Goal: Task Accomplishment & Management: Use online tool/utility

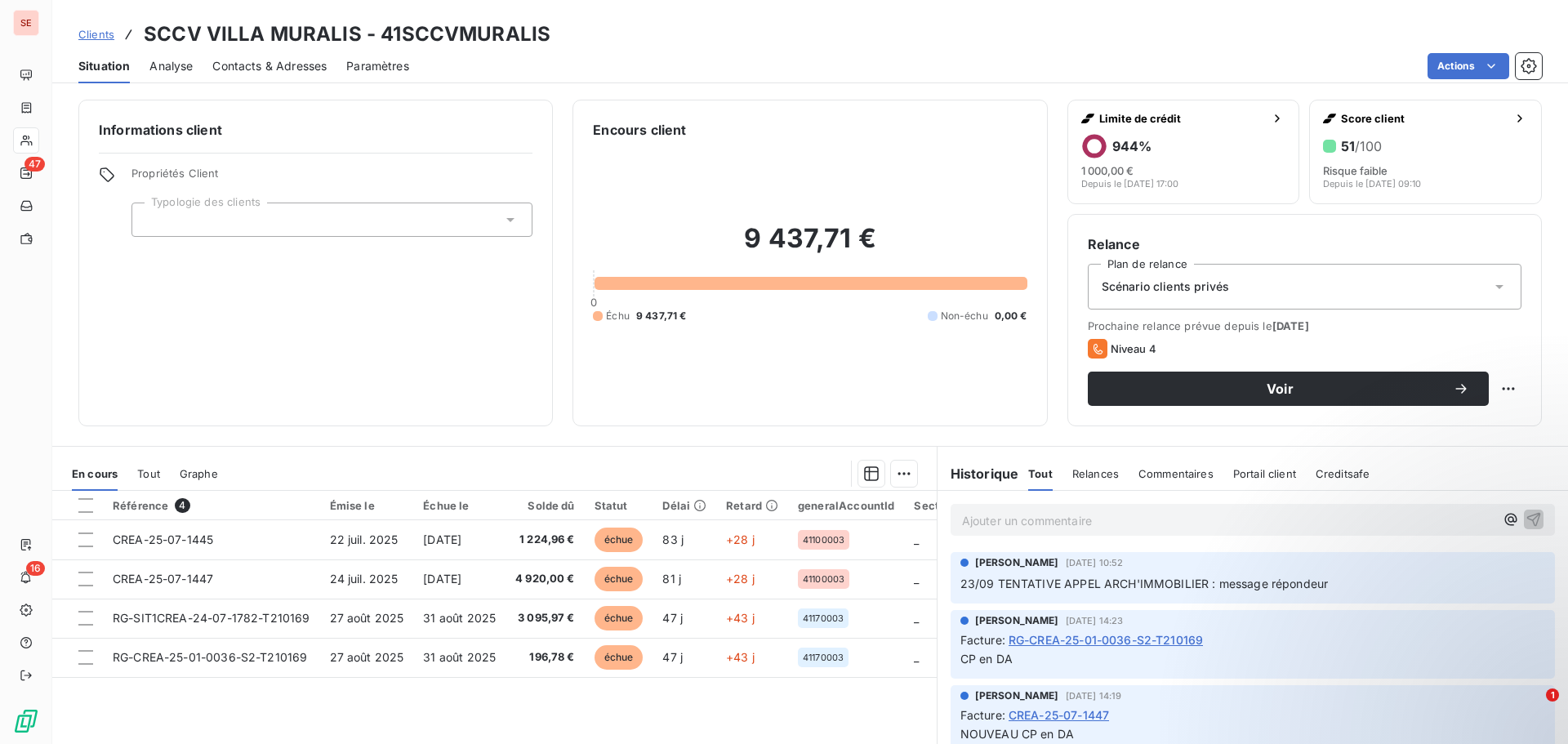
click at [259, 67] on span "Contacts & Adresses" at bounding box center [269, 67] width 115 height 17
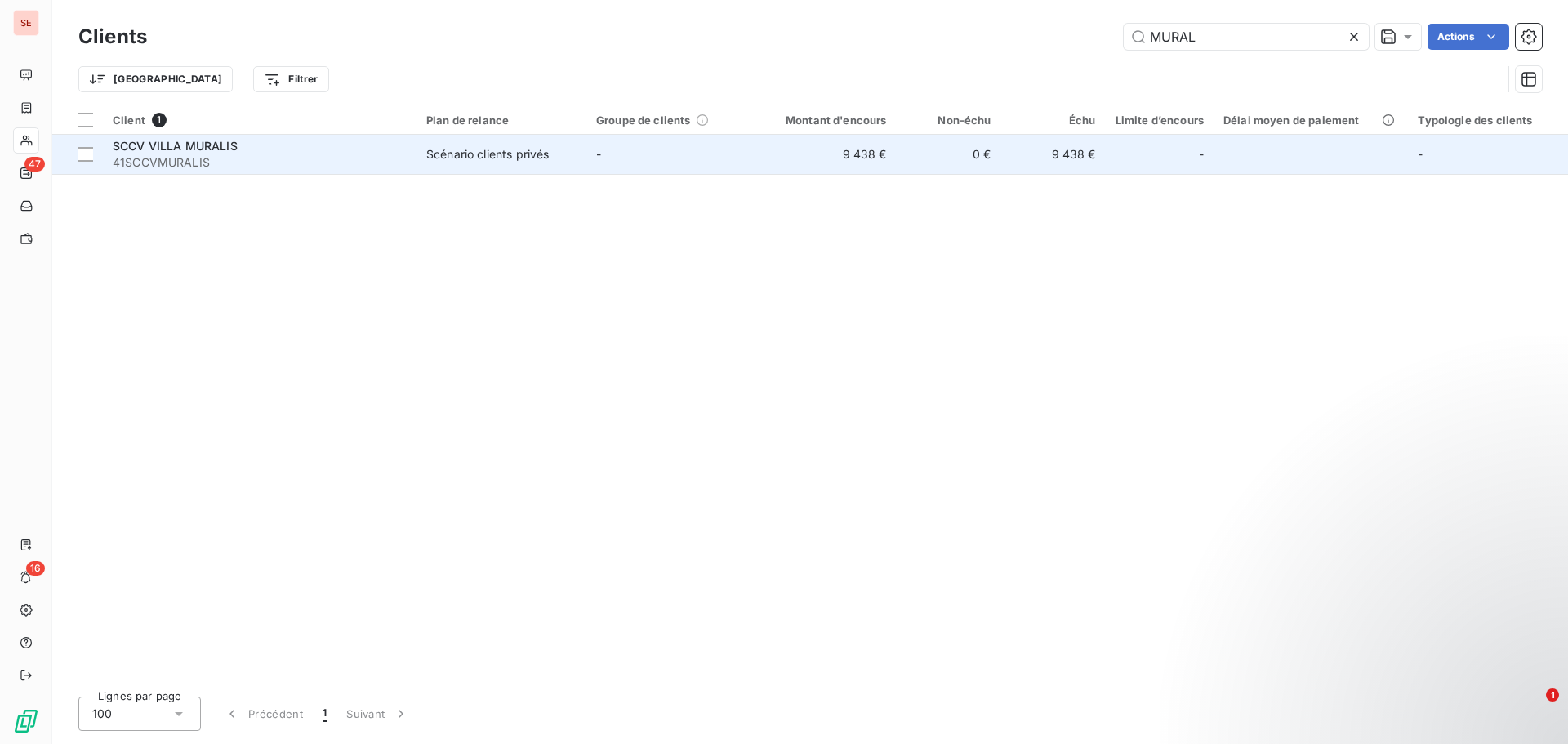
click at [185, 145] on span "SCCV VILLA MURALIS" at bounding box center [175, 145] width 125 height 14
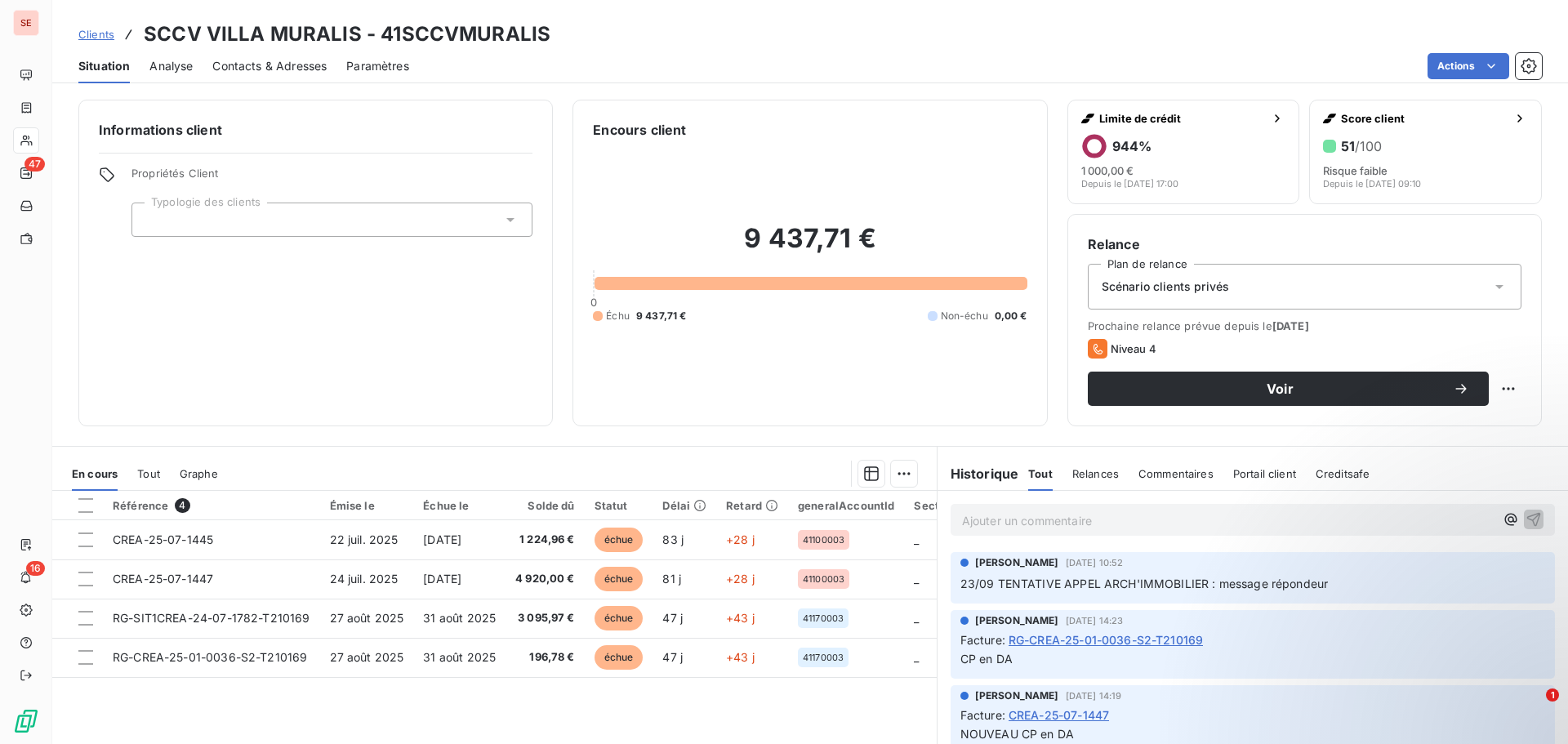
click at [293, 63] on span "Contacts & Adresses" at bounding box center [269, 67] width 115 height 17
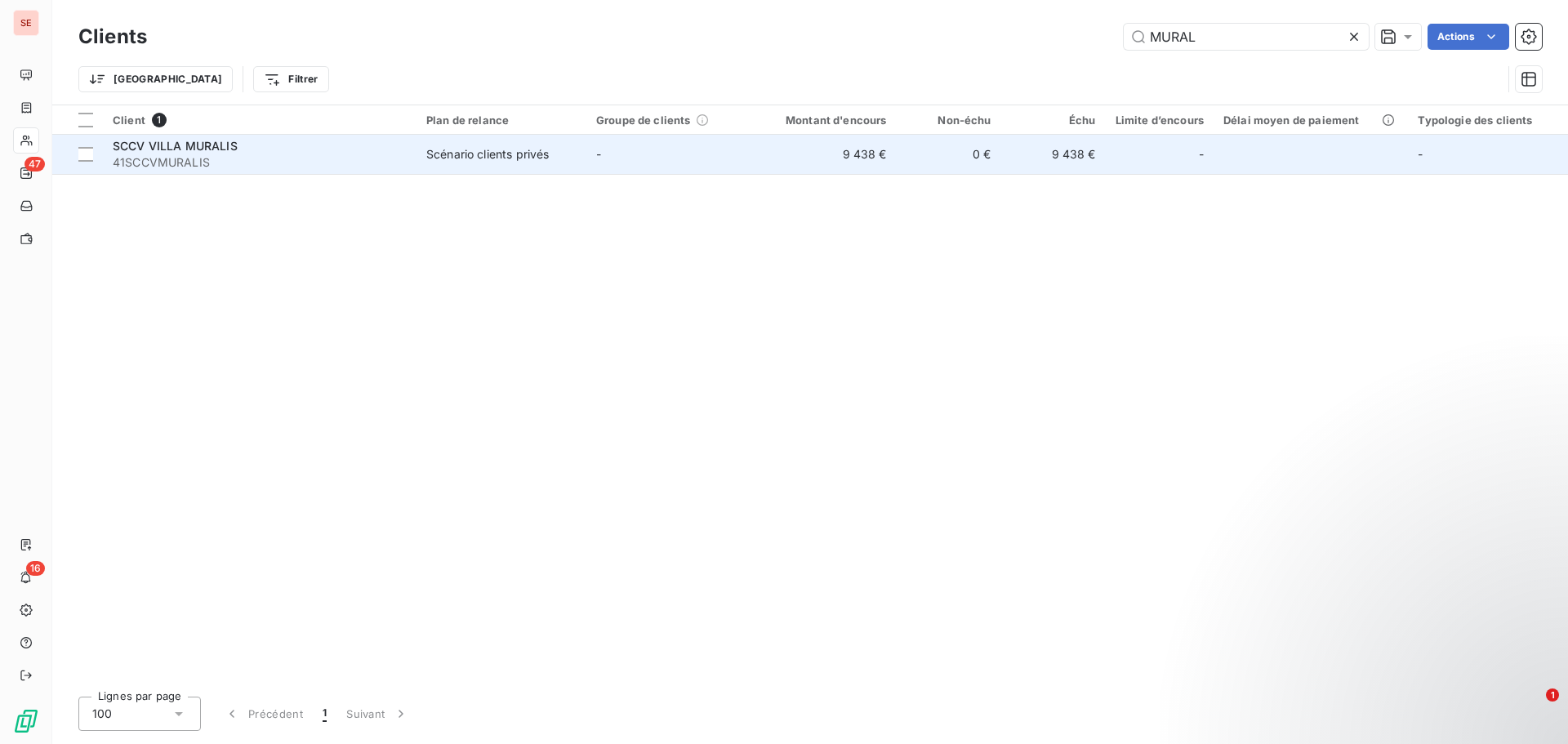
click at [200, 159] on span "41SCCVMURALIS" at bounding box center [260, 163] width 294 height 17
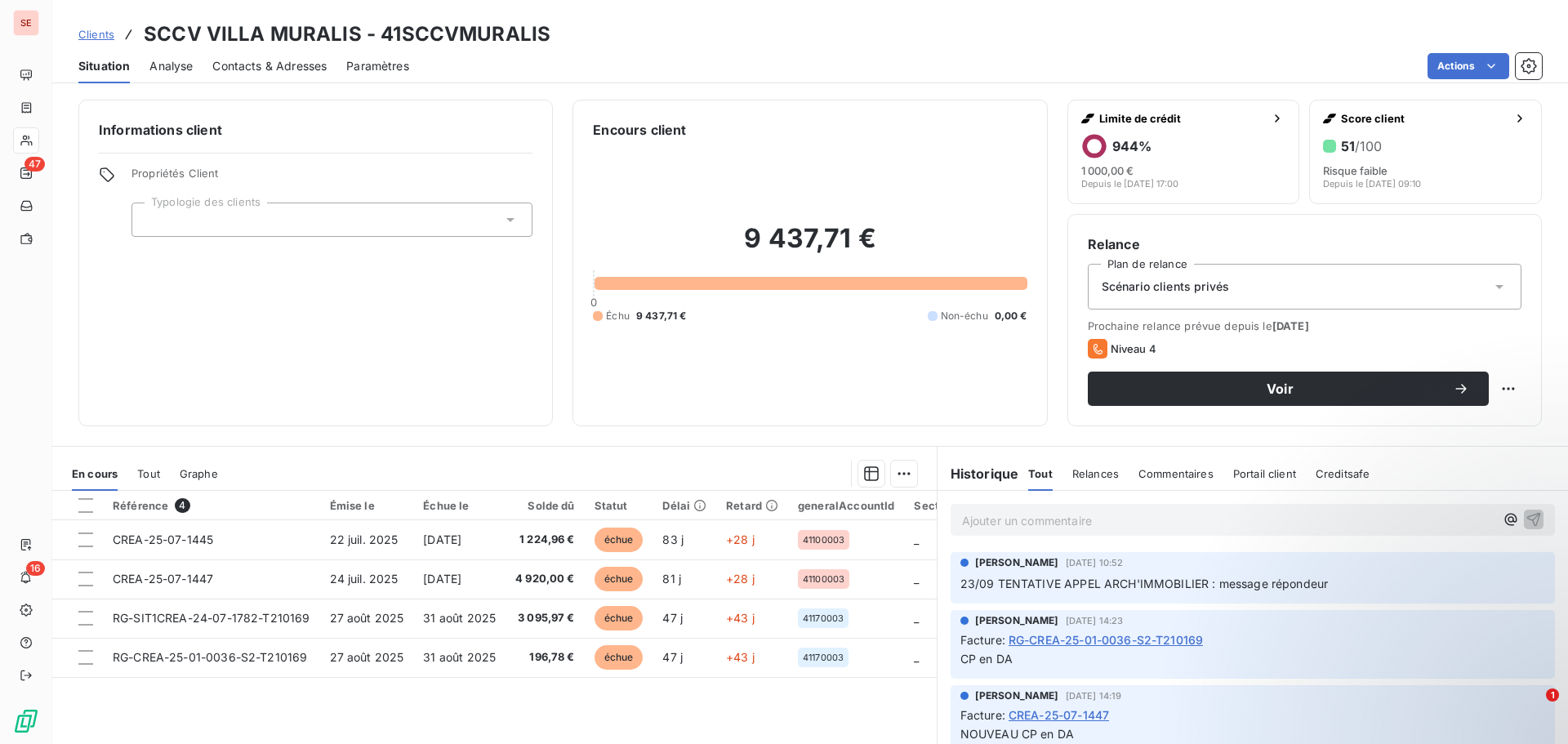
click at [257, 70] on span "Contacts & Adresses" at bounding box center [269, 67] width 115 height 17
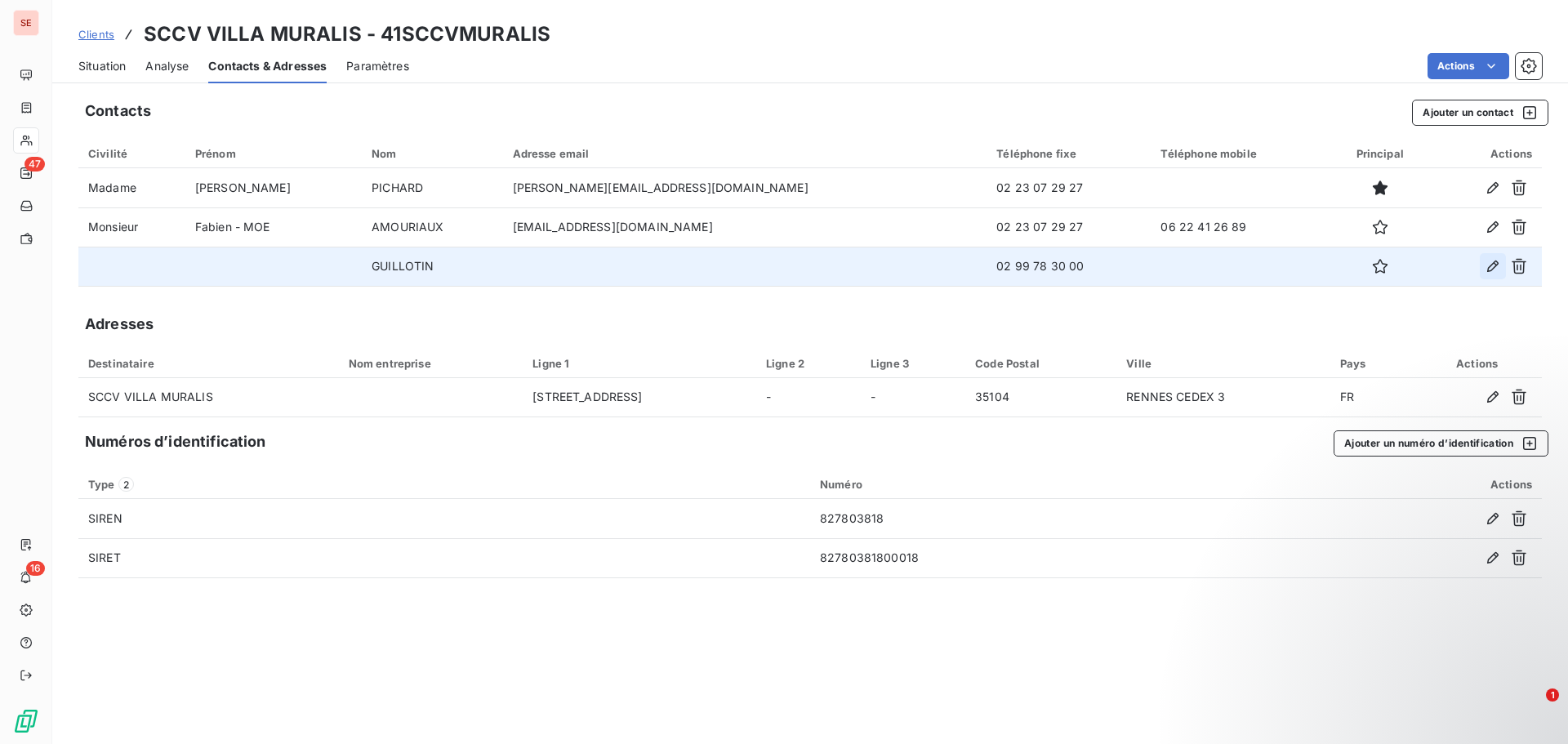
click at [1494, 264] on icon "button" at bounding box center [1493, 267] width 17 height 17
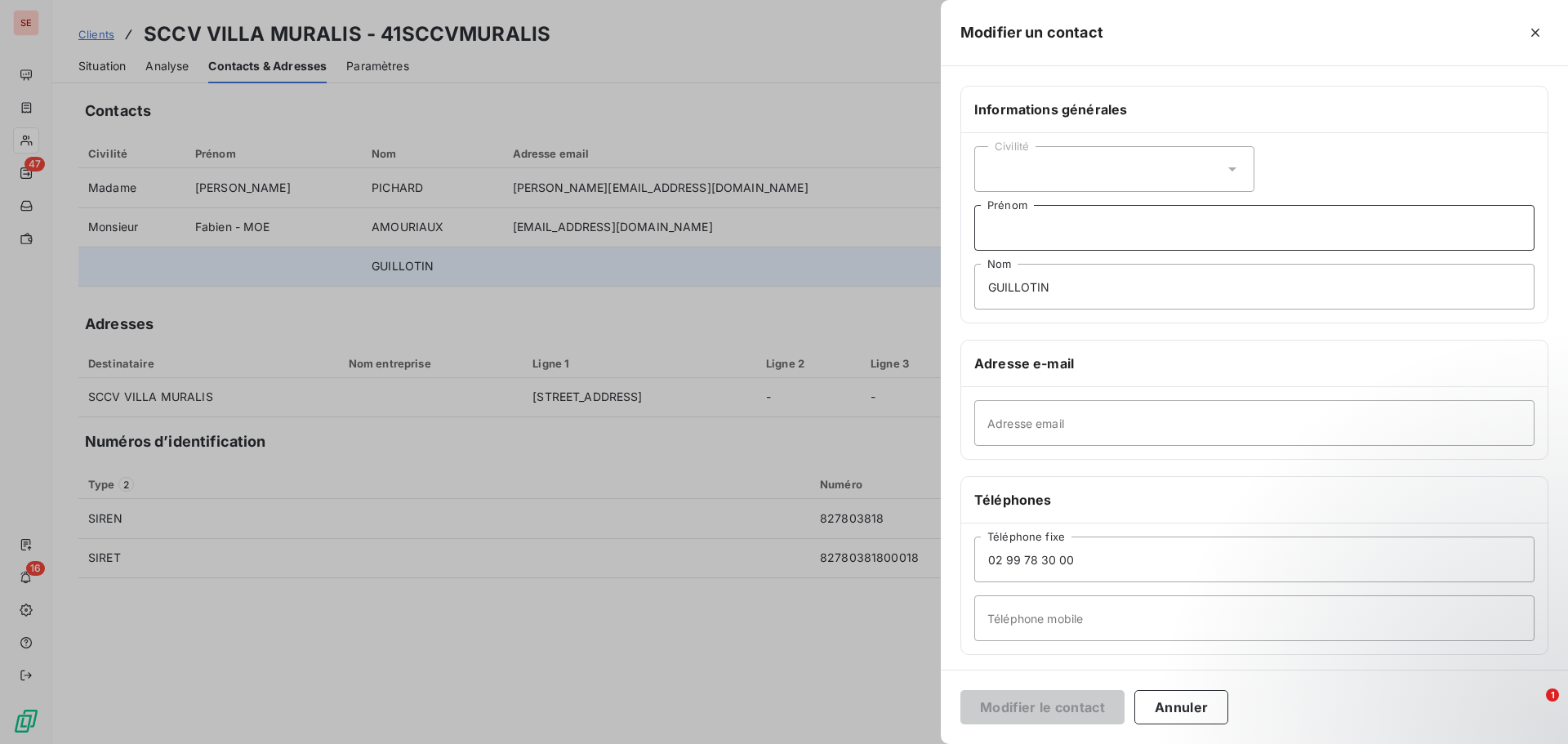
click at [1071, 224] on input "Prénom" at bounding box center [1253, 227] width 560 height 45
type input "a"
type input "ARCH IMMOBILIER"
click at [1074, 712] on button "Modifier le contact" at bounding box center [1041, 706] width 164 height 34
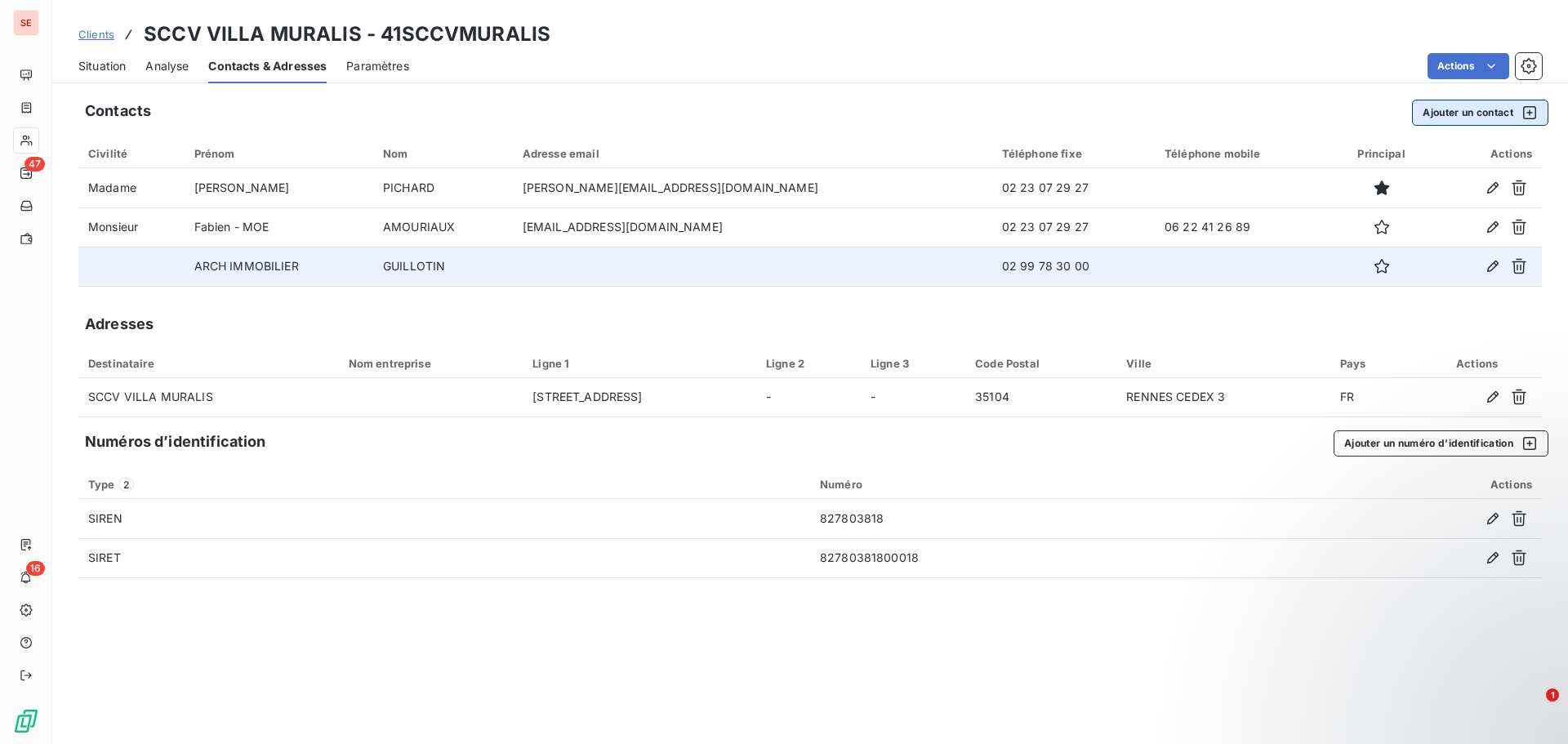
click at [1470, 113] on button "Ajouter un contact" at bounding box center [1479, 113] width 136 height 26
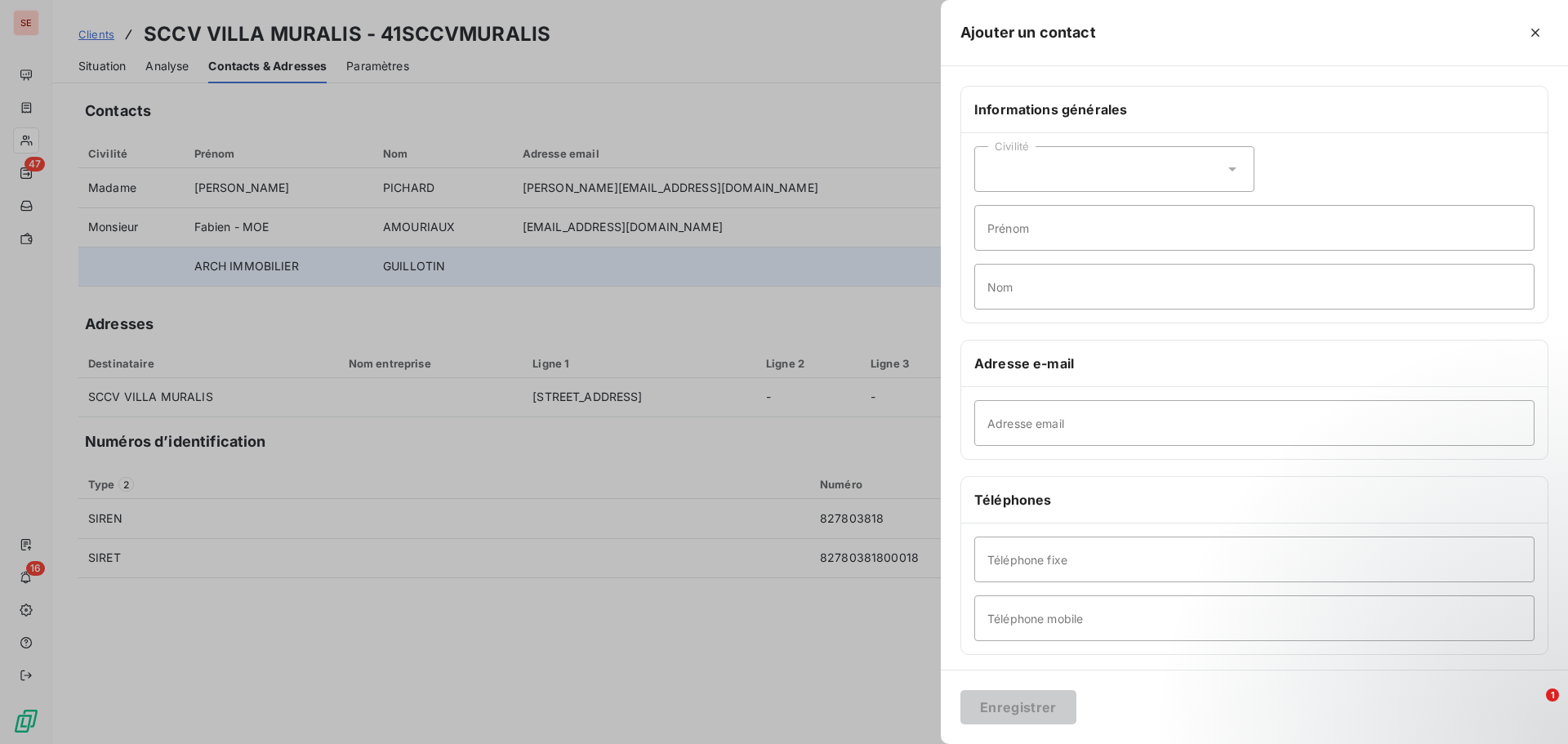
click at [706, 318] on div at bounding box center [784, 372] width 1568 height 744
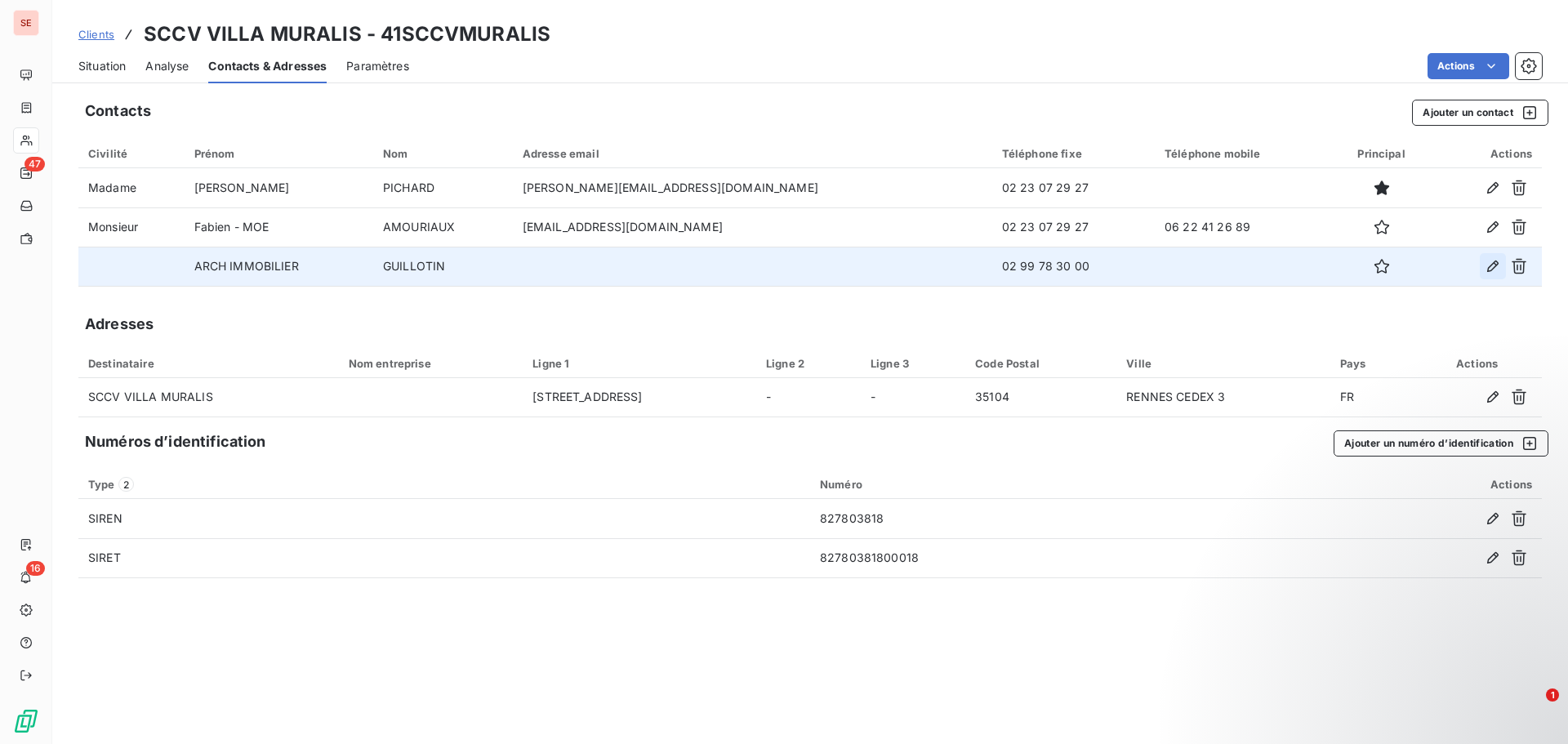
click at [1490, 267] on icon "button" at bounding box center [1493, 266] width 11 height 11
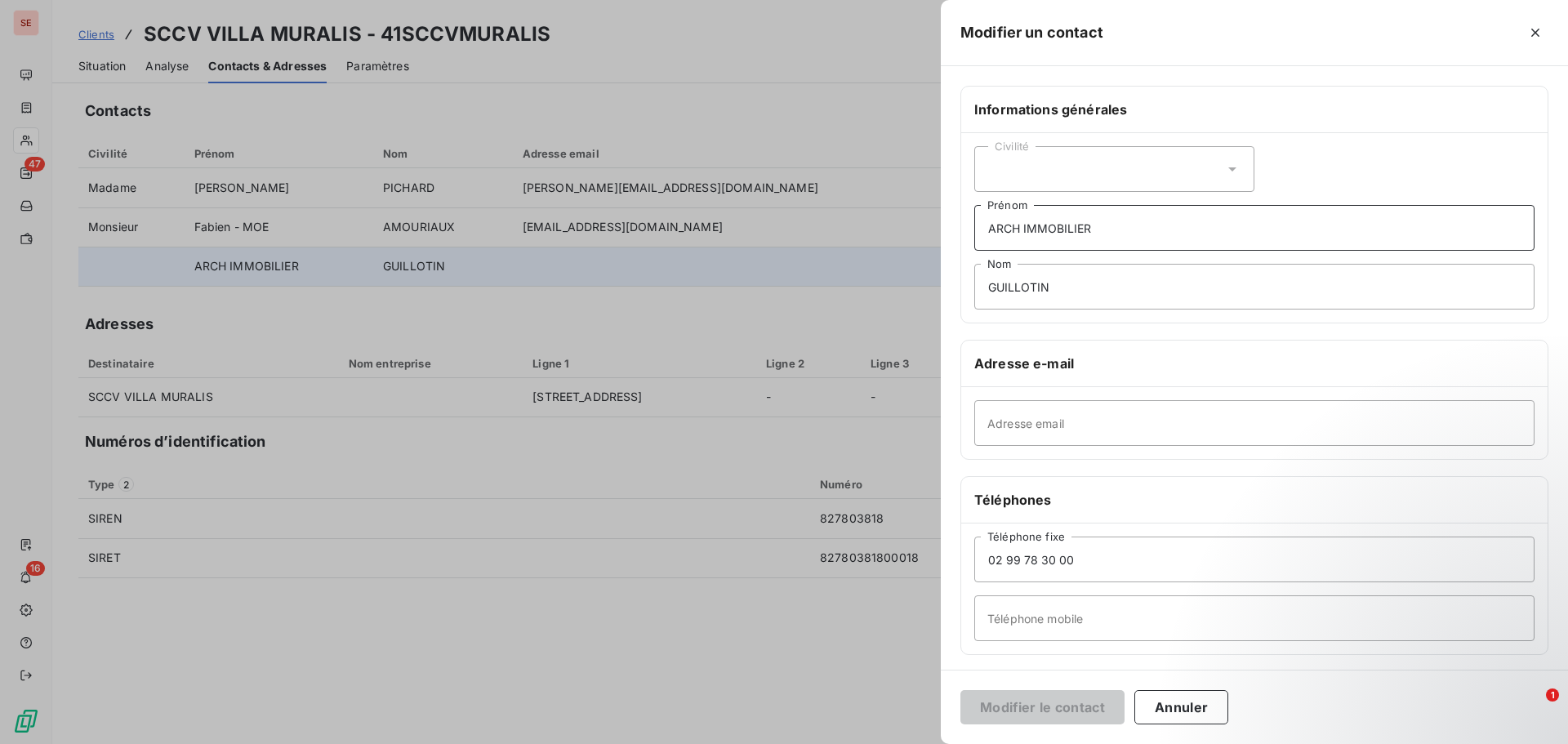
drag, startPoint x: 1160, startPoint y: 231, endPoint x: 949, endPoint y: 219, distance: 211.3
click at [949, 219] on div "Informations générales Civilité ARCH IMMOBILIER Prénom GUILLOTIN Nom Adresse e-…" at bounding box center [1254, 448] width 628 height 725
click at [1031, 620] on input "Téléphone mobile" at bounding box center [1253, 617] width 560 height 45
paste input "ARCH IMMOBILIER"
type input "ARCH IMMOBILIER"
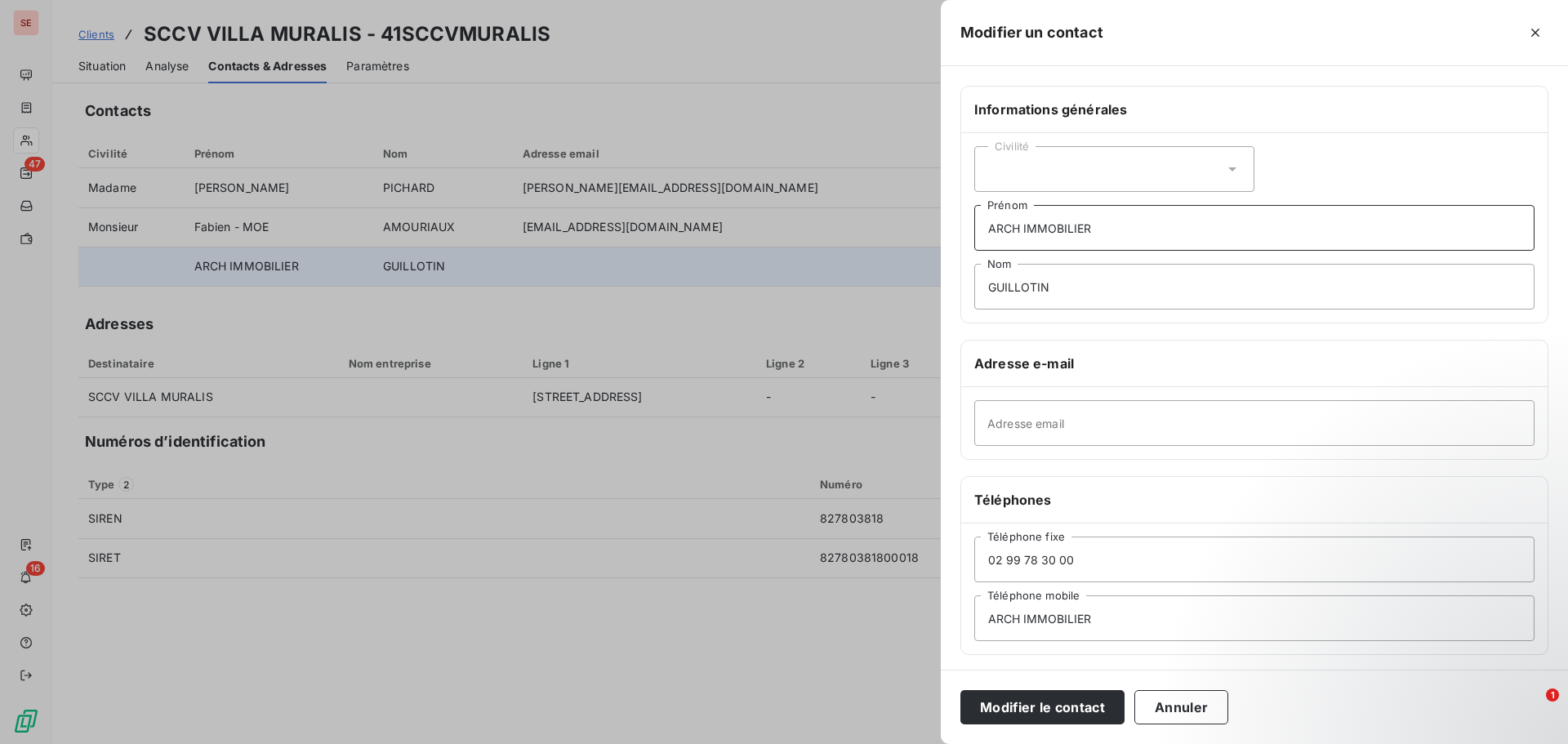
drag, startPoint x: 1102, startPoint y: 231, endPoint x: 981, endPoint y: 240, distance: 121.3
click at [981, 240] on input "ARCH IMMOBILIER" at bounding box center [1253, 227] width 560 height 45
type input "l"
type input "Linda - directrice"
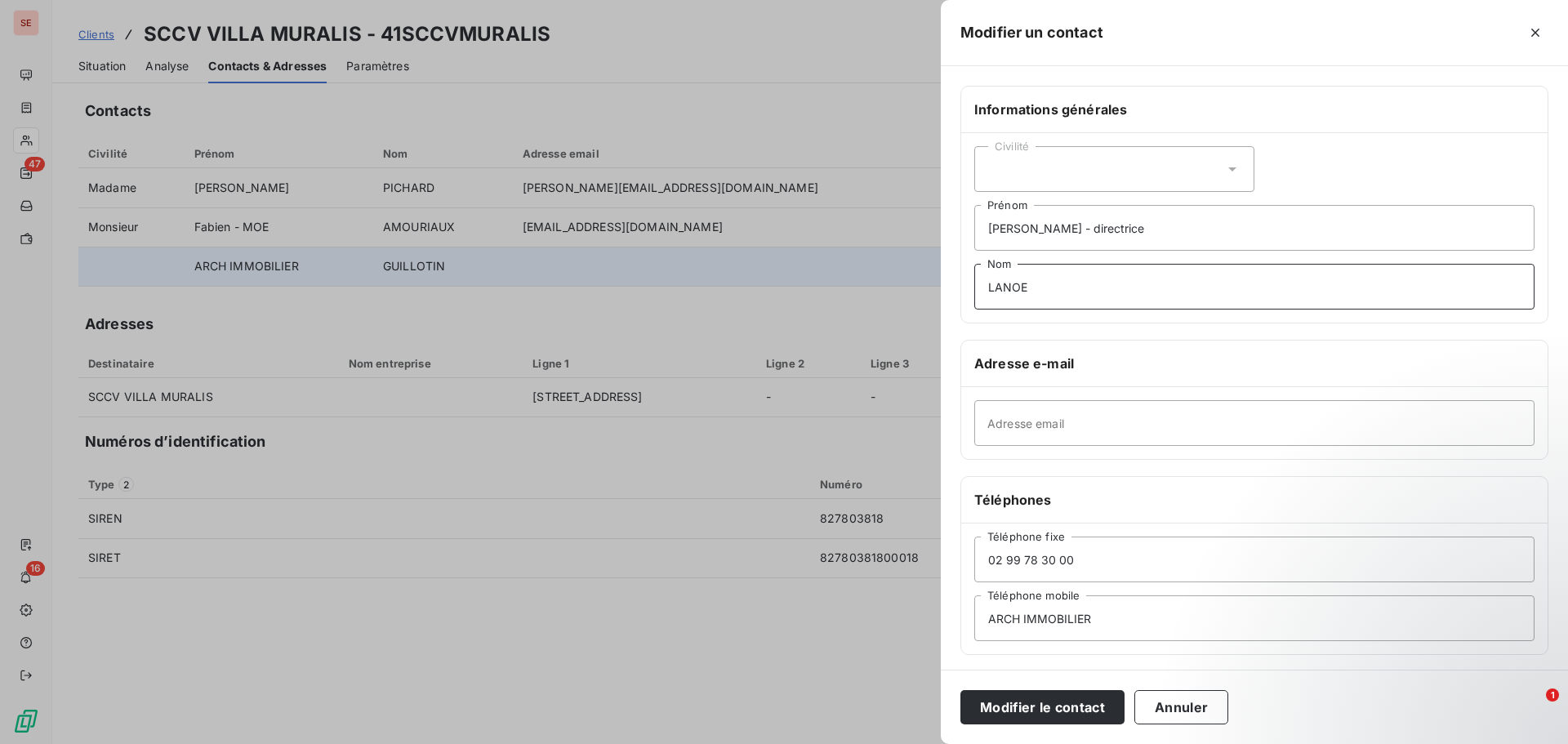
type input "LANOE"
type input "linda.lanoe@archimmobilier.fr"
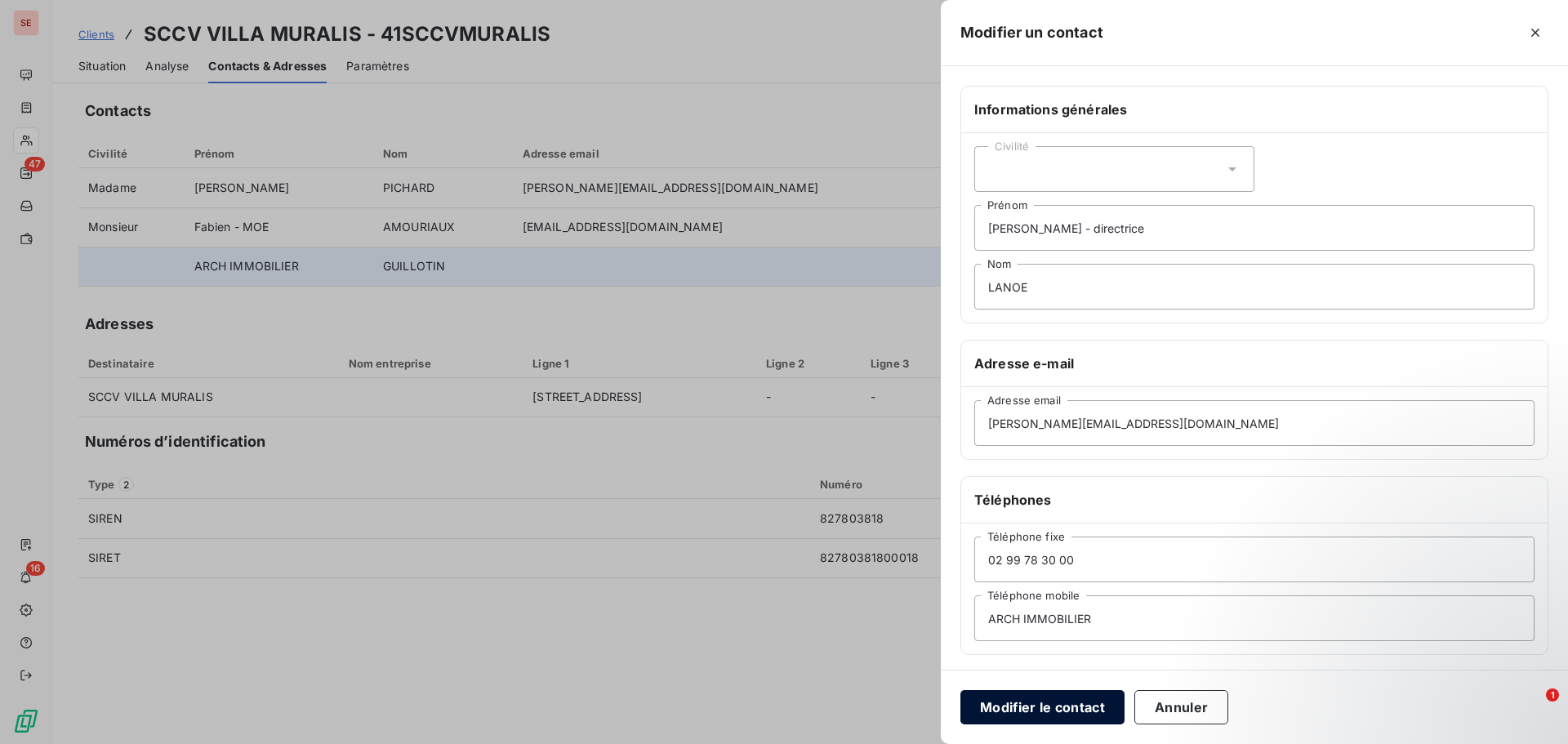
click at [1061, 717] on button "Modifier le contact" at bounding box center [1041, 706] width 164 height 34
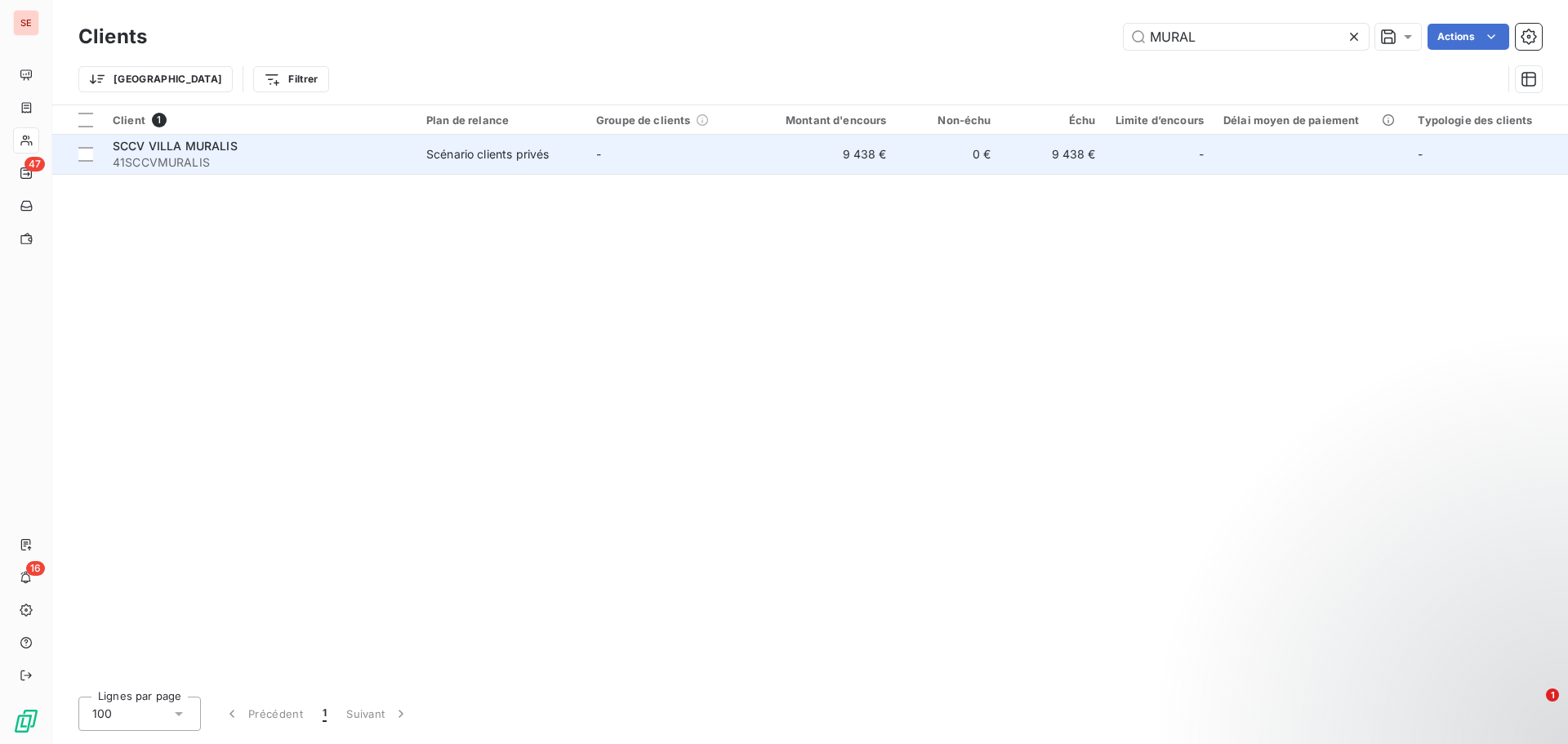
click at [662, 156] on td "-" at bounding box center [671, 155] width 170 height 39
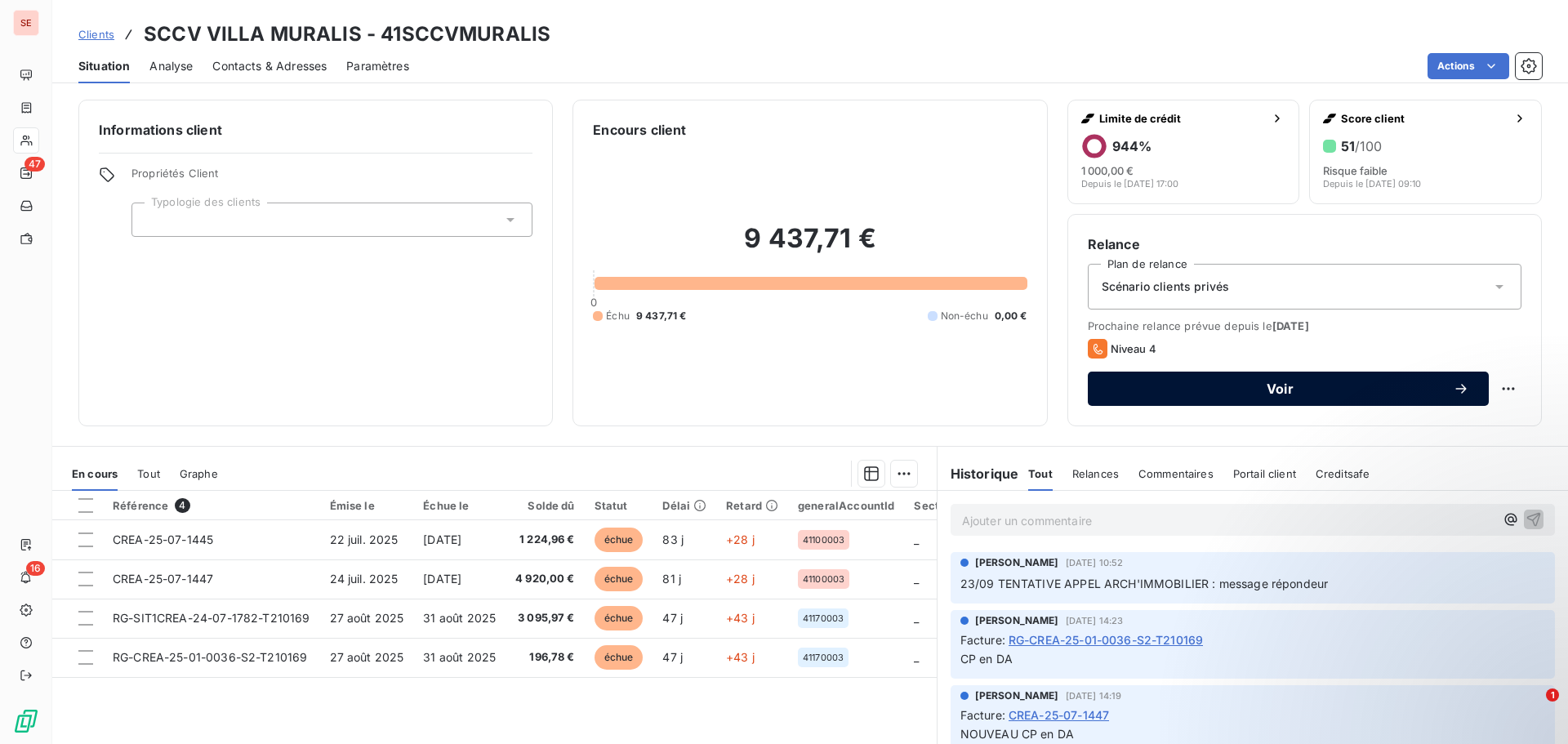
click at [1231, 385] on span "Voir" at bounding box center [1279, 389] width 345 height 13
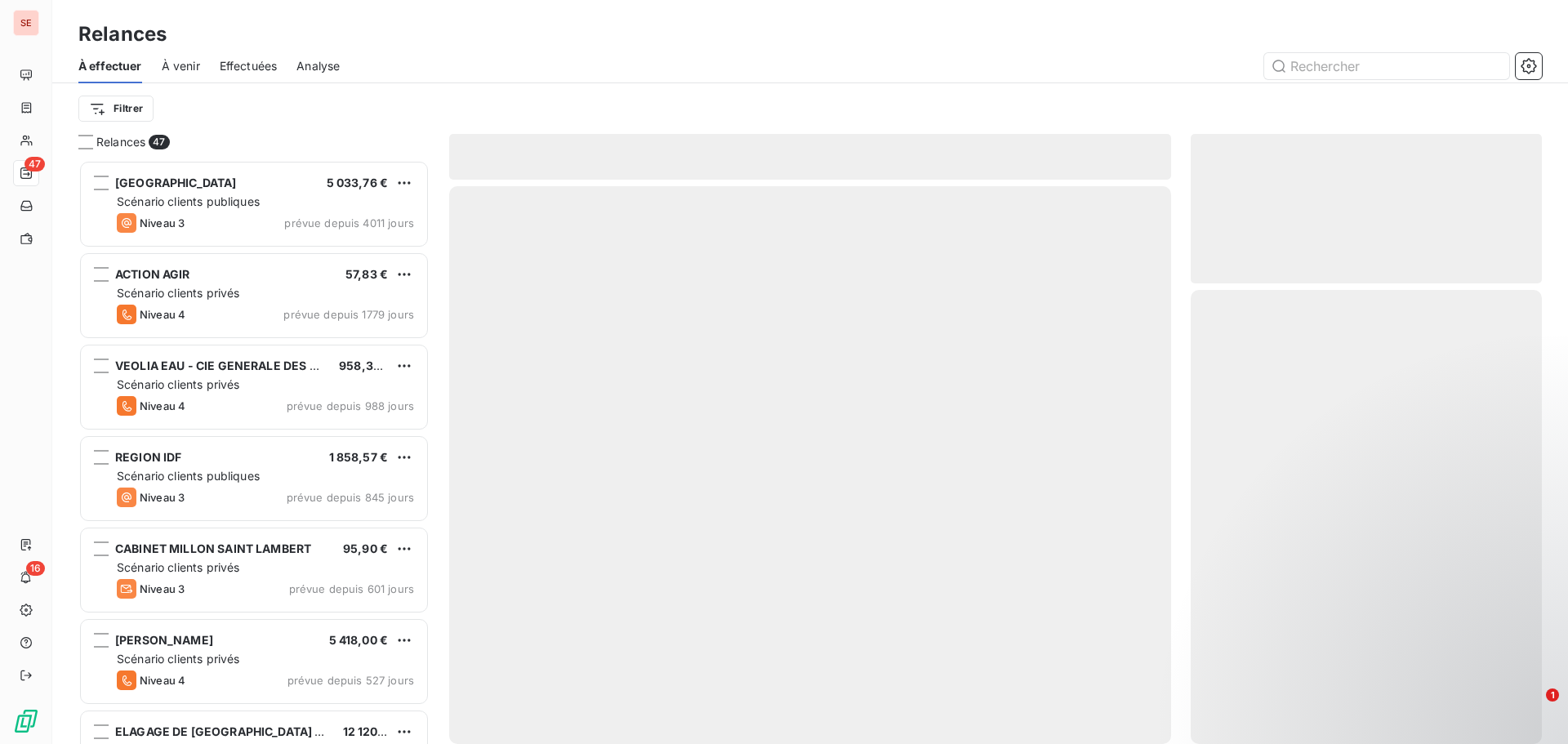
scroll to position [572, 339]
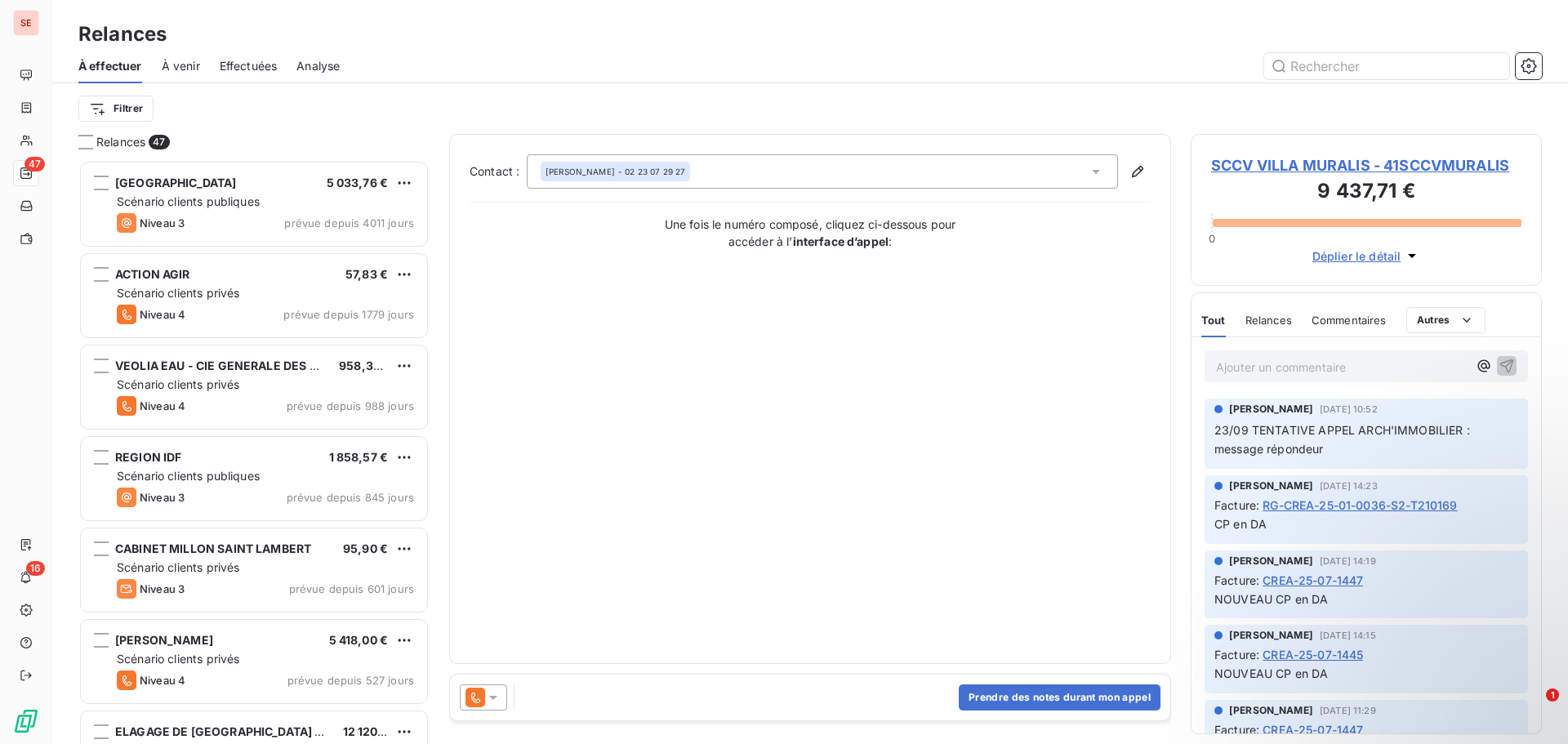
click at [753, 165] on div "Géraldine - MOE PICHARD - 02 23 07 29 27" at bounding box center [822, 171] width 591 height 34
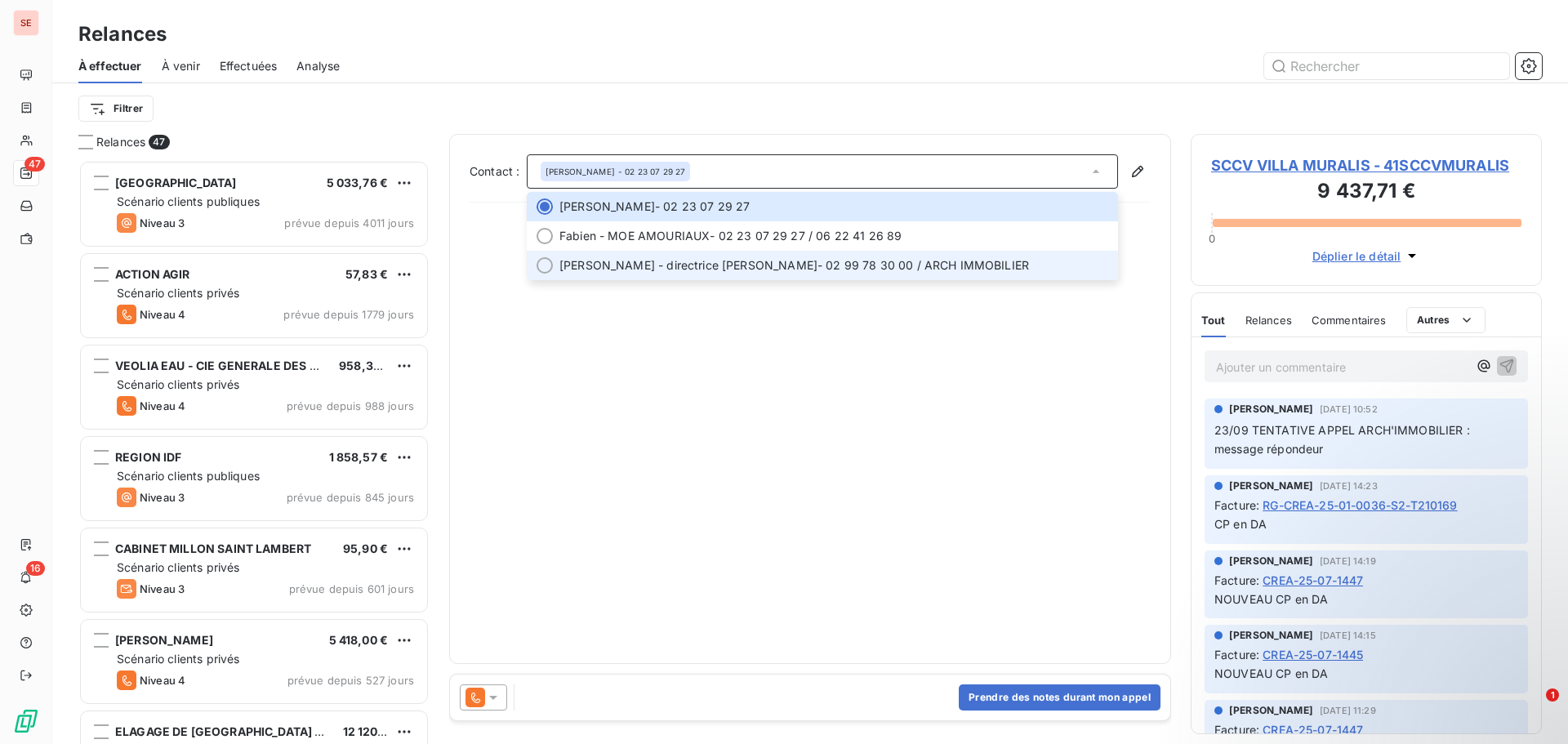
click at [753, 264] on span "Linda - directrice LANOE - 02 99 78 30 00 / ARCH IMMOBILIER" at bounding box center [833, 266] width 549 height 17
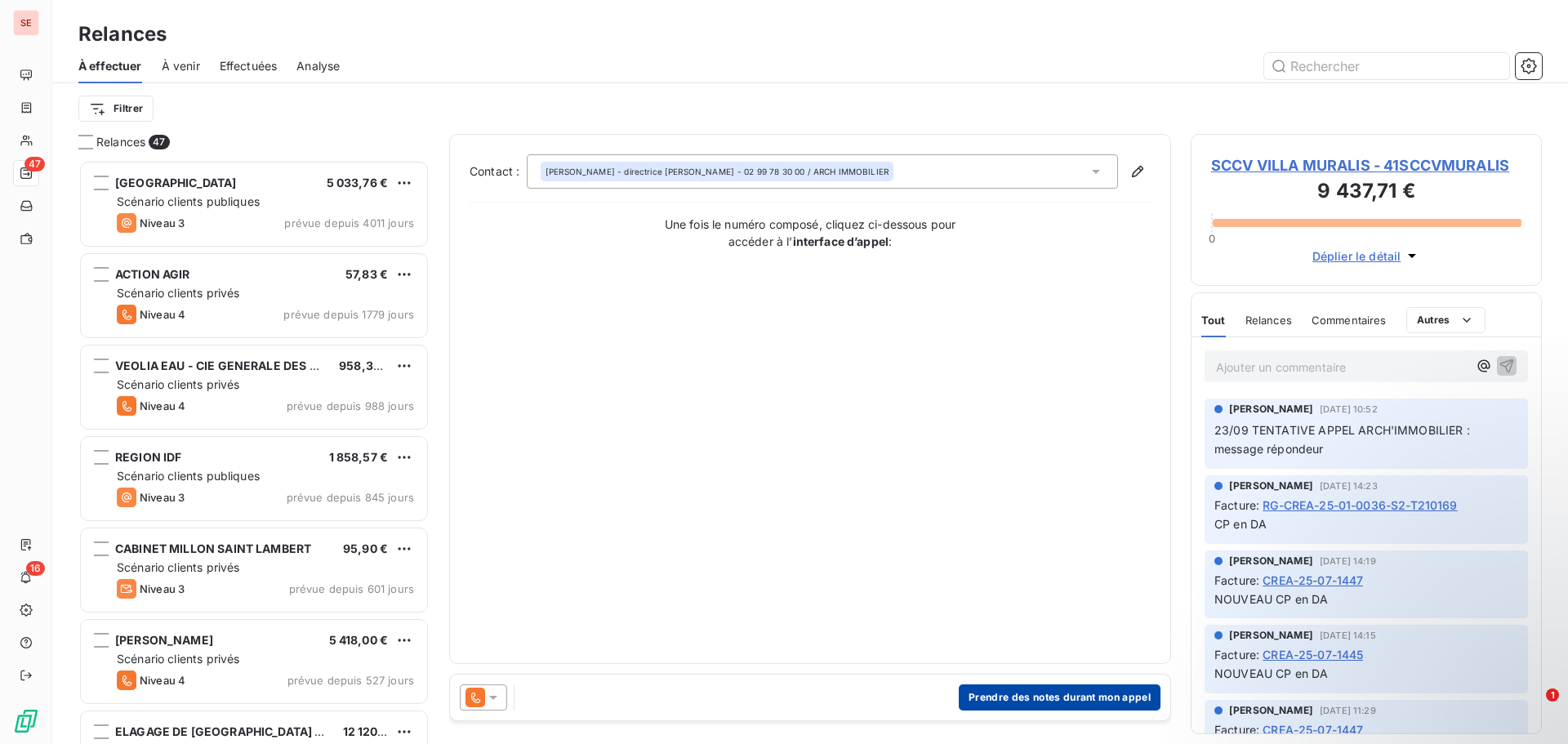
click at [1091, 695] on button "Prendre des notes durant mon appel" at bounding box center [1060, 697] width 202 height 26
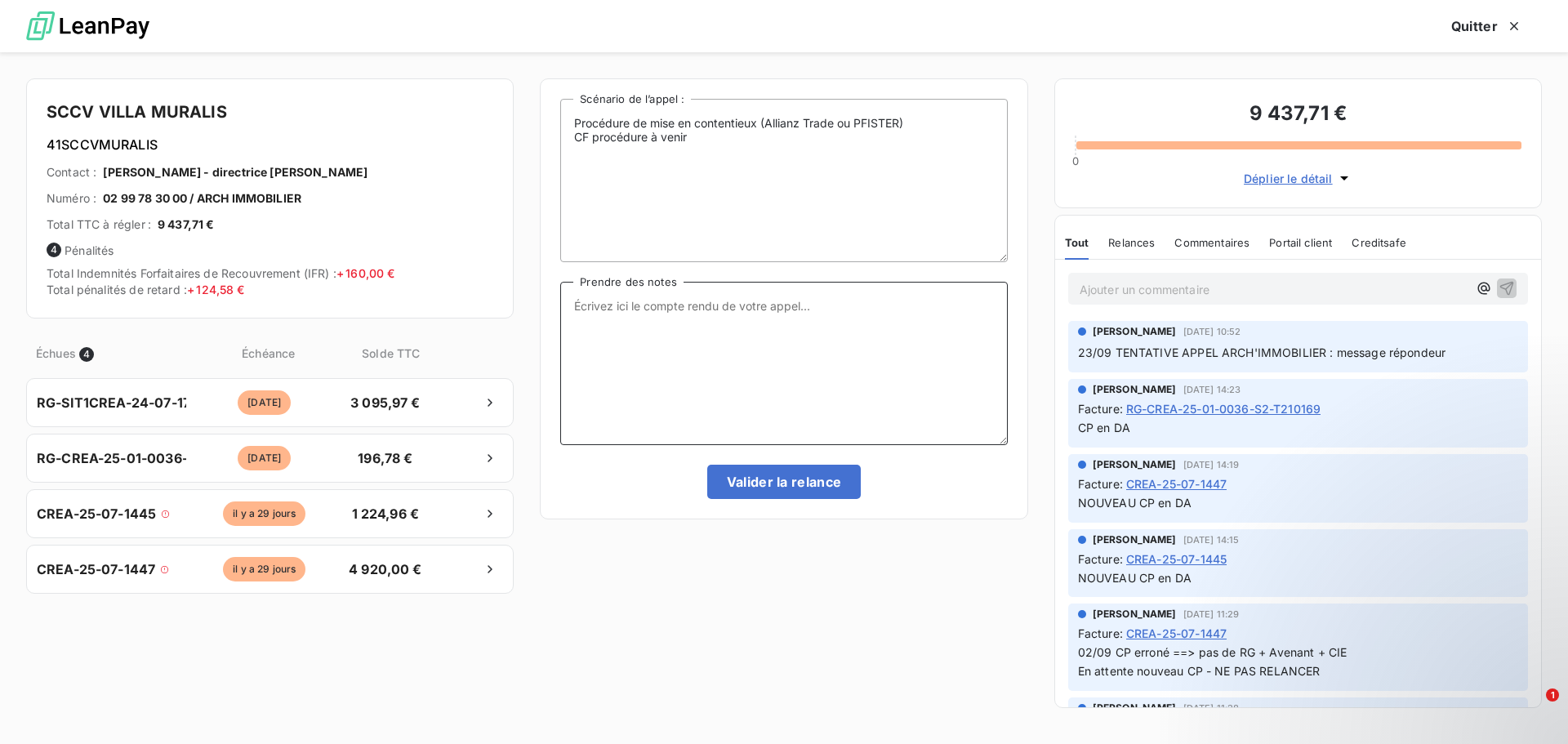
click at [683, 317] on textarea "Prendre des notes" at bounding box center [783, 363] width 447 height 163
type textarea "13/10/25 : appel Arch Immobilier : rappeler la directrice ou lui envoyer un mail"
click at [829, 485] on button "Valider la relance" at bounding box center [784, 481] width 155 height 34
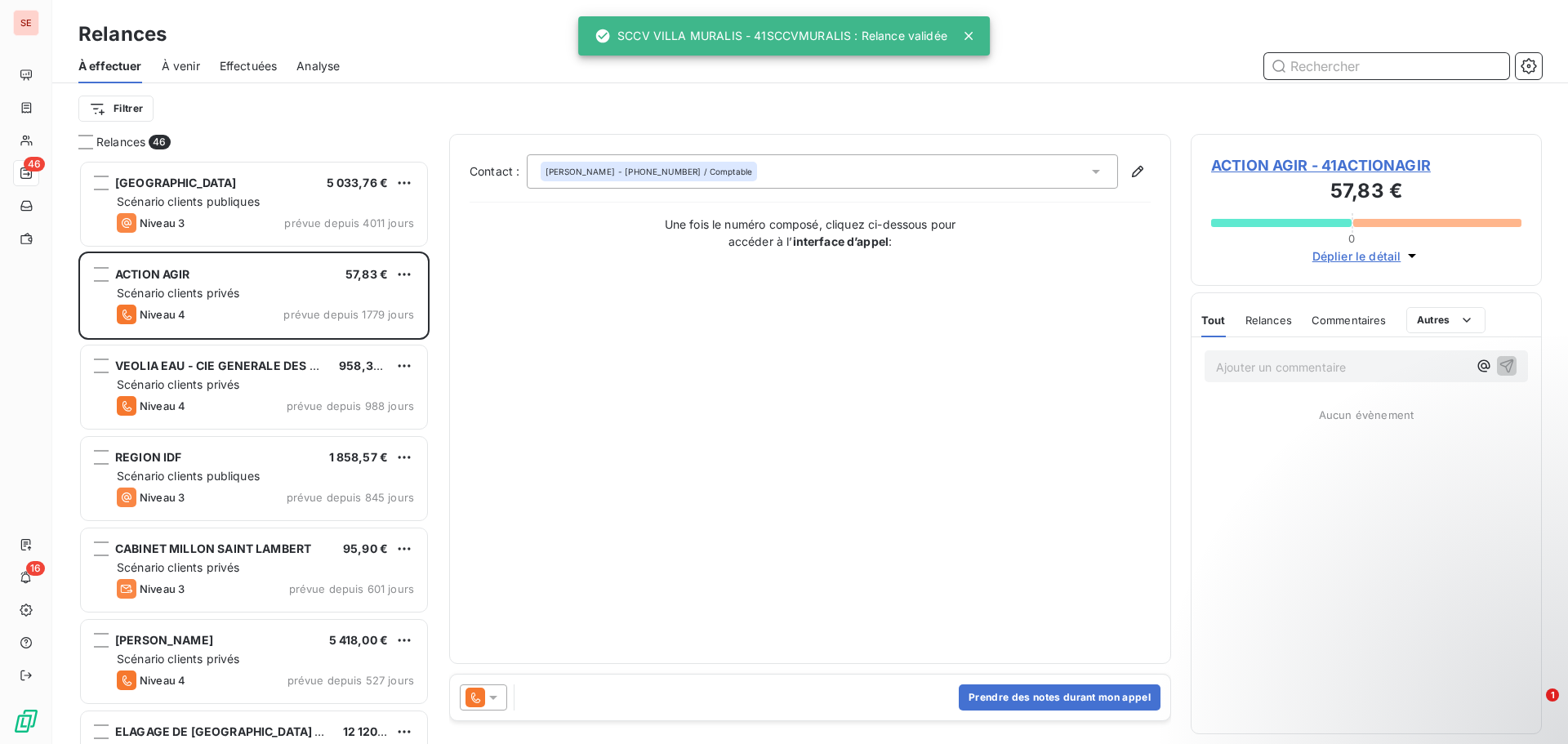
click at [254, 68] on span "Effectuées" at bounding box center [248, 67] width 58 height 17
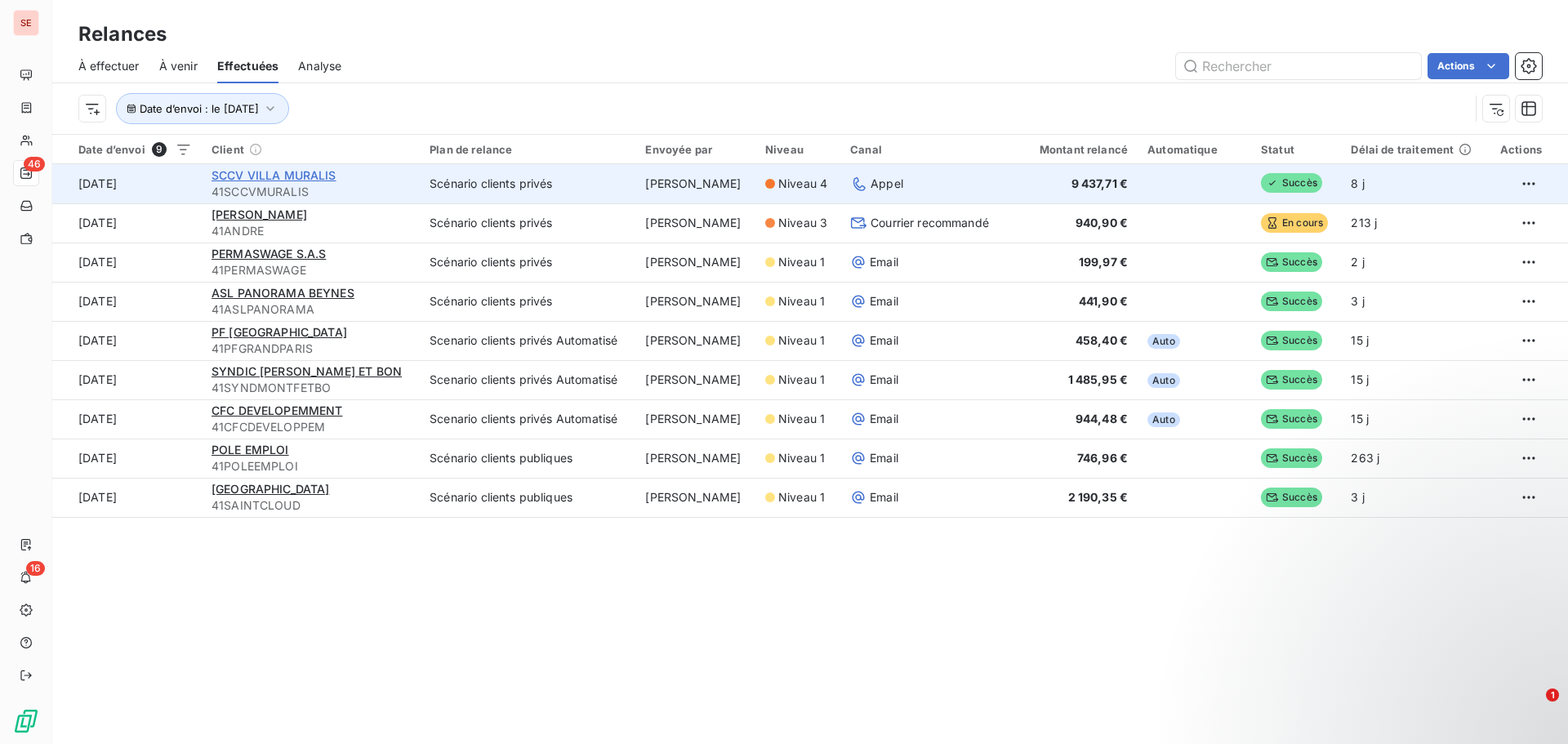
click at [308, 175] on span "SCCV VILLA MURALIS" at bounding box center [273, 175] width 125 height 14
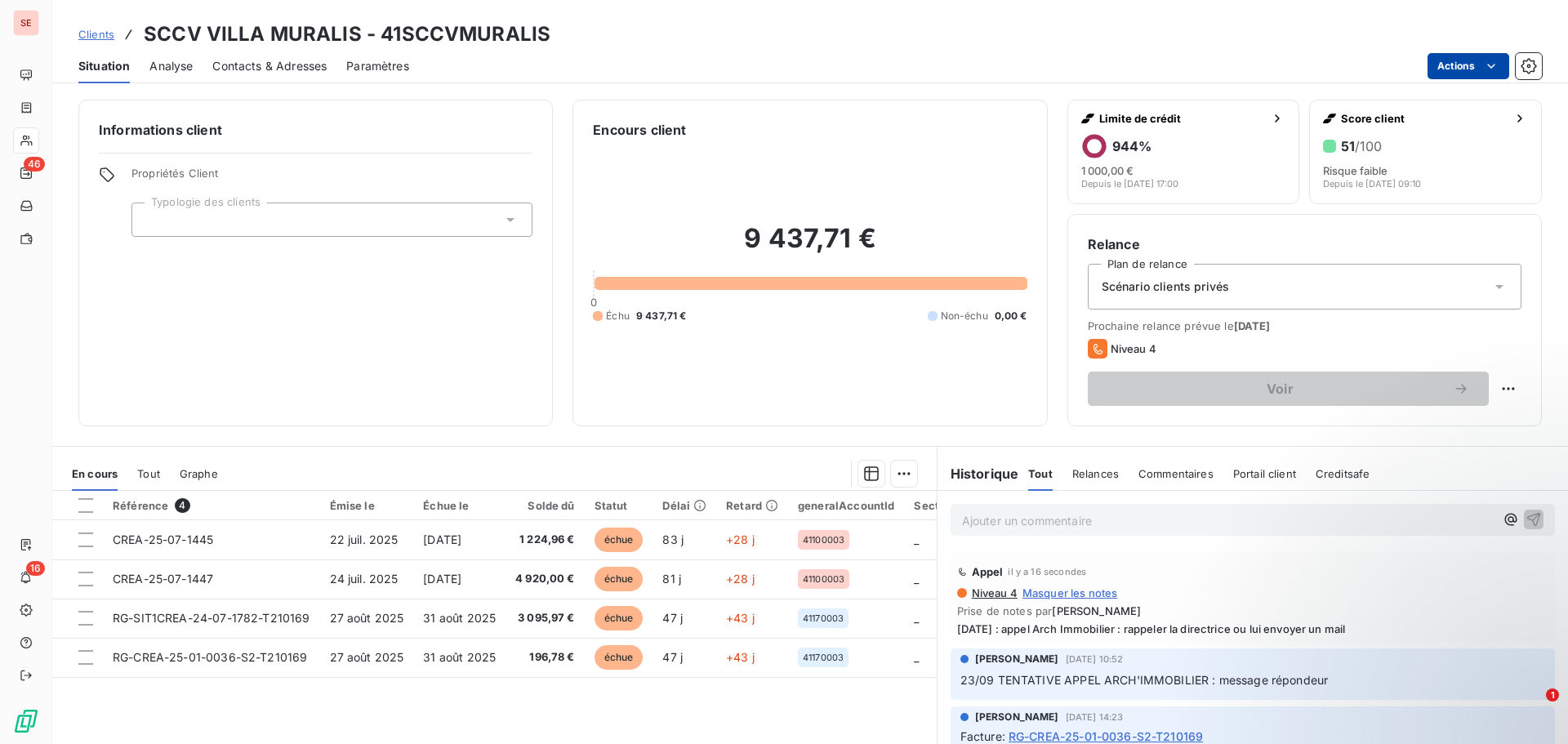
click at [1450, 66] on html "SE 46 16 Clients SCCV VILLA MURALIS - 41SCCVMURALIS Situation Analyse Contacts …" at bounding box center [784, 372] width 1568 height 744
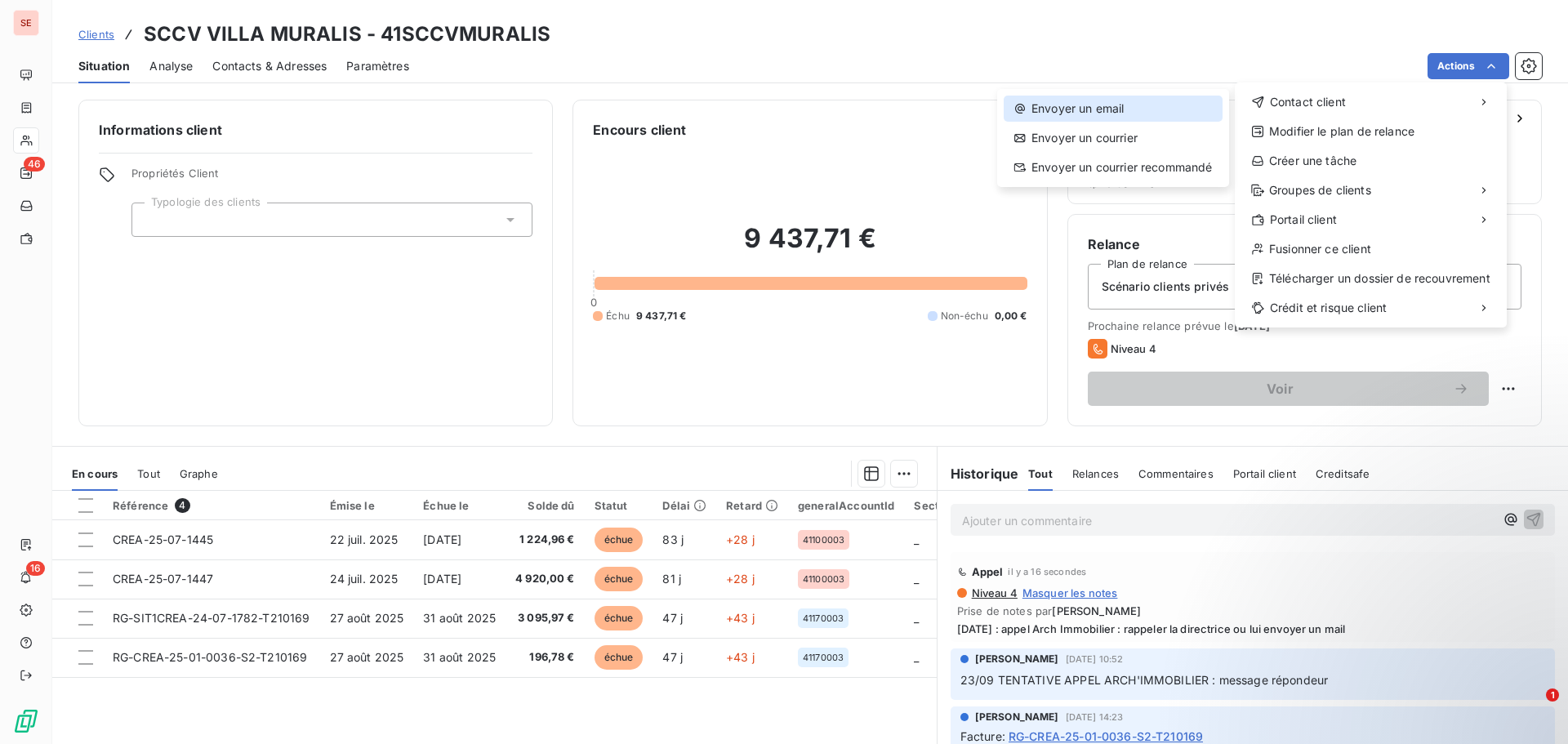
click at [1164, 104] on div "Envoyer un email" at bounding box center [1113, 108] width 218 height 26
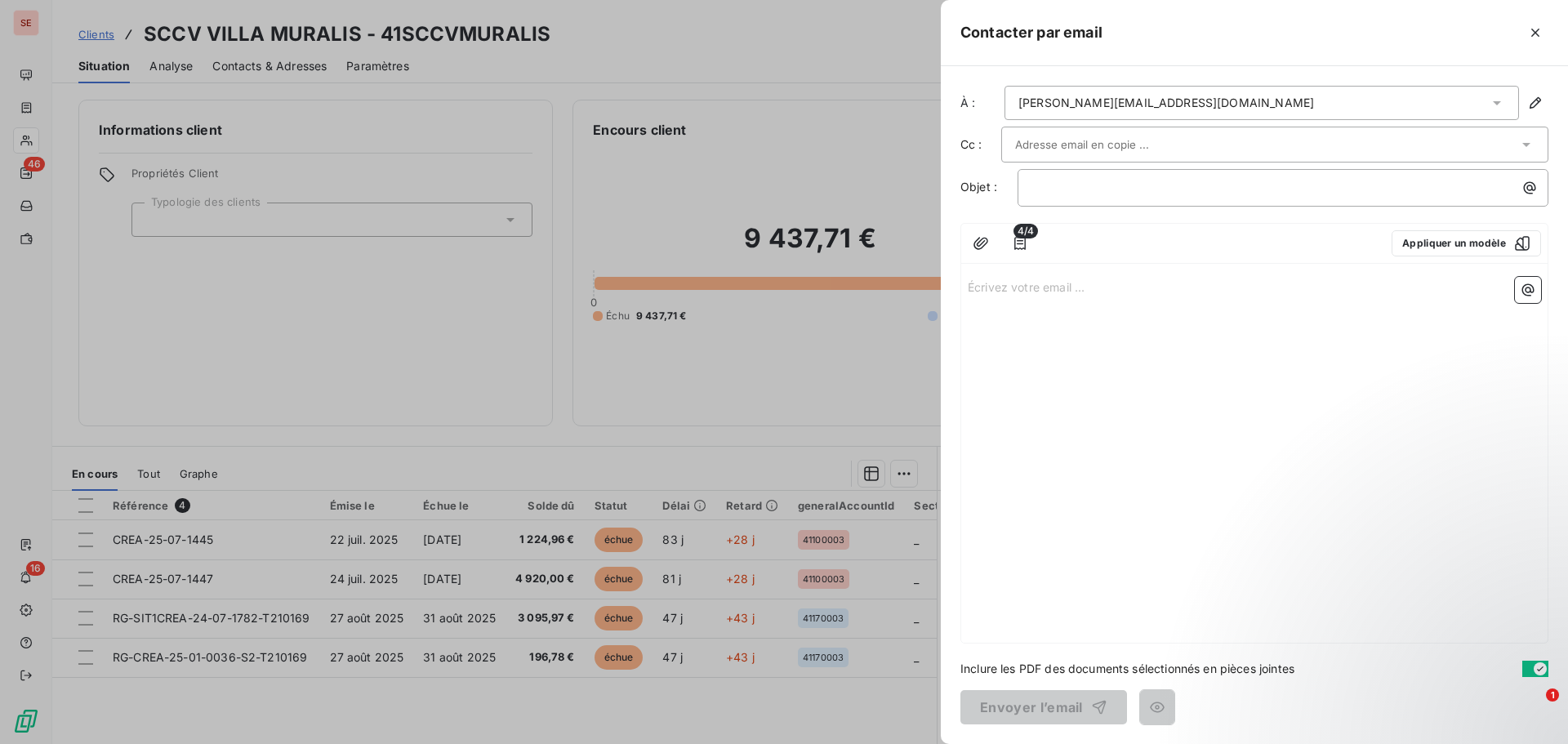
click at [1212, 95] on div "geraldine.pichard@aci-moe.fr" at bounding box center [1262, 103] width 515 height 34
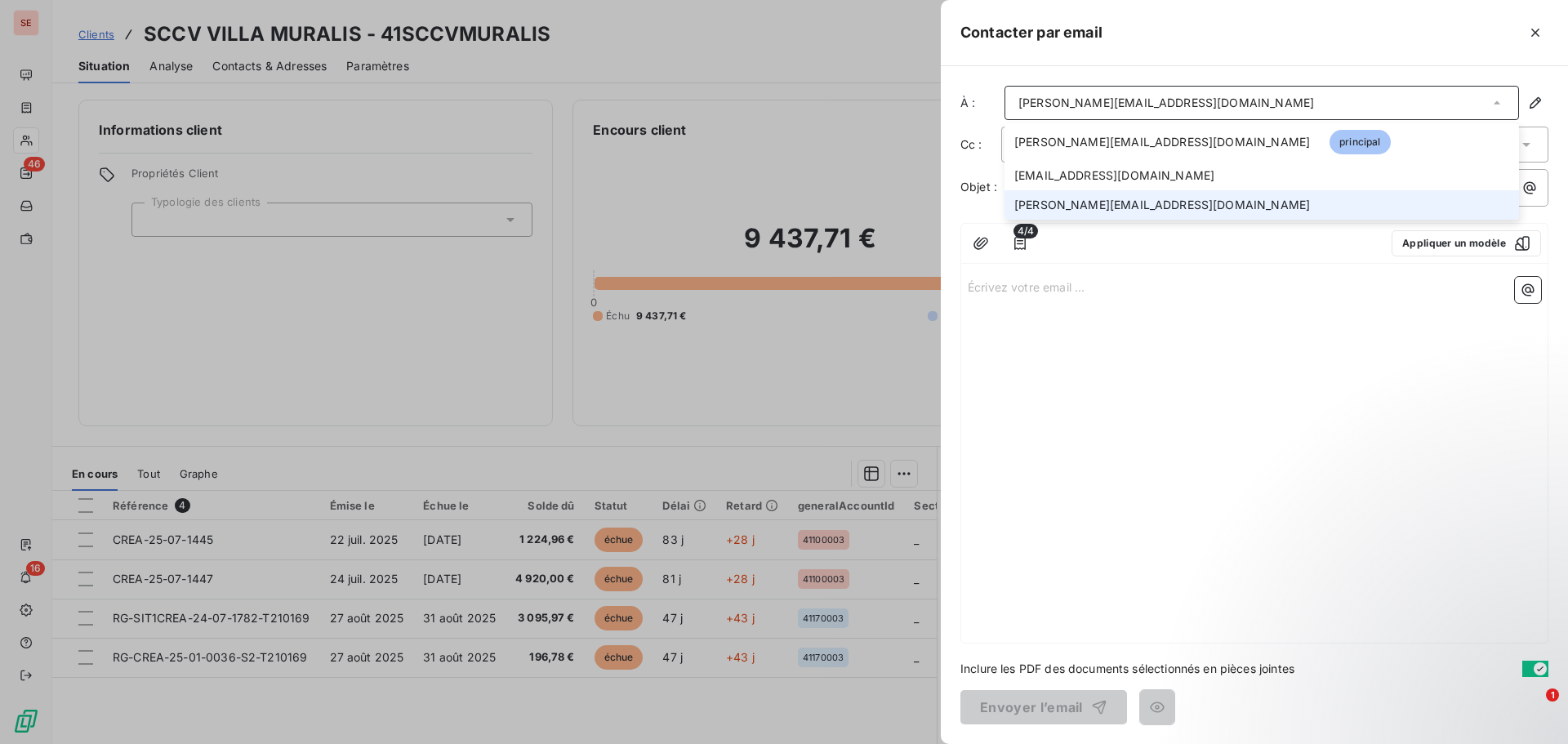
click at [1126, 202] on span "linda.lanoe@archimmobilier.fr" at bounding box center [1162, 205] width 295 height 17
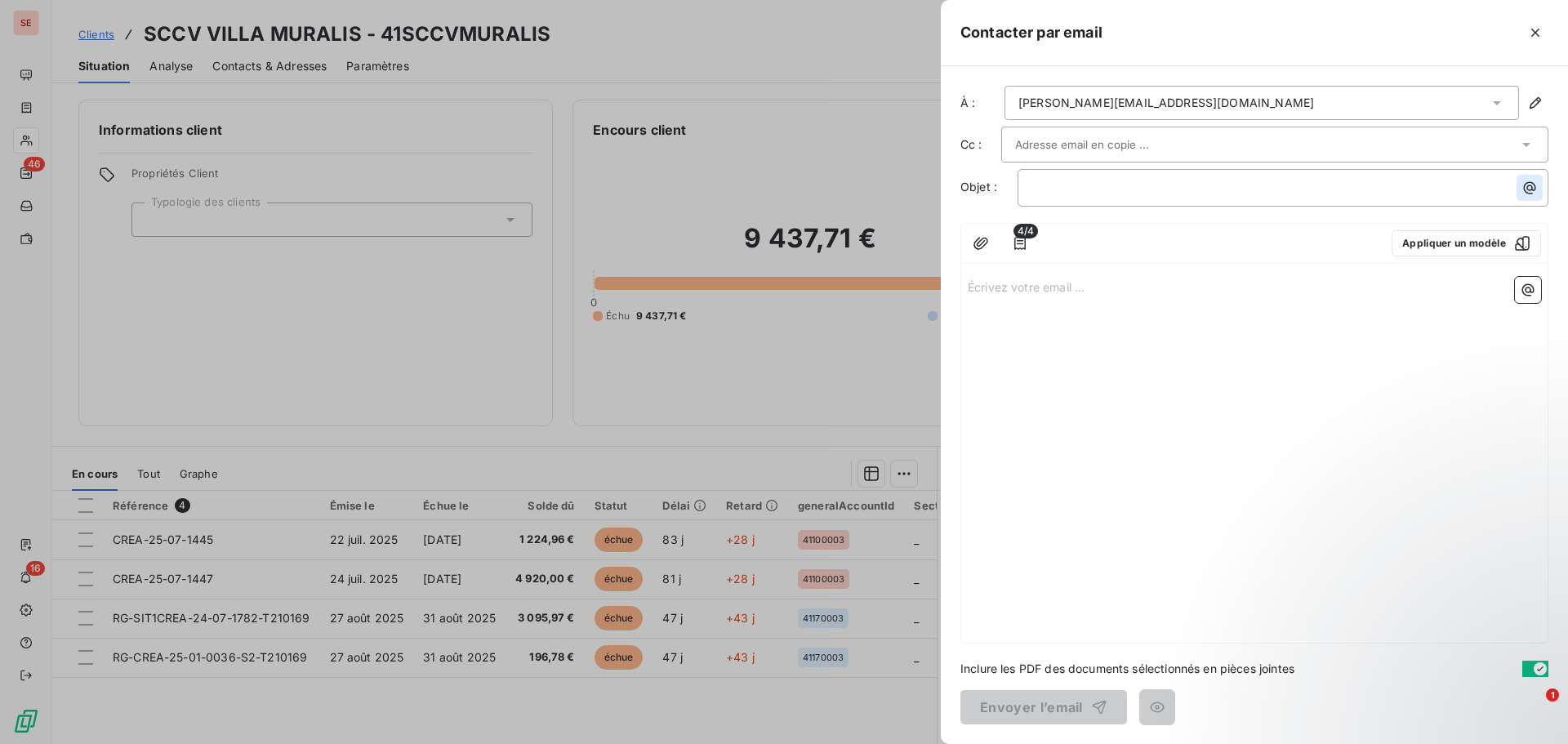
click at [1525, 187] on icon "button" at bounding box center [1530, 188] width 17 height 17
click at [1099, 327] on html "SE 46 16 Clients SCCV VILLA MURALIS - 41SCCVMURALIS Situation Analyse Contacts …" at bounding box center [784, 372] width 1568 height 744
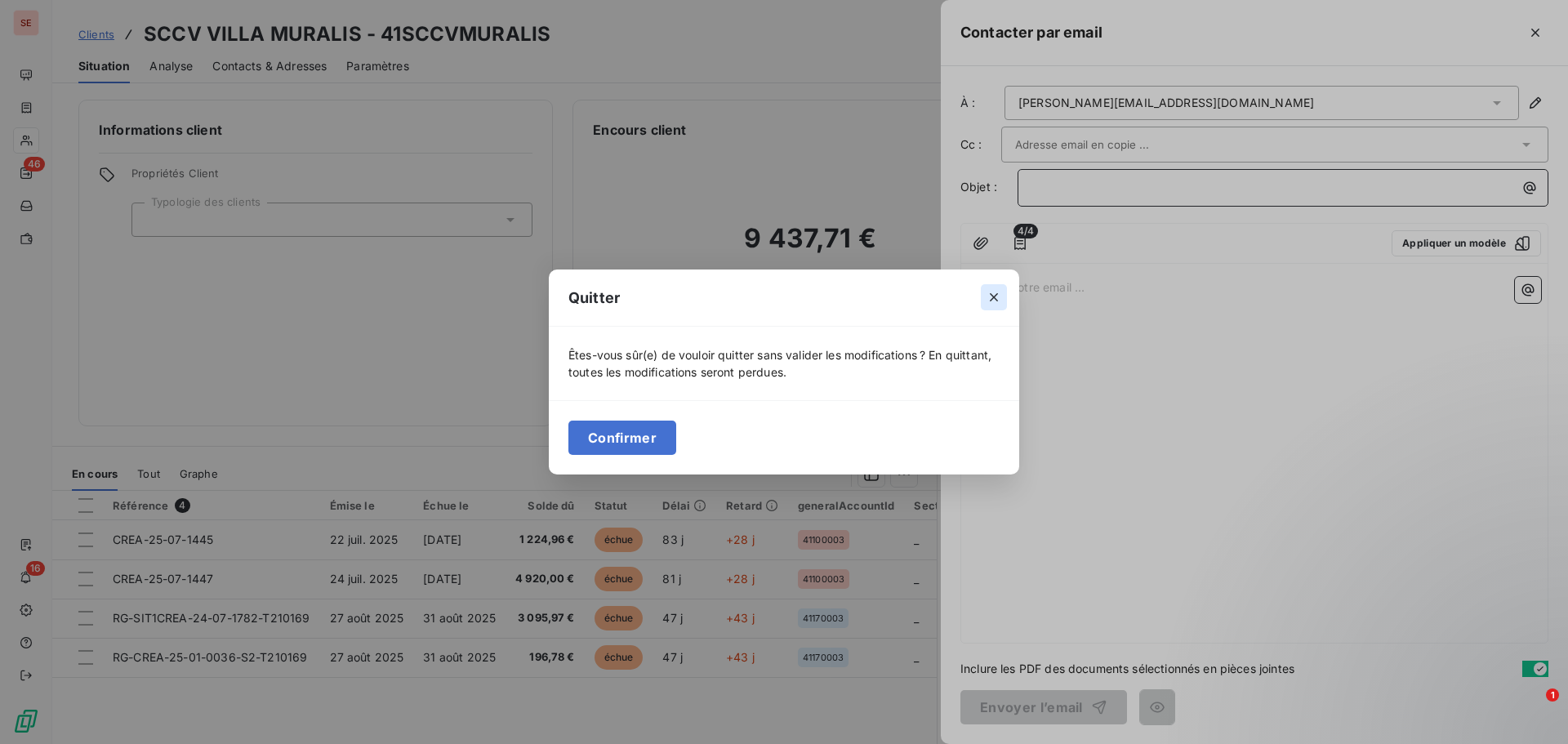
click at [990, 294] on icon "button" at bounding box center [993, 298] width 8 height 8
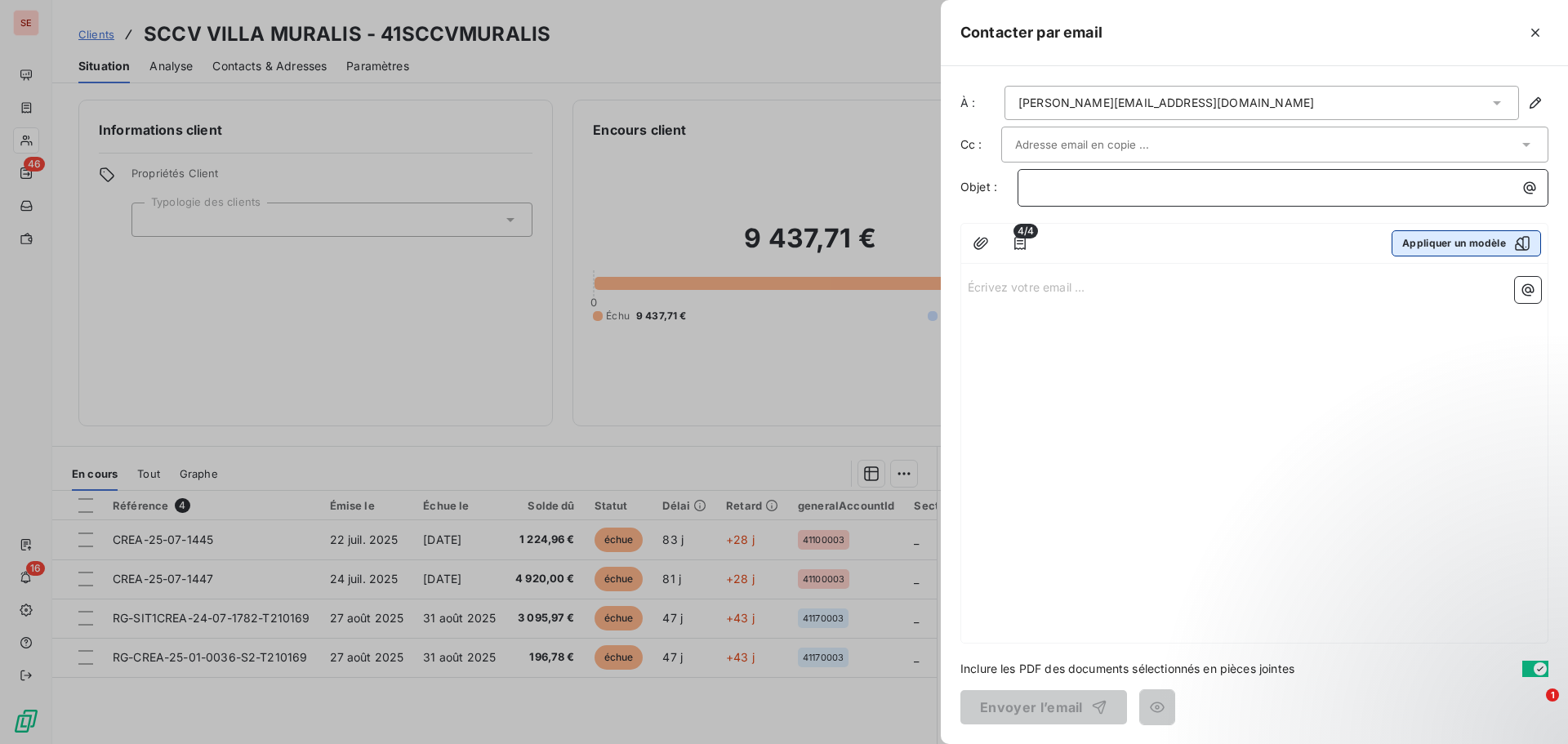
click at [1463, 246] on button "Appliquer un modèle" at bounding box center [1465, 243] width 149 height 26
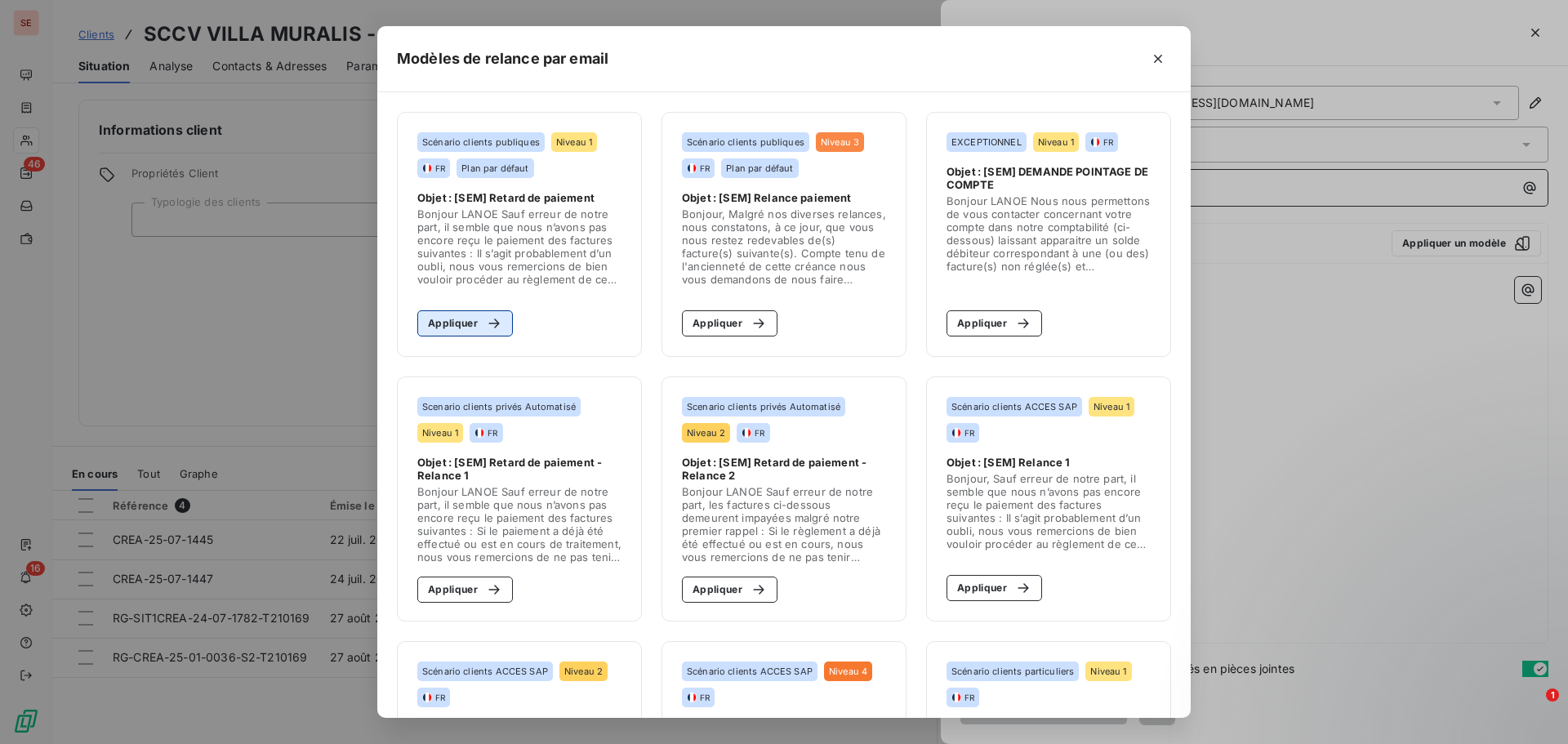
click at [490, 321] on icon "button" at bounding box center [493, 323] width 10 height 10
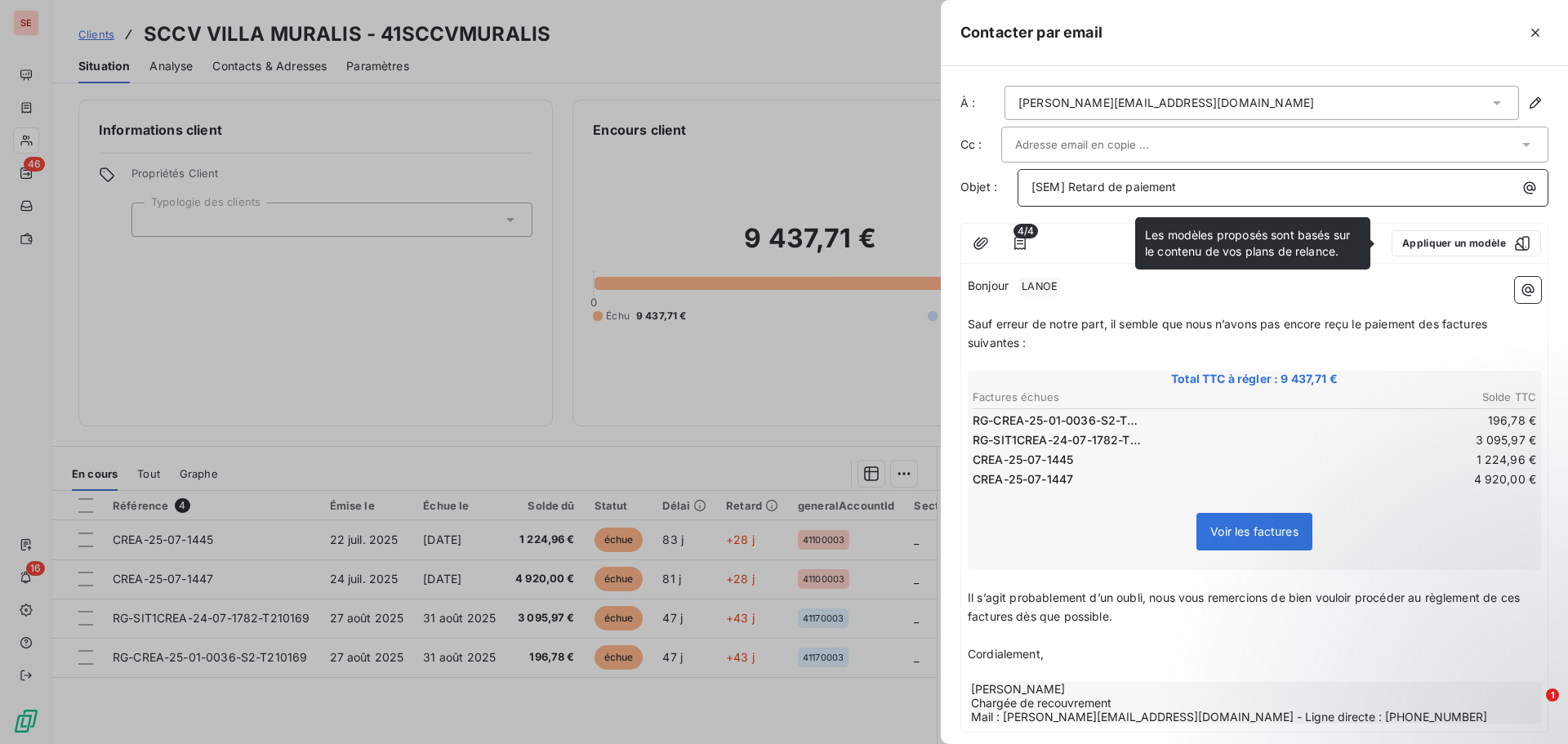
click at [1025, 284] on span "LANOE ﻿" at bounding box center [1039, 287] width 41 height 19
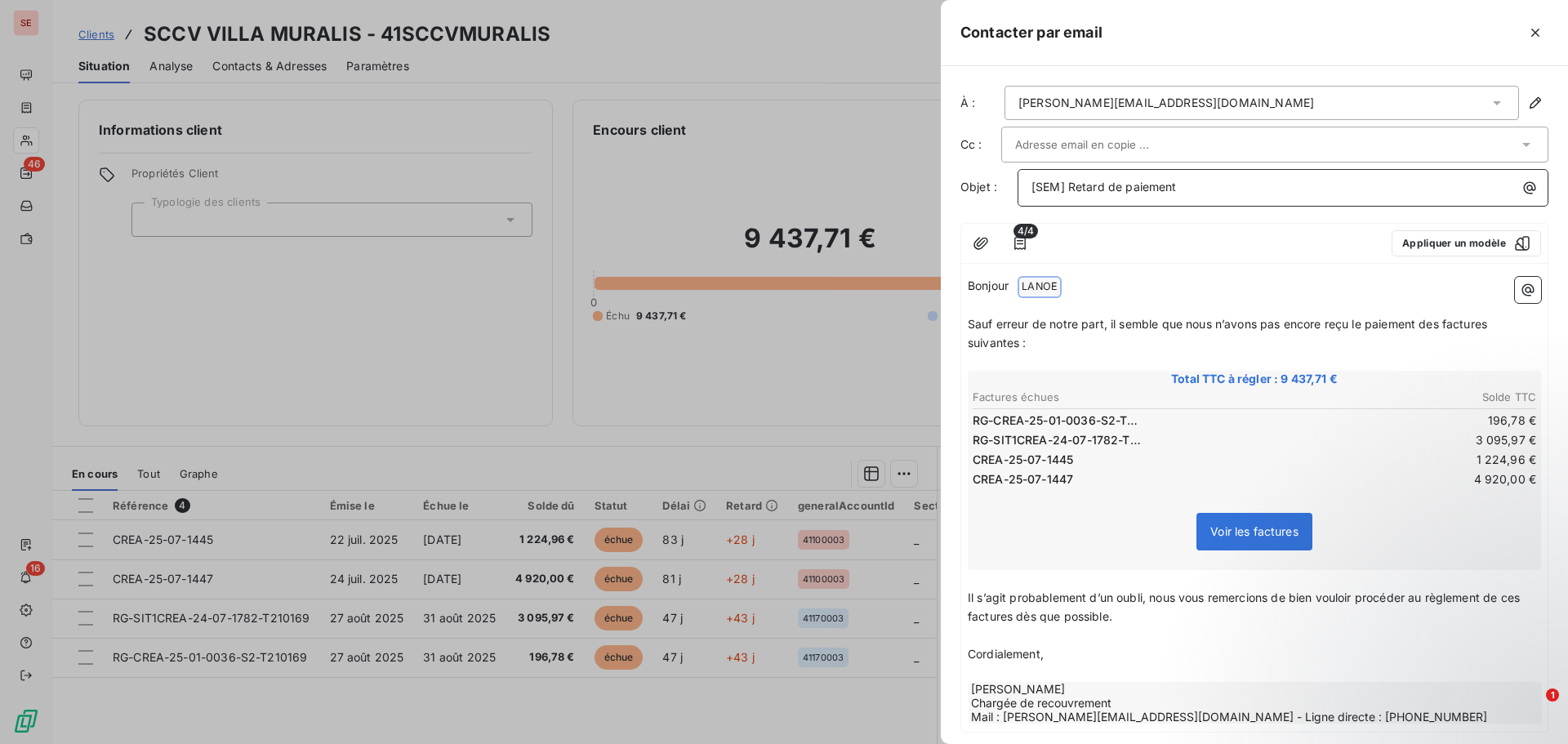
click at [1120, 294] on p "Bonjour ﻿ LANOE ﻿ ﻿" at bounding box center [1253, 286] width 573 height 19
click at [1271, 186] on p "[SEM] Retard de paiement" at bounding box center [1287, 187] width 511 height 19
drag, startPoint x: 1425, startPoint y: 320, endPoint x: 1500, endPoint y: 353, distance: 81.9
click at [1500, 353] on div "Madame LANOE bonjour, ﻿ Sauf erreur de notre part, il semble que nous n’avons p…" at bounding box center [1253, 500] width 573 height 447
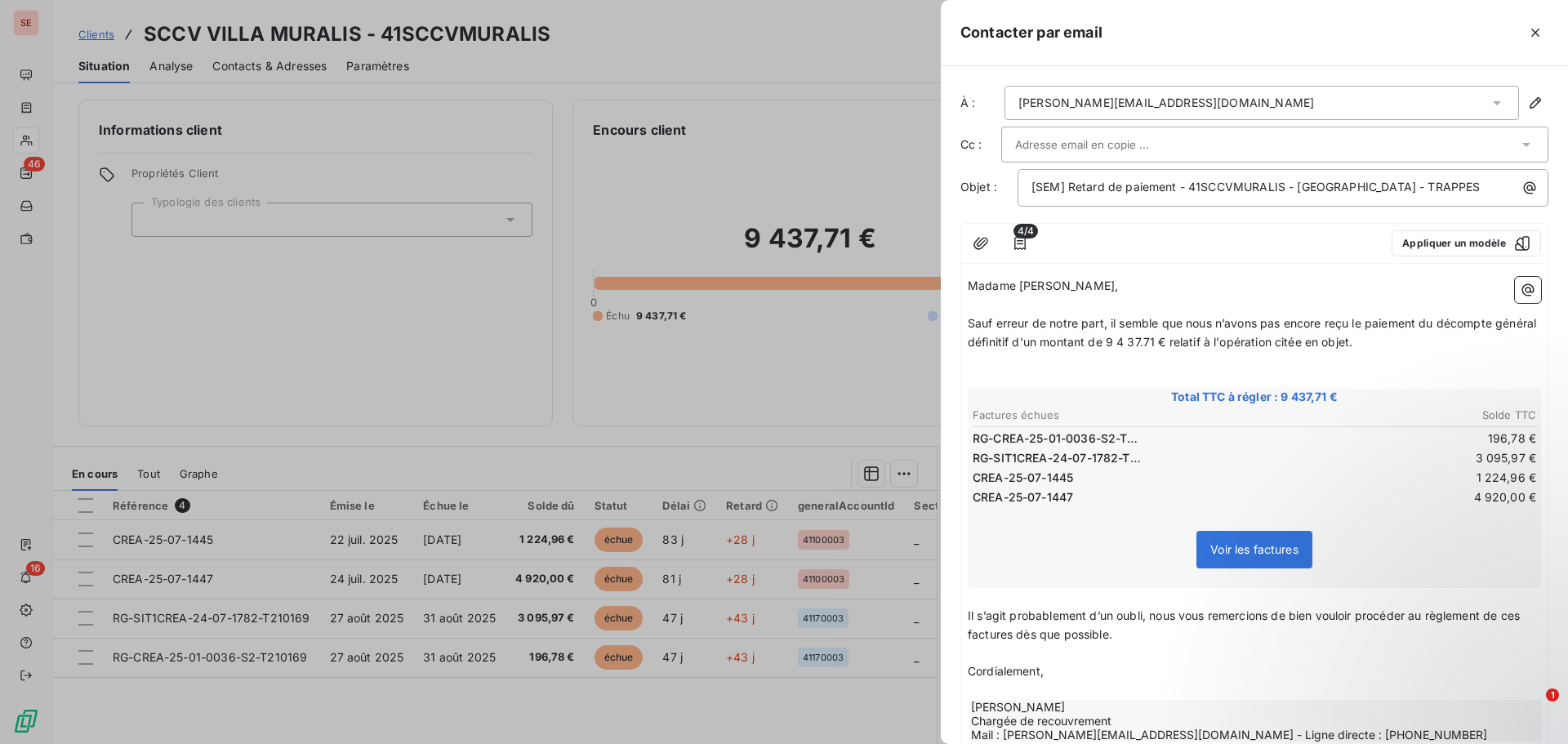
click at [1402, 343] on p "Sauf erreur de notre part, il semble que nous n’avons pas encore reçu le paieme…" at bounding box center [1253, 333] width 573 height 38
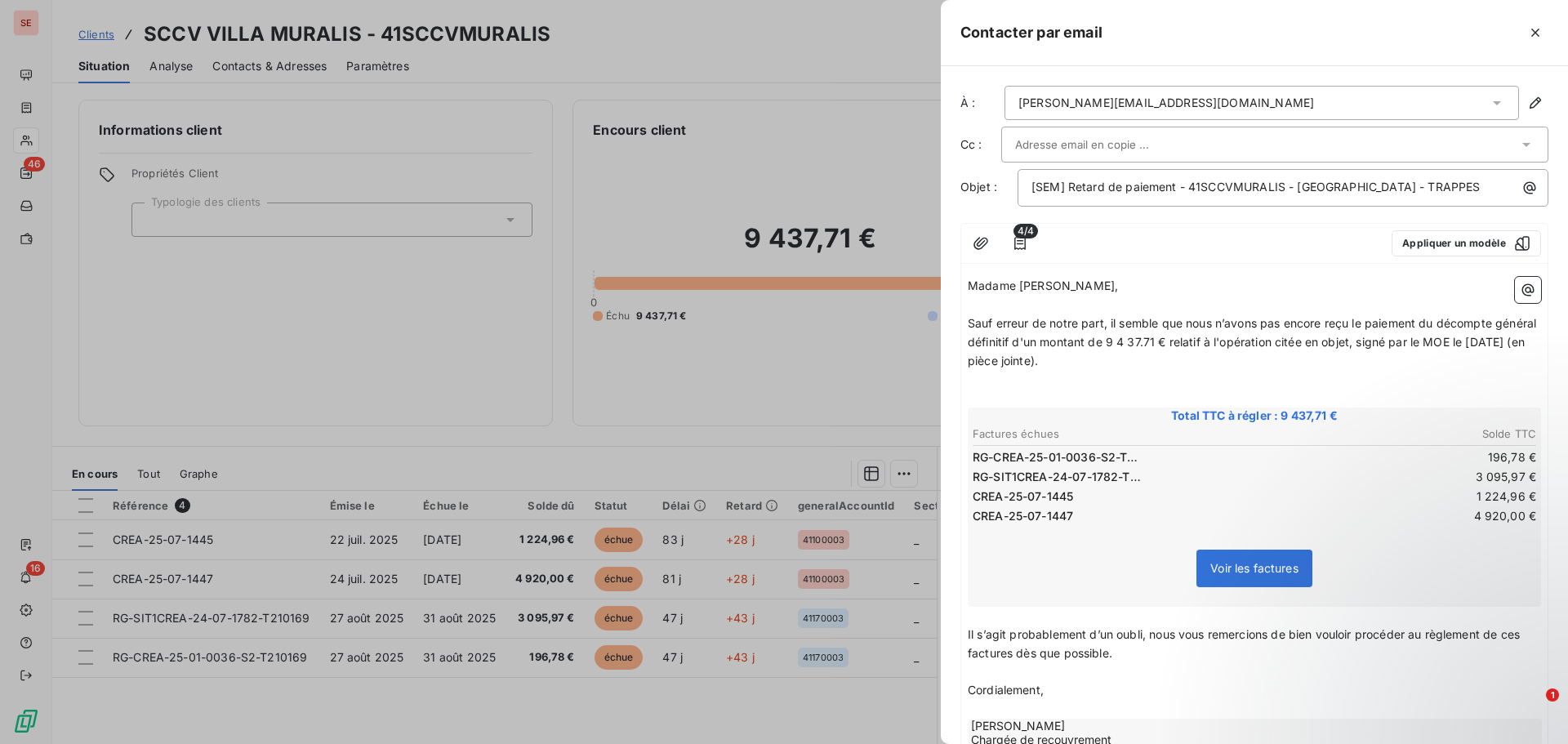
click at [1185, 424] on table "Factures échues Solde TTC RG-CREA-25-01-0036-S2-T210169 196,78 € RG-SIT1CREA-24…" at bounding box center [1254, 475] width 568 height 103
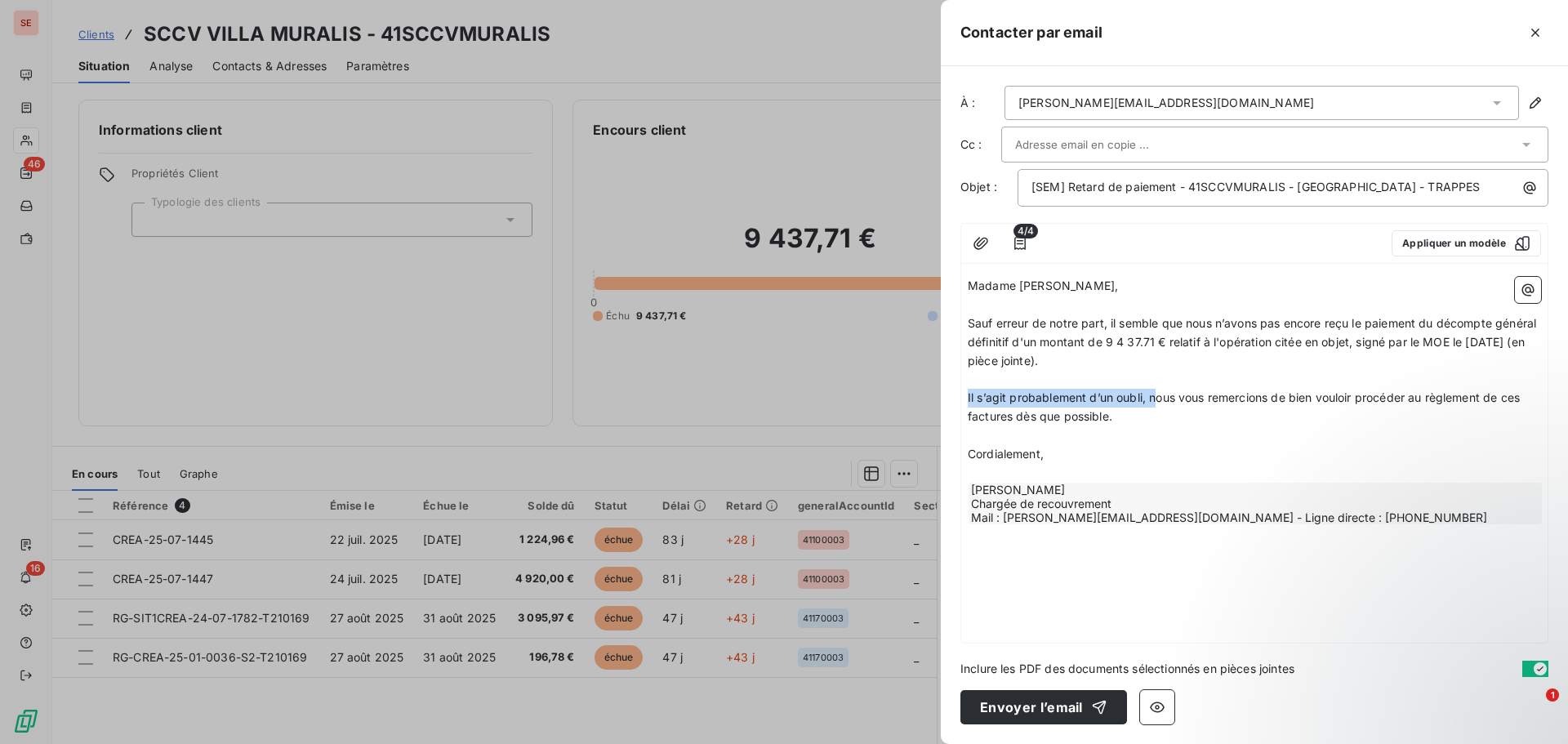
drag, startPoint x: 968, startPoint y: 399, endPoint x: 1157, endPoint y: 399, distance: 189.0
click at [1157, 399] on span "Il s’agit probablement d’un oubli, nous vous remercions de bien vouloir procéde…" at bounding box center [1245, 406] width 555 height 32
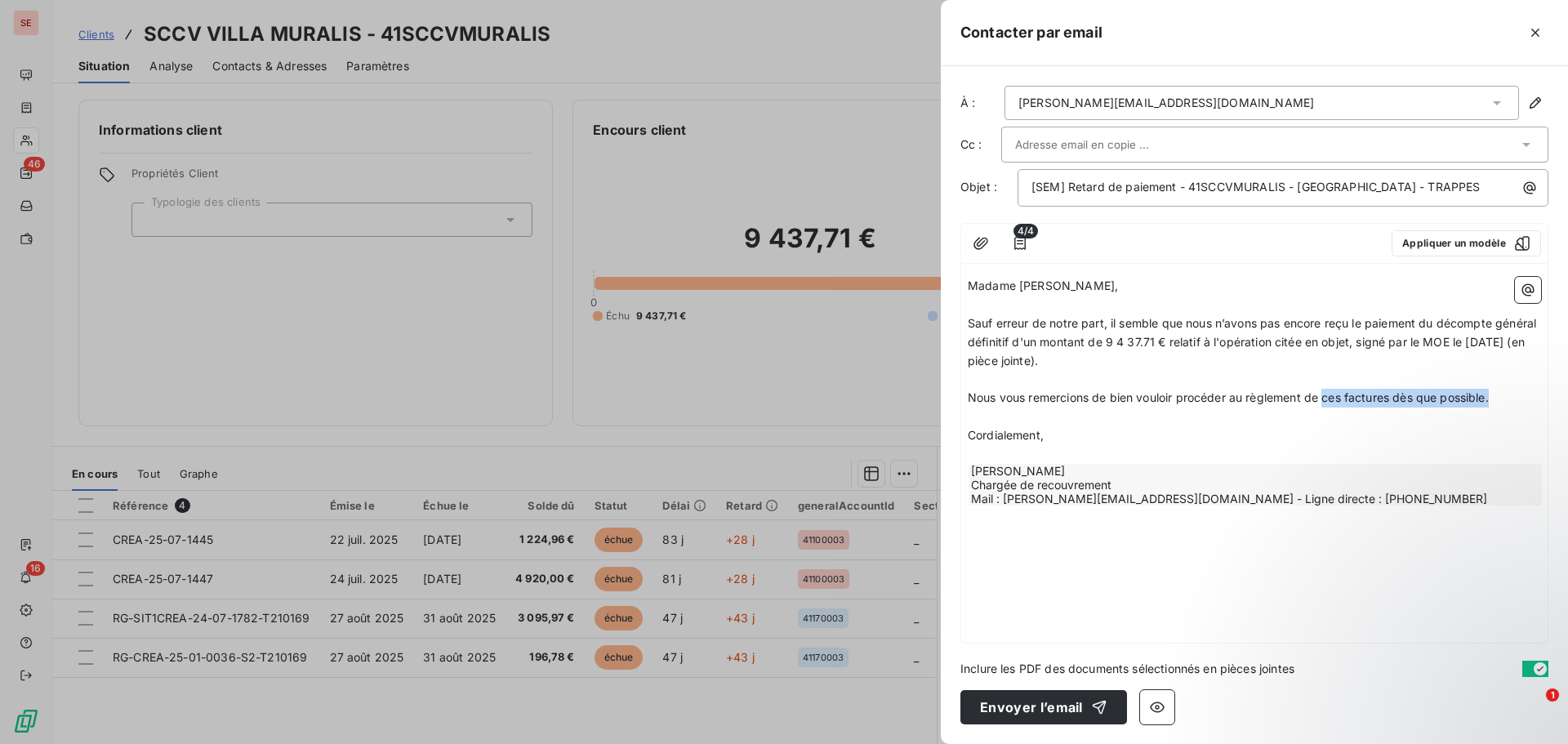
drag, startPoint x: 1327, startPoint y: 393, endPoint x: 1500, endPoint y: 390, distance: 173.0
click at [1500, 390] on p "Nous vous remercions de bien vouloir procéder au règlement de ces factures dès …" at bounding box center [1253, 398] width 573 height 19
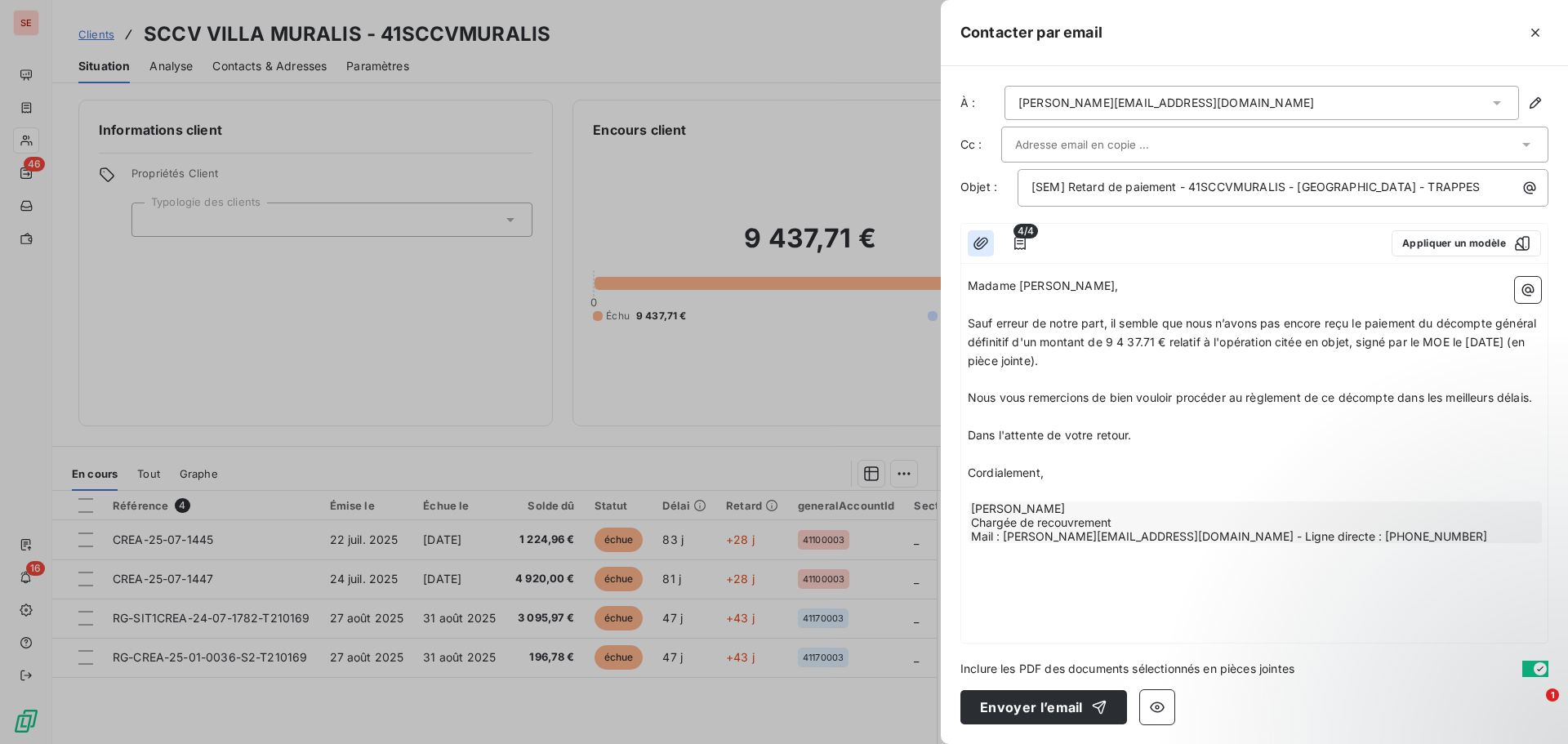
click at [977, 239] on icon "button" at bounding box center [981, 243] width 17 height 17
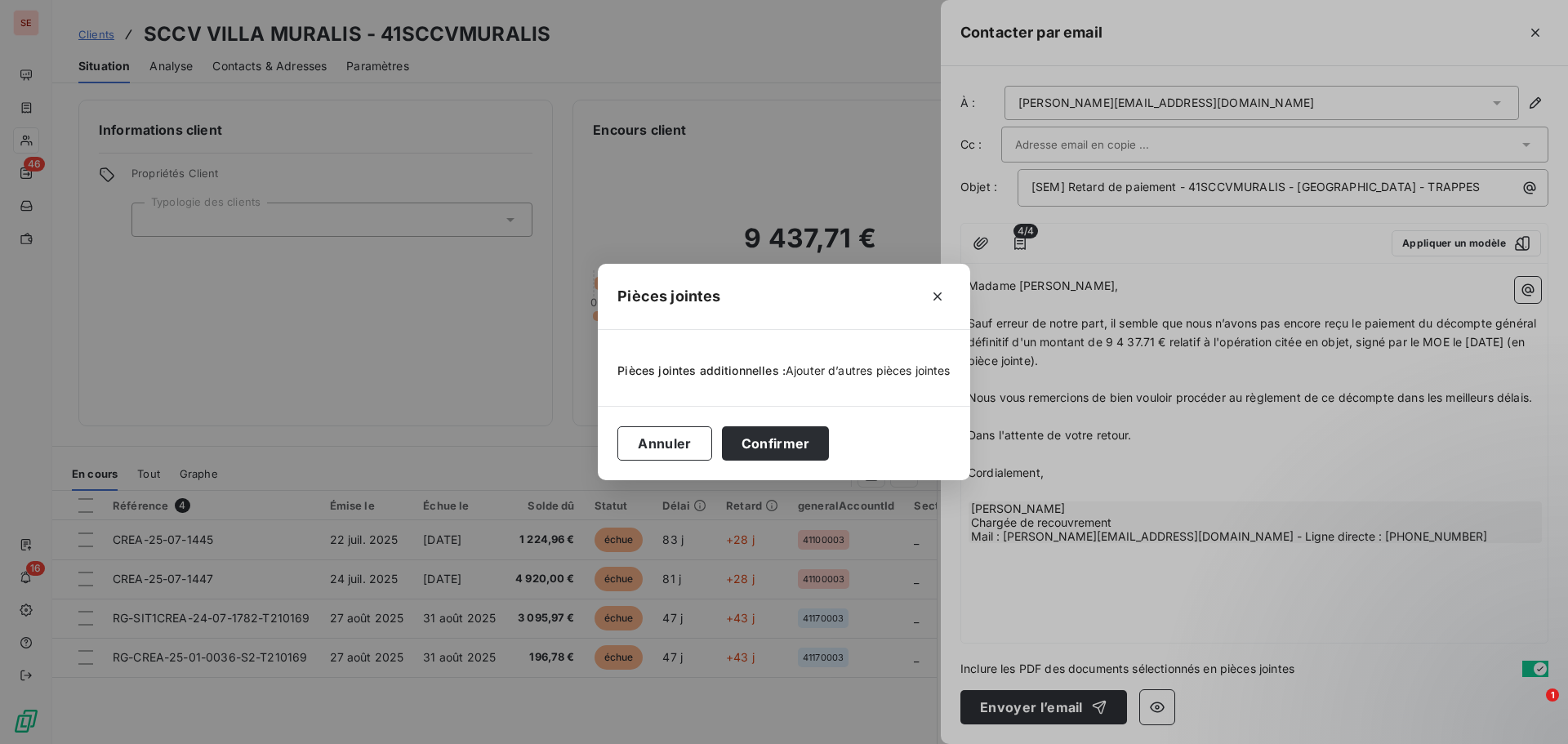
click at [870, 371] on span "Ajouter d’autres pièces jointes" at bounding box center [868, 370] width 165 height 14
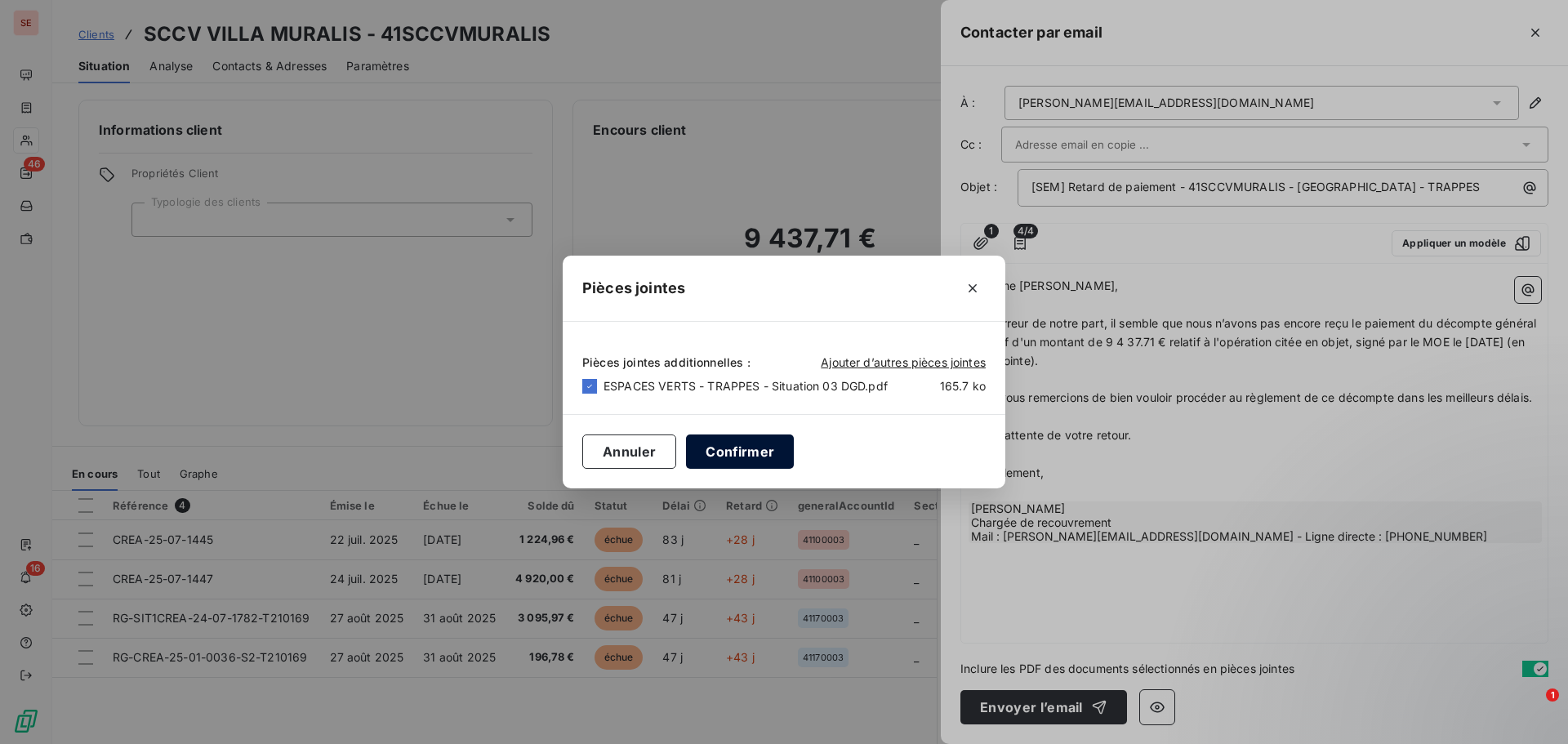
click at [758, 452] on button "Confirmer" at bounding box center [740, 451] width 107 height 34
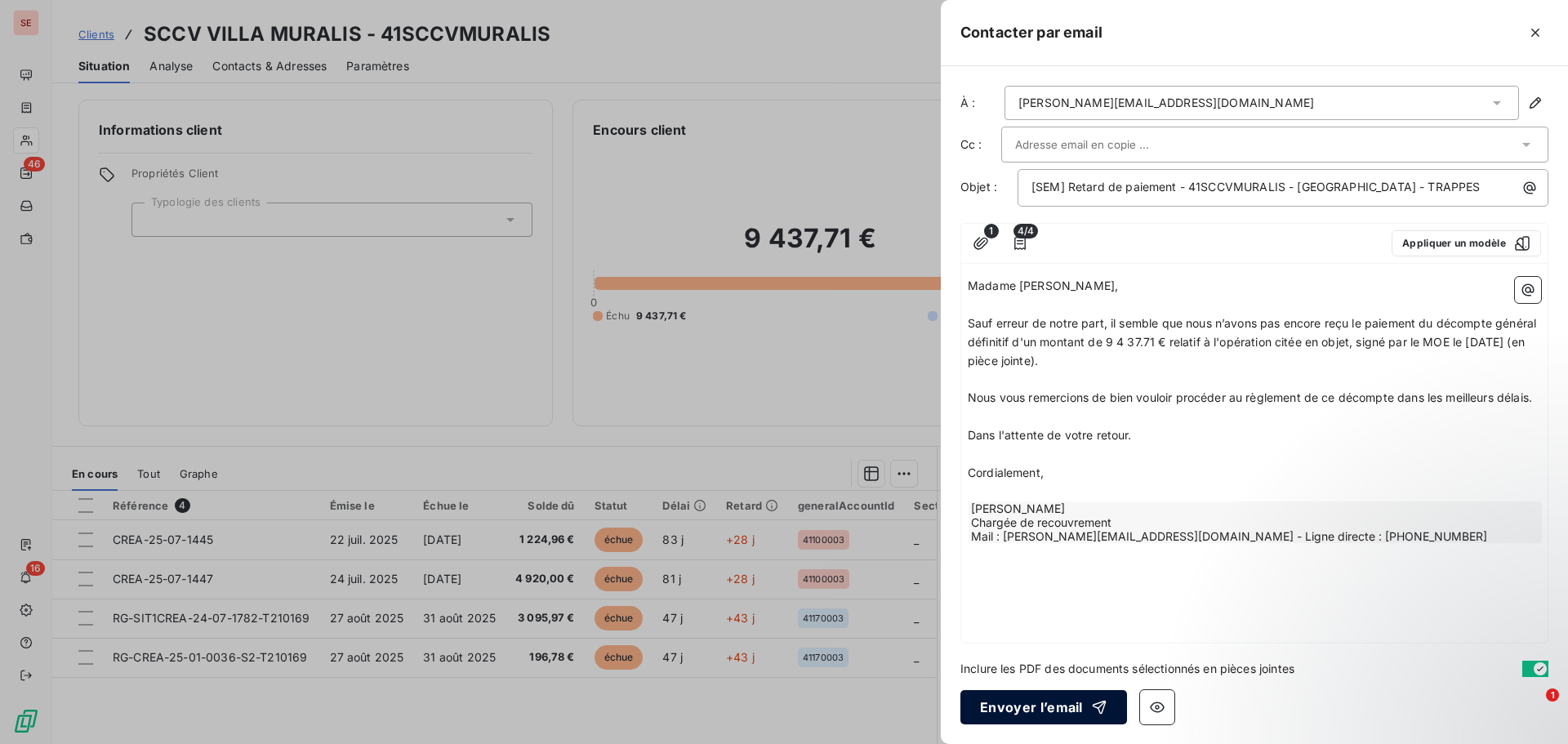
click at [1023, 711] on button "Envoyer l’email" at bounding box center [1043, 706] width 167 height 34
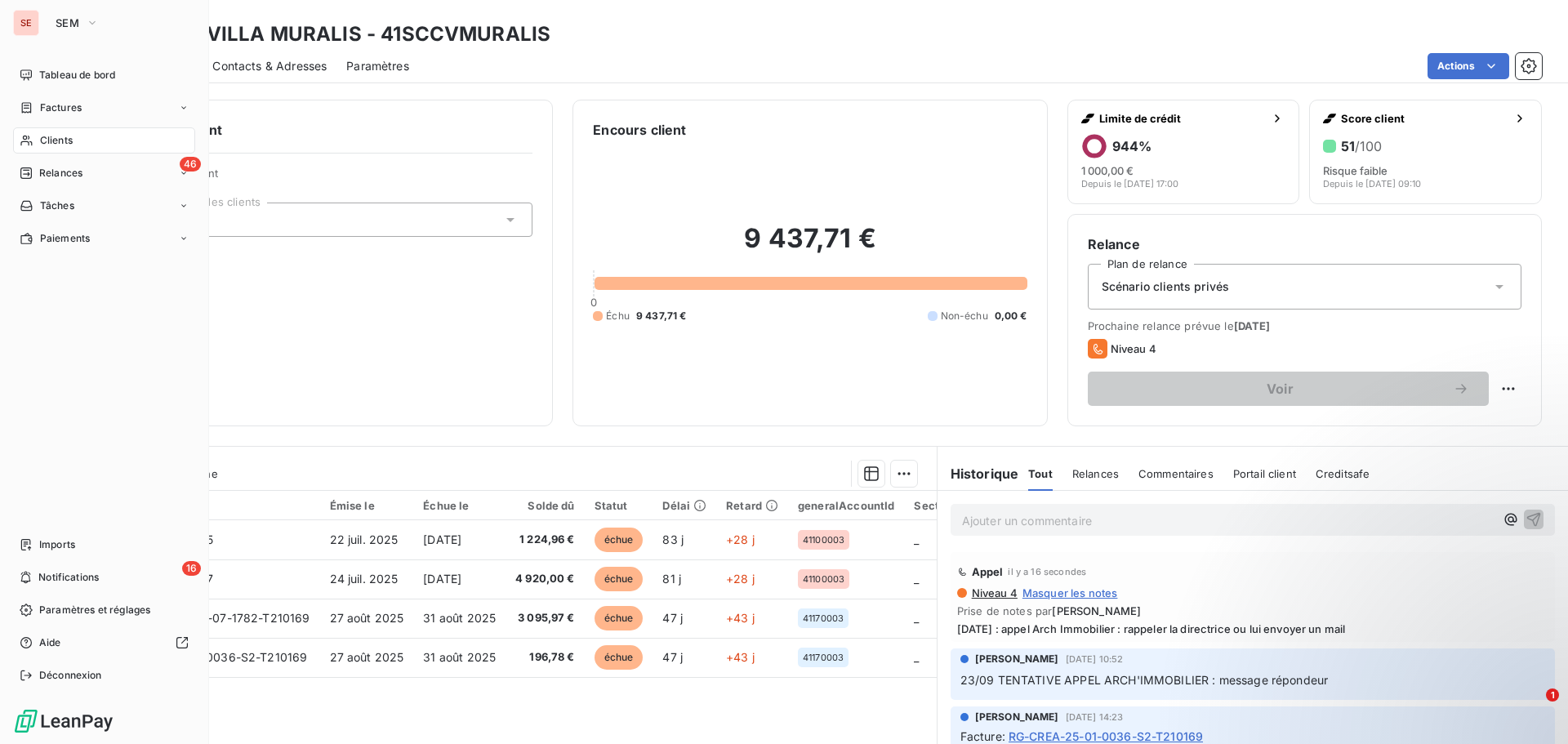
click at [206, 290] on div "SE SEM Tableau de bord Factures Clients 46 Relances Tâches Paiements Imports 16…" at bounding box center [105, 372] width 209 height 744
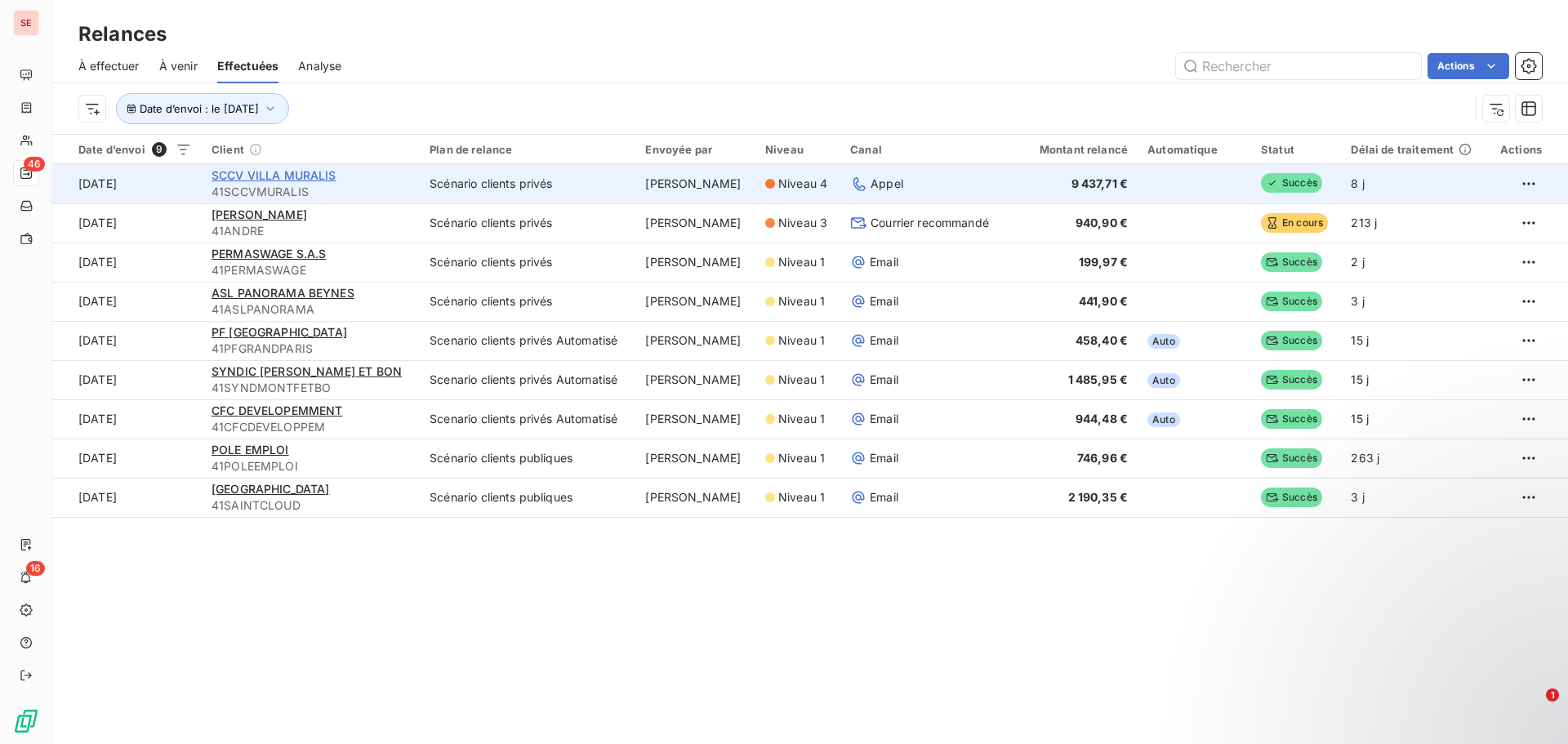
click at [247, 175] on span "SCCV VILLA MURALIS" at bounding box center [273, 175] width 125 height 14
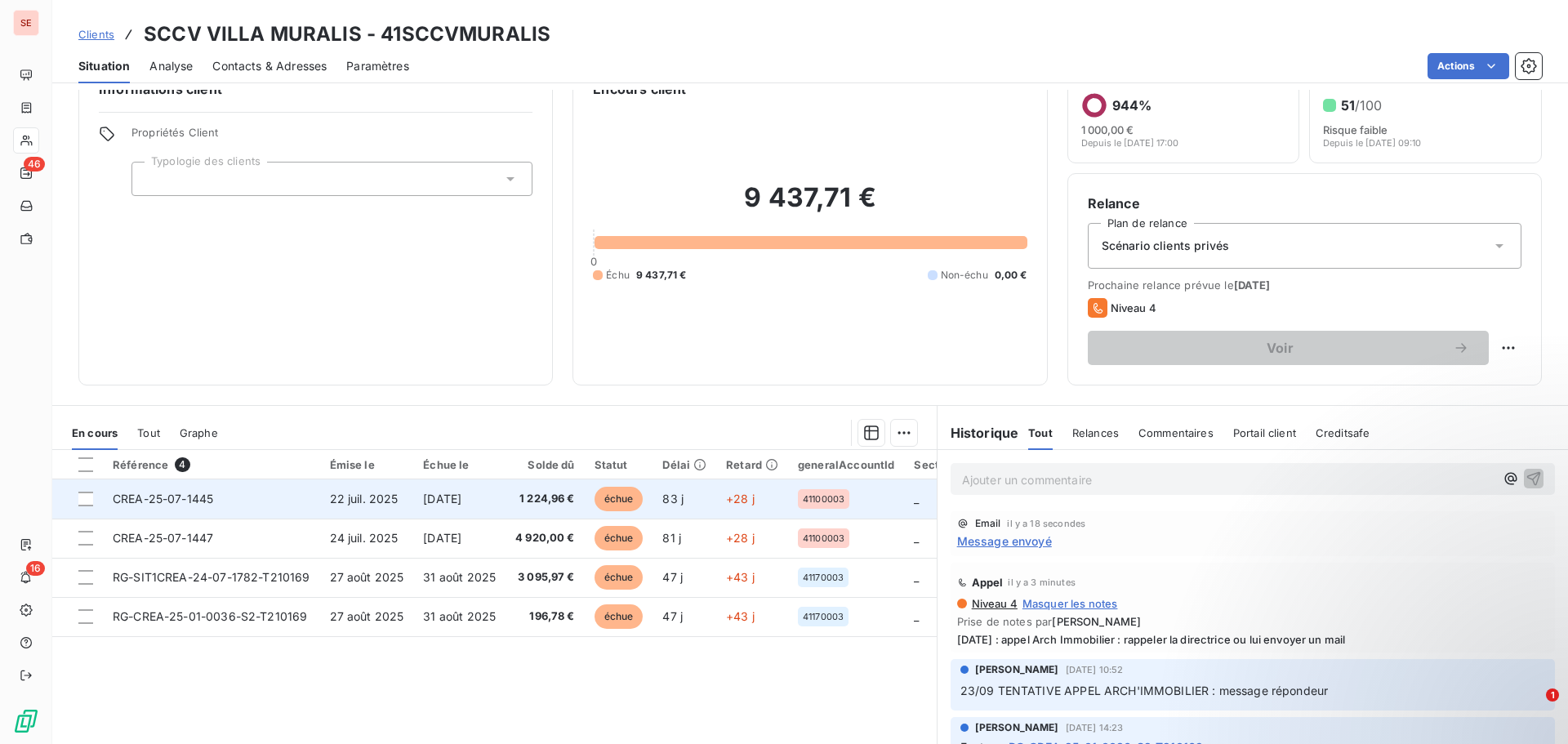
scroll to position [110, 0]
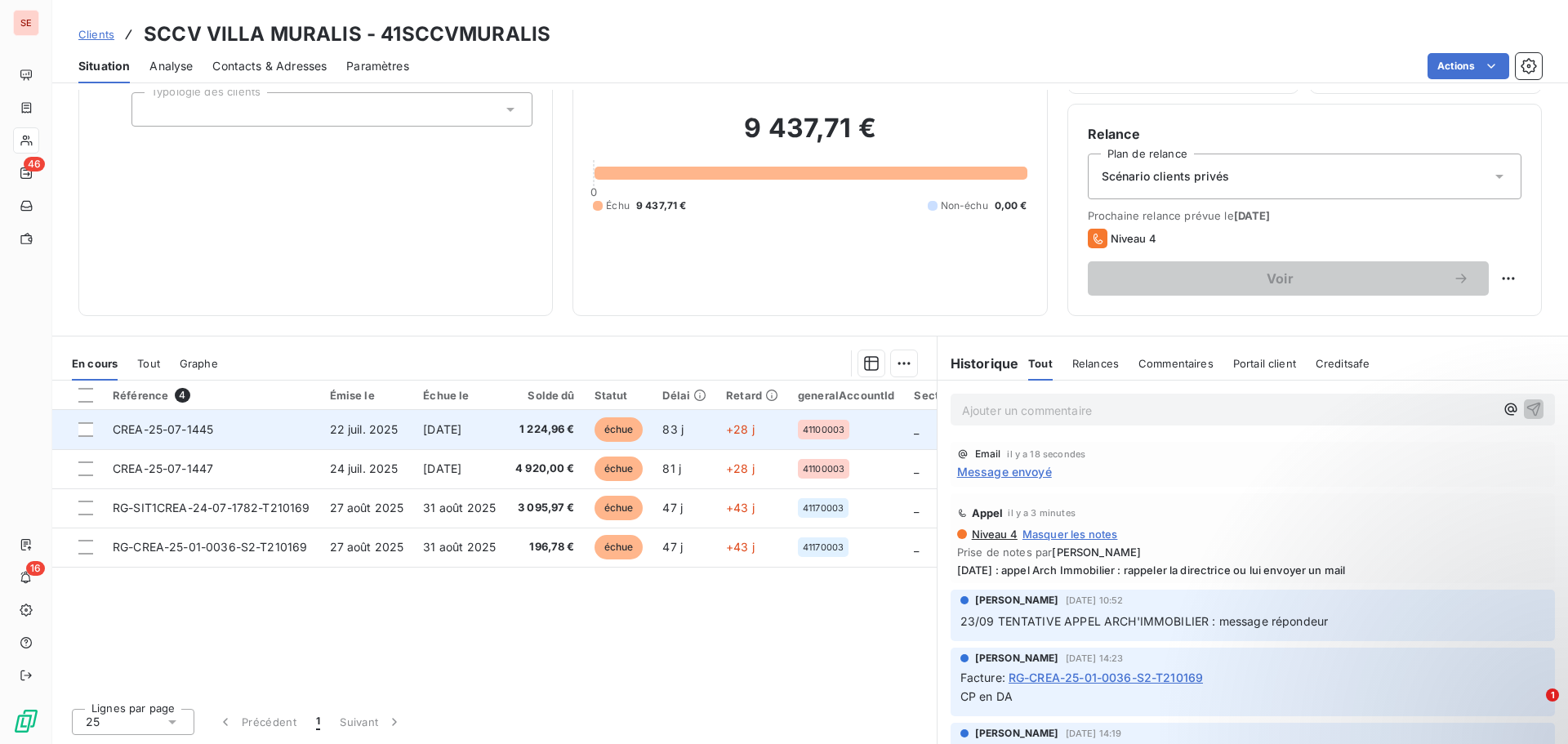
click at [335, 433] on span "22 juil. 2025" at bounding box center [364, 428] width 68 height 14
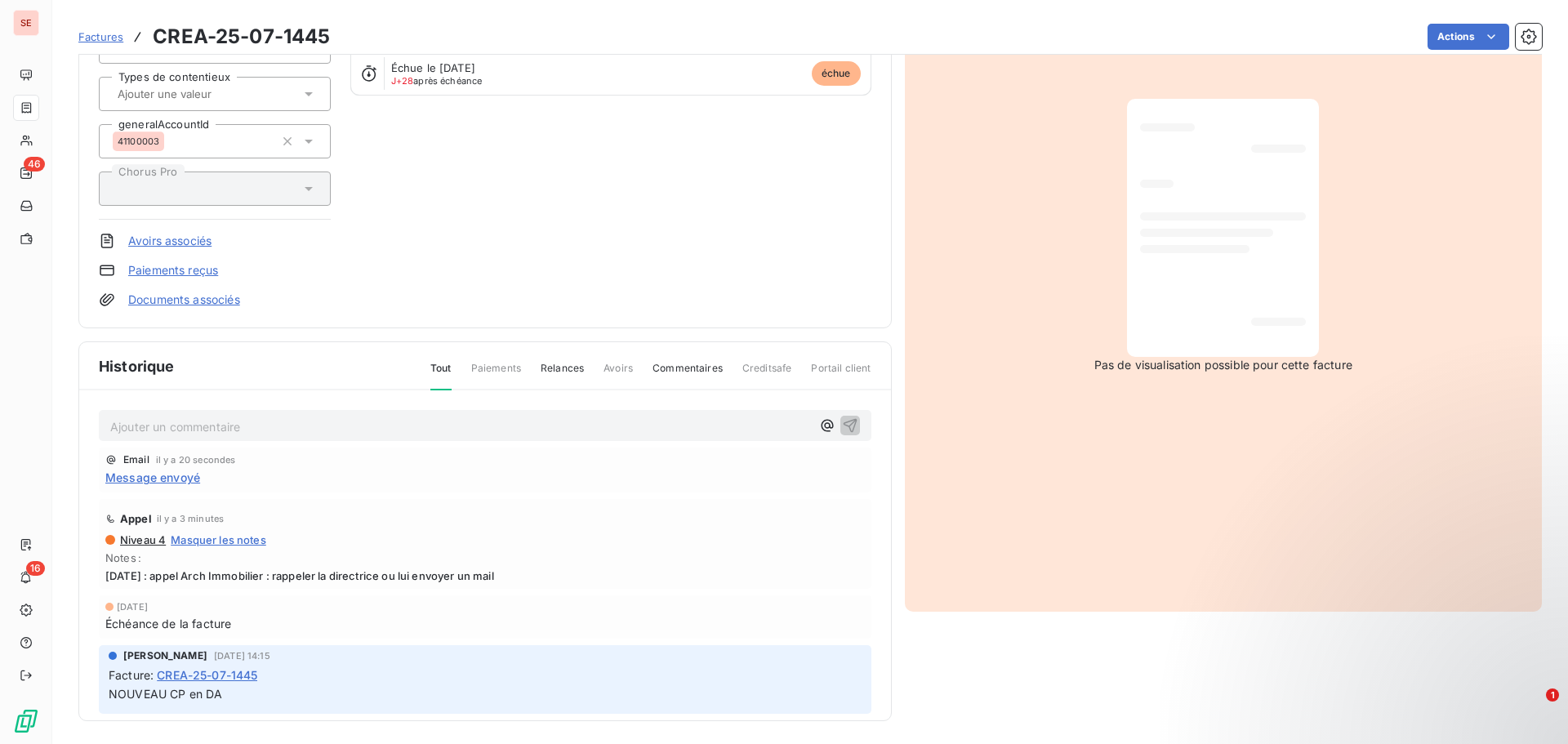
scroll to position [207, 0]
click at [187, 473] on span "Message envoyé" at bounding box center [153, 474] width 94 height 18
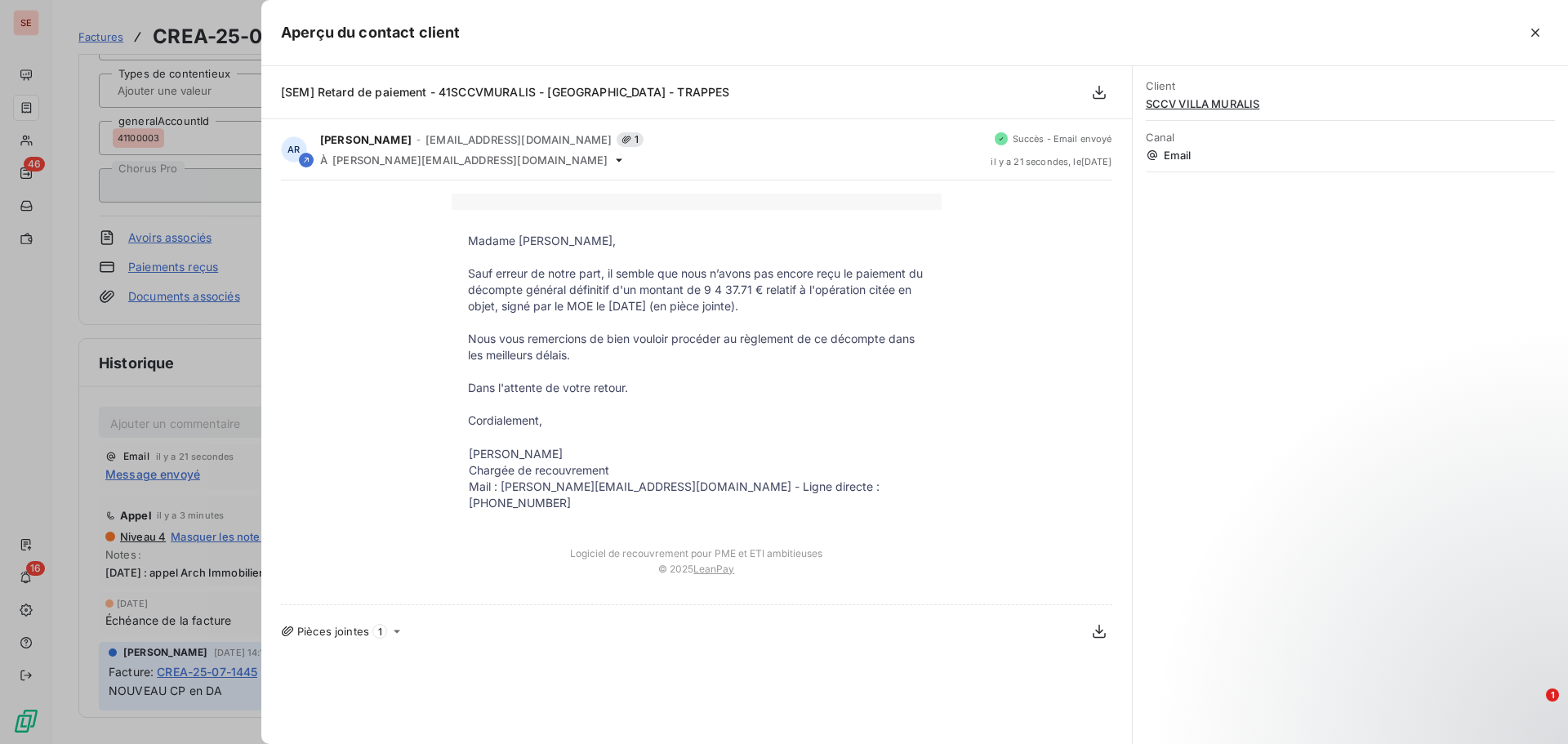
drag, startPoint x: 28, startPoint y: 388, endPoint x: 44, endPoint y: 392, distance: 16.5
click at [30, 388] on div at bounding box center [784, 372] width 1568 height 744
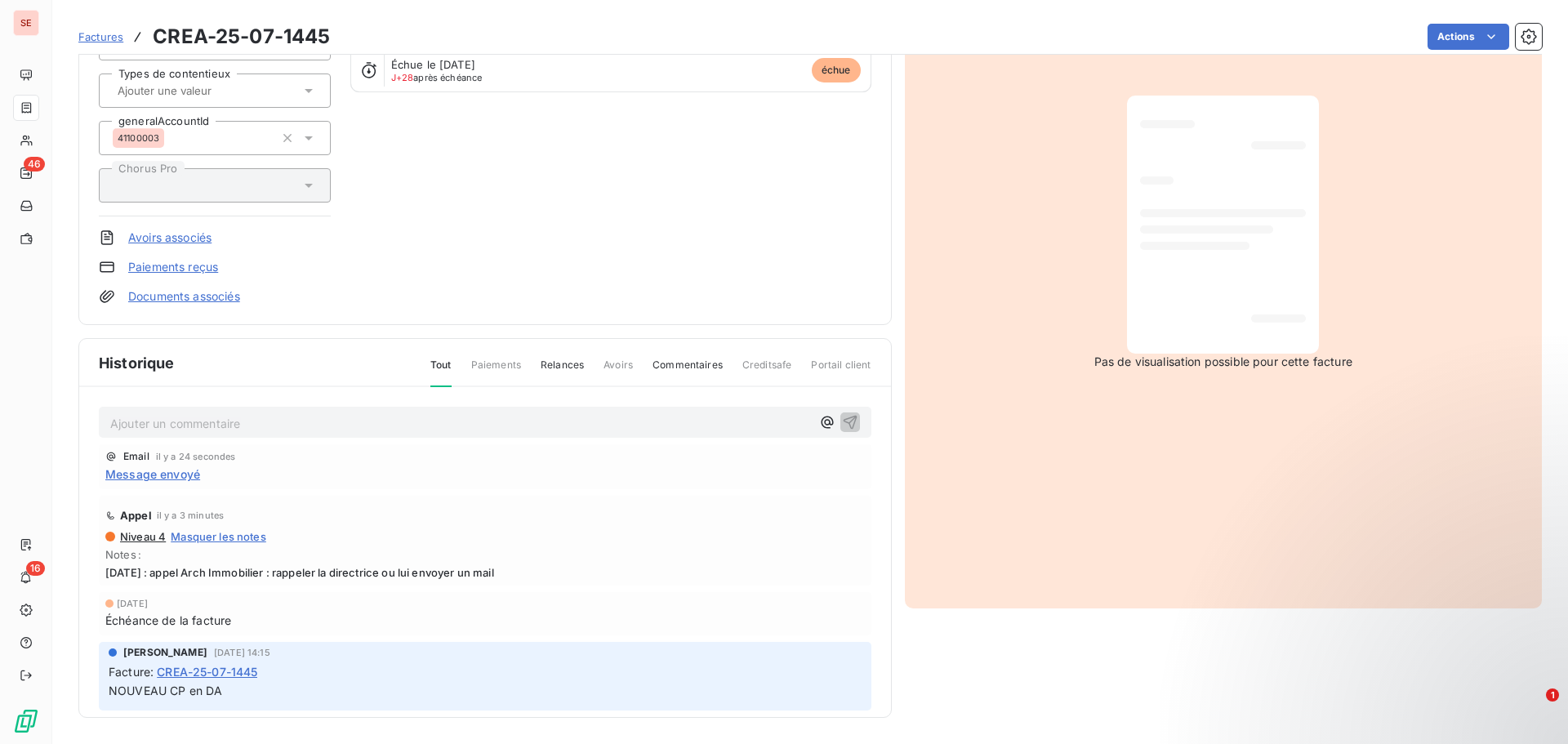
click at [398, 575] on span "13/10/25 : appel Arch Immobilier : rappeler la directrice ou lui envoyer un mail" at bounding box center [485, 572] width 759 height 13
click at [398, 574] on span "13/10/25 : appel Arch Immobilier : rappeler la directrice ou lui envoyer un mail" at bounding box center [485, 572] width 759 height 13
click at [397, 563] on div "Niveau 4 Masquer les notes Notes : 13/10/25 : appel Arch Immobilier : rappeler …" at bounding box center [485, 554] width 759 height 49
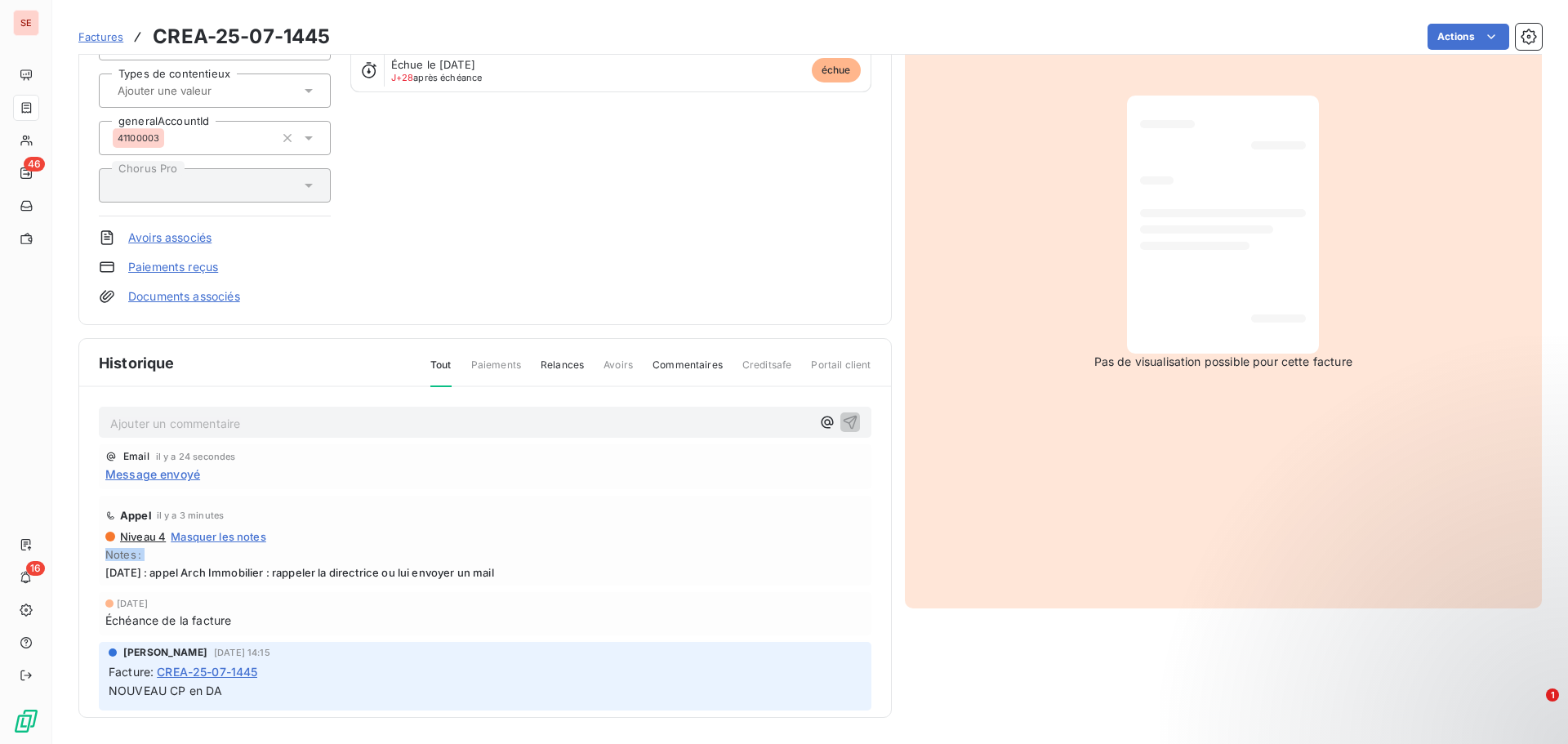
click at [397, 563] on div "Niveau 4 Masquer les notes Notes : 13/10/25 : appel Arch Immobilier : rappeler …" at bounding box center [485, 554] width 759 height 49
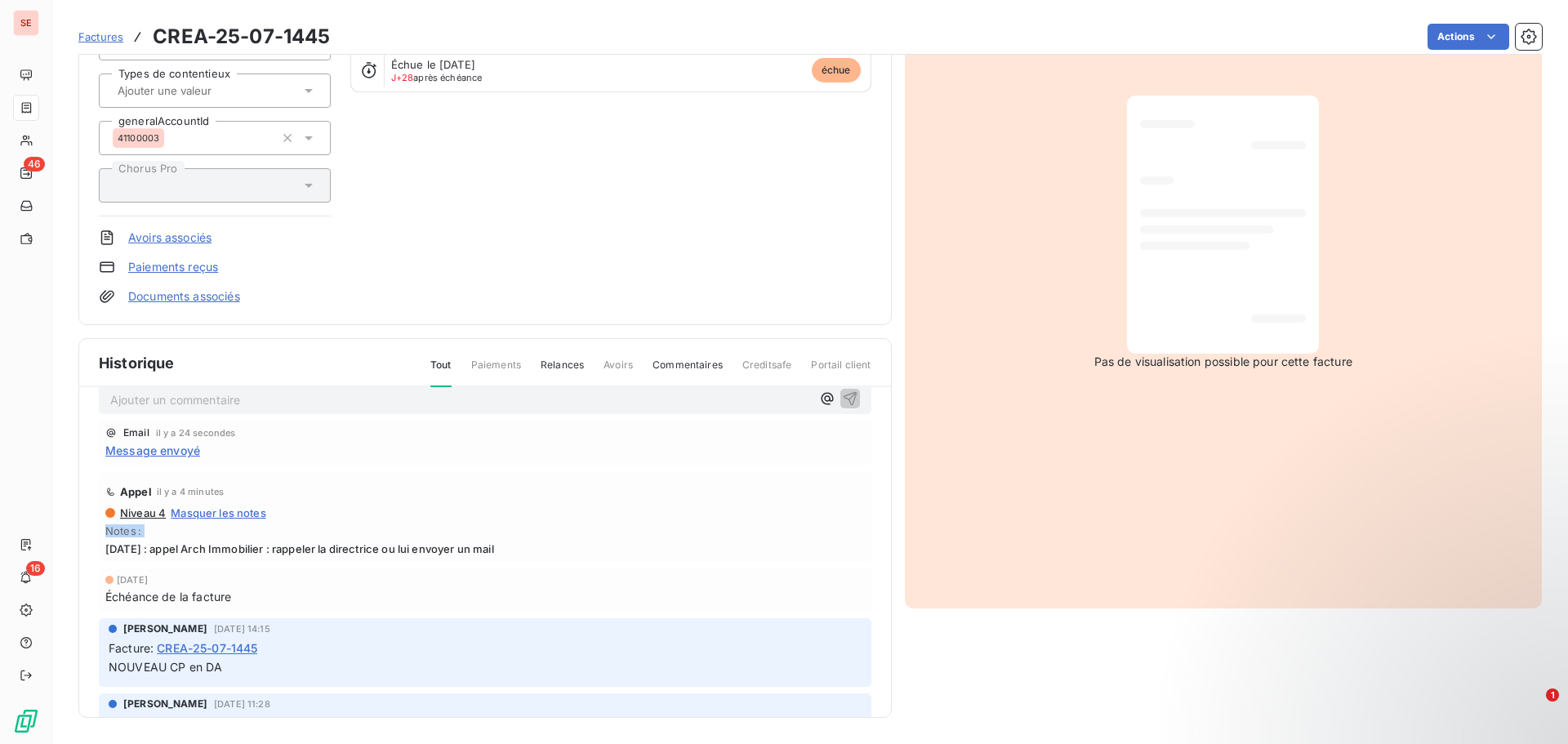
scroll to position [0, 0]
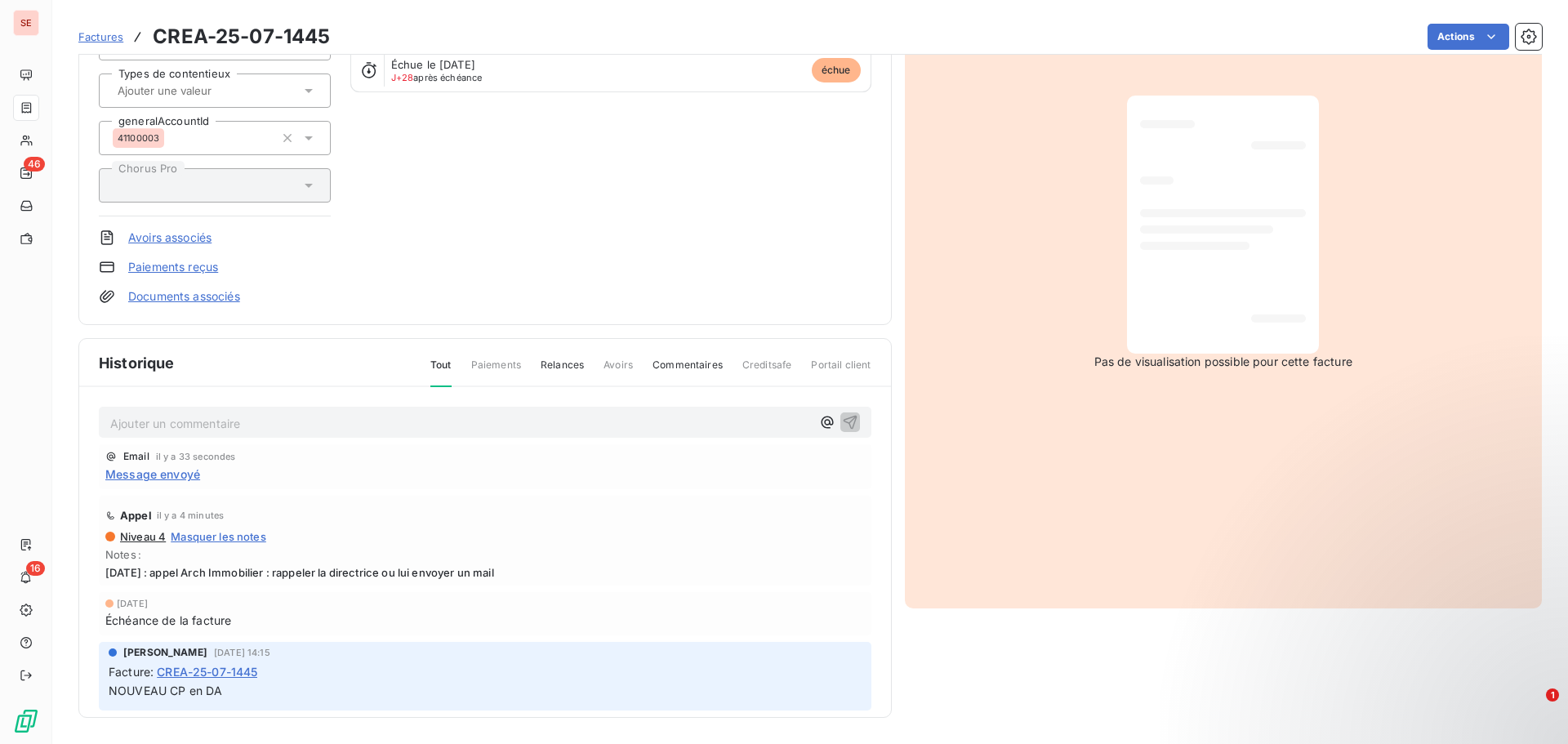
click at [220, 415] on p "Ajouter un commentaire ﻿" at bounding box center [460, 423] width 701 height 20
click at [114, 419] on span "CP signé le 02/09/25 par le MOE" at bounding box center [193, 421] width 167 height 14
click at [114, 419] on p "CP signé le 02/09/25 par le MOE" at bounding box center [460, 422] width 701 height 19
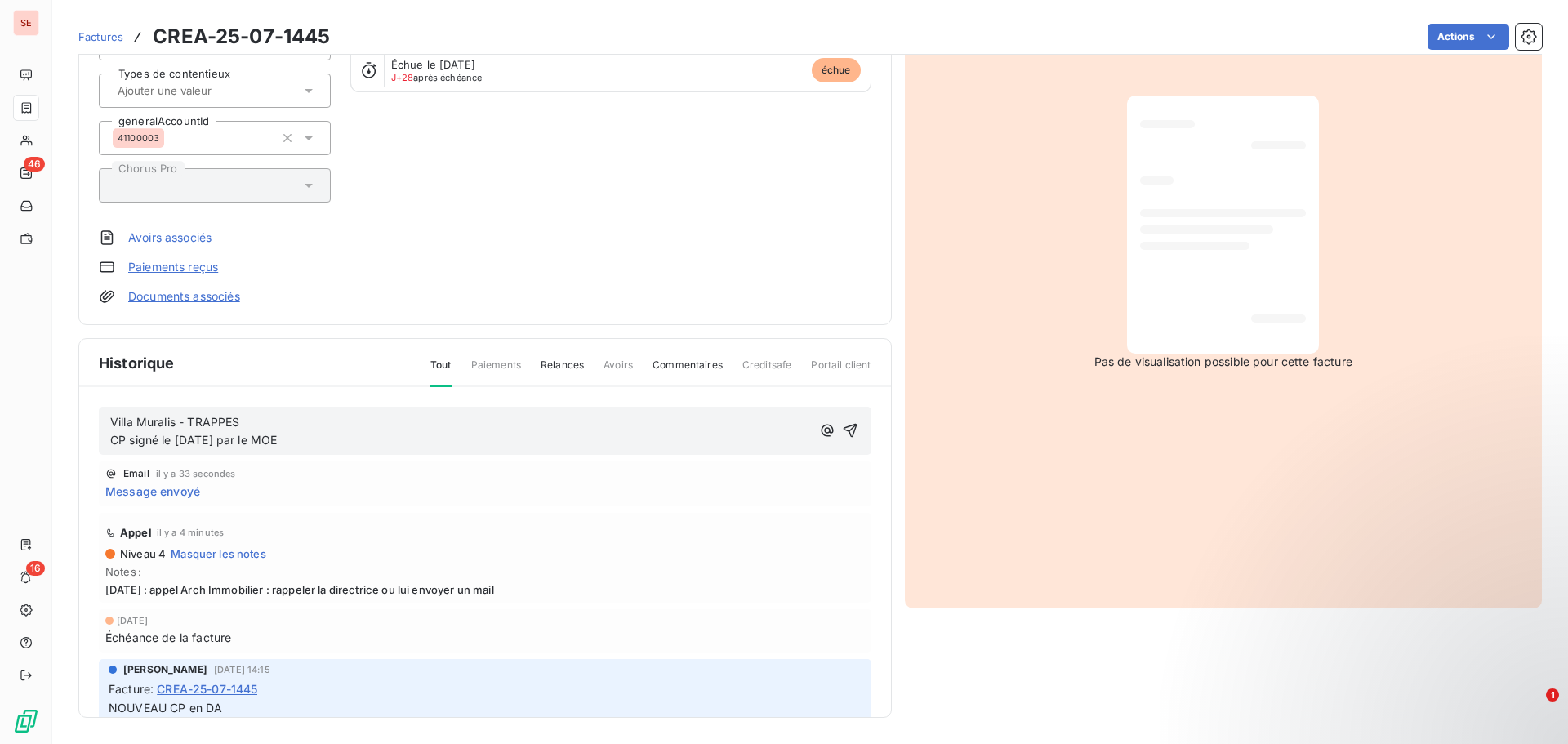
click at [410, 433] on p "Villa Muralis - TRAPPES CP signé le 02/09/25 par le MOE" at bounding box center [460, 431] width 701 height 38
click at [842, 428] on icon "button" at bounding box center [849, 430] width 14 height 14
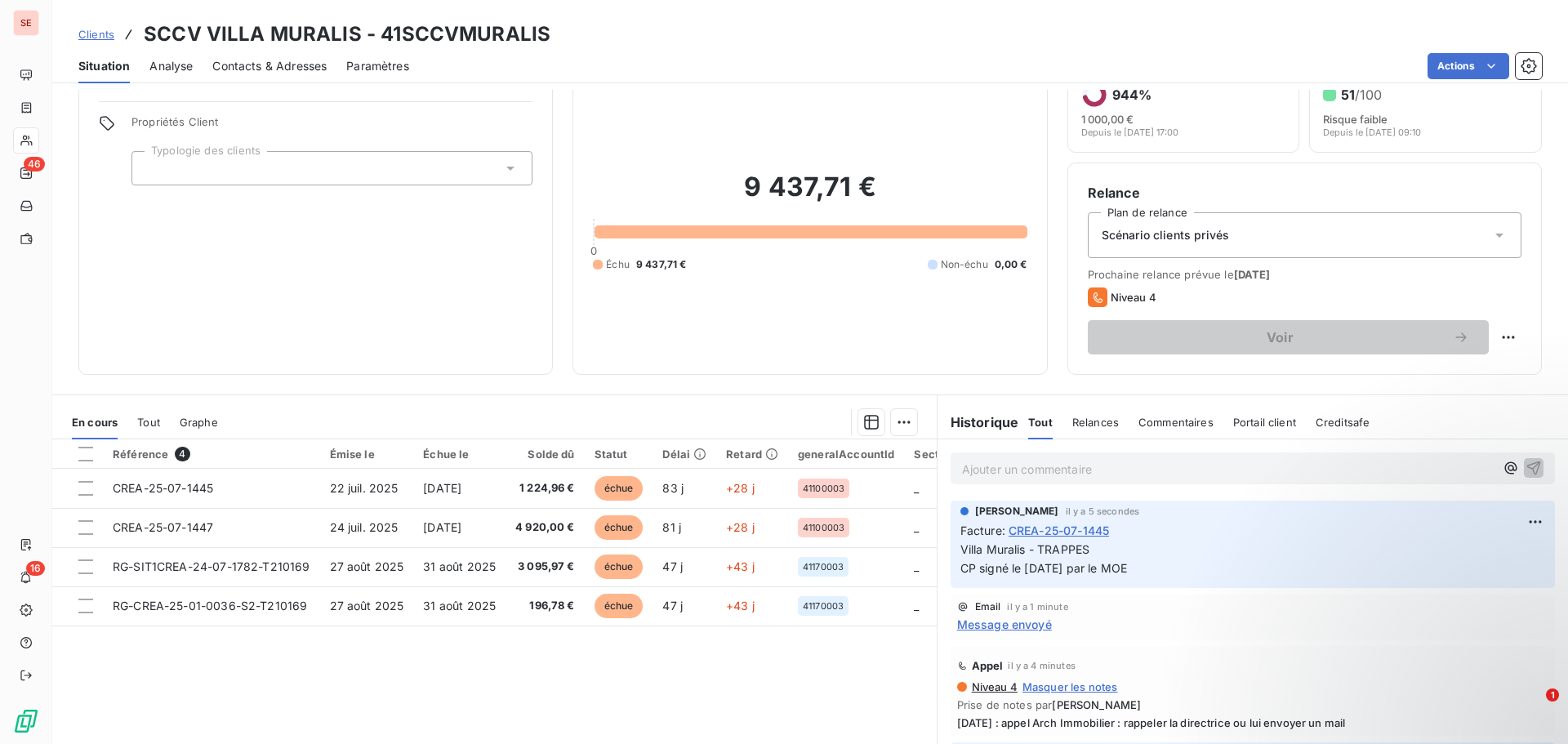
scroll to position [110, 0]
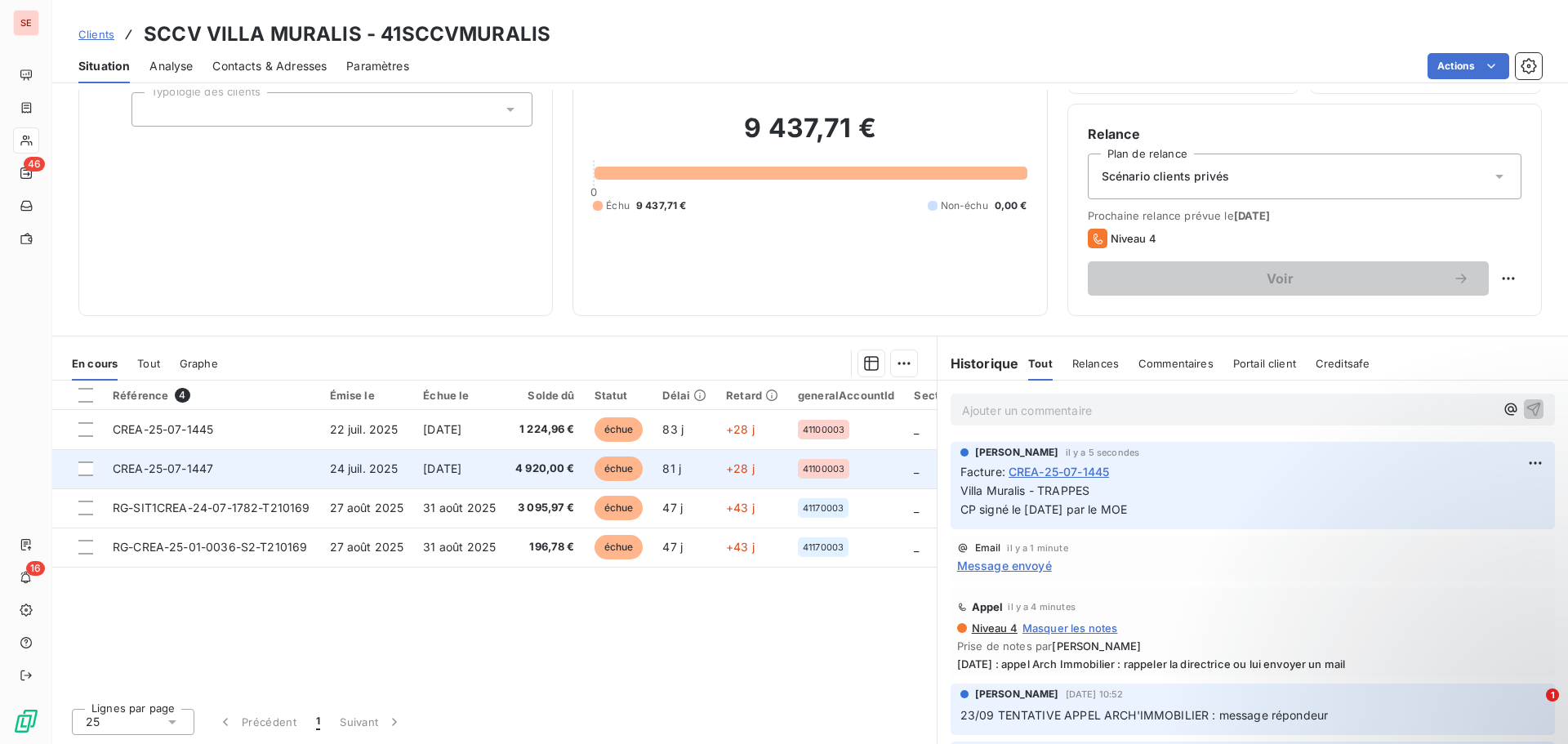
click at [461, 470] on span "15 sept. 2025" at bounding box center [442, 467] width 38 height 14
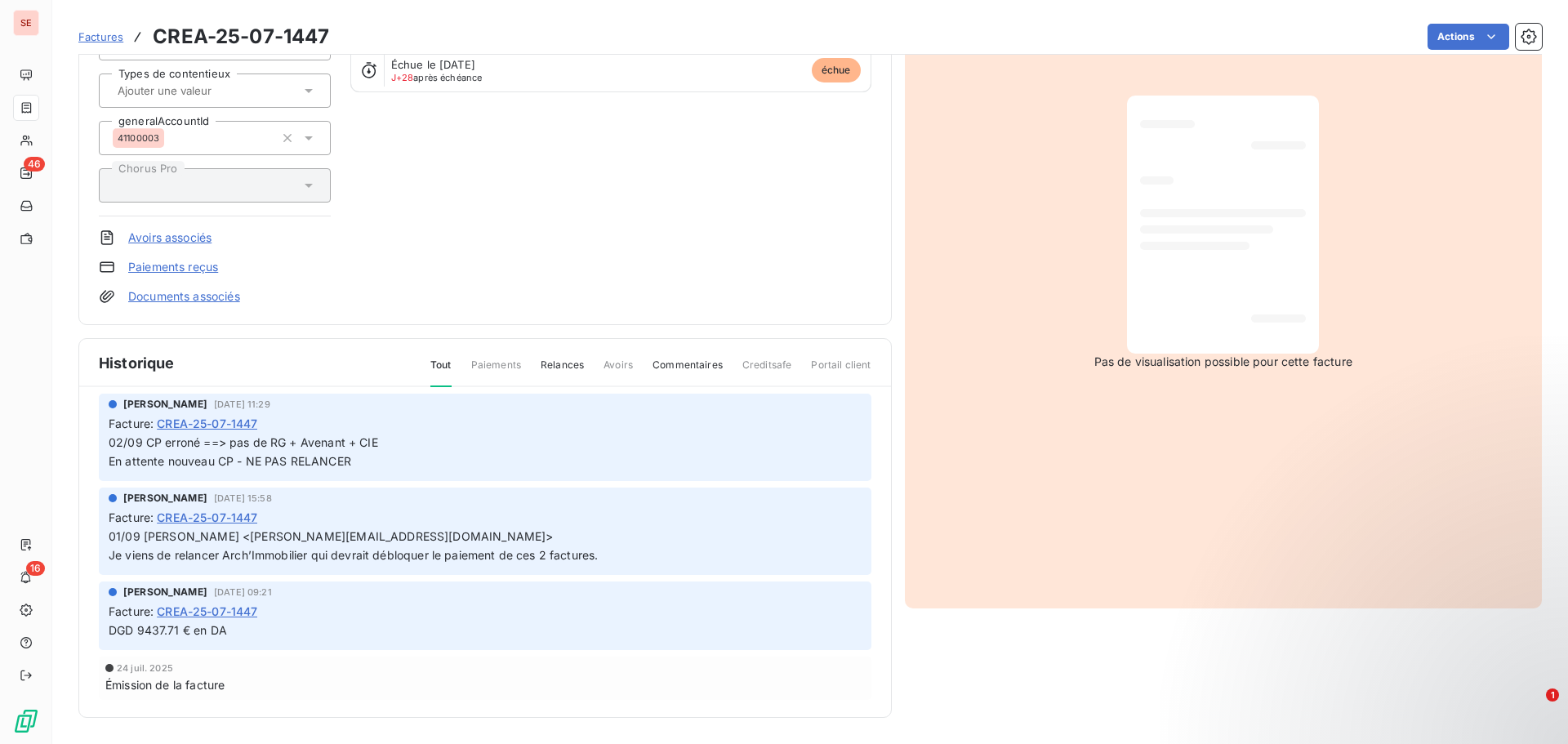
scroll to position [242, 0]
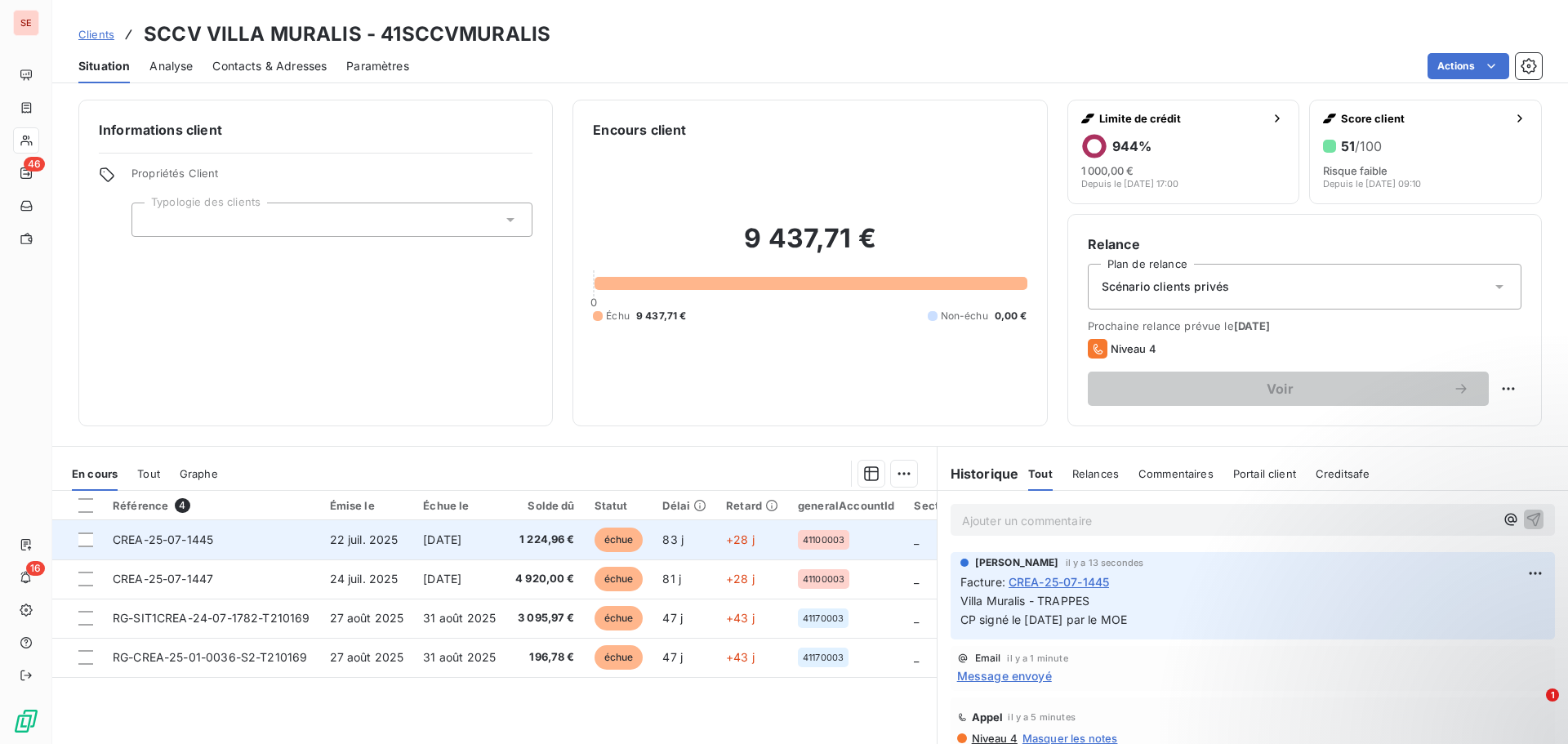
click at [538, 552] on td "1 224,96 €" at bounding box center [545, 539] width 80 height 39
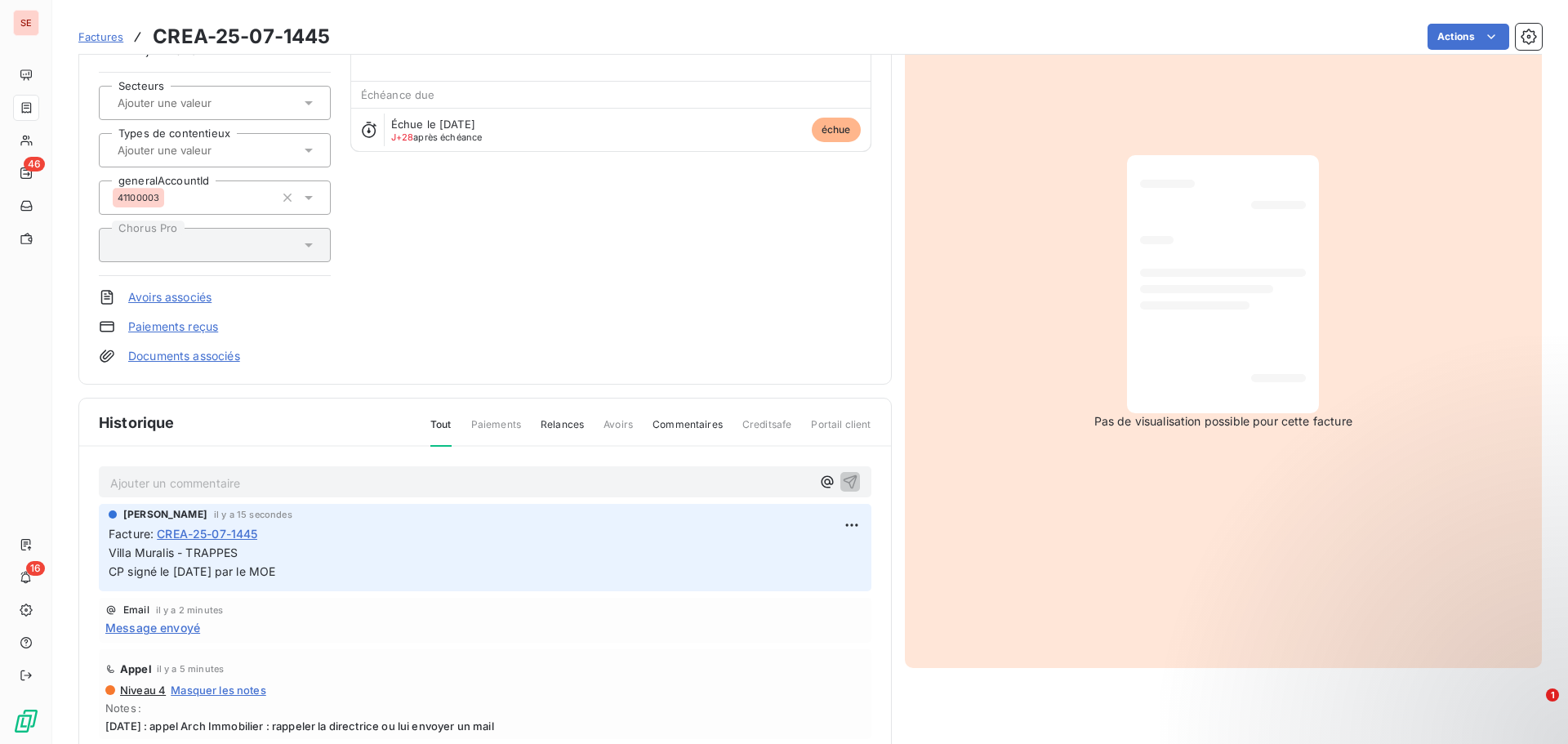
scroll to position [165, 0]
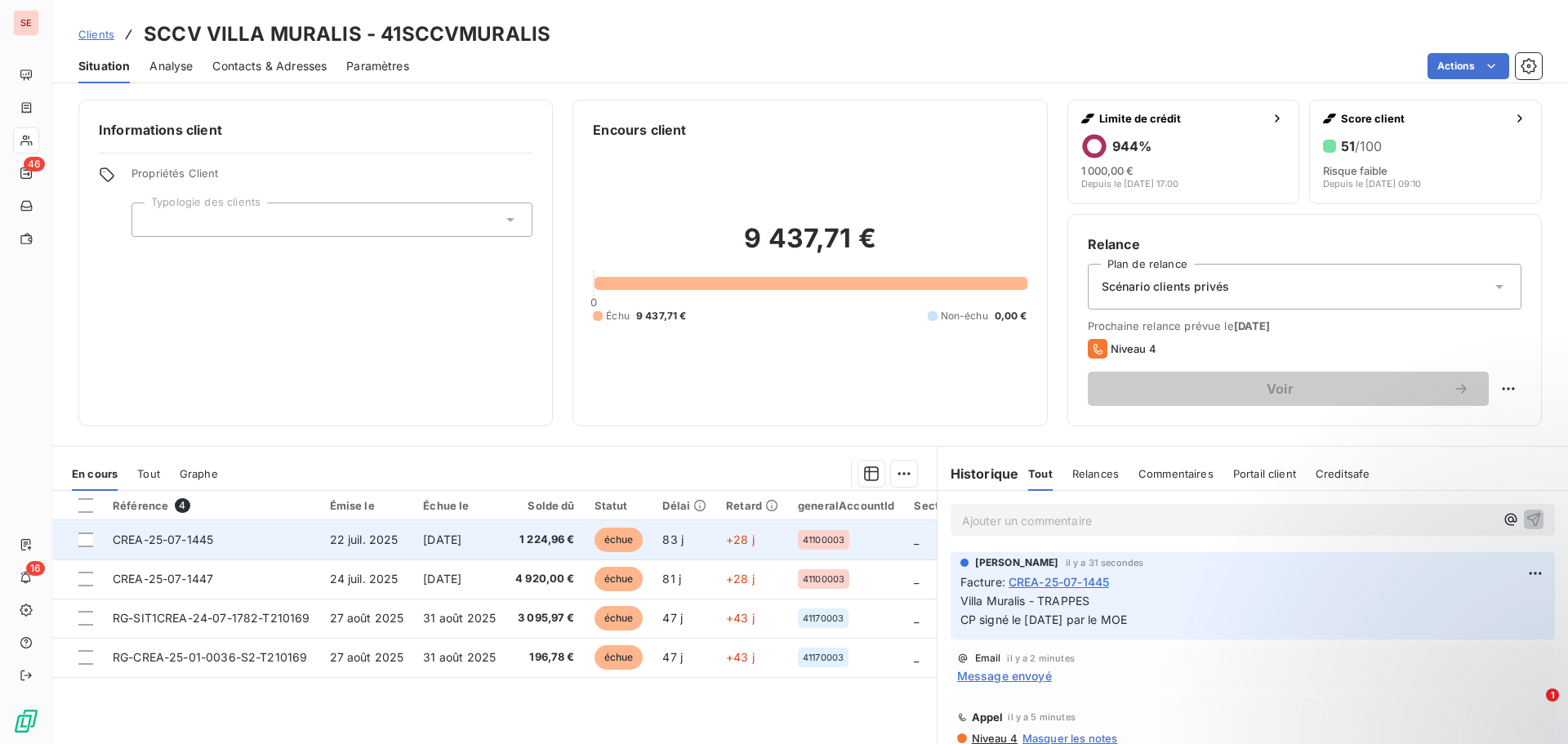
click at [533, 542] on span "1 224,96 €" at bounding box center [545, 539] width 59 height 17
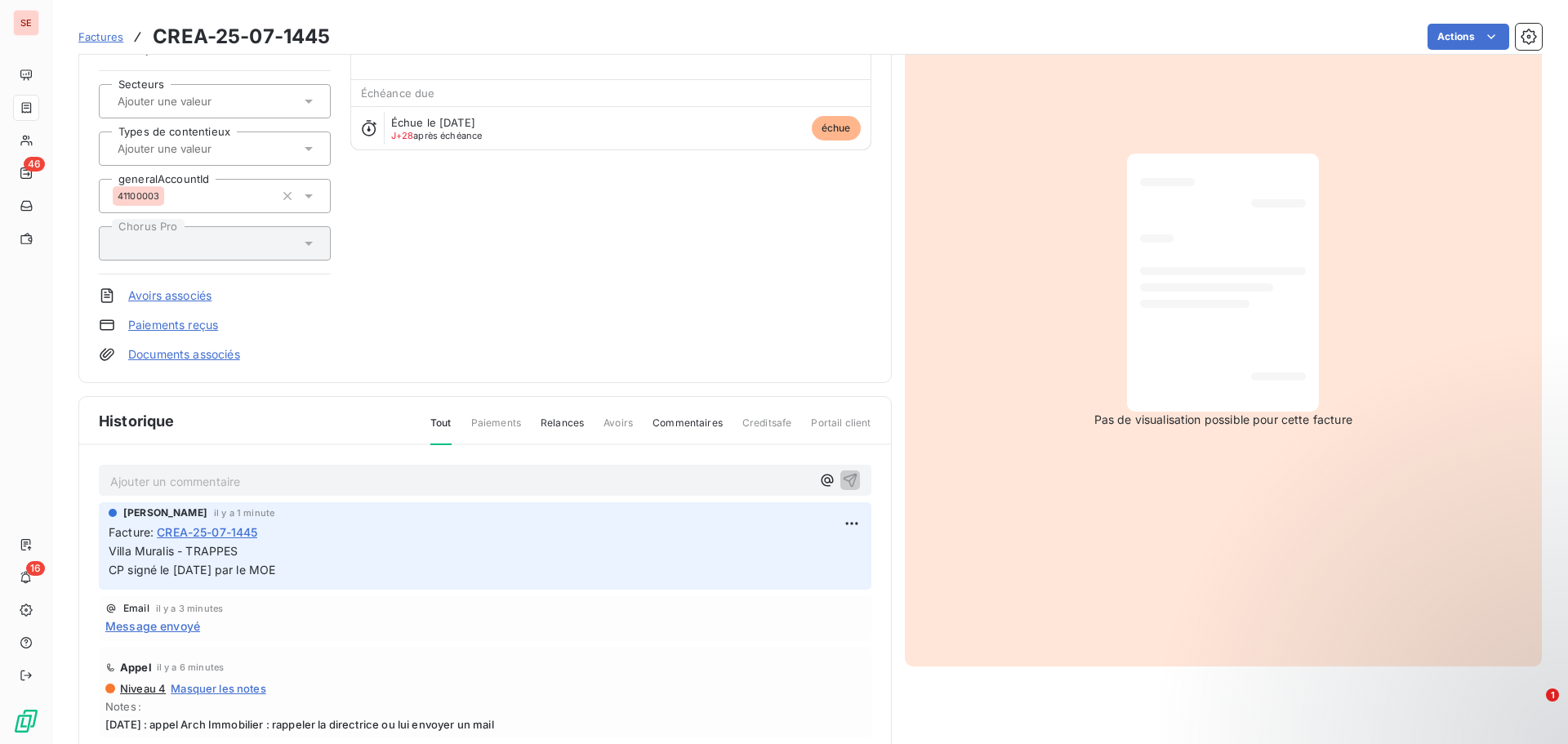
scroll to position [166, 0]
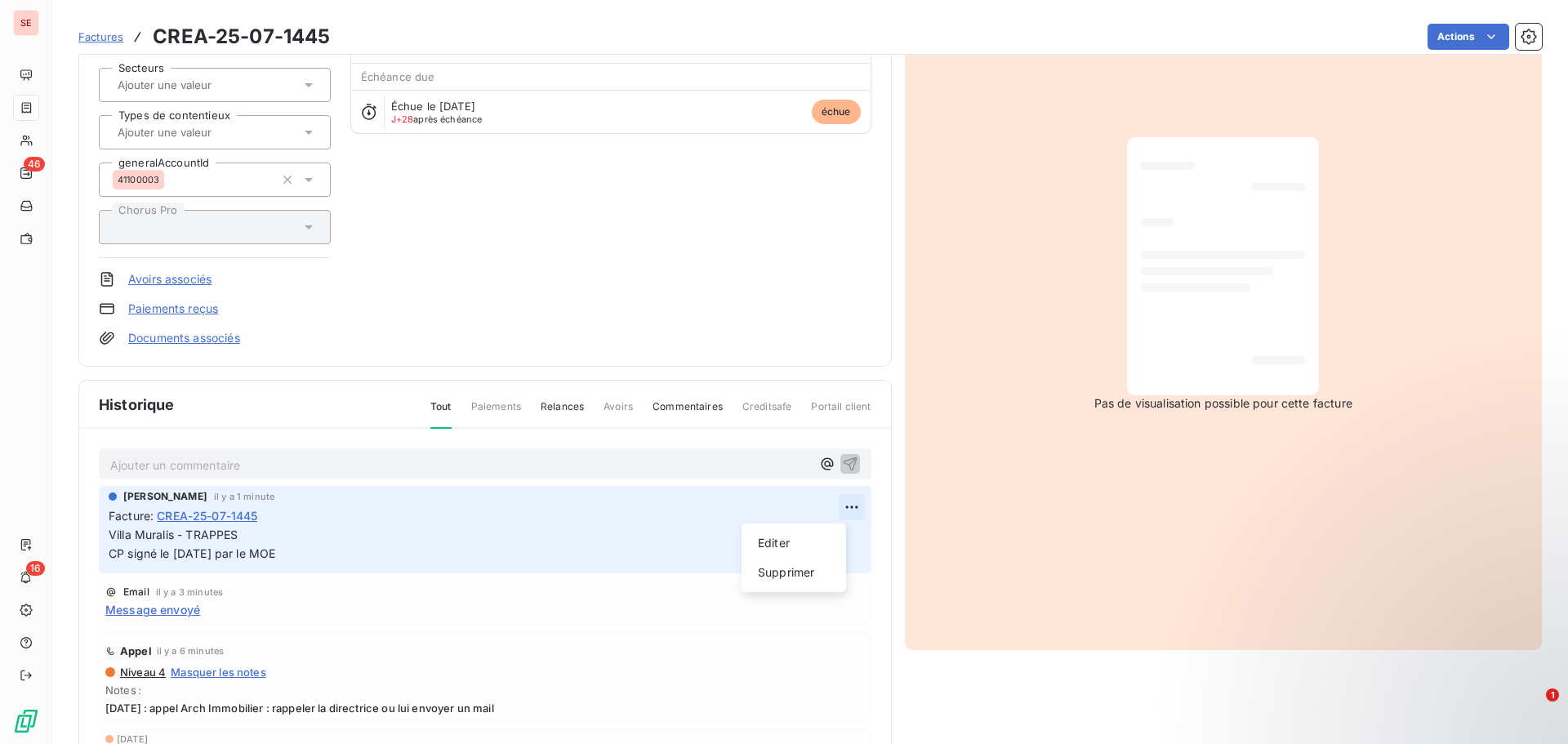
click at [824, 510] on html "SE 46 16 Factures CREA-25-07-1445 Actions SCCV VILLA MURALIS 41SCCVMURALIS Mont…" at bounding box center [784, 372] width 1568 height 744
click at [792, 539] on div "Editer" at bounding box center [793, 543] width 92 height 26
click at [844, 543] on icon "button" at bounding box center [851, 544] width 14 height 14
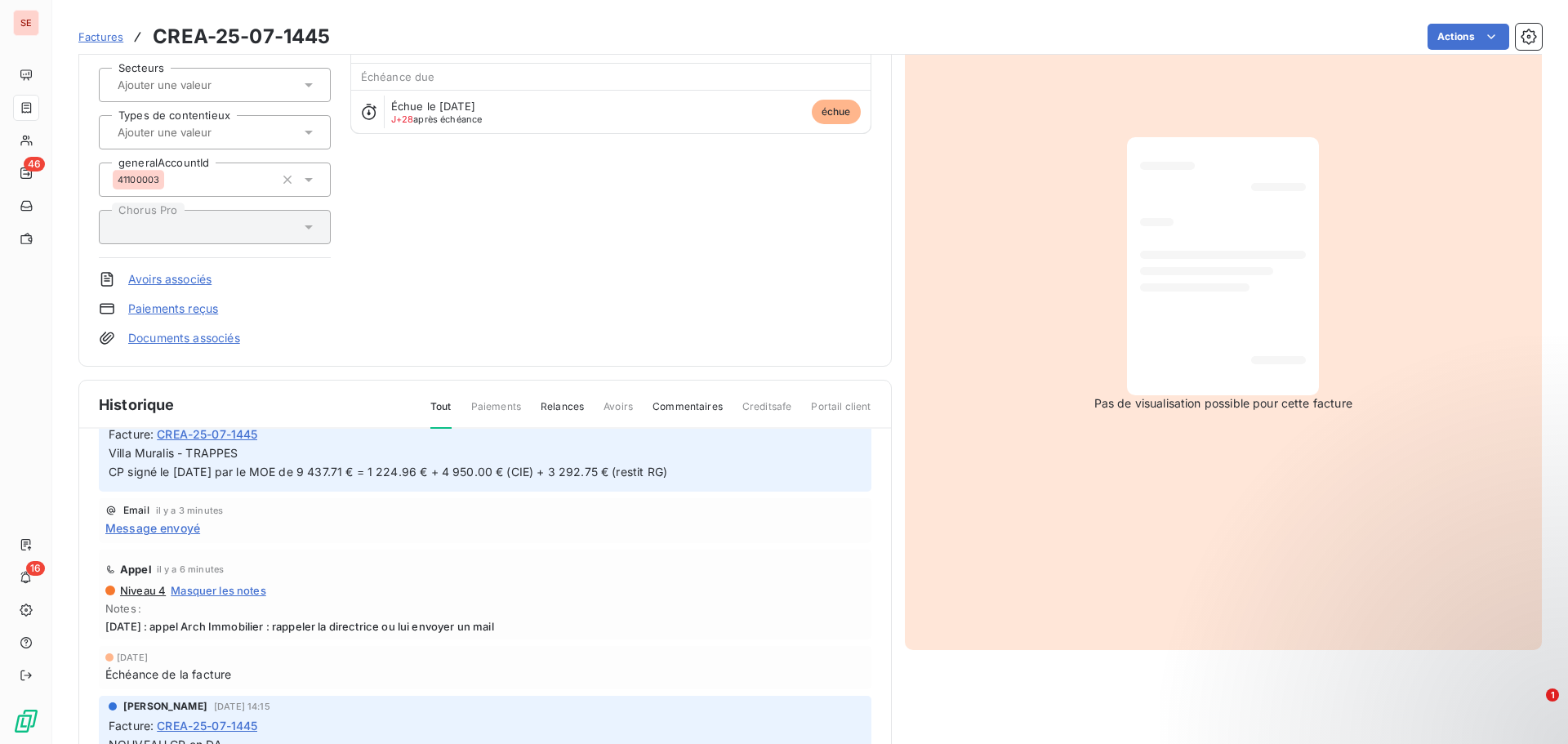
click at [229, 631] on span "13/10/25 : appel Arch Immobilier : rappeler la directrice ou lui envoyer un mail" at bounding box center [485, 626] width 759 height 13
click at [282, 626] on span "13/10/25 : appel Arch Immobilier : rappeler la directrice ou lui envoyer un mail" at bounding box center [485, 626] width 759 height 13
copy span "13/10/25 : appel Arch Immobilier : rappeler la directrice ou lui envoyer un mail"
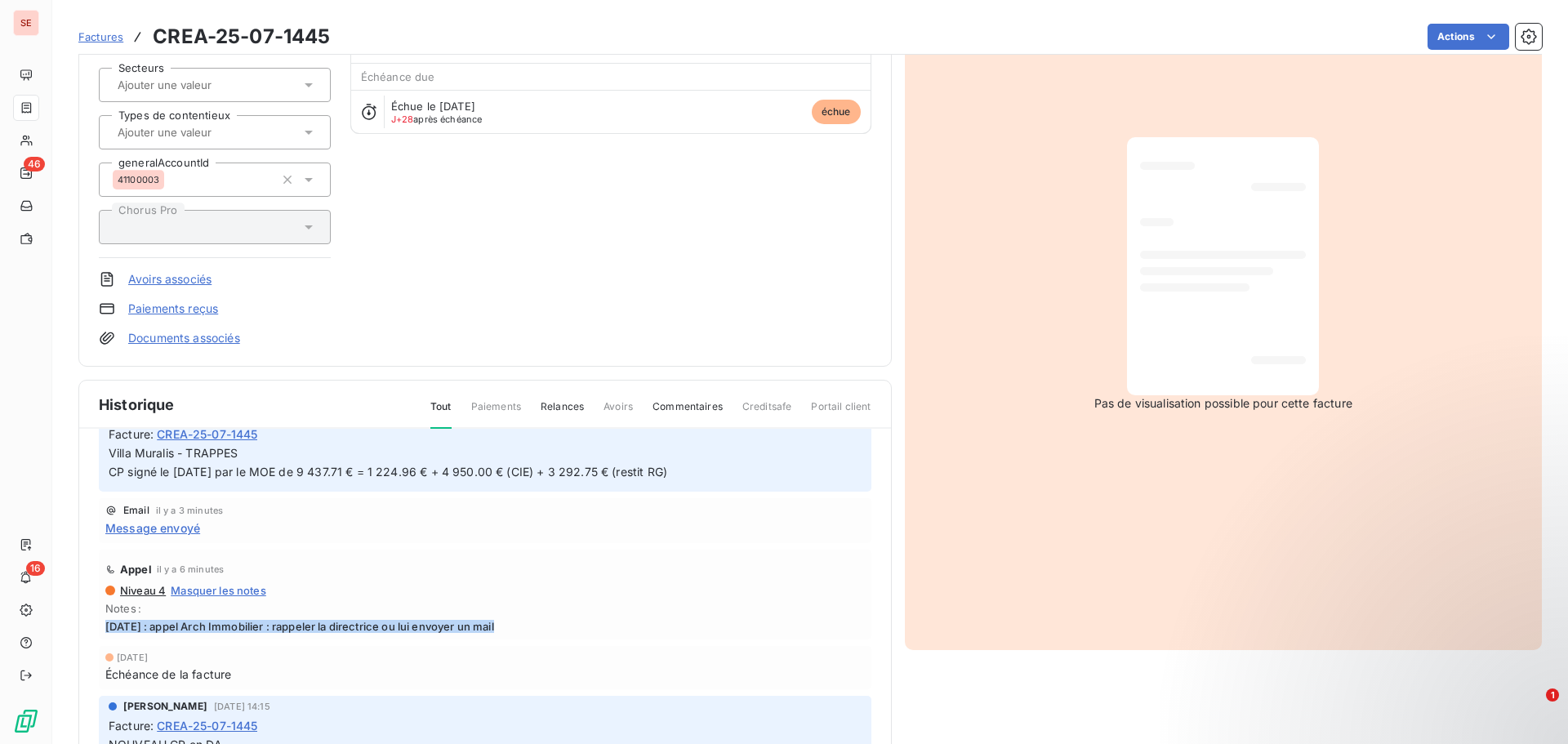
scroll to position [0, 0]
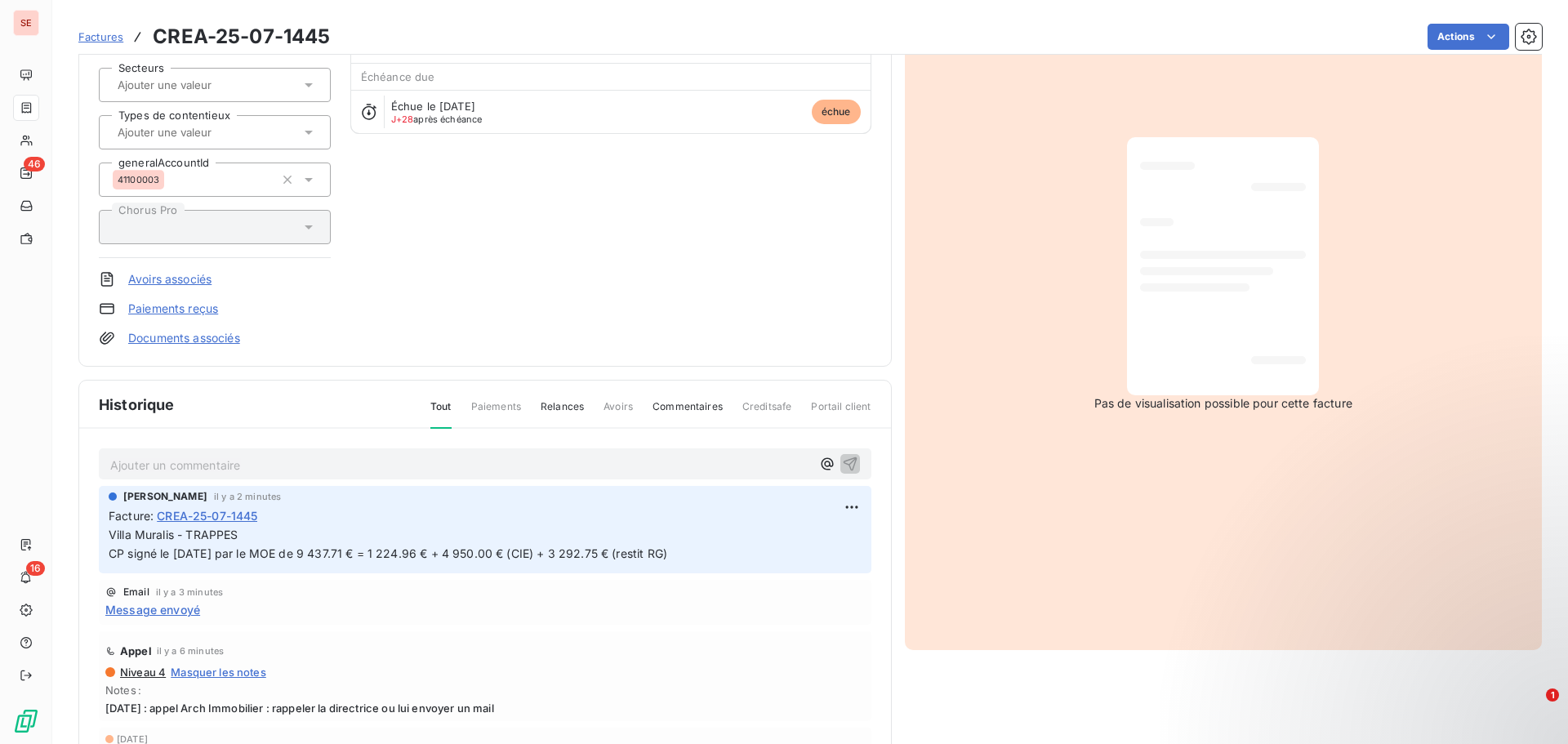
click at [856, 502] on div "Ajouter un commentaire ﻿ AMELIA RAIMUNDO il y a 2 minutes Facture : CREA-25-07-…" at bounding box center [485, 617] width 812 height 378
click at [830, 511] on html "SE 46 16 Factures CREA-25-07-1445 Actions SCCV VILLA MURALIS 41SCCVMURALIS Mont…" at bounding box center [784, 372] width 1568 height 744
click at [805, 538] on div "Editer" at bounding box center [793, 543] width 92 height 26
click at [112, 548] on span "Villa Muralis - TRAPPES CP signé le 02/09/25 par le MOE de 9 437.71 € = 1 224.9…" at bounding box center [387, 543] width 558 height 32
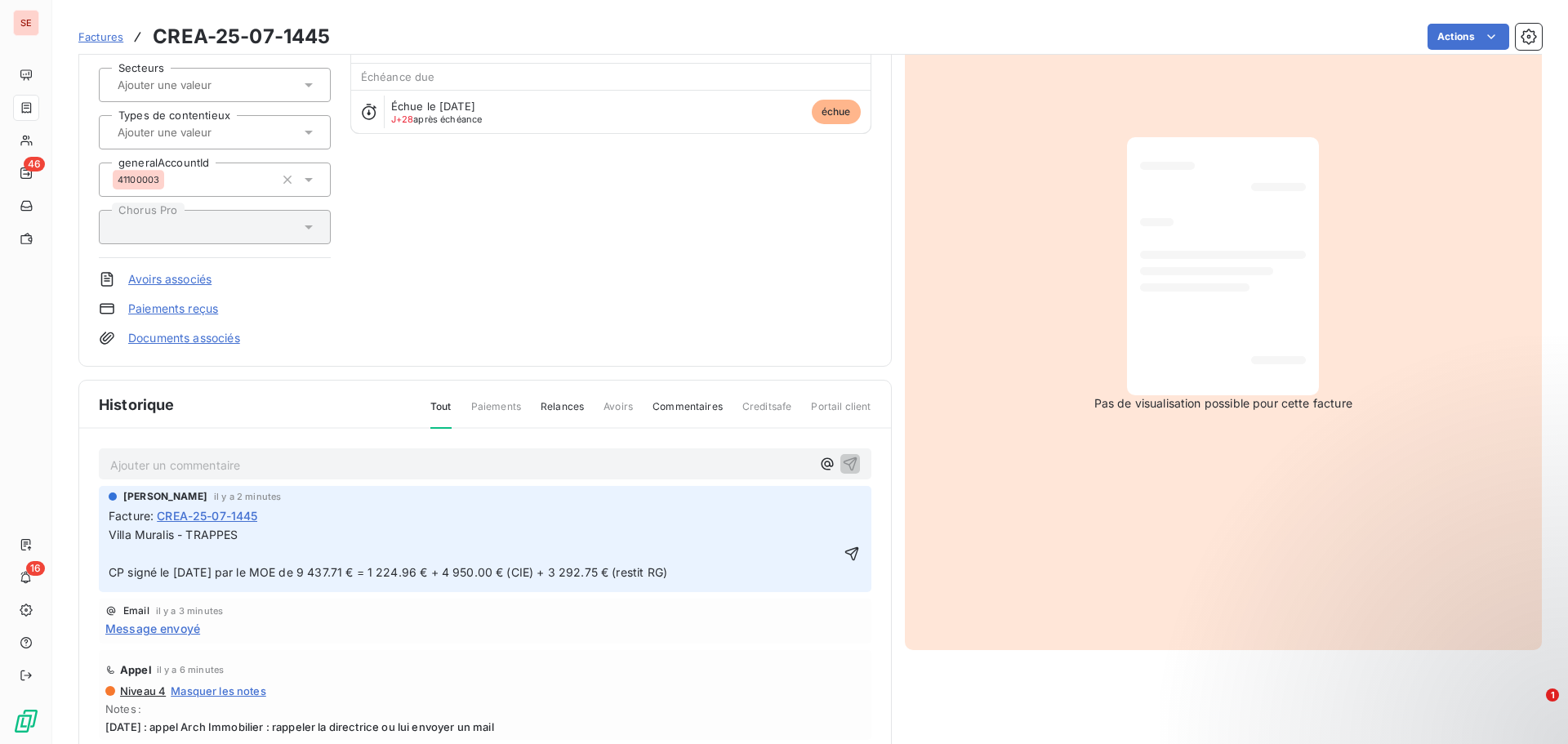
click at [116, 552] on p "Villa Muralis - TRAPPES CP signé le 02/09/25 par le MOE de 9 437.71 € = 1 224.9…" at bounding box center [473, 553] width 730 height 56
click at [551, 559] on p "Villa Muralis - TRAPPES 13/10/25 : appel Arch Immobilier : rappeler la directri…" at bounding box center [473, 544] width 730 height 38
click at [189, 637] on span "Message envoyé" at bounding box center [153, 628] width 94 height 18
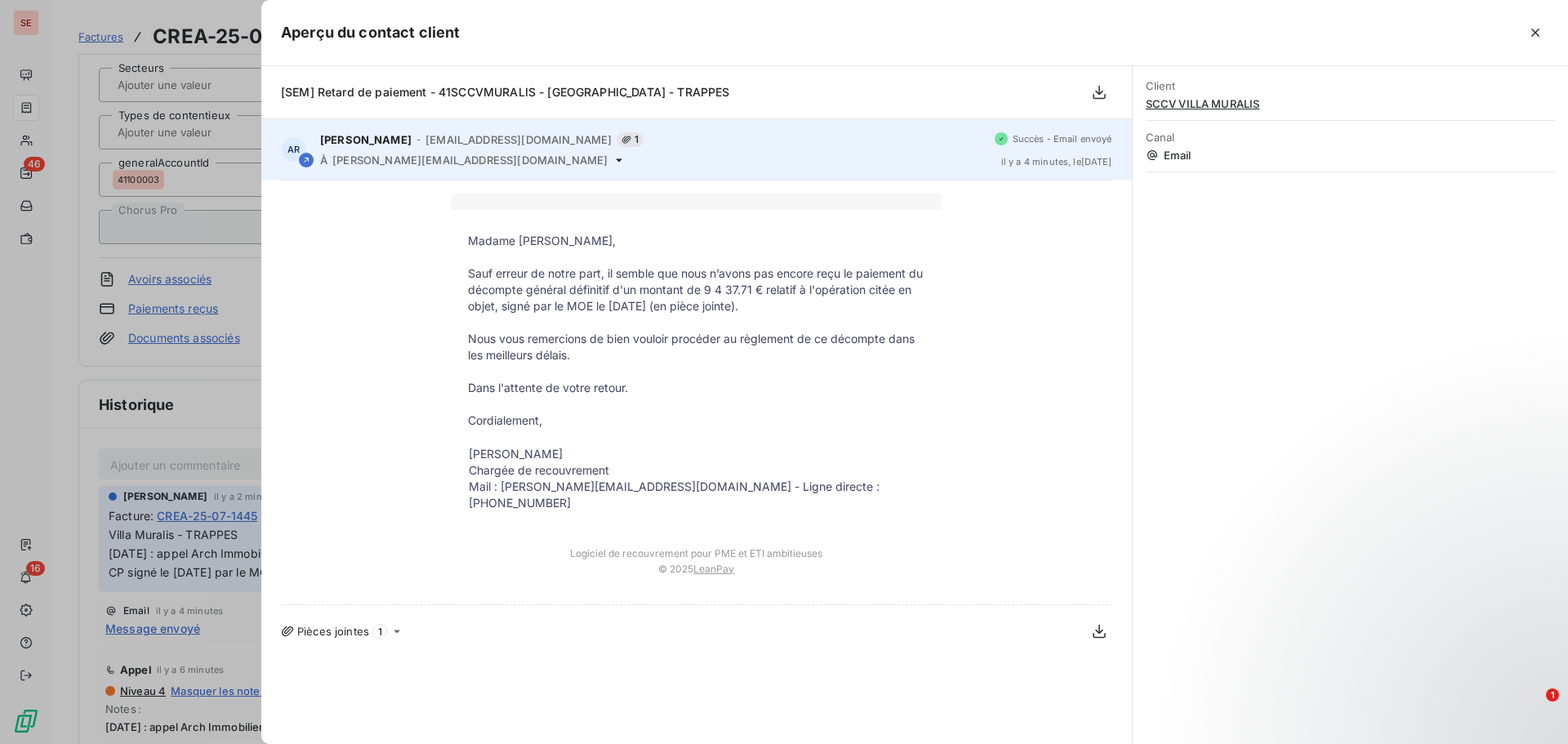
click at [373, 160] on span "linda.lanoe@archimmobilier.fr" at bounding box center [469, 160] width 275 height 13
click at [372, 161] on span "linda.lanoe@archimmobilier.fr" at bounding box center [469, 160] width 275 height 13
click at [371, 161] on span "linda.lanoe@archimmobilier.fr" at bounding box center [469, 160] width 275 height 13
copy div "linda.lanoe@archimmobilier.fr"
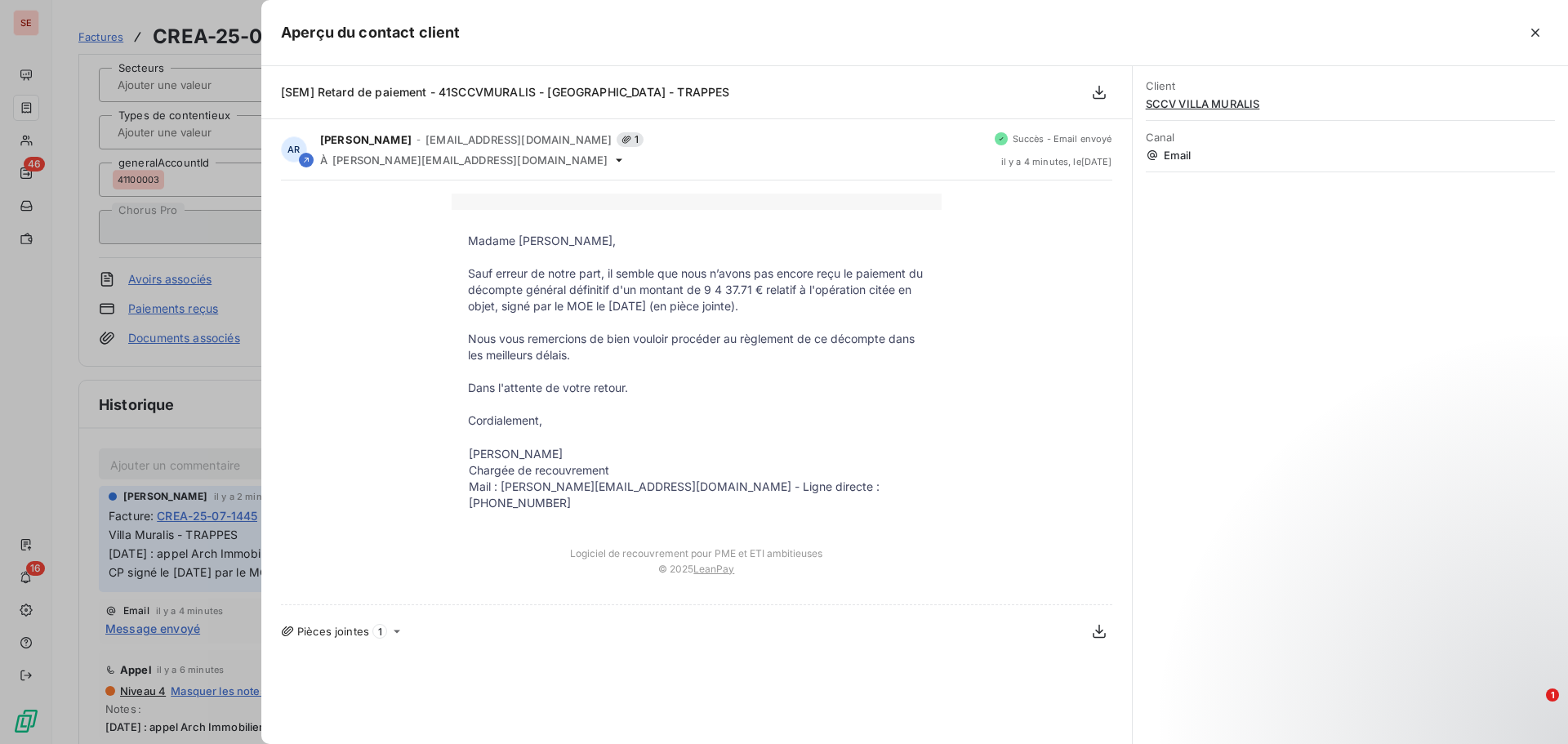
click at [37, 496] on div at bounding box center [784, 372] width 1568 height 744
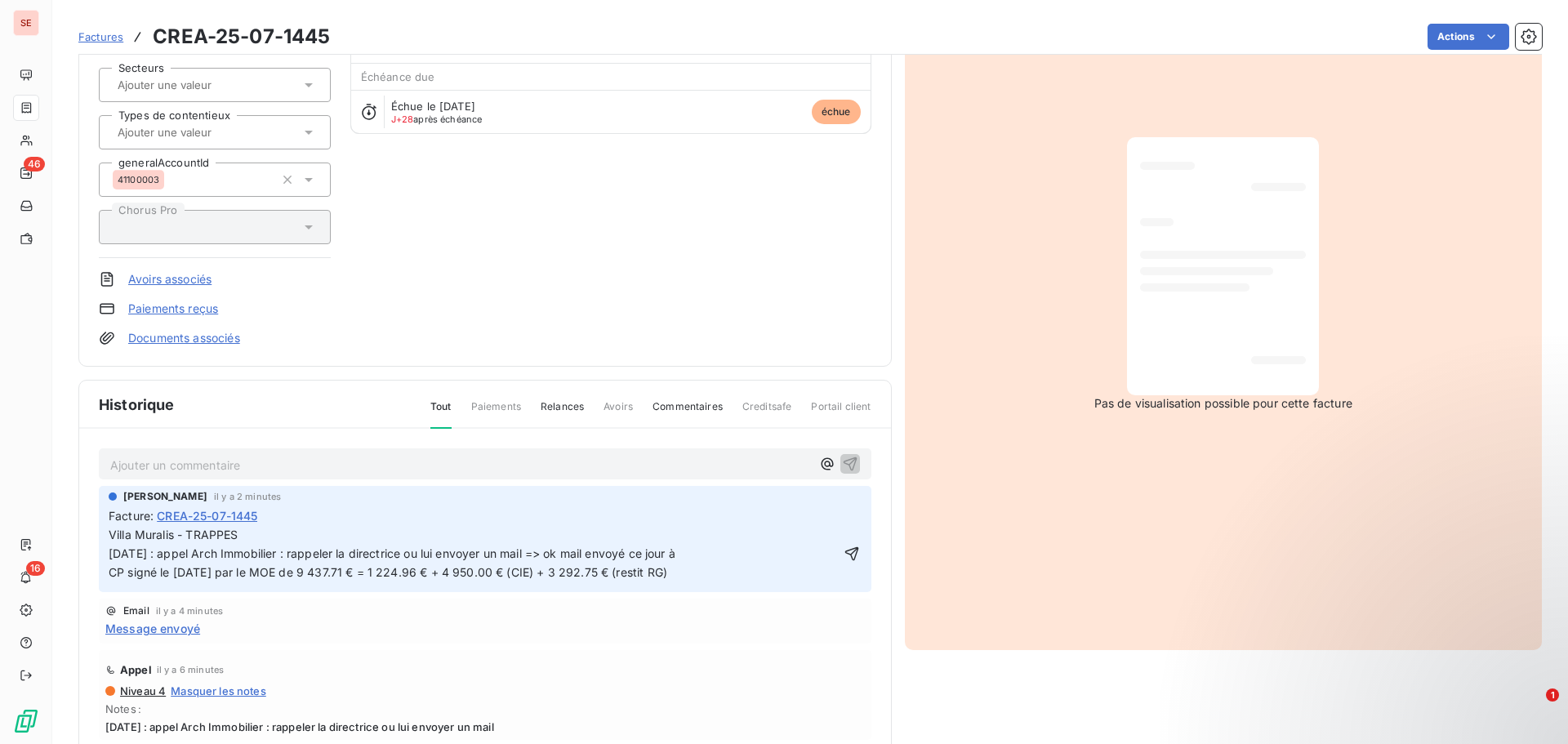
click at [703, 558] on p "Villa Muralis - TRAPPES 13/10/25 : appel Arch Immobilier : rappeler la directri…" at bounding box center [473, 544] width 730 height 38
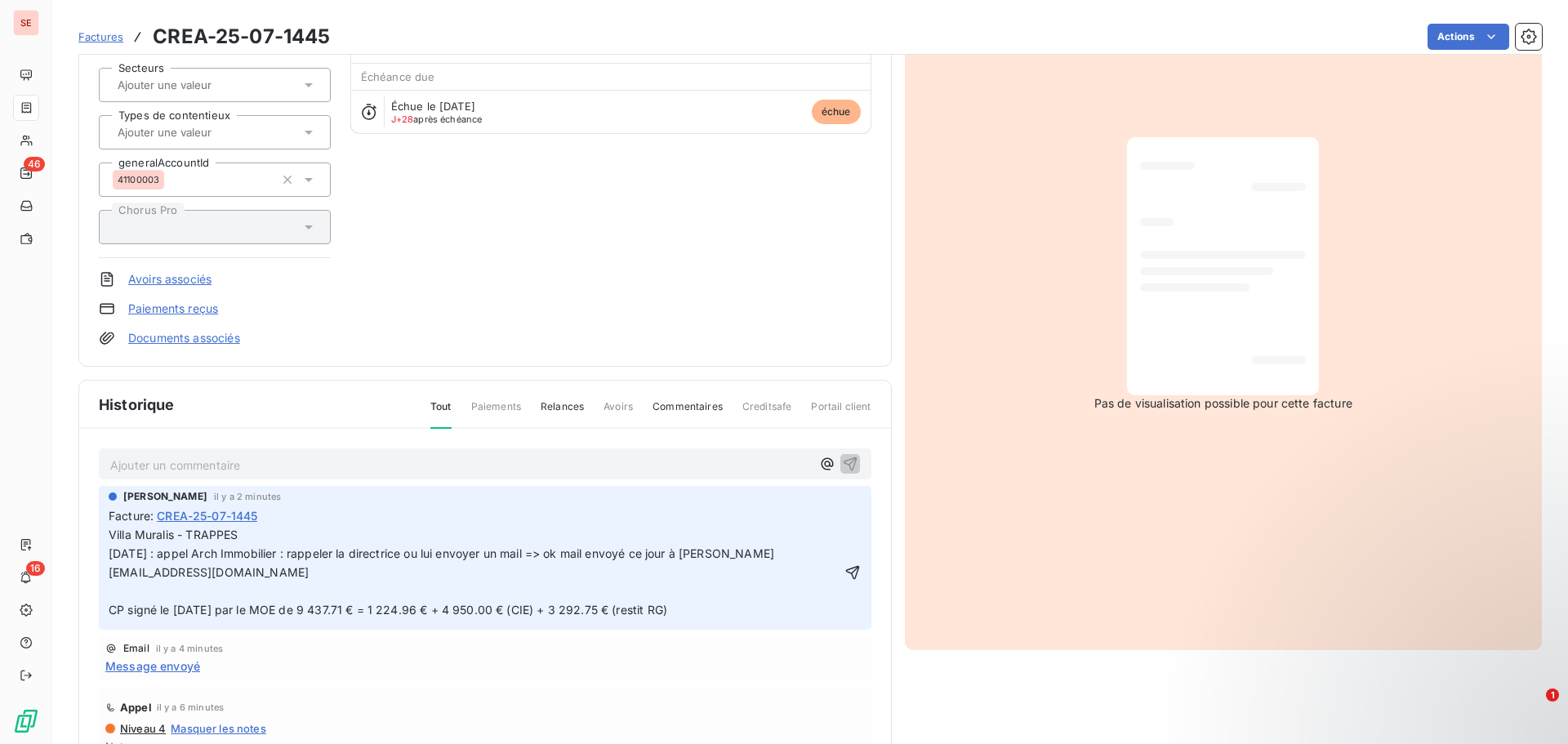
click at [158, 614] on p "CP signé le 02/09/25 par le MOE de 9 437.71 € = 1 224.96 € + 4 950.00 € (CIE) +…" at bounding box center [474, 610] width 732 height 19
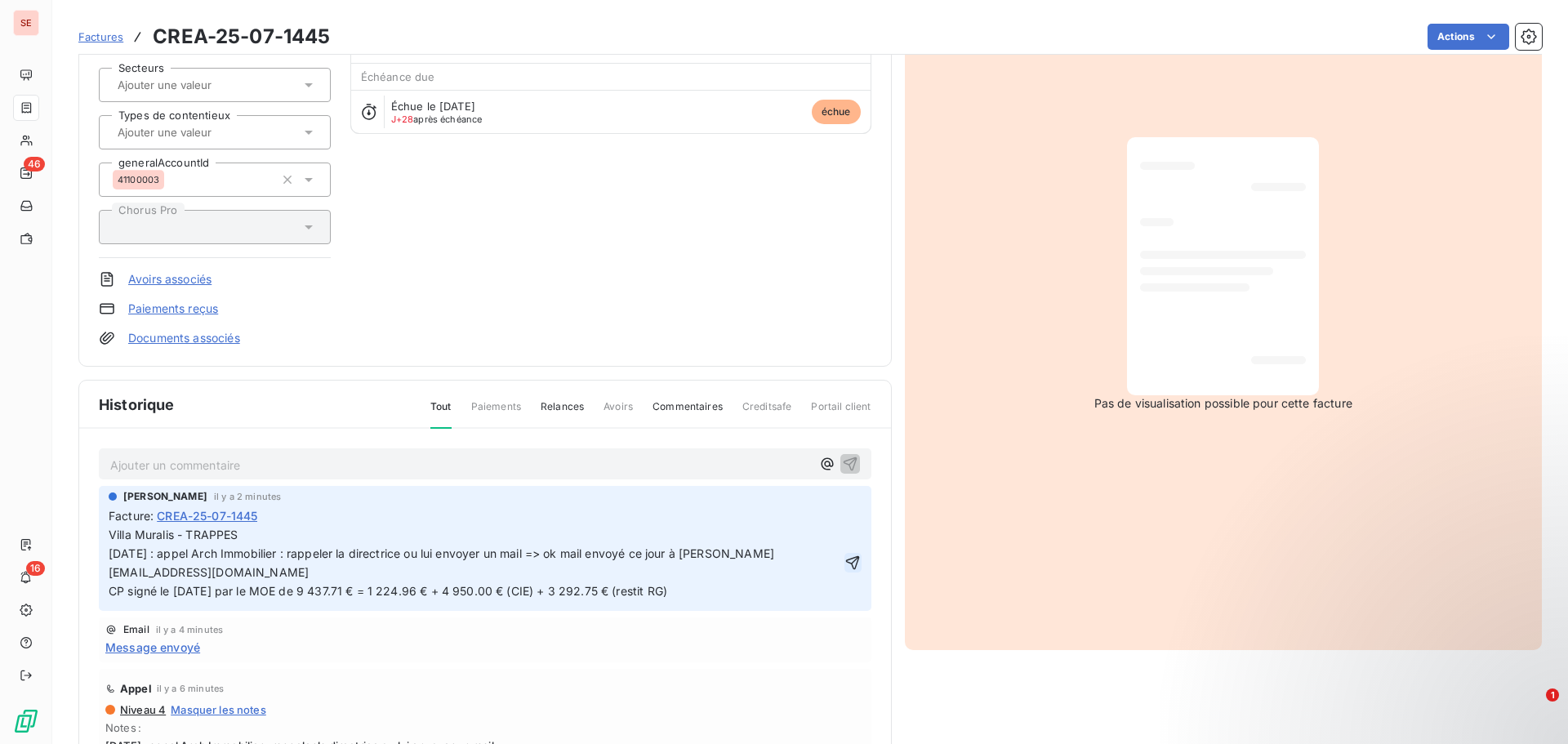
click at [846, 564] on icon "button" at bounding box center [852, 563] width 14 height 14
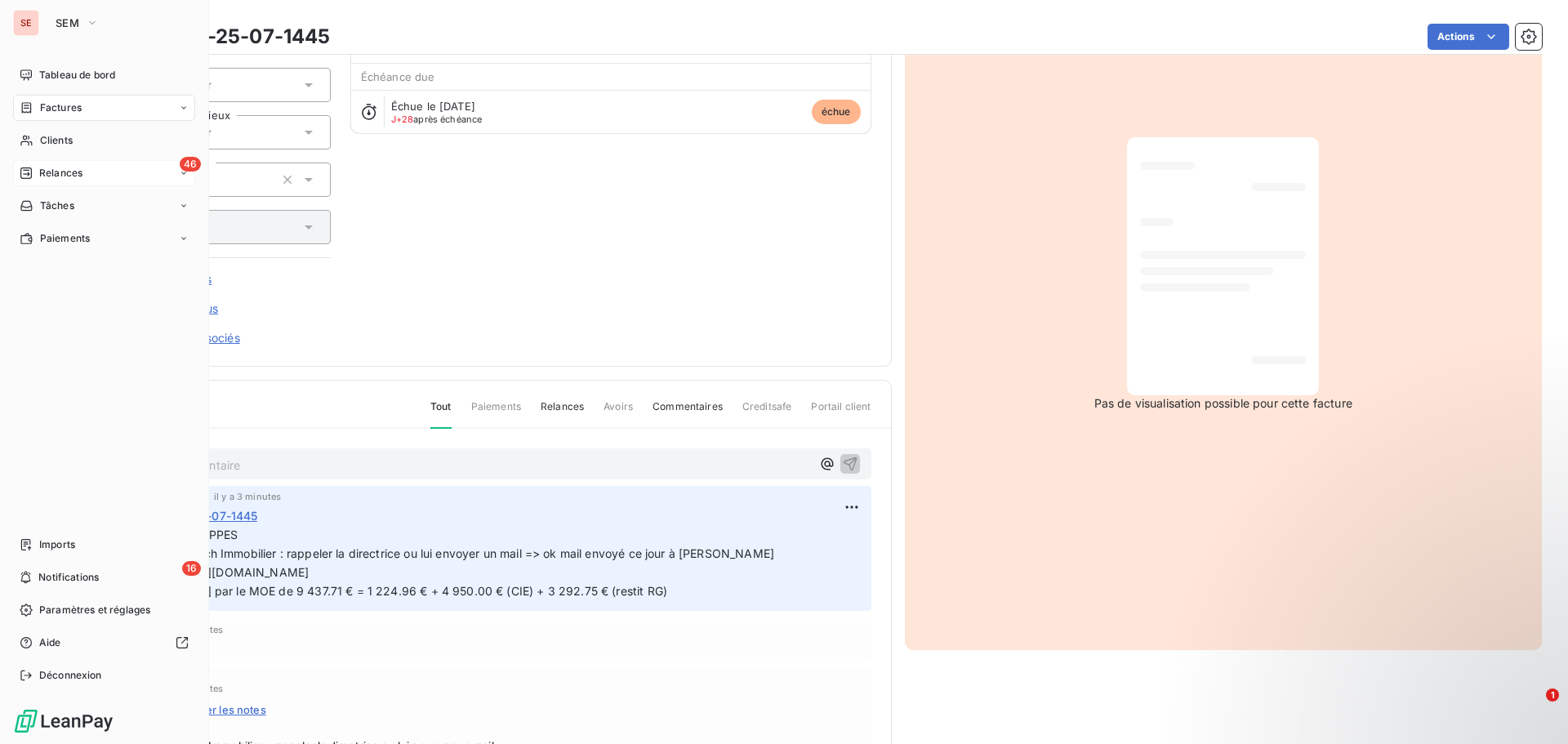
click at [54, 177] on span "Relances" at bounding box center [60, 173] width 44 height 15
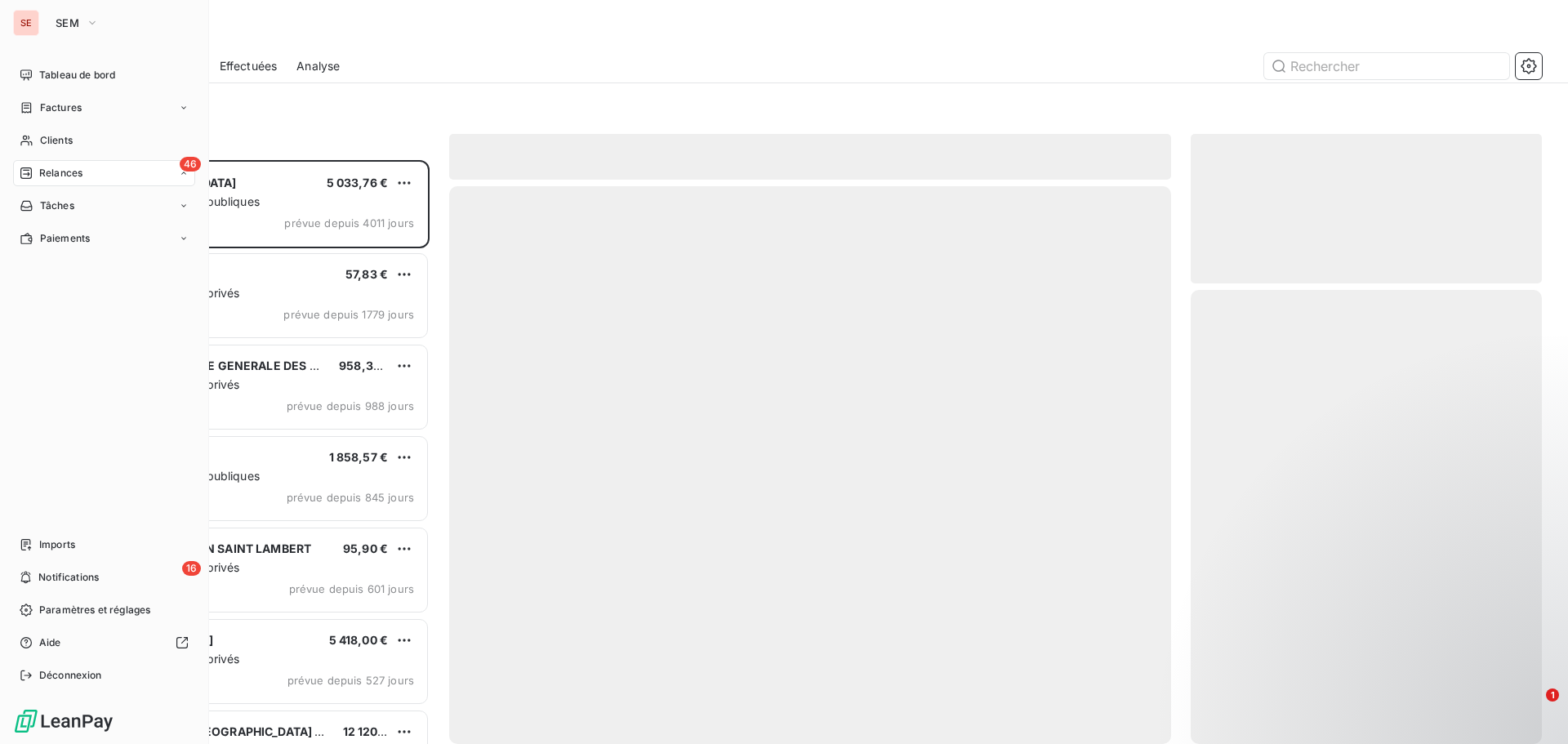
scroll to position [572, 339]
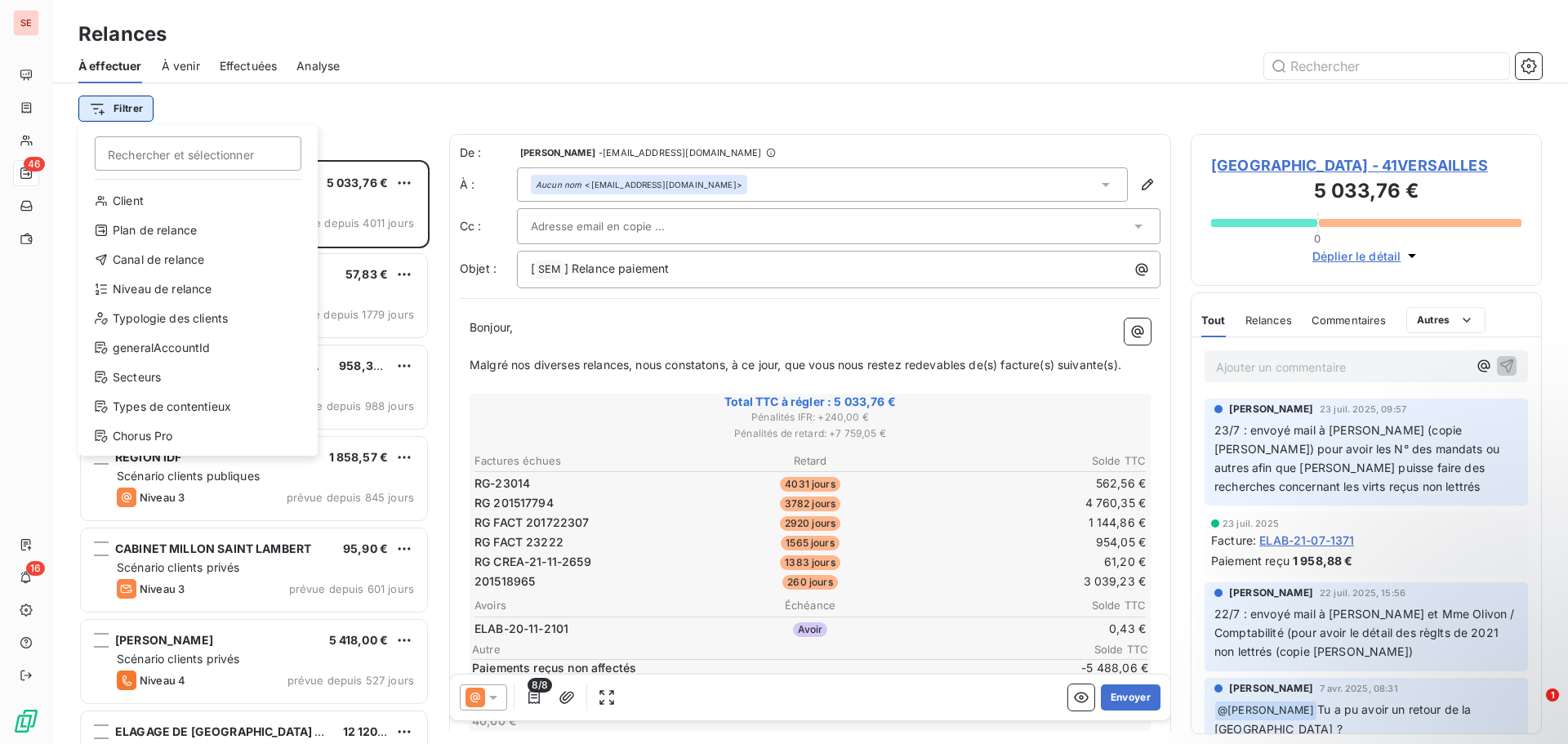
click at [142, 111] on html "SE 46 16 Relances À effectuer À venir Effectuées Analyse Filtrer Rechercher et …" at bounding box center [784, 372] width 1568 height 744
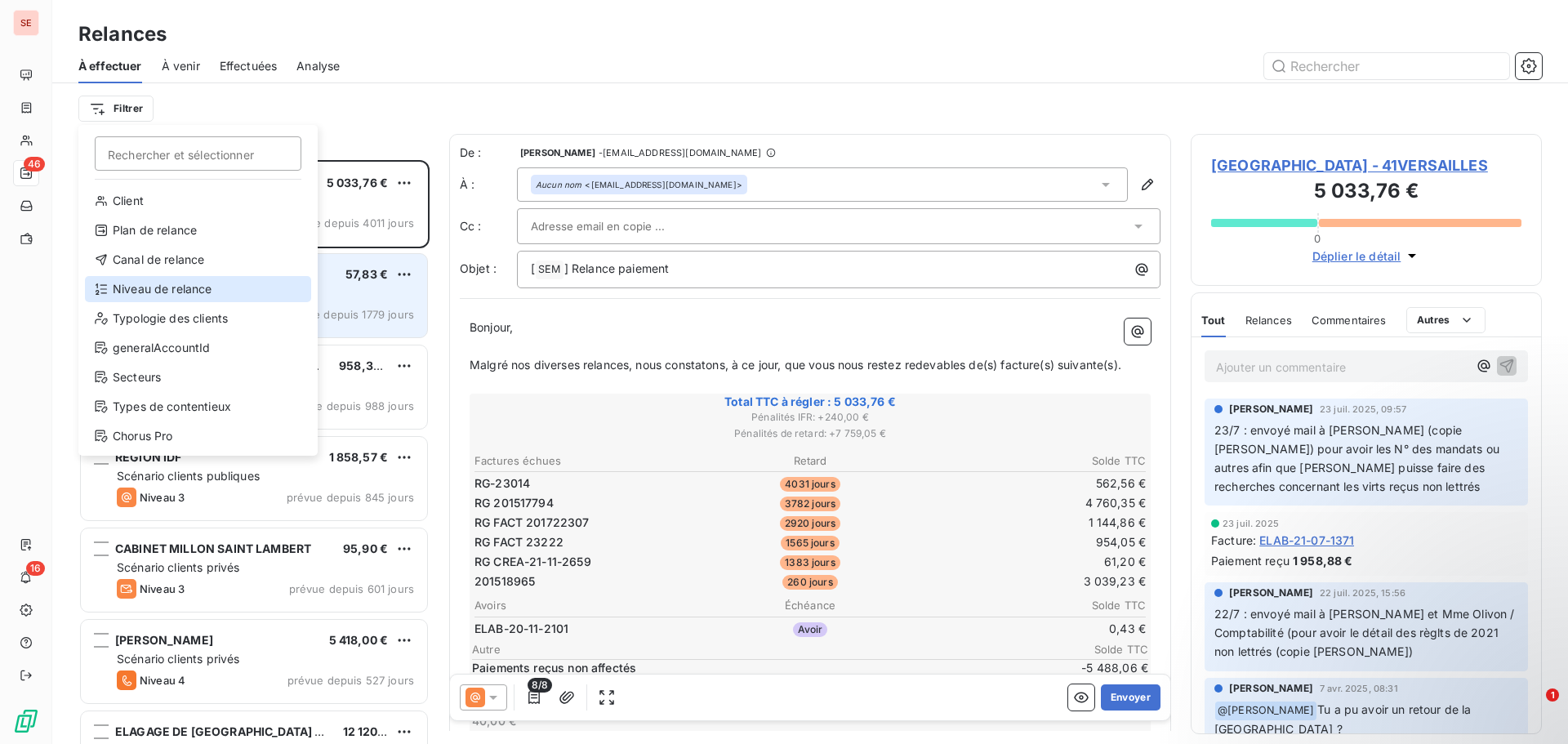
click at [174, 294] on div "Niveau de relance" at bounding box center [198, 289] width 226 height 26
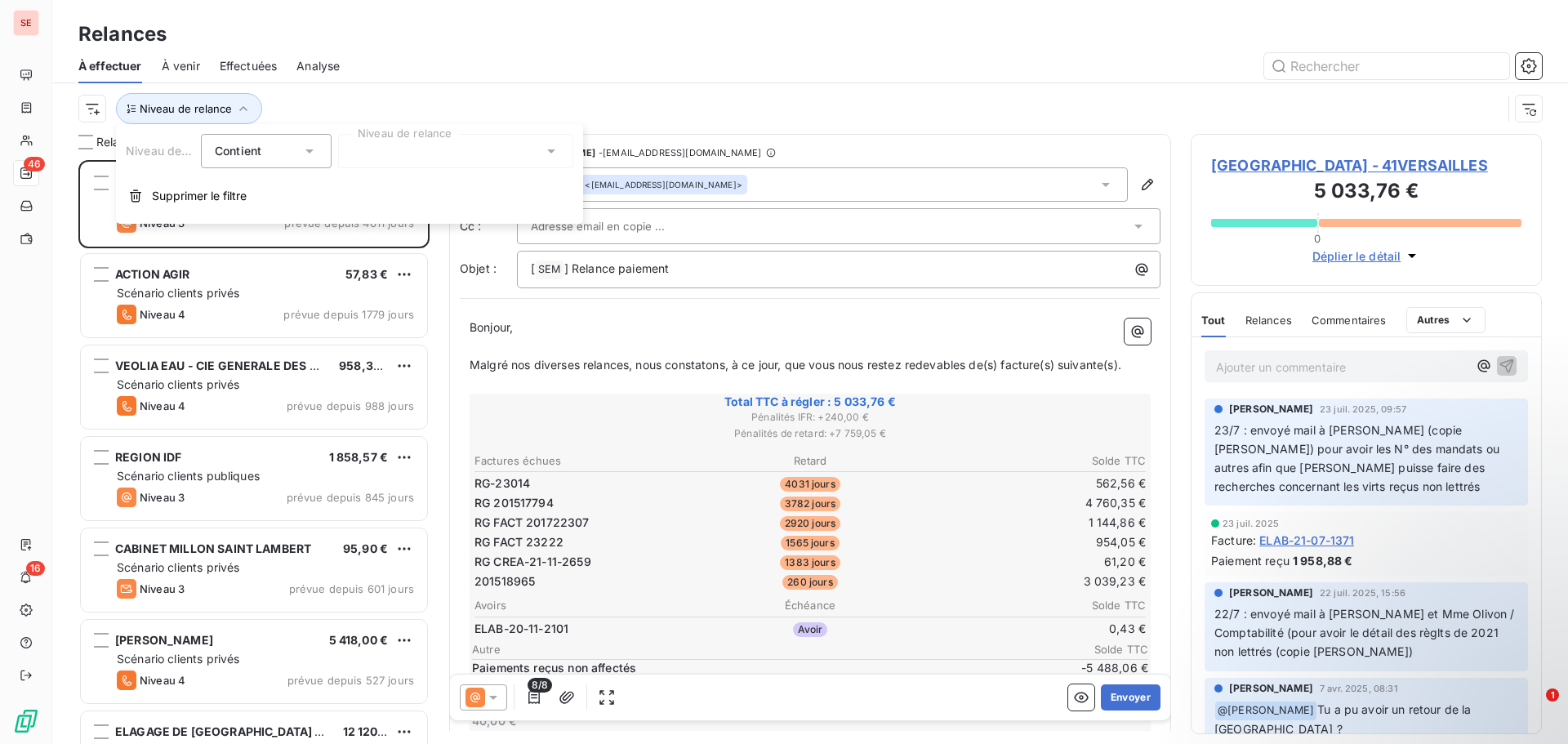
click at [484, 165] on div at bounding box center [455, 151] width 235 height 34
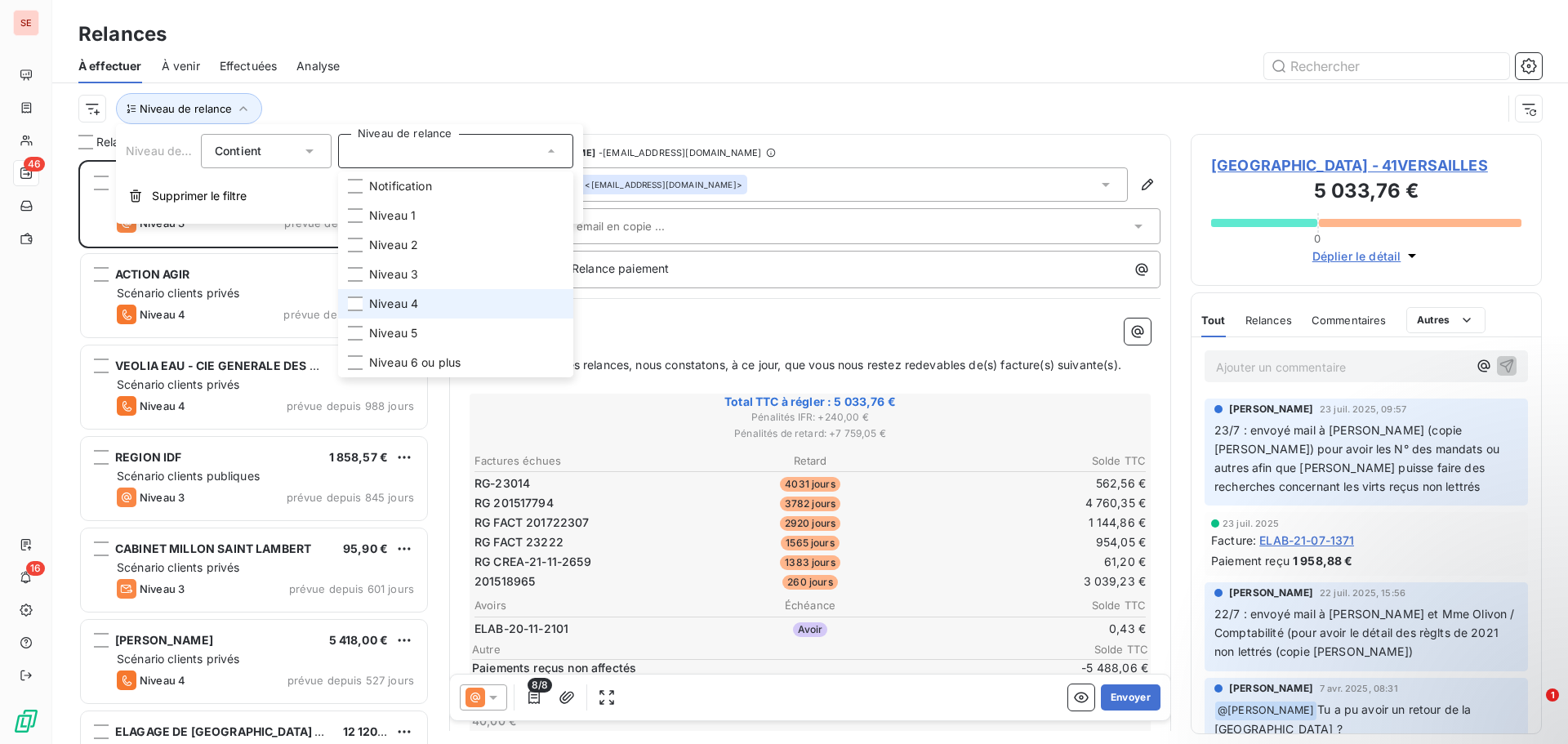
click at [461, 306] on li "Niveau 4" at bounding box center [455, 304] width 235 height 30
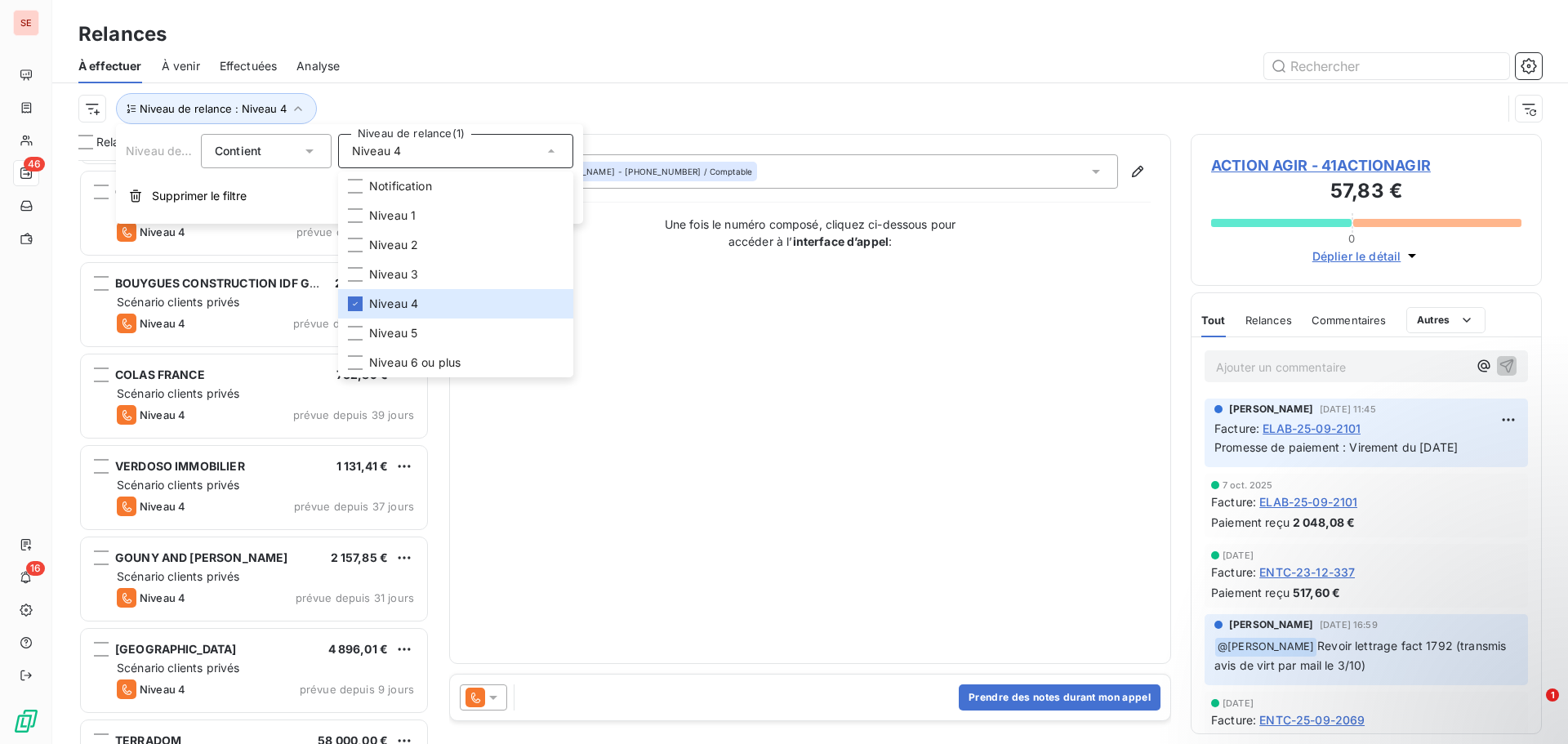
scroll to position [1703, 0]
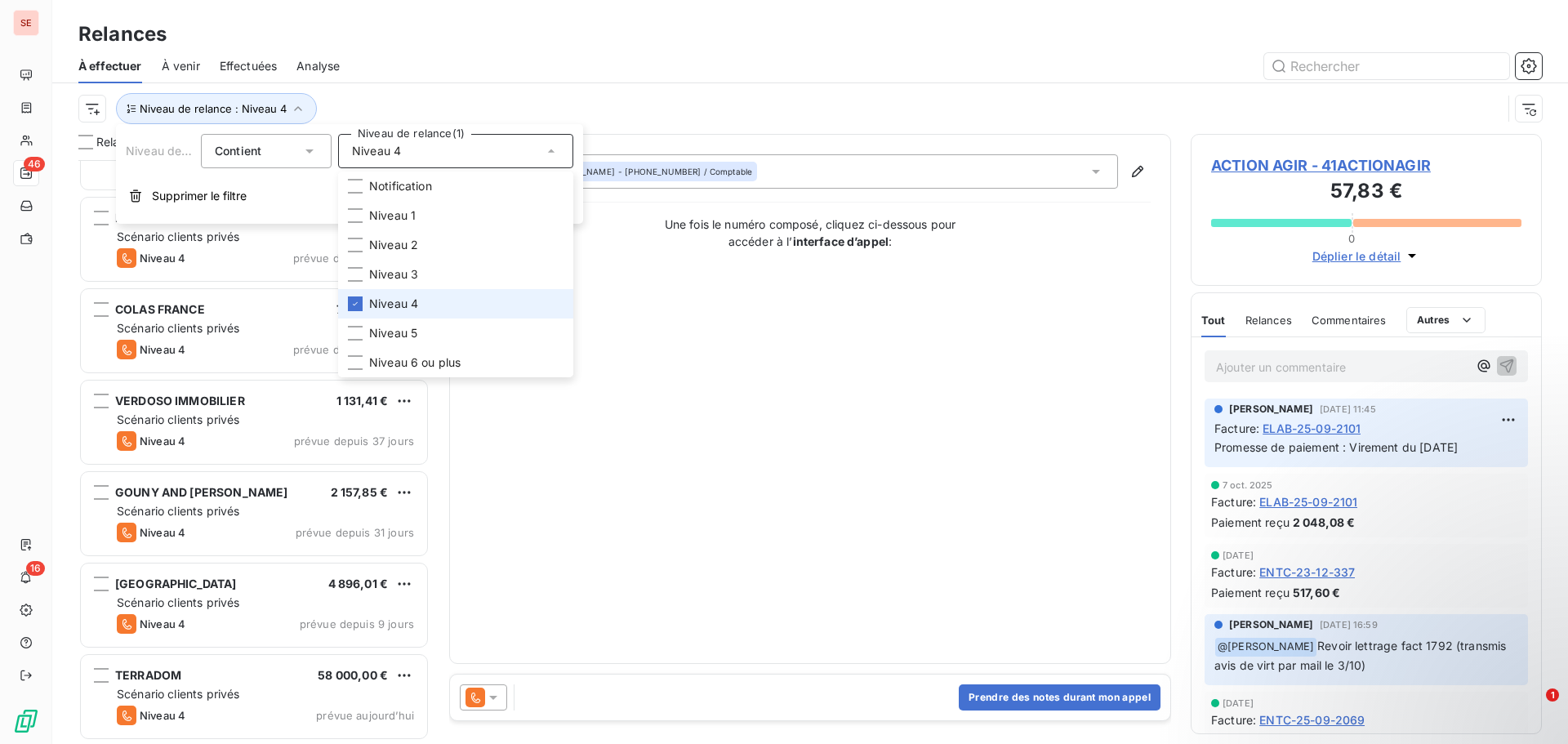
click at [499, 68] on div at bounding box center [950, 66] width 1182 height 26
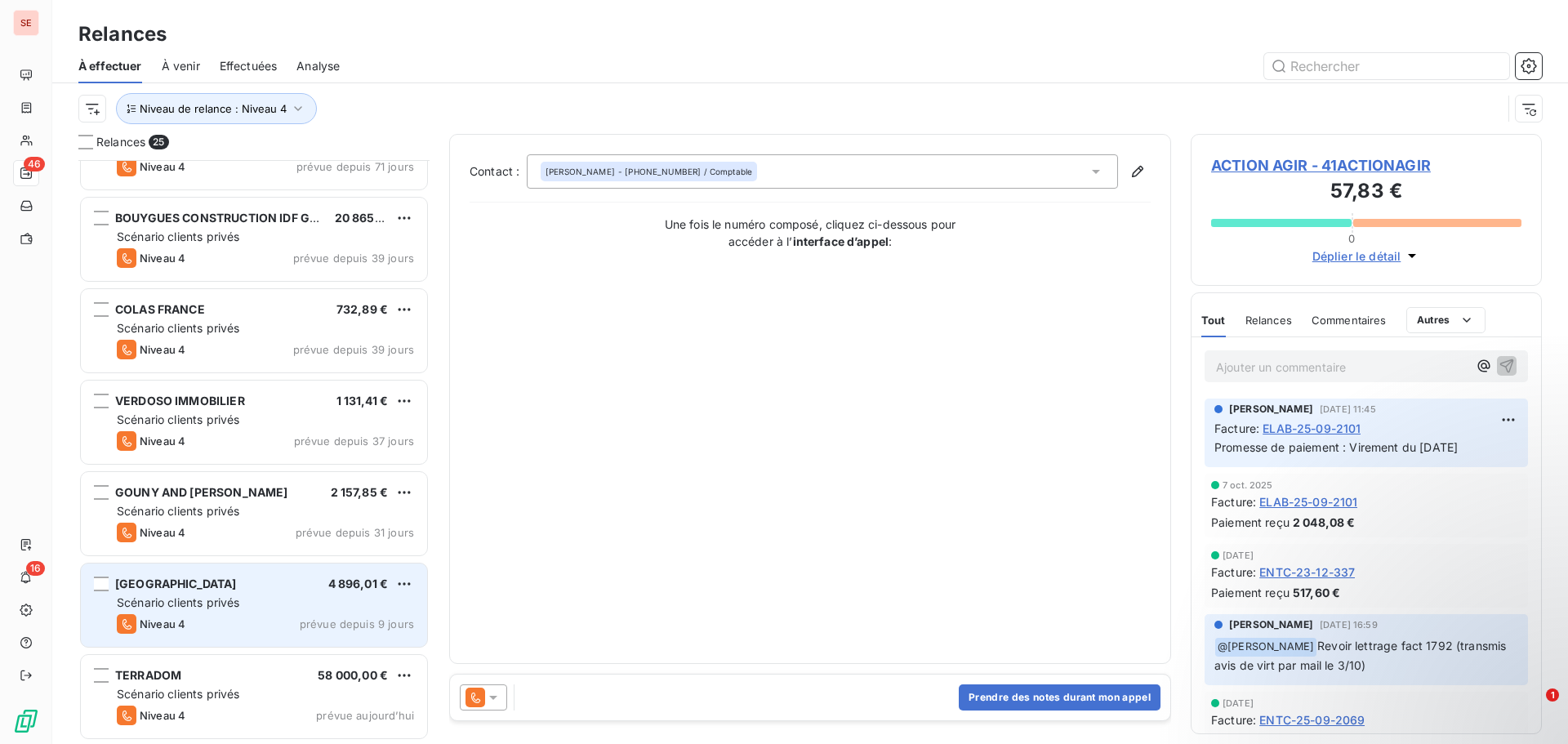
click at [229, 600] on span "Scénario clients privés" at bounding box center [178, 601] width 122 height 14
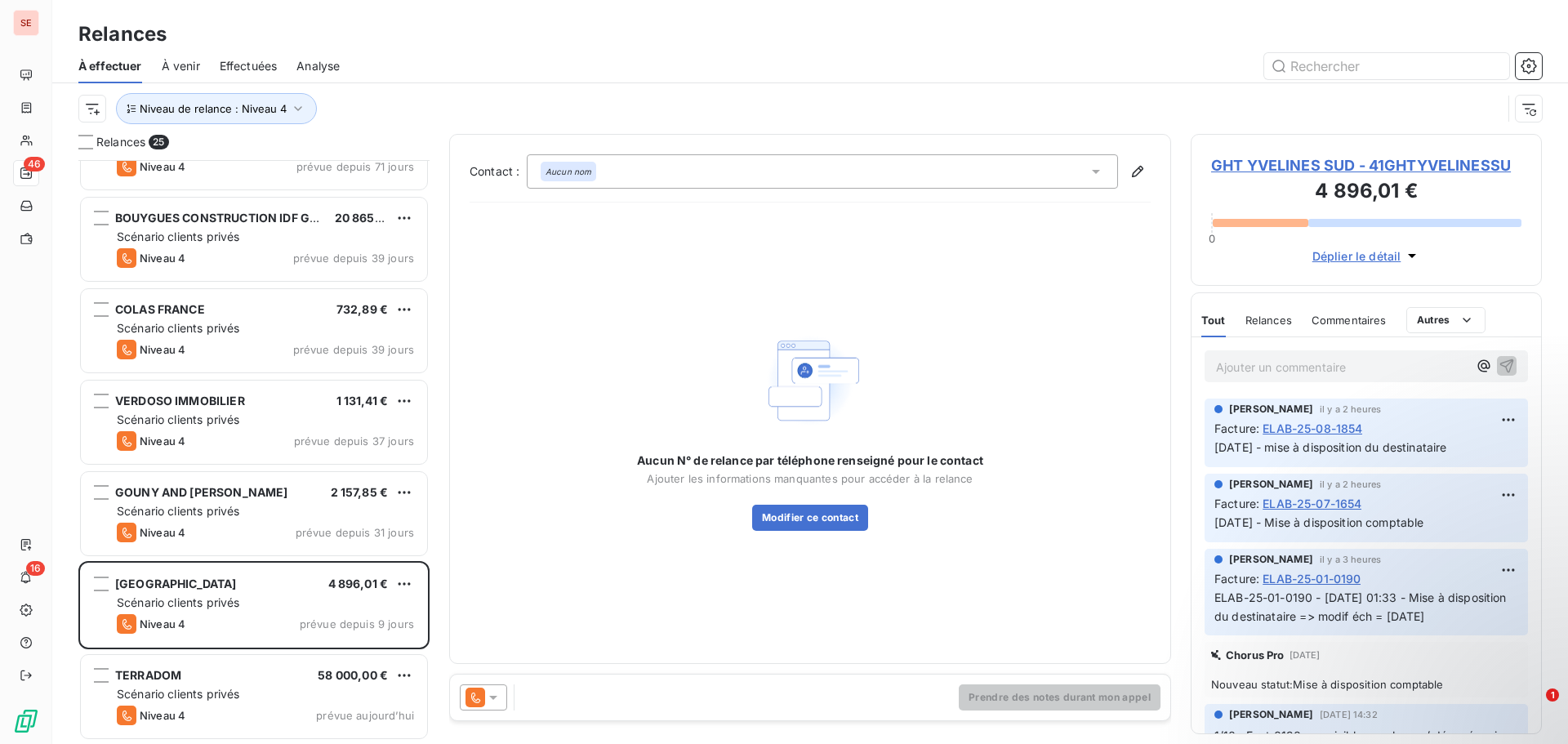
click at [1301, 160] on span "GHT YVELINES SUD - 41GHTYVELINESSU" at bounding box center [1365, 166] width 310 height 22
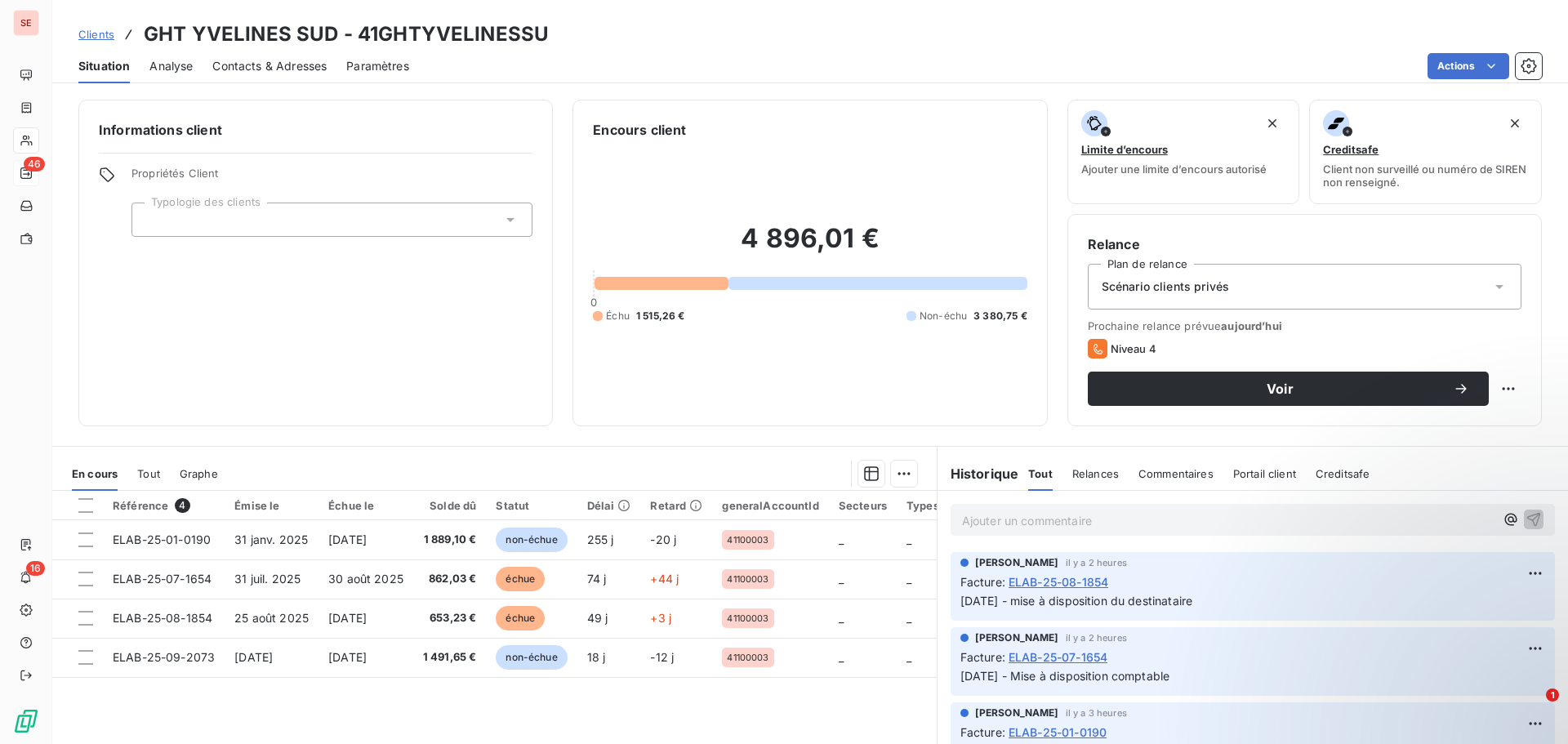
scroll to position [81, 0]
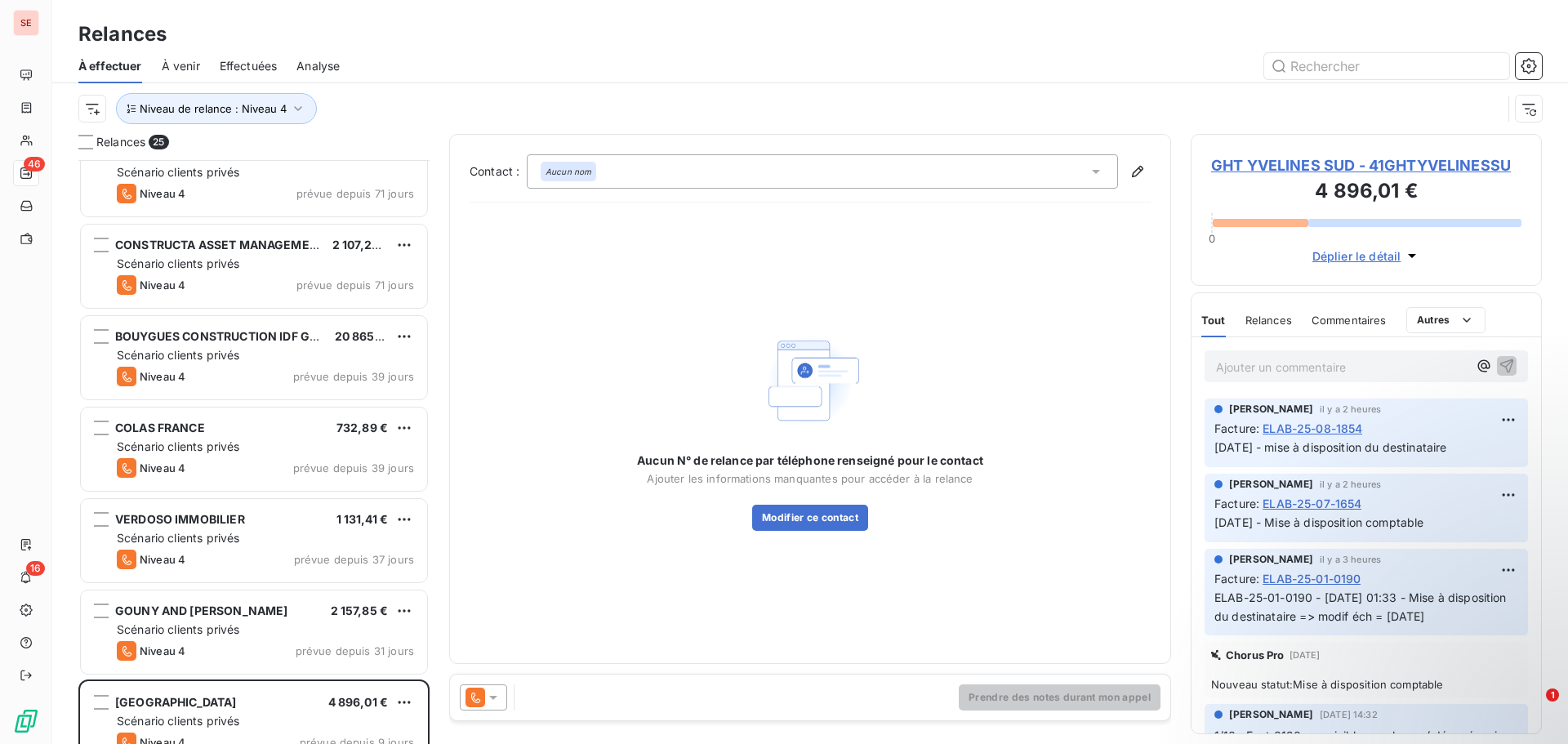
scroll to position [1703, 0]
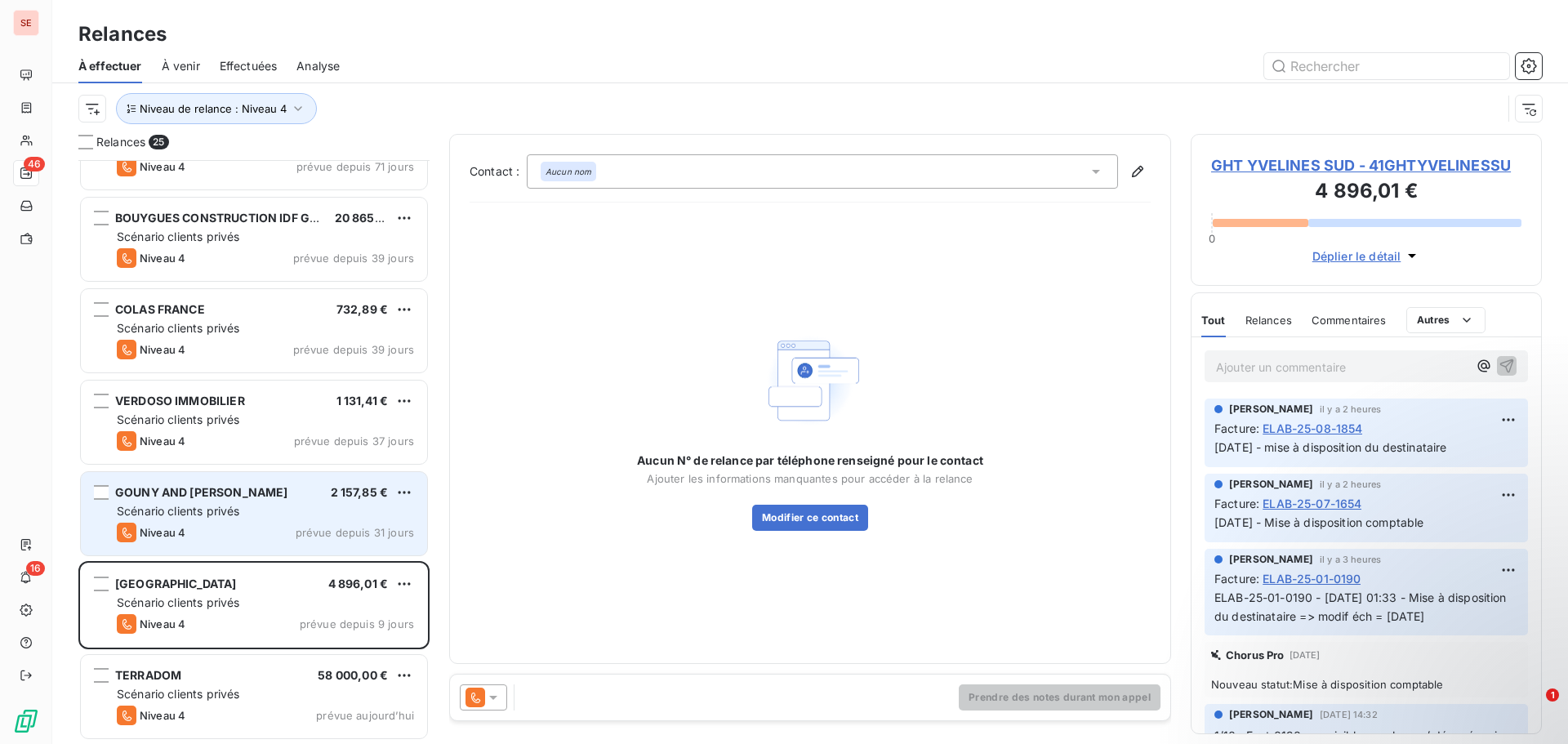
click at [205, 494] on span "GOUNY AND STARKLEY" at bounding box center [201, 491] width 172 height 14
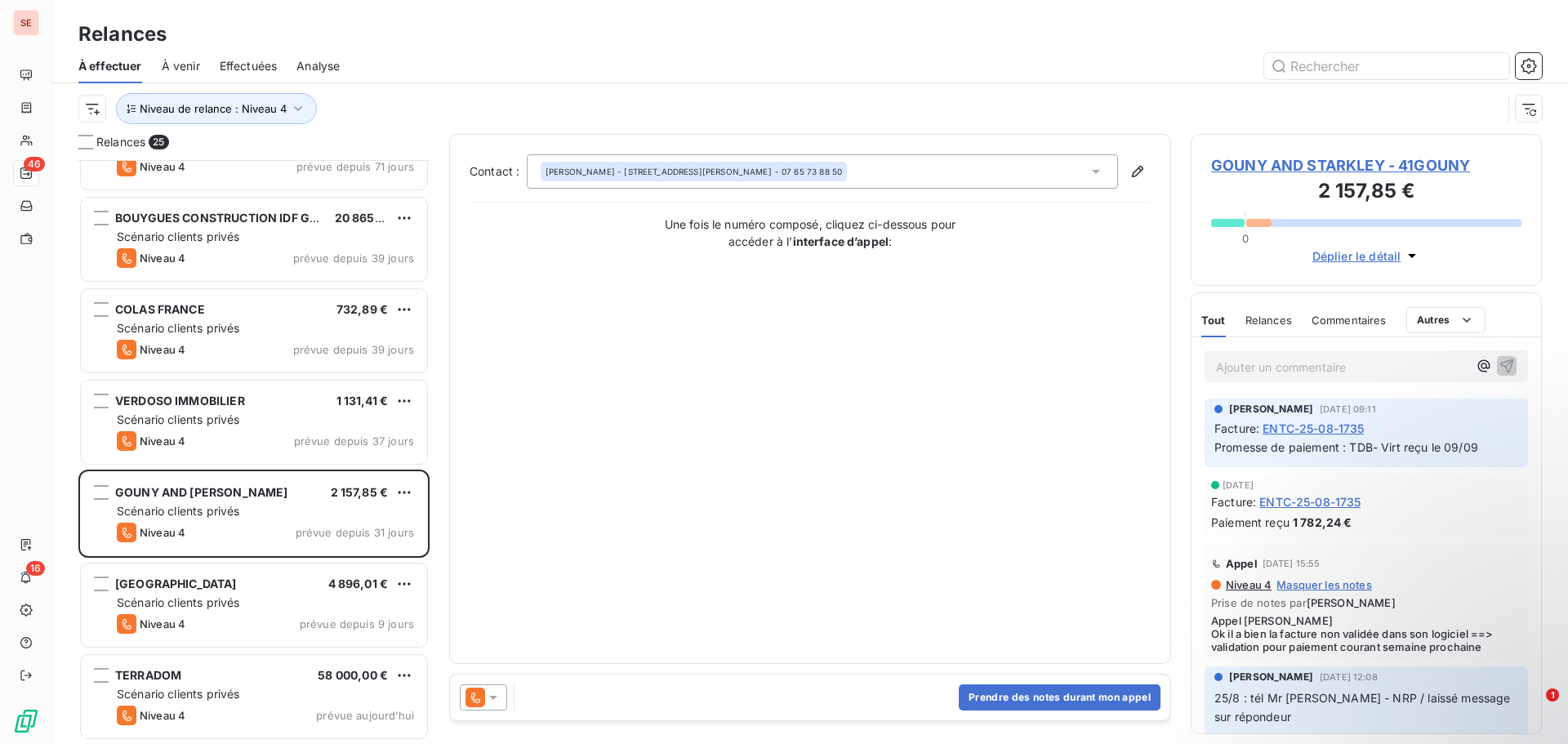
click at [1310, 168] on span "GOUNY AND STARKLEY - 41GOUNY" at bounding box center [1365, 166] width 310 height 22
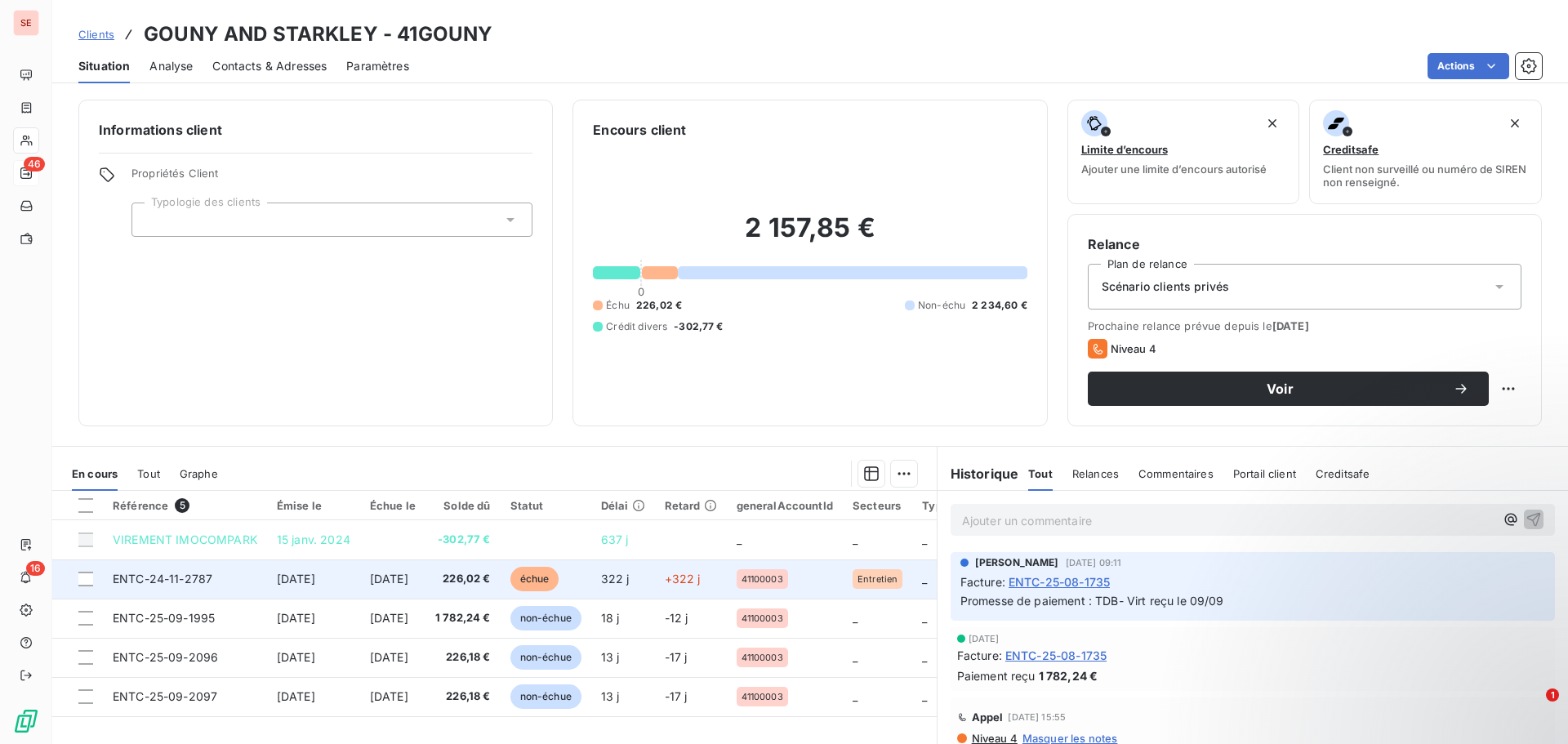
click at [398, 580] on span "25 nov. 2024" at bounding box center [389, 578] width 38 height 14
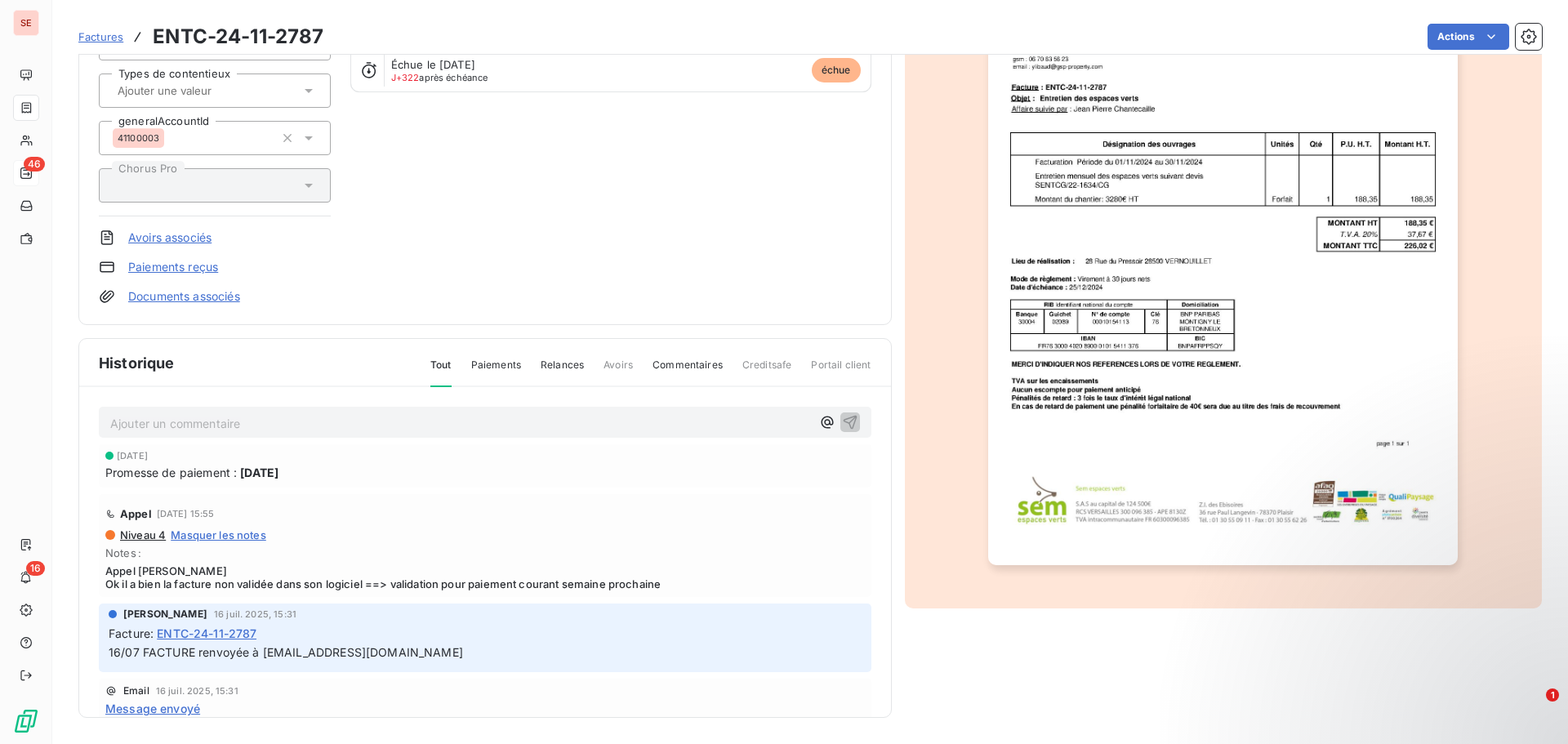
click at [198, 291] on link "Documents associés" at bounding box center [184, 296] width 112 height 17
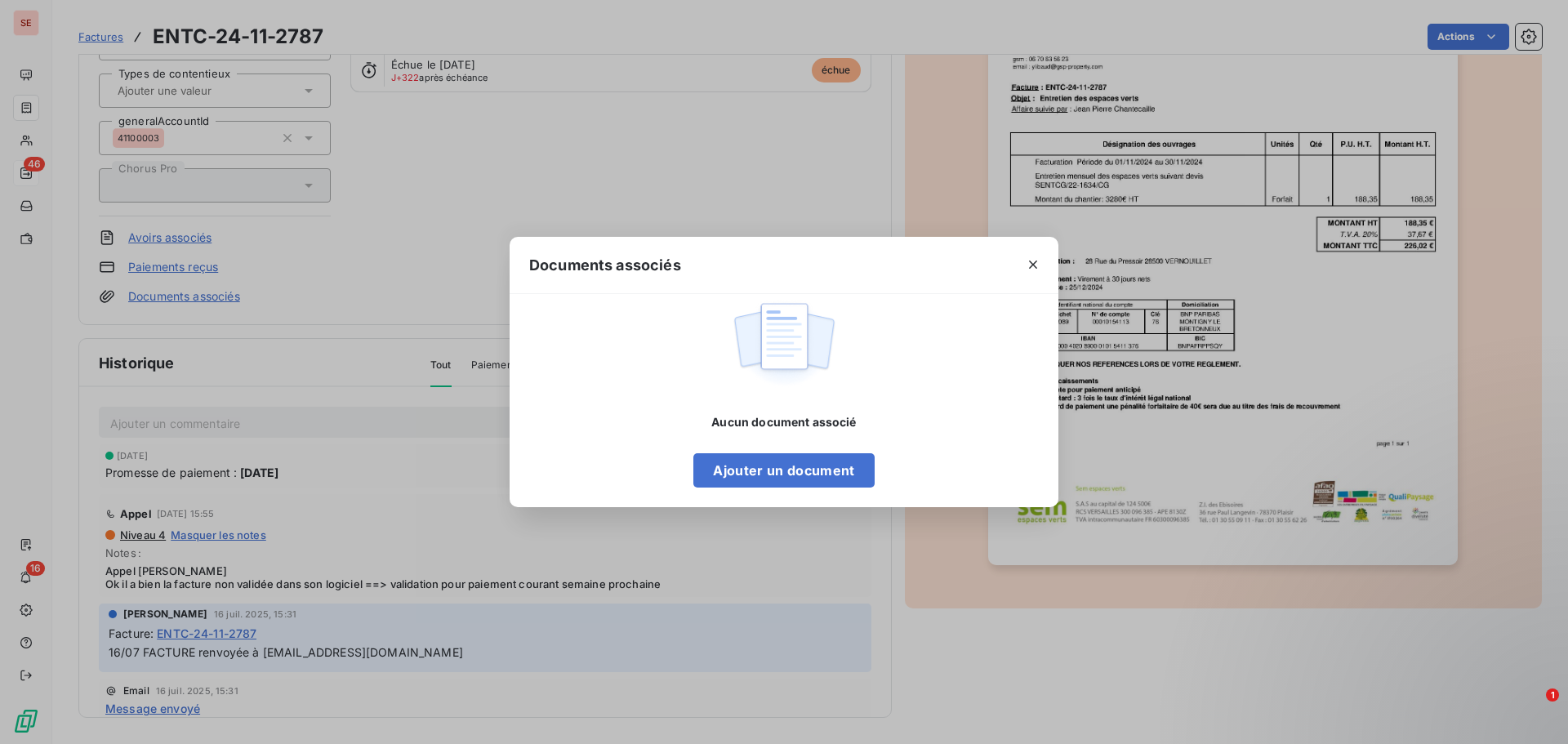
click at [958, 610] on div "Documents associés Aucun document associé Ajouter un document" at bounding box center [784, 372] width 1568 height 744
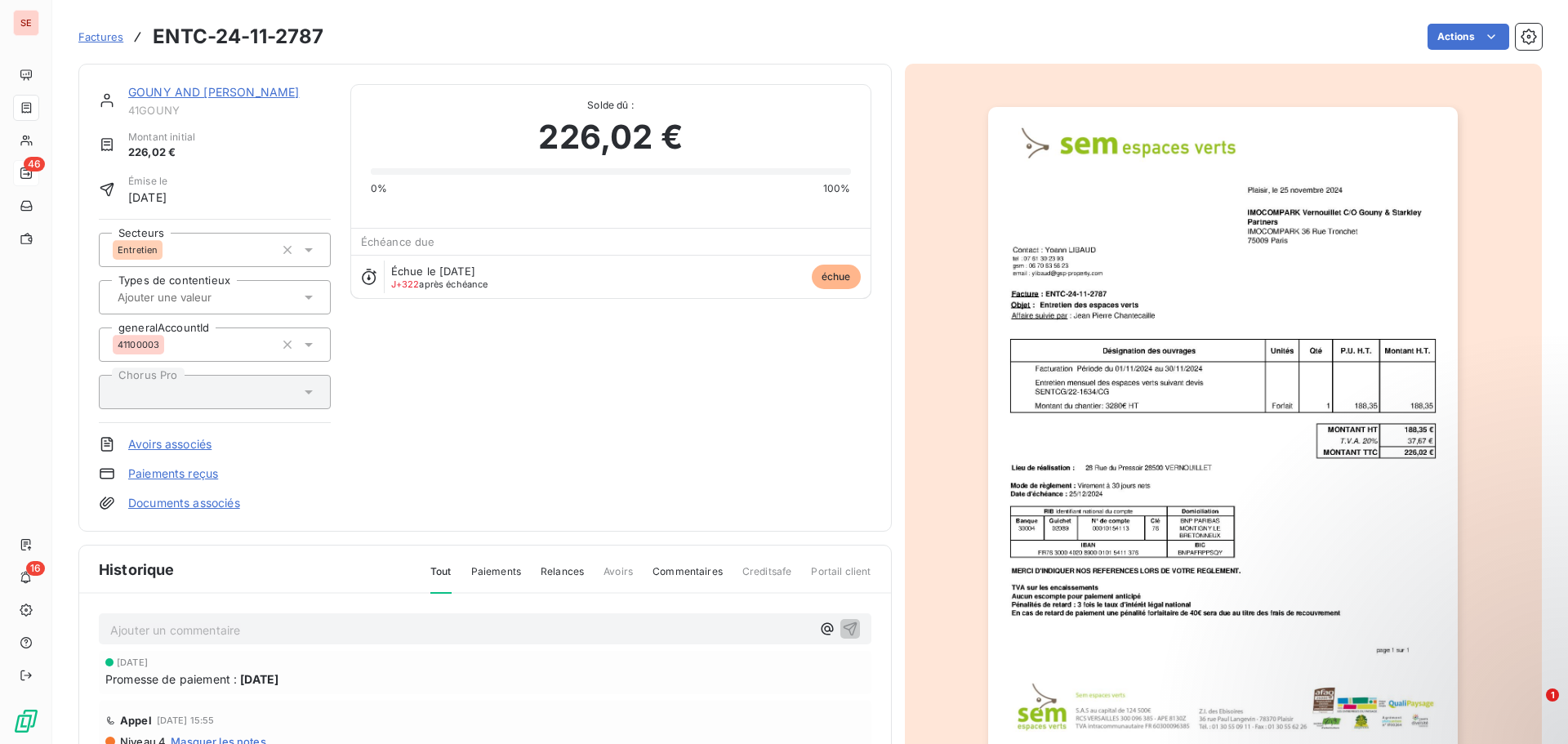
click at [211, 91] on link "GOUNY AND STARKLEY" at bounding box center [214, 92] width 170 height 14
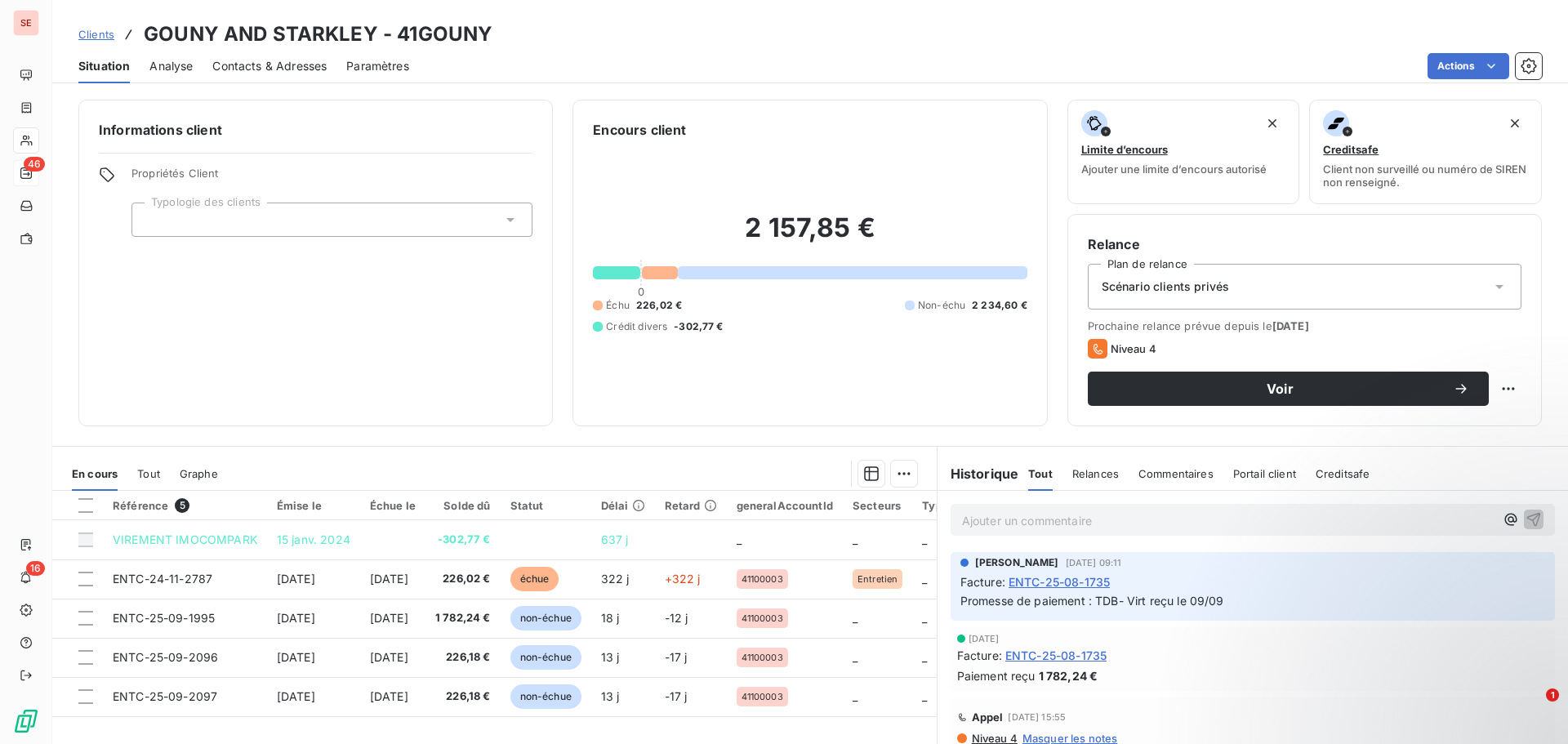
click at [246, 73] on span "Contacts & Adresses" at bounding box center [269, 67] width 115 height 17
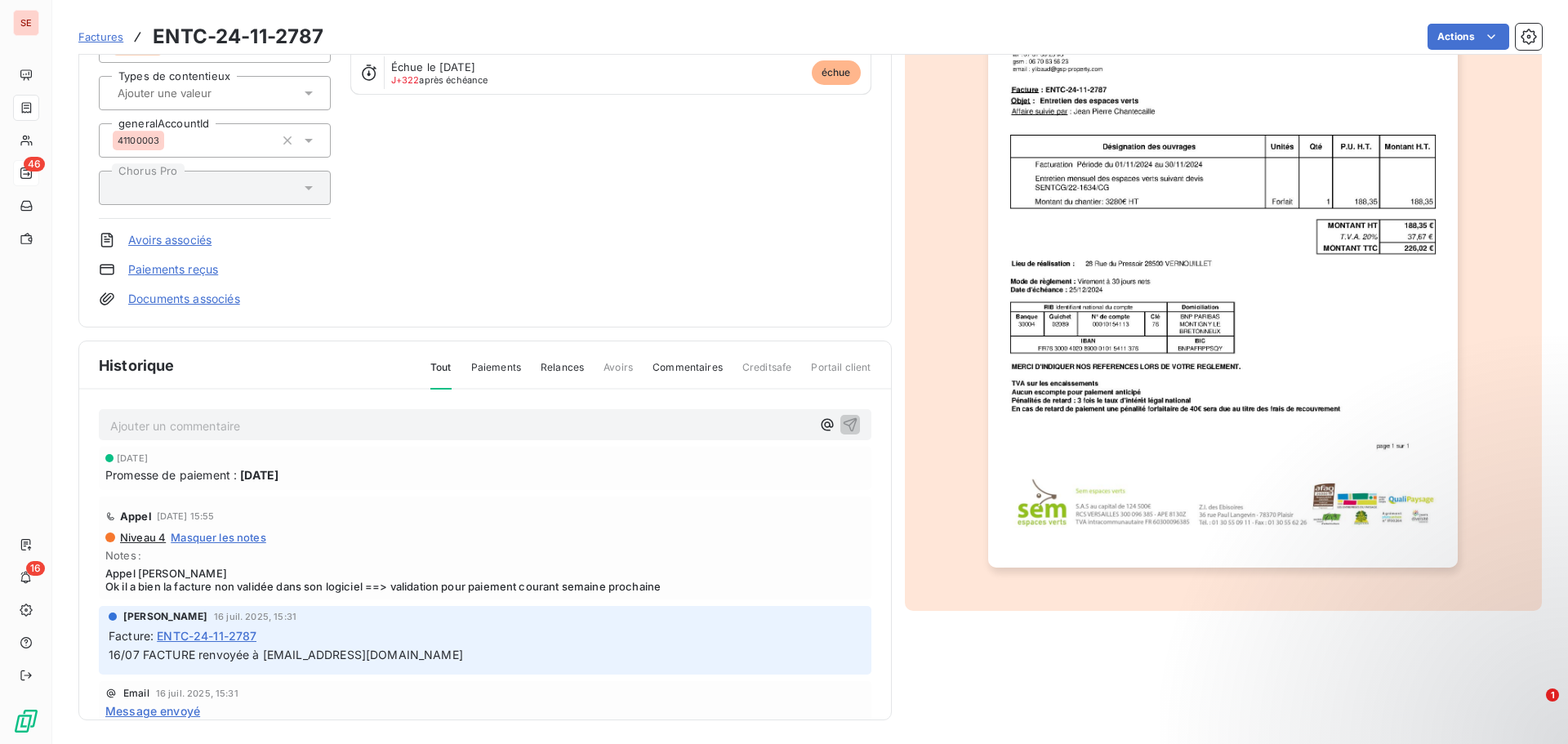
scroll to position [207, 0]
click at [1153, 405] on img "button" at bounding box center [1222, 232] width 469 height 664
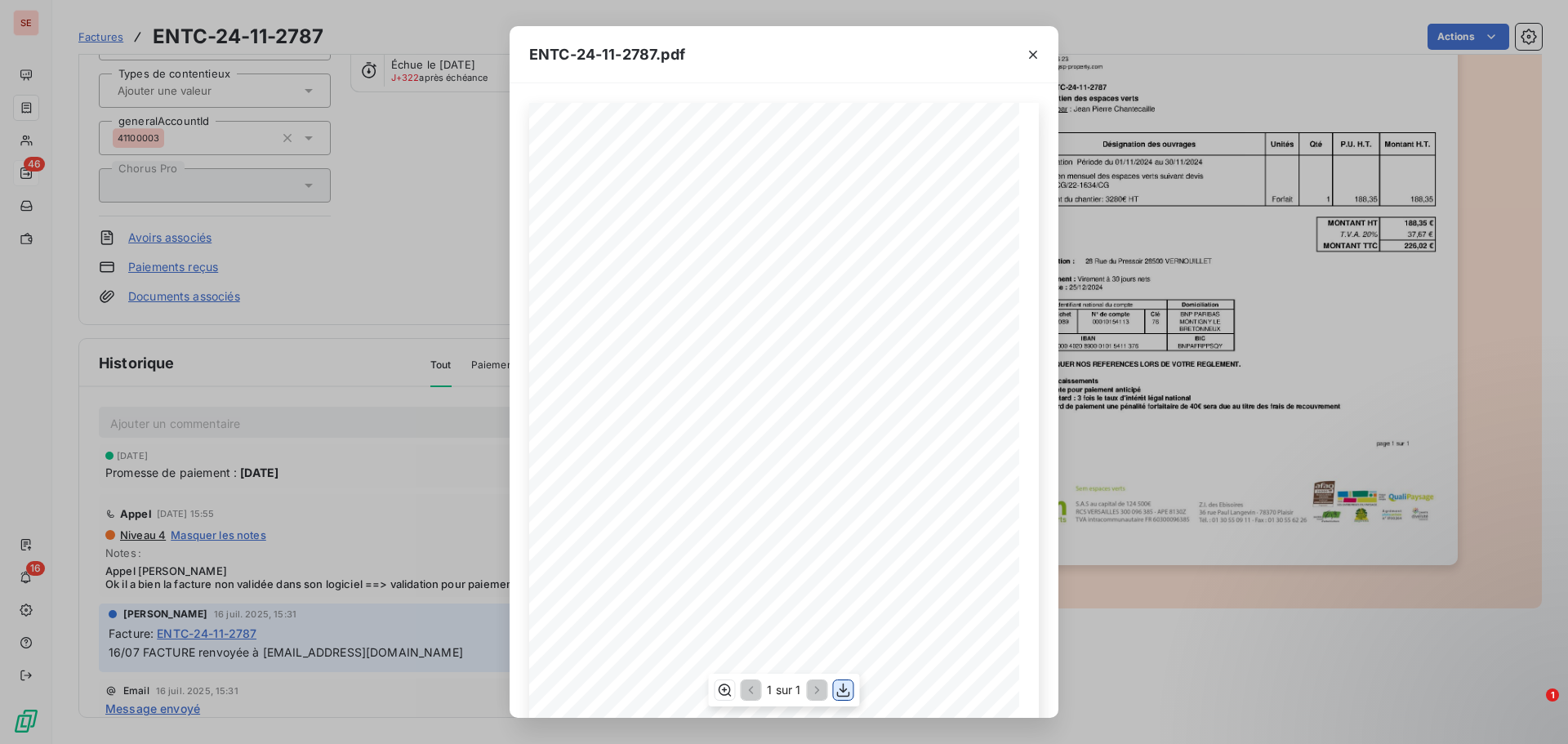
click at [840, 688] on icon "button" at bounding box center [844, 690] width 17 height 17
click at [364, 351] on div "ENTC-24-11-2787.pdf Plaisir, le 25 novembre 2024 IMOCOMPARK Vernouillet C/O Gou…" at bounding box center [784, 372] width 1568 height 744
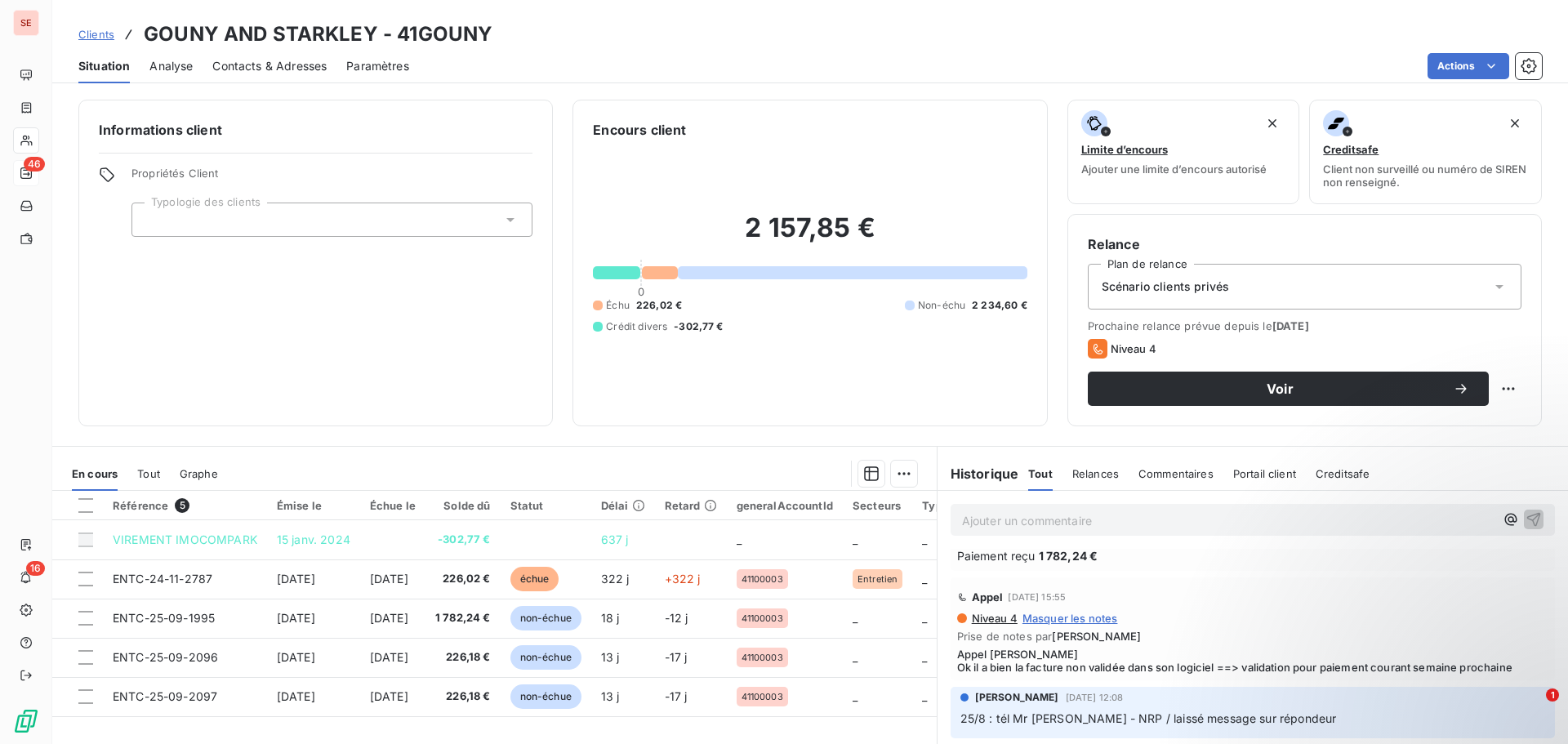
scroll to position [163, 0]
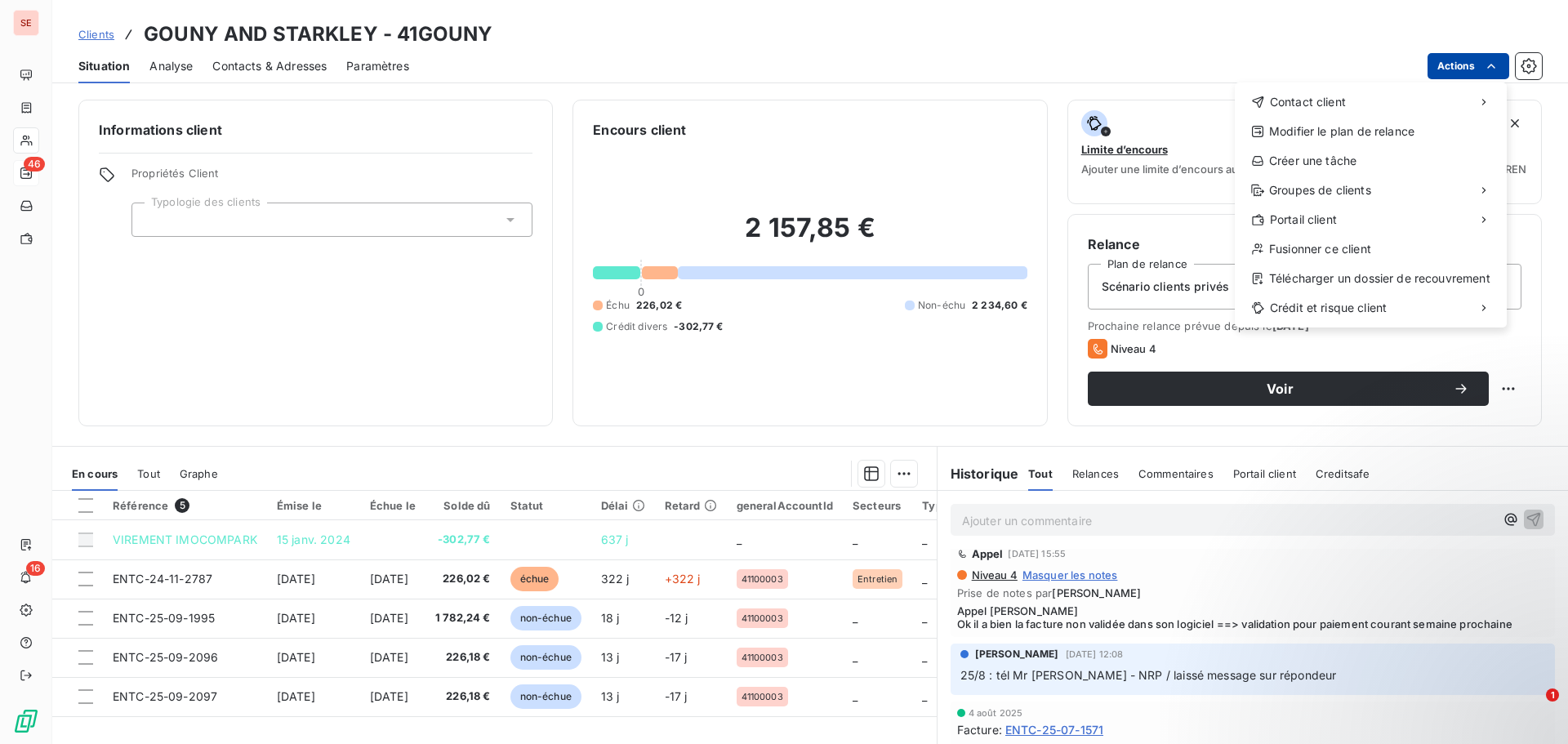
click at [1445, 66] on html "SE 46 16 Clients GOUNY AND STARKLEY - 41GOUNY Situation Analyse Contacts & Adre…" at bounding box center [784, 372] width 1568 height 744
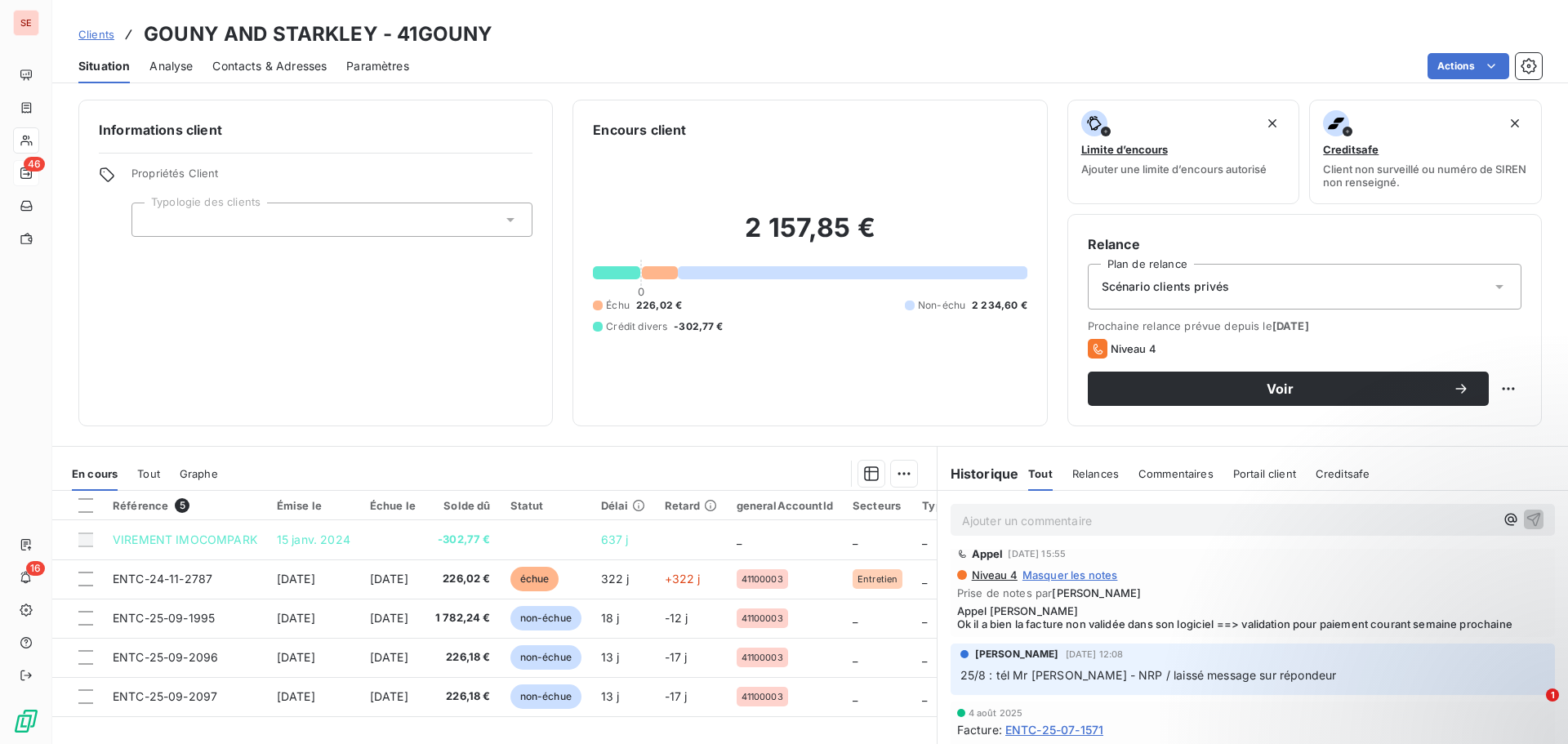
click at [429, 580] on html "SE 46 16 Clients GOUNY AND STARKLEY - 41GOUNY Situation Analyse Contacts & Adre…" at bounding box center [784, 372] width 1568 height 744
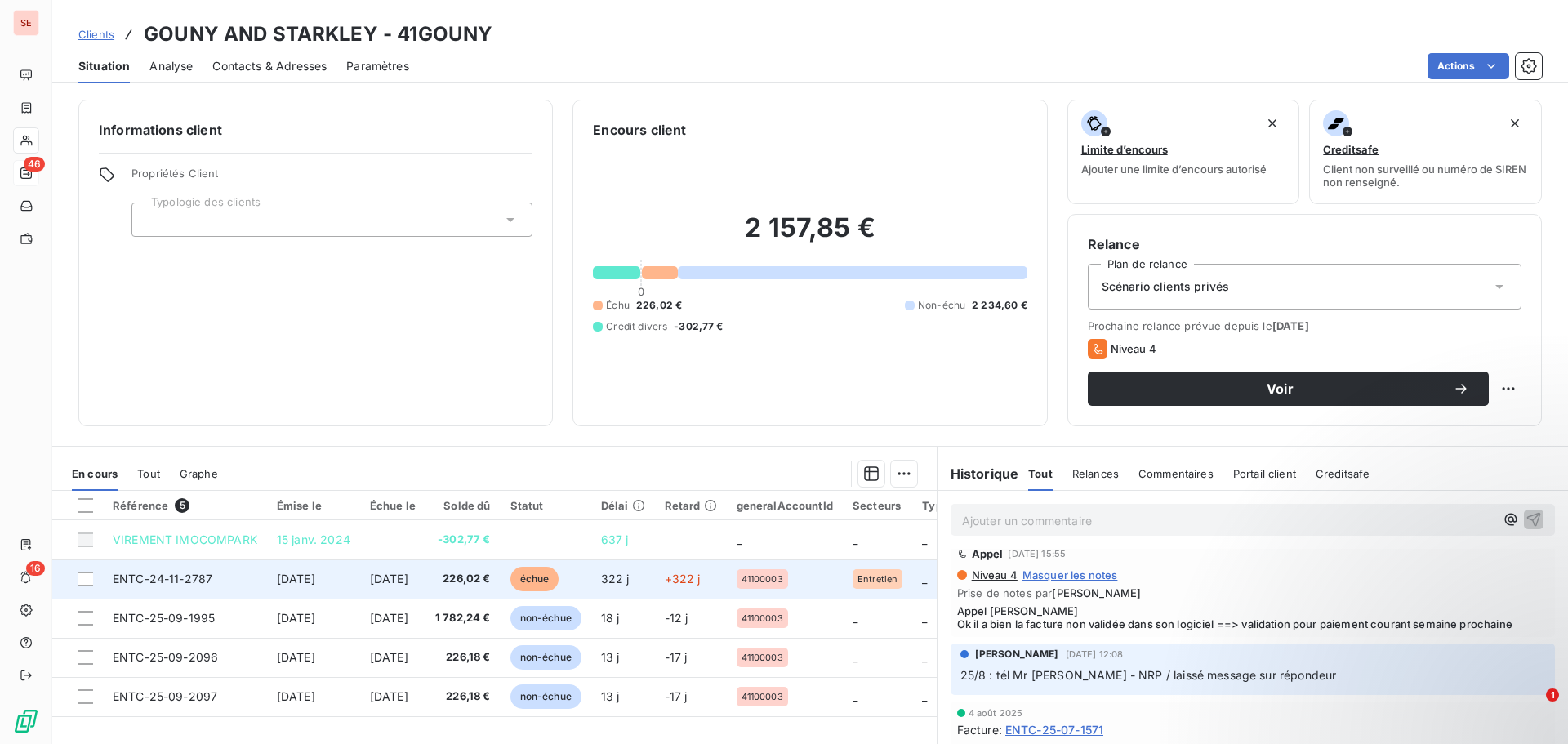
click at [408, 578] on span "25 nov. 2024" at bounding box center [389, 578] width 38 height 14
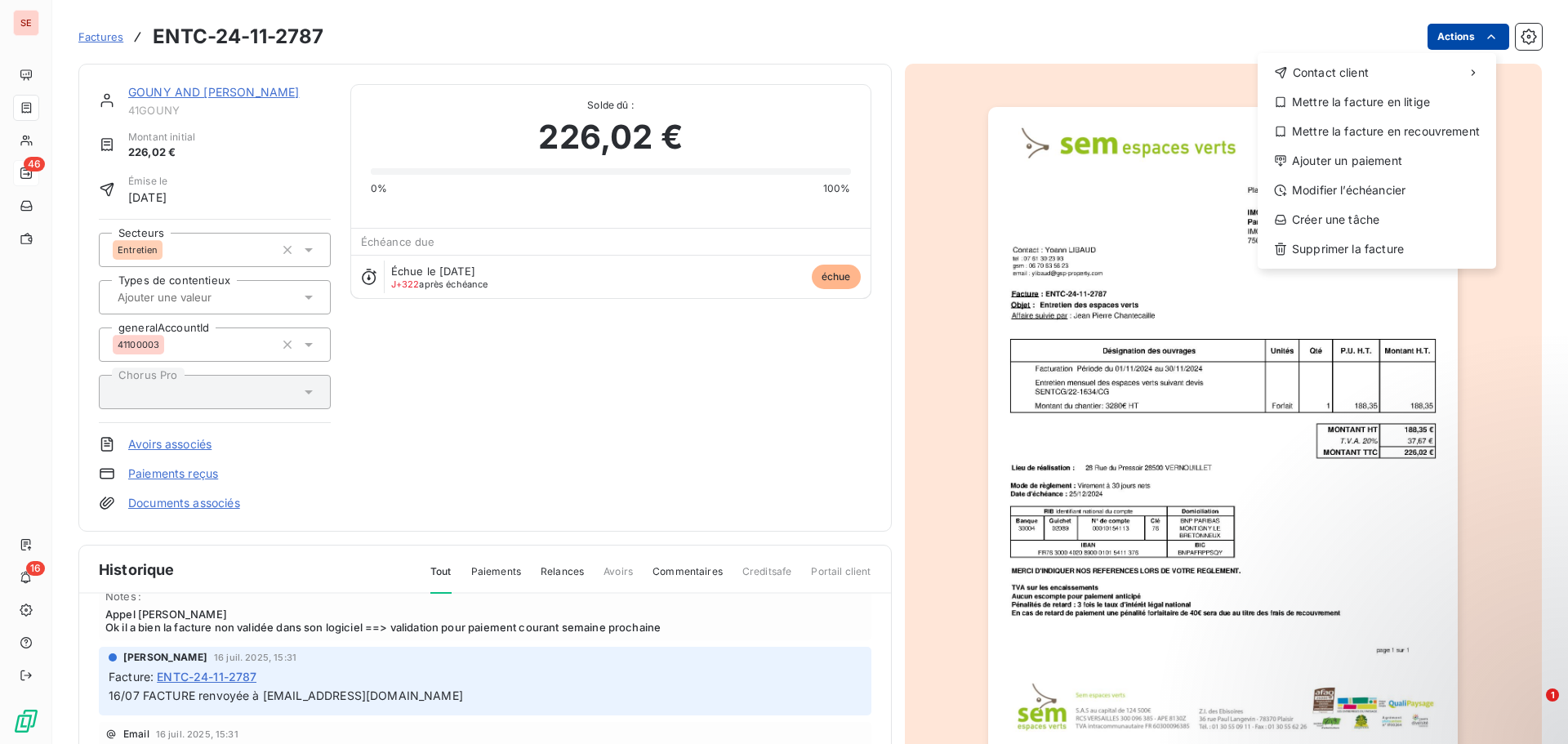
click at [1424, 43] on html "SE 46 16 Factures ENTC-24-11-2787 Actions Contact client Mettre la facture en l…" at bounding box center [784, 372] width 1568 height 744
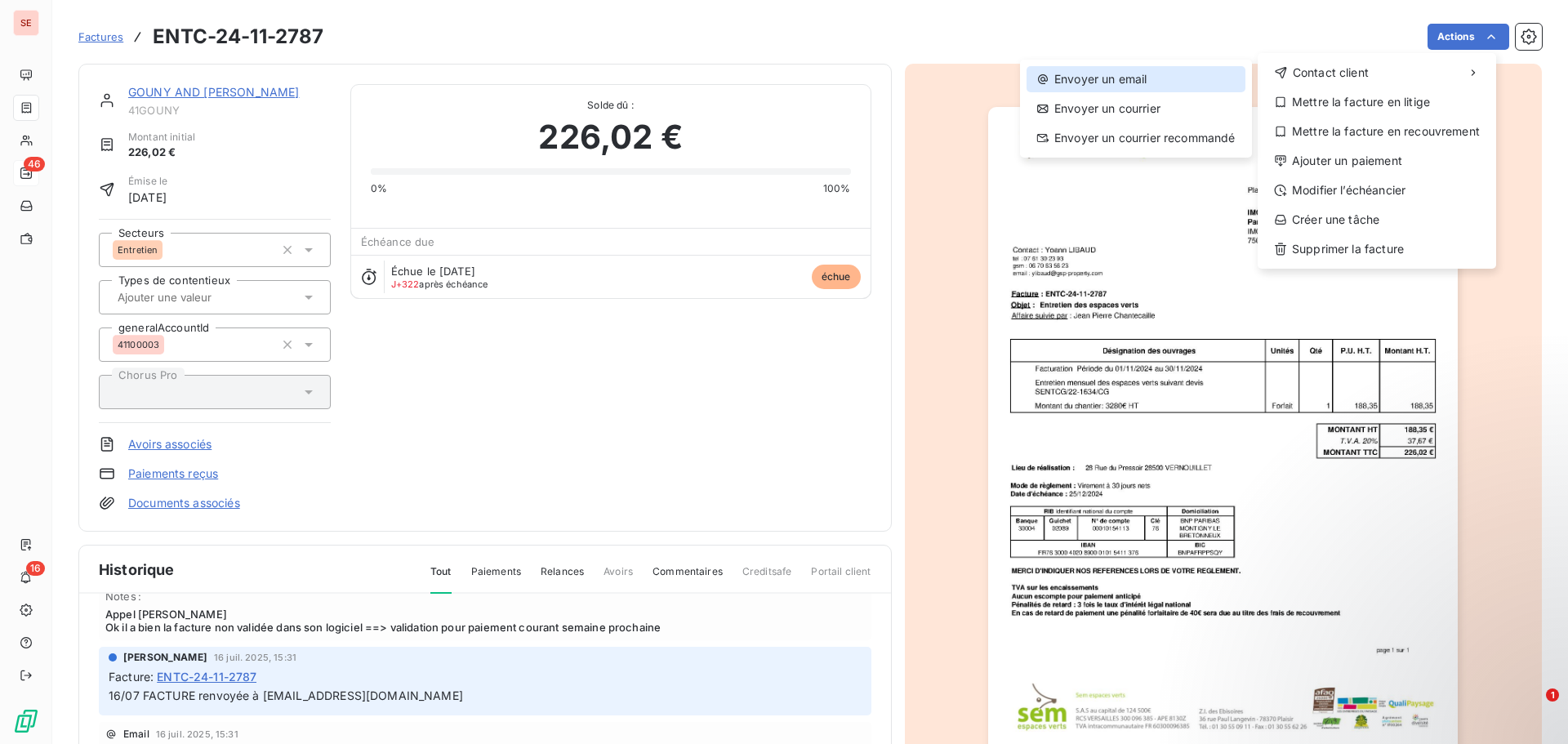
click at [1130, 78] on div "Envoyer un email" at bounding box center [1136, 79] width 218 height 26
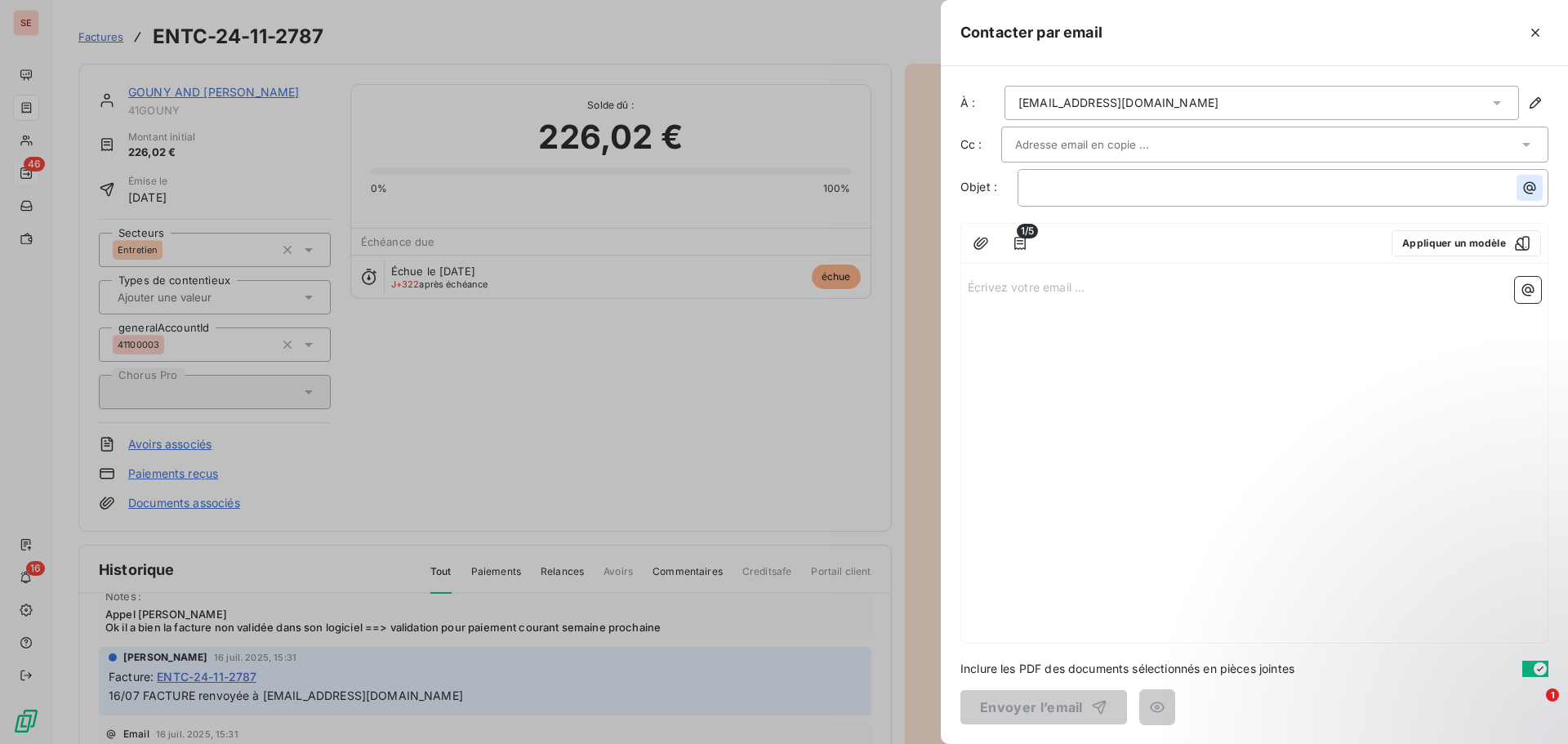
click at [1535, 188] on icon "button" at bounding box center [1529, 188] width 12 height 12
click at [1126, 363] on html "SE 46 16 Factures ENTC-24-11-2787 Actions GOUNY AND STARKLEY 41GOUNY Montant in…" at bounding box center [784, 372] width 1568 height 744
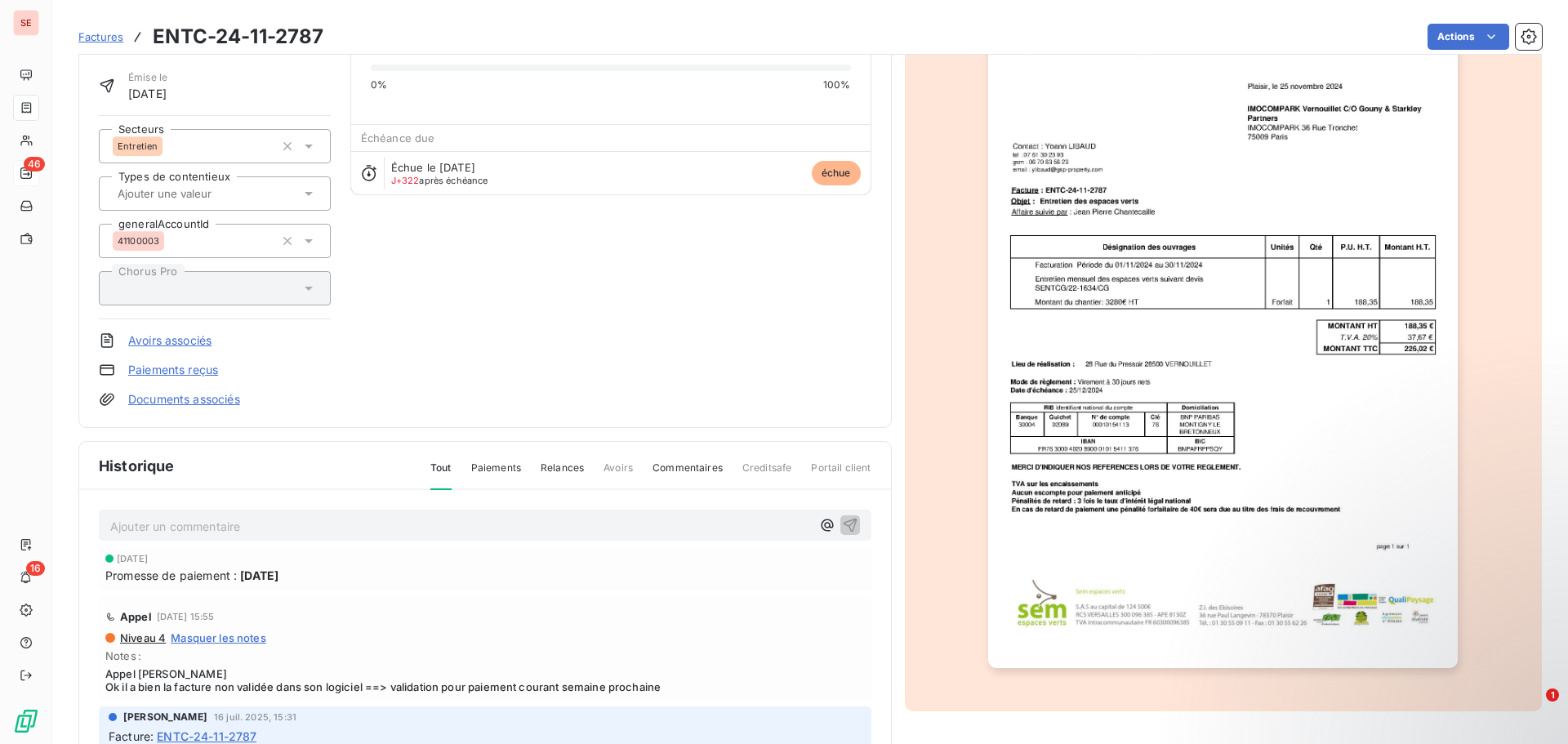
scroll to position [165, 0]
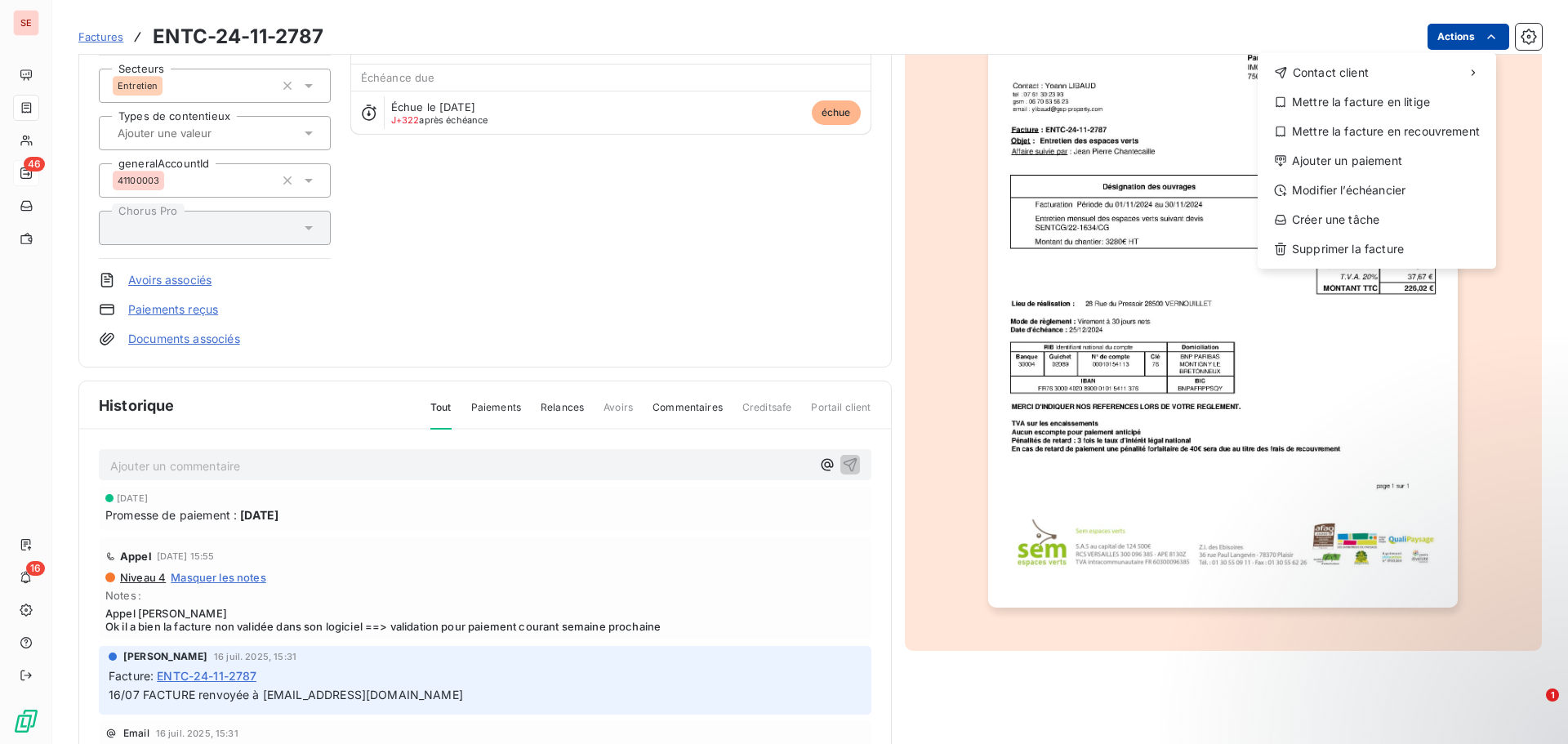
click at [1434, 35] on html "SE 46 16 Factures ENTC-24-11-2787 Actions Contact client Mettre la facture en l…" at bounding box center [784, 372] width 1568 height 744
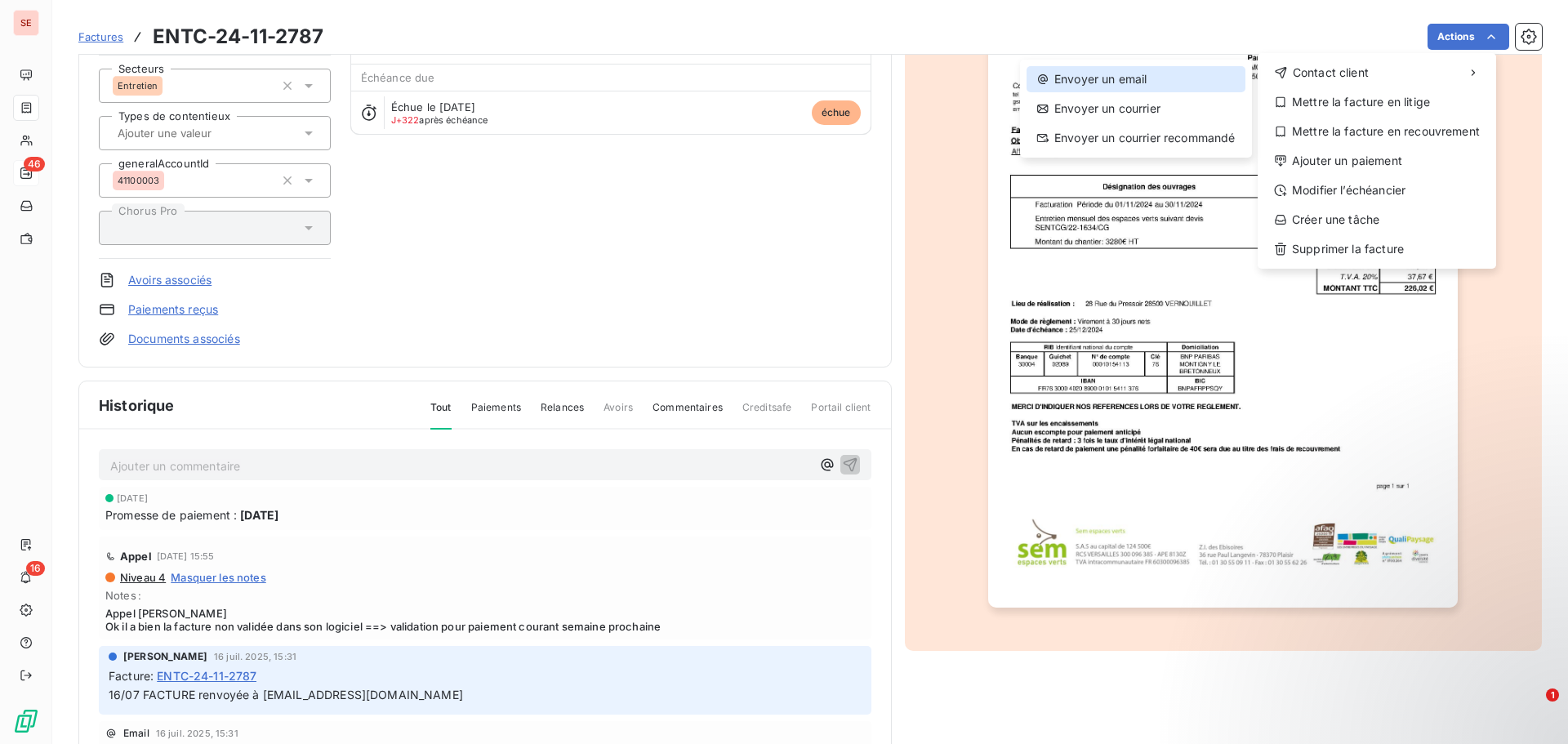
click at [1201, 71] on div "Envoyer un email" at bounding box center [1136, 79] width 218 height 26
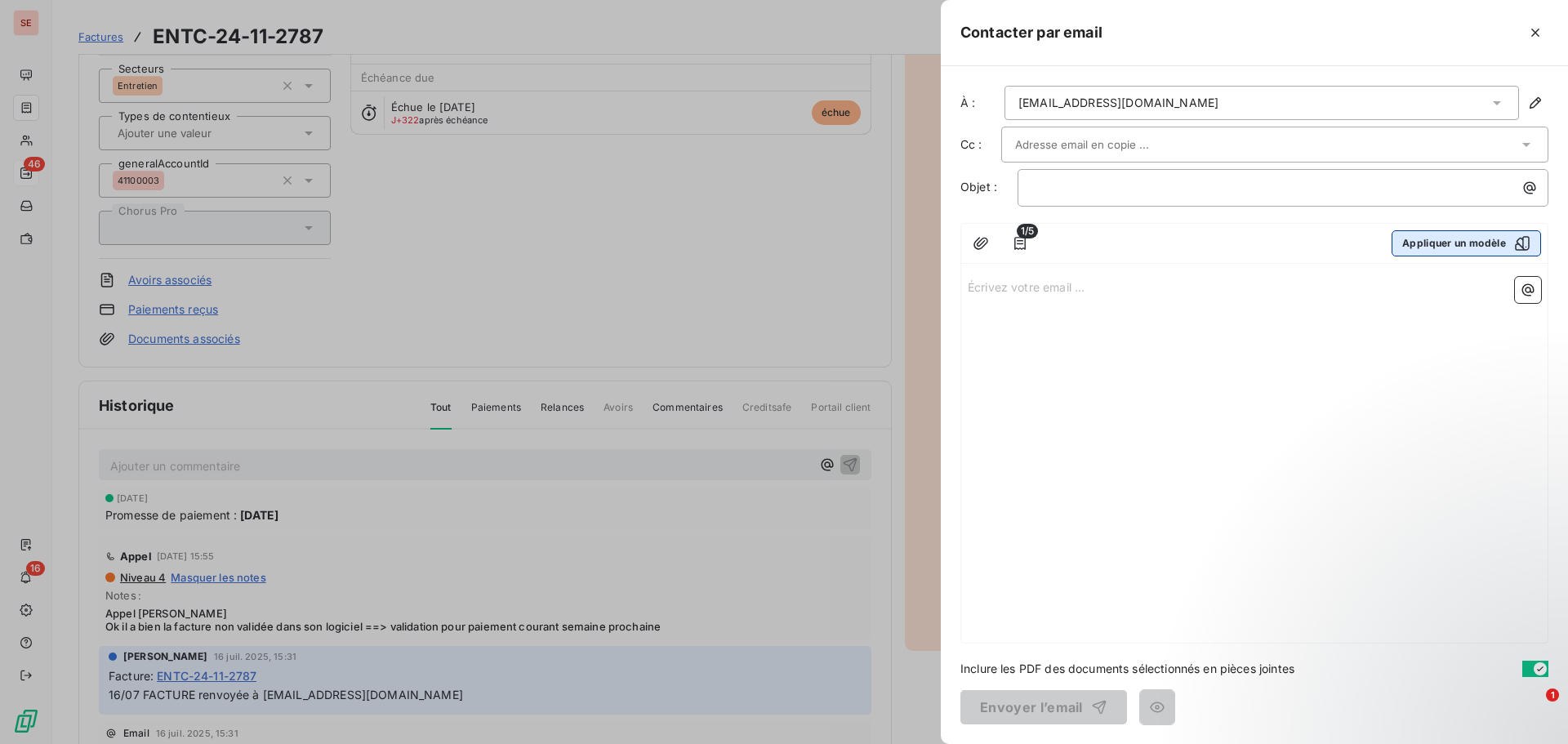
click at [1451, 247] on button "Appliquer un modèle" at bounding box center [1465, 243] width 149 height 26
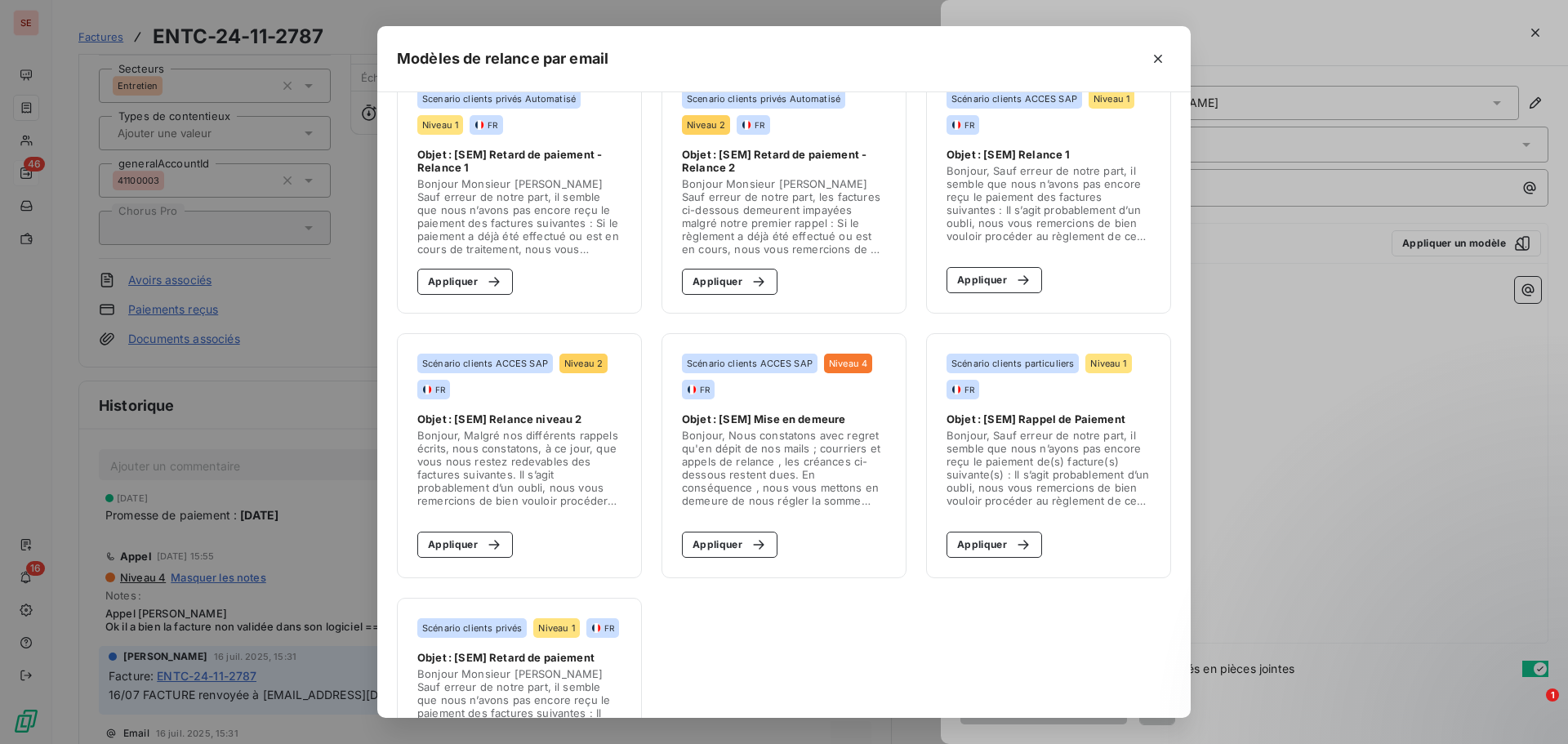
scroll to position [327, 0]
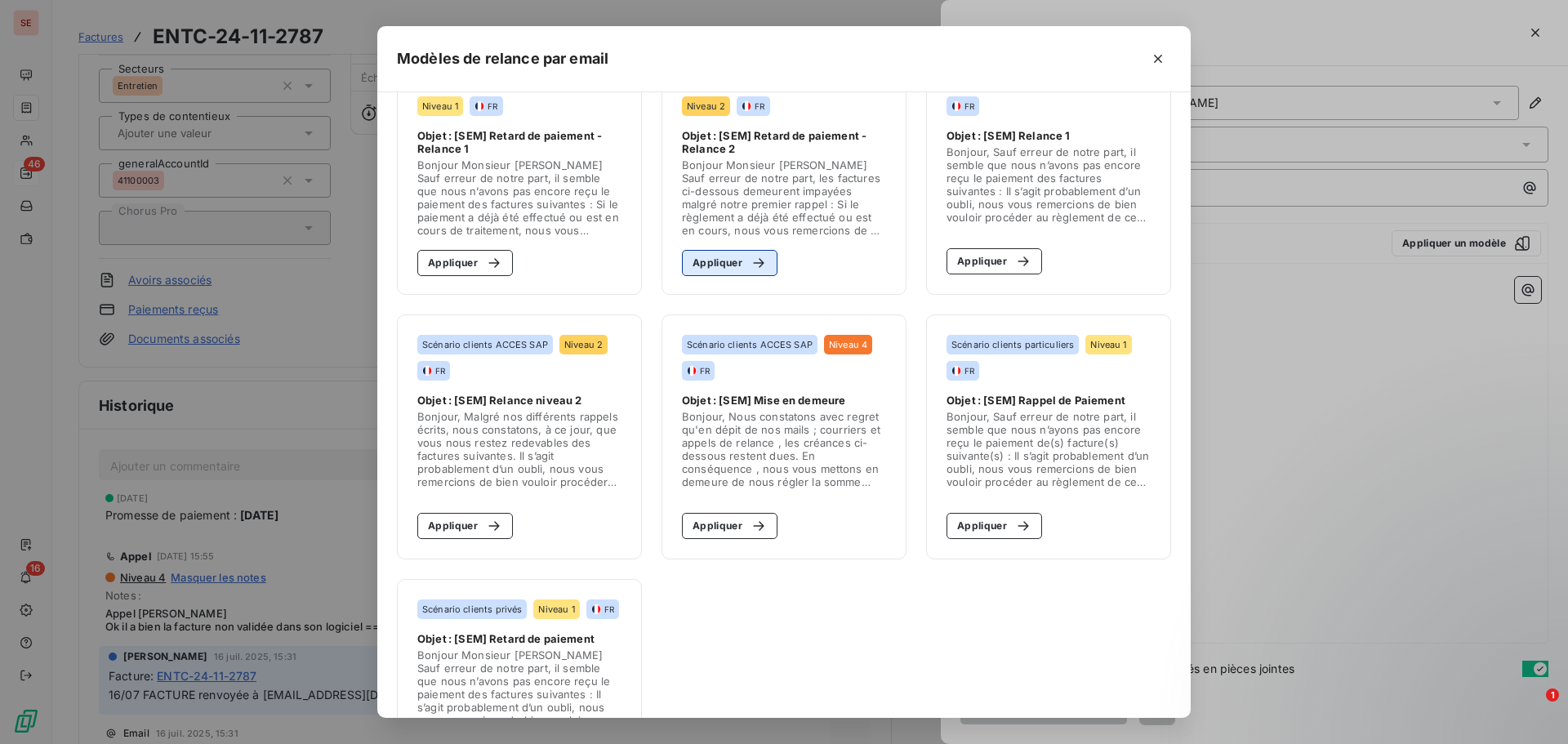
click at [742, 260] on div "button" at bounding box center [754, 263] width 24 height 17
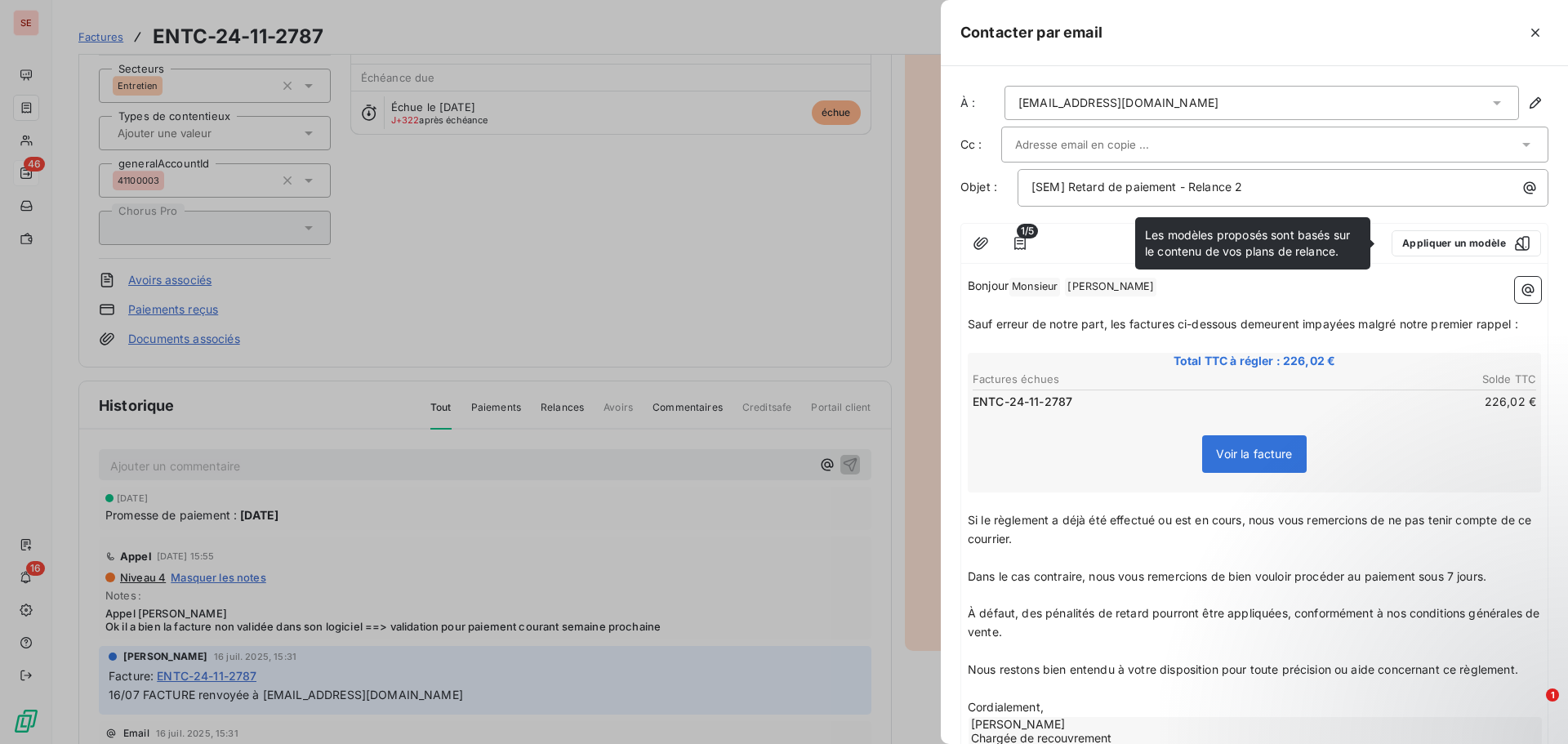
click at [1119, 294] on p "Bonjour Monsieur ﻿ BABIC ﻿ ﻿" at bounding box center [1253, 286] width 573 height 19
click at [1125, 324] on span "Sauf erreur de notre part, les factures ci-dessous demeurent impayées malgré no…" at bounding box center [1242, 323] width 551 height 14
click at [1126, 324] on span "Sauf erreur de notre part, les factures ci-dessous demeurent impayées malgré no…" at bounding box center [1242, 323] width 551 height 14
click at [1163, 322] on span "Sauf erreur de notre part, la factures ci-dessous demeurent impayées malgré not…" at bounding box center [1239, 323] width 544 height 14
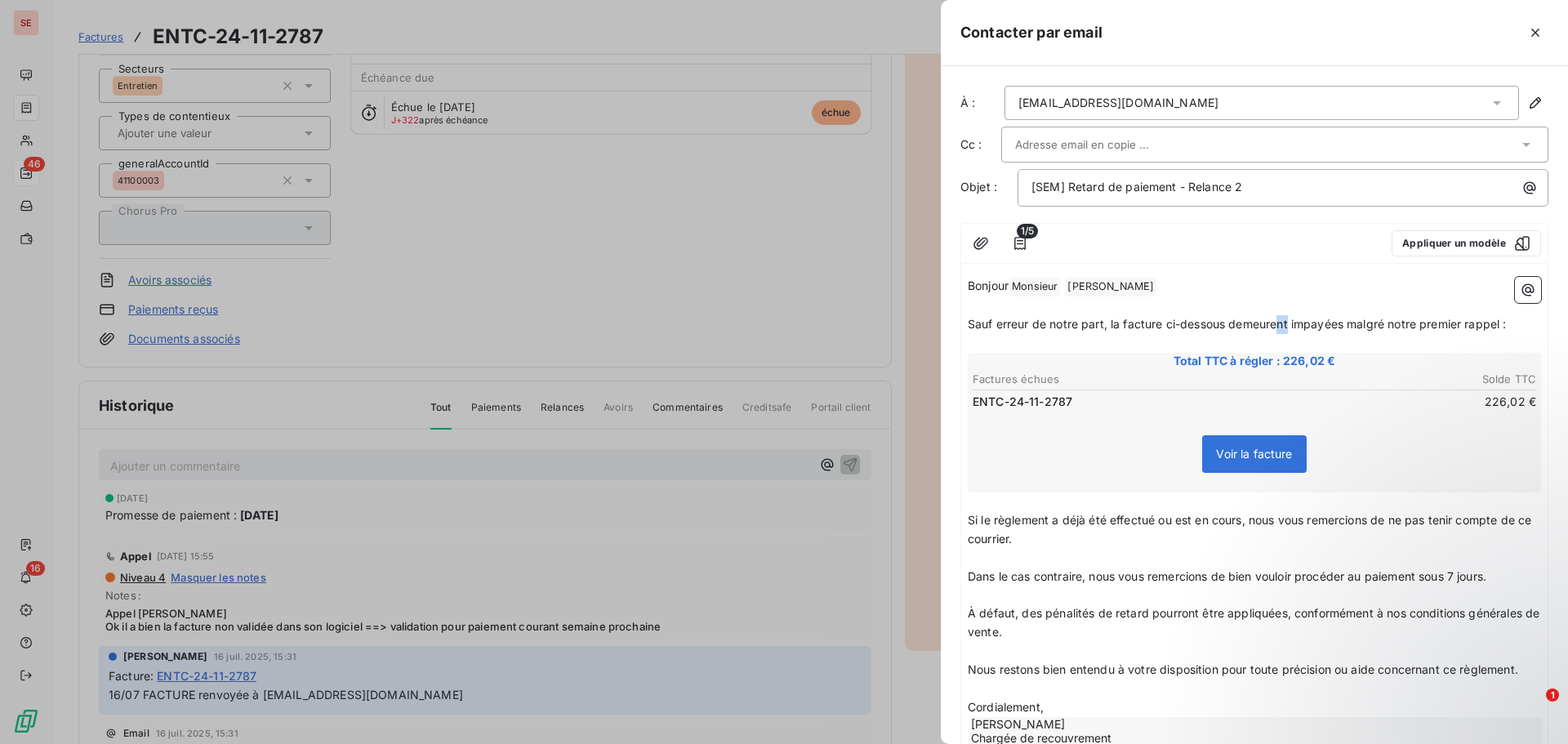
drag, startPoint x: 1280, startPoint y: 323, endPoint x: 1292, endPoint y: 323, distance: 12.0
click at [1292, 323] on span "Sauf erreur de notre part, la facture ci-dessous demeurent impayées malgré notr…" at bounding box center [1237, 323] width 539 height 14
click at [1336, 329] on span "Sauf erreur de notre part, la facture ci-dessous demeure impayées malgré notre …" at bounding box center [1231, 323] width 528 height 14
click at [1411, 326] on span "Sauf erreur de notre part, la facture ci-dessous demeure impayée malgré notre p…" at bounding box center [1228, 323] width 522 height 14
click at [618, 541] on div at bounding box center [784, 372] width 1568 height 744
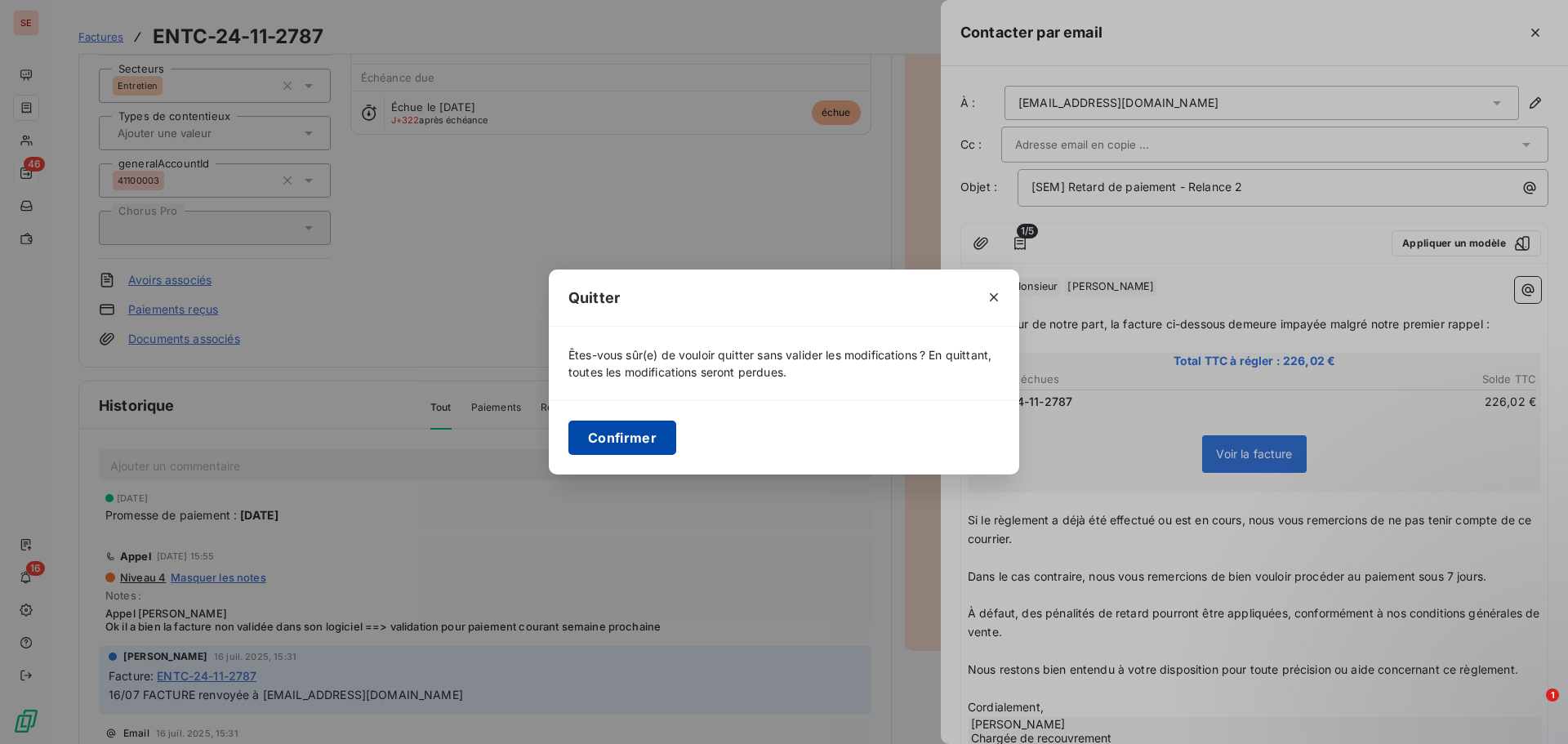
click at [662, 438] on button "Confirmer" at bounding box center [622, 437] width 107 height 34
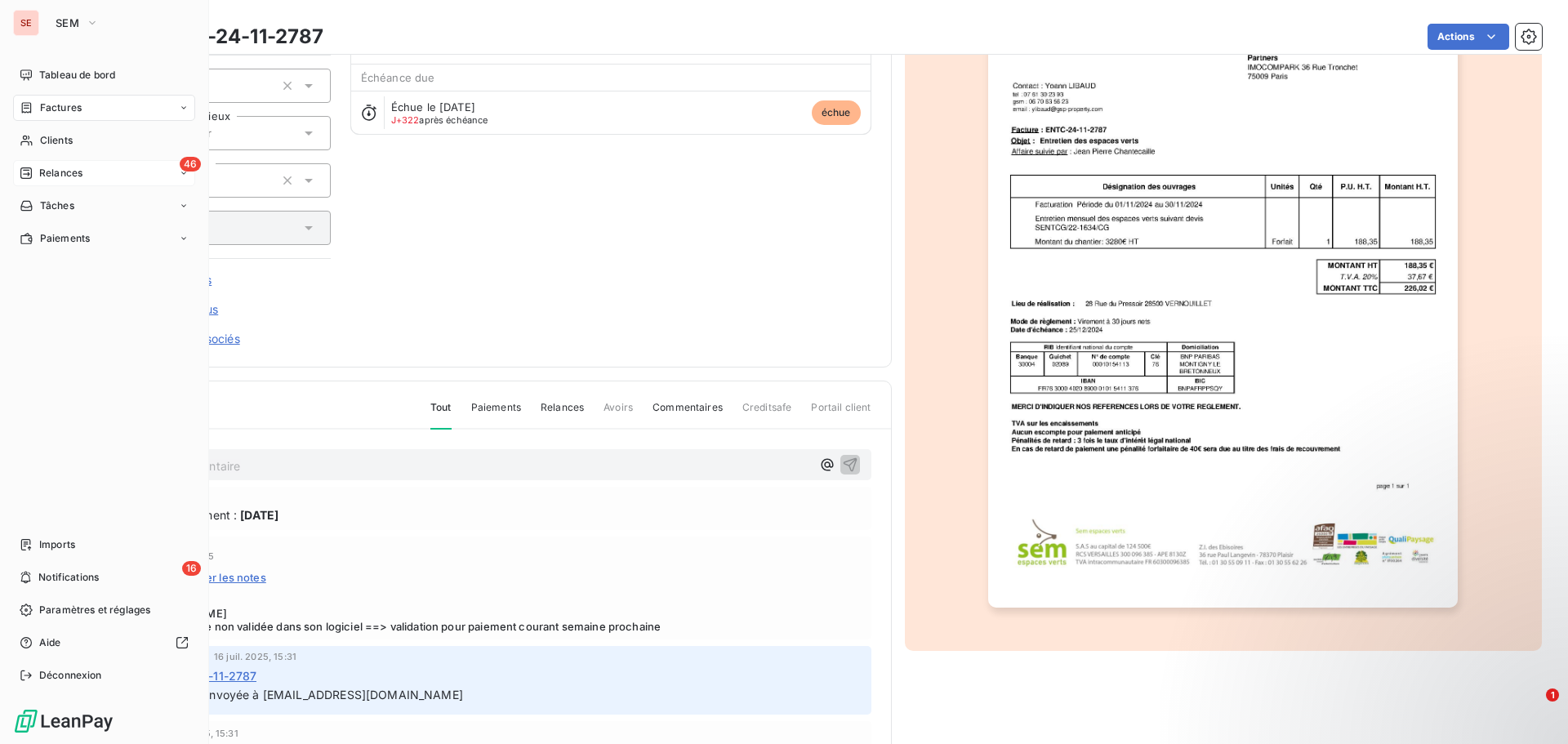
click at [50, 178] on span "Relances" at bounding box center [60, 173] width 44 height 15
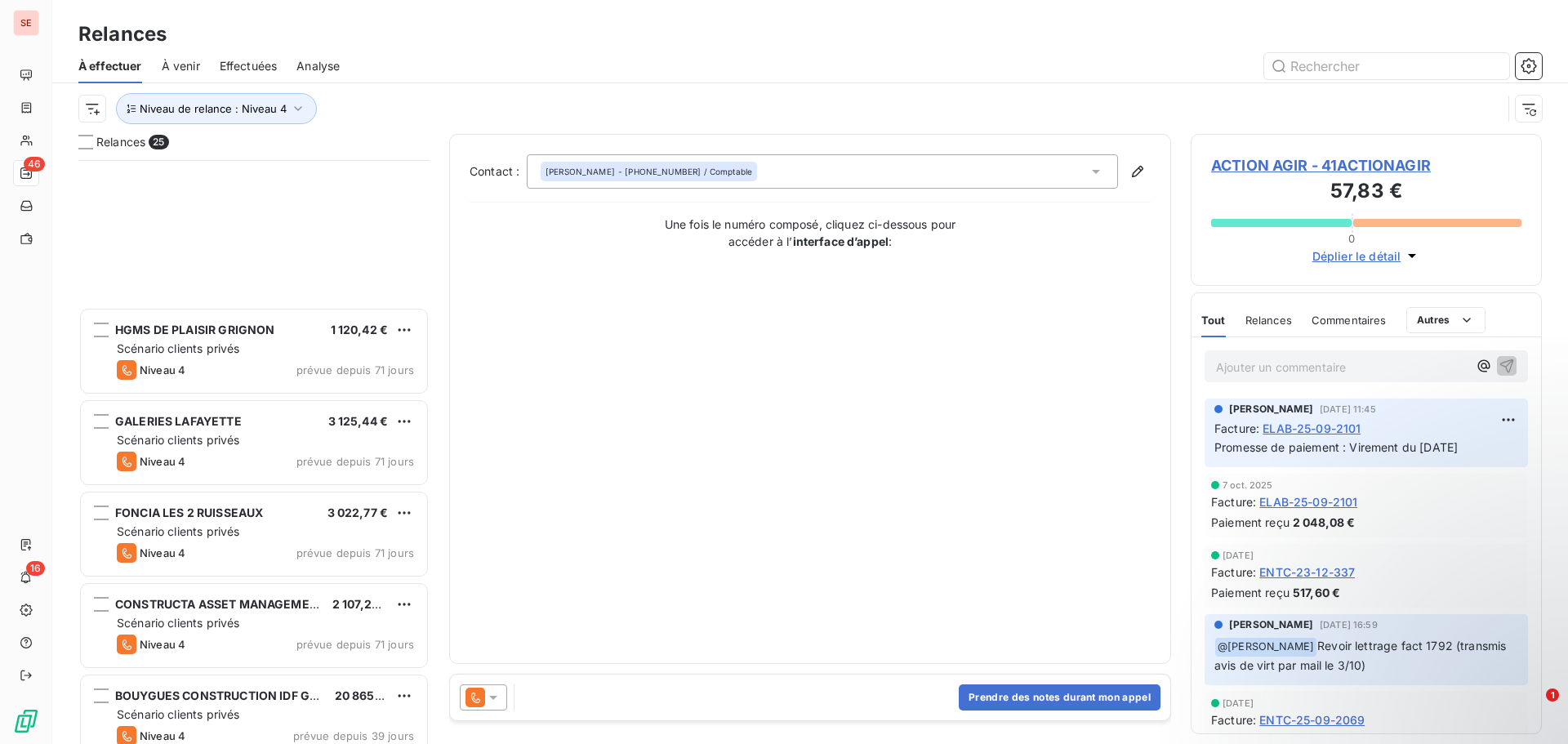
scroll to position [1703, 0]
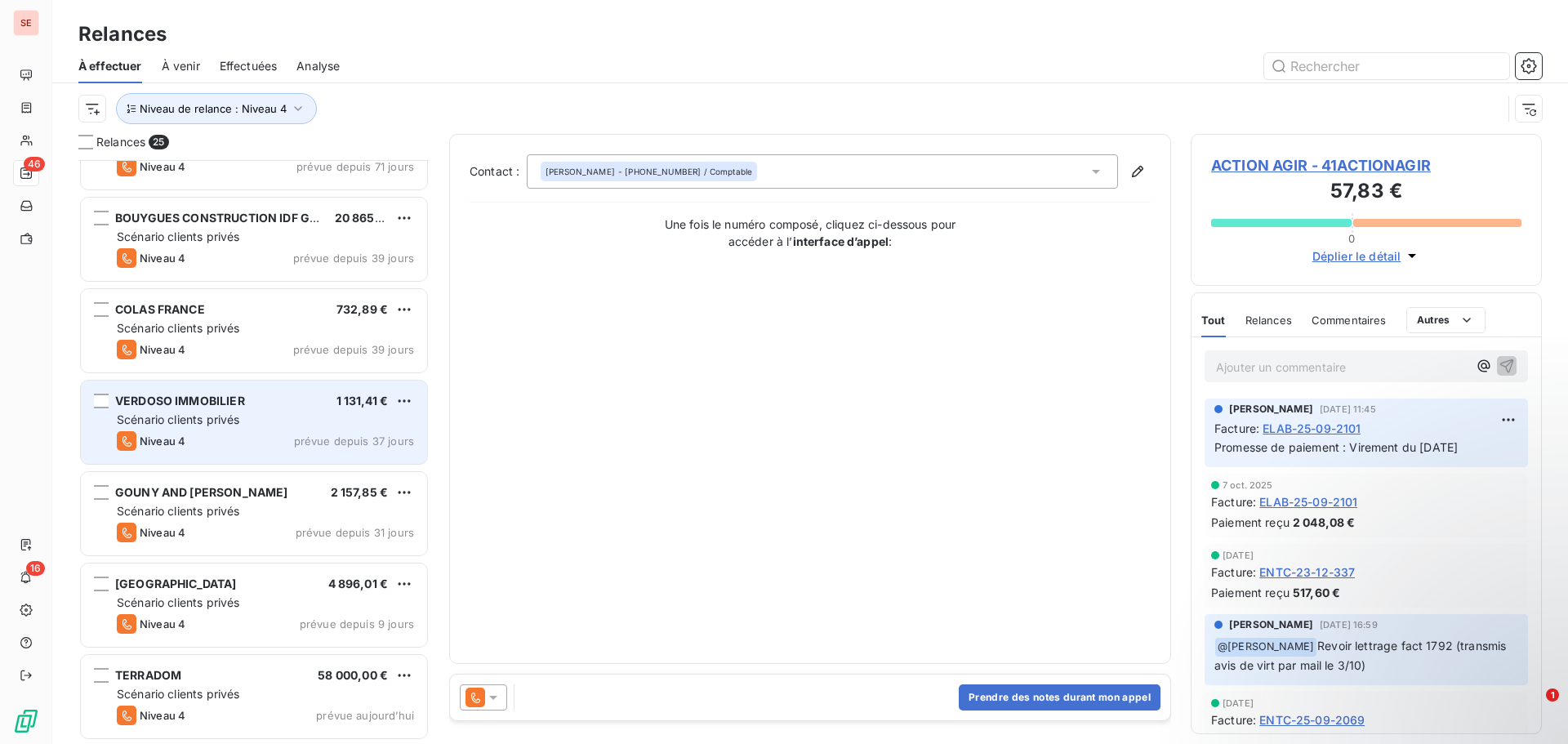
click at [294, 417] on div "Scénario clients privés" at bounding box center [265, 420] width 297 height 17
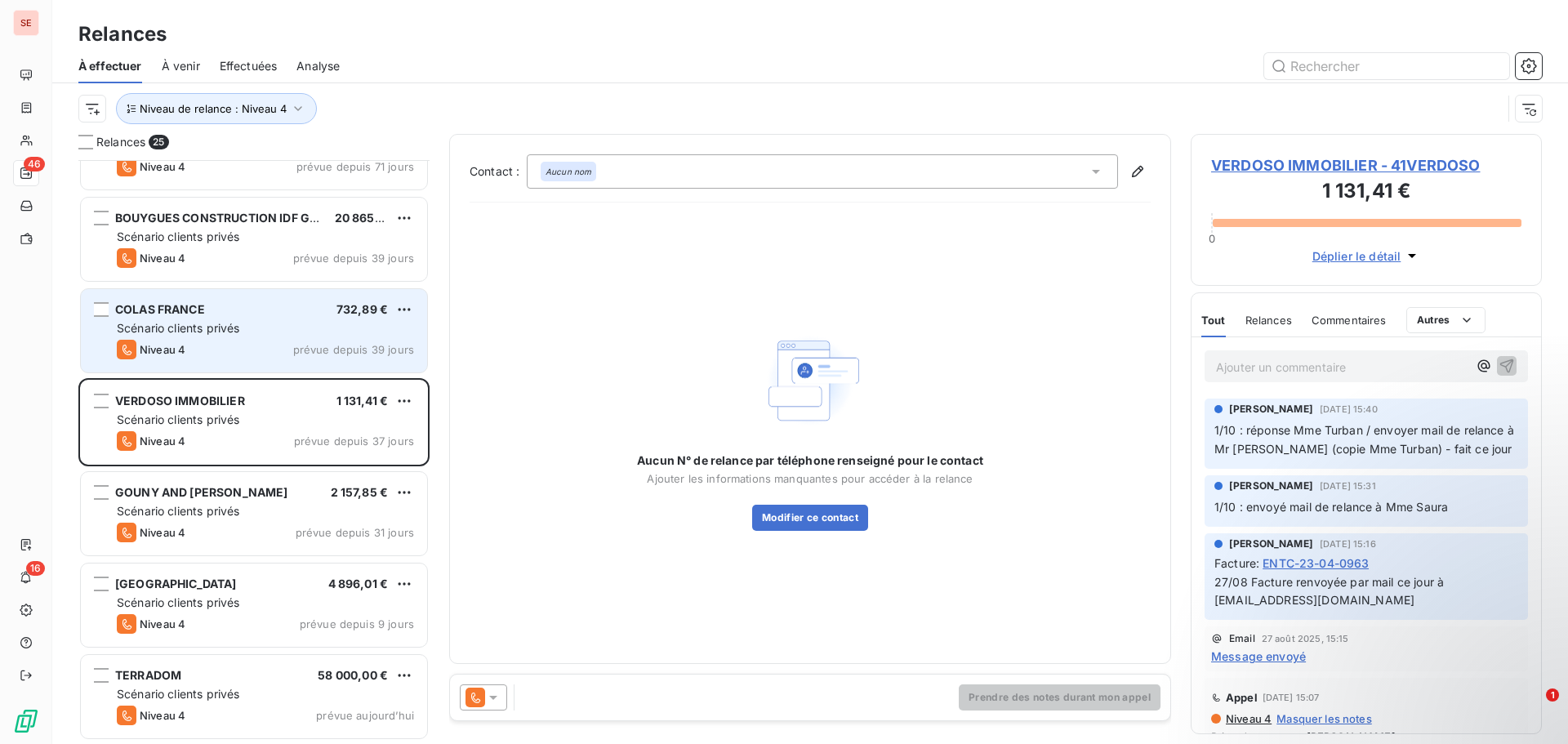
click at [283, 339] on div "COLAS FRANCE 732,89 € Scénario clients privés Niveau 4 prévue depuis 39 jours" at bounding box center [254, 330] width 346 height 83
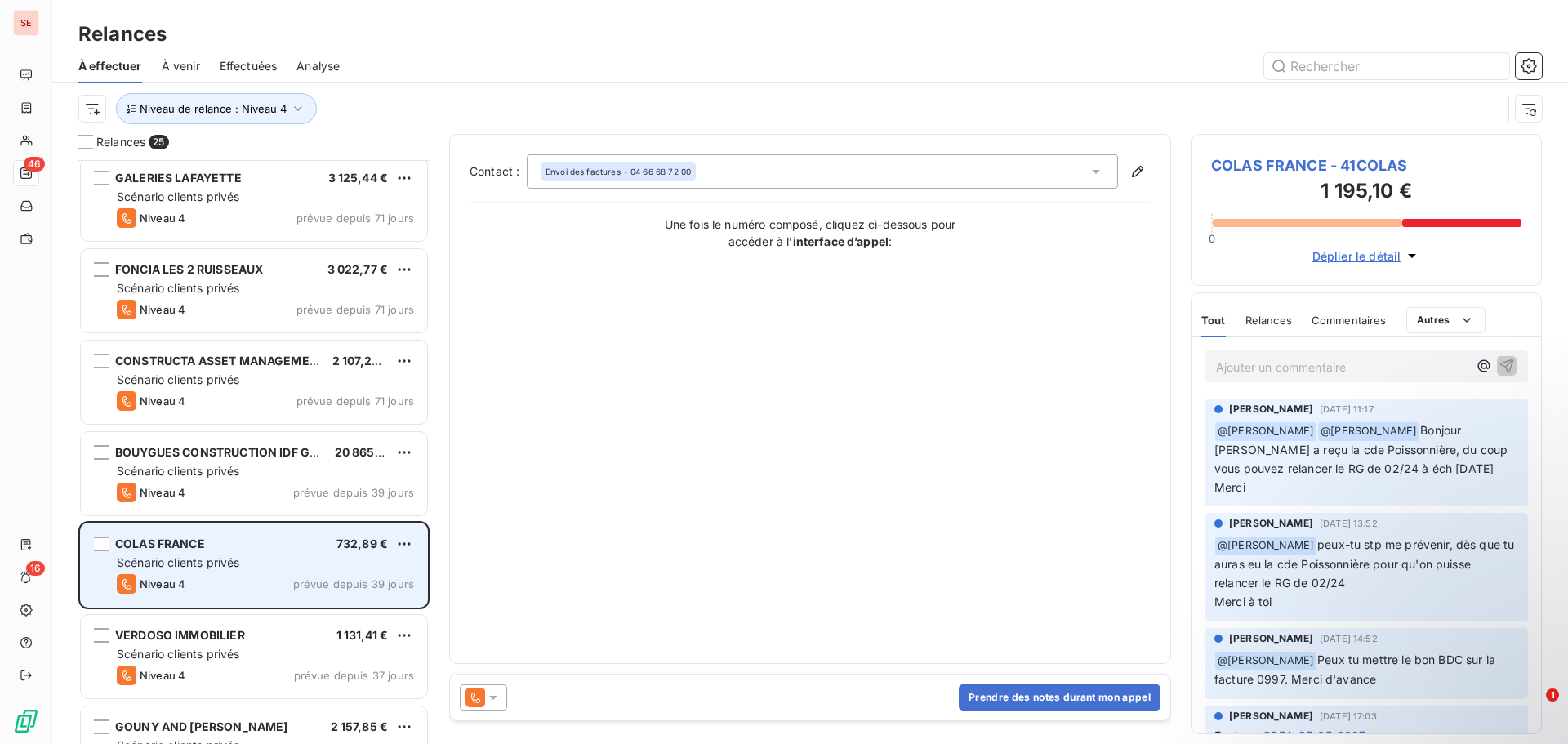
scroll to position [1458, 0]
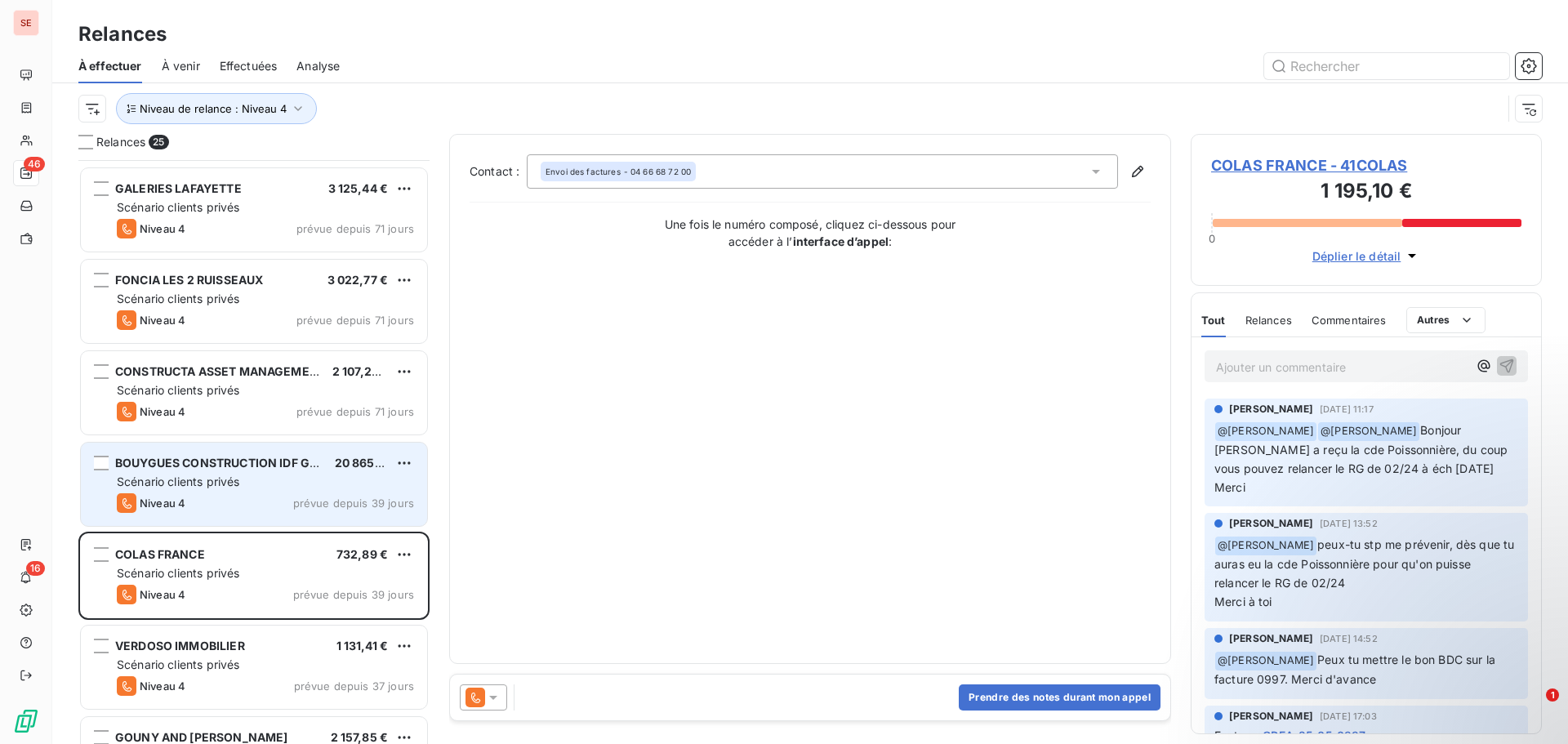
click at [253, 461] on span "BOUYGUES CONSTRUCTION IDF GUYANCOUR" at bounding box center [244, 462] width 260 height 14
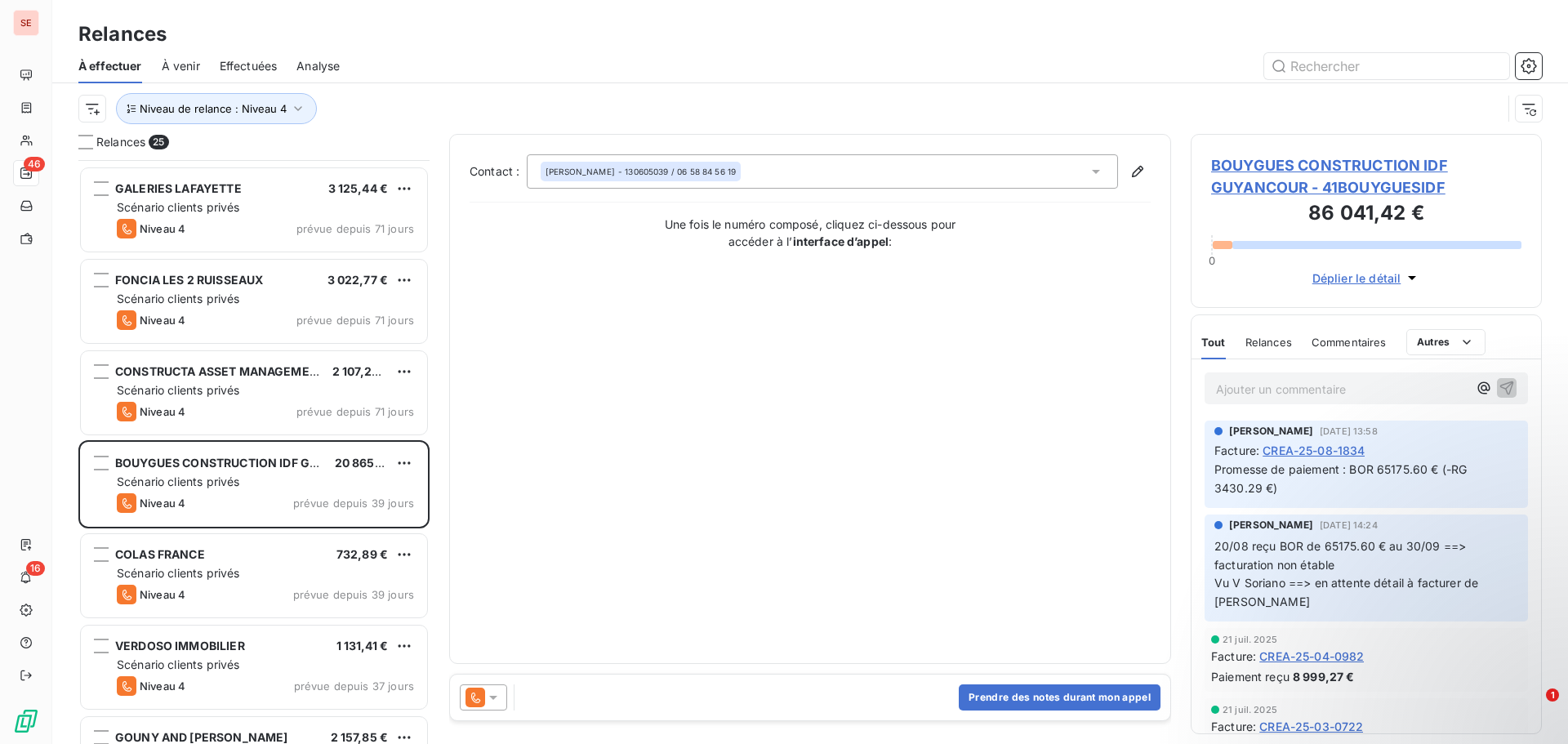
click at [1312, 167] on span "BOUYGUES CONSTRUCTION IDF GUYANCOUR - 41BOUYGUESIDF" at bounding box center [1365, 177] width 310 height 44
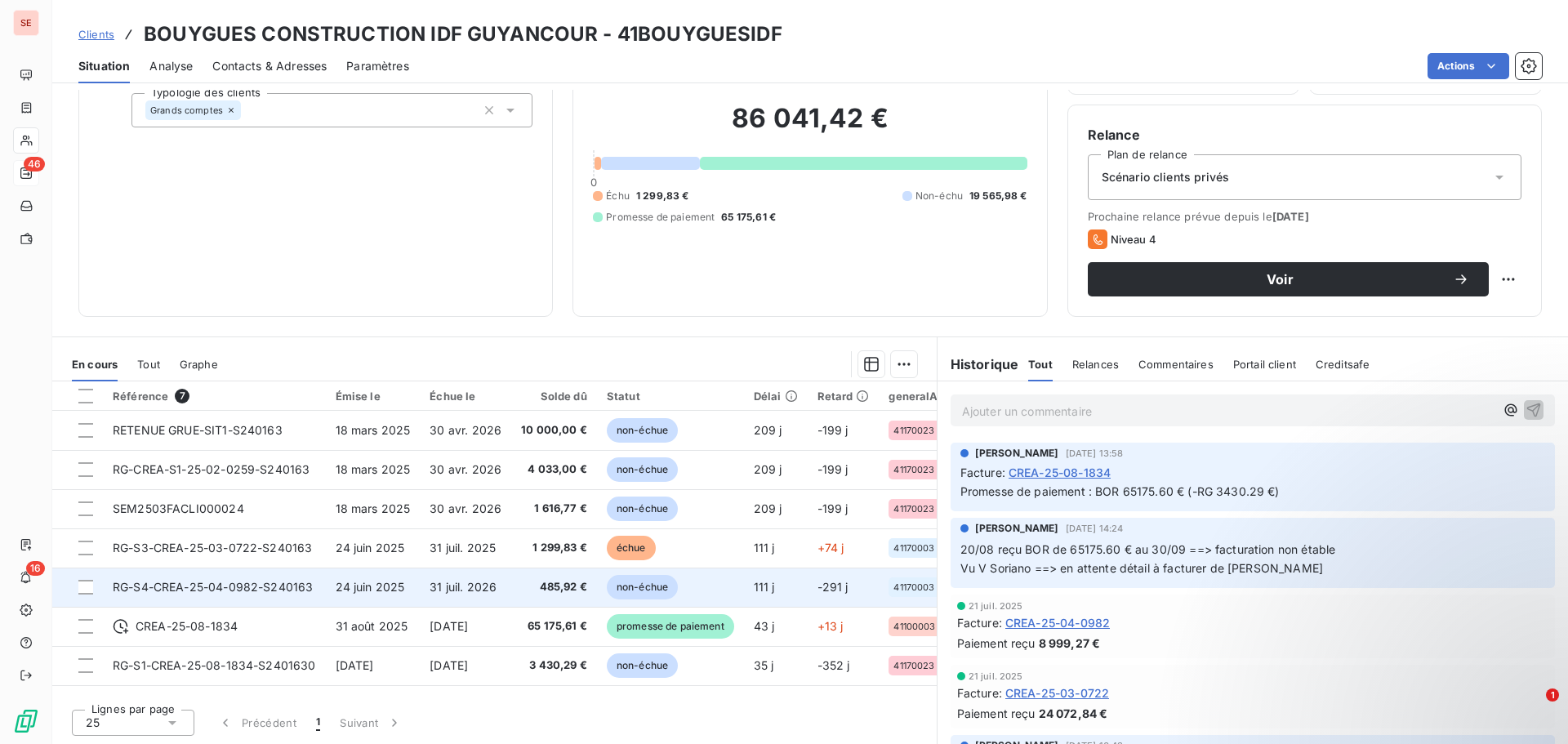
scroll to position [110, 0]
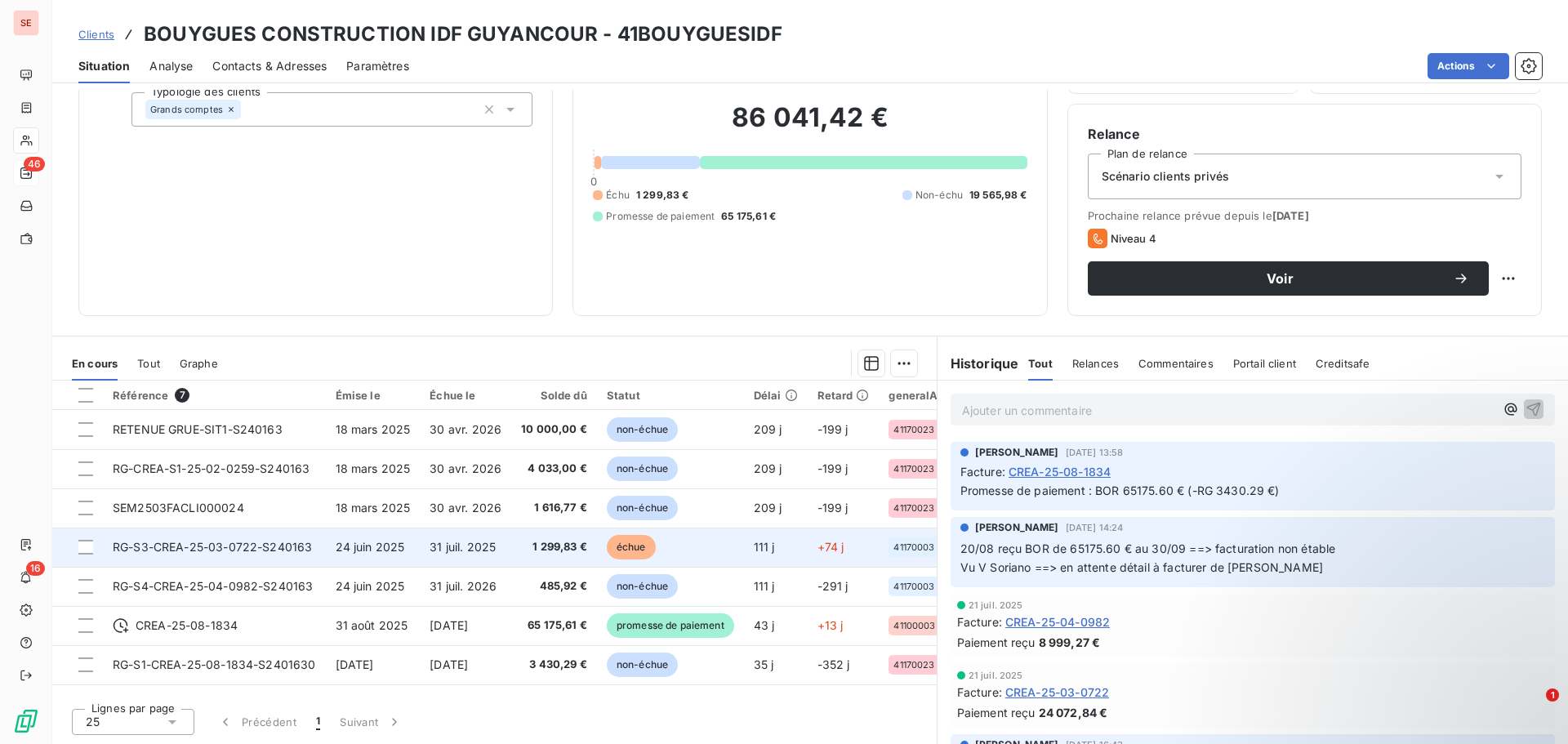
click at [380, 556] on td "24 juin 2025" at bounding box center [373, 547] width 94 height 39
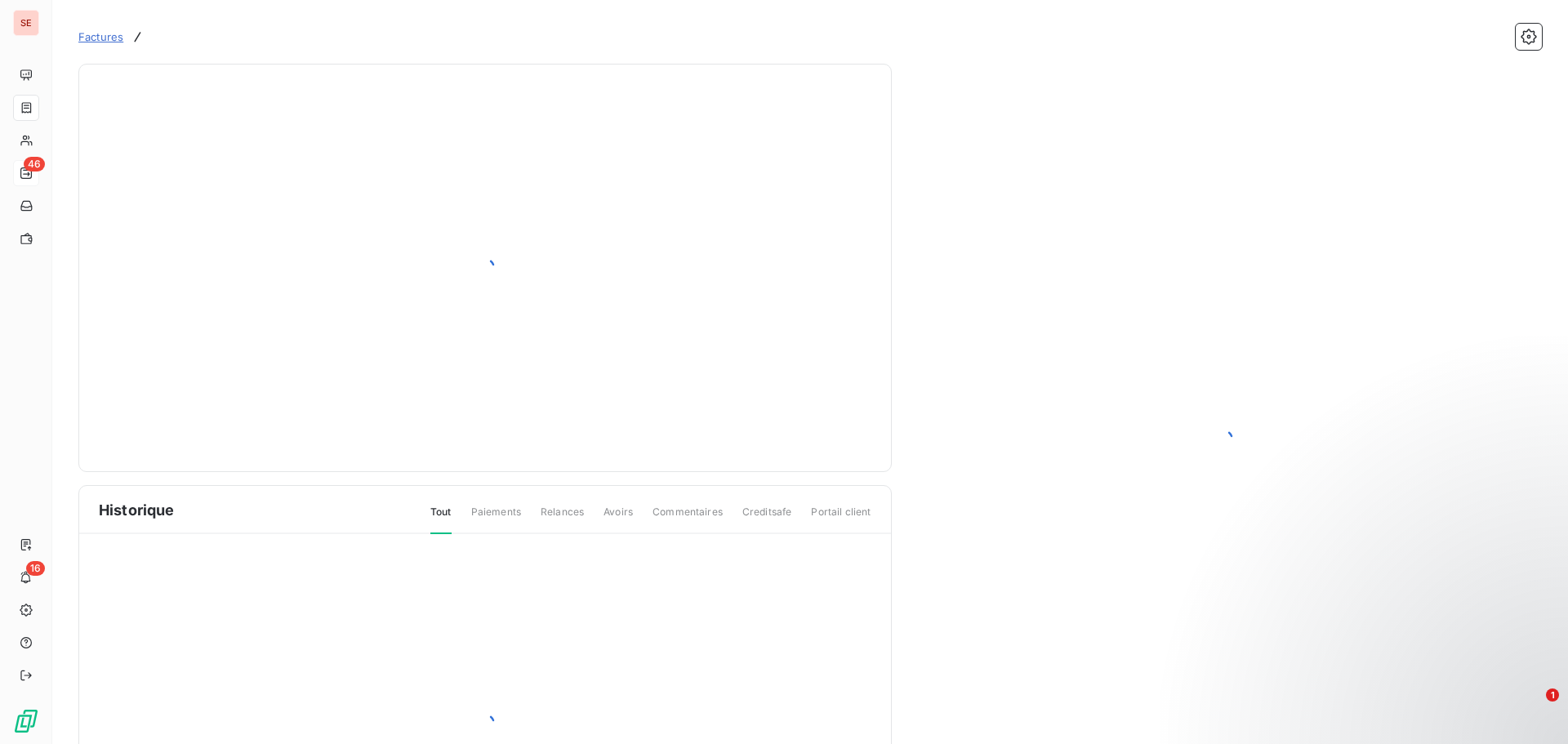
click at [380, 556] on div at bounding box center [485, 723] width 812 height 378
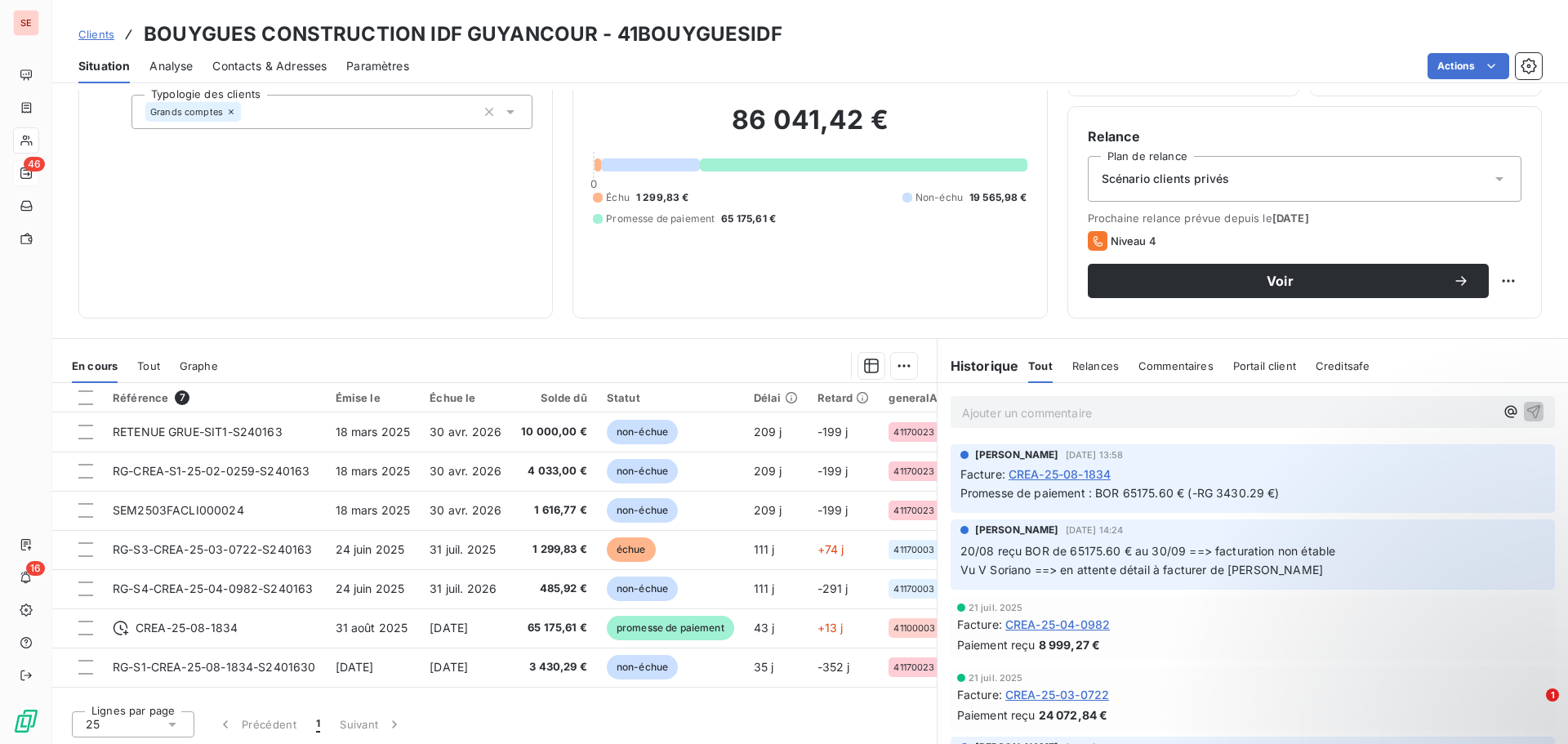
scroll to position [110, 0]
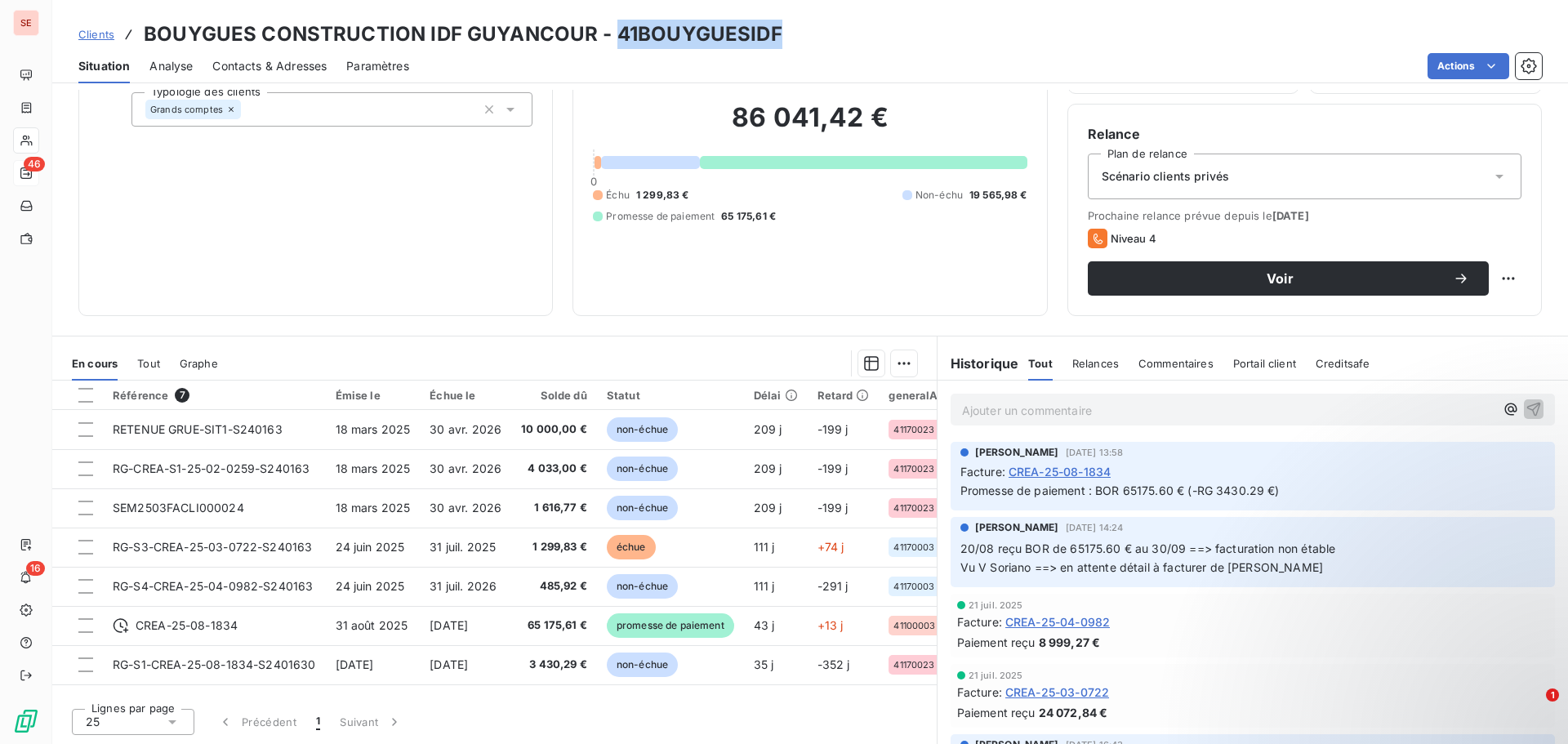
drag, startPoint x: 614, startPoint y: 37, endPoint x: 780, endPoint y: 28, distance: 166.2
click at [780, 28] on div "Clients BOUYGUES CONSTRUCTION IDF GUYANCOUR - 41BOUYGUESIDF" at bounding box center [809, 34] width 1515 height 30
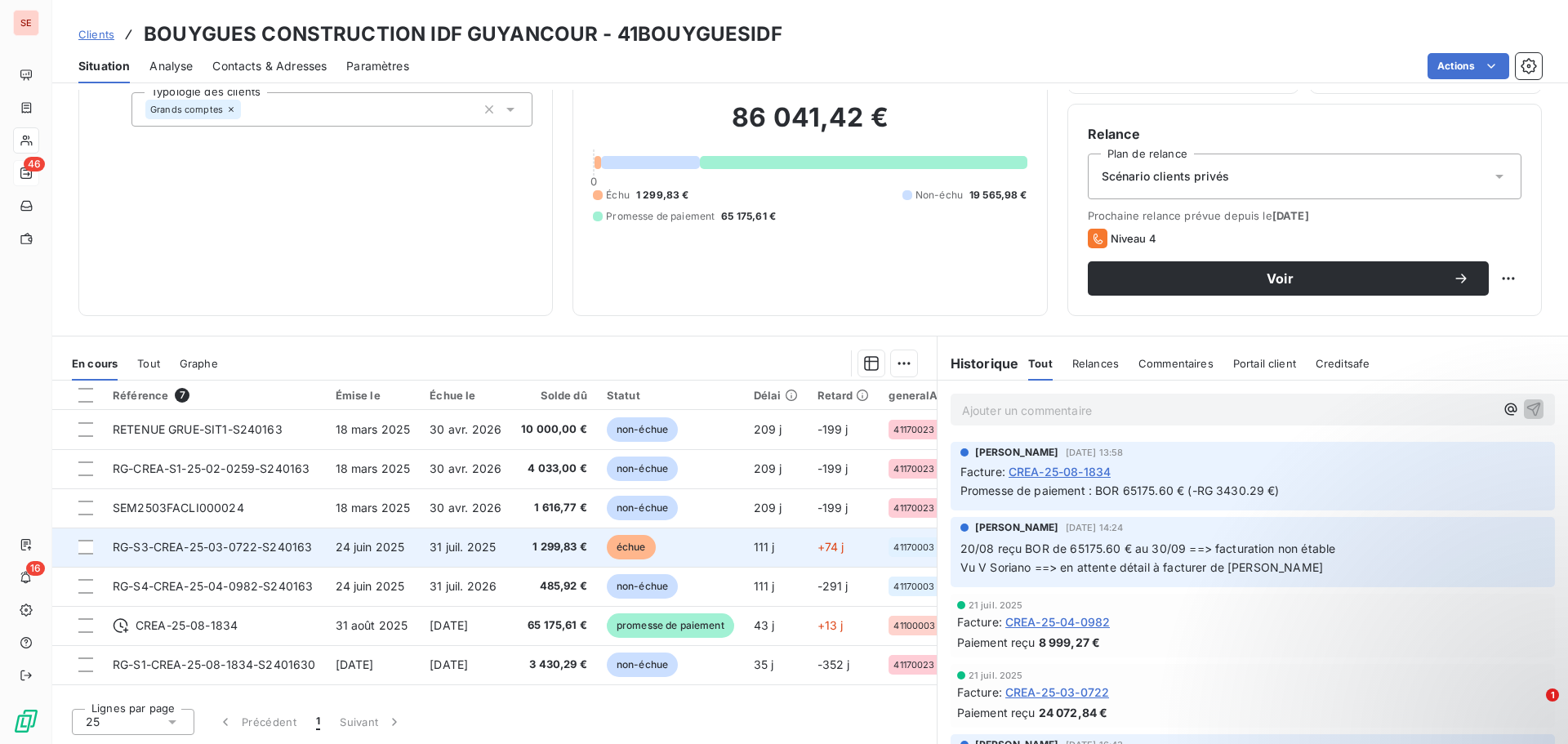
click at [189, 544] on span "RG-S3-CREA-25-03-0722-S240163" at bounding box center [212, 546] width 199 height 14
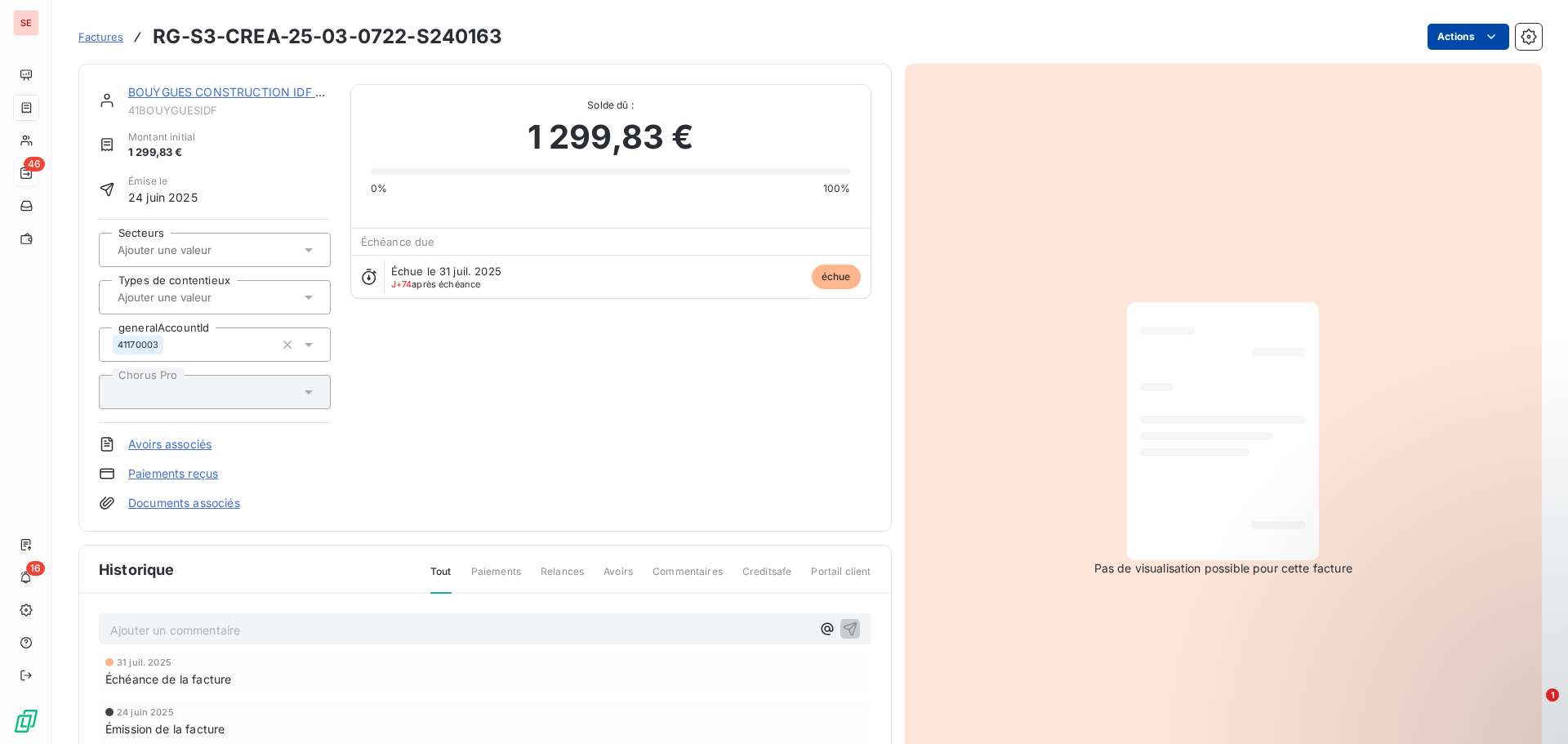
click at [1454, 31] on html "SE 46 16 Factures RG-S3-CREA-25-03-0722-S240163 Actions BOUYGUES CONSTRUCTION I…" at bounding box center [784, 372] width 1568 height 744
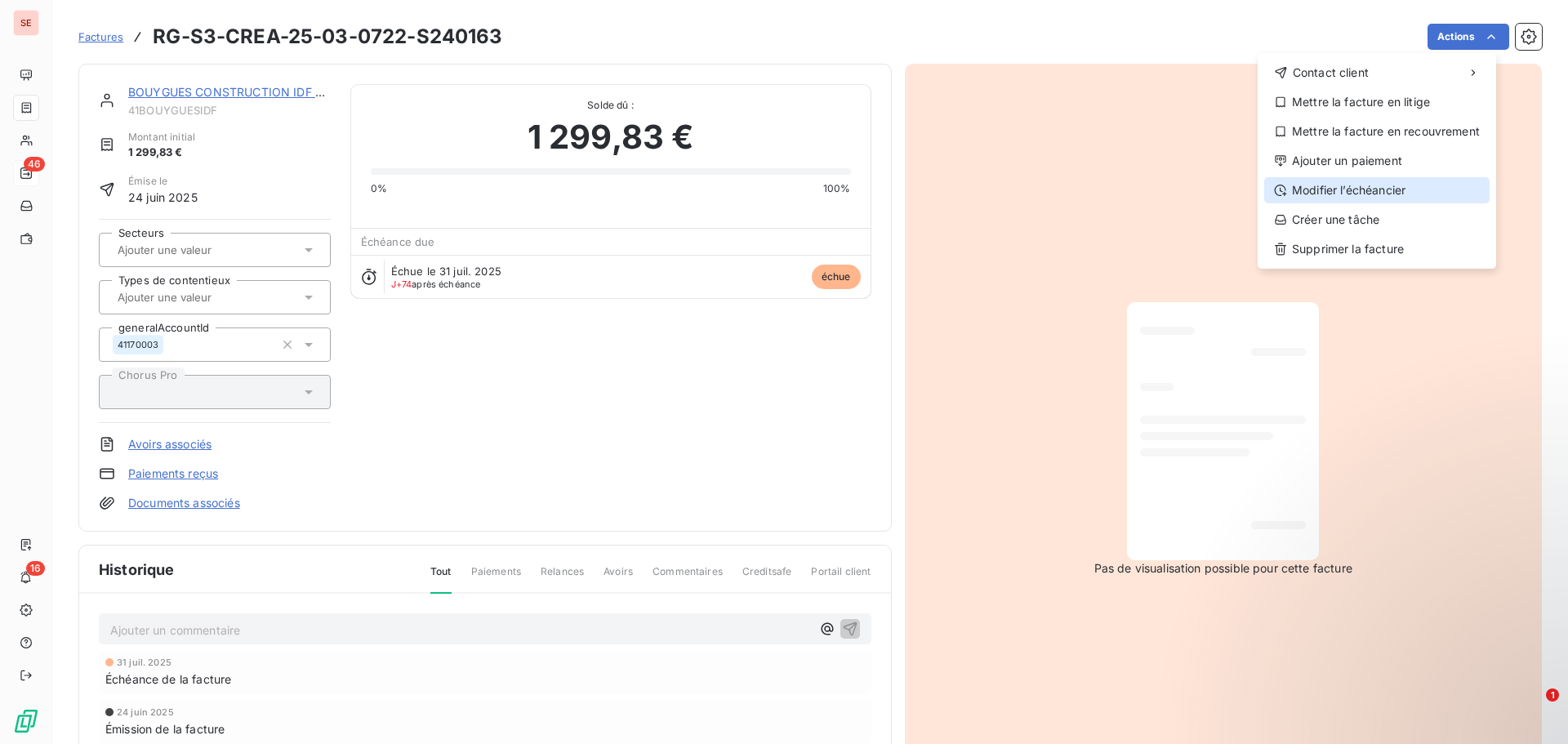
click at [1384, 188] on div "Modifier l’échéancier" at bounding box center [1376, 190] width 225 height 26
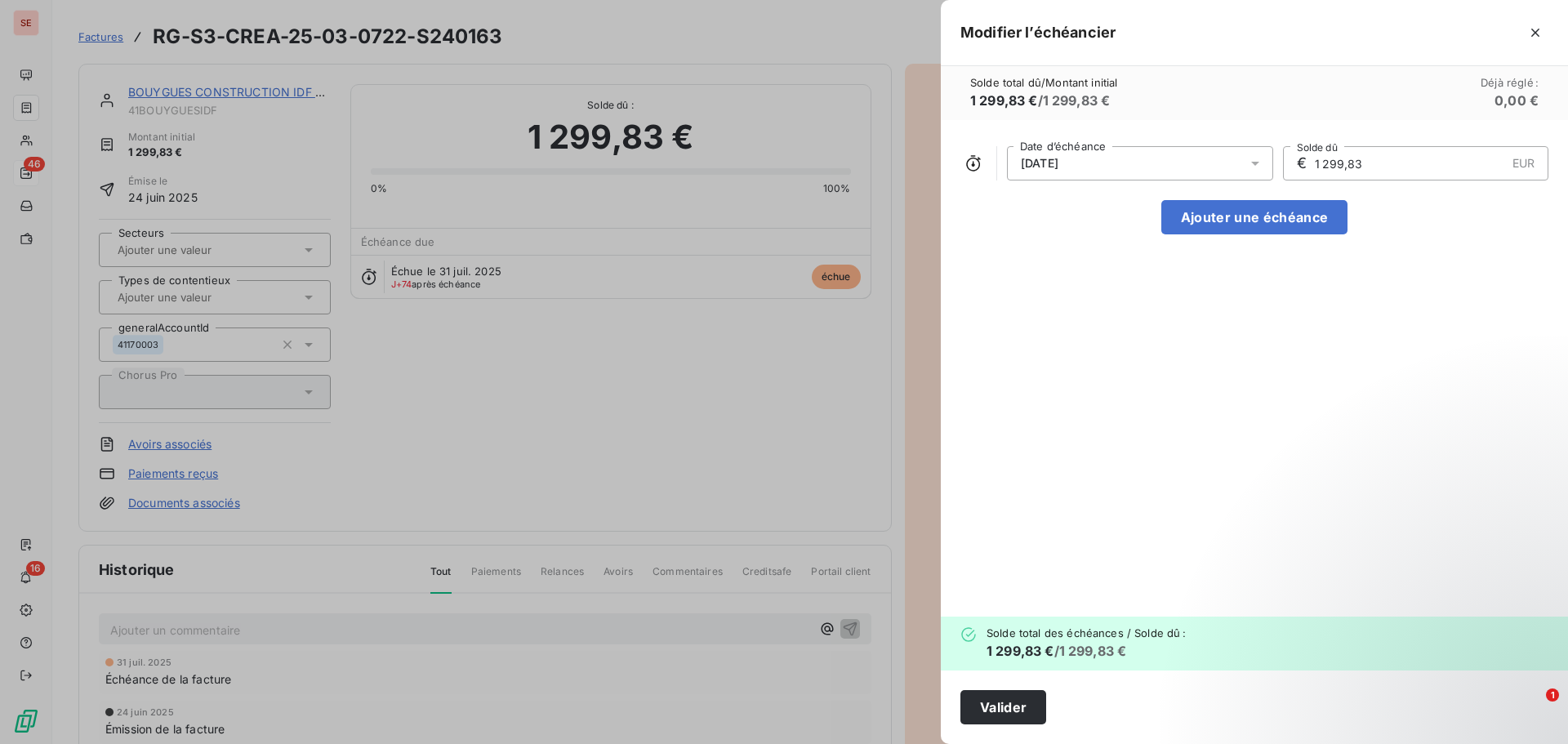
click at [1168, 166] on div "31/07/2025" at bounding box center [1140, 163] width 267 height 34
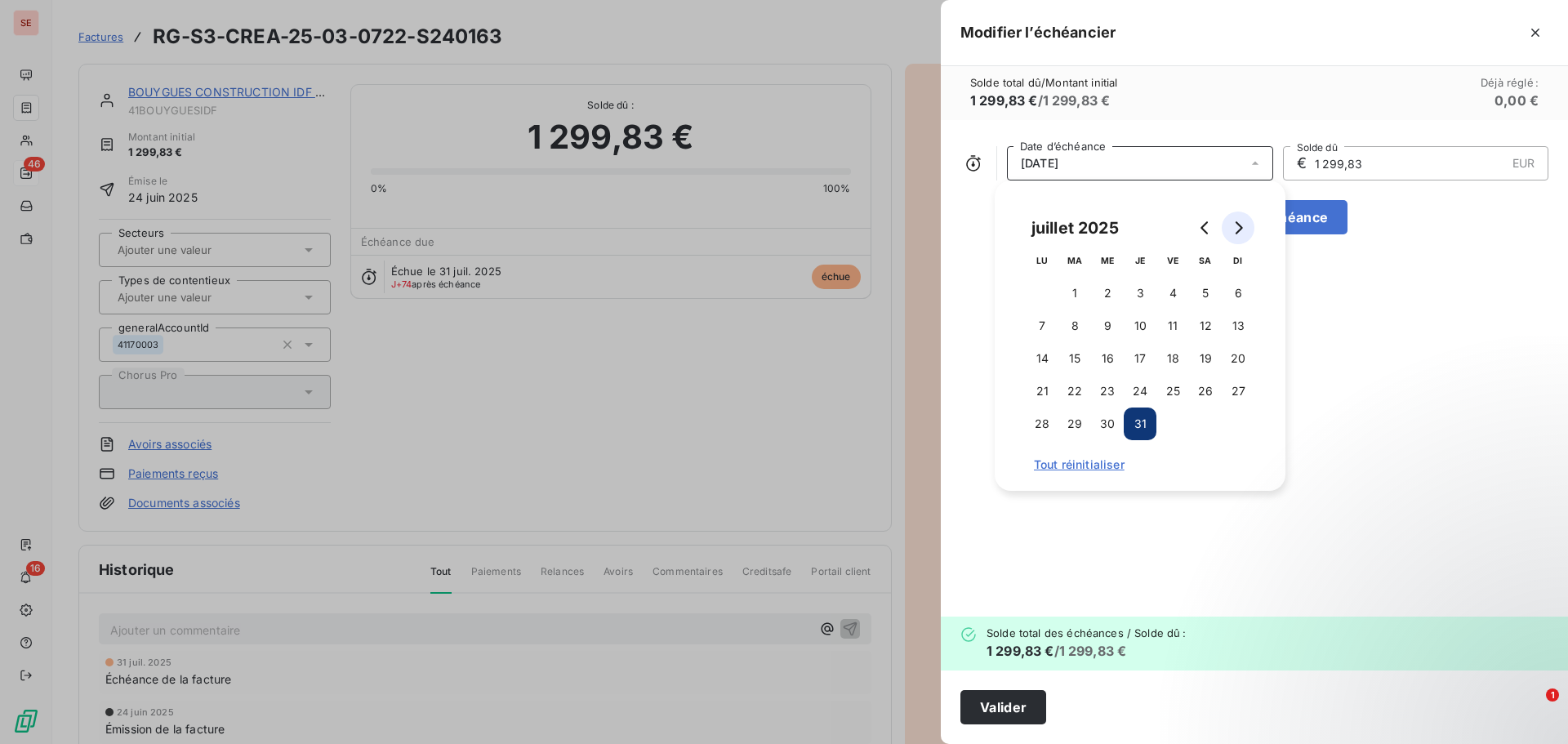
click at [1237, 223] on icon "Go to next month" at bounding box center [1239, 228] width 7 height 13
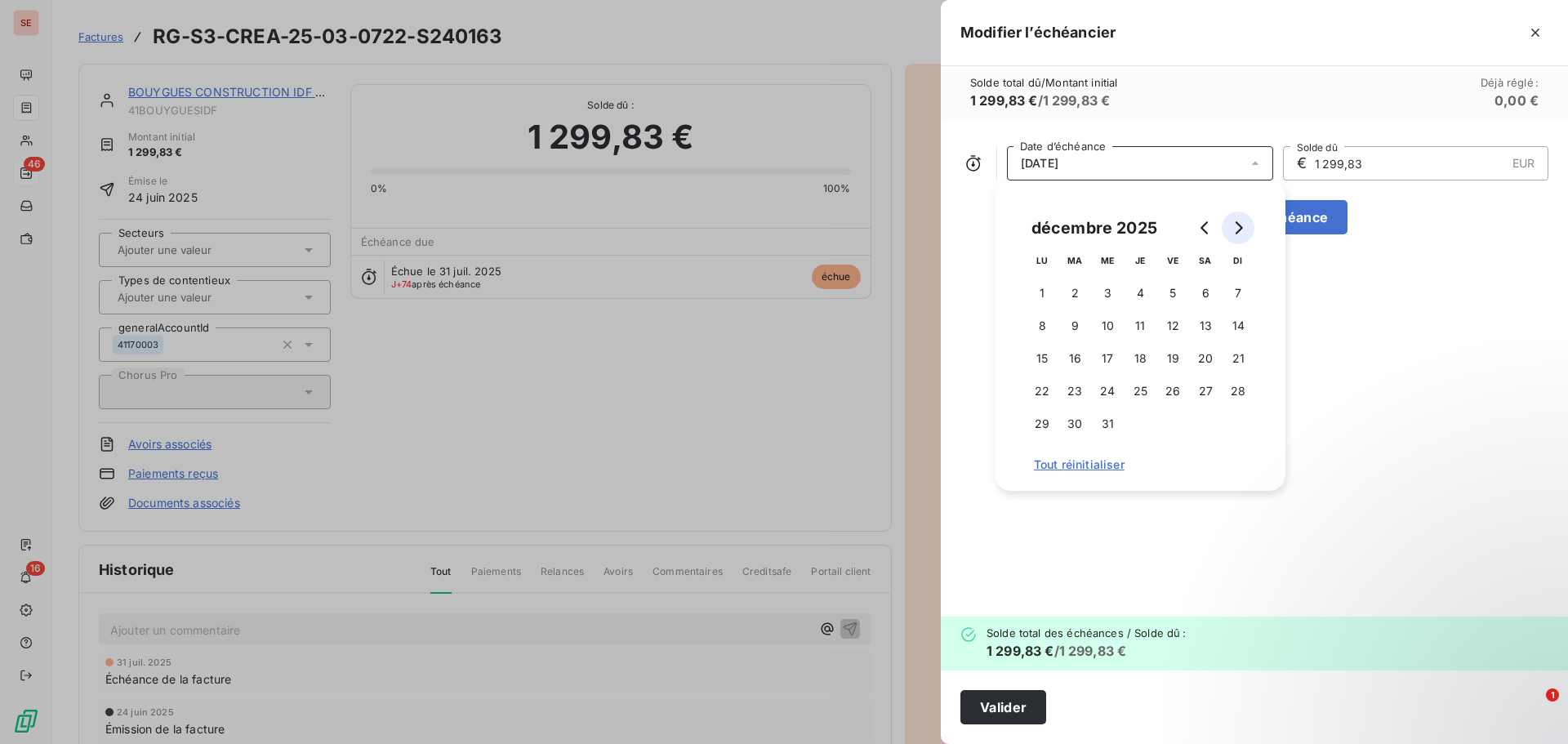
click at [1237, 223] on icon "Go to next month" at bounding box center [1239, 228] width 7 height 13
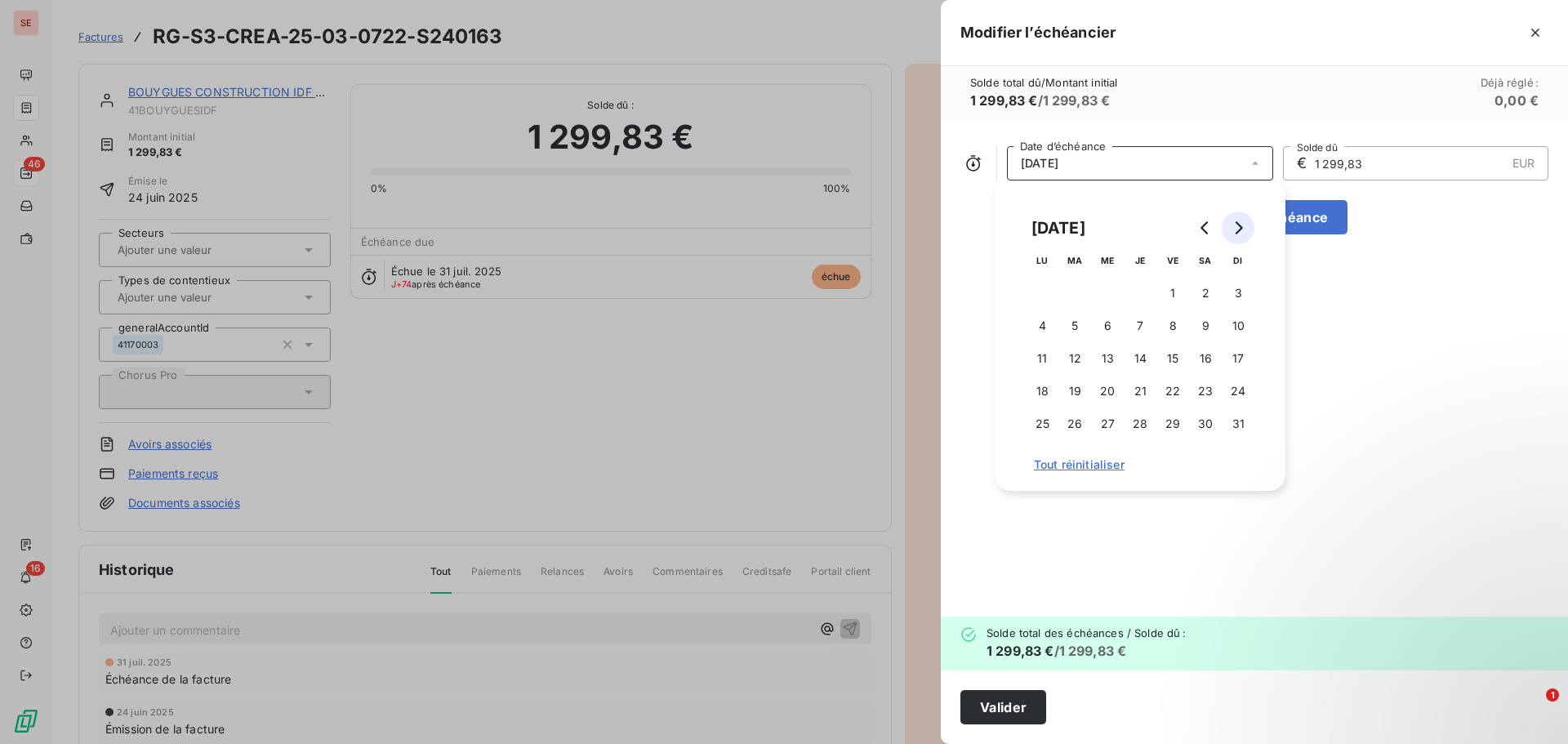
click at [1237, 223] on icon "Go to next month" at bounding box center [1239, 228] width 7 height 13
drag, startPoint x: 1201, startPoint y: 230, endPoint x: 1194, endPoint y: 244, distance: 15.7
click at [1201, 230] on icon "Go to previous month" at bounding box center [1205, 228] width 13 height 13
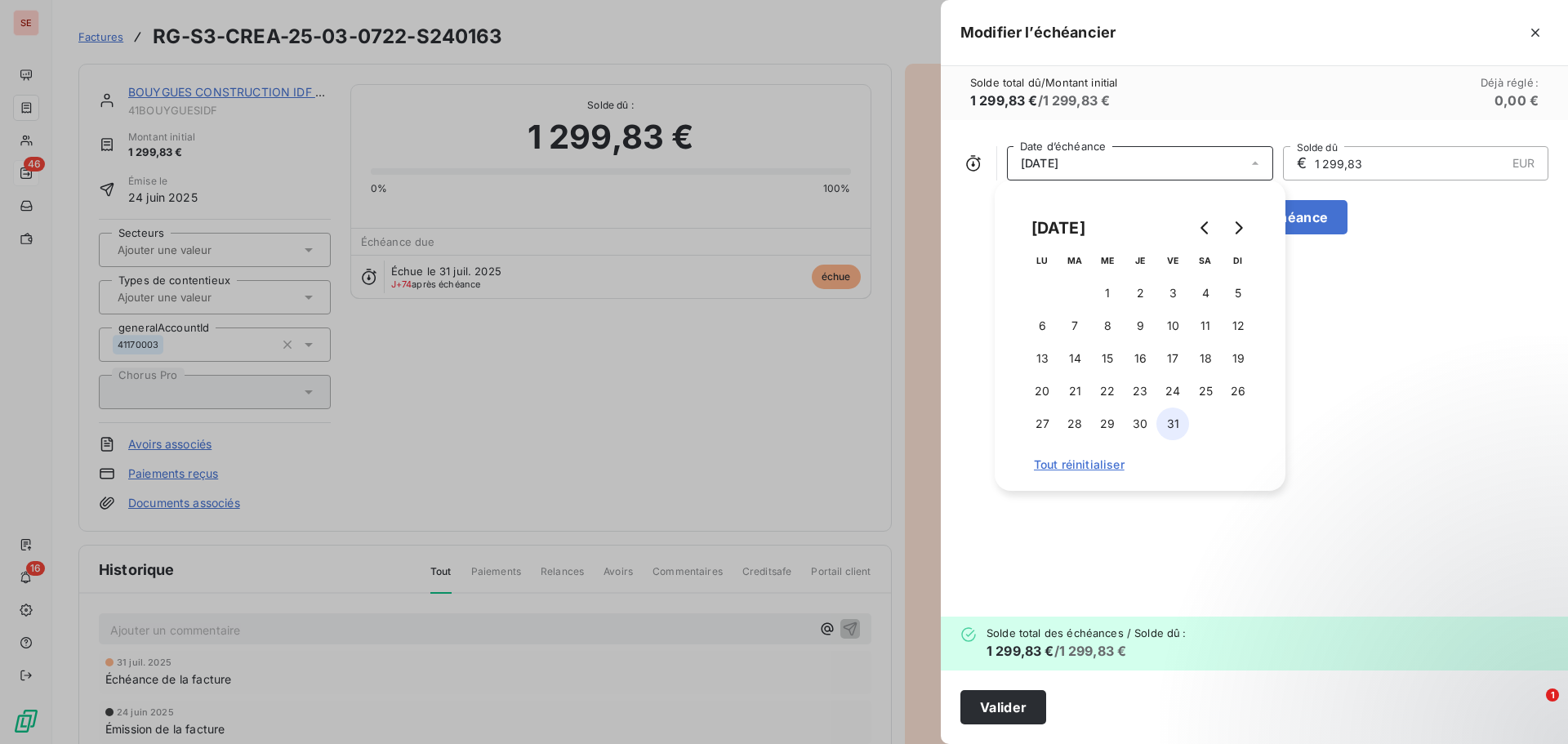
click at [1178, 418] on button "31" at bounding box center [1172, 423] width 32 height 32
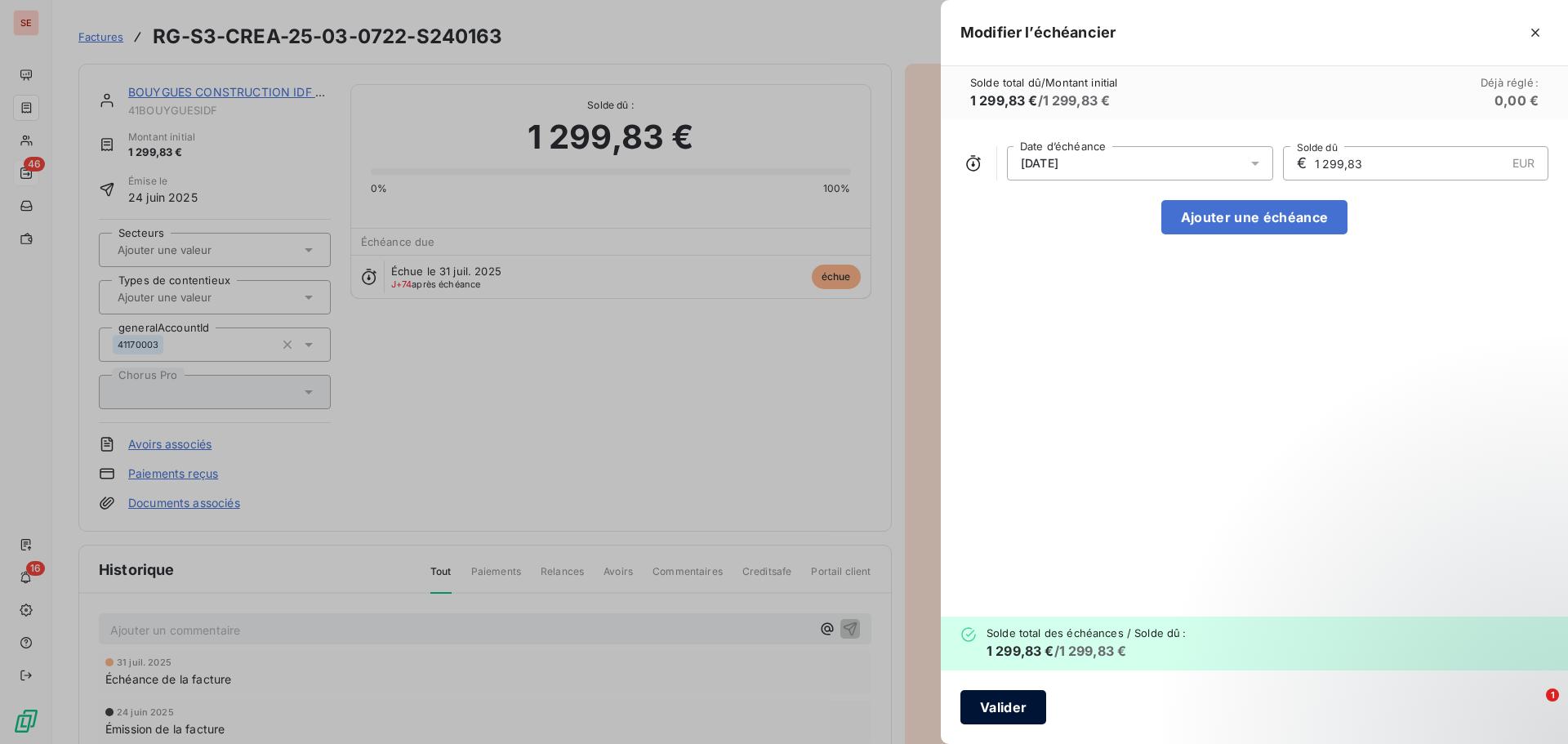
click at [1008, 716] on button "Valider" at bounding box center [1002, 706] width 86 height 34
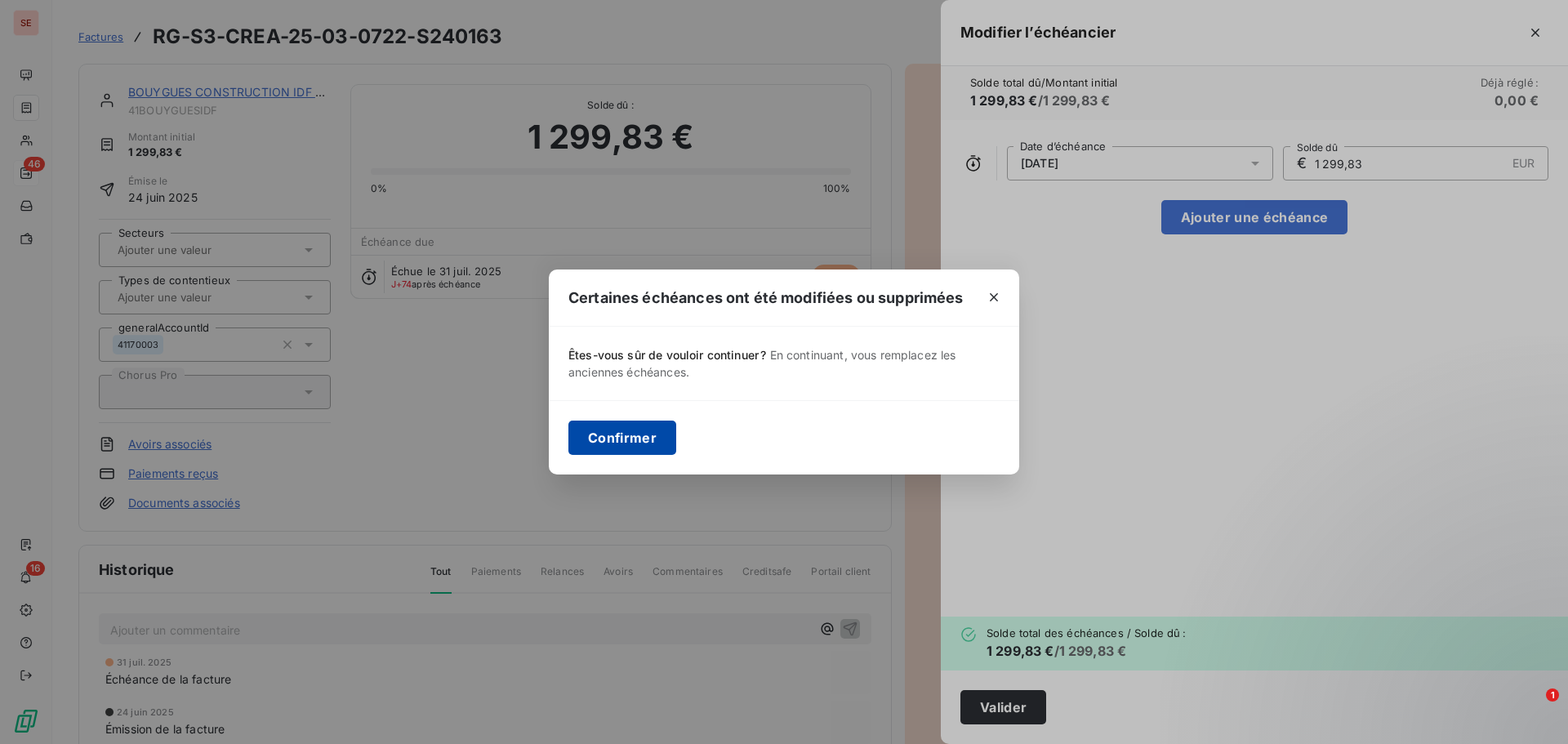
click at [651, 444] on button "Confirmer" at bounding box center [622, 437] width 107 height 34
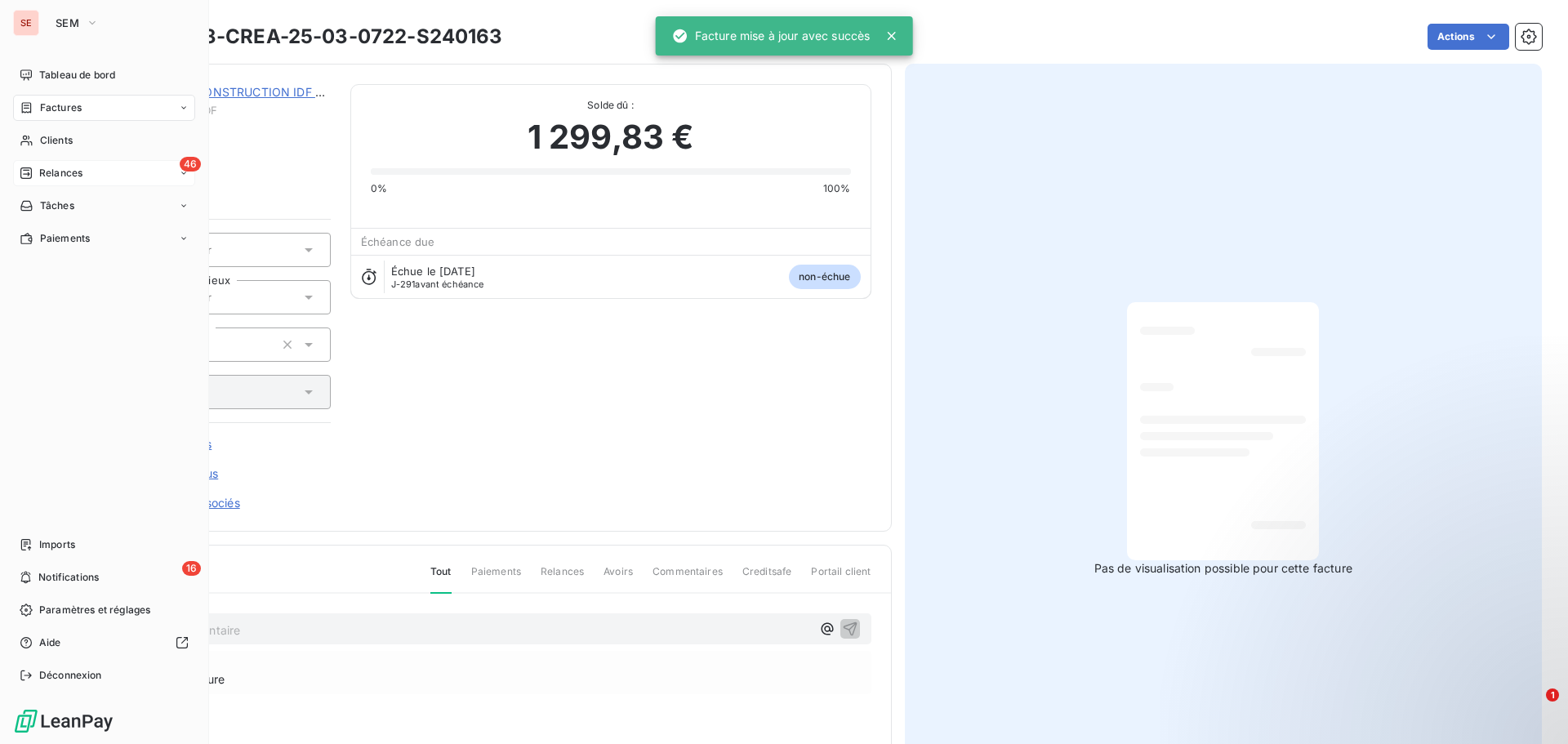
click at [90, 167] on div "46 Relances" at bounding box center [104, 173] width 182 height 26
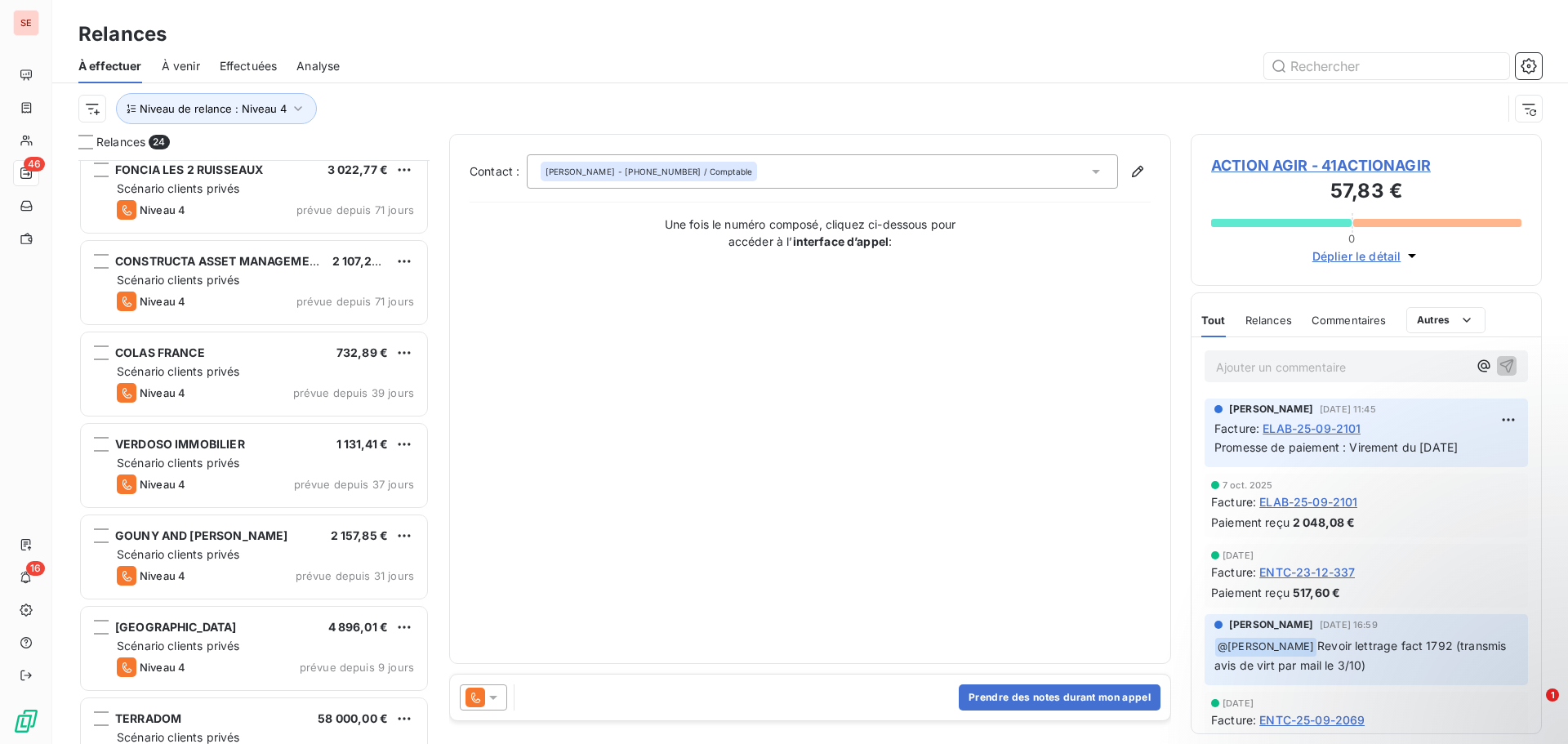
scroll to position [1530, 0]
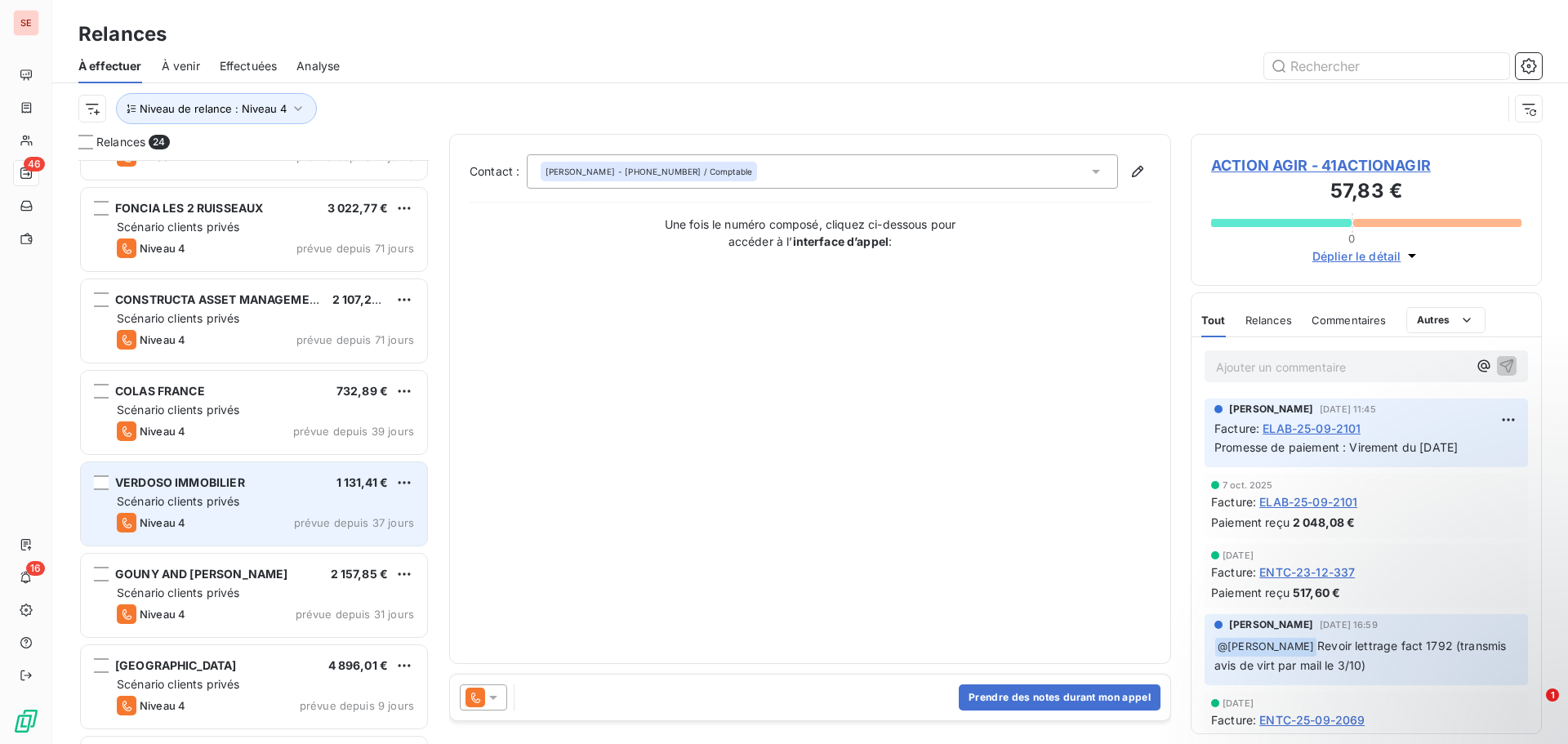
click at [319, 513] on div "Niveau 4 prévue depuis 37 jours" at bounding box center [265, 522] width 297 height 19
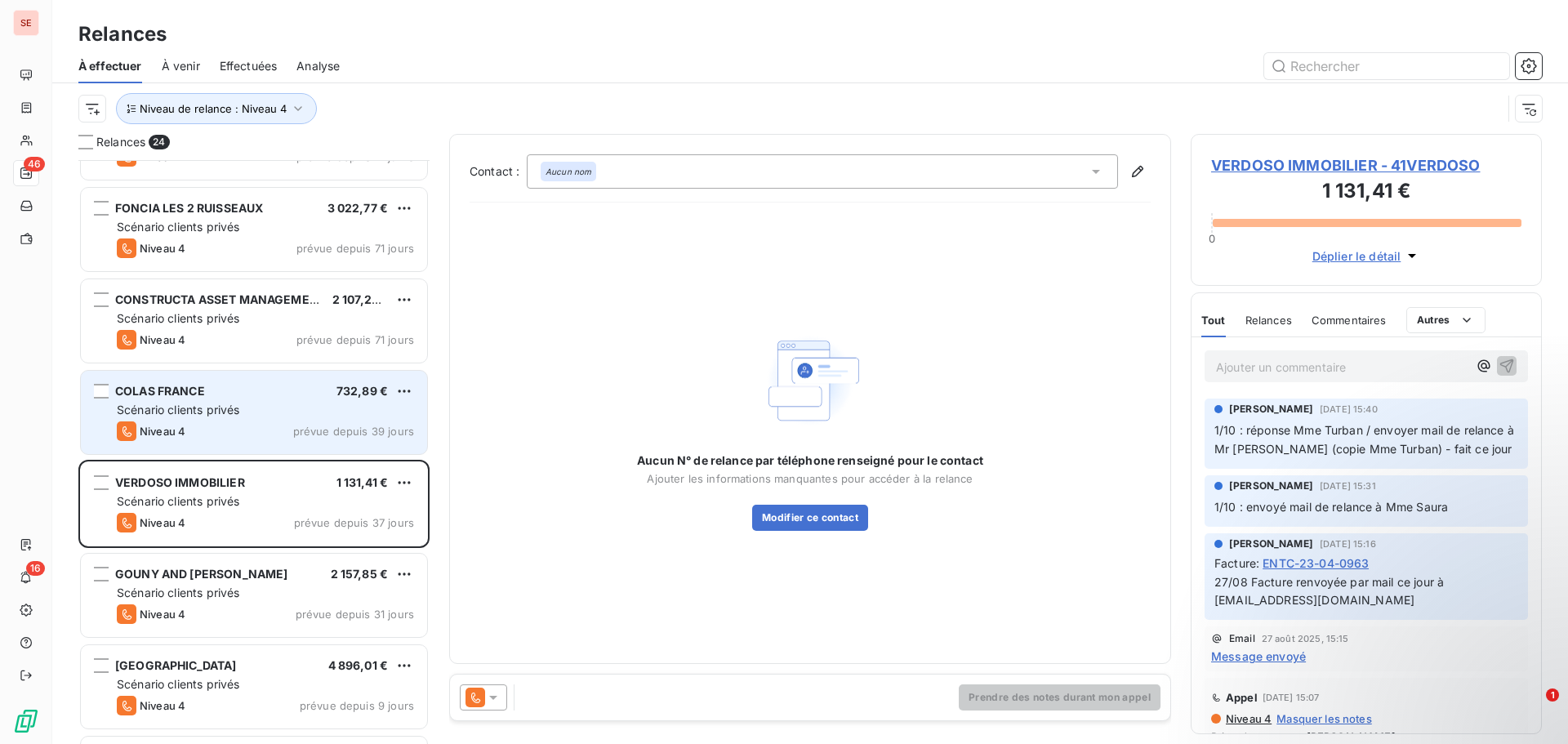
click at [317, 405] on div "Scénario clients privés" at bounding box center [265, 410] width 297 height 17
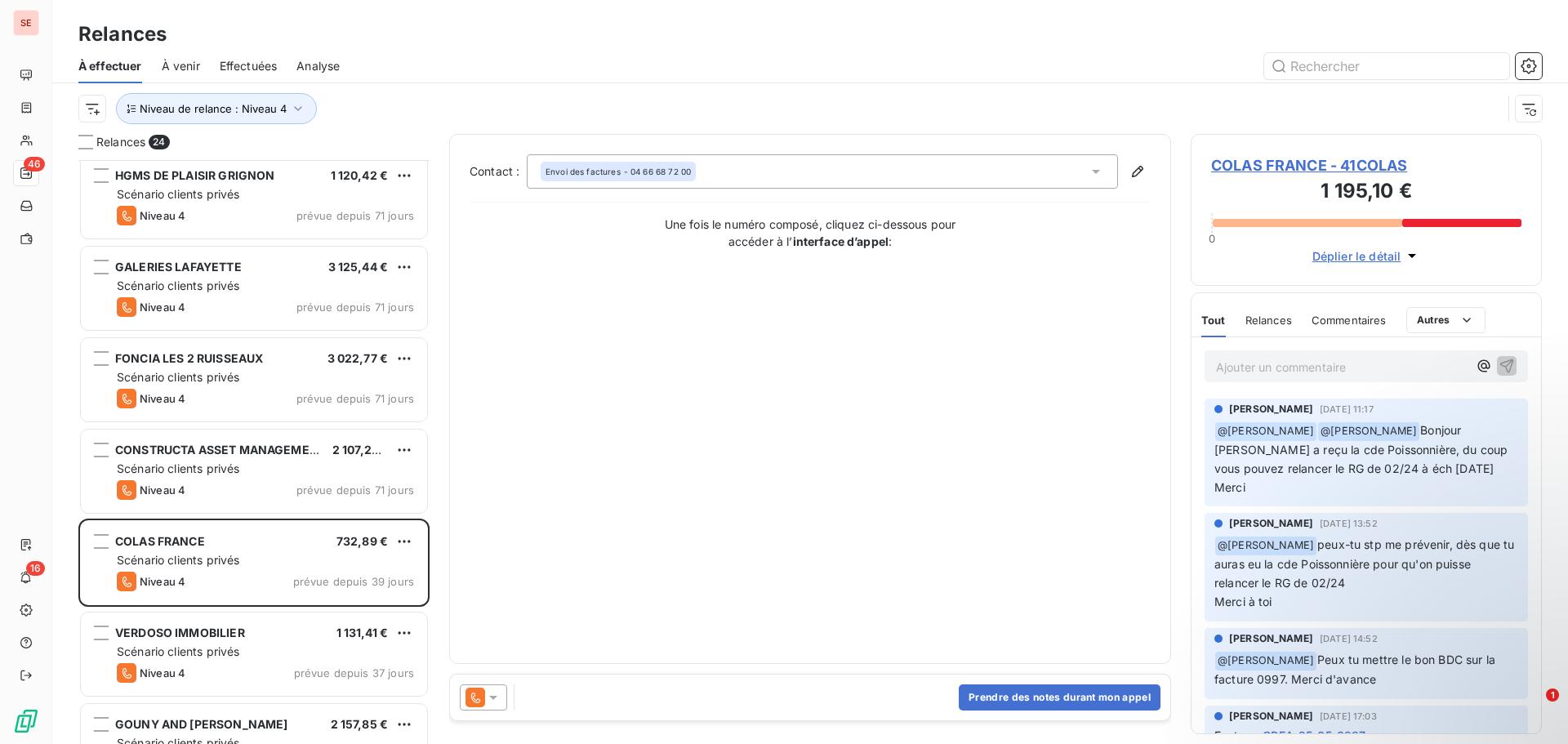
scroll to position [1367, 0]
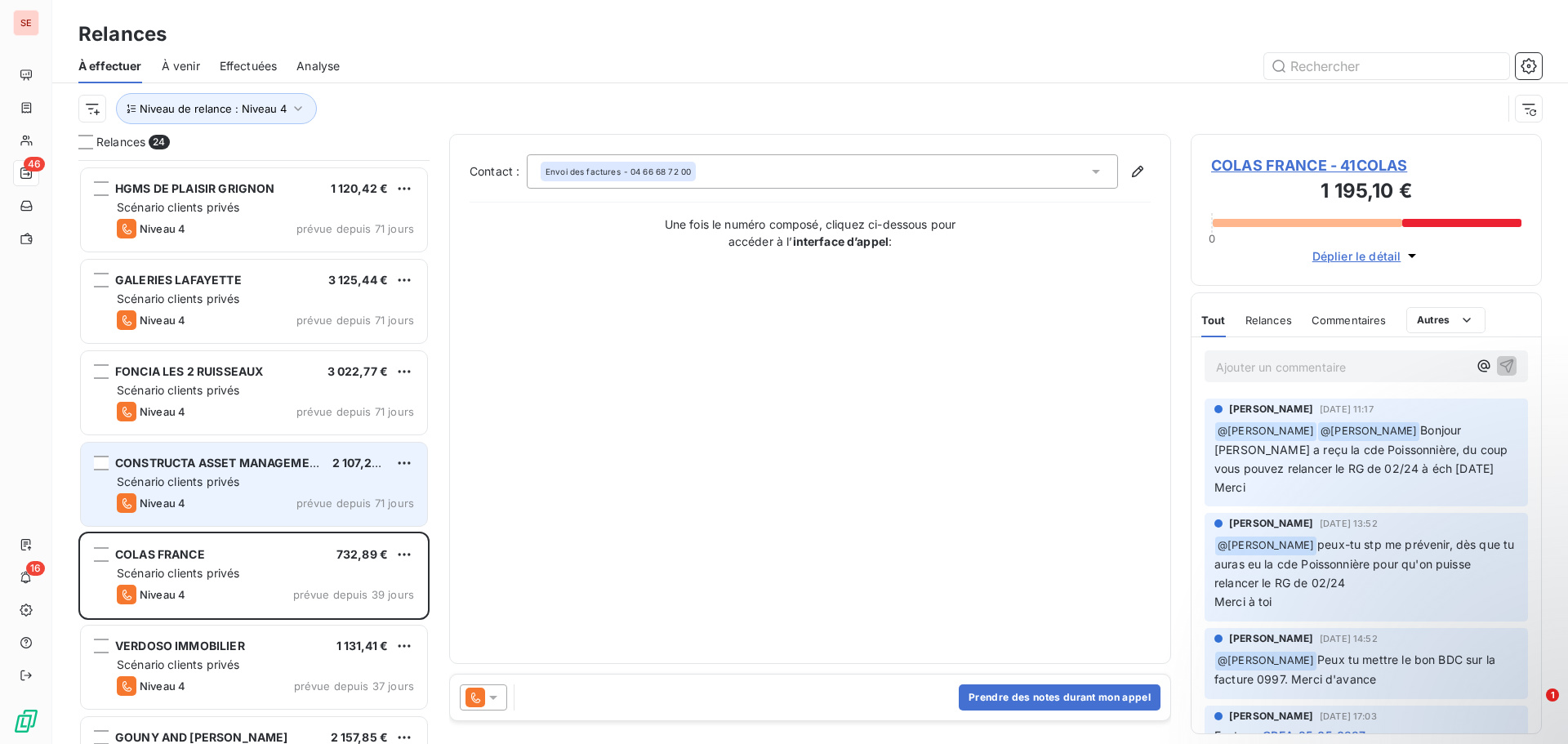
click at [256, 483] on div "Scénario clients privés" at bounding box center [265, 482] width 297 height 17
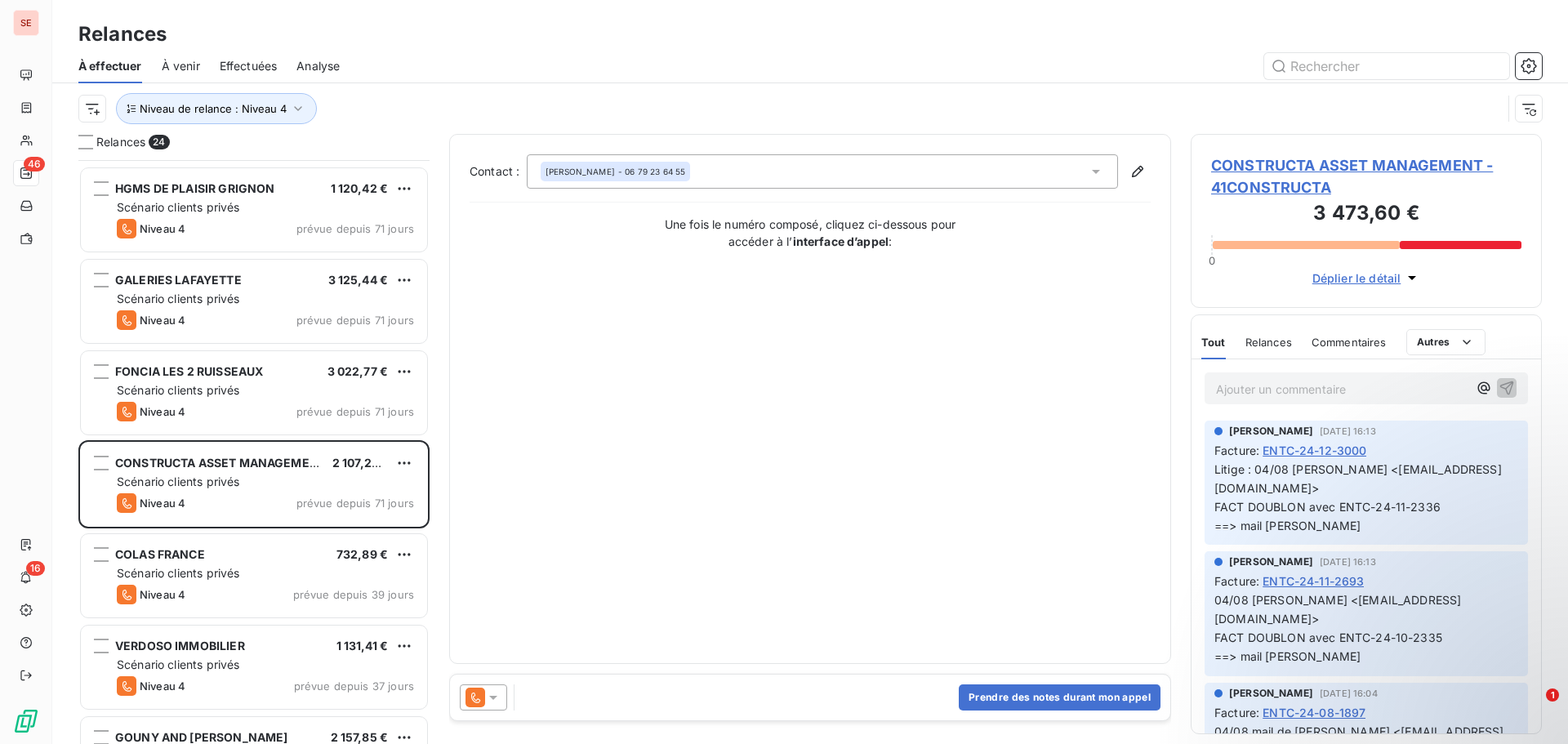
click at [1300, 155] on span "CONSTRUCTA ASSET MANAGEMENT - 41CONSTRUCTA" at bounding box center [1365, 177] width 310 height 44
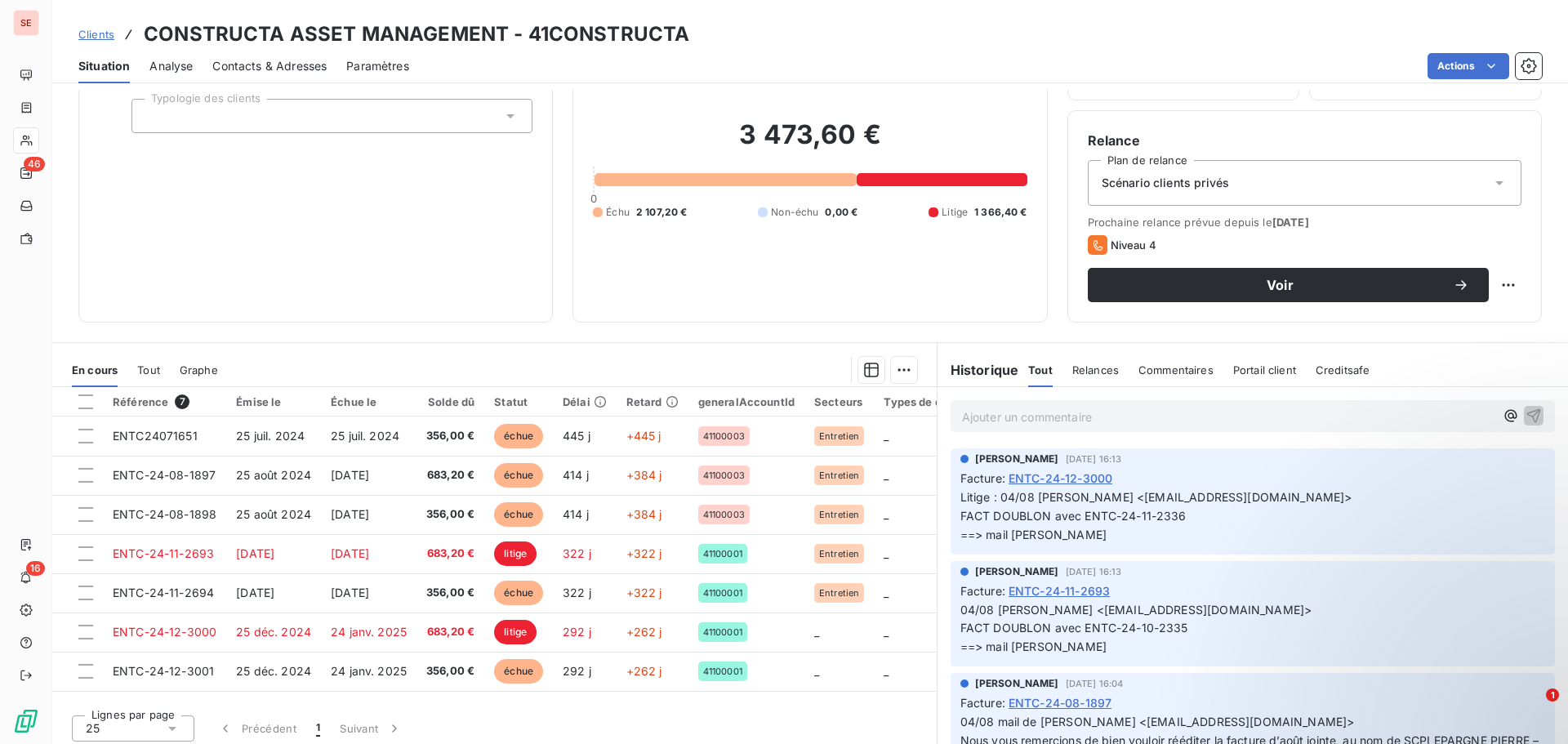
scroll to position [110, 0]
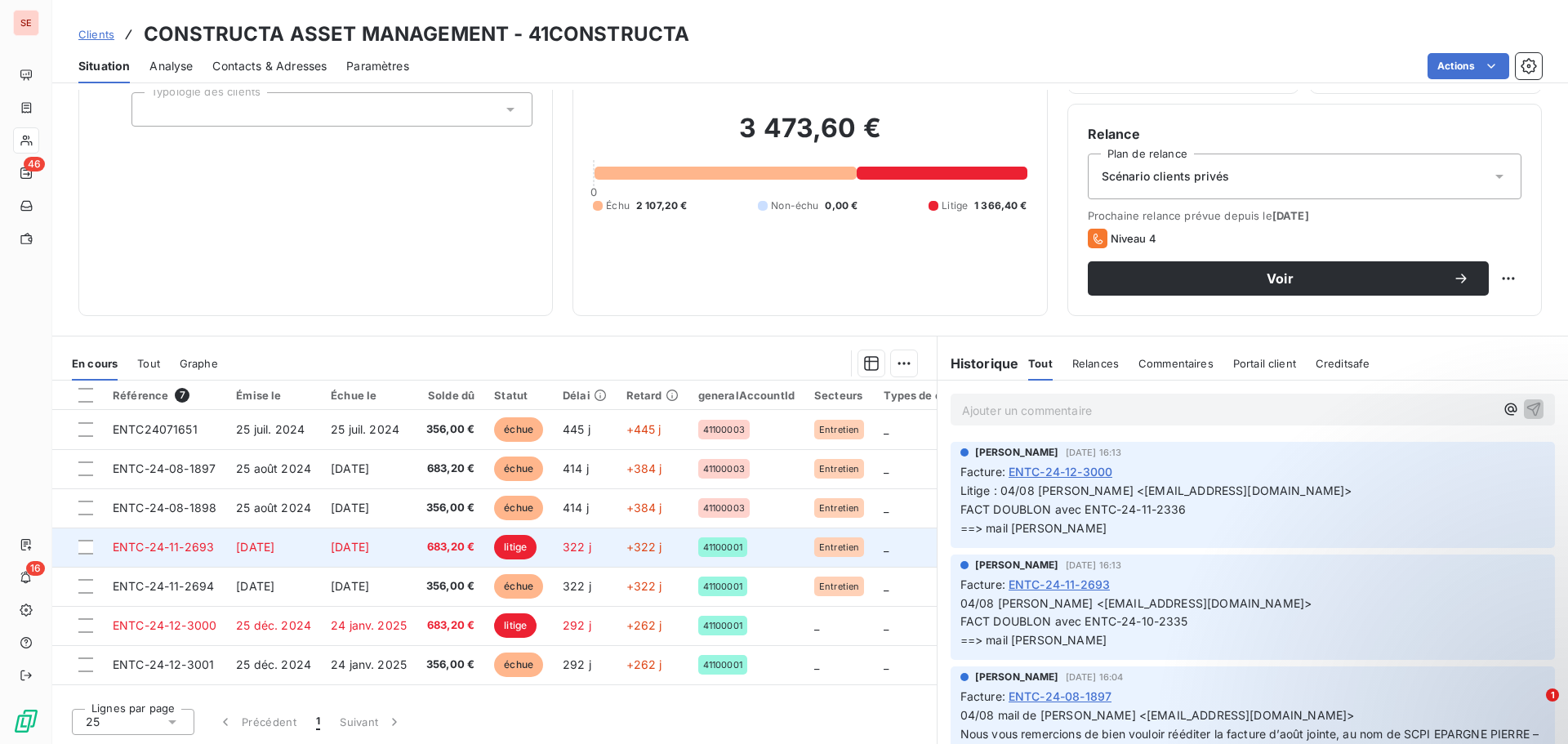
click at [315, 550] on td "25 nov. 2024" at bounding box center [273, 547] width 94 height 39
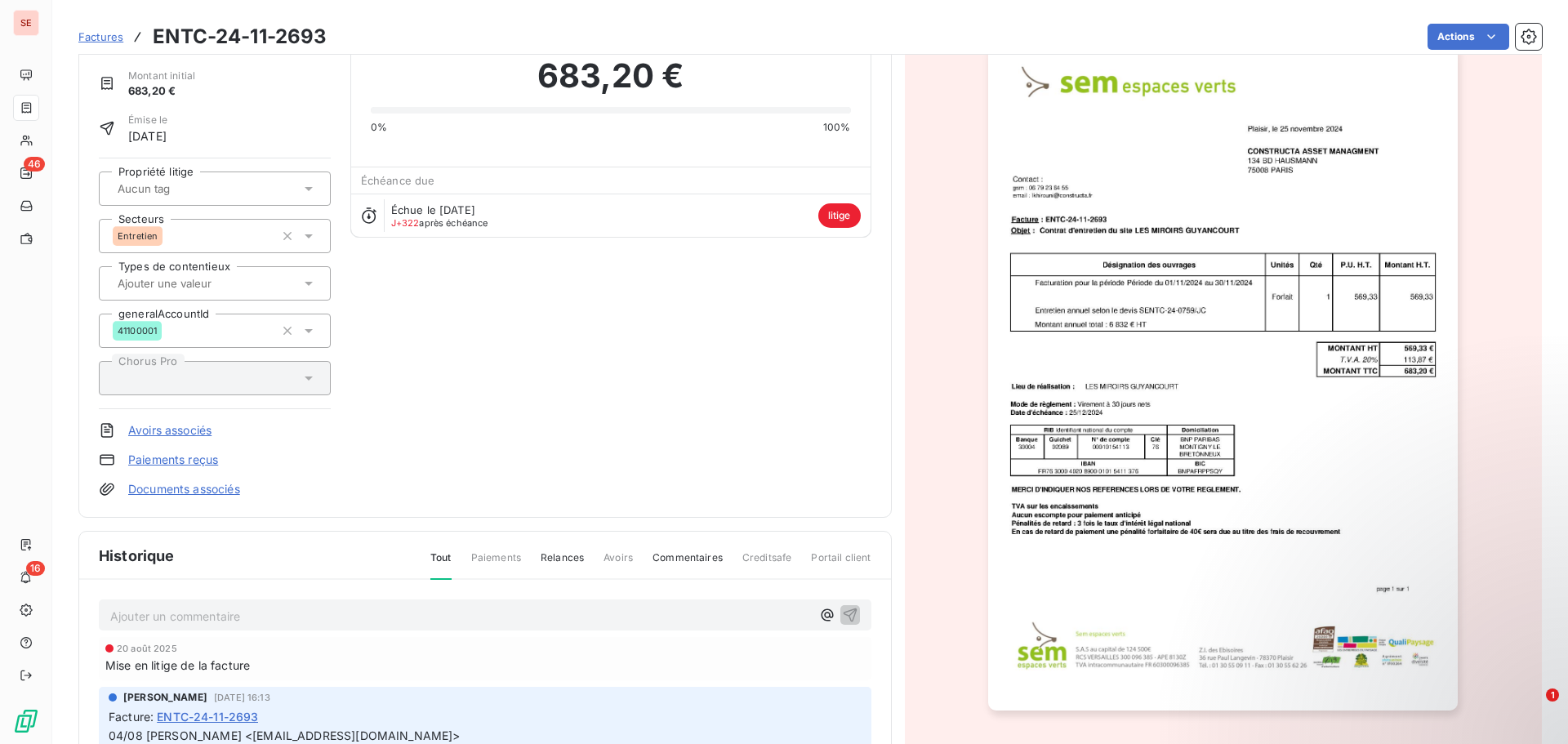
scroll to position [164, 0]
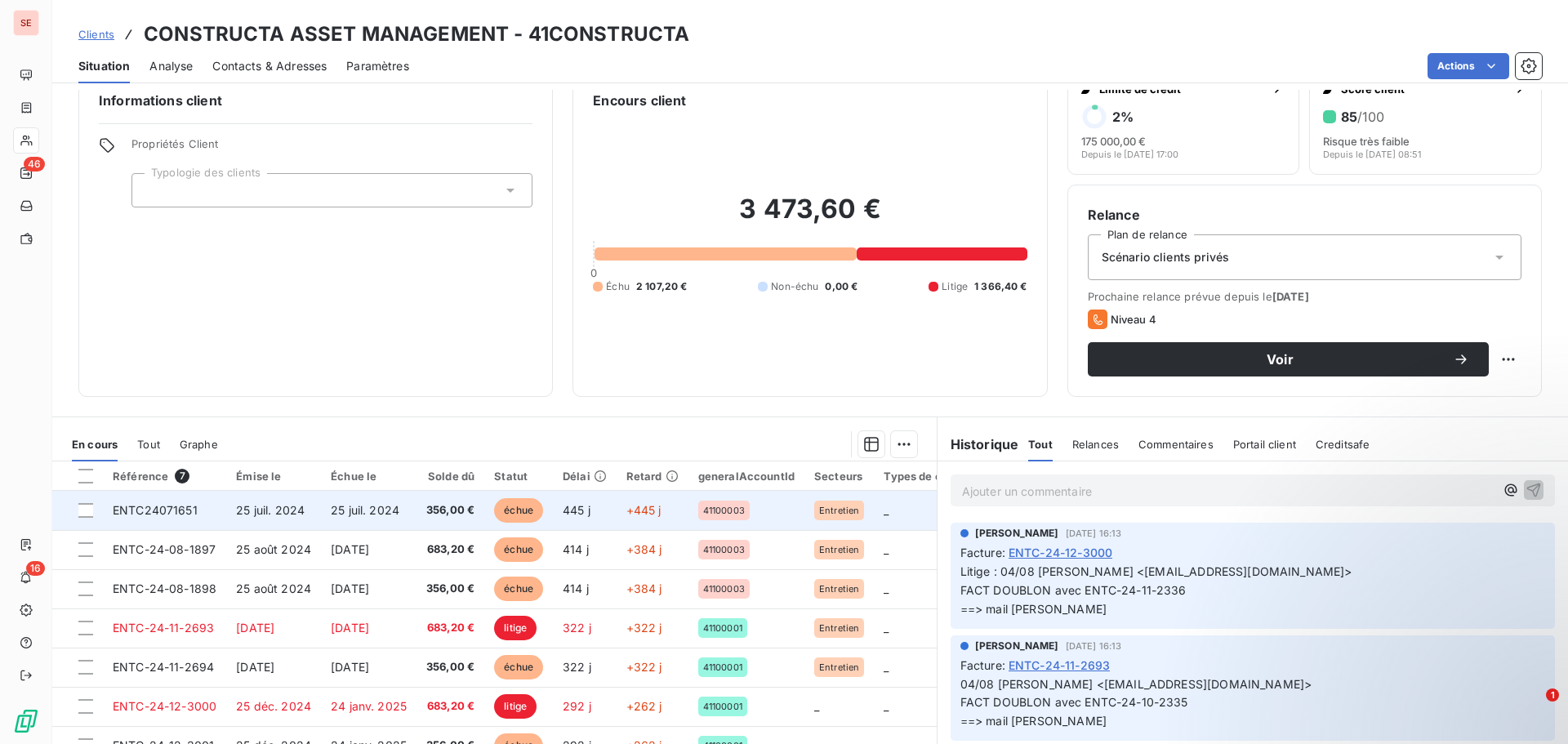
scroll to position [29, 0]
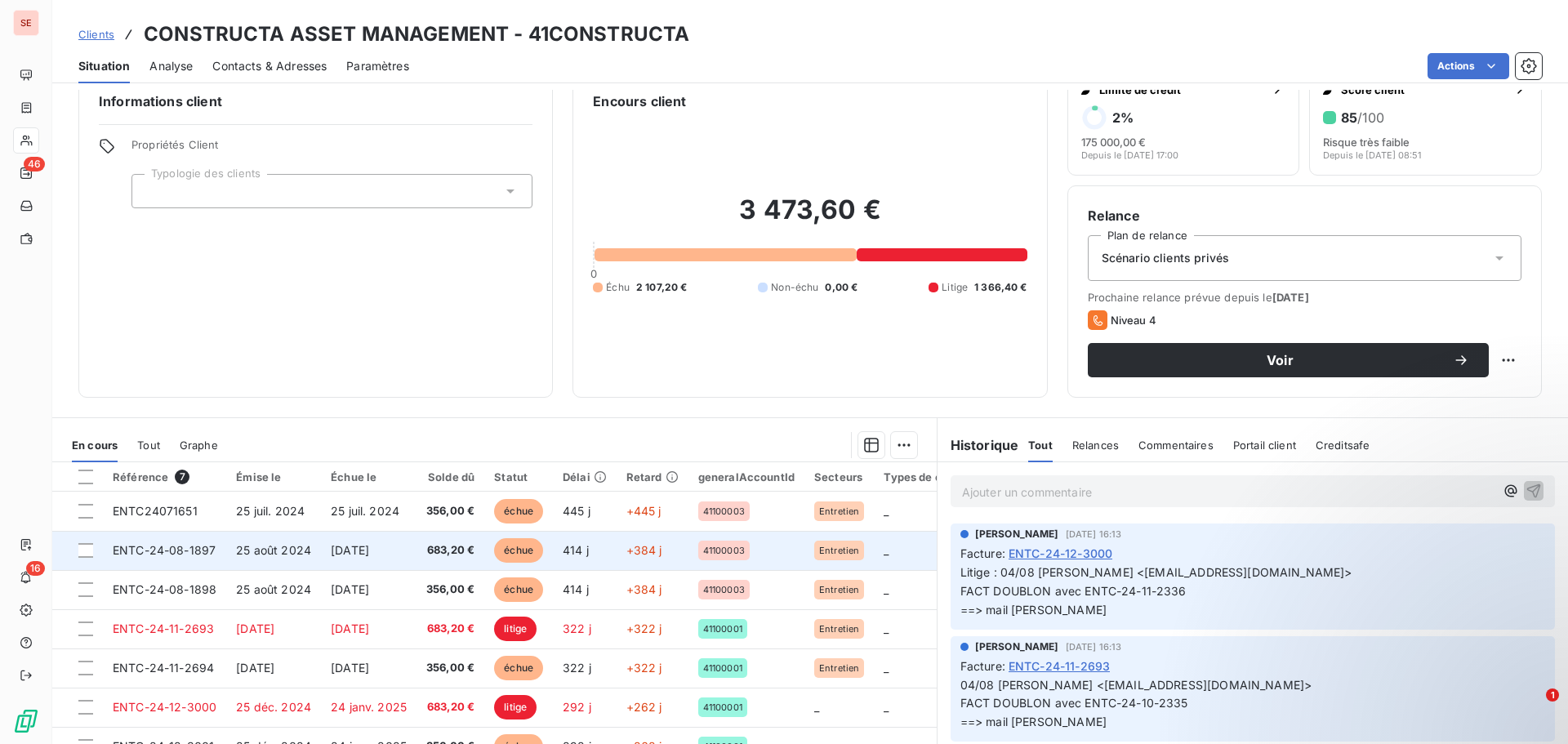
click at [441, 549] on span "683,20 €" at bounding box center [451, 551] width 48 height 17
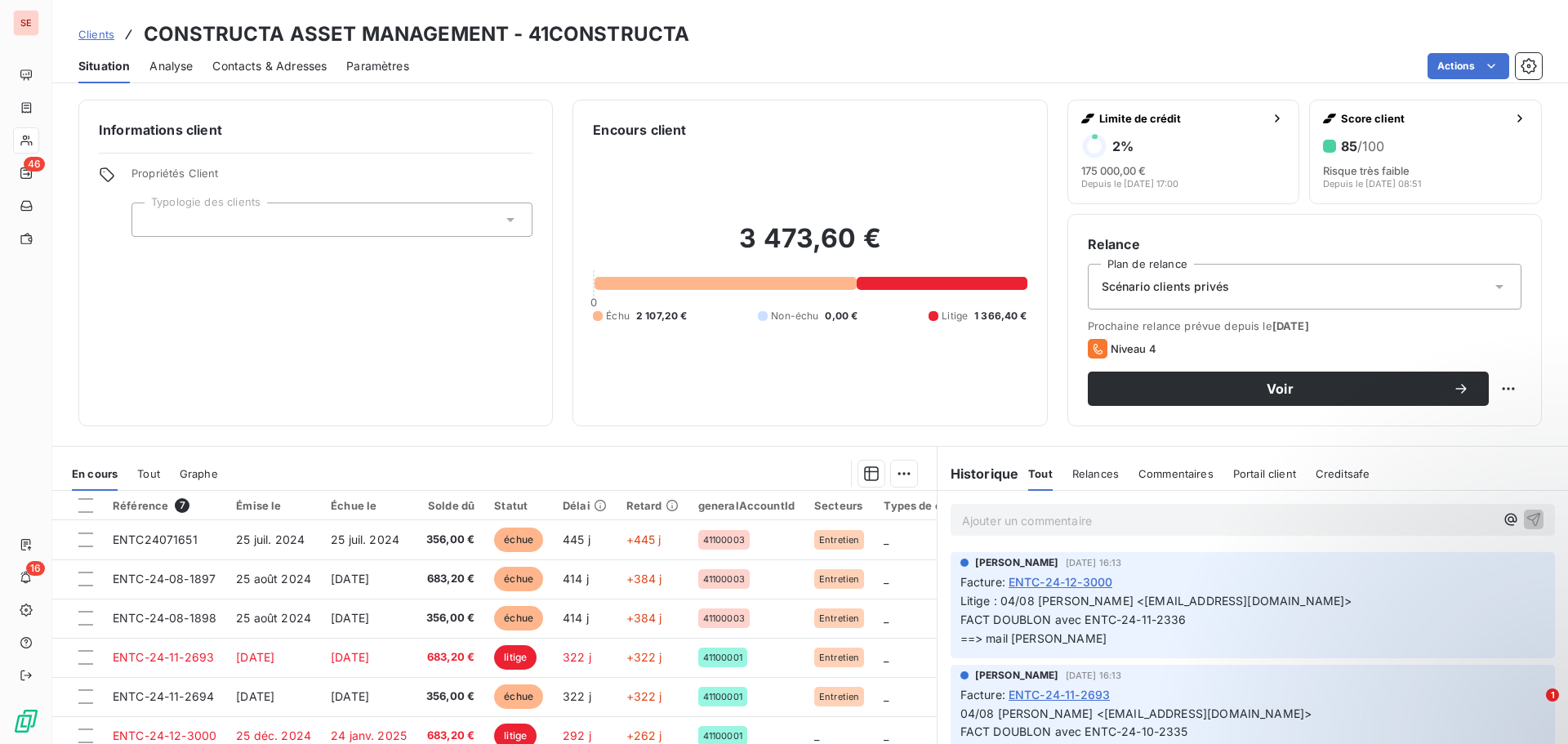
scroll to position [110, 0]
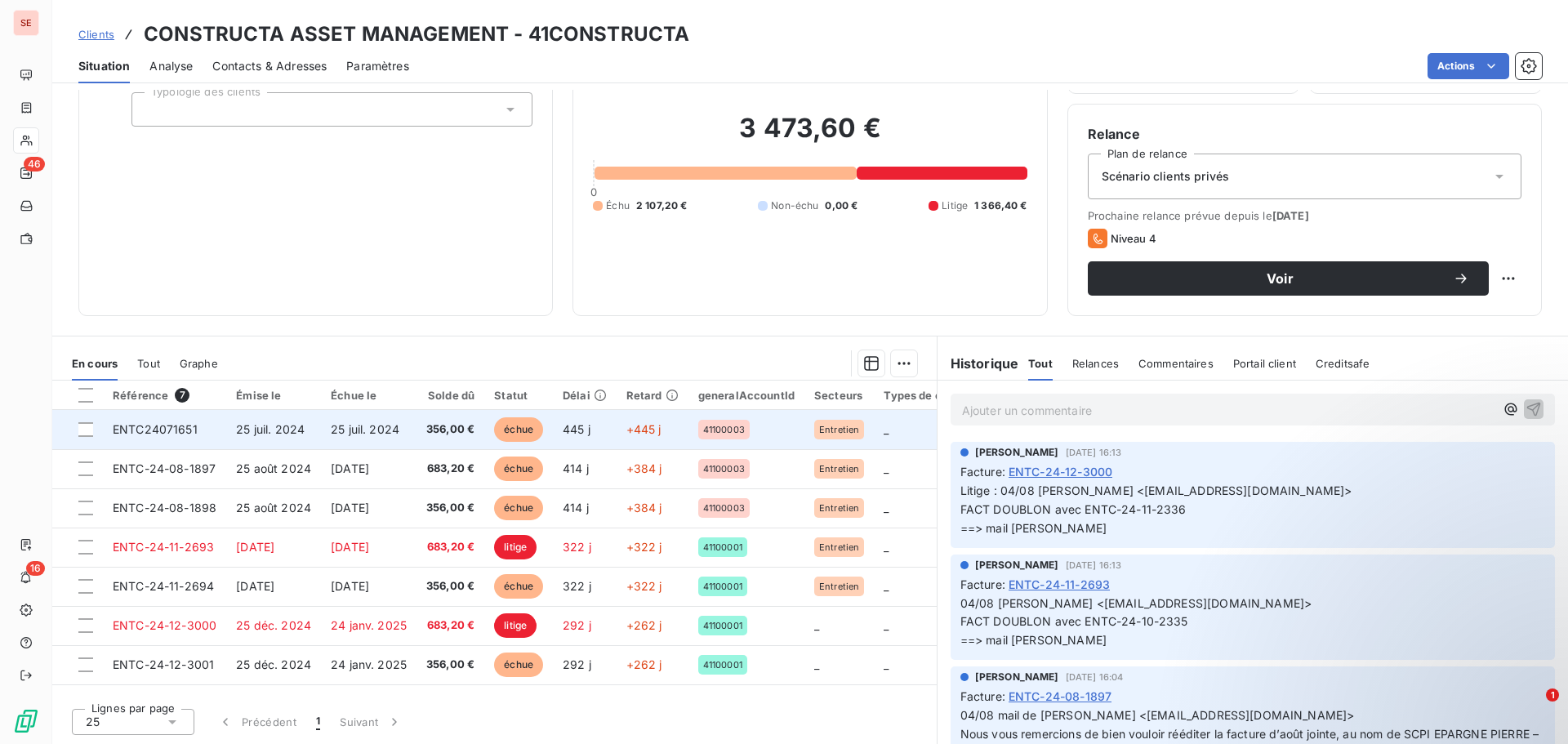
click at [268, 428] on span "25 juil. 2024" at bounding box center [270, 428] width 68 height 14
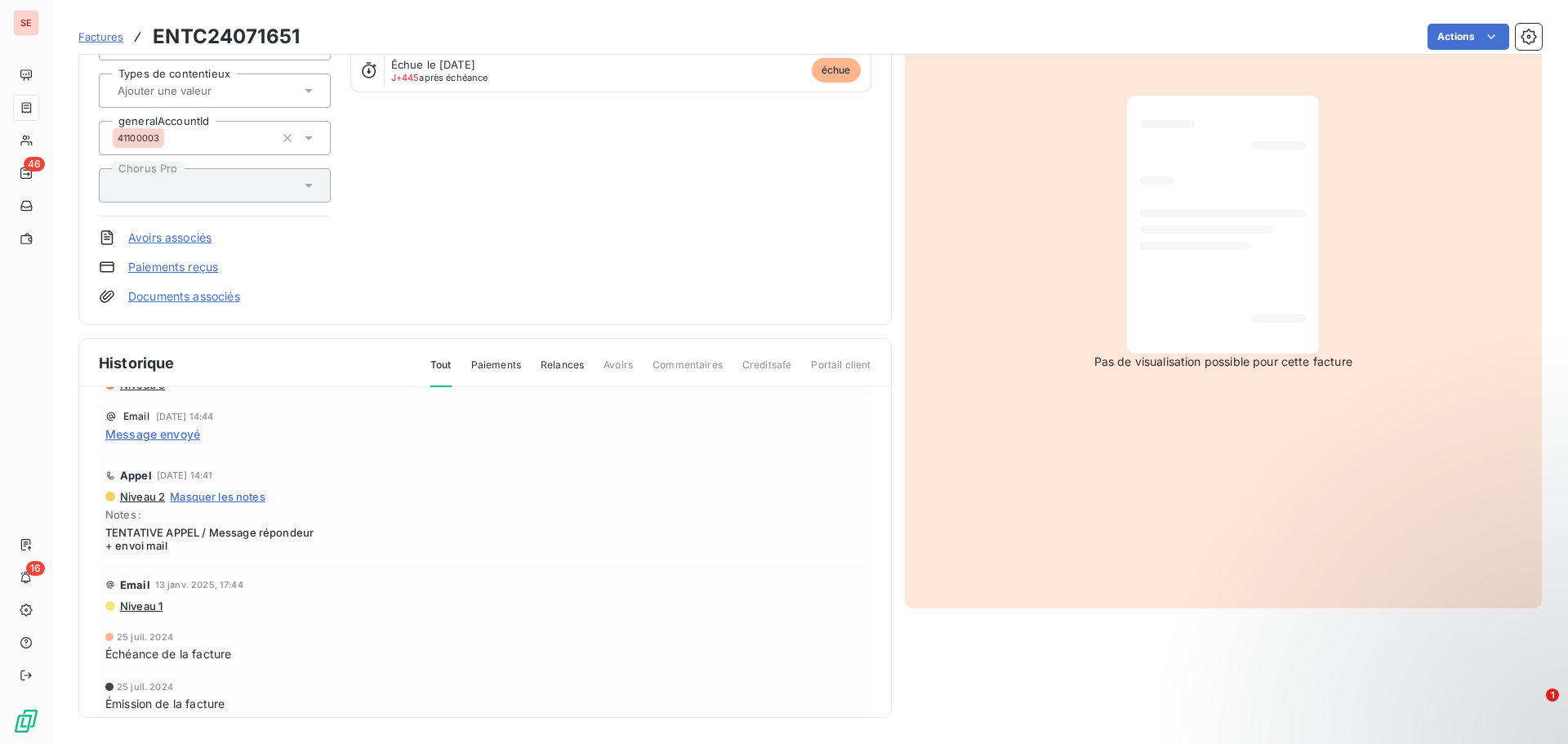
scroll to position [220, 0]
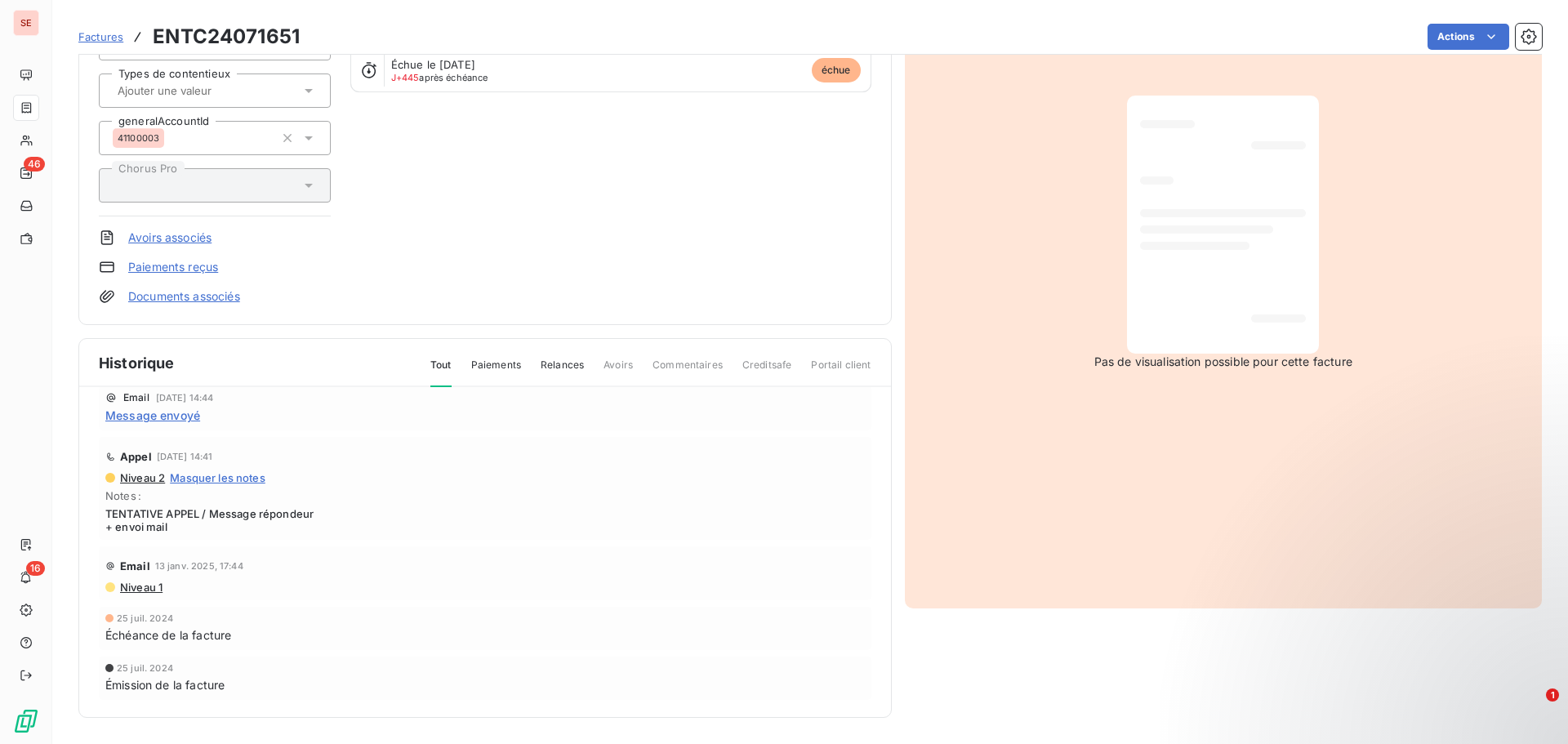
click at [148, 591] on span "Niveau 1" at bounding box center [141, 587] width 44 height 13
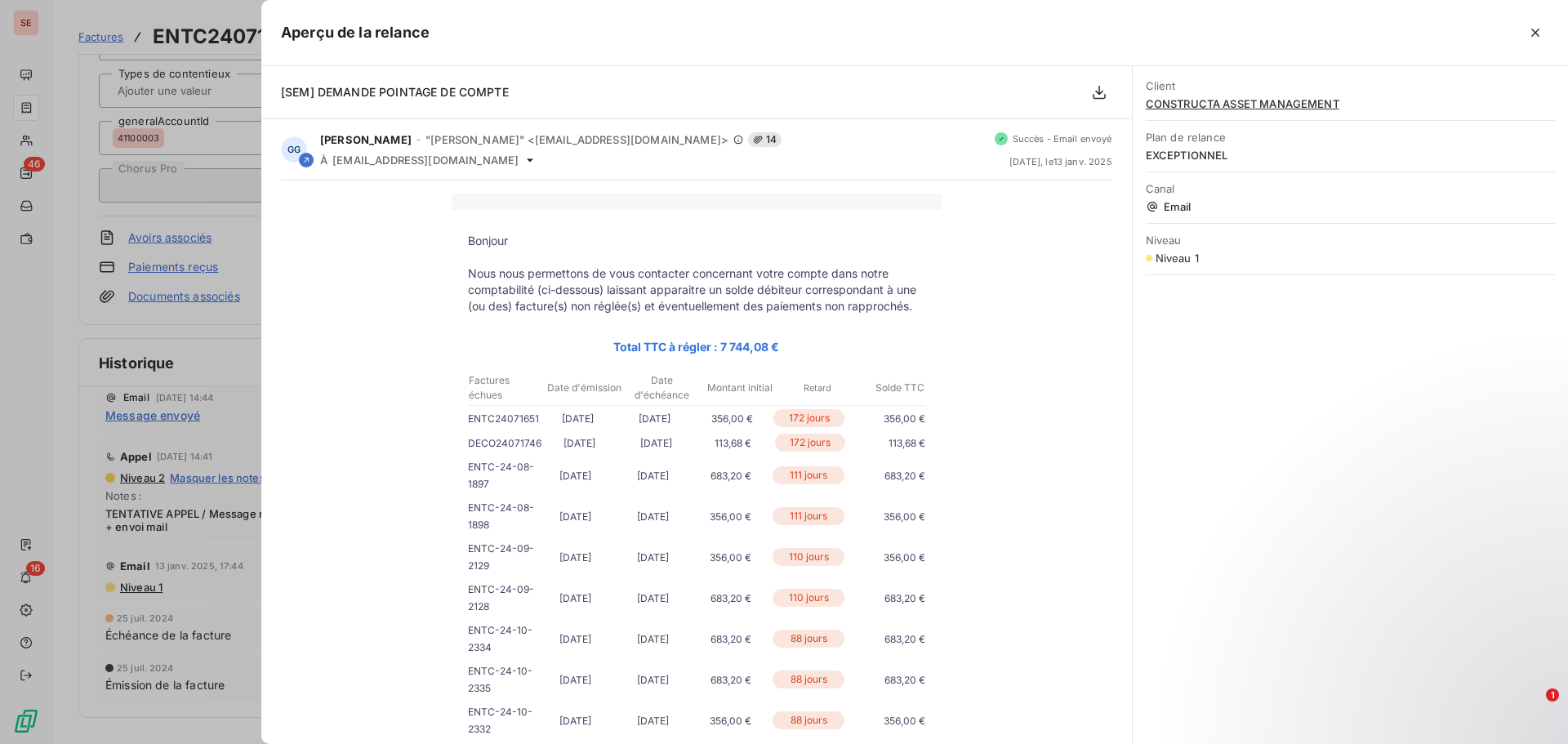
click at [218, 355] on div at bounding box center [784, 372] width 1568 height 744
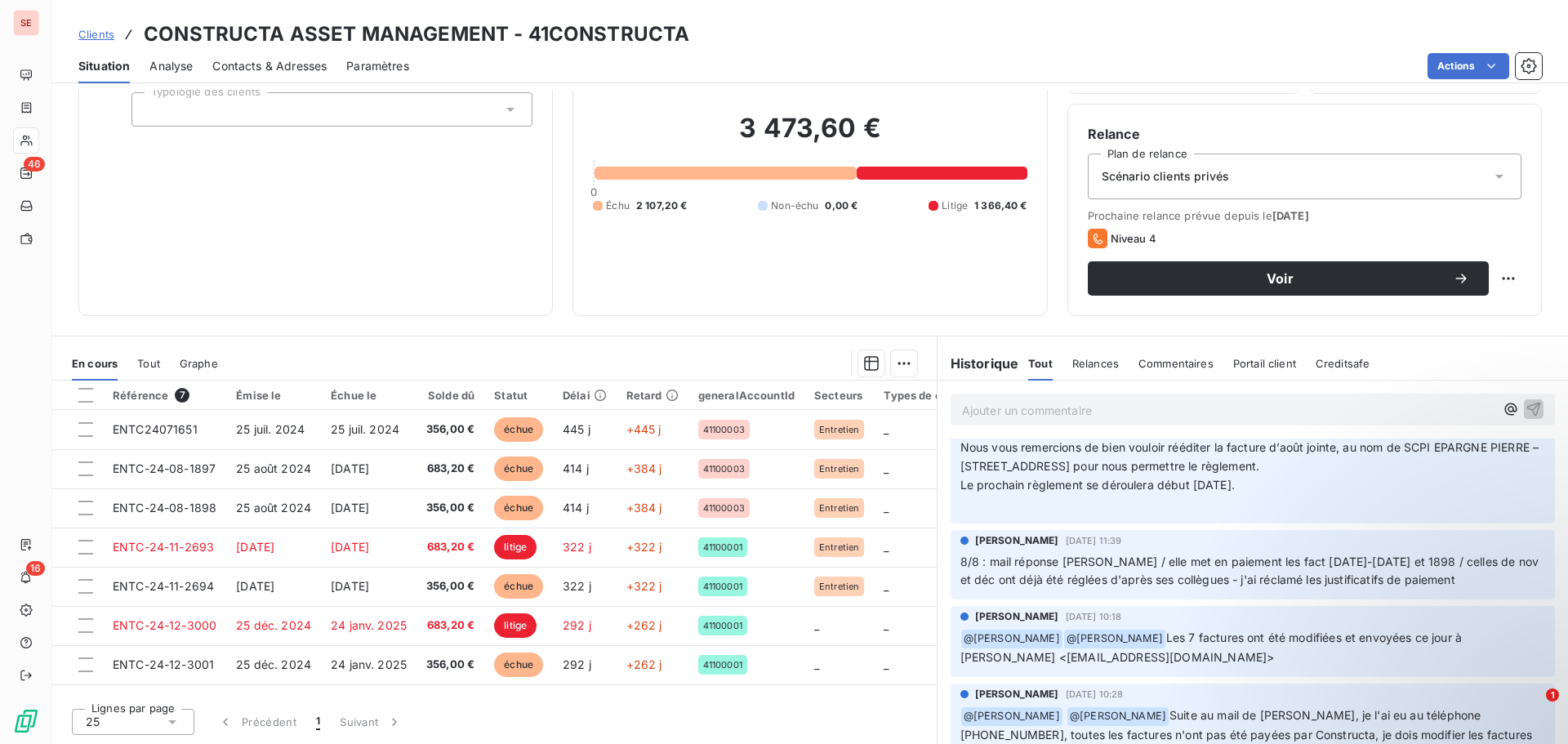
scroll to position [327, 0]
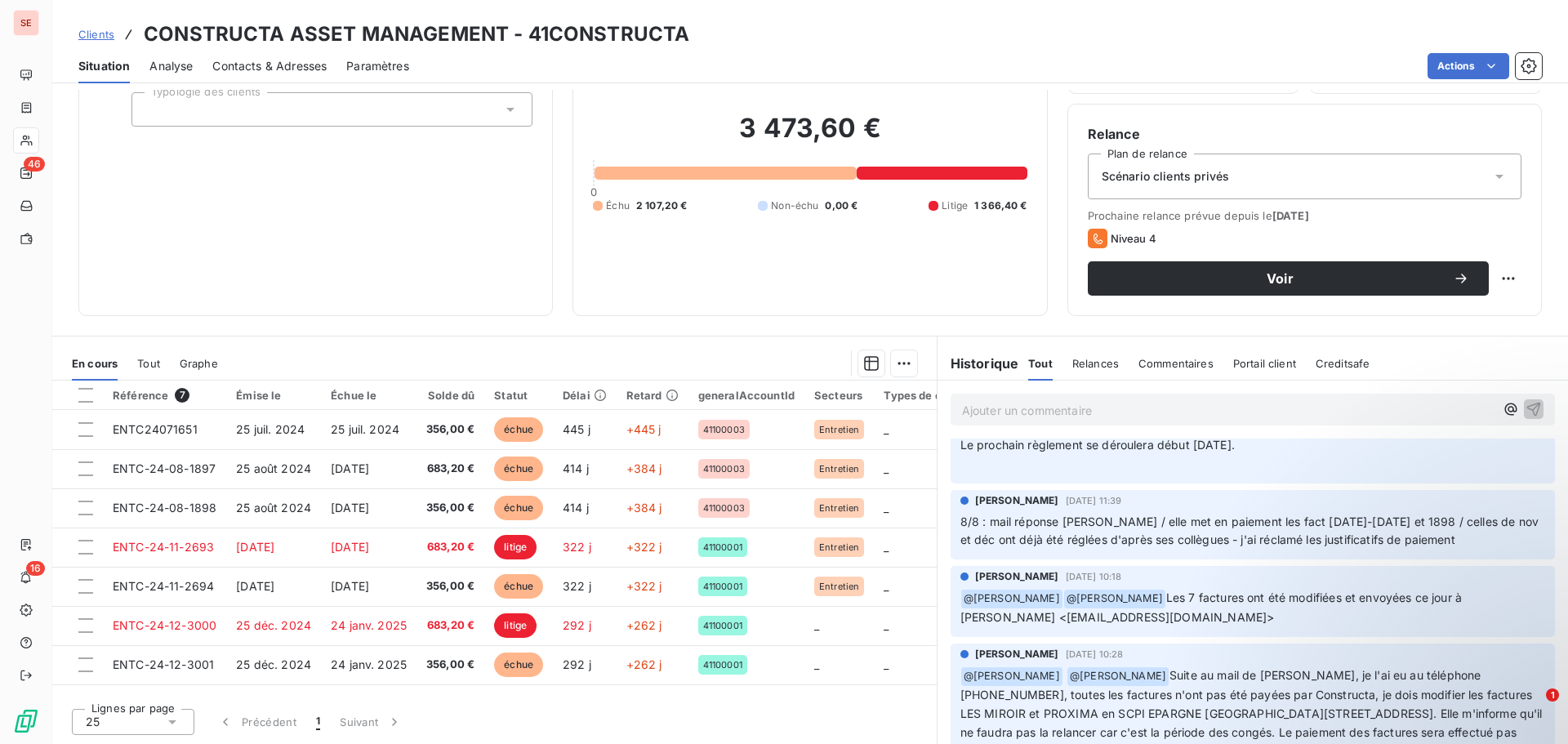
click at [1224, 651] on div "Céline CANNEE 6 août 2025, 10:28" at bounding box center [1252, 654] width 585 height 15
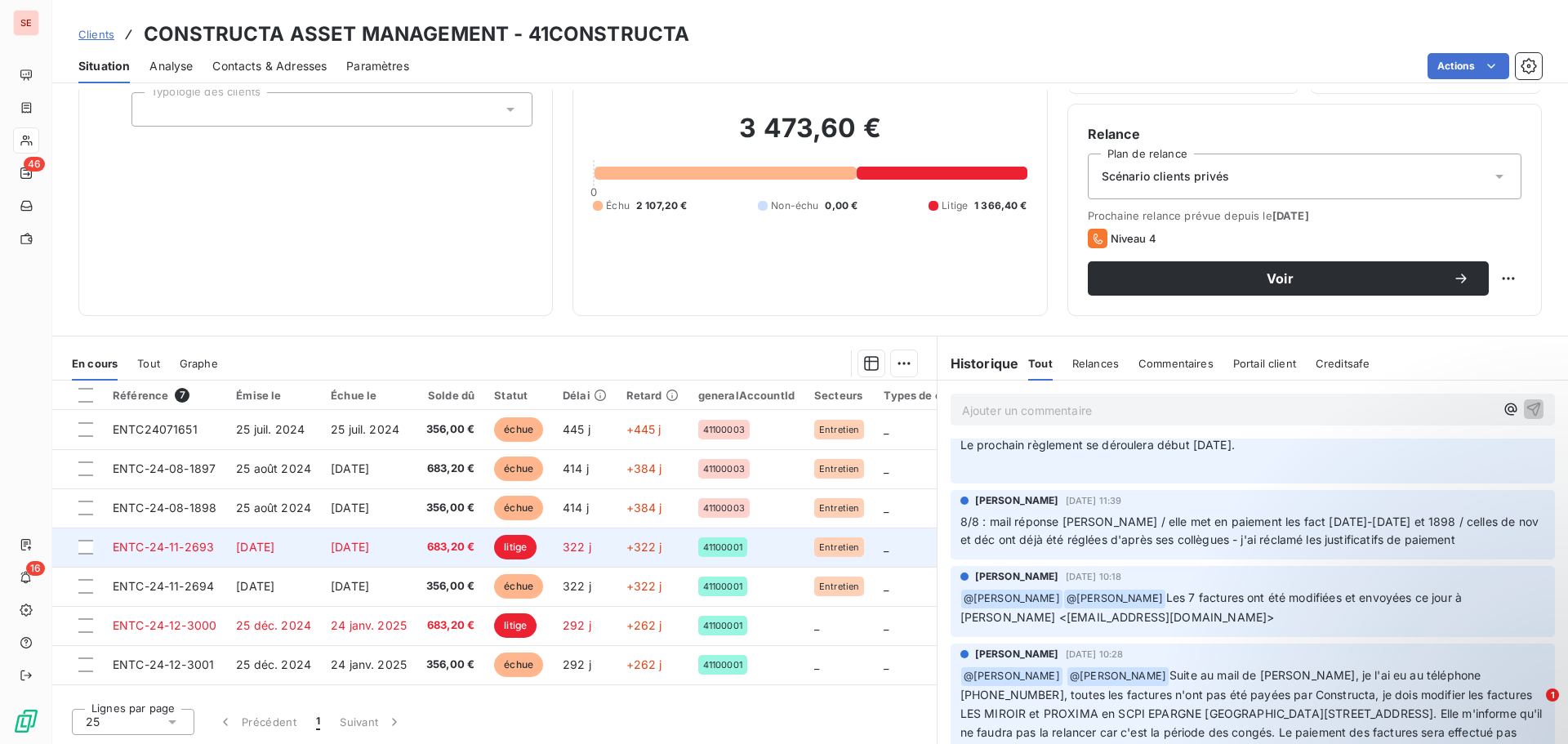
click at [274, 542] on span "25 nov. 2024" at bounding box center [255, 546] width 38 height 14
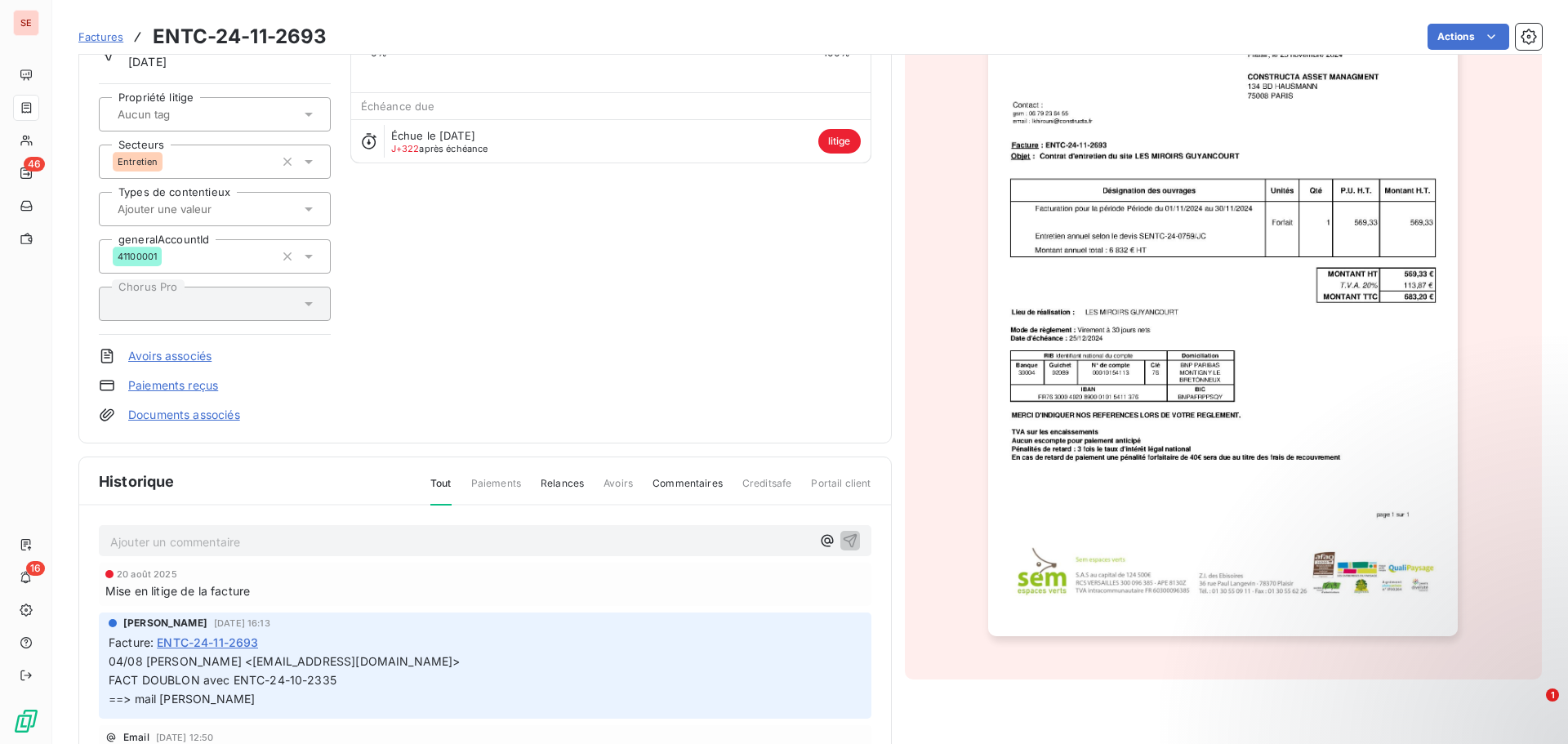
scroll to position [166, 0]
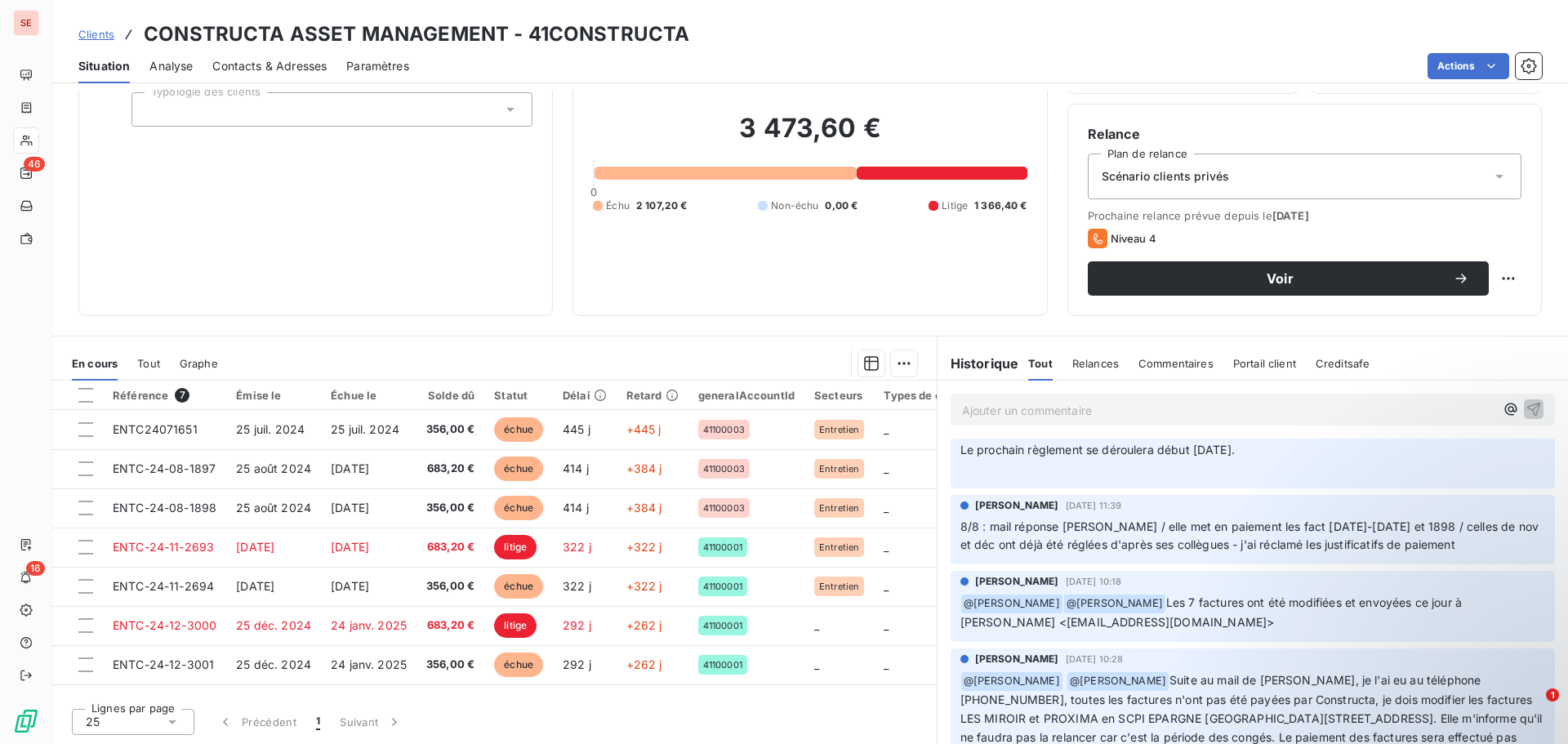
scroll to position [327, 0]
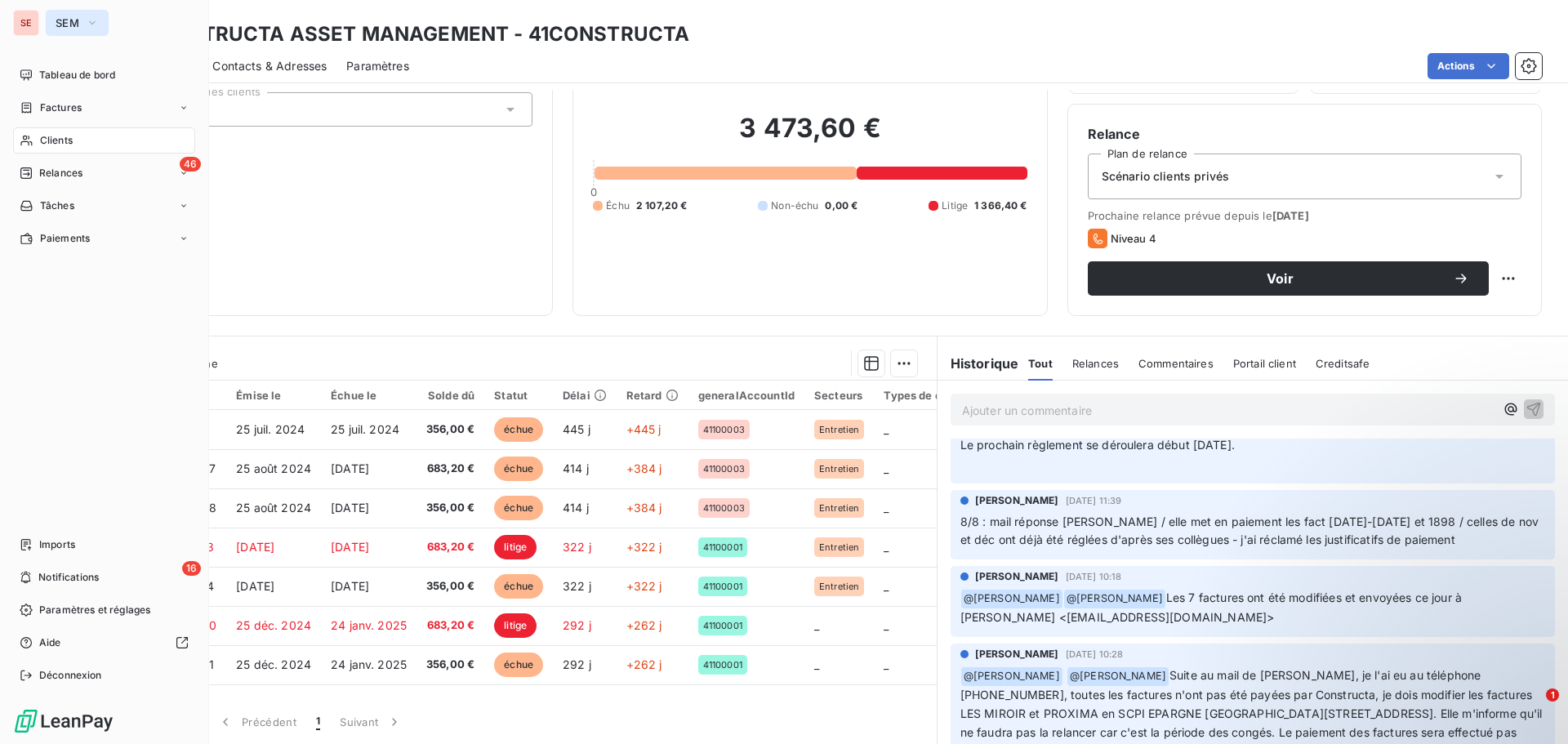
click at [91, 24] on icon "button" at bounding box center [93, 23] width 13 height 17
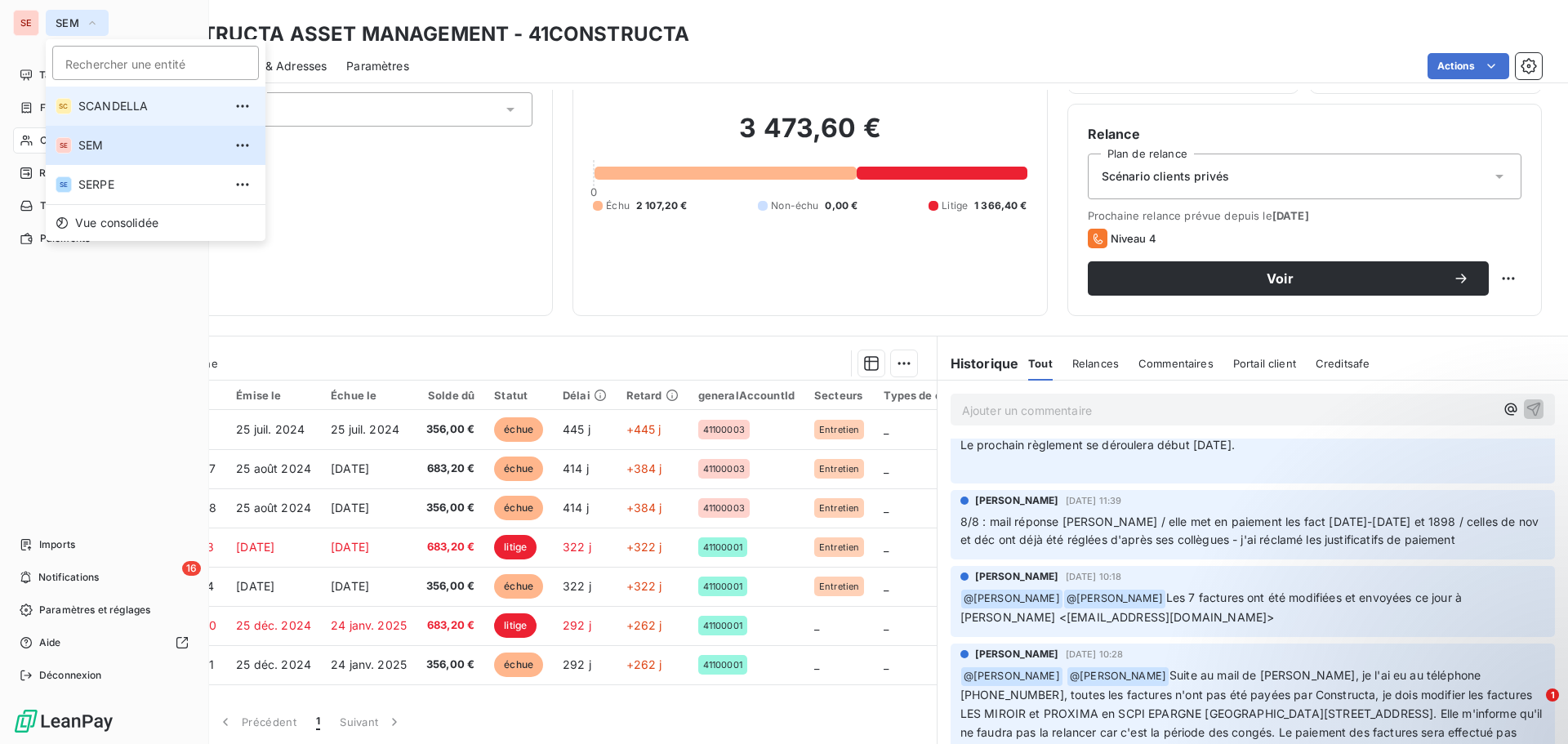
click at [90, 107] on span "SCANDELLA" at bounding box center [151, 106] width 144 height 17
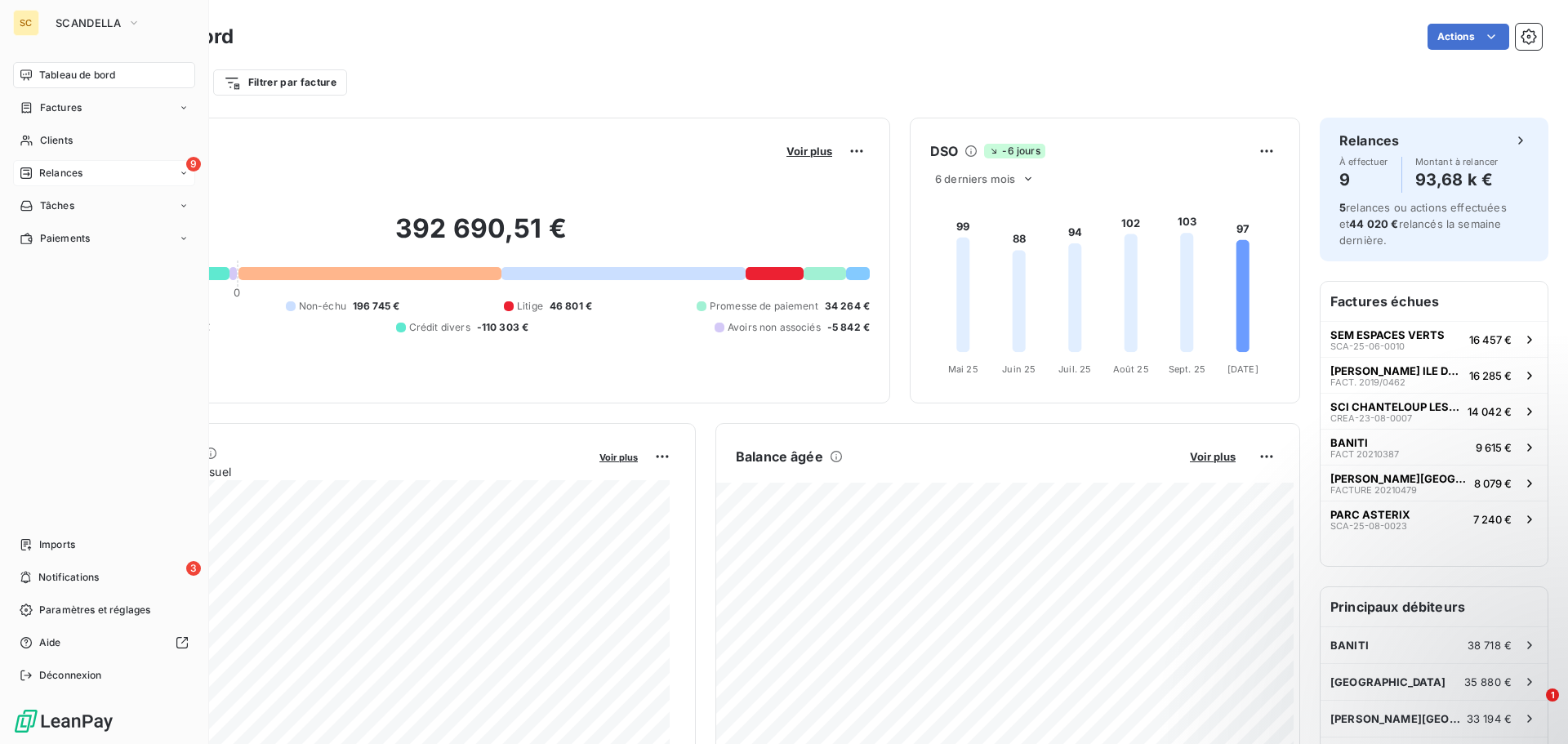
click at [59, 176] on span "Relances" at bounding box center [60, 173] width 44 height 15
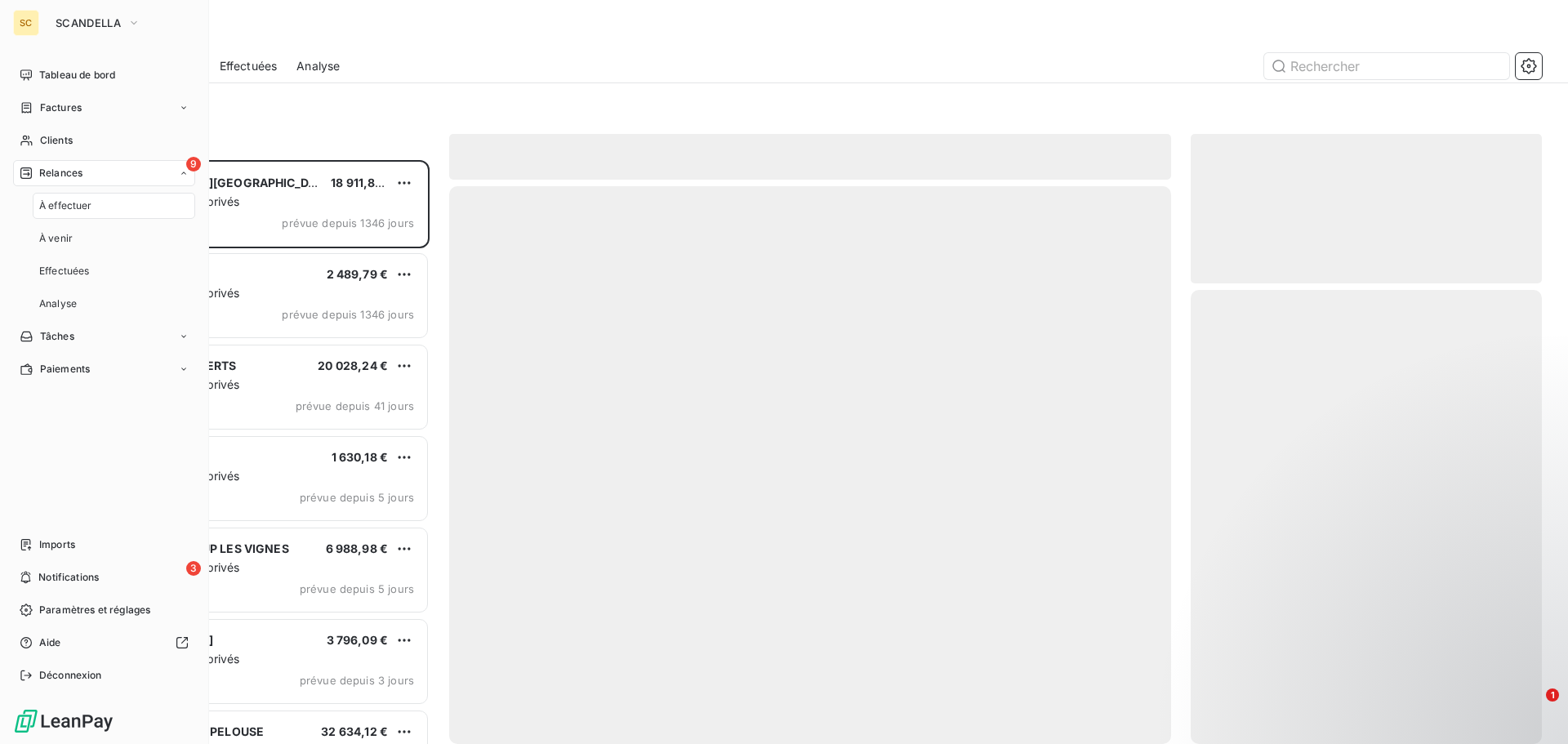
scroll to position [572, 339]
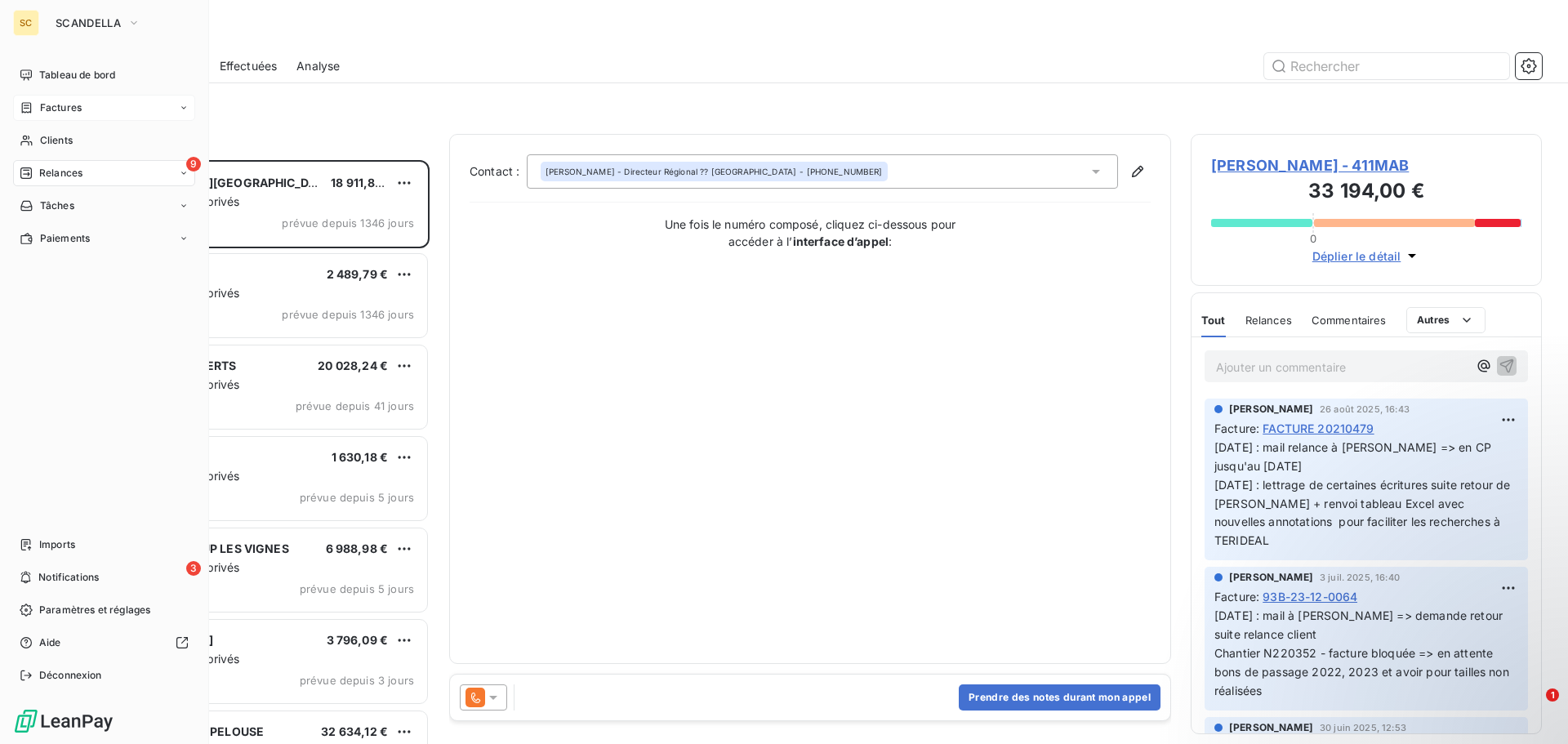
click at [95, 105] on div "Factures" at bounding box center [104, 107] width 182 height 26
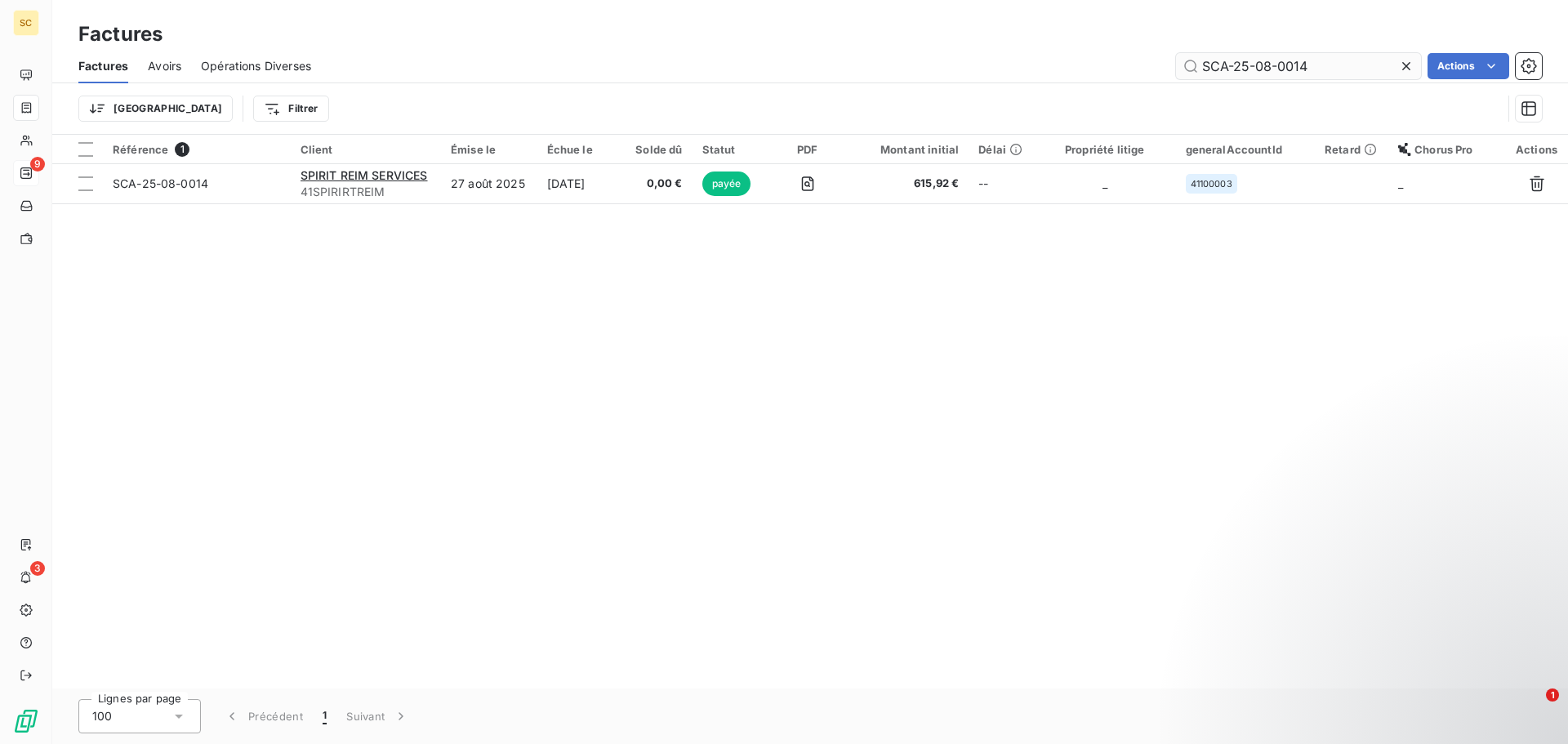
drag, startPoint x: 1358, startPoint y: 71, endPoint x: 1211, endPoint y: 77, distance: 147.1
click at [1211, 77] on input "SCA-25-08-0014" at bounding box center [1298, 66] width 245 height 26
type input "S"
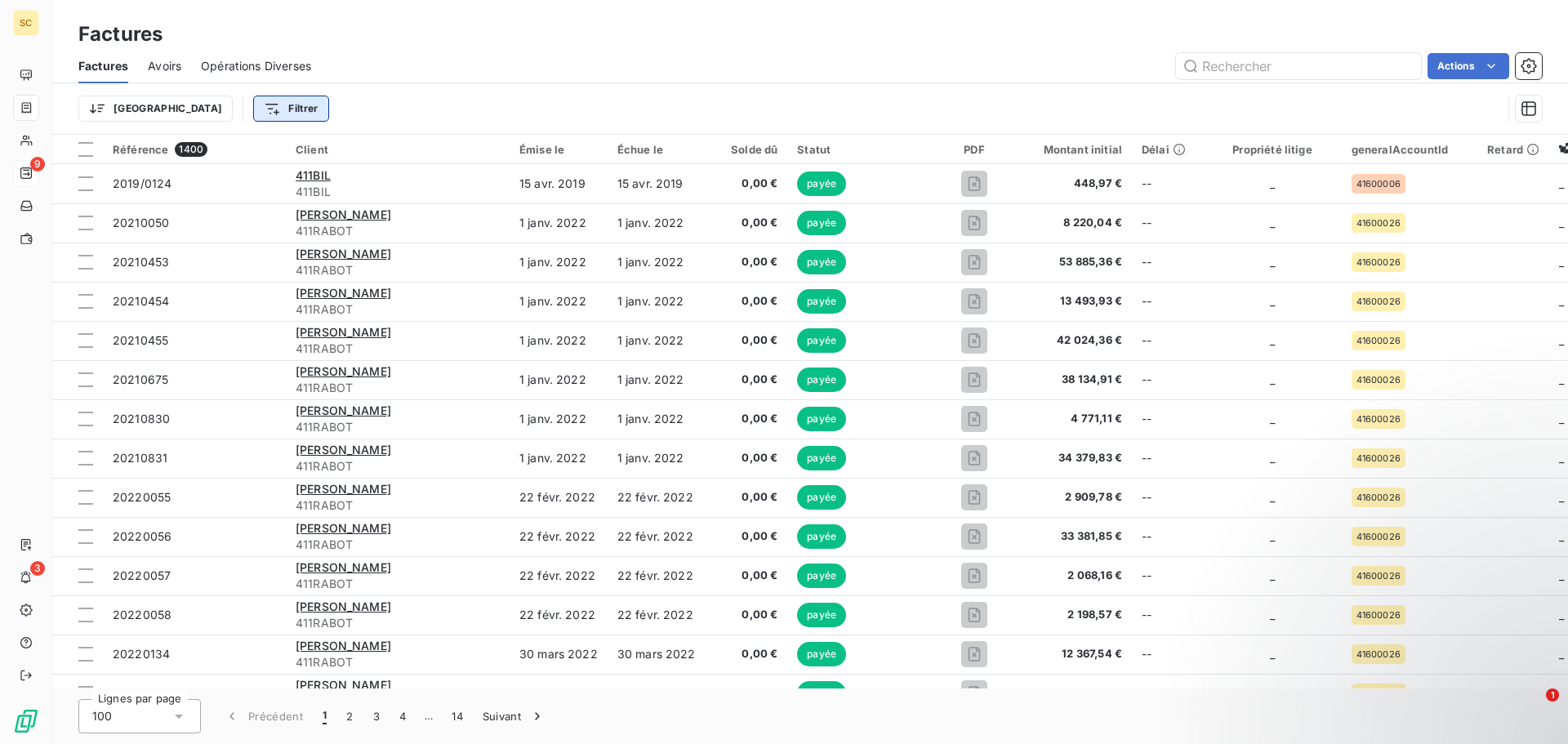
click at [227, 113] on html "SC 9 3 Factures Factures Avoirs Opérations Diverses Actions Trier Filtrer Référ…" at bounding box center [784, 372] width 1568 height 744
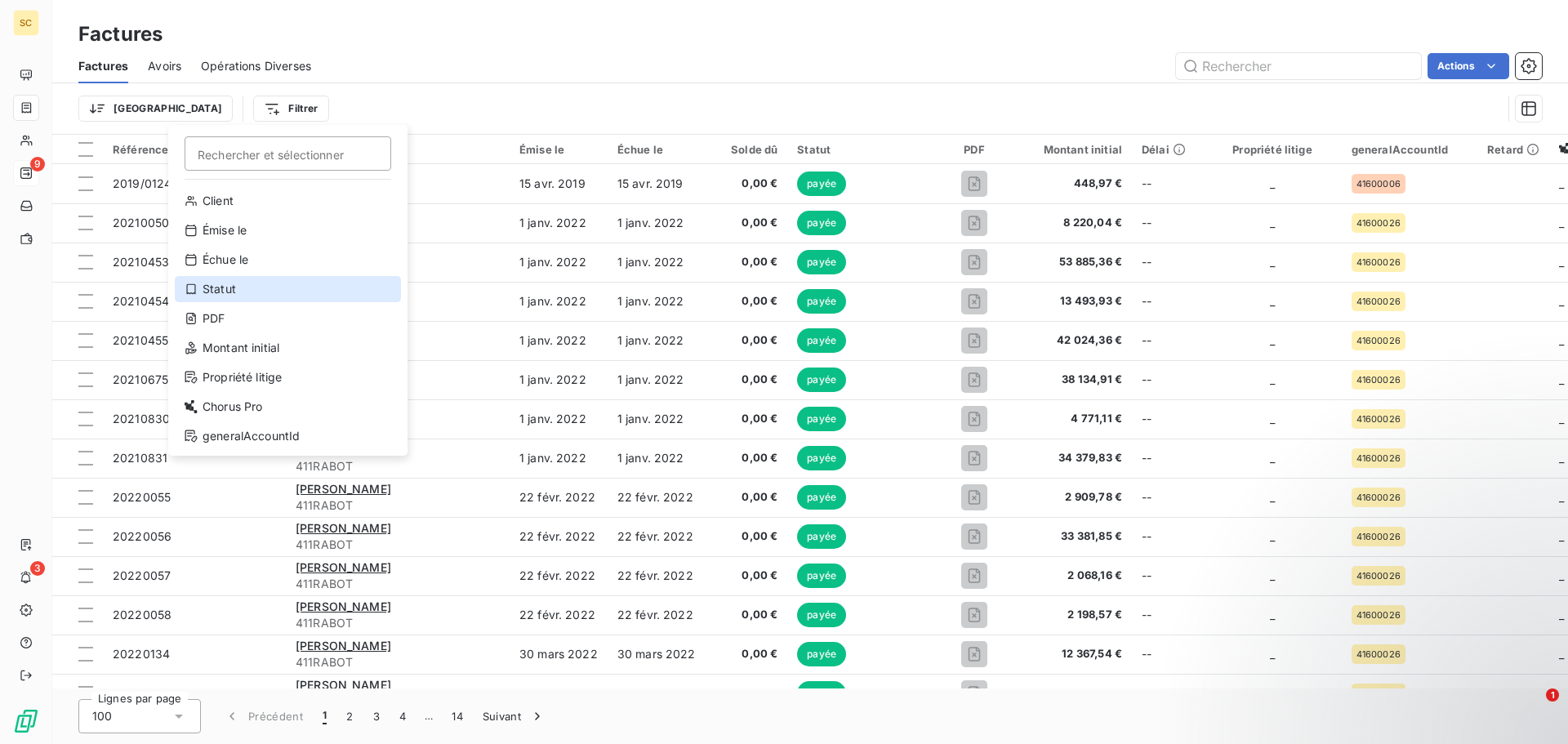
click at [226, 289] on div "Statut" at bounding box center [288, 289] width 226 height 26
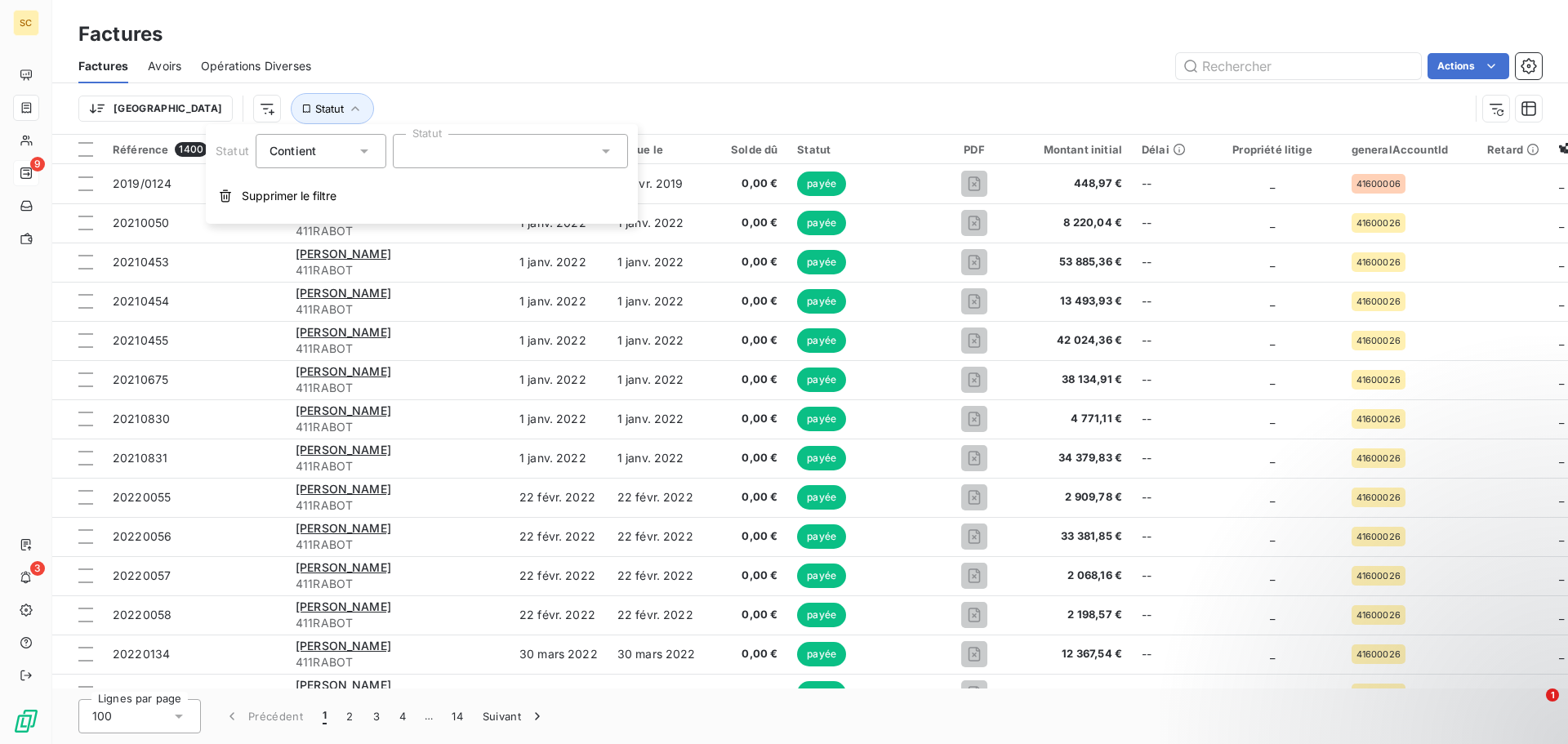
click at [483, 155] on div at bounding box center [510, 151] width 235 height 34
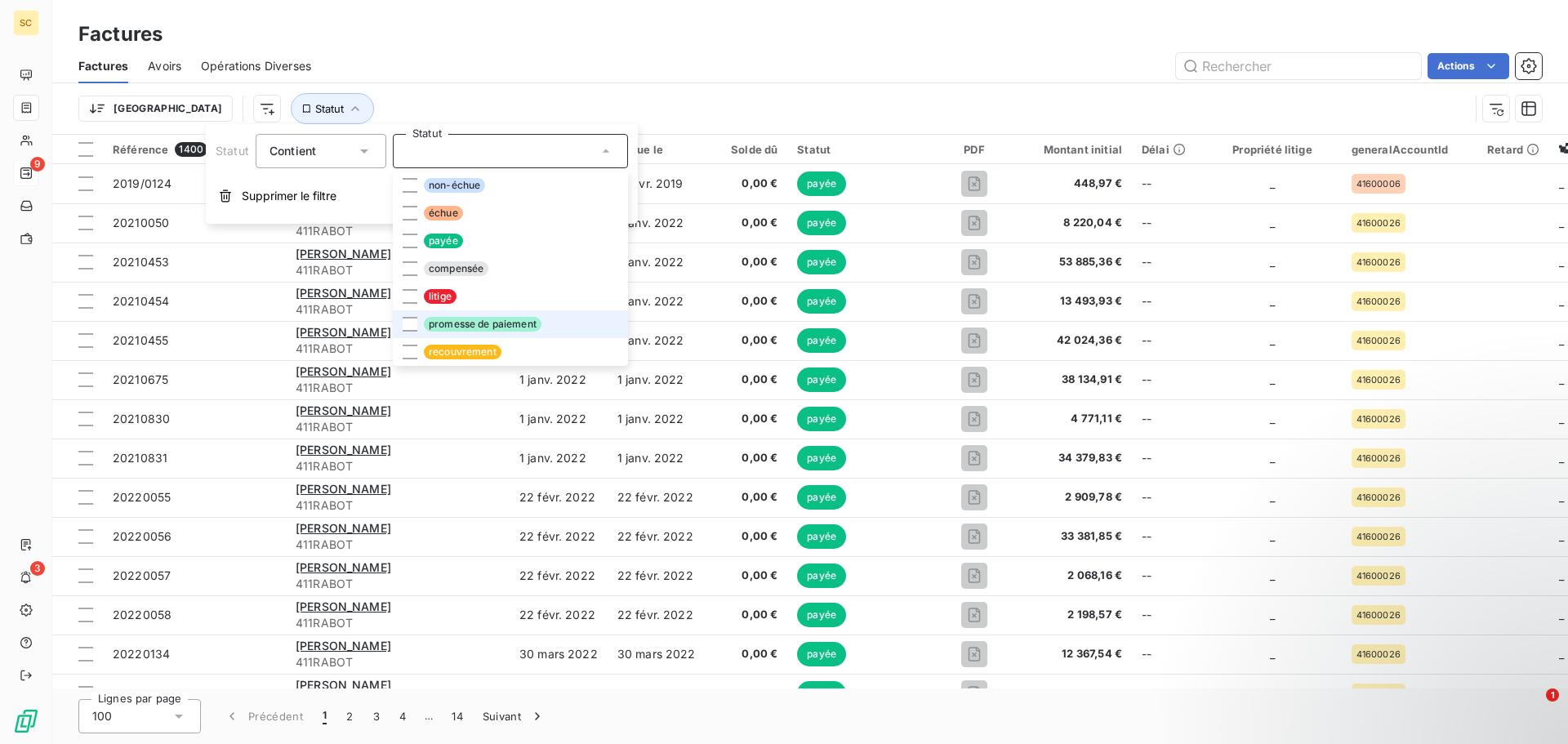
click at [465, 319] on span "promesse de paiement" at bounding box center [482, 324] width 118 height 15
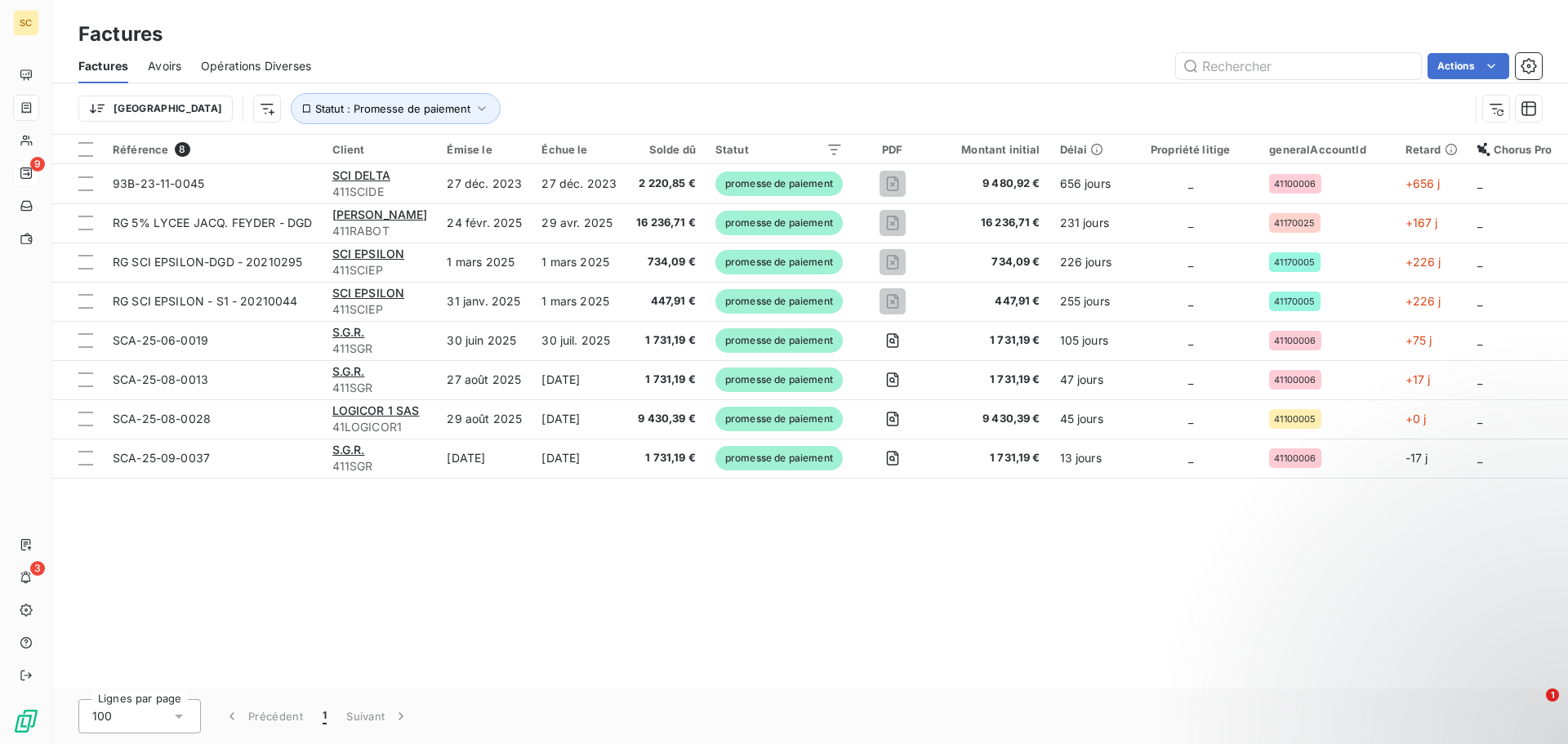
drag, startPoint x: 370, startPoint y: 551, endPoint x: 374, endPoint y: 518, distance: 33.2
click at [374, 547] on div "Référence 8 Client Émise le Échue le Solde dû Statut PDF Montant initial Délai …" at bounding box center [809, 412] width 1515 height 553
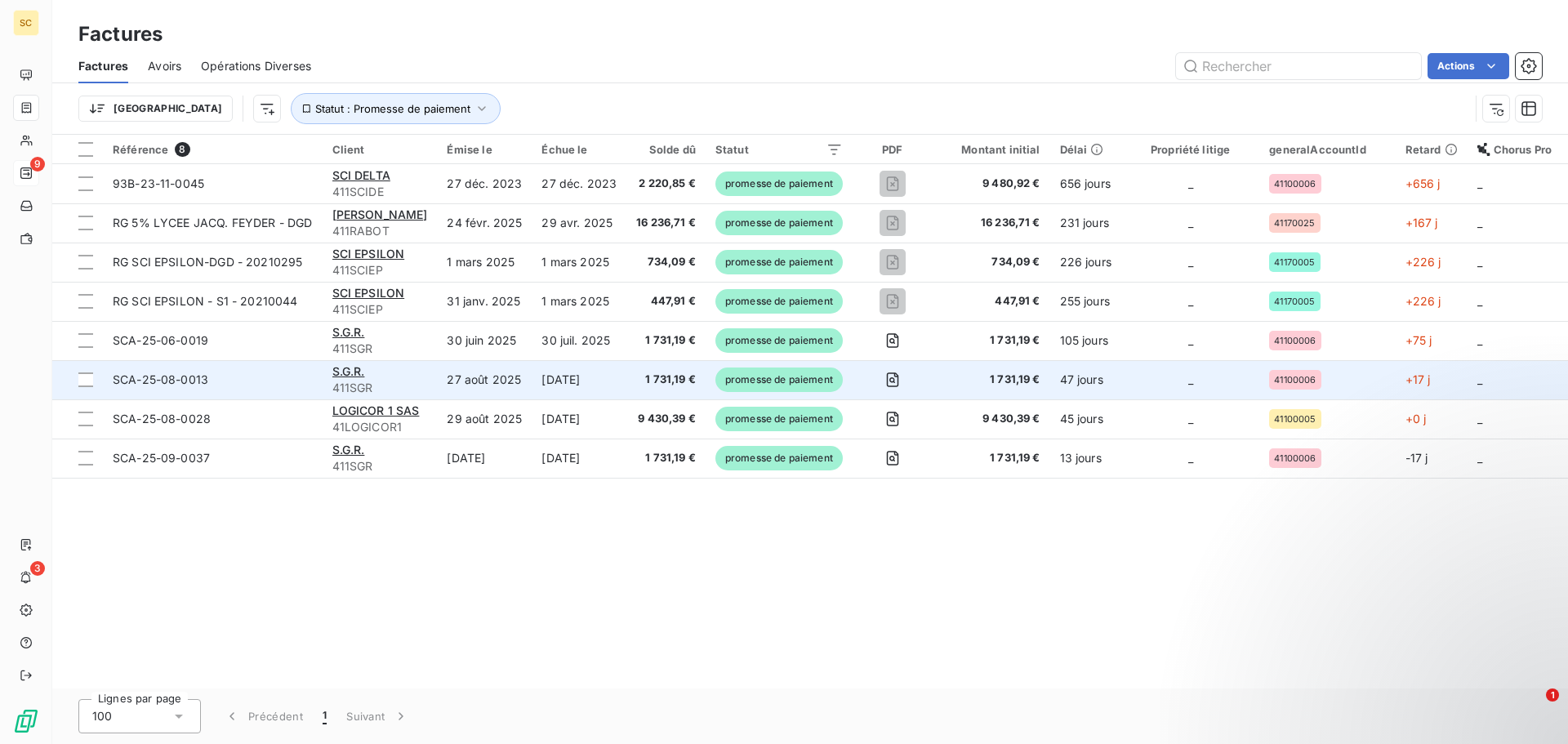
click at [345, 379] on span "411SGR" at bounding box center [380, 388] width 95 height 17
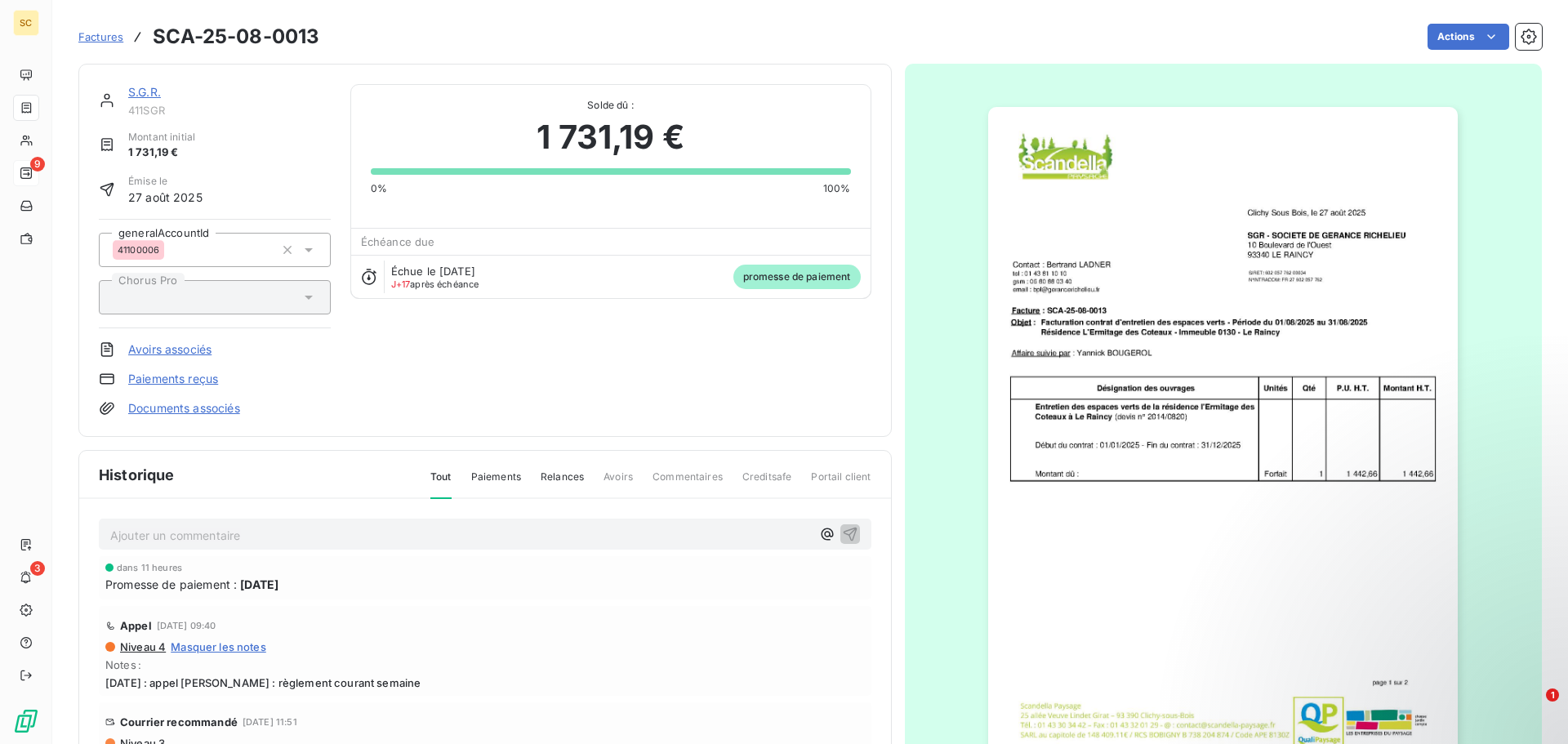
click at [138, 93] on link "S.G.R." at bounding box center [144, 92] width 32 height 14
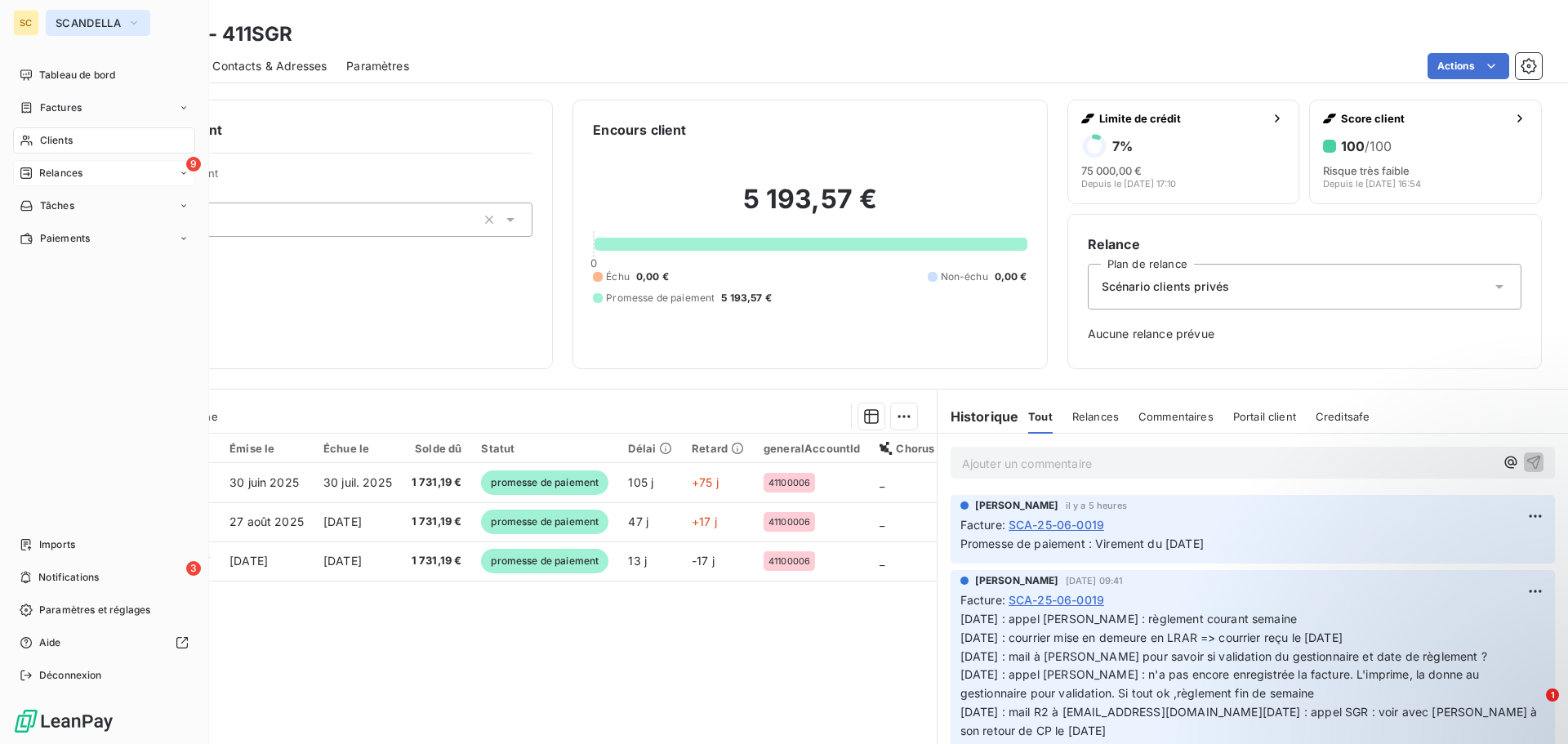
click at [64, 29] on span "SCANDELLA" at bounding box center [88, 23] width 66 height 13
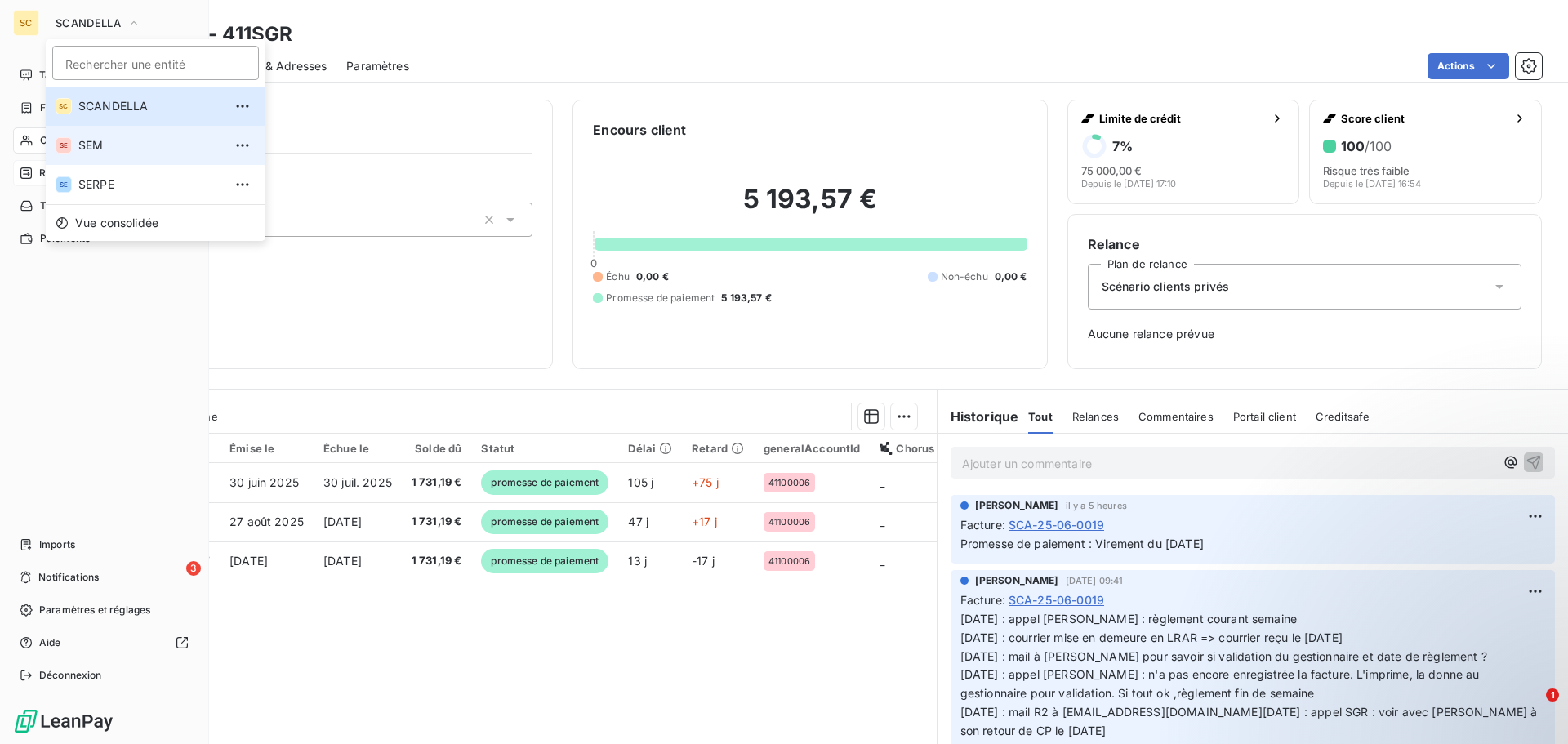
click at [111, 144] on span "SEM" at bounding box center [151, 145] width 144 height 17
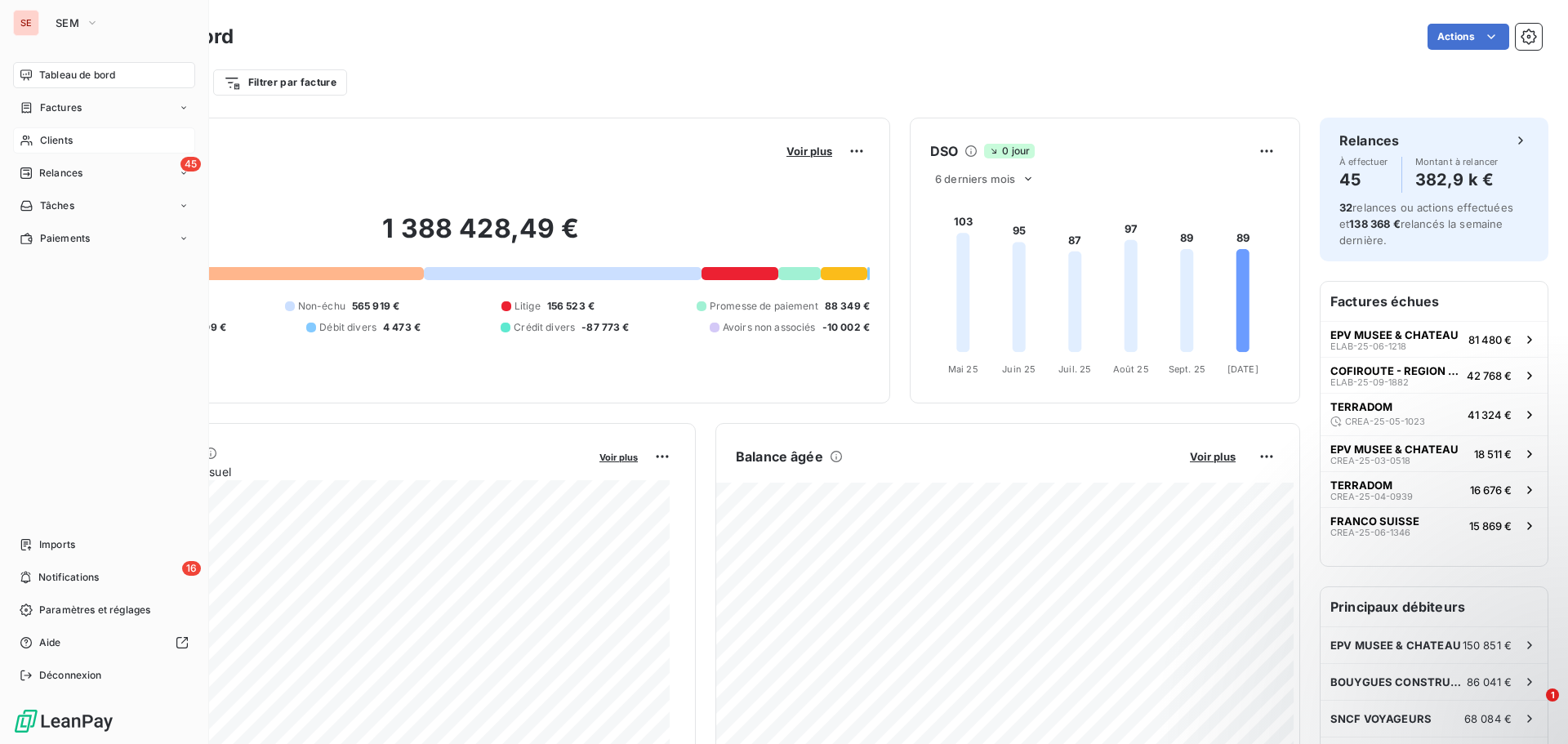
click at [80, 137] on div "Clients" at bounding box center [104, 141] width 182 height 26
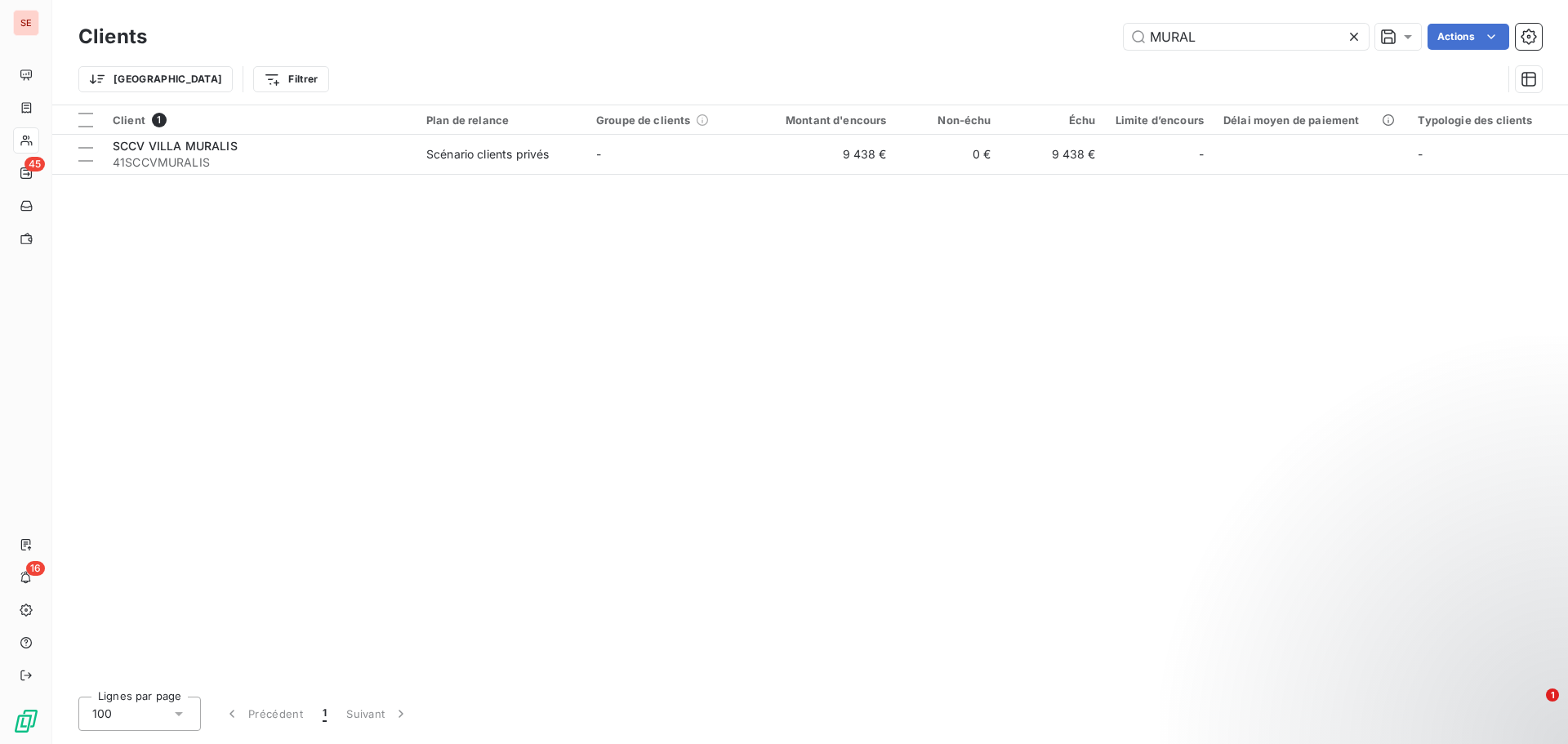
drag, startPoint x: 1099, startPoint y: 21, endPoint x: 1087, endPoint y: 19, distance: 12.2
click at [1087, 19] on div "Clients MURAL Actions" at bounding box center [810, 36] width 1463 height 34
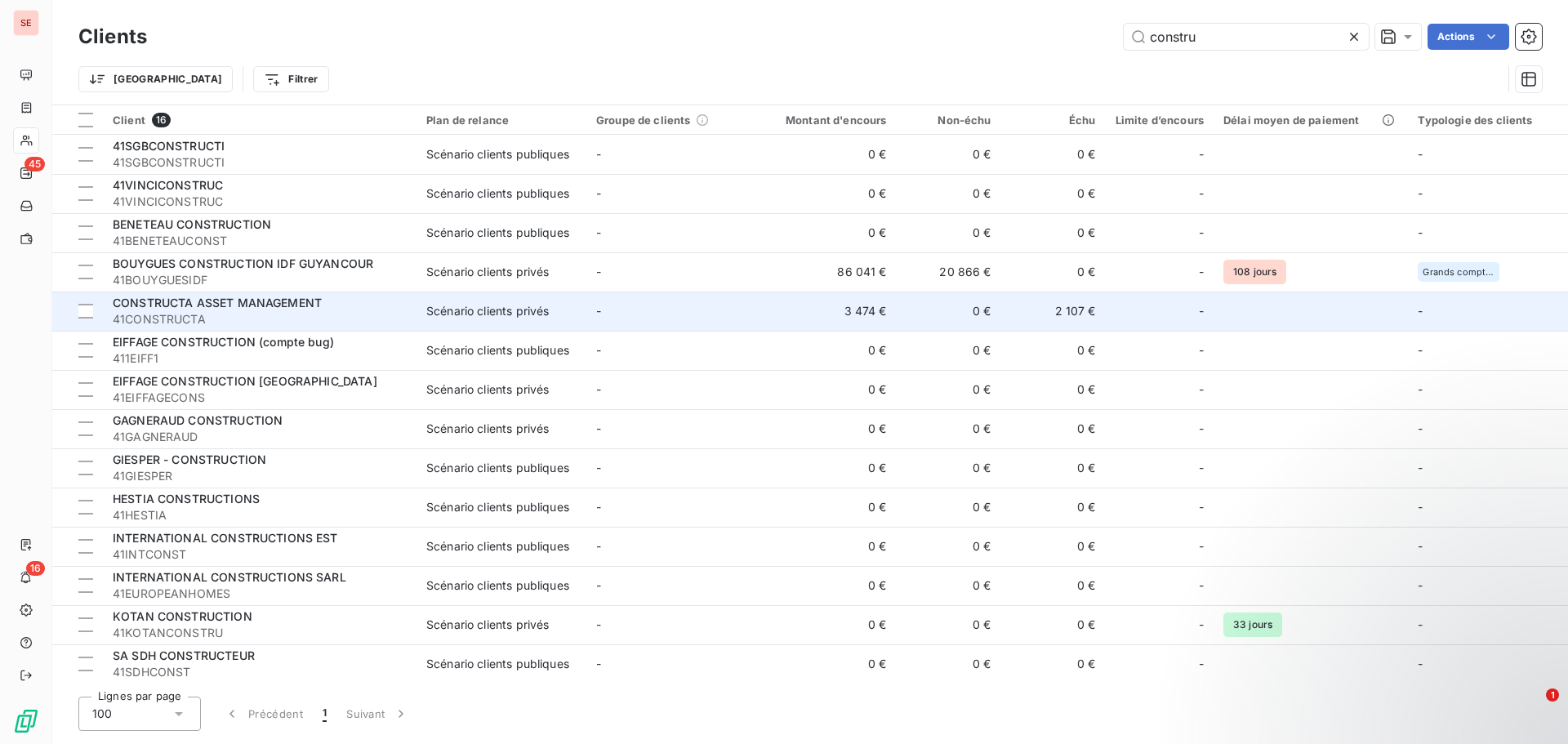
type input "constru"
click at [321, 316] on span "41CONSTRUCTA" at bounding box center [260, 319] width 294 height 17
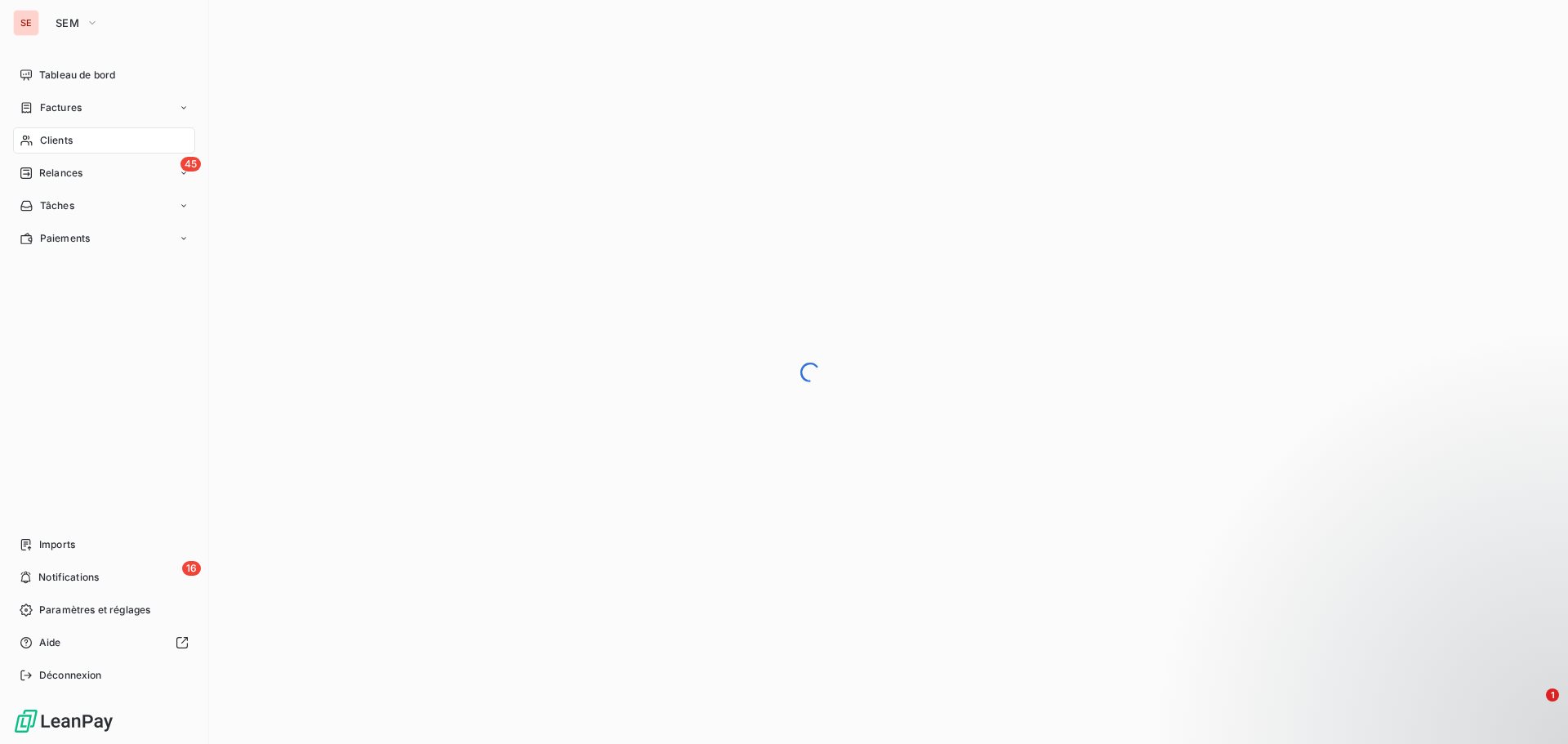
click at [63, 141] on span "Clients" at bounding box center [56, 141] width 32 height 15
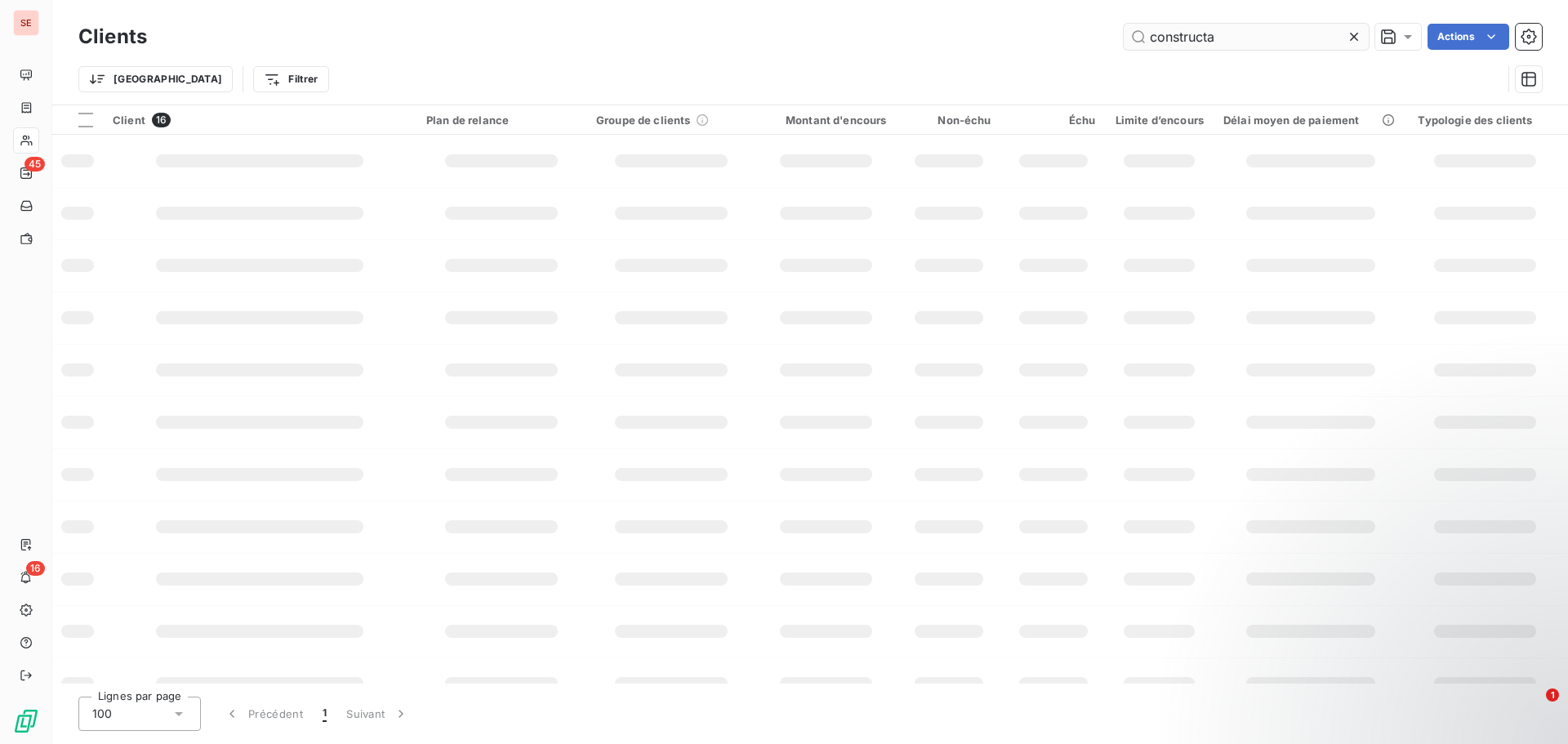
type input "constructa"
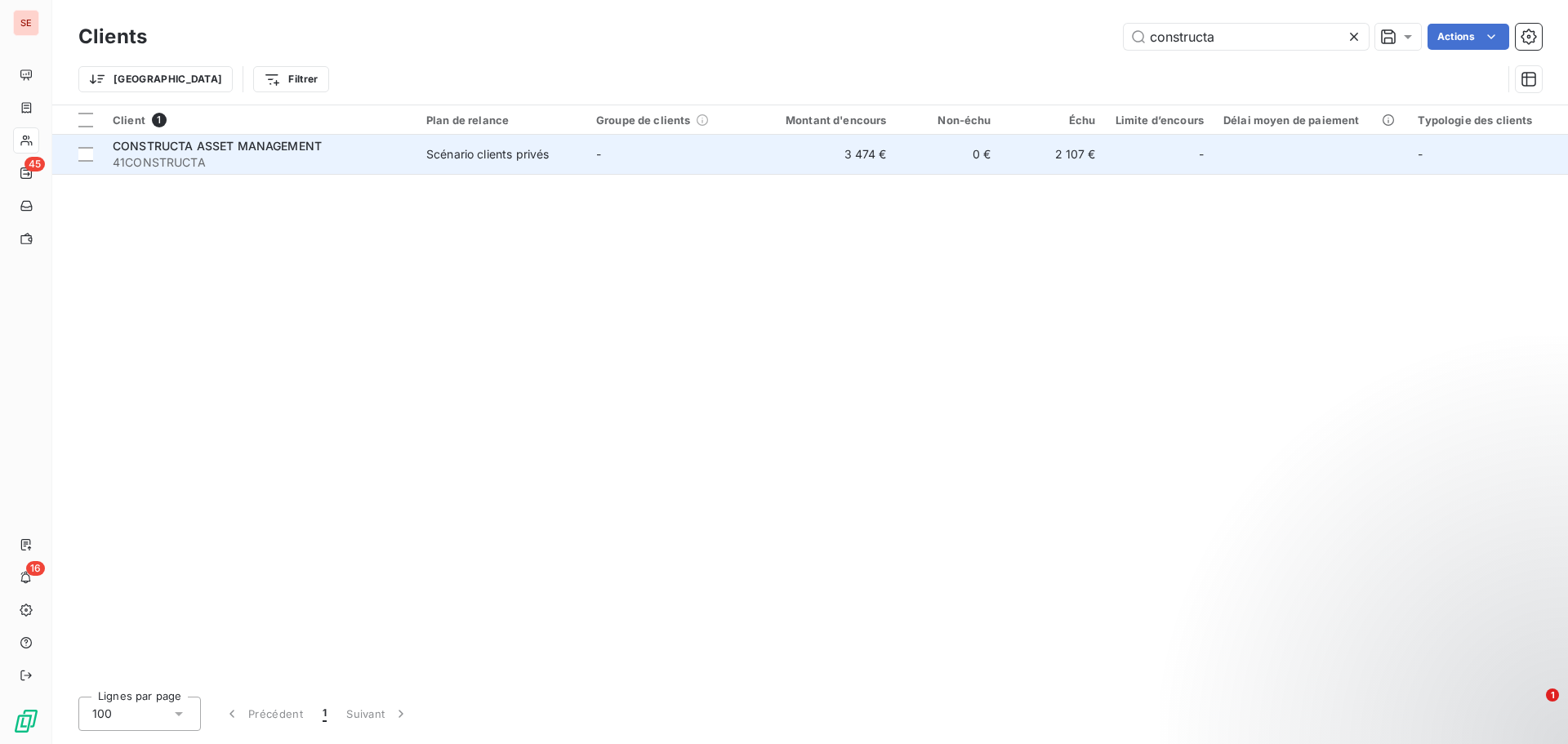
click at [371, 141] on div "CONSTRUCTA ASSET MANAGEMENT" at bounding box center [260, 146] width 294 height 17
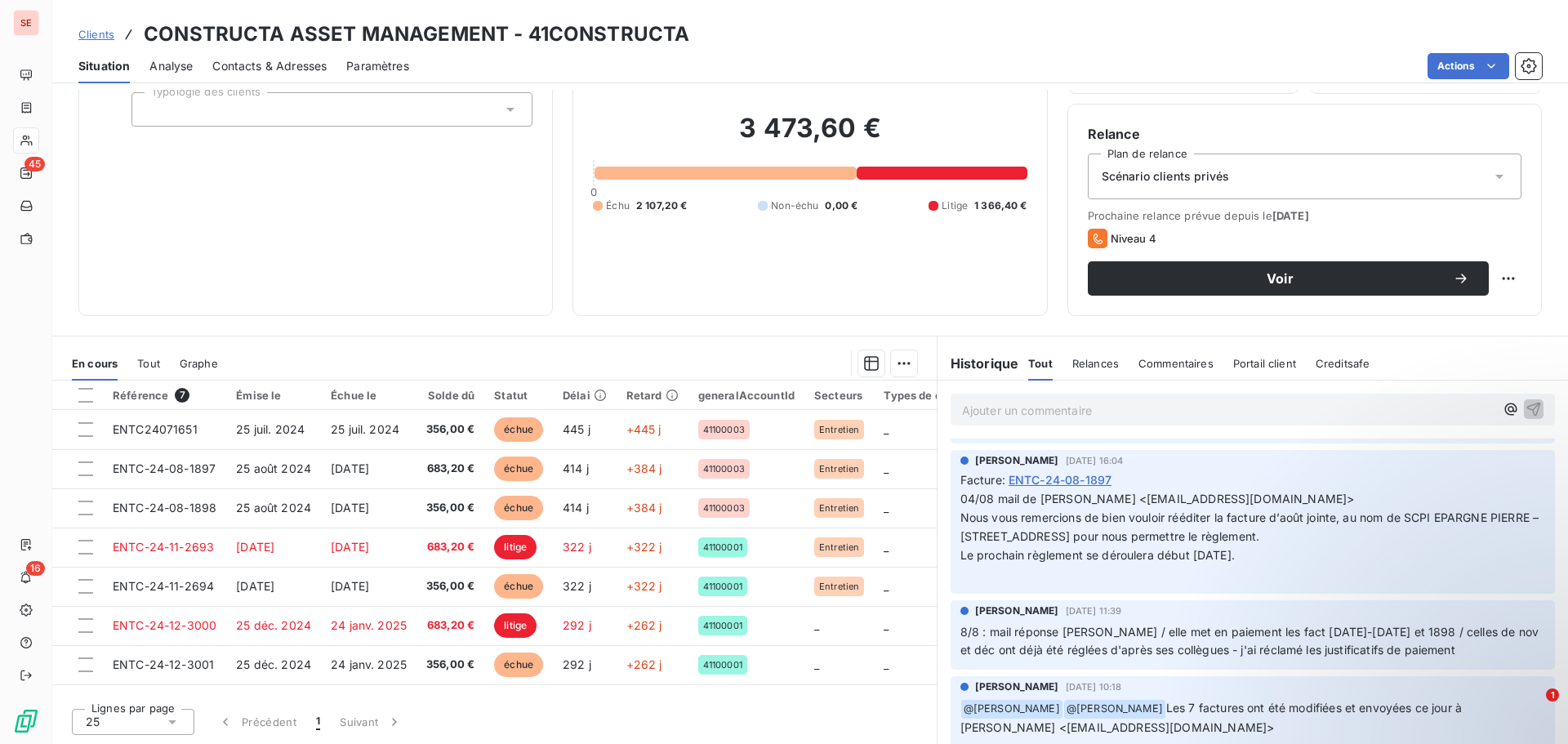
scroll to position [245, 0]
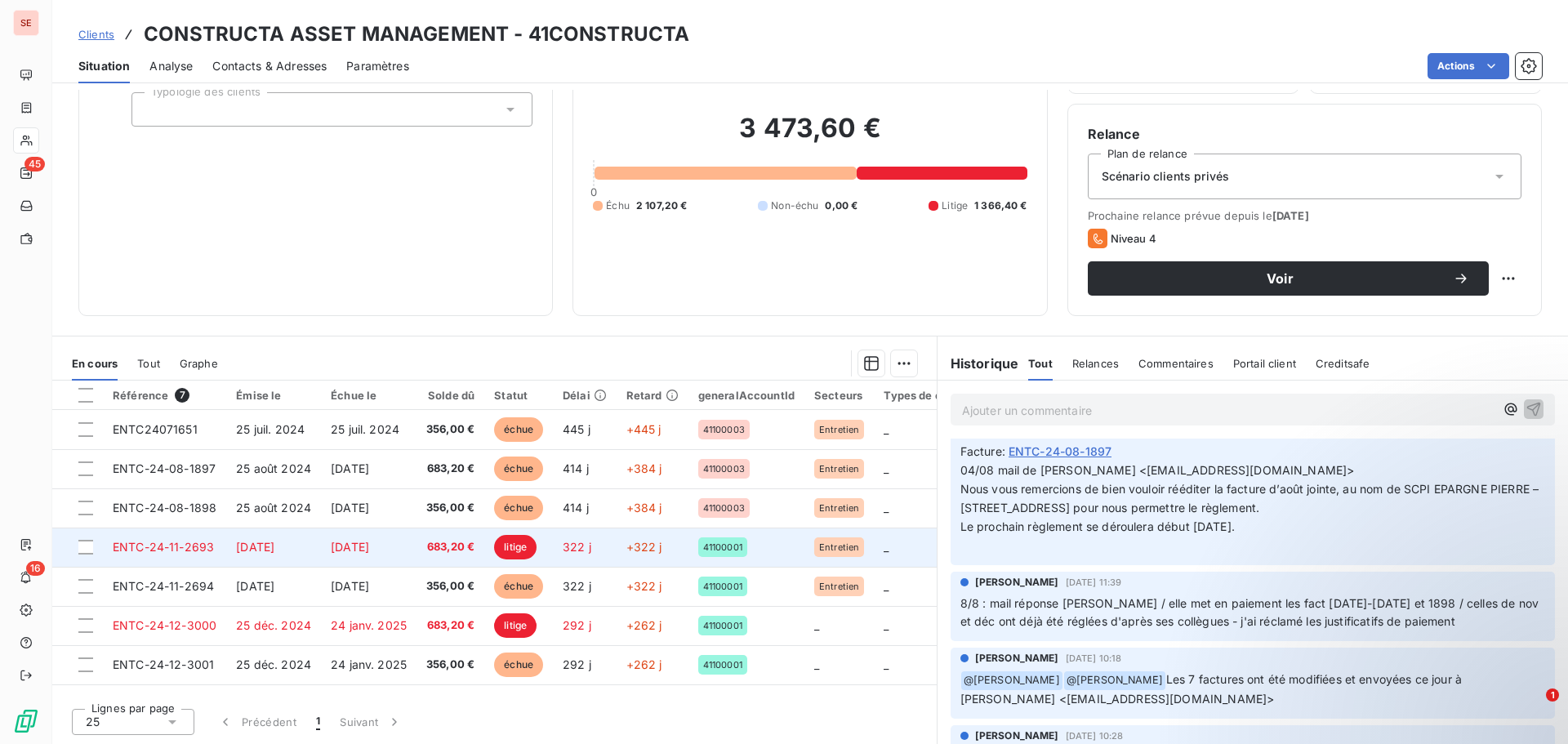
click at [419, 544] on td "683,20 €" at bounding box center [450, 547] width 68 height 39
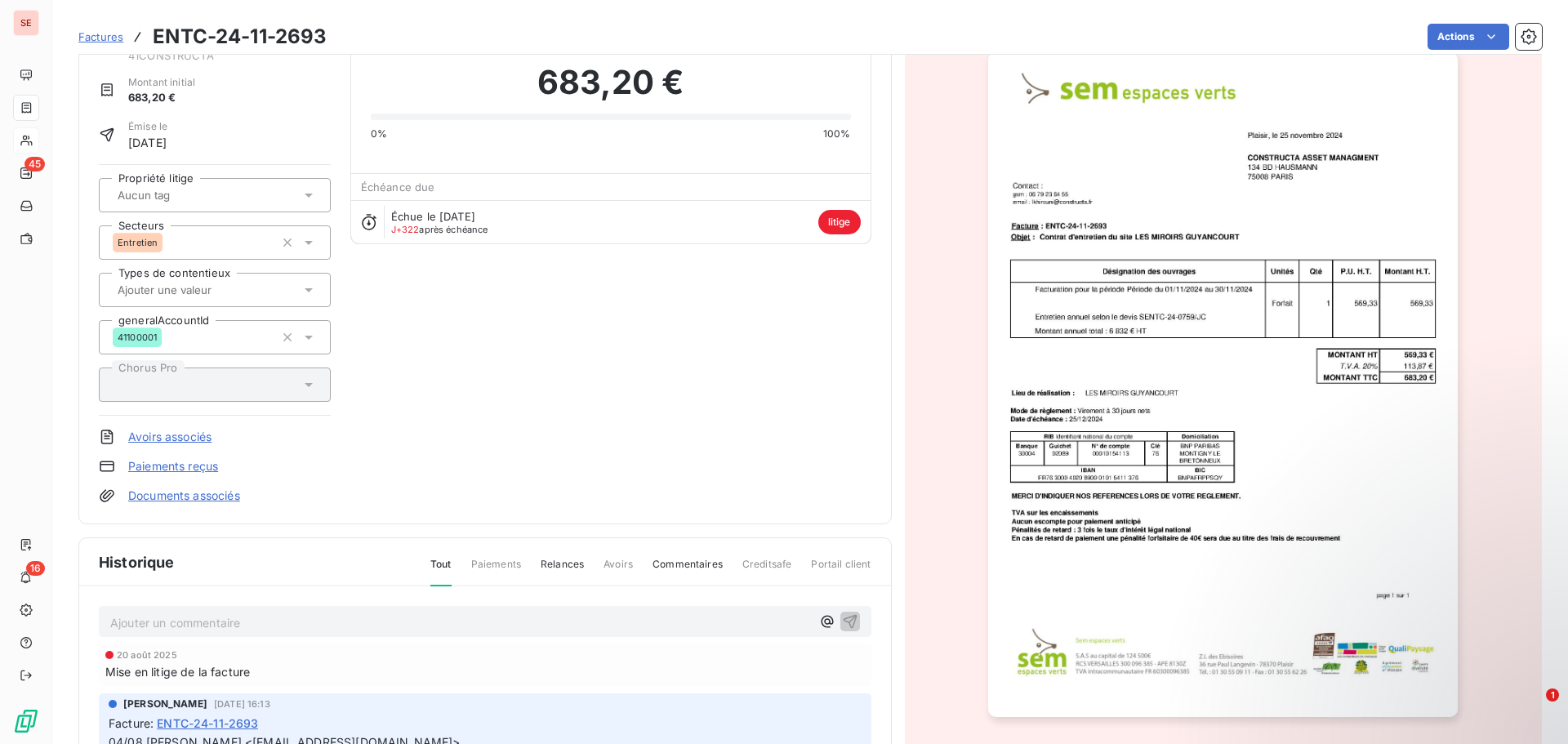
scroll to position [164, 0]
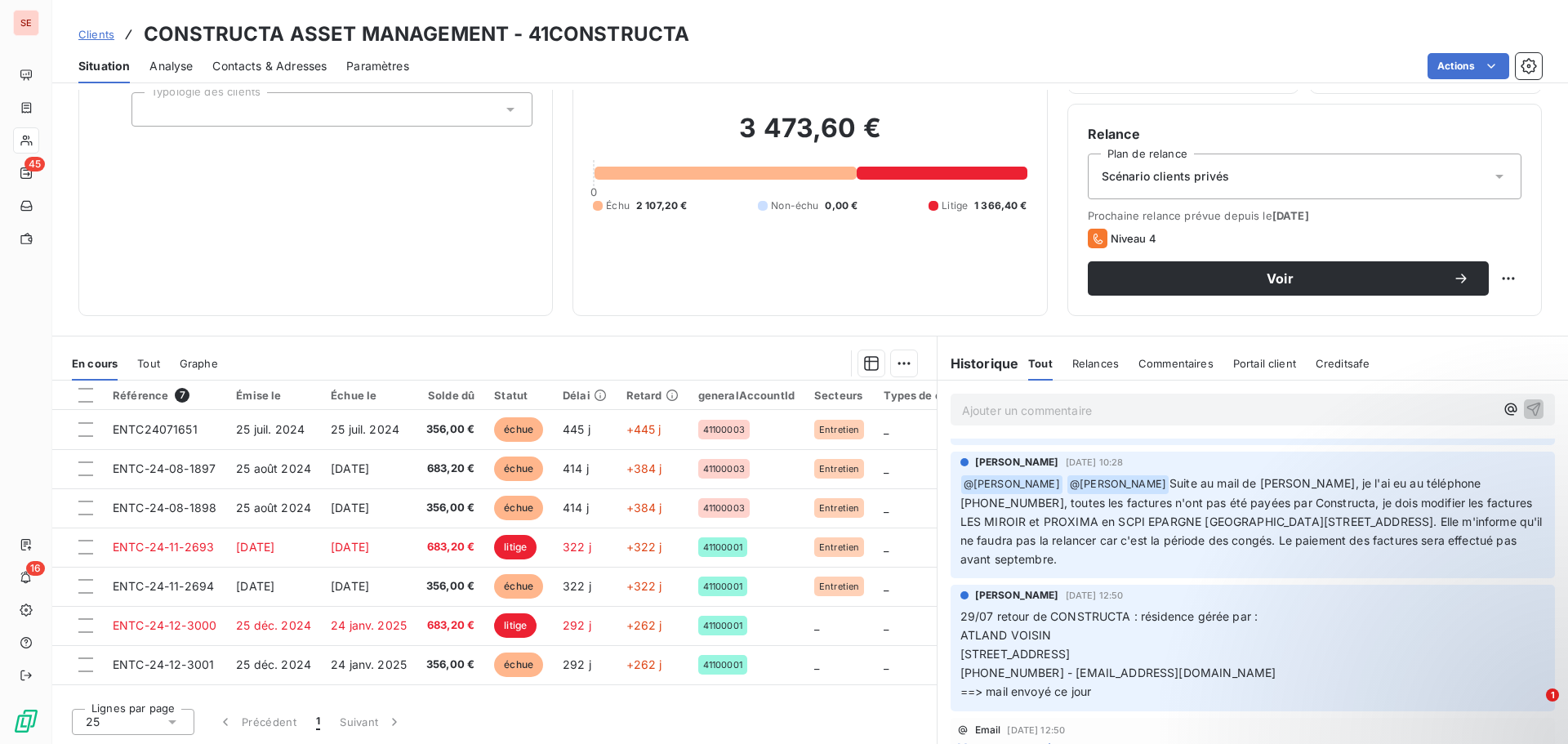
scroll to position [490, 0]
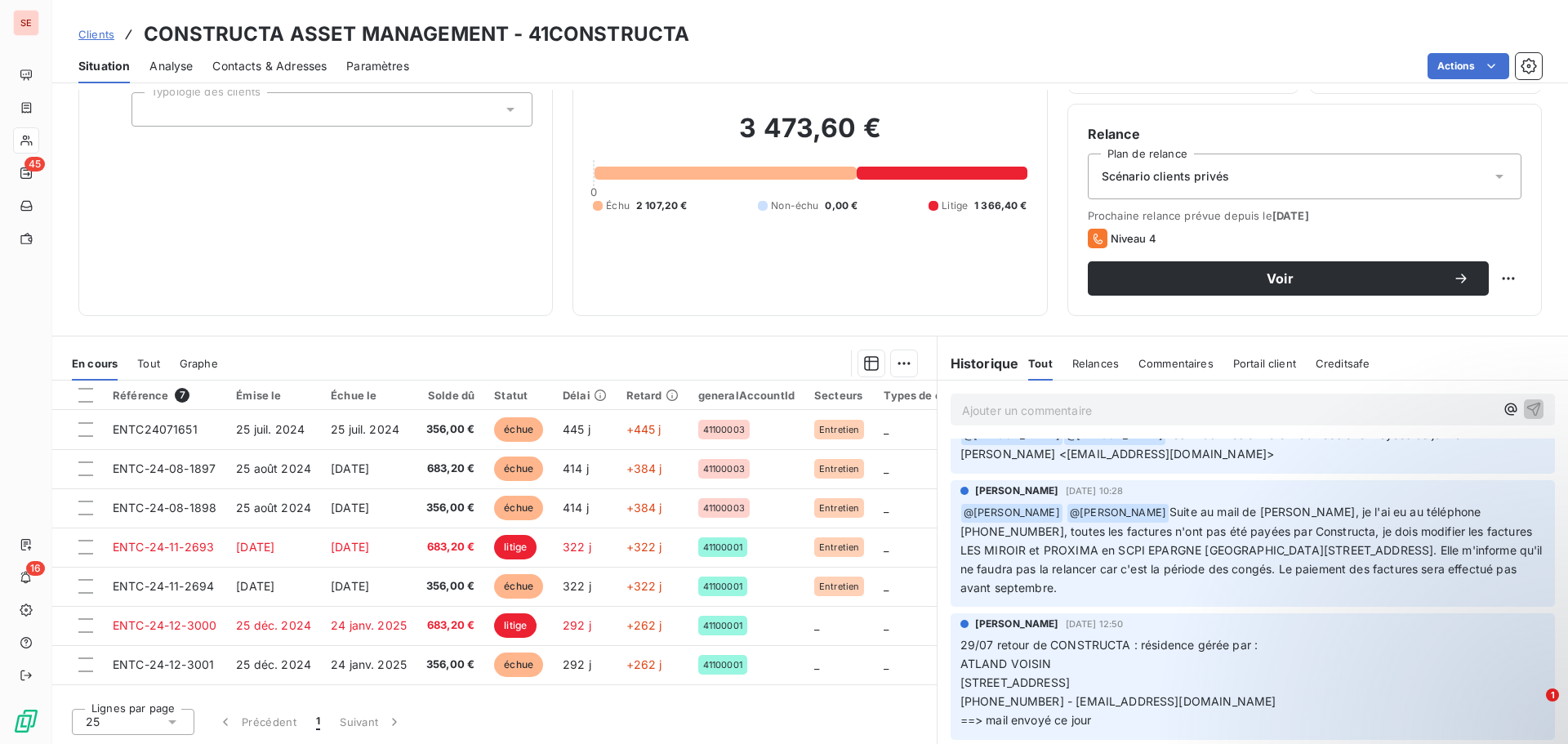
click at [286, 70] on span "Contacts & Adresses" at bounding box center [269, 67] width 115 height 17
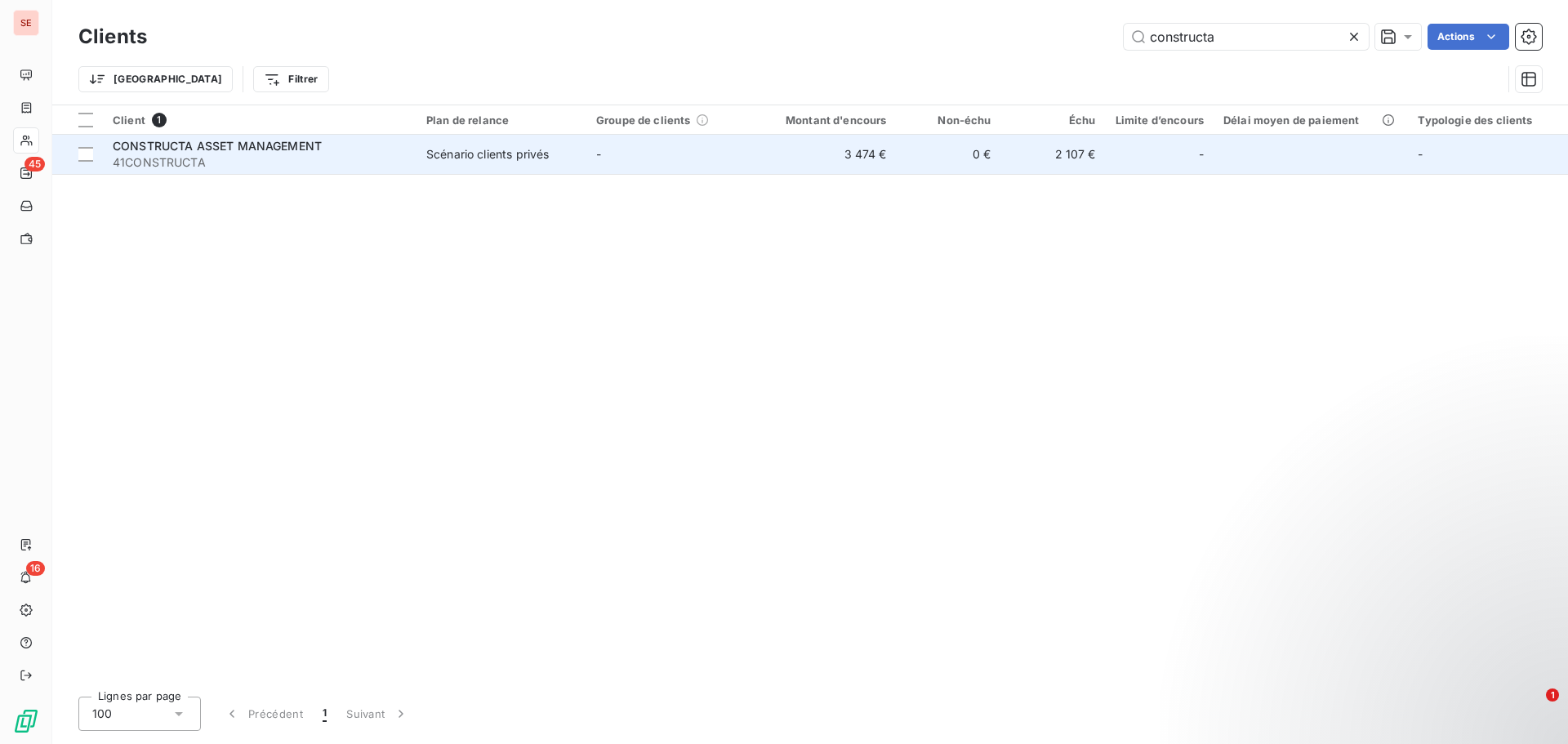
click at [267, 156] on span "41CONSTRUCTA" at bounding box center [260, 163] width 294 height 17
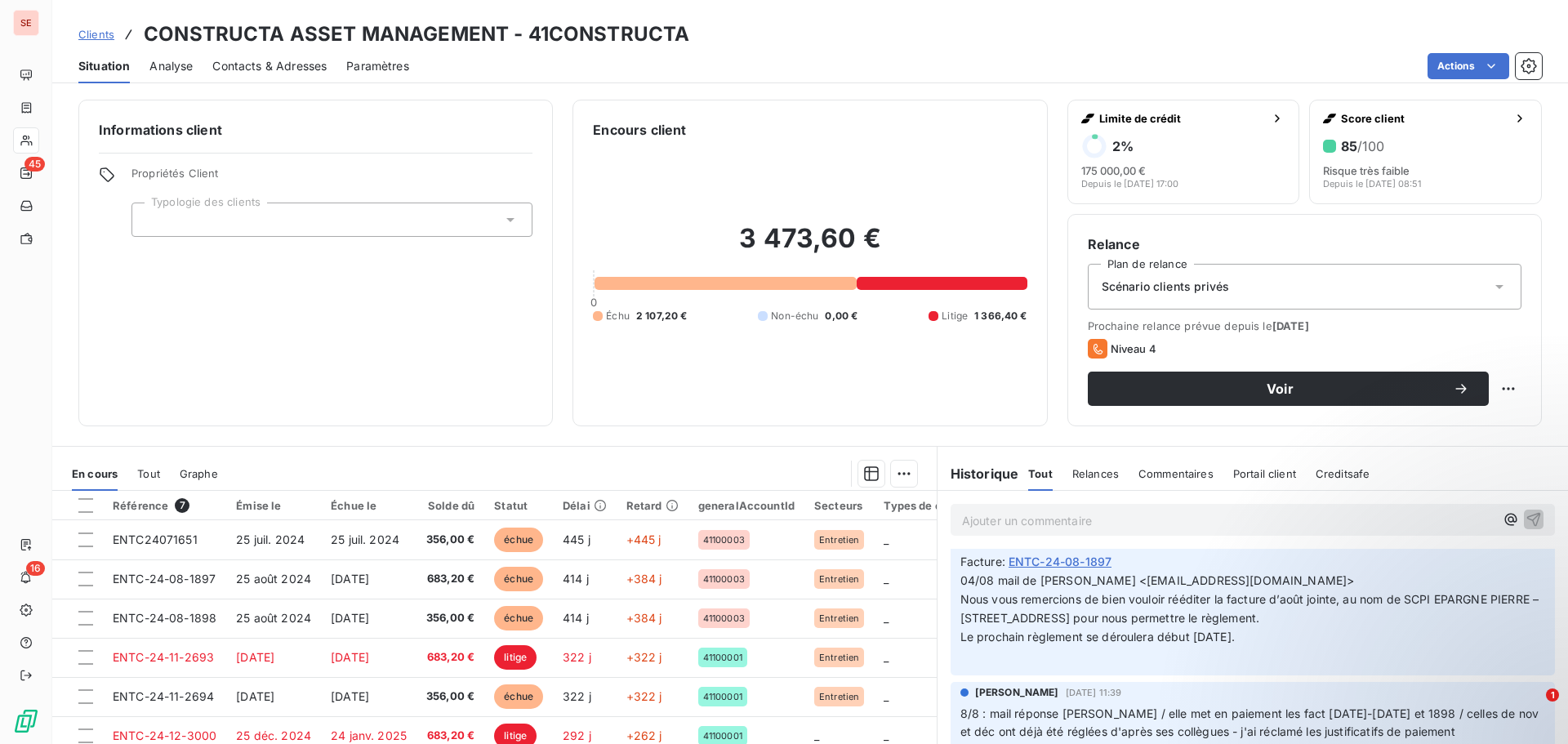
click at [305, 68] on span "Contacts & Adresses" at bounding box center [269, 67] width 115 height 17
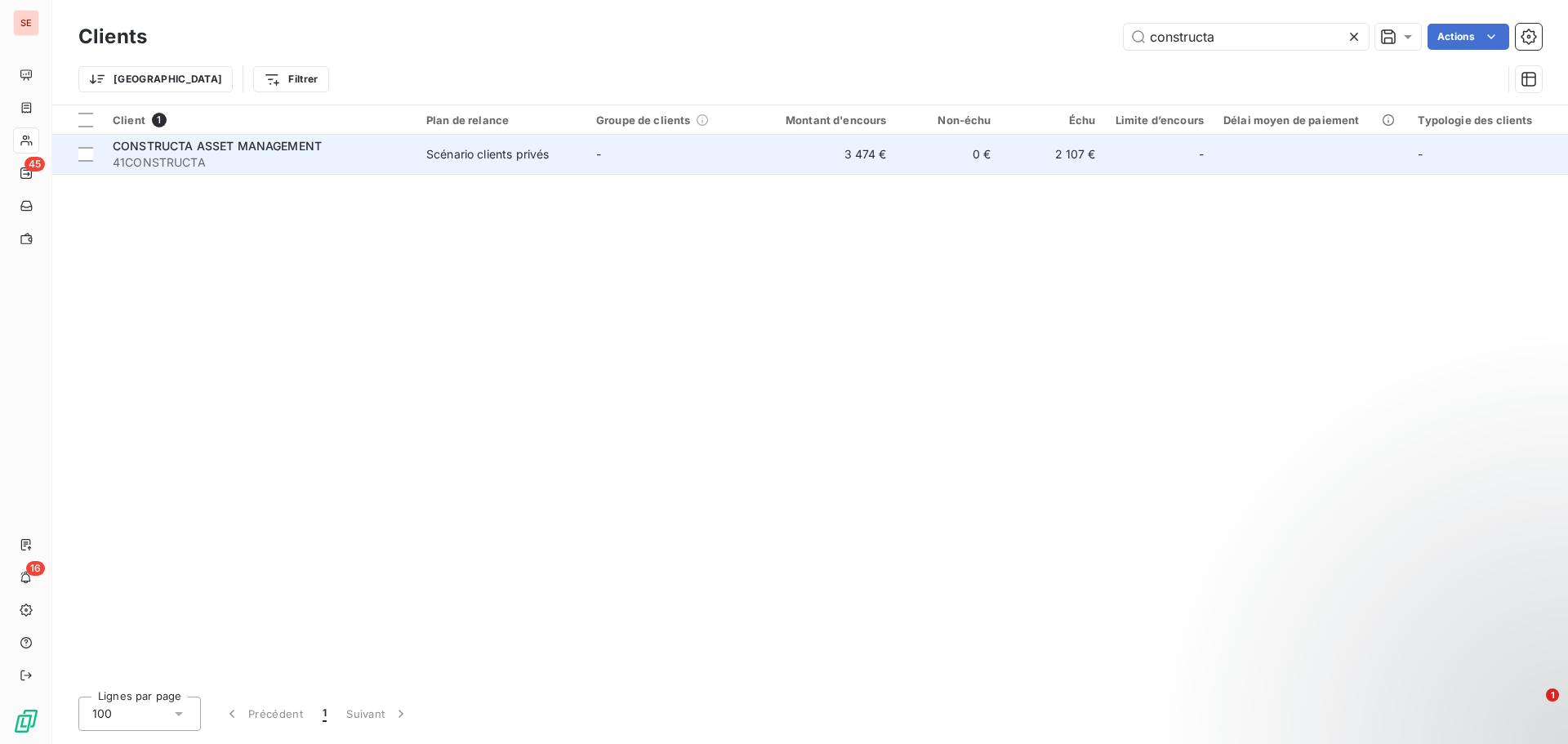
click at [250, 149] on span "CONSTRUCTA ASSET MANAGEMENT" at bounding box center [218, 145] width 209 height 14
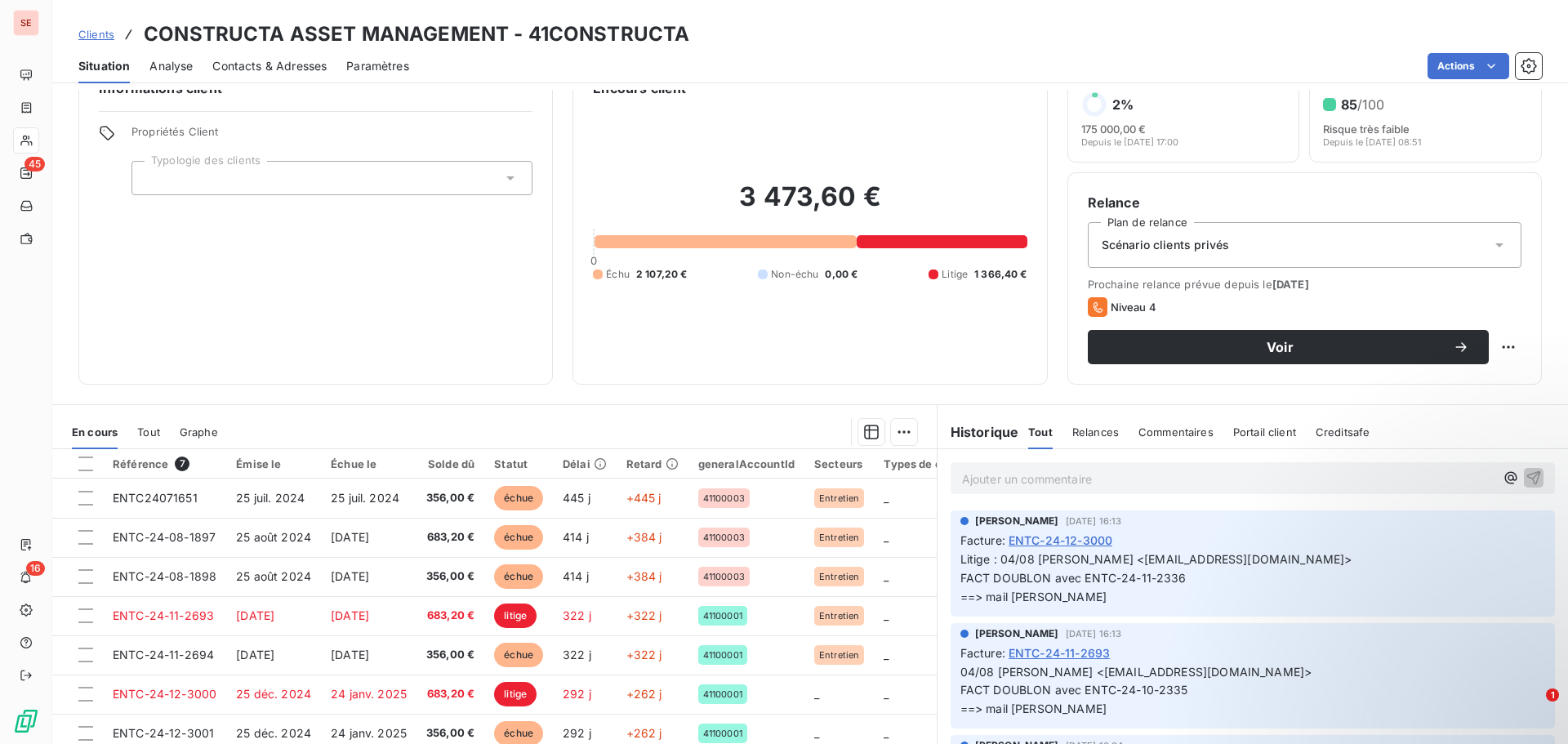
scroll to position [110, 0]
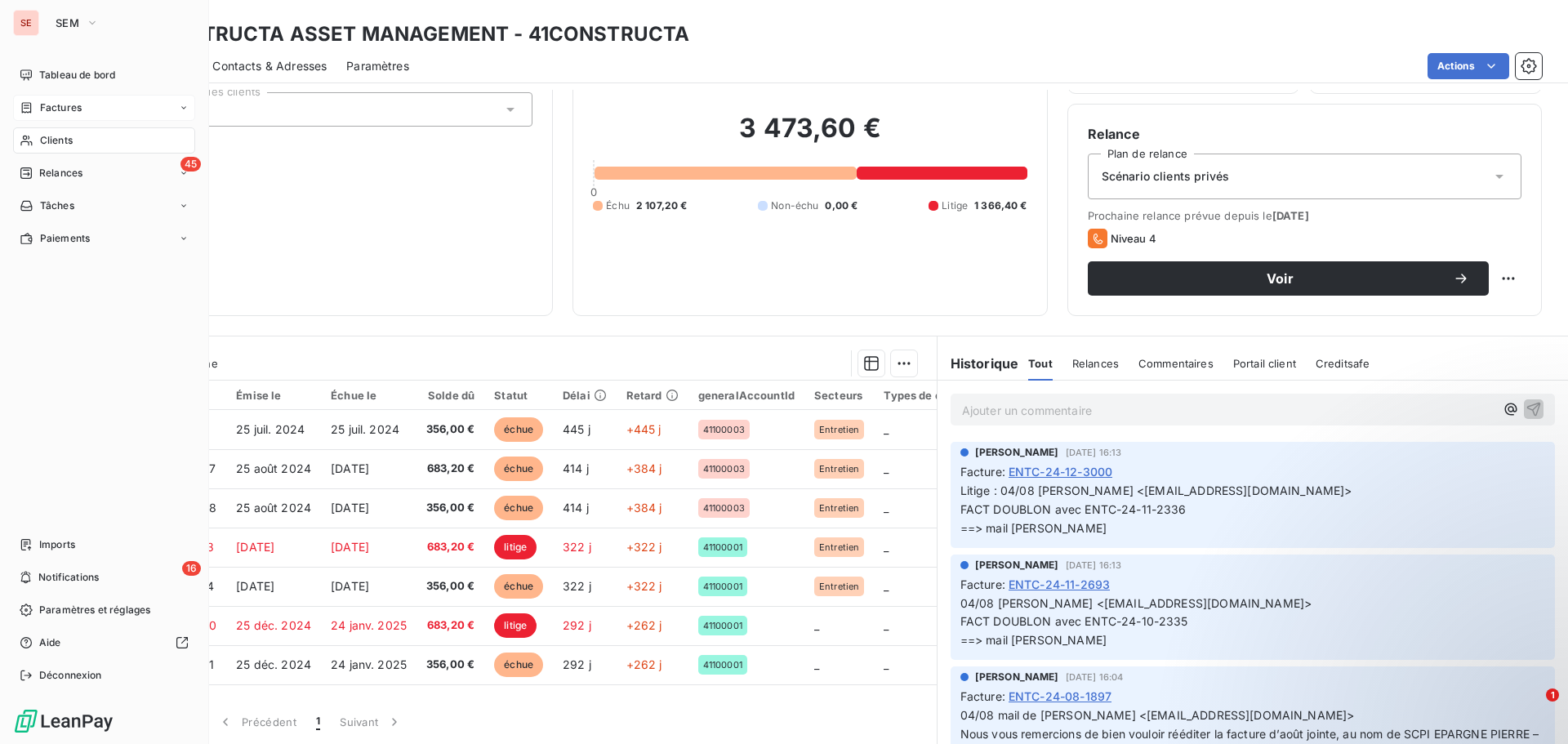
click at [81, 107] on div "Factures" at bounding box center [104, 107] width 182 height 26
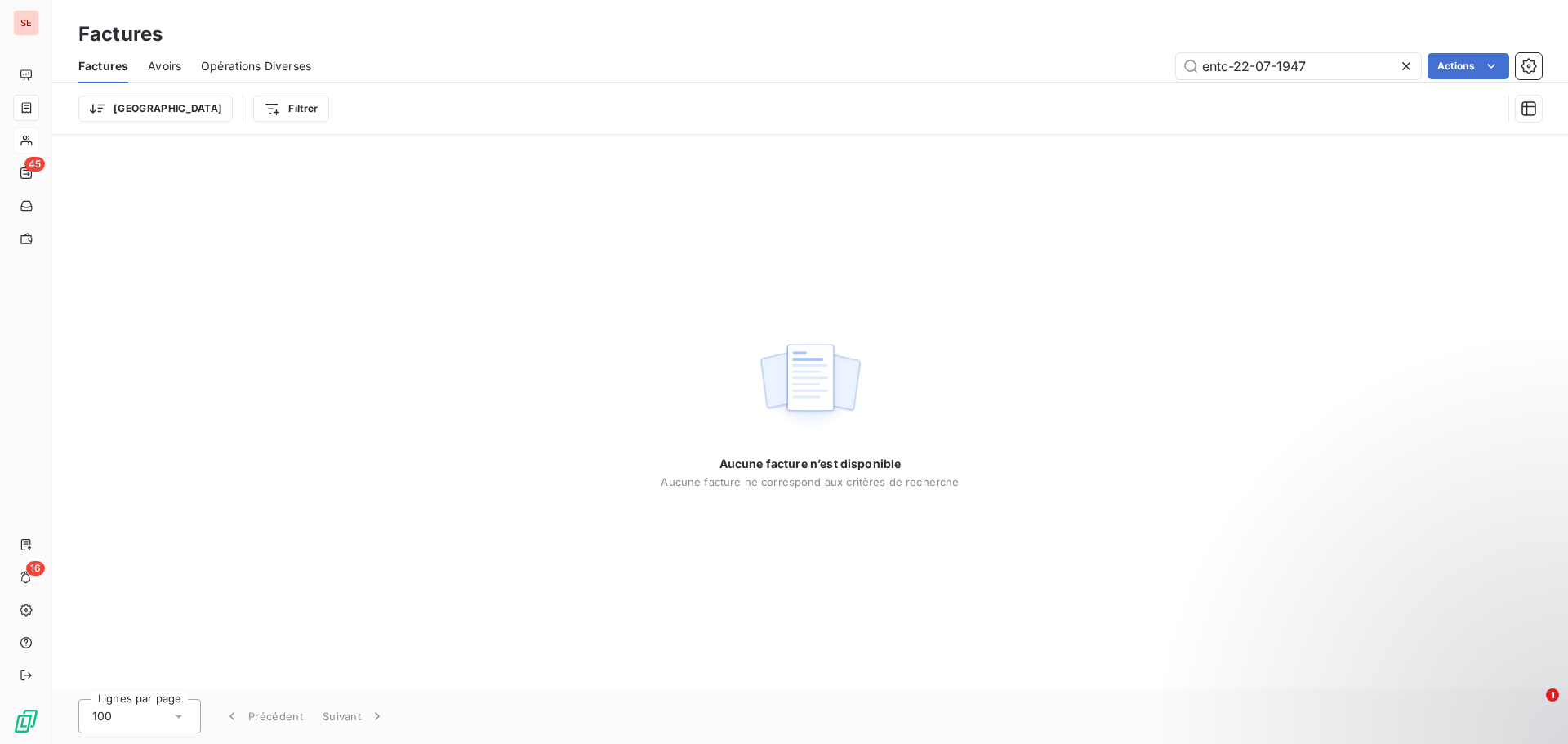
drag, startPoint x: 1350, startPoint y: 71, endPoint x: 1068, endPoint y: 60, distance: 282.2
click at [1078, 61] on div "entc-22-07-1947 Actions" at bounding box center [936, 66] width 1211 height 26
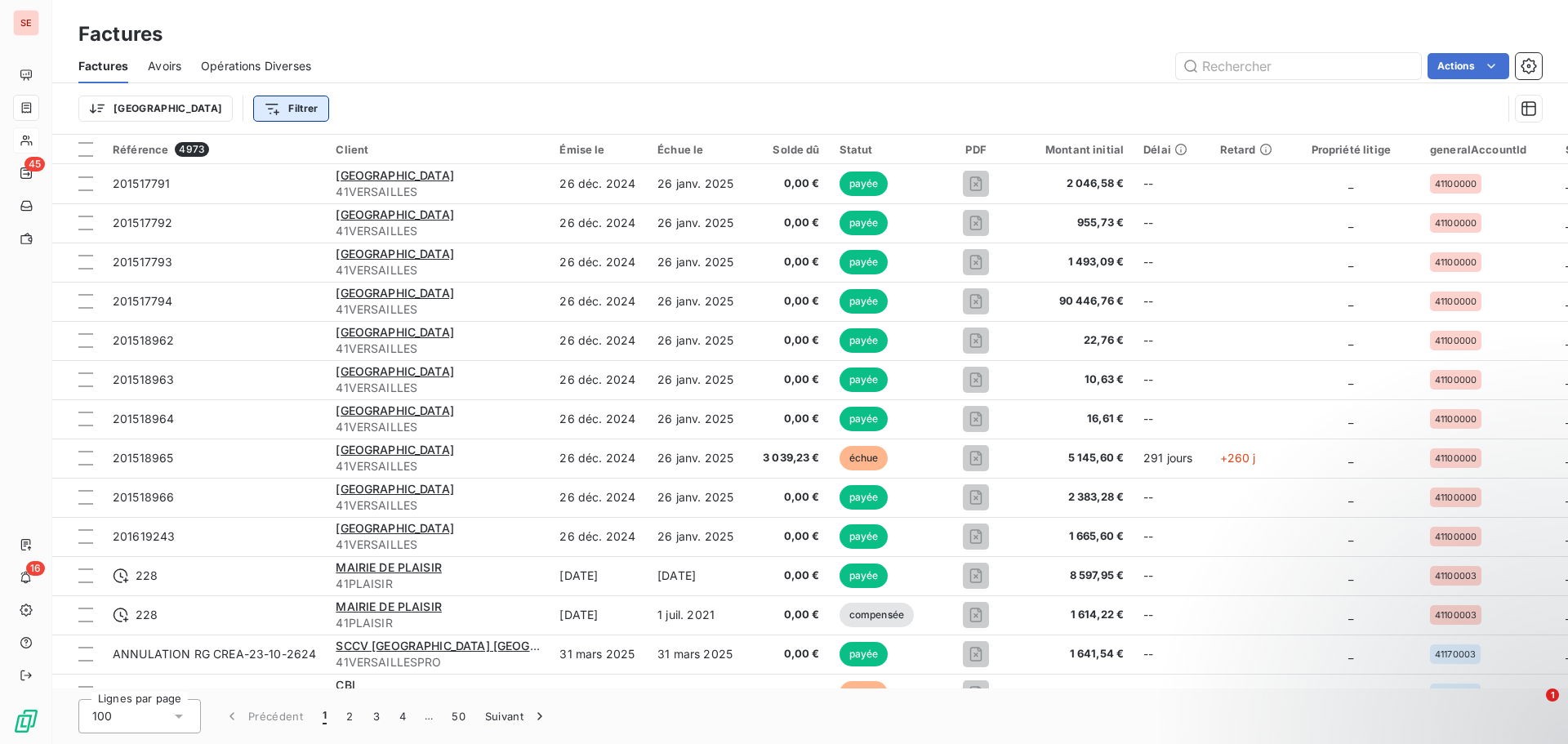
click at [218, 105] on html "SE 45 16 Factures Factures Avoirs Opérations Diverses Actions Trier Filtrer Réf…" at bounding box center [784, 372] width 1568 height 744
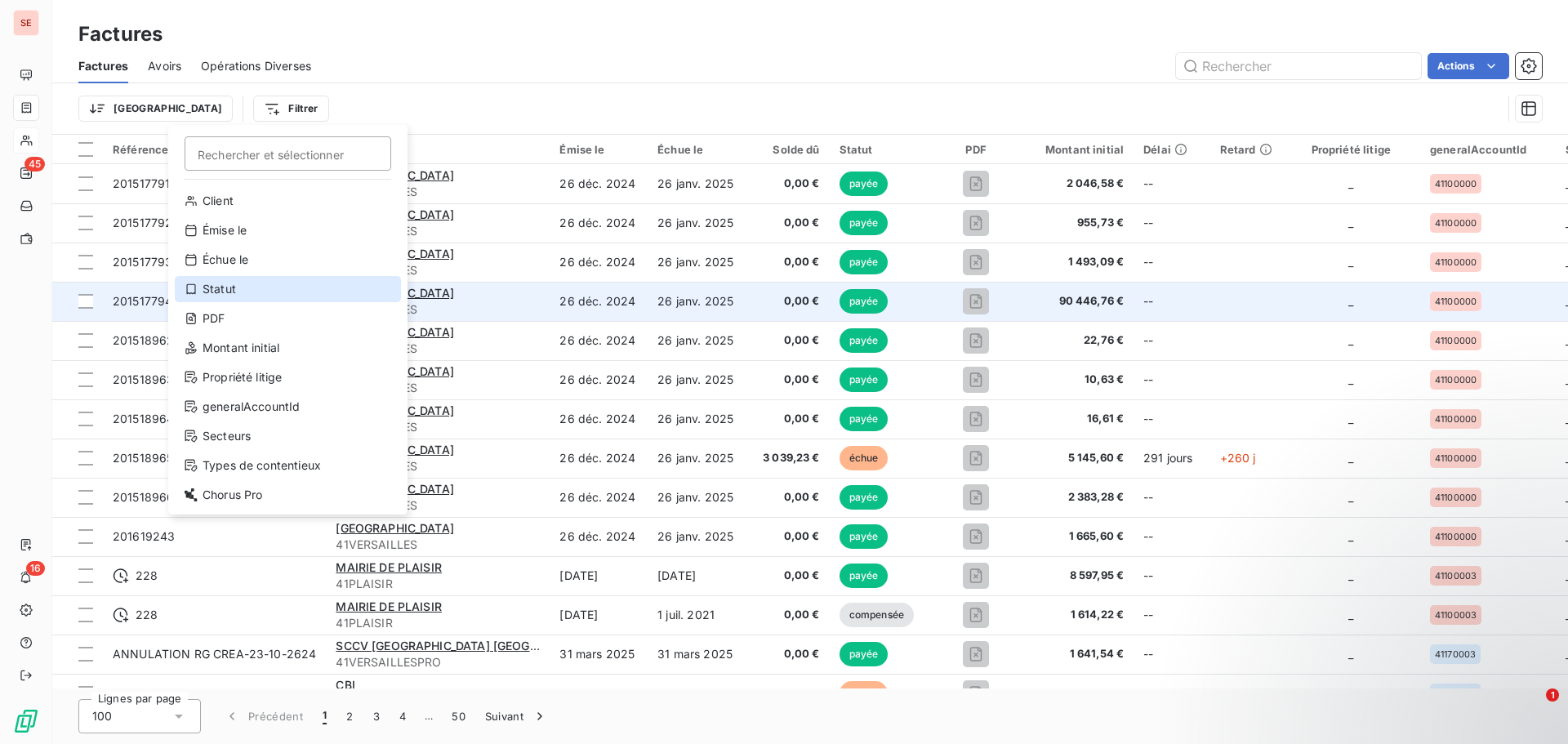
click at [225, 287] on div "Statut" at bounding box center [288, 289] width 226 height 26
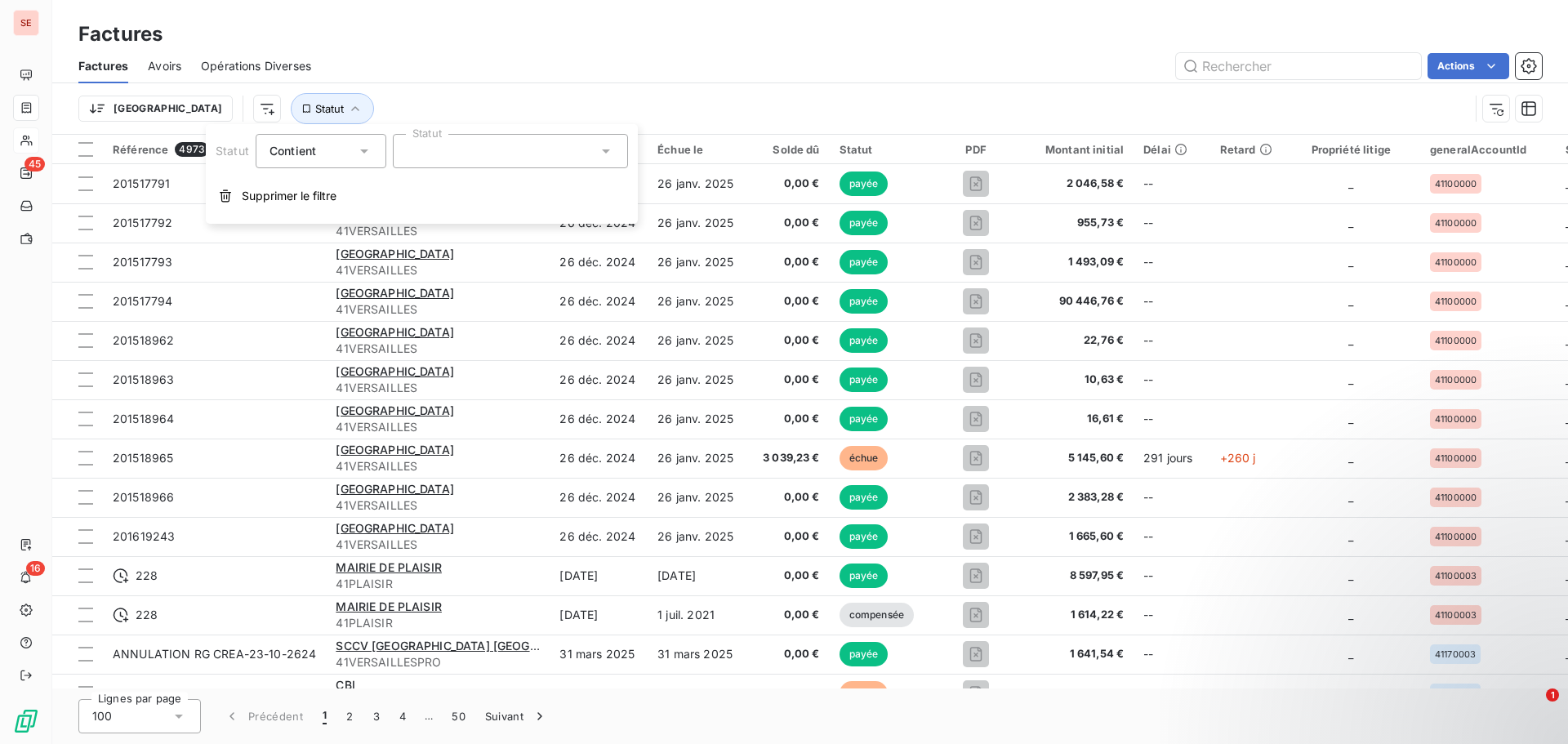
click at [486, 157] on div at bounding box center [510, 151] width 235 height 34
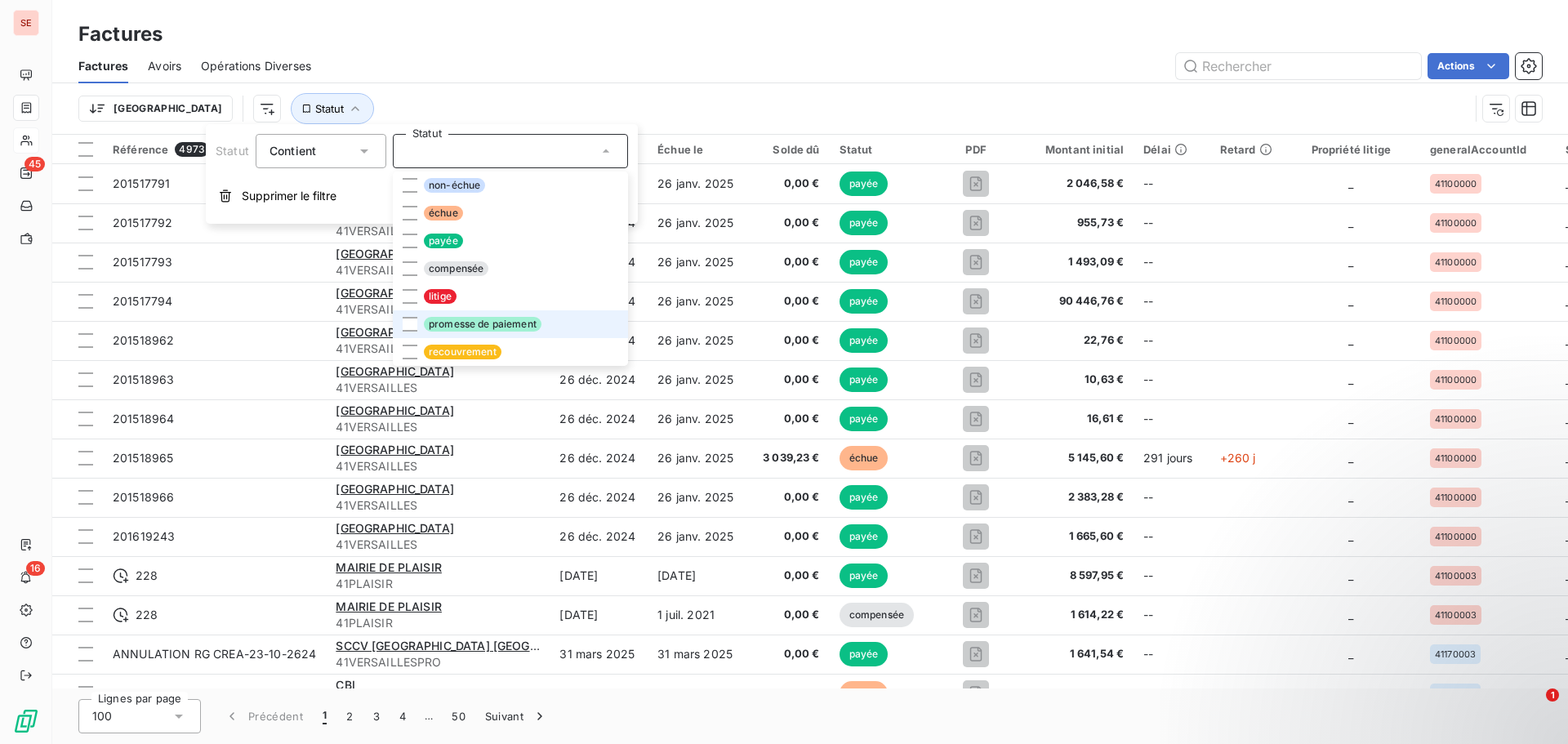
click at [452, 319] on span "promesse de paiement" at bounding box center [482, 324] width 118 height 15
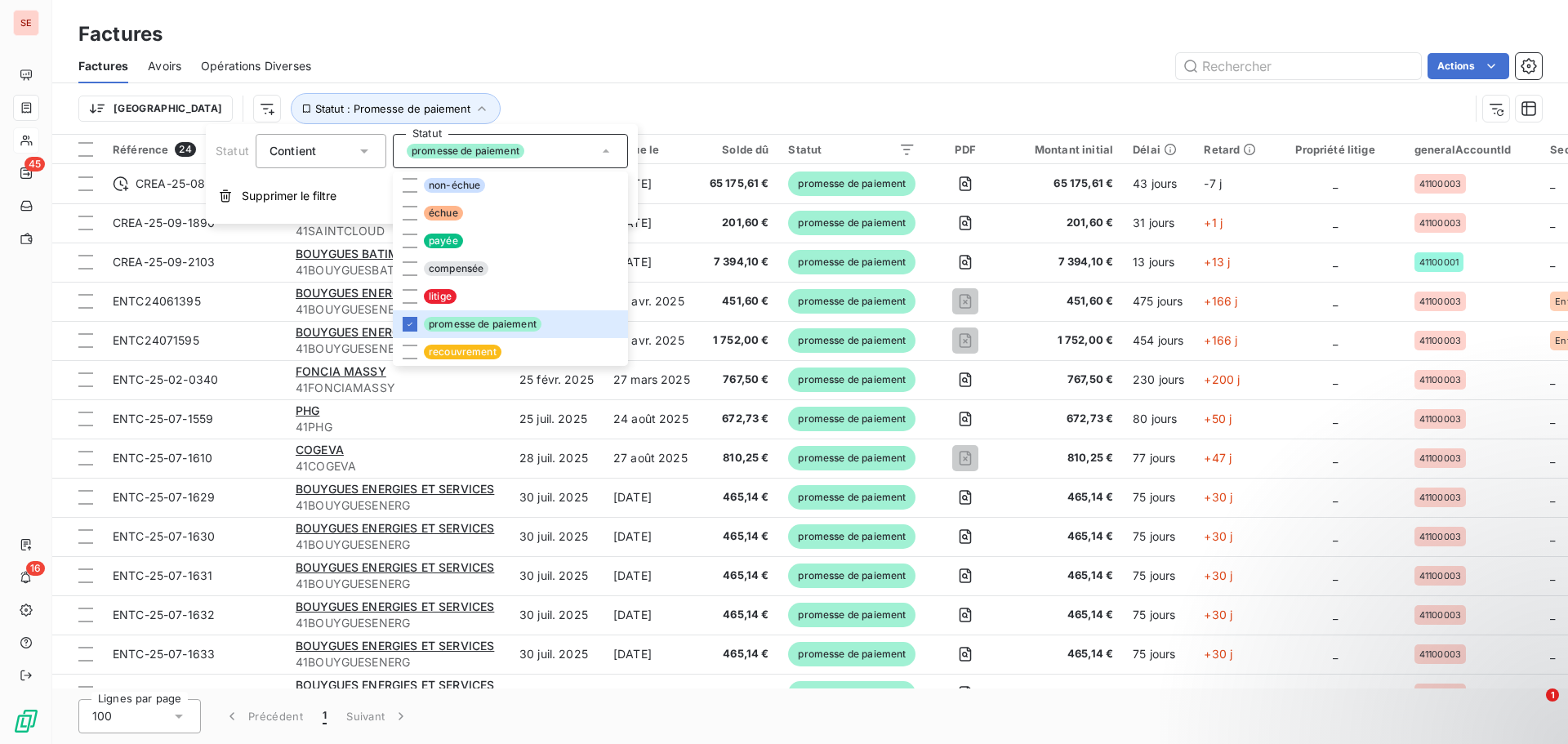
click at [804, 71] on div "Actions" at bounding box center [936, 66] width 1211 height 26
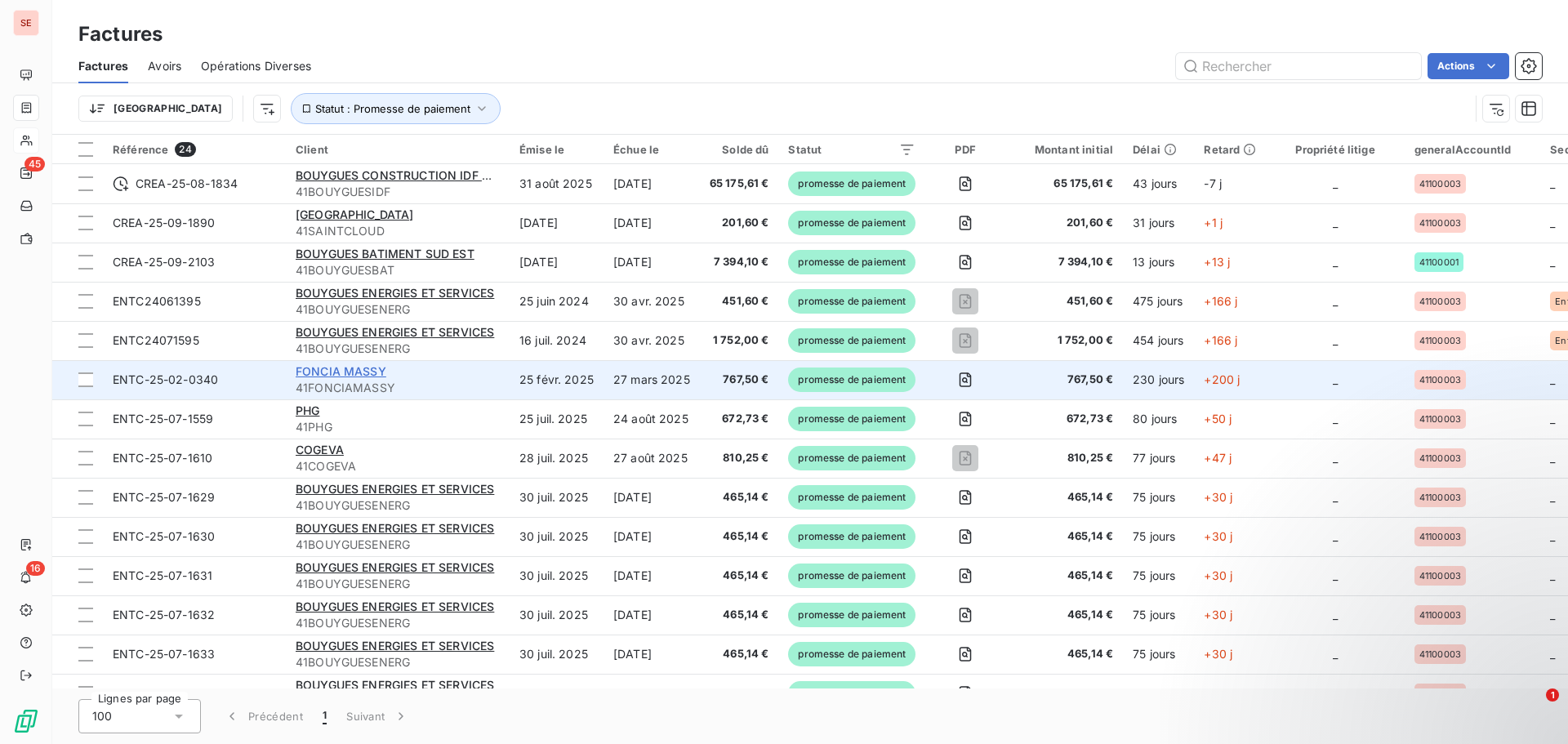
click at [349, 373] on span "FONCIA MASSY" at bounding box center [341, 370] width 91 height 14
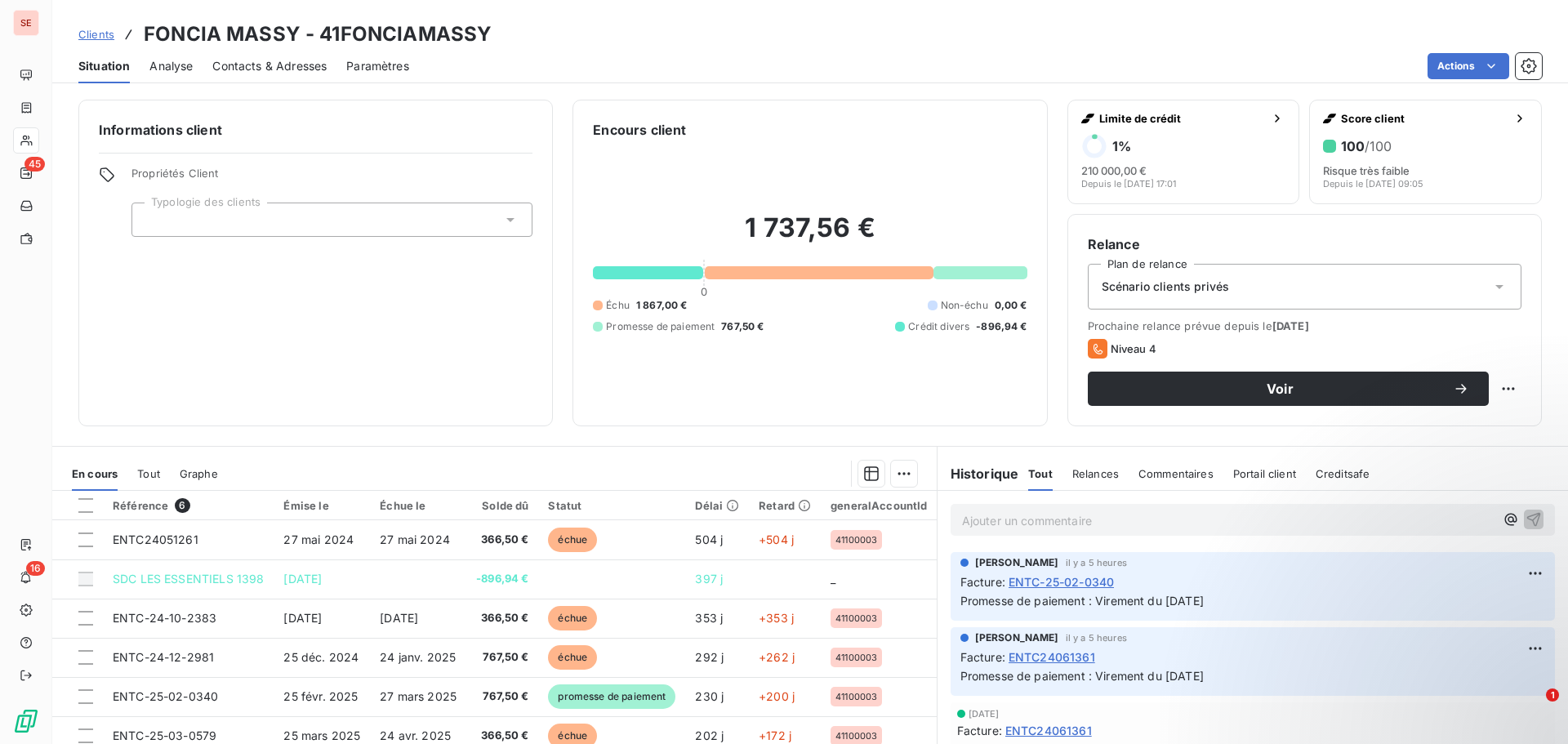
scroll to position [81, 0]
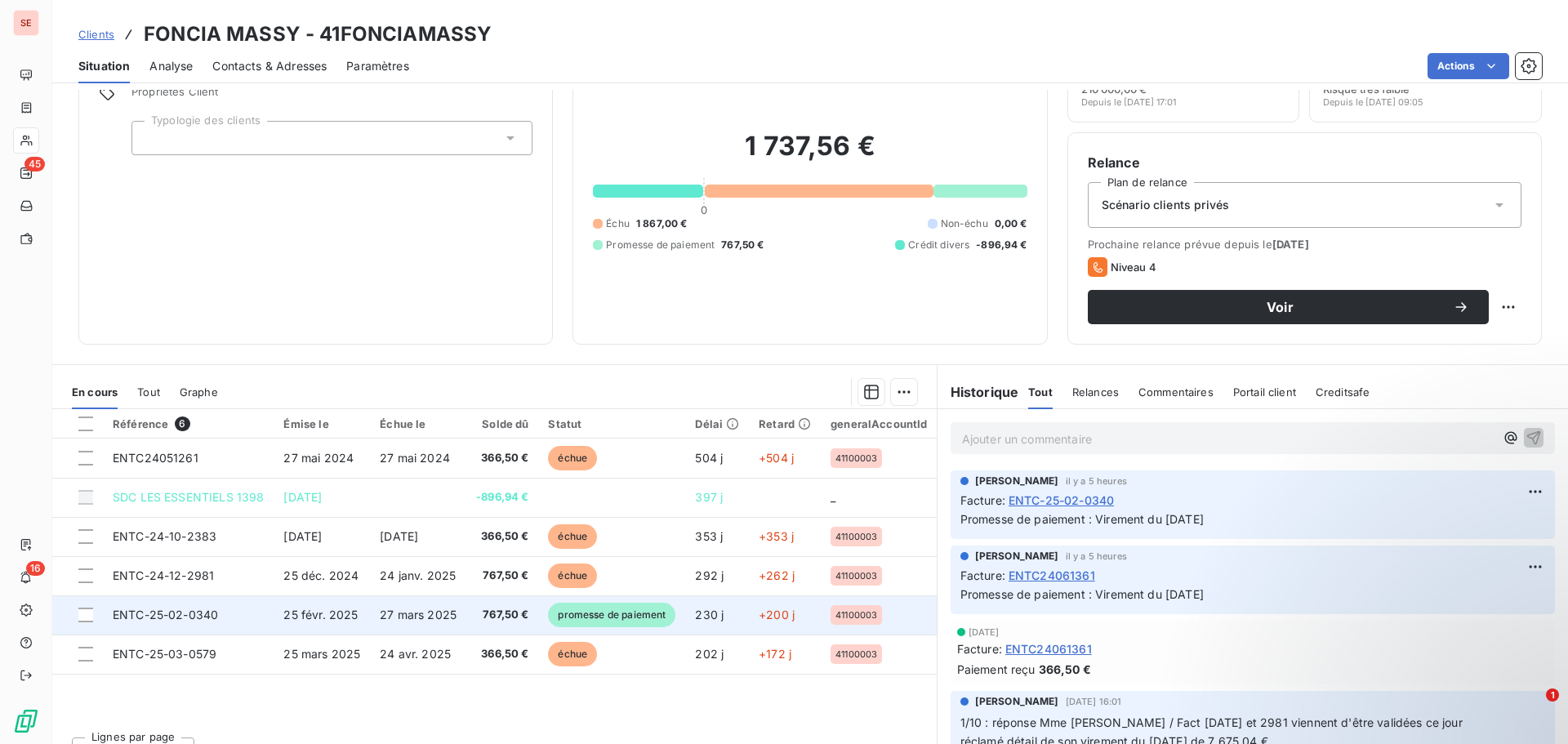
click at [437, 614] on span "27 mars 2025" at bounding box center [417, 614] width 77 height 14
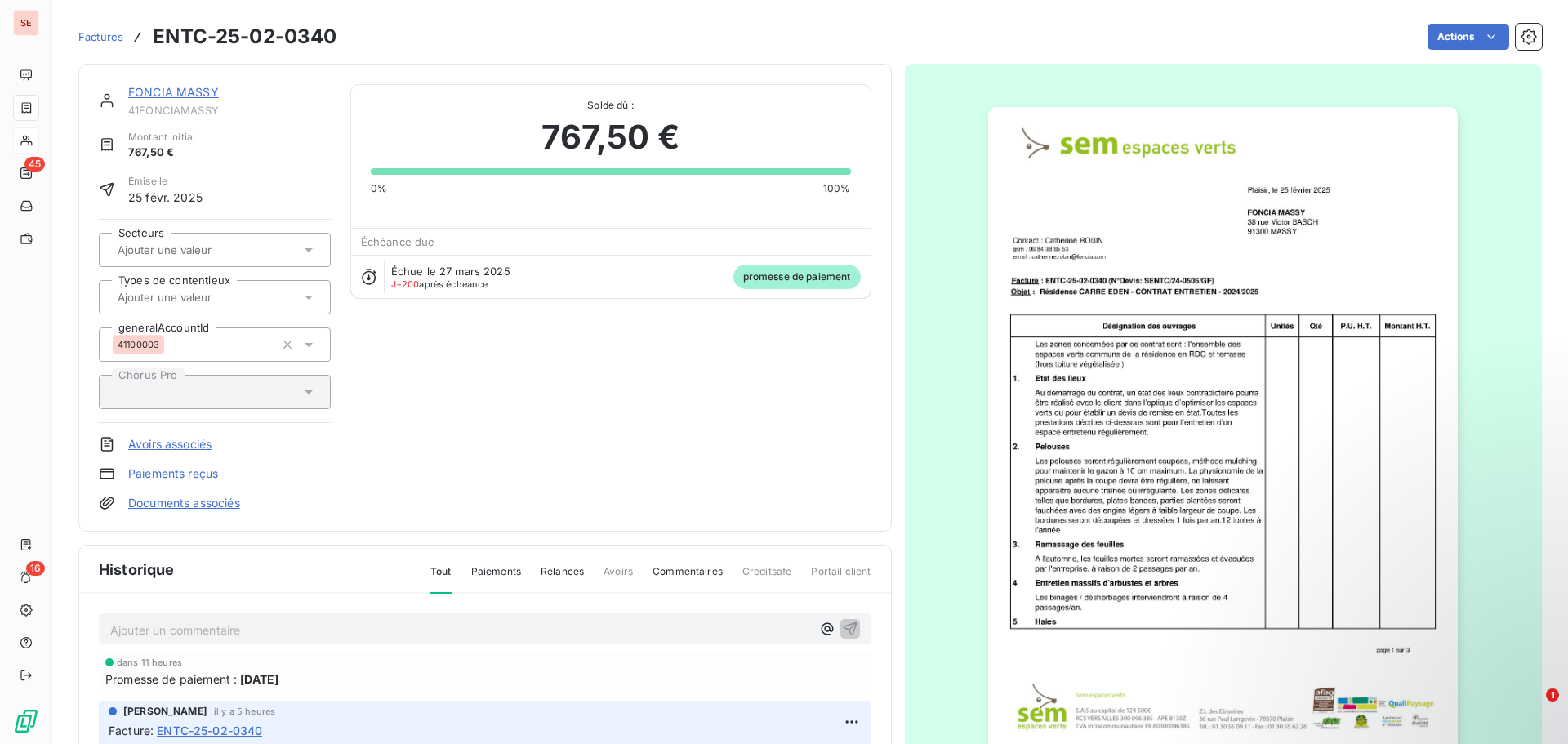
click at [214, 501] on link "Documents associés" at bounding box center [184, 503] width 112 height 17
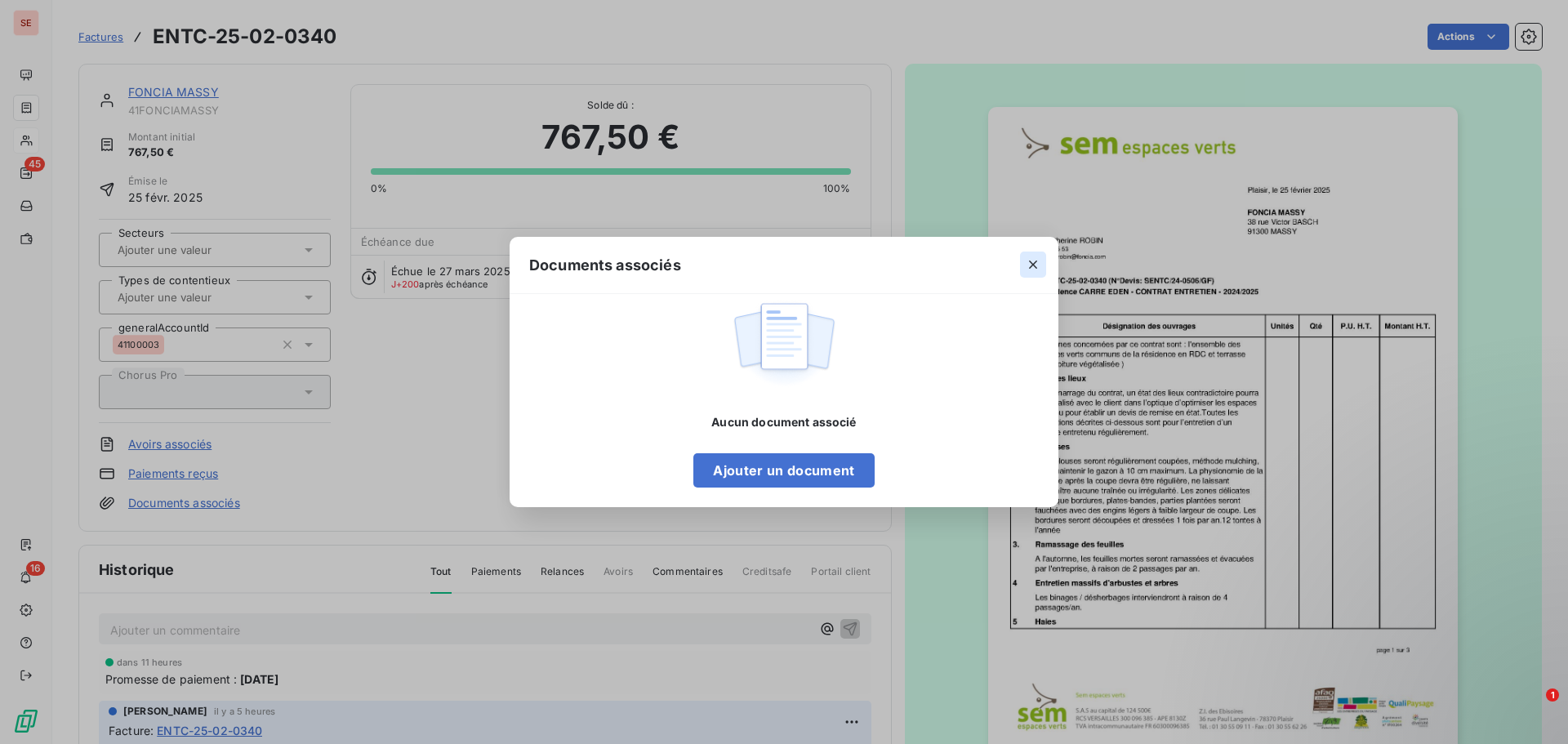
click at [1043, 270] on button "button" at bounding box center [1033, 265] width 26 height 26
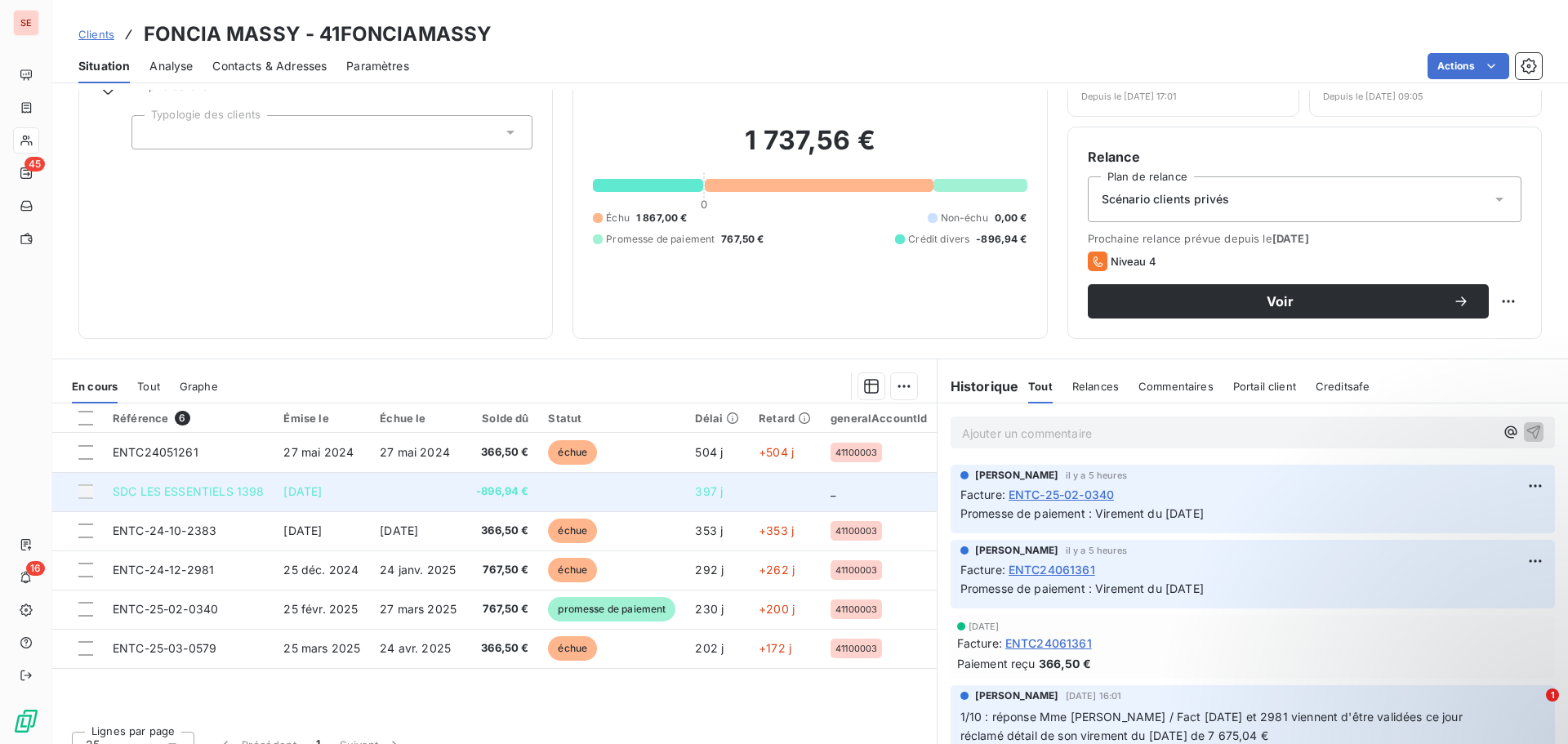
scroll to position [110, 0]
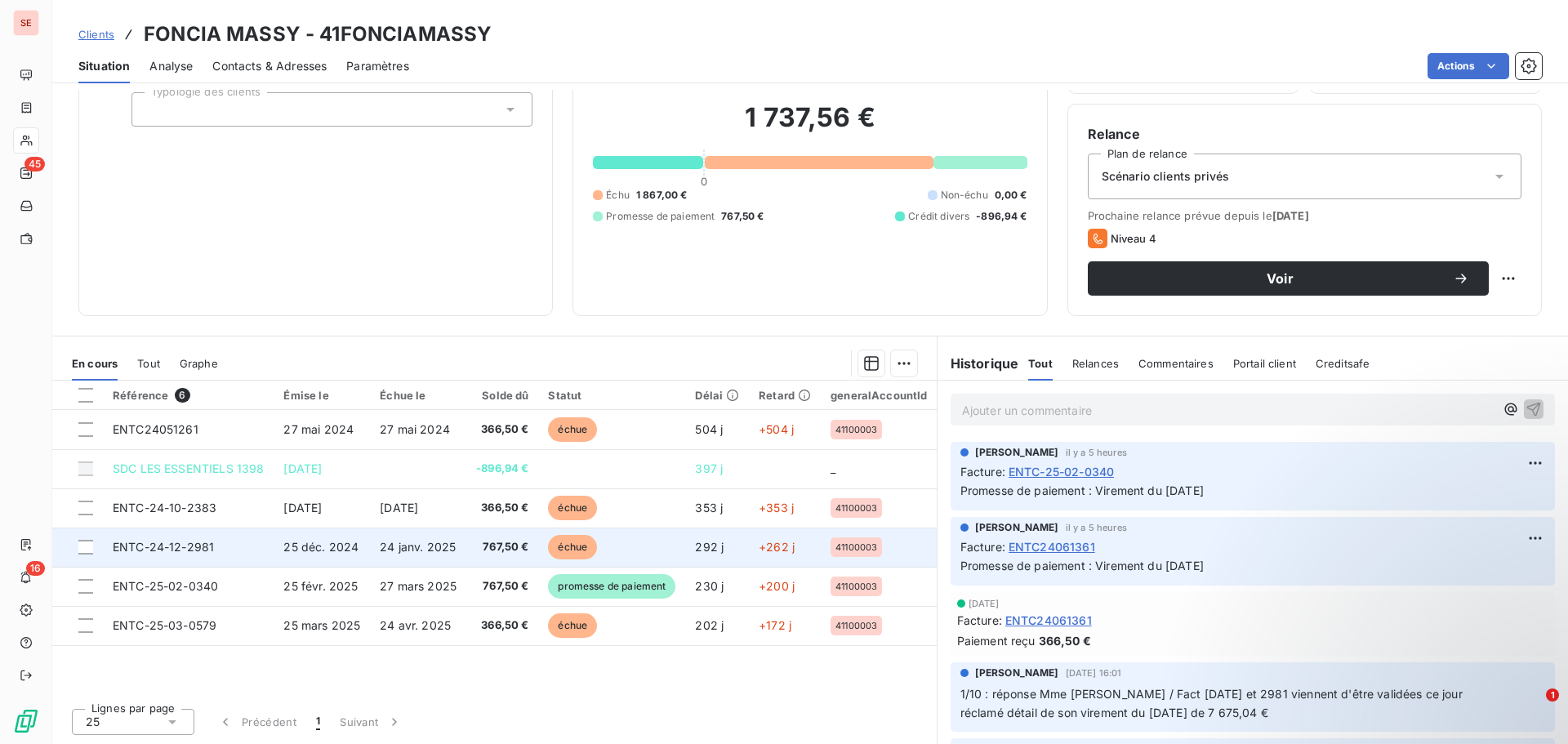
click at [405, 558] on td "24 janv. 2025" at bounding box center [418, 547] width 96 height 39
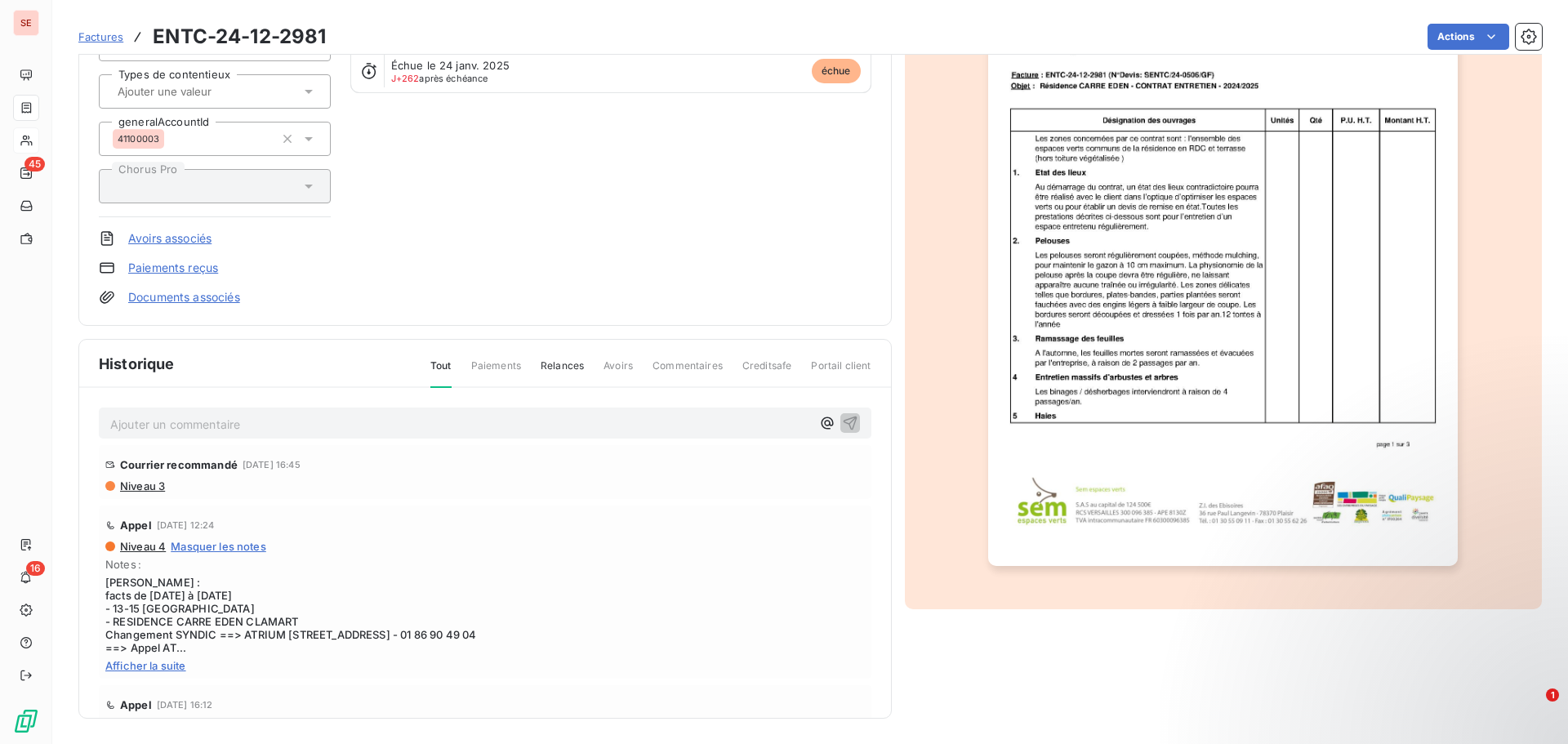
scroll to position [207, 0]
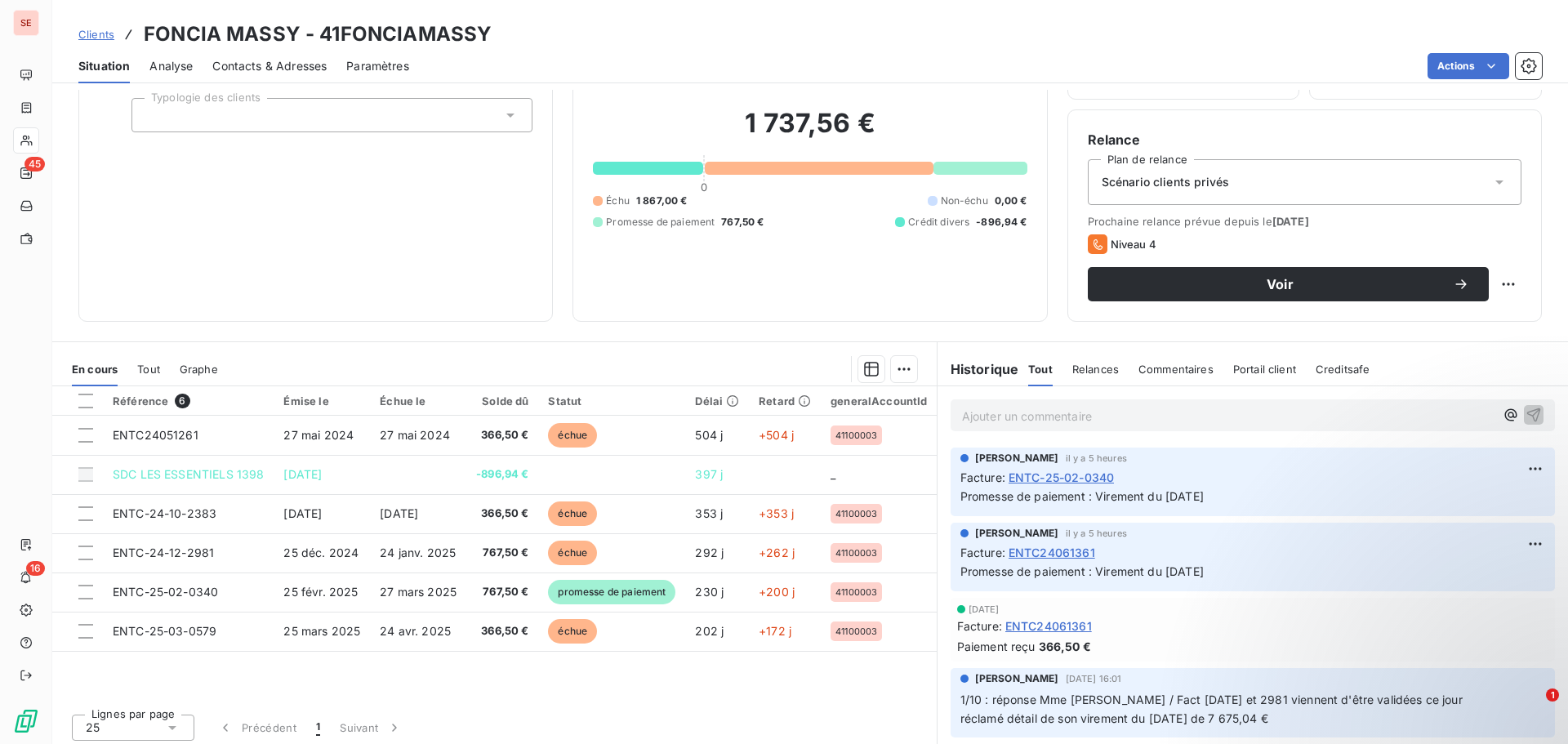
scroll to position [110, 0]
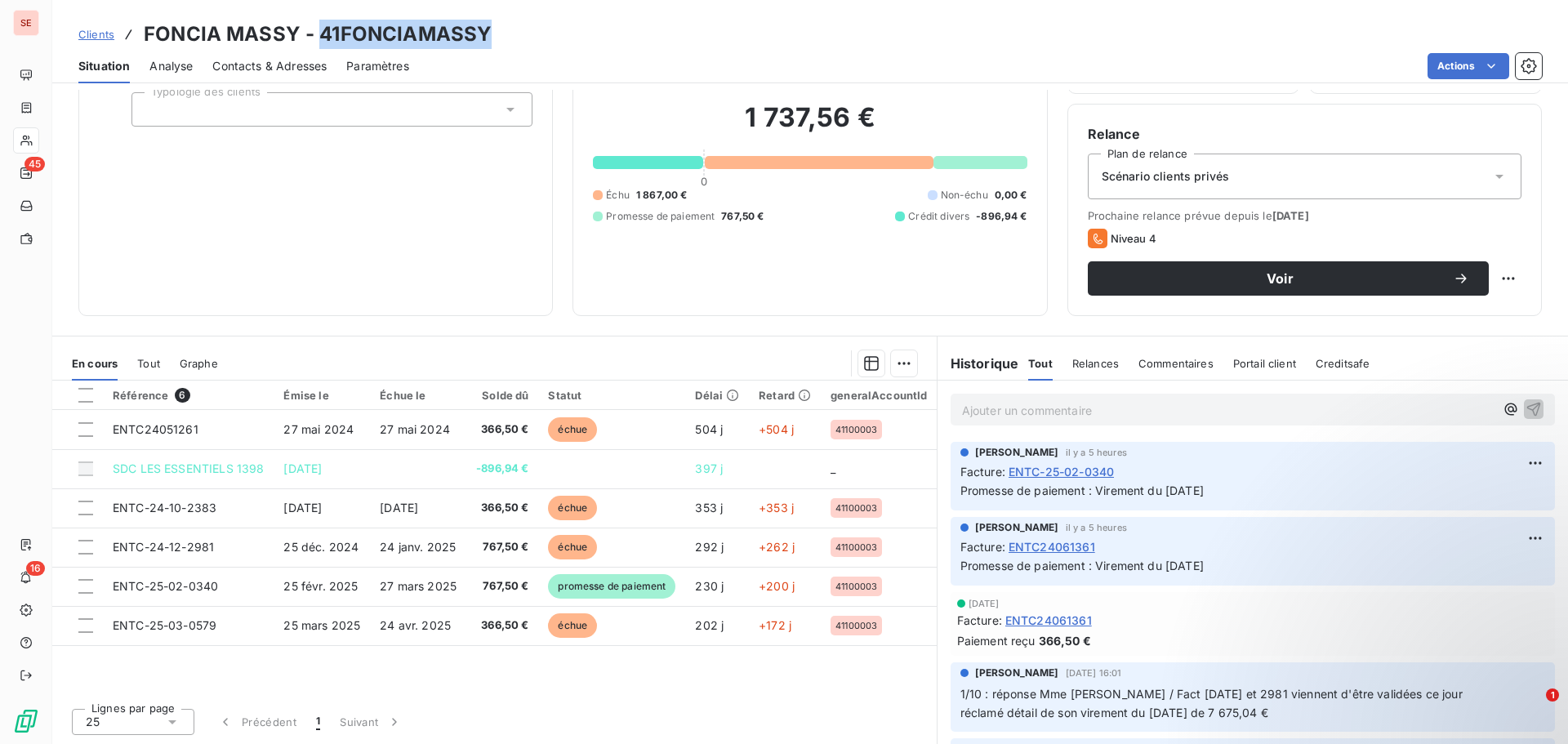
drag, startPoint x: 322, startPoint y: 37, endPoint x: 492, endPoint y: 38, distance: 170.0
click at [492, 38] on div "Clients FONCIA MASSY - 41FONCIAMASSY" at bounding box center [809, 34] width 1515 height 30
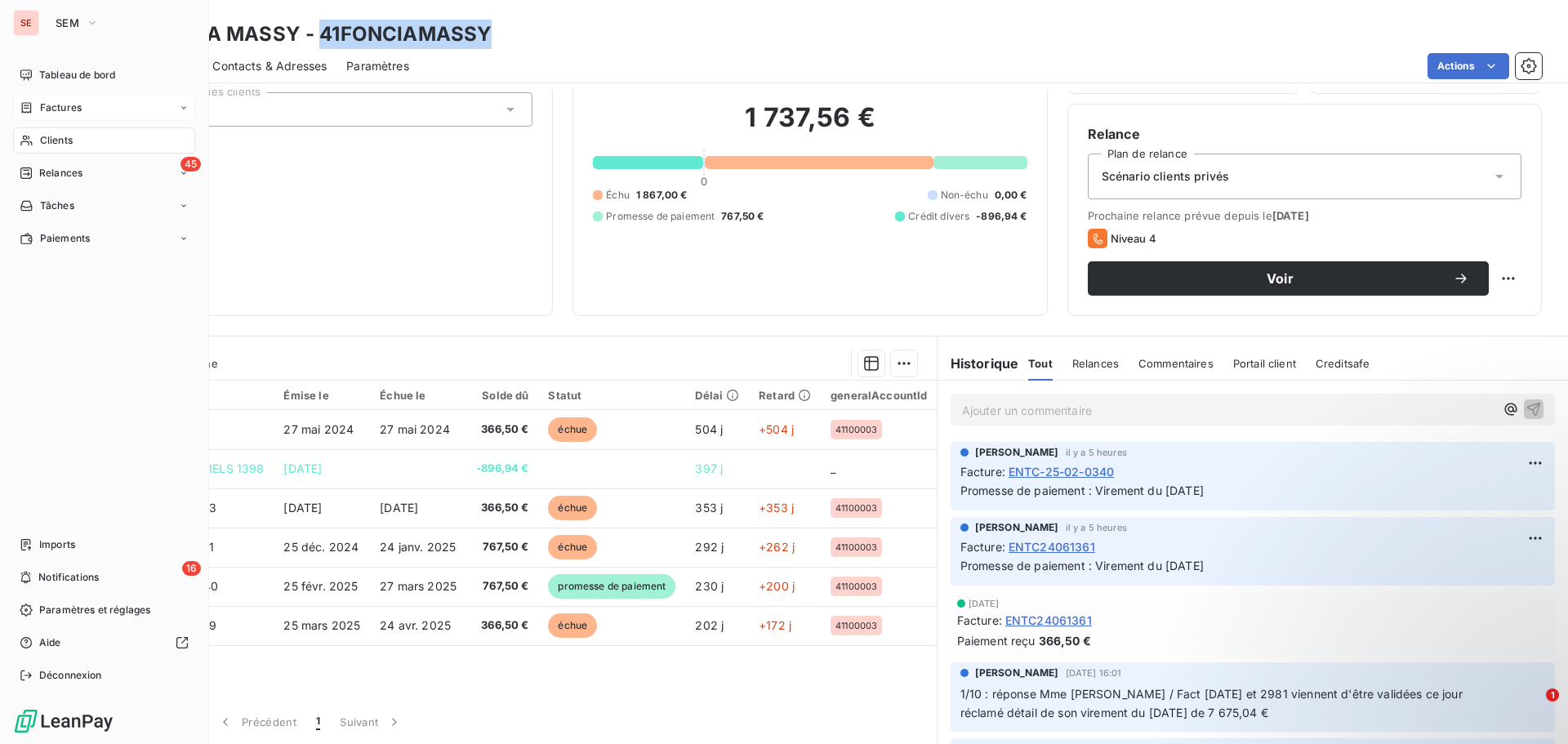
click at [98, 105] on div "Factures" at bounding box center [104, 107] width 182 height 26
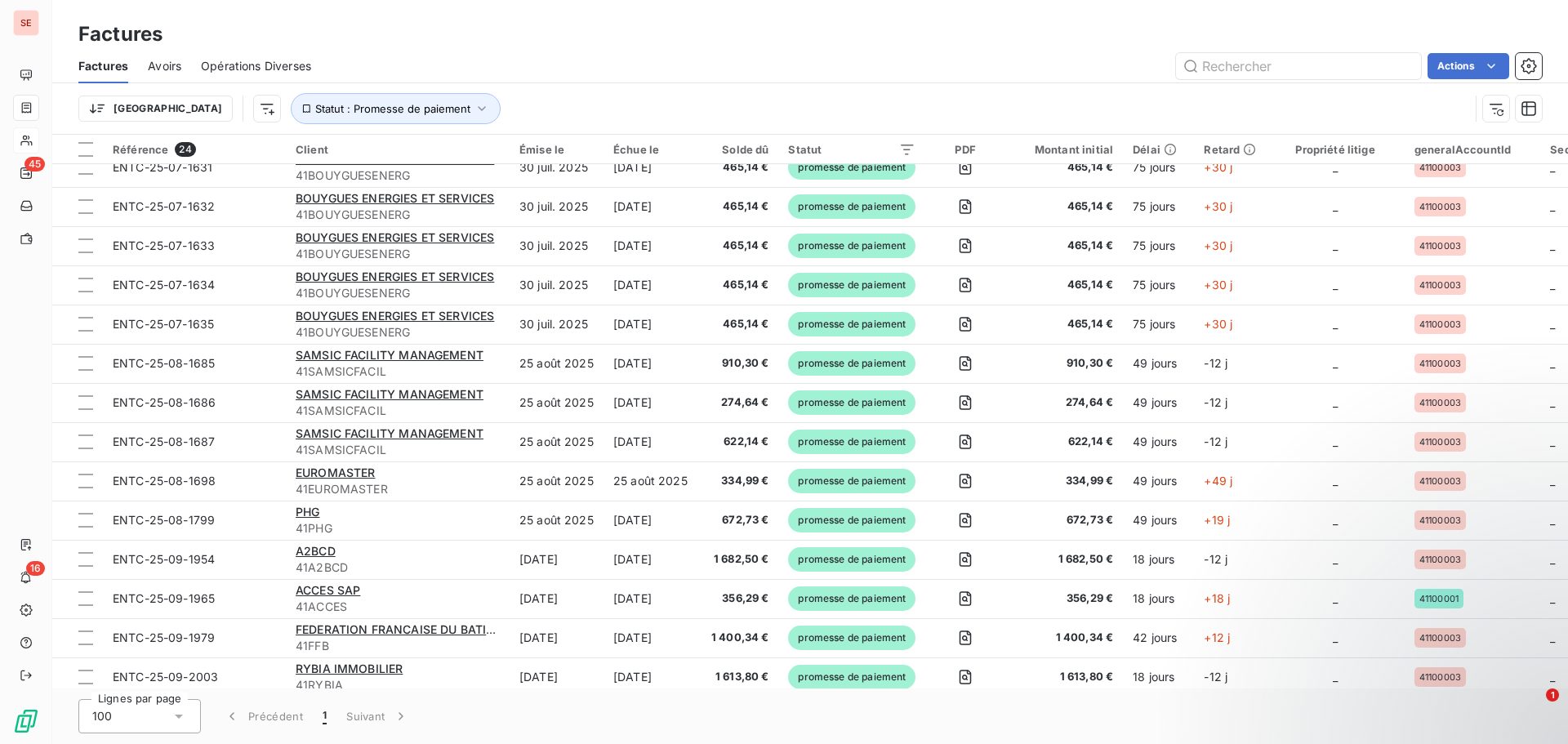
scroll to position [424, 0]
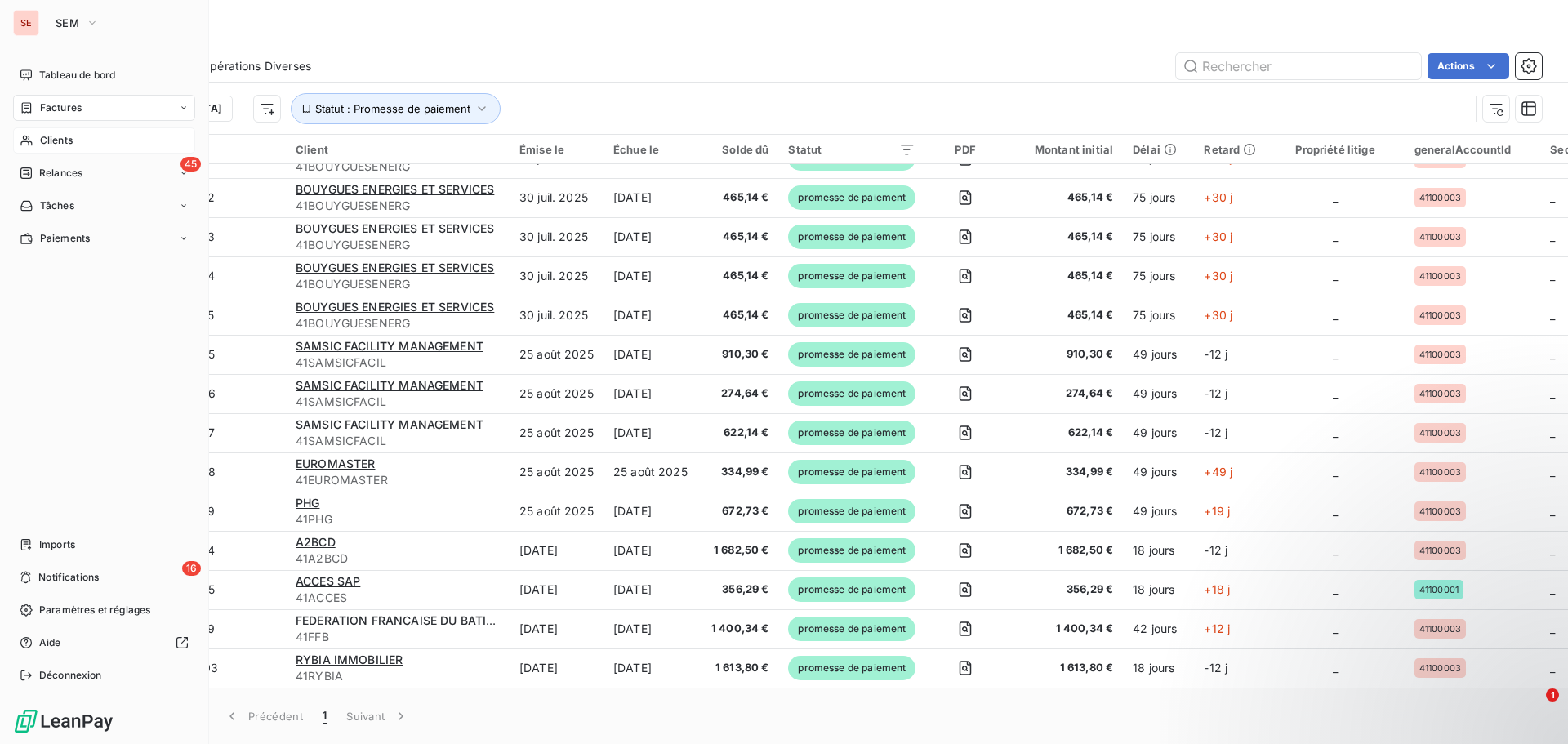
click at [58, 137] on span "Clients" at bounding box center [56, 141] width 32 height 15
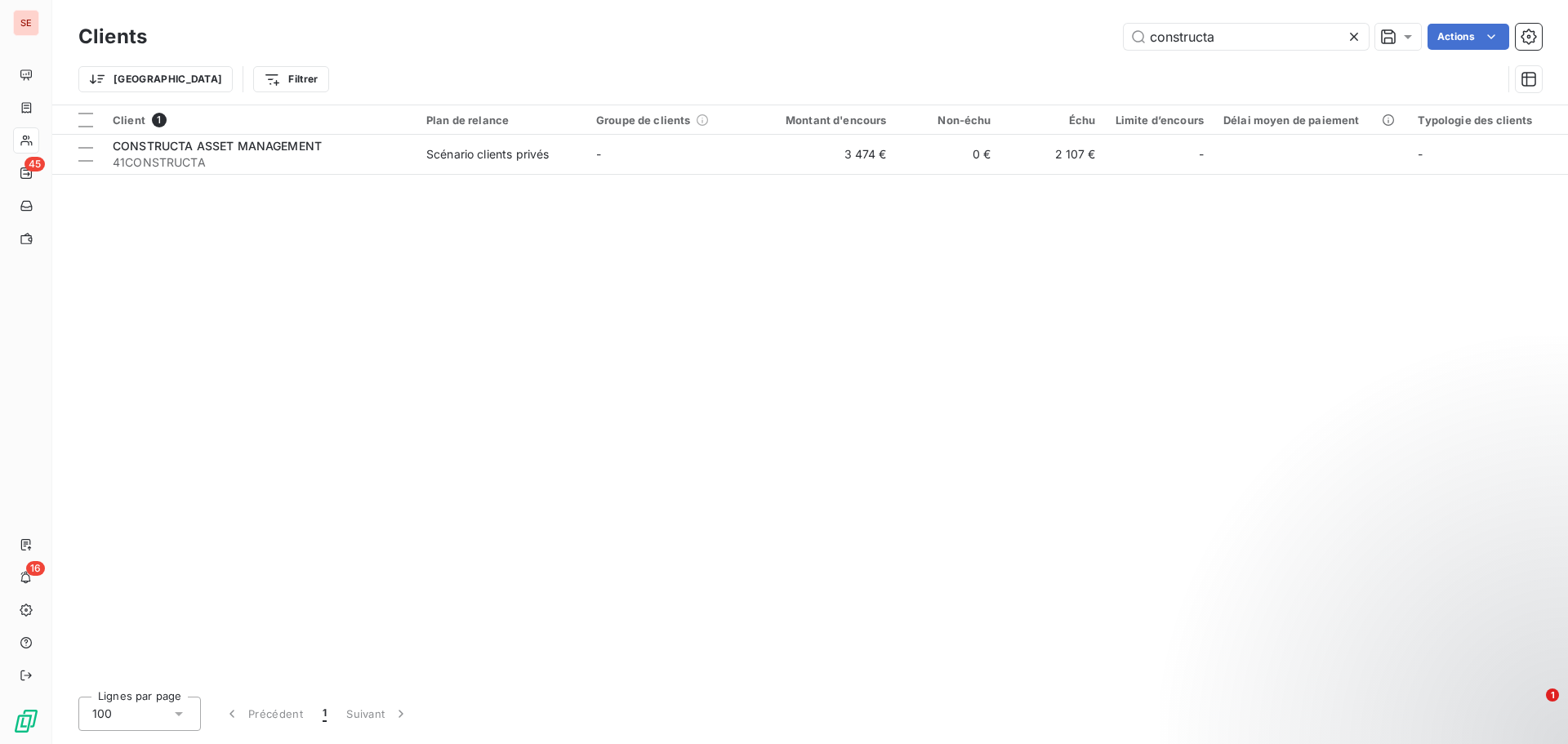
drag, startPoint x: 1231, startPoint y: 38, endPoint x: 983, endPoint y: 15, distance: 249.1
click at [983, 15] on div "Clients constructa Actions Trier Filtrer" at bounding box center [809, 52] width 1515 height 105
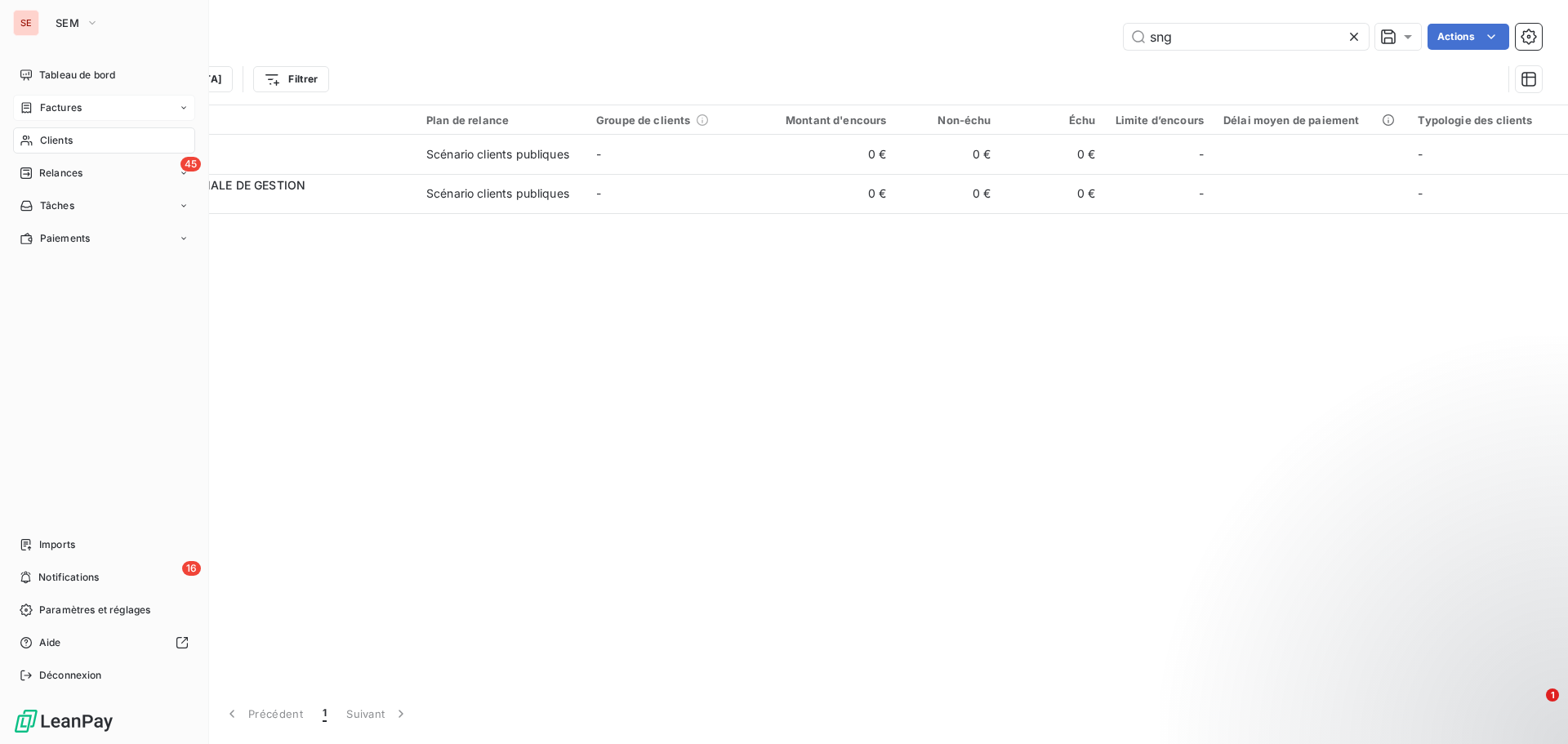
type input "sng"
click at [117, 110] on div "Factures" at bounding box center [104, 107] width 182 height 26
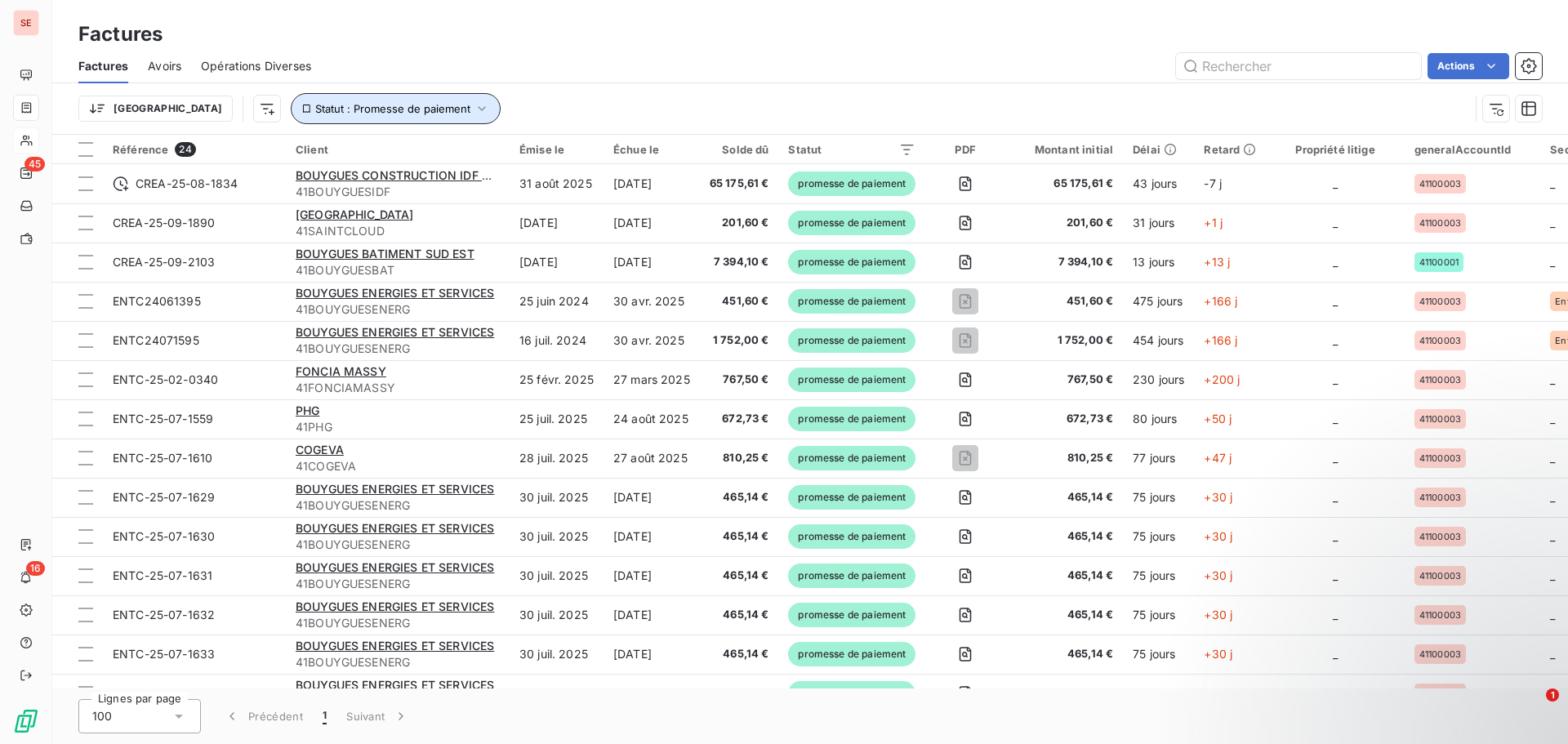
click at [474, 101] on icon "button" at bounding box center [482, 109] width 17 height 17
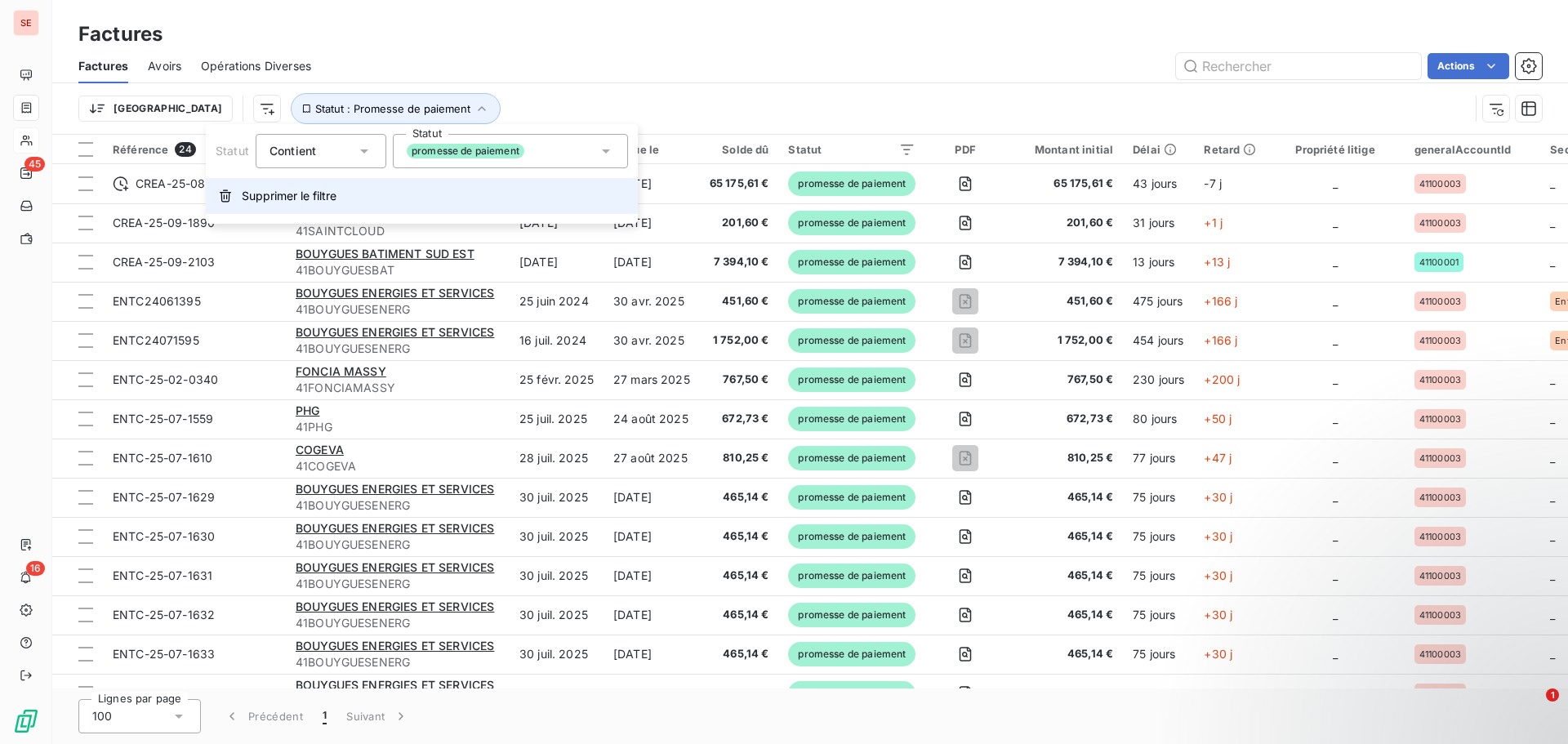
click at [288, 196] on span "Supprimer le filtre" at bounding box center [289, 196] width 94 height 17
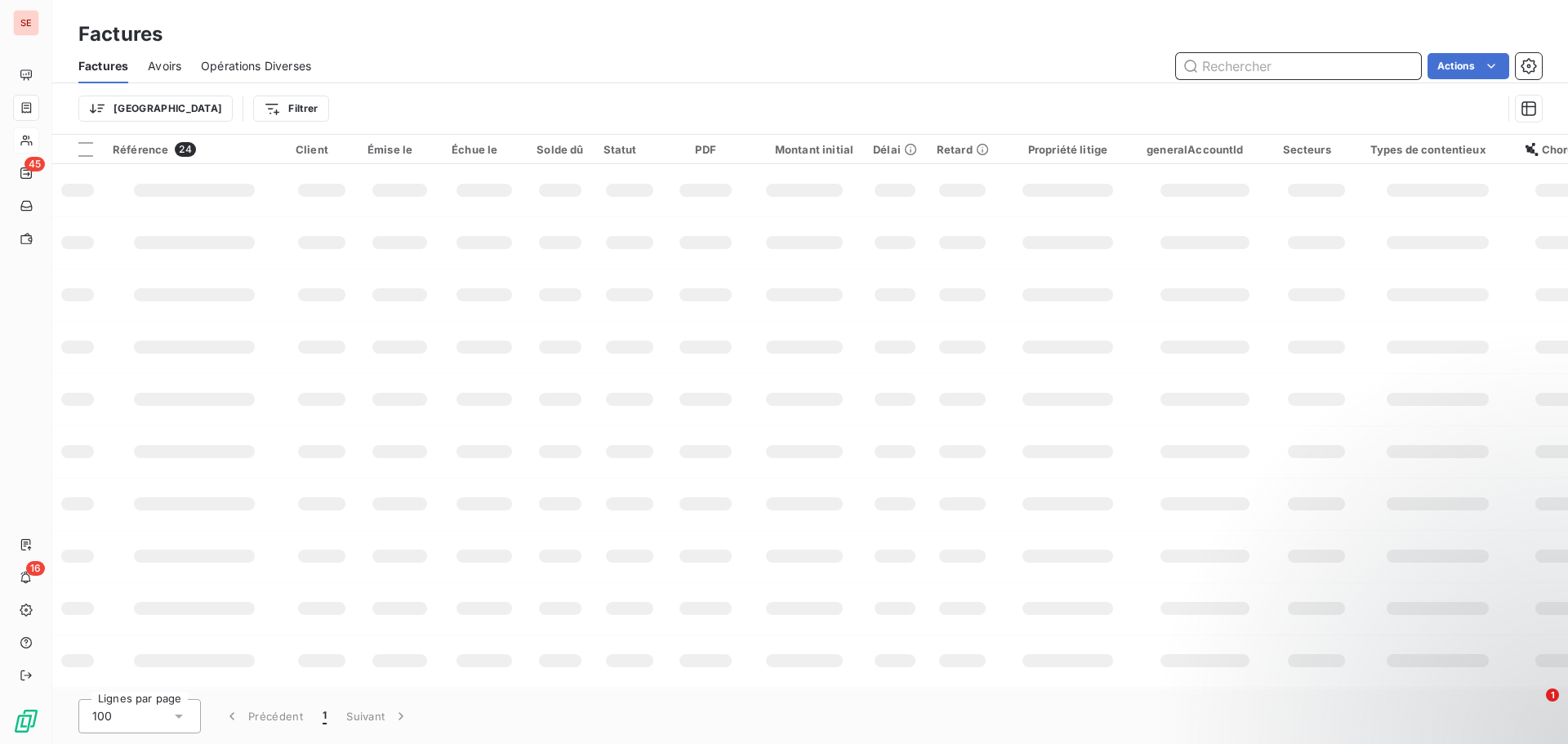
click at [1250, 71] on input "text" at bounding box center [1298, 66] width 245 height 26
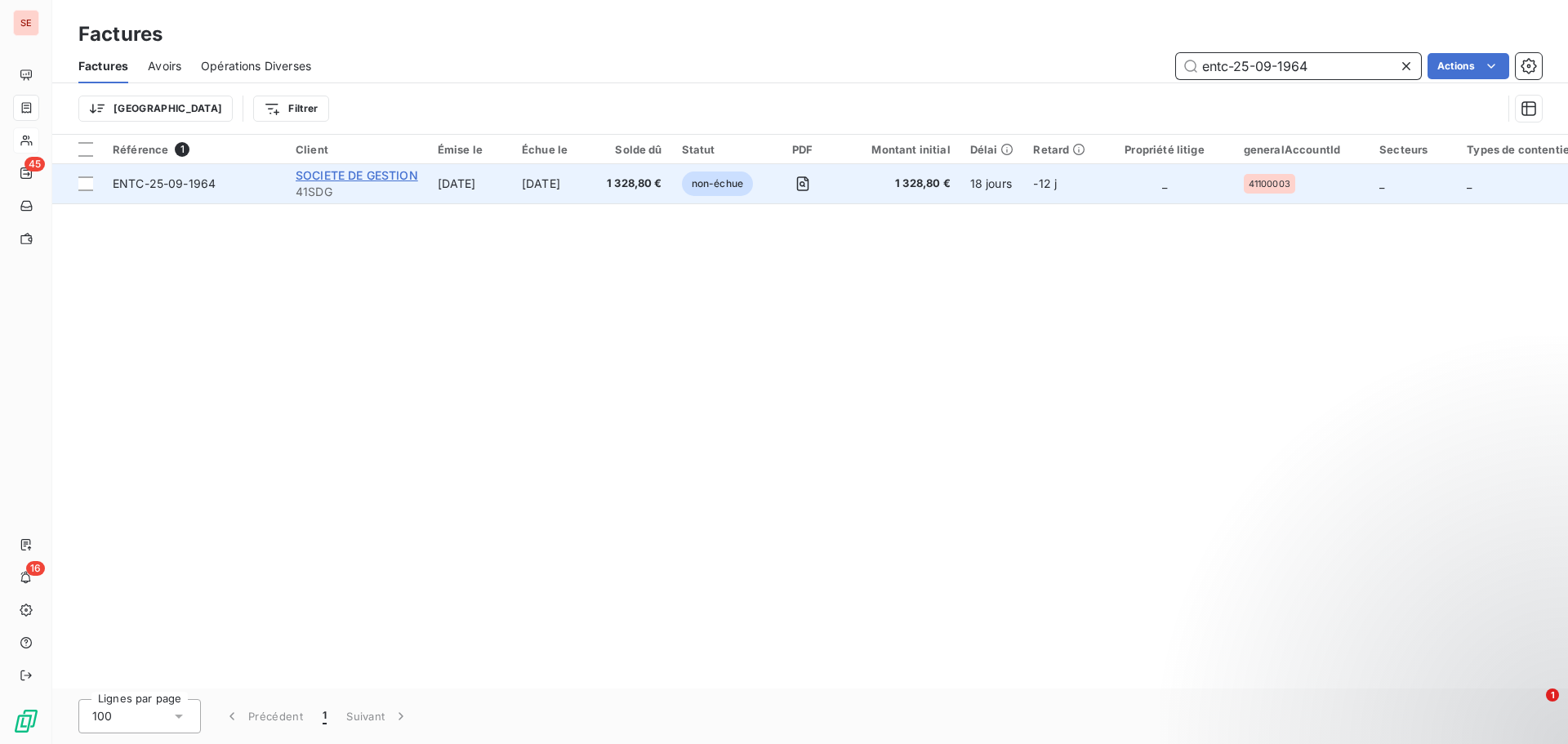
type input "entc-25-09-1964"
click at [322, 179] on span "SOCIETE DE GESTION" at bounding box center [356, 175] width 122 height 14
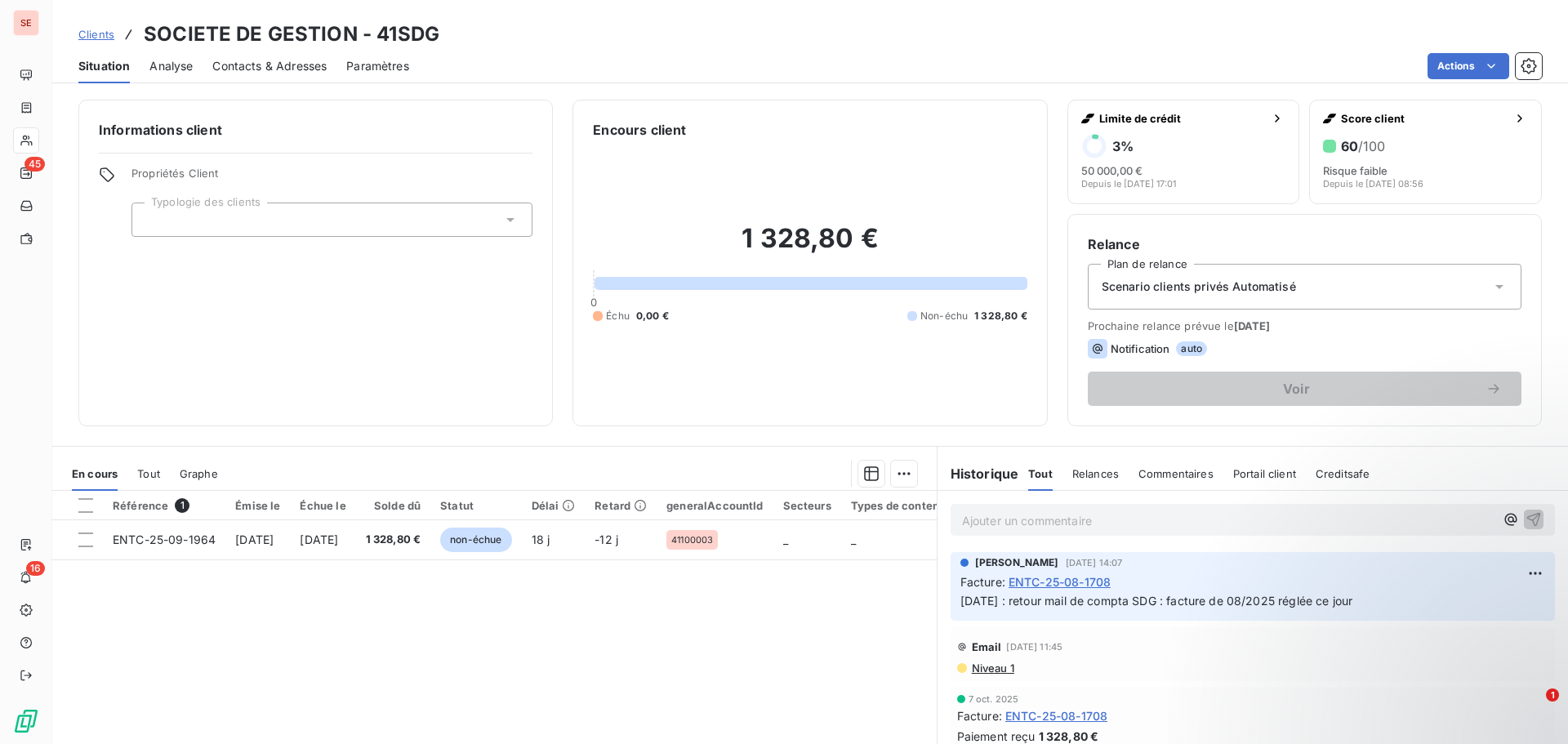
click at [981, 671] on span "Niveau 1" at bounding box center [992, 668] width 44 height 13
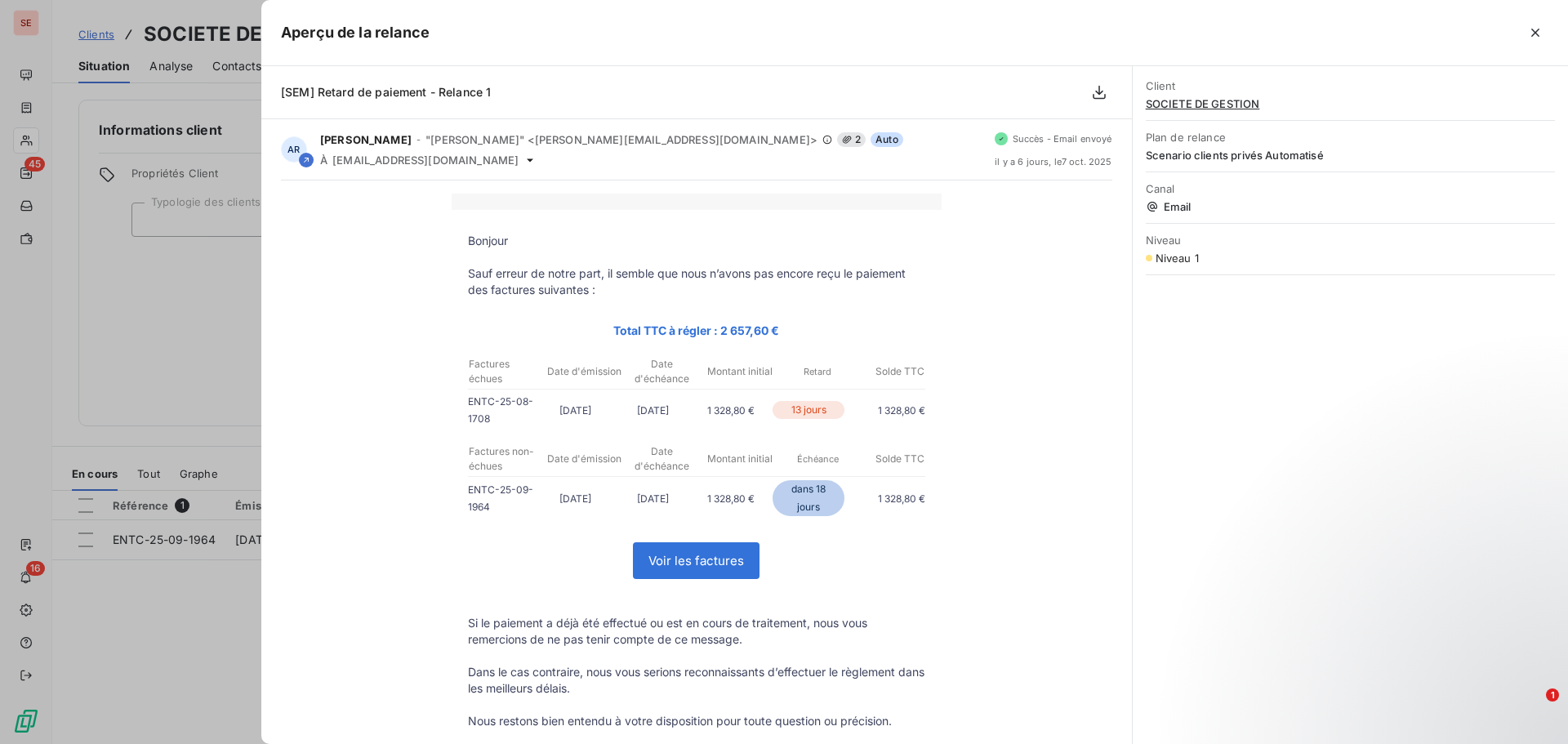
click at [137, 617] on div at bounding box center [784, 372] width 1568 height 744
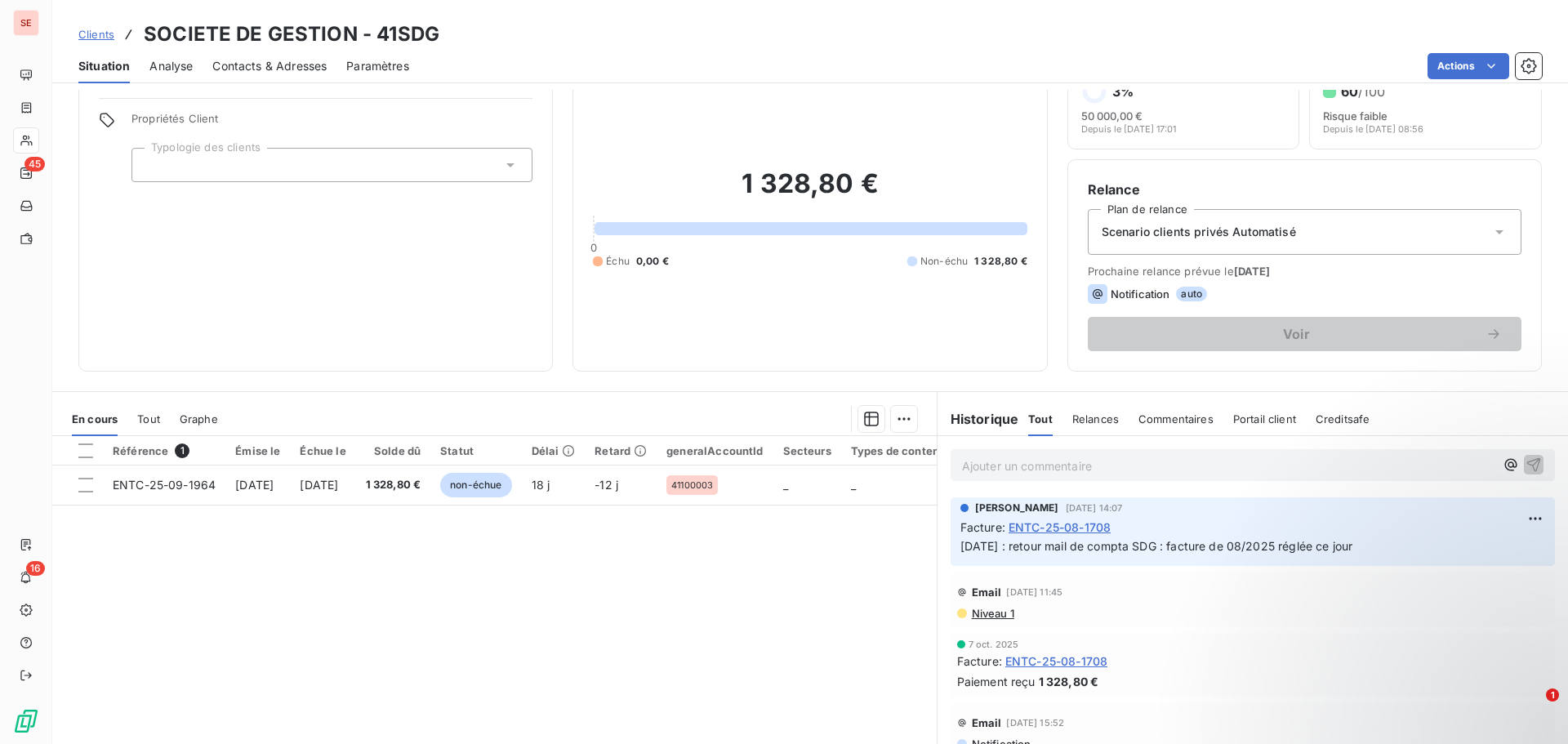
scroll to position [81, 0]
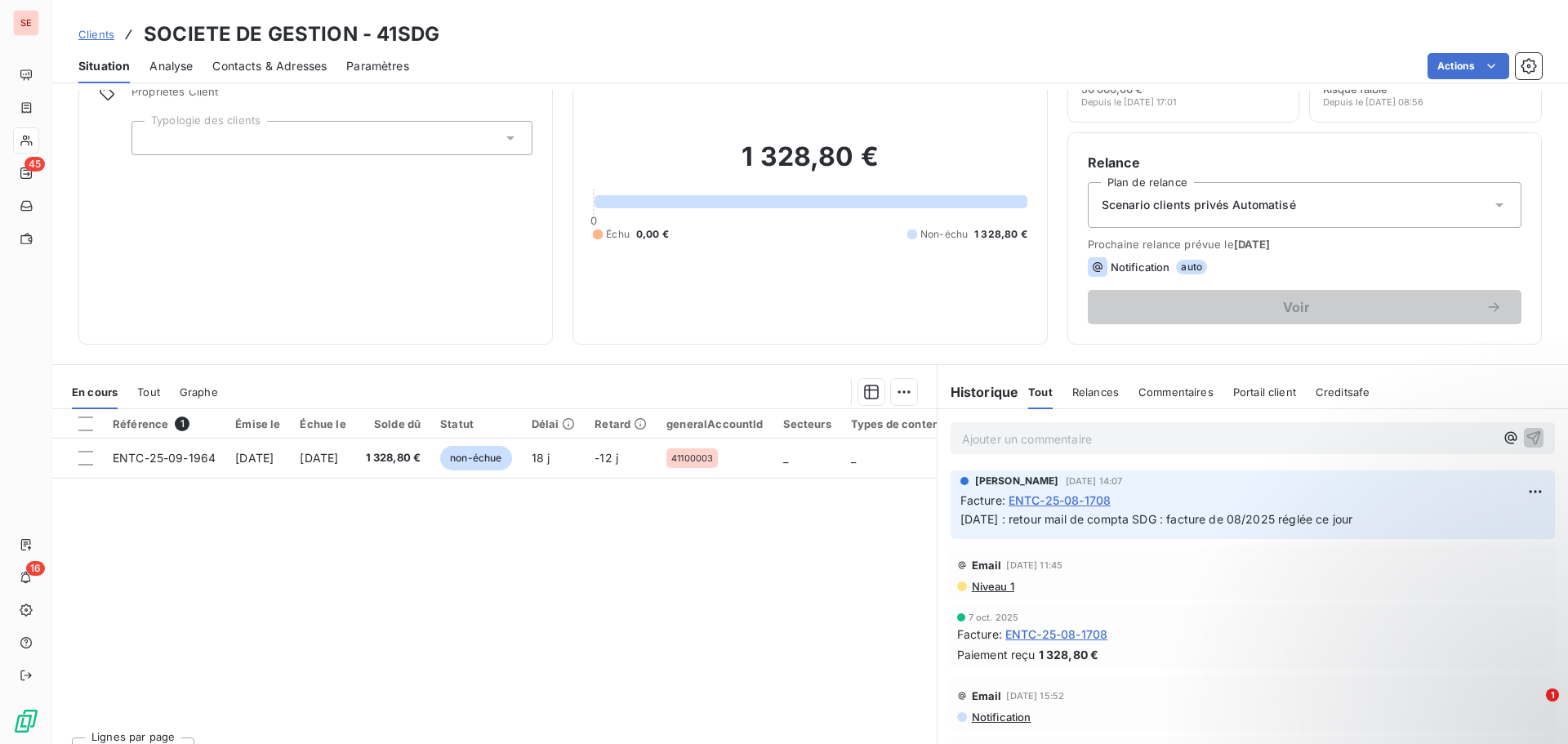
click at [981, 590] on span "Niveau 1" at bounding box center [992, 586] width 44 height 13
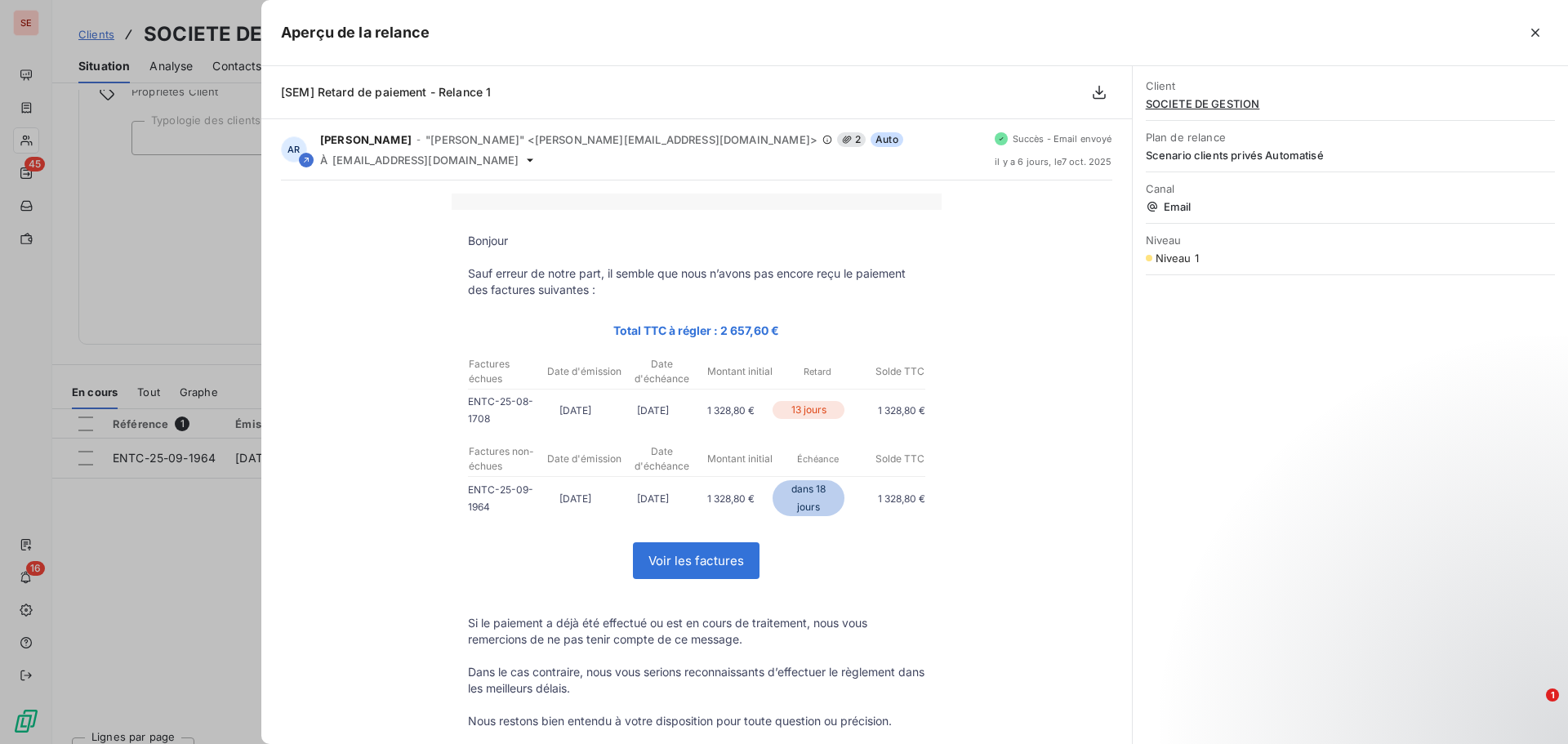
click at [1350, 508] on div "Client SOCIETE DE GESTION Plan de relance Scenario clients privés Automatisé Ca…" at bounding box center [1350, 404] width 435 height 677
click at [1536, 30] on icon "button" at bounding box center [1536, 32] width 17 height 17
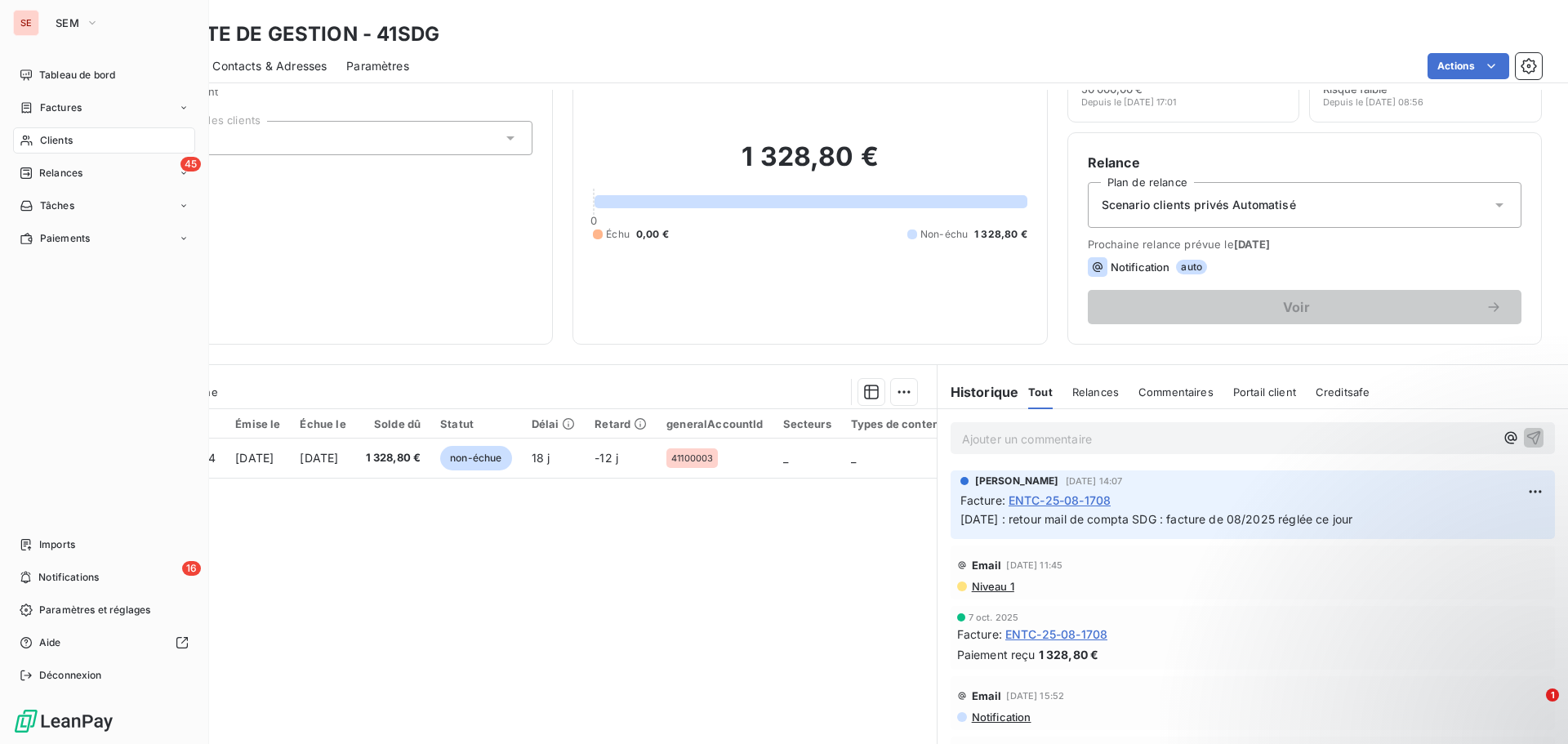
click at [50, 141] on span "Clients" at bounding box center [56, 141] width 32 height 15
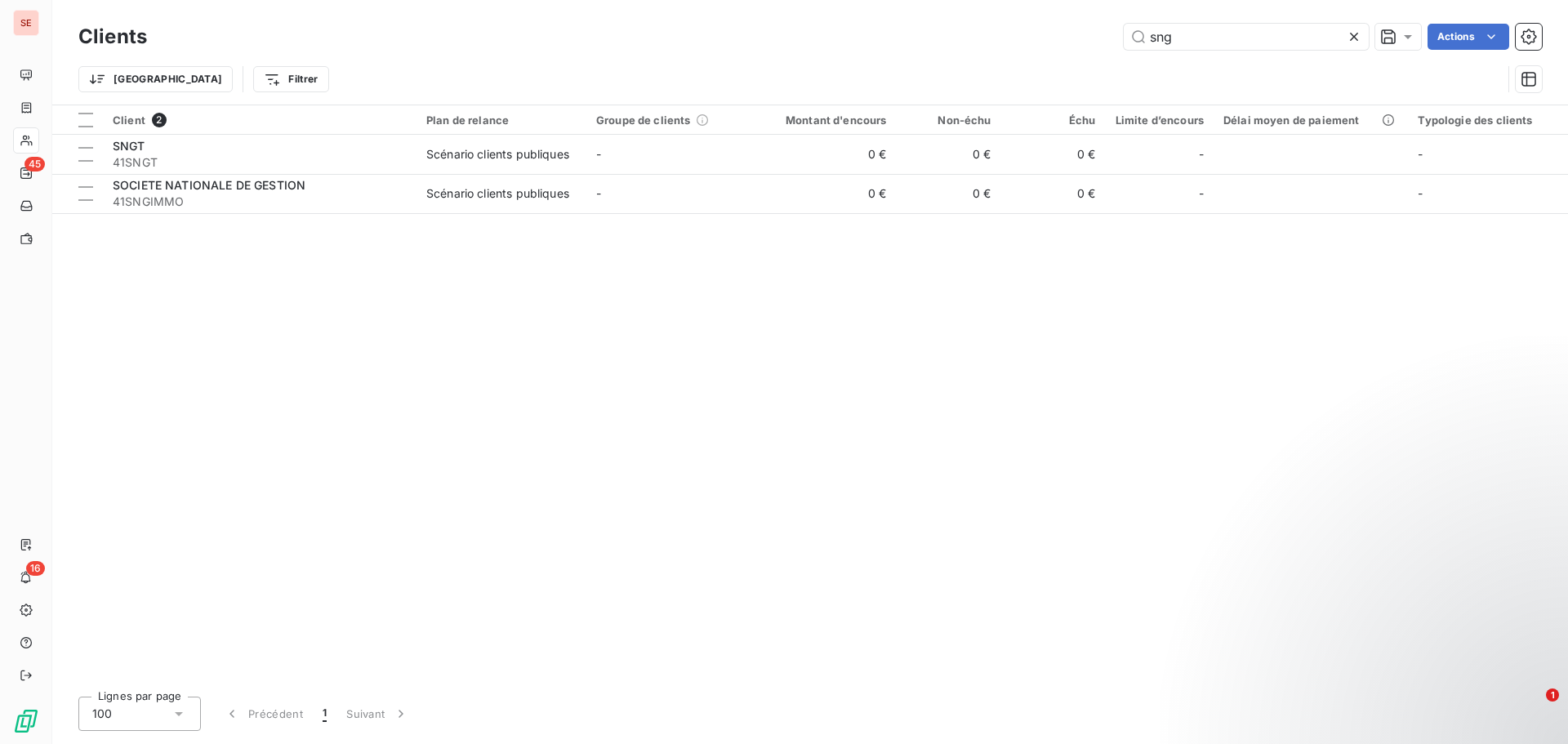
drag, startPoint x: 1197, startPoint y: 38, endPoint x: 1101, endPoint y: 38, distance: 96.0
click at [1101, 38] on div "sng Actions" at bounding box center [854, 37] width 1375 height 26
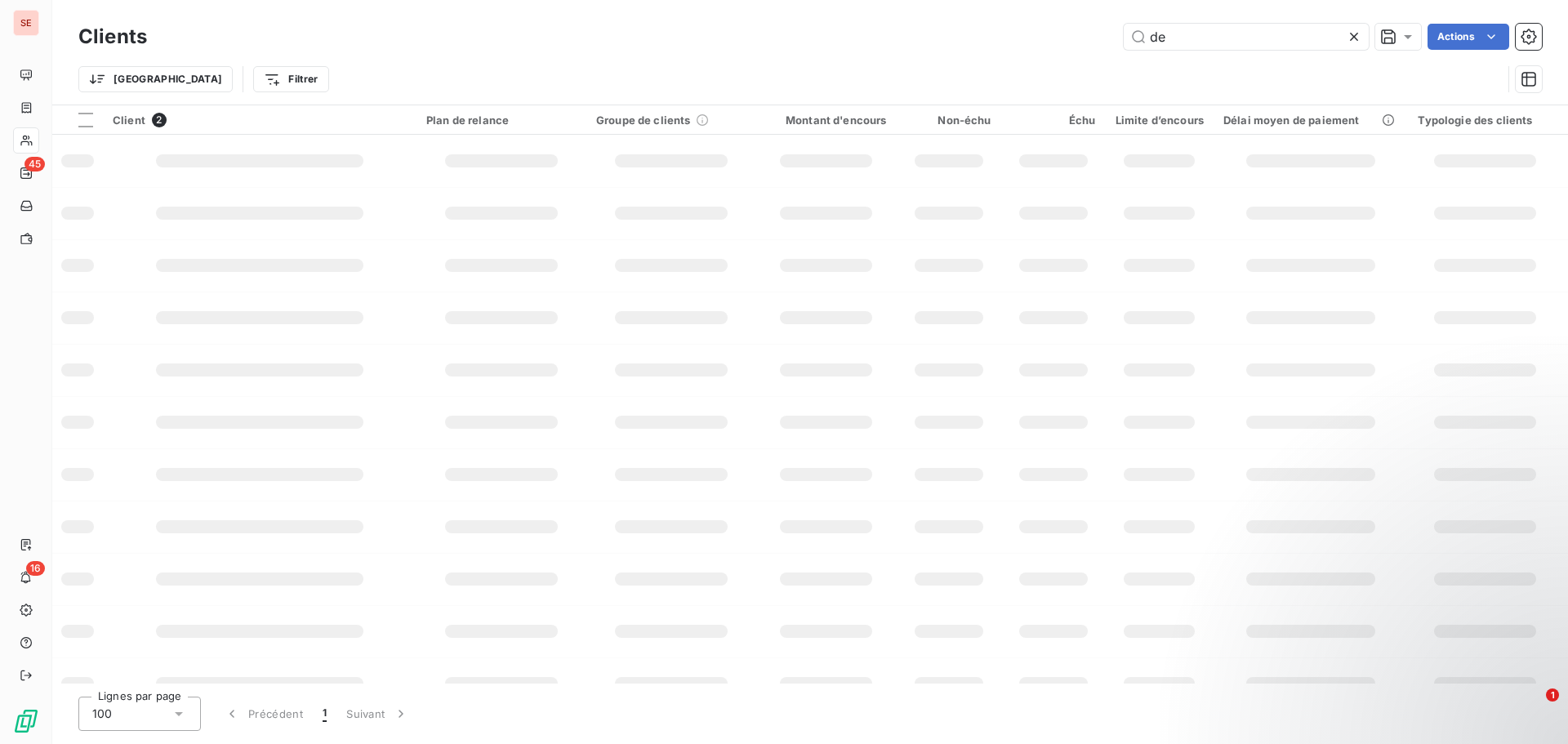
type input "d"
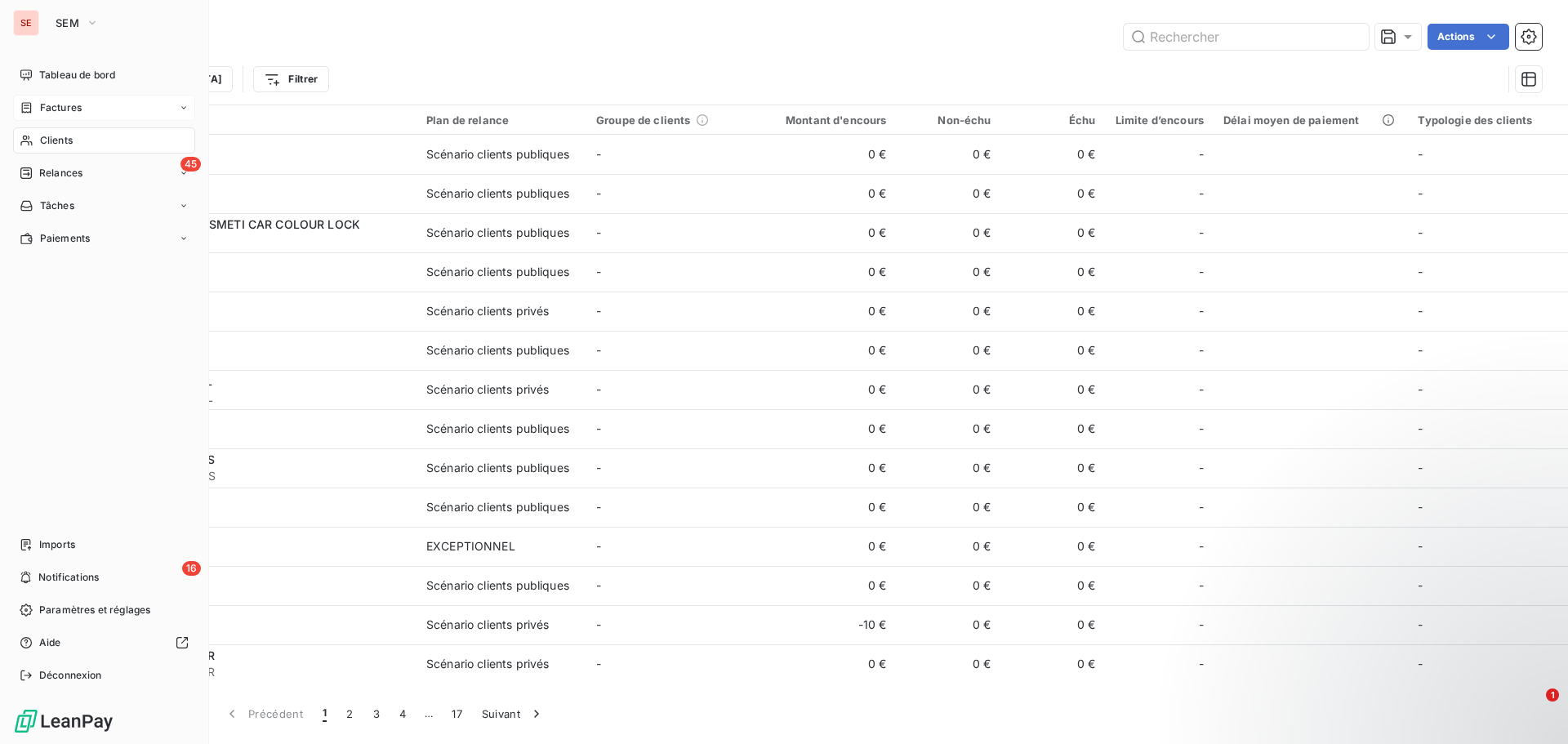
click at [105, 103] on div "Factures" at bounding box center [104, 107] width 182 height 26
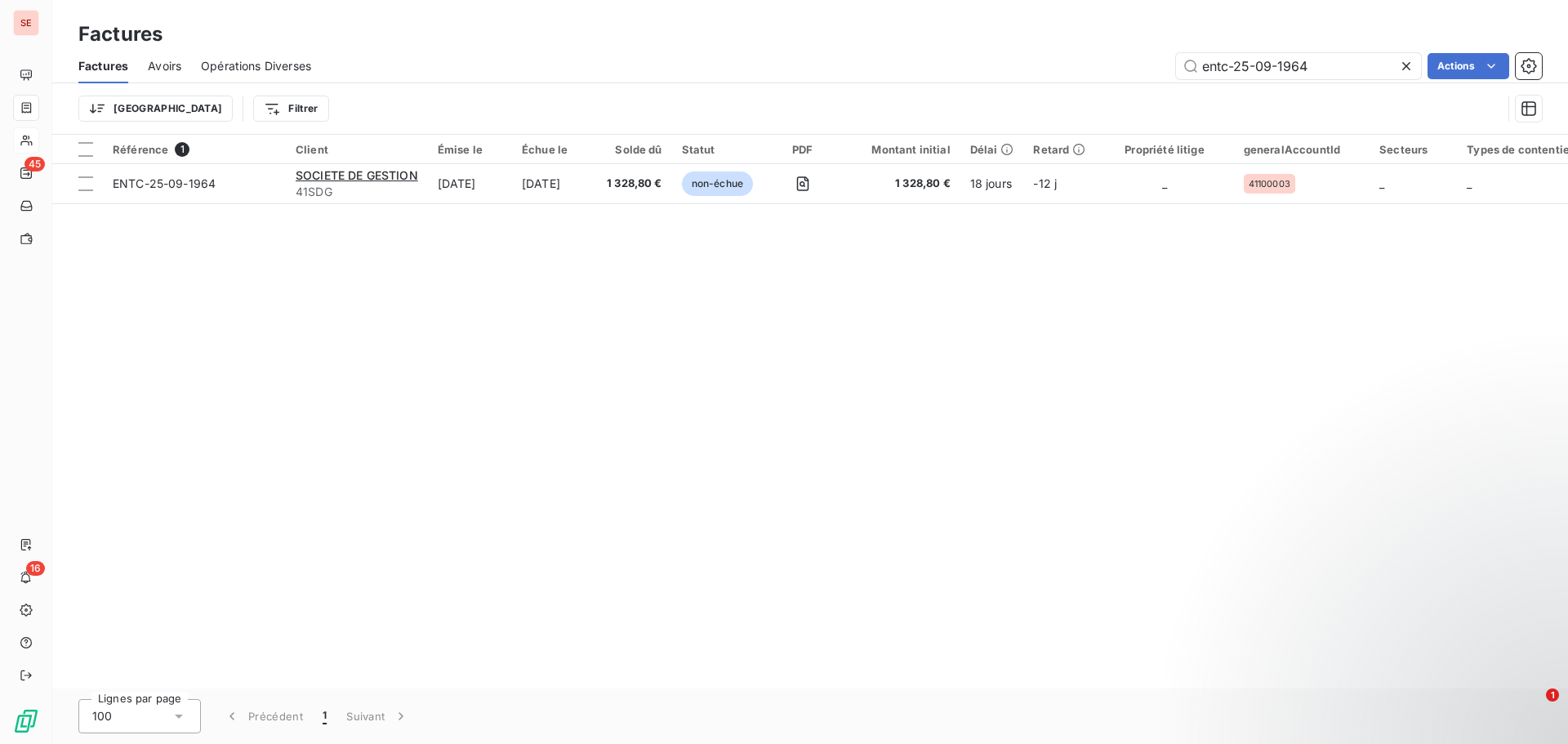
click at [1269, 45] on div "Factures" at bounding box center [809, 34] width 1515 height 30
drag, startPoint x: 1287, startPoint y: 65, endPoint x: 1382, endPoint y: 64, distance: 95.0
click at [1382, 64] on input "entc-25-09-1964" at bounding box center [1298, 66] width 245 height 26
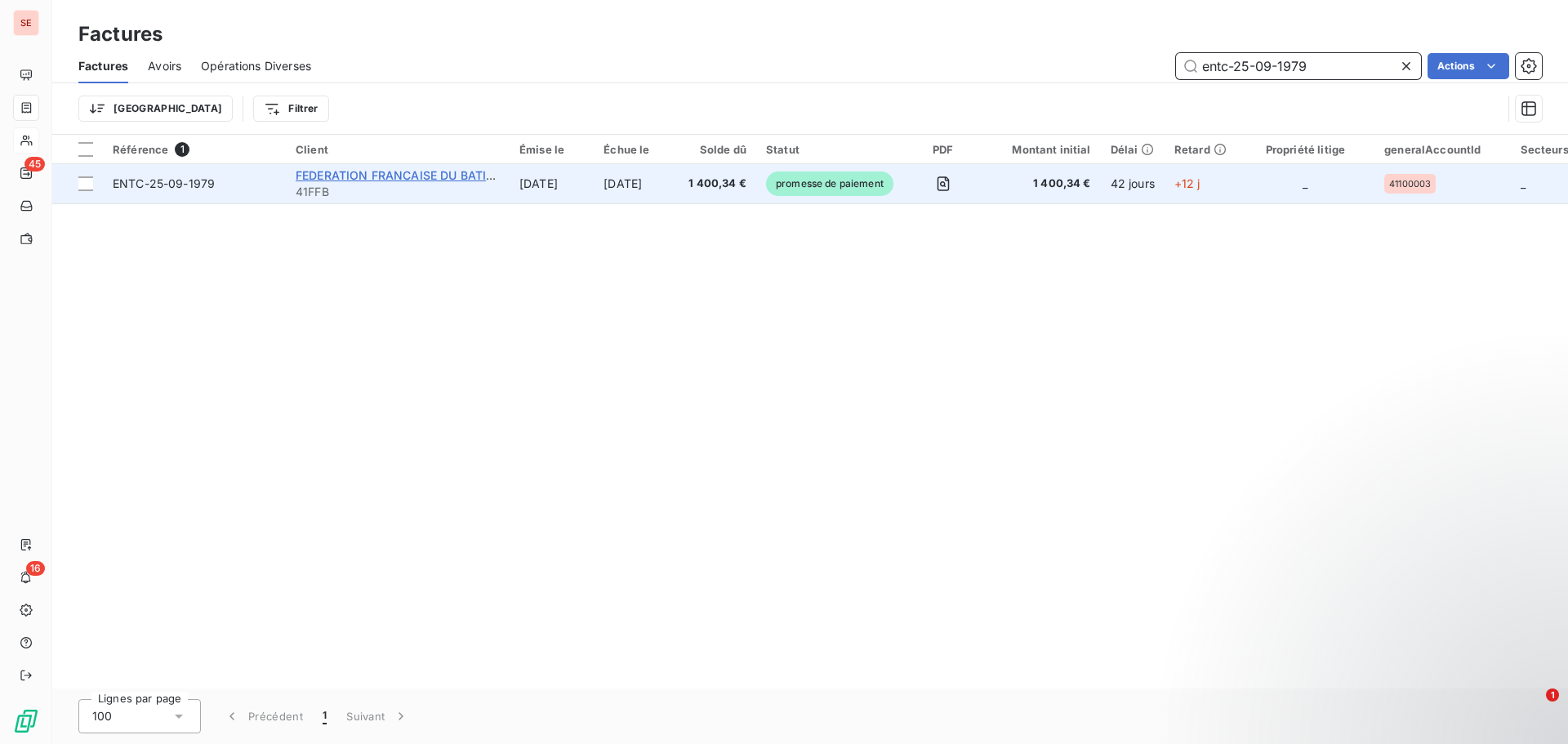
type input "entc-25-09-1979"
click at [332, 170] on span "FEDERATION FRANCAISE DU BATIMENT" at bounding box center [407, 175] width 225 height 14
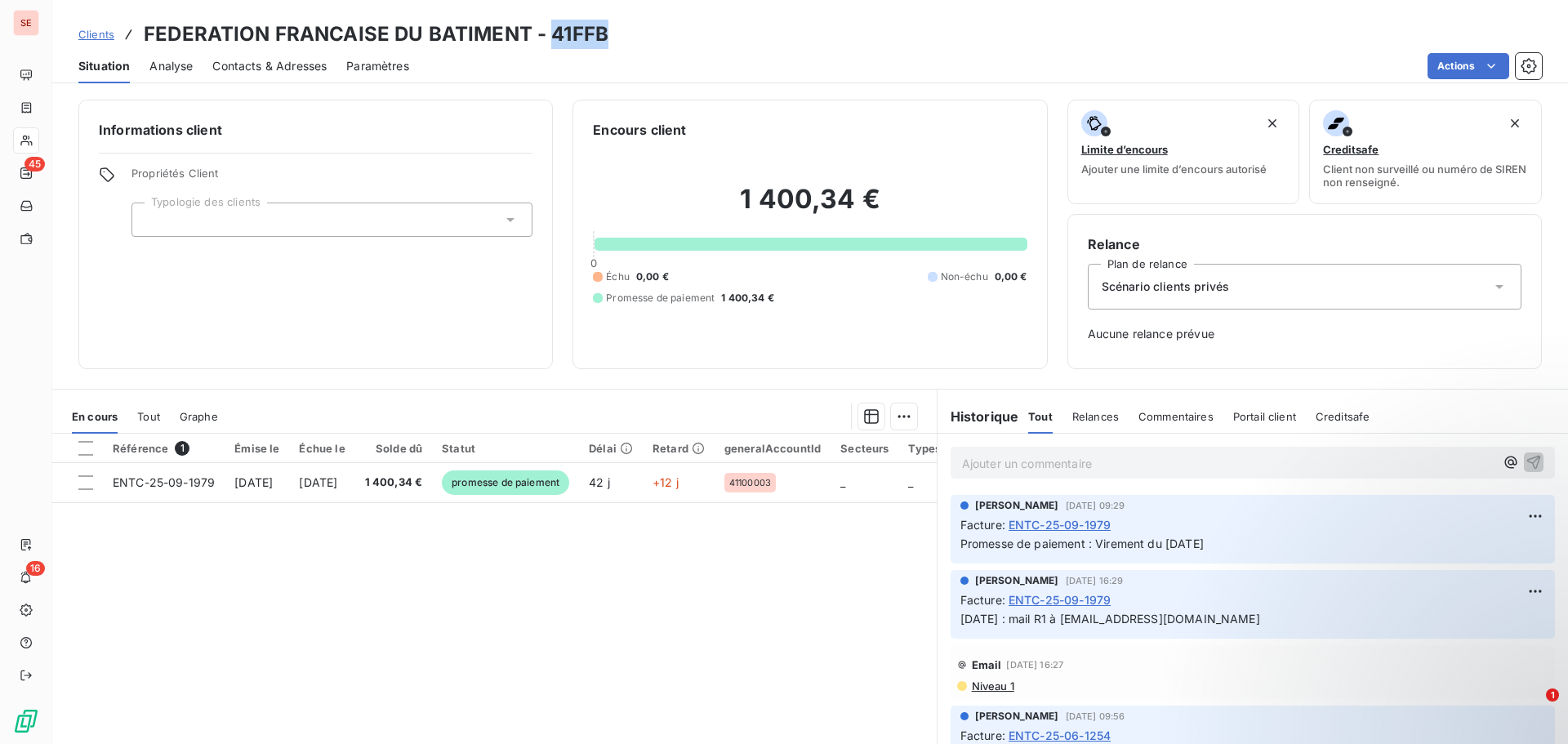
drag, startPoint x: 546, startPoint y: 31, endPoint x: 637, endPoint y: 38, distance: 91.3
click at [637, 38] on div "Clients FEDERATION FRANCAISE DU BATIMENT - 41FFB" at bounding box center [809, 34] width 1515 height 30
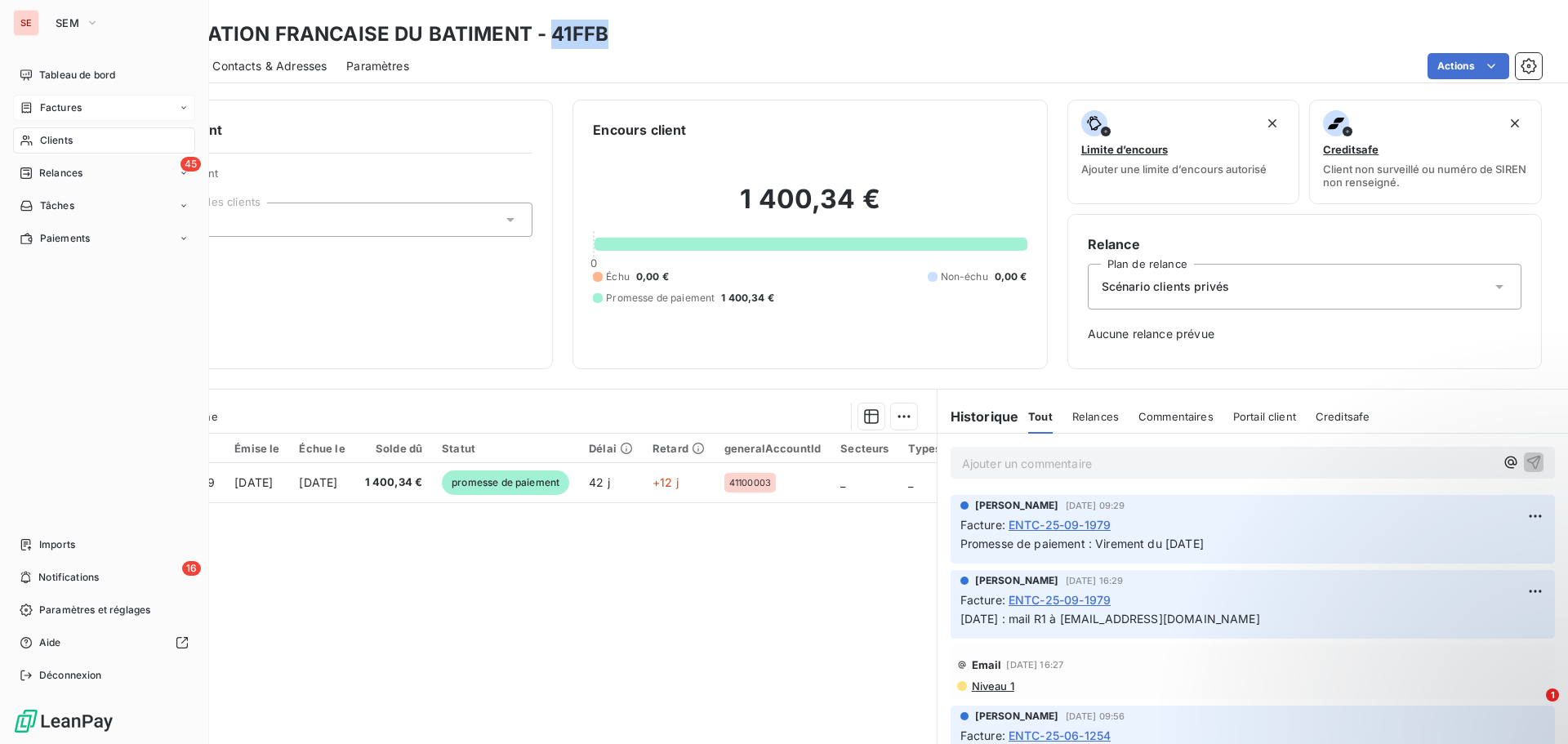
drag, startPoint x: 66, startPoint y: 104, endPoint x: 193, endPoint y: 94, distance: 127.4
click at [68, 104] on span "Factures" at bounding box center [60, 108] width 42 height 15
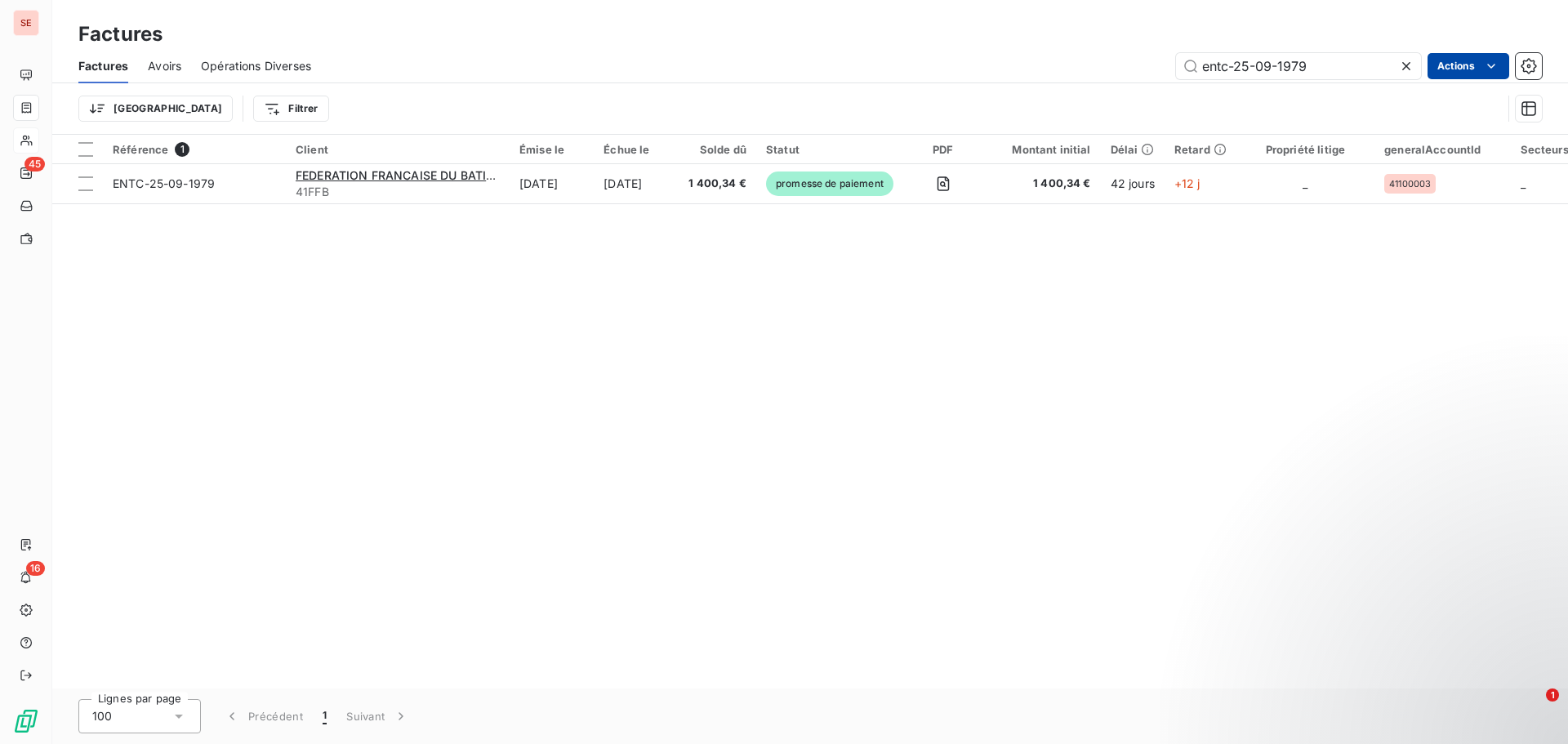
drag, startPoint x: 1350, startPoint y: 59, endPoint x: 1464, endPoint y: 56, distance: 114.0
click at [1464, 56] on div "entc-25-09-1979 Actions" at bounding box center [936, 66] width 1211 height 26
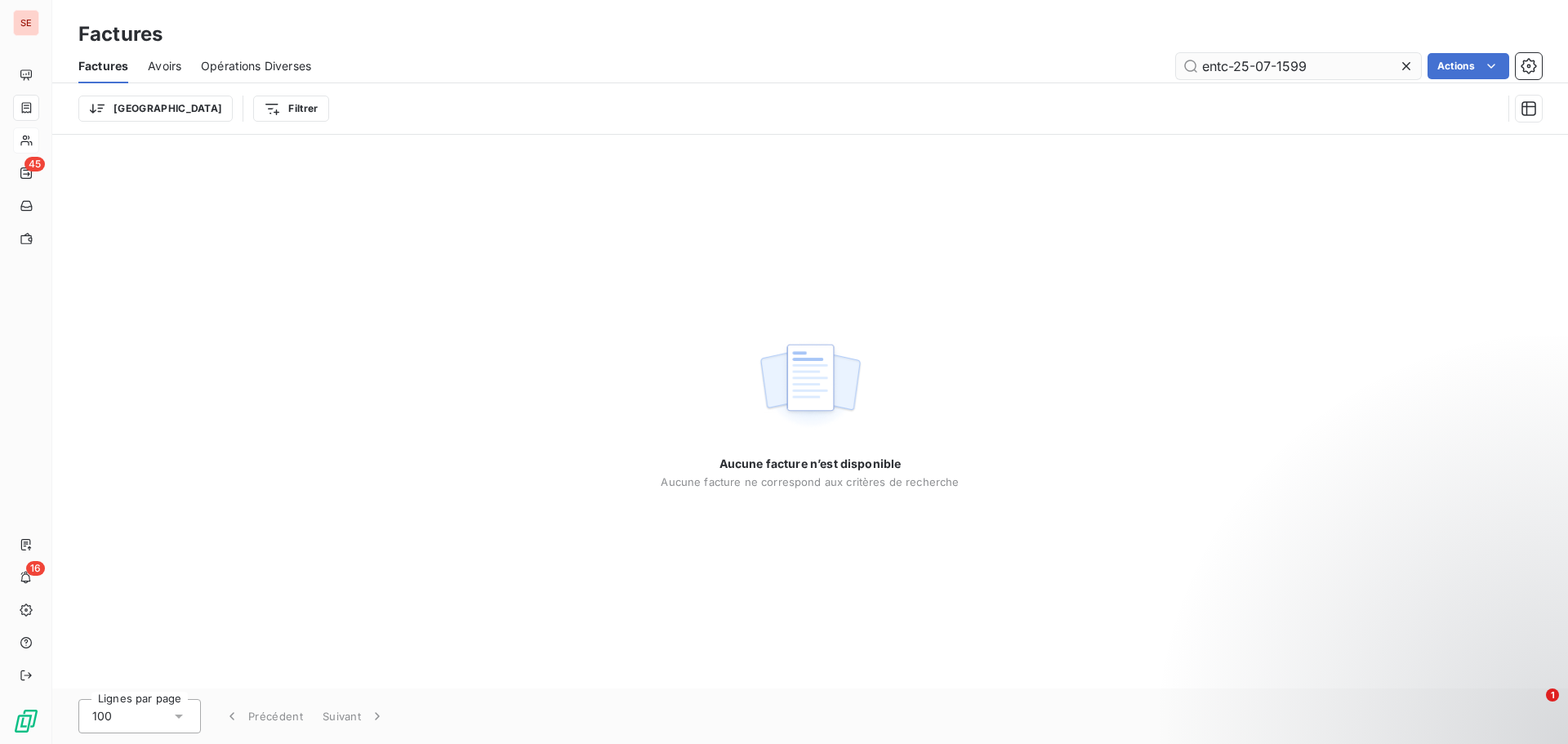
click at [1296, 56] on input "entc-25-07-1599" at bounding box center [1298, 66] width 245 height 26
type input "entc-25-07-1559"
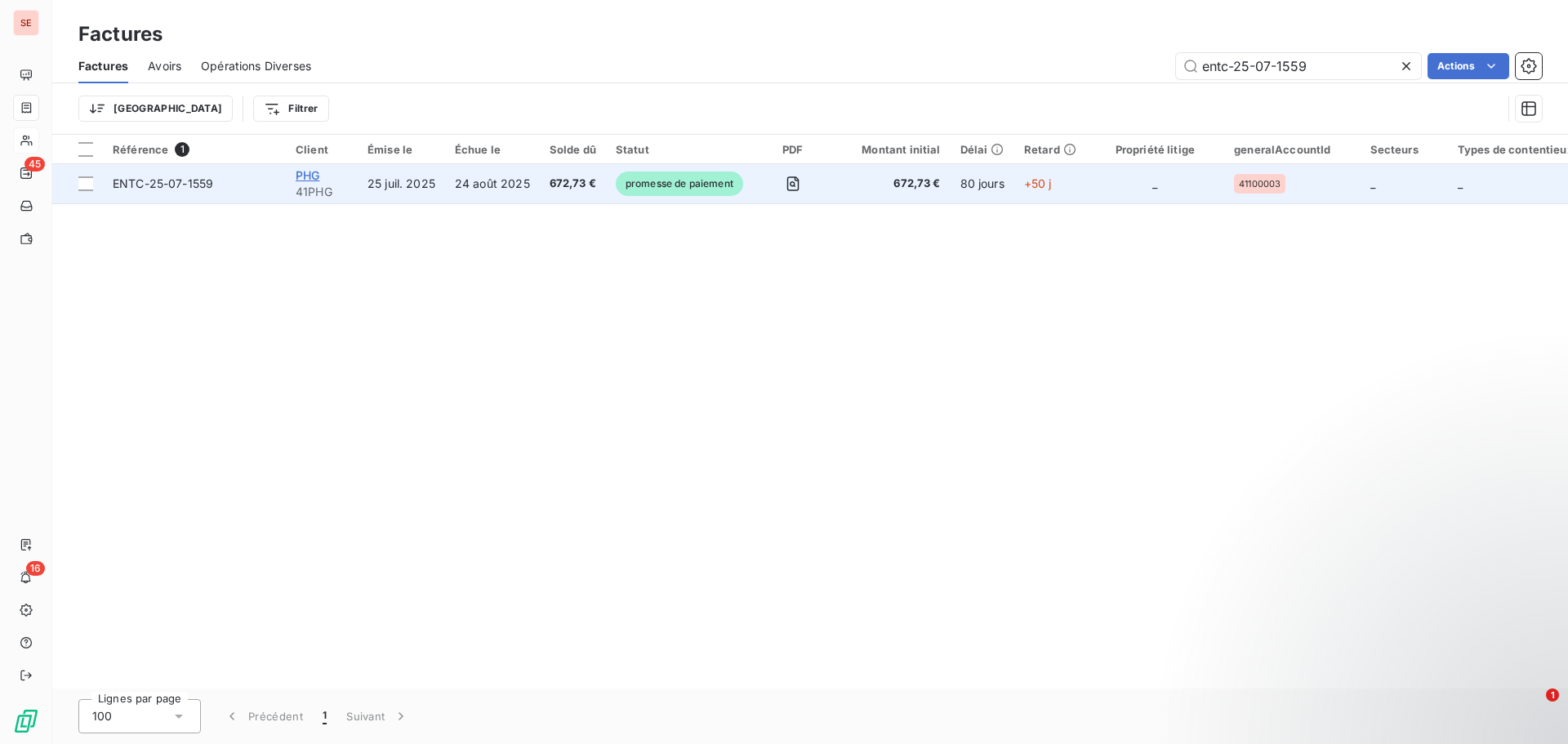
click at [314, 176] on span "PHG" at bounding box center [307, 175] width 24 height 14
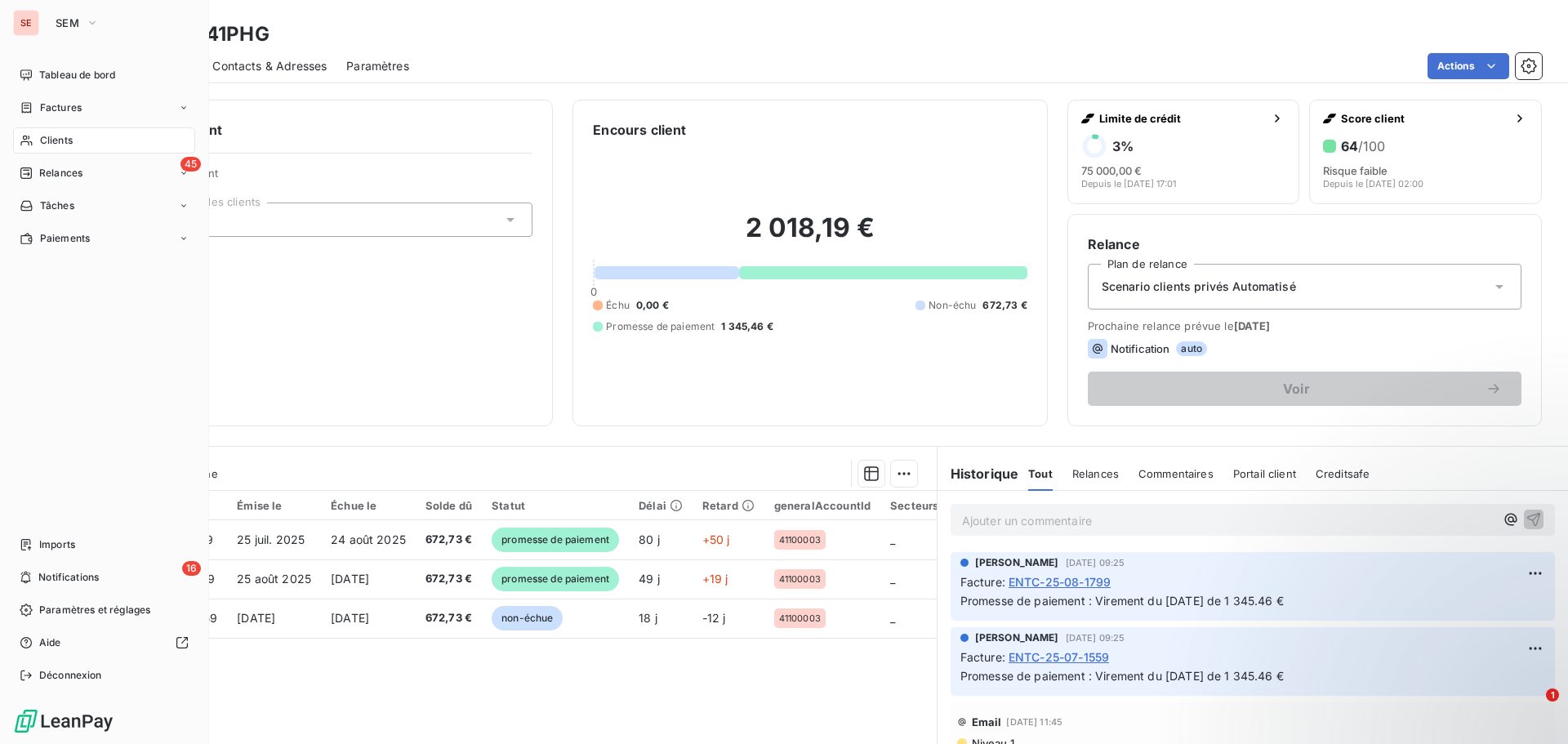
click at [64, 138] on span "Clients" at bounding box center [56, 141] width 32 height 15
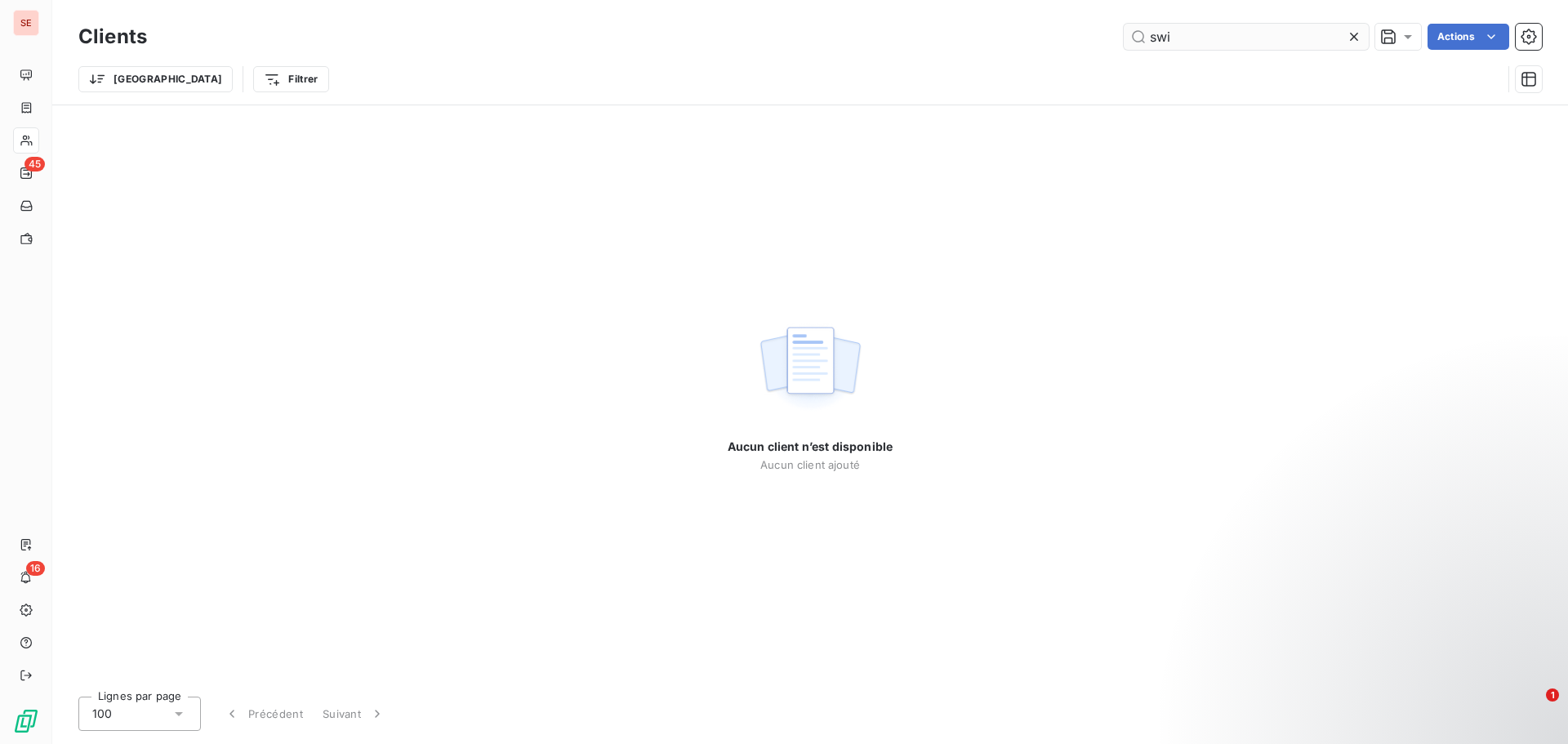
type input "swis"
drag, startPoint x: 1227, startPoint y: 26, endPoint x: 1088, endPoint y: 26, distance: 139.0
click at [1099, 31] on div "swis Actions" at bounding box center [854, 37] width 1375 height 26
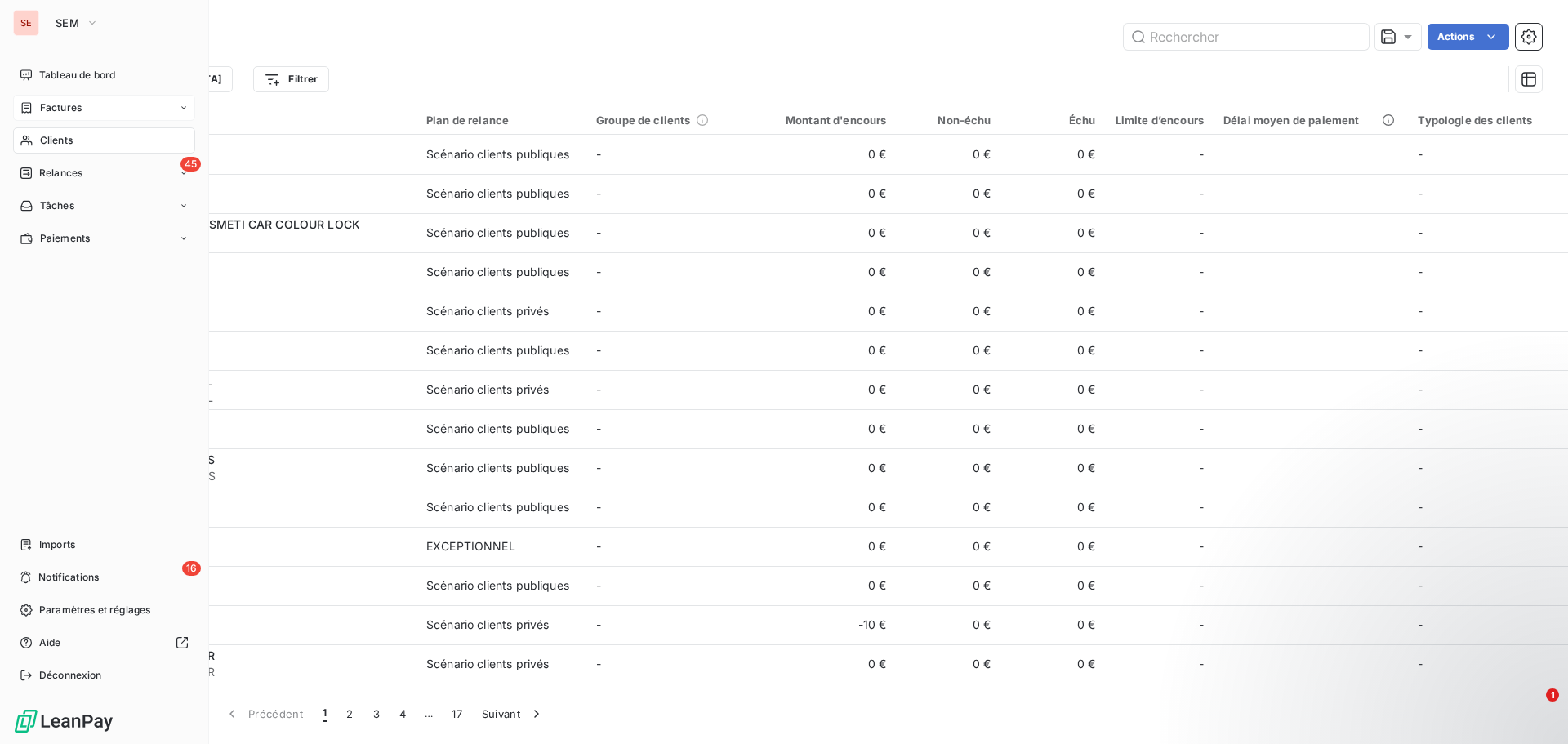
click at [68, 107] on span "Factures" at bounding box center [60, 108] width 42 height 15
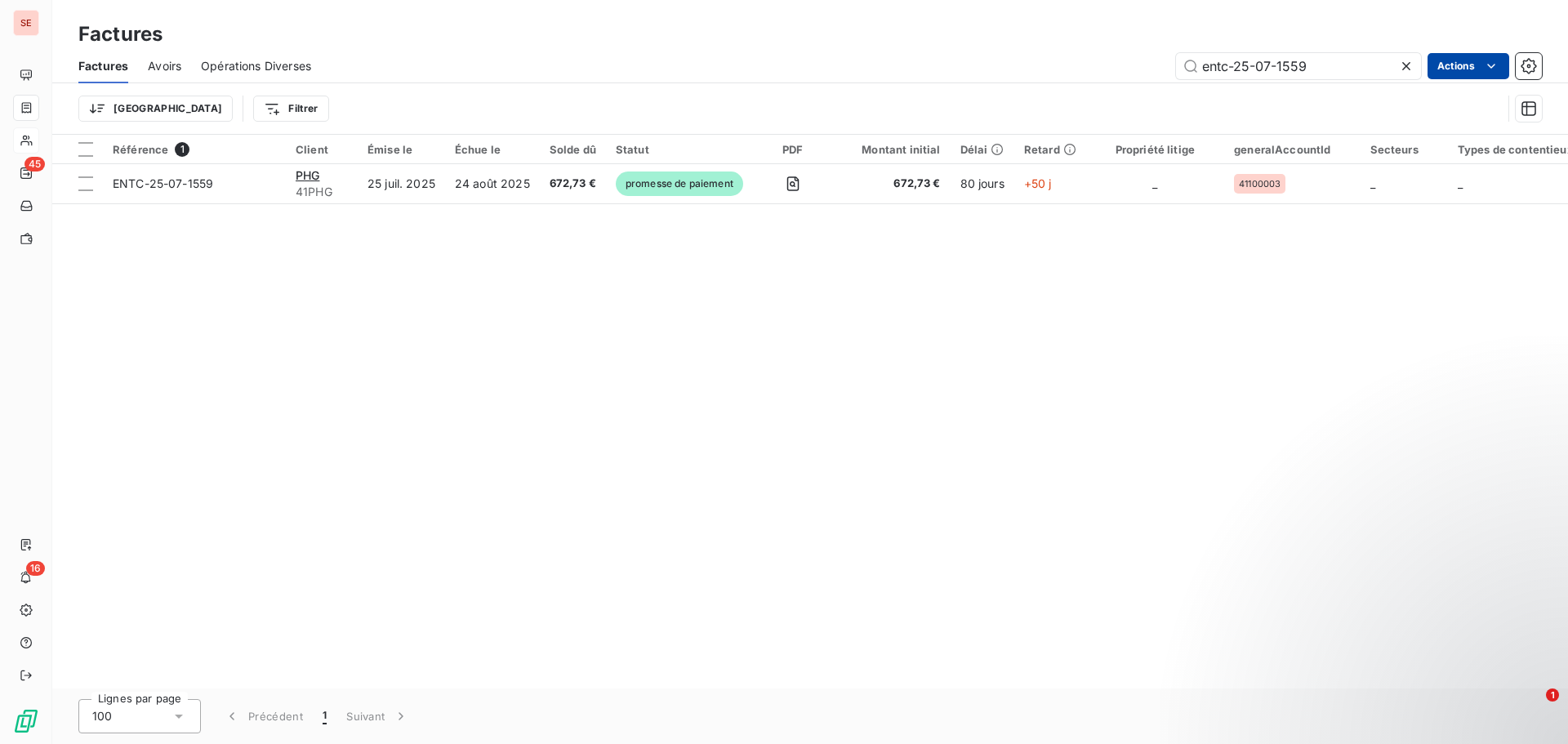
drag, startPoint x: 1260, startPoint y: 69, endPoint x: 1473, endPoint y: 69, distance: 213.0
click at [1473, 69] on div "entc-25-07-1559 Actions" at bounding box center [936, 66] width 1211 height 26
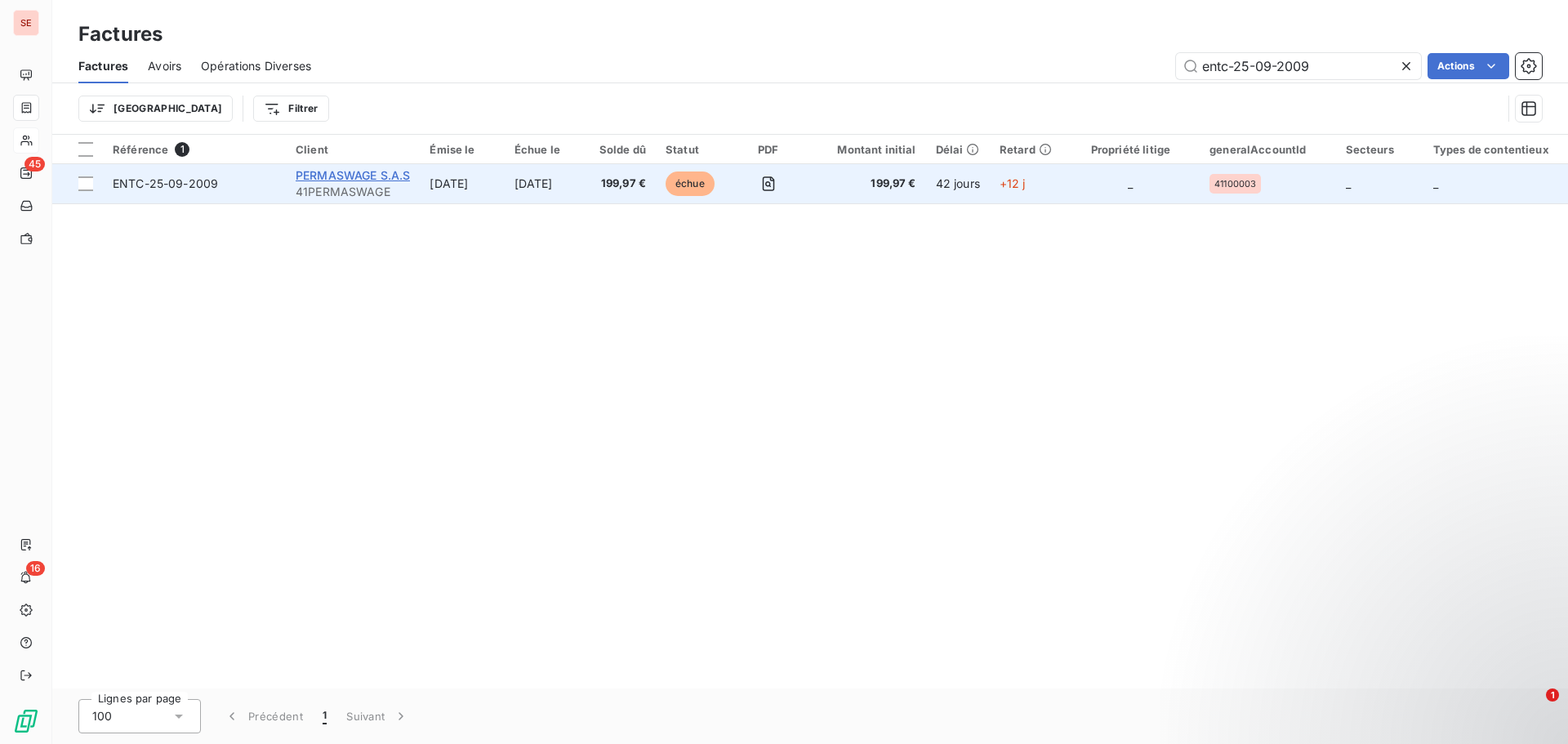
type input "entc-25-09-2009"
click at [315, 172] on span "PERMASWAGE S.A.S" at bounding box center [353, 175] width 115 height 14
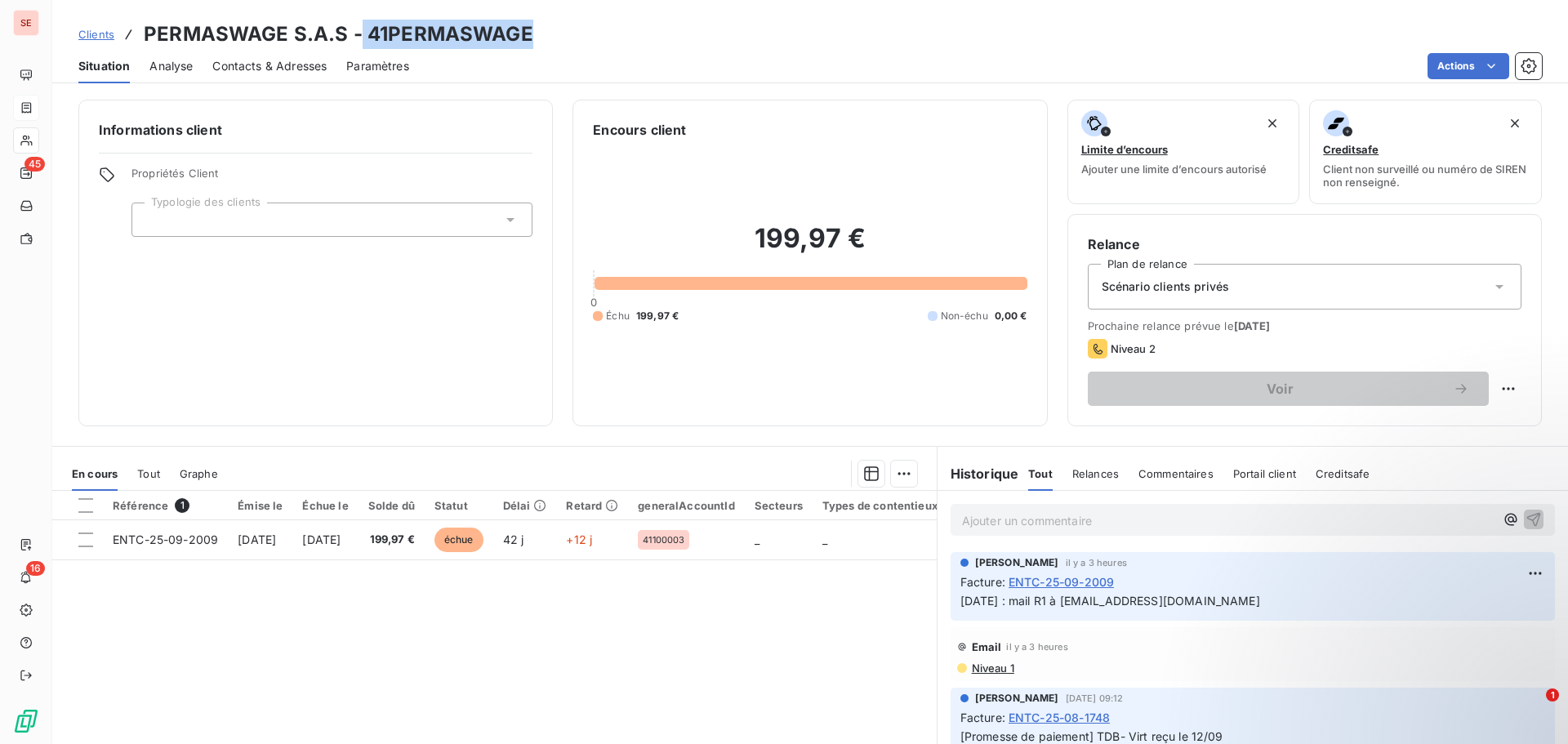
drag, startPoint x: 361, startPoint y: 30, endPoint x: 593, endPoint y: 24, distance: 232.1
click at [593, 24] on div "Clients PERMASWAGE S.A.S - 41PERMASWAGE" at bounding box center [809, 34] width 1515 height 30
click at [539, 26] on div "Clients PERMASWAGE S.A.S - 41PERMASWAGE" at bounding box center [809, 34] width 1515 height 30
drag, startPoint x: 411, startPoint y: 29, endPoint x: 516, endPoint y: 31, distance: 105.0
click at [510, 31] on h3 "PERMASWAGE S.A.S - 41PERMASWAGE" at bounding box center [338, 34] width 390 height 30
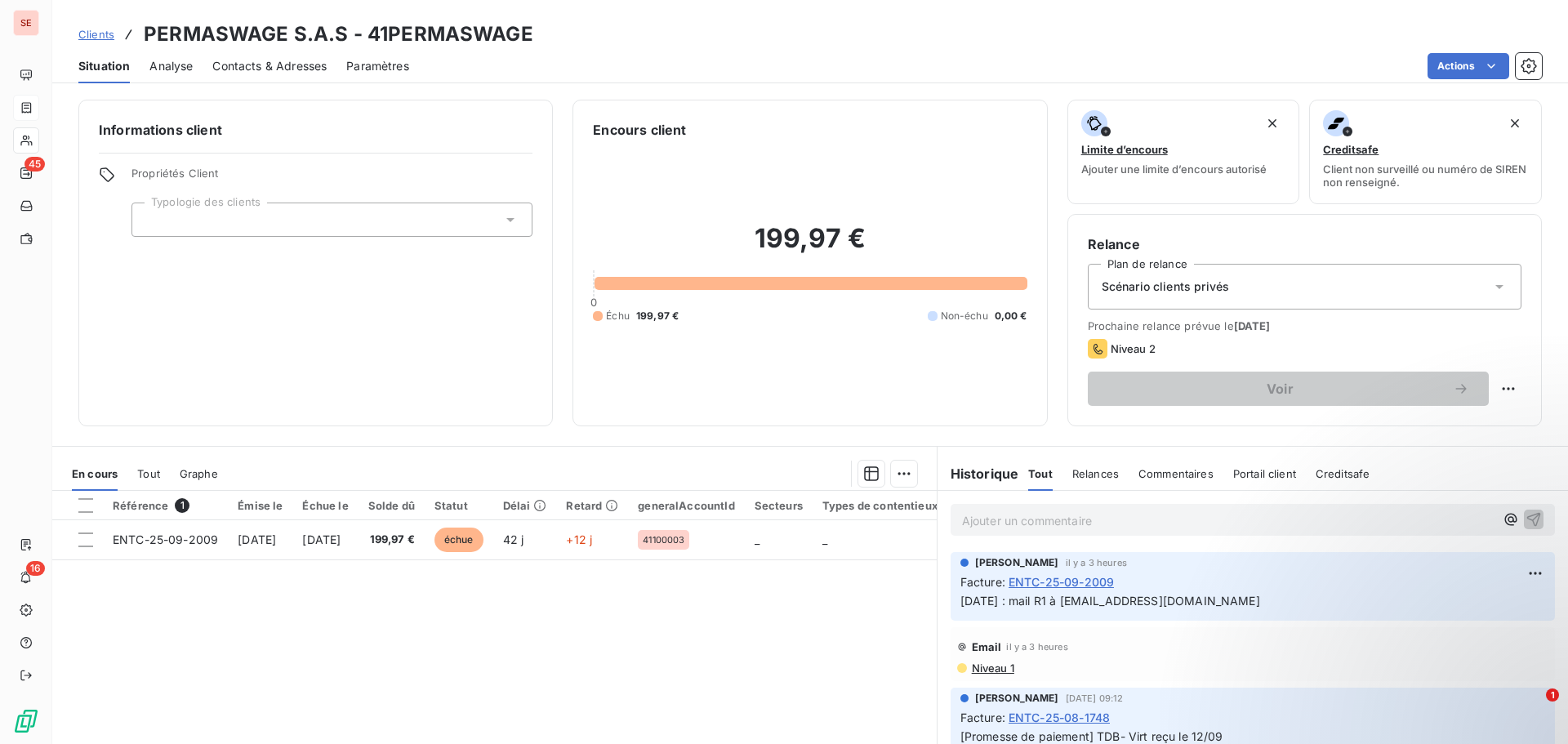
click at [524, 29] on h3 "PERMASWAGE S.A.S - 41PERMASWAGE" at bounding box center [338, 34] width 390 height 30
drag, startPoint x: 382, startPoint y: 31, endPoint x: 528, endPoint y: 24, distance: 146.2
click at [528, 24] on h3 "PERMASWAGE S.A.S - 41PERMASWAGE" at bounding box center [338, 34] width 390 height 30
copy h3 "41PERMASWAGE"
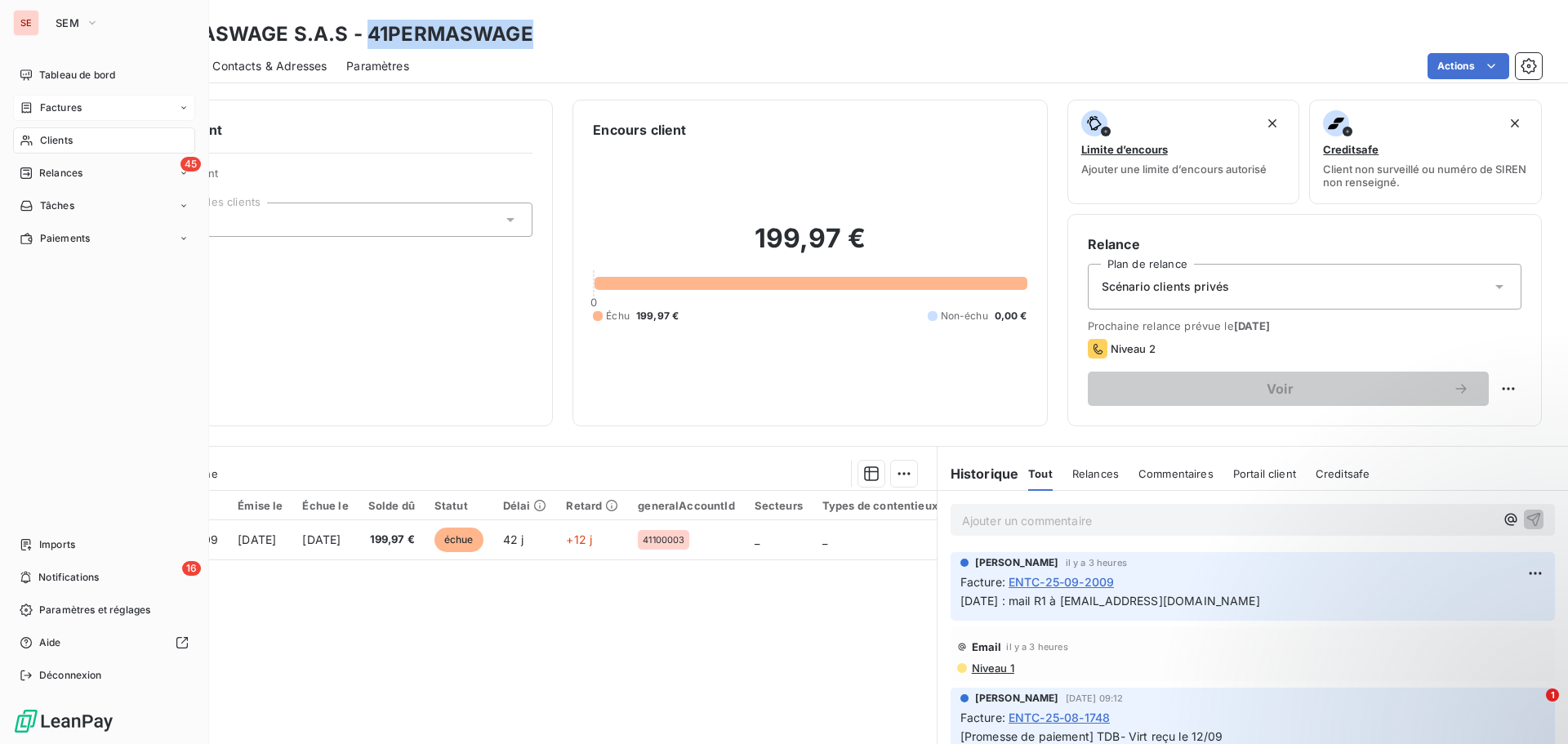
click at [58, 140] on span "Clients" at bounding box center [56, 141] width 32 height 15
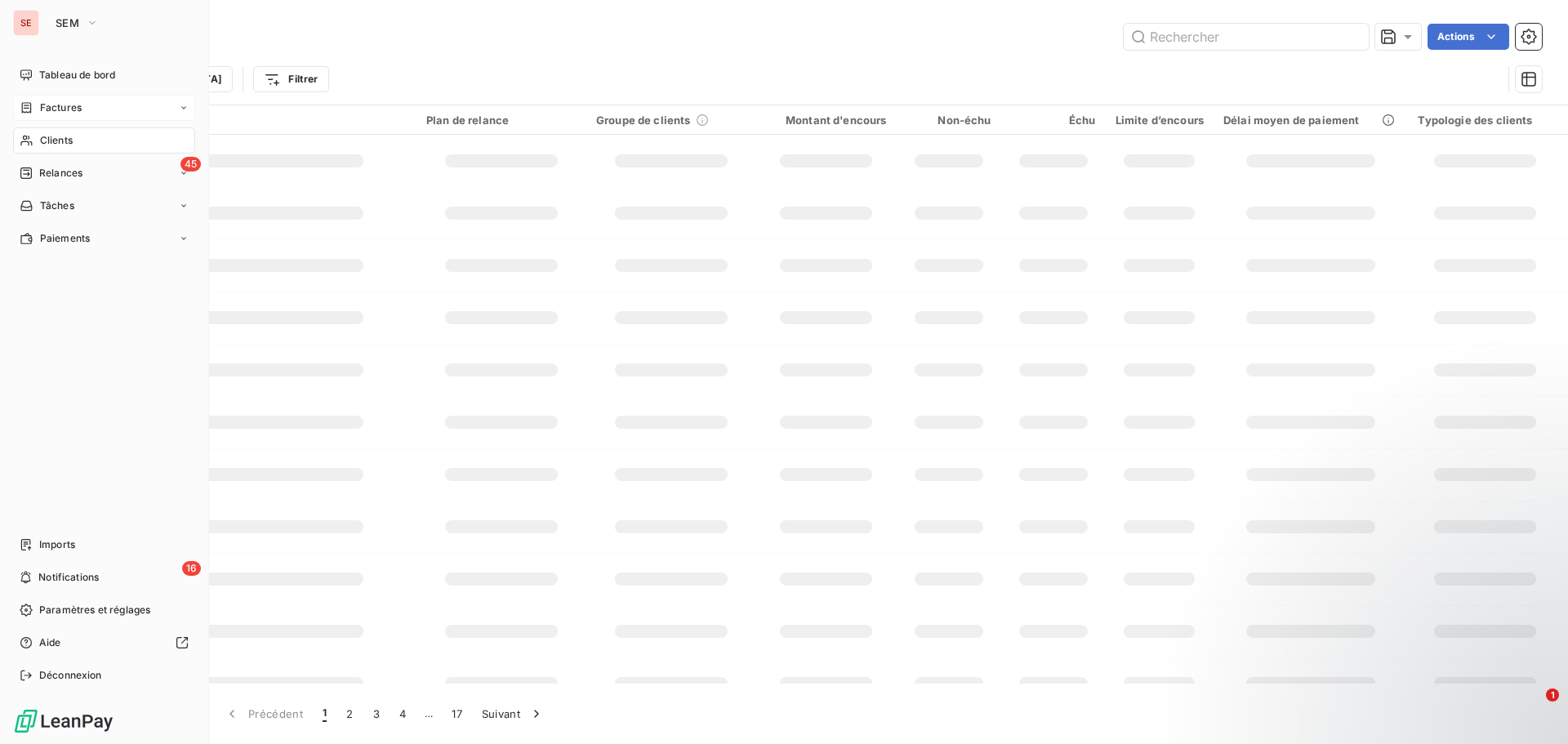
drag, startPoint x: 56, startPoint y: 136, endPoint x: 1086, endPoint y: 77, distance: 1031.7
click at [54, 136] on span "Clients" at bounding box center [56, 141] width 32 height 15
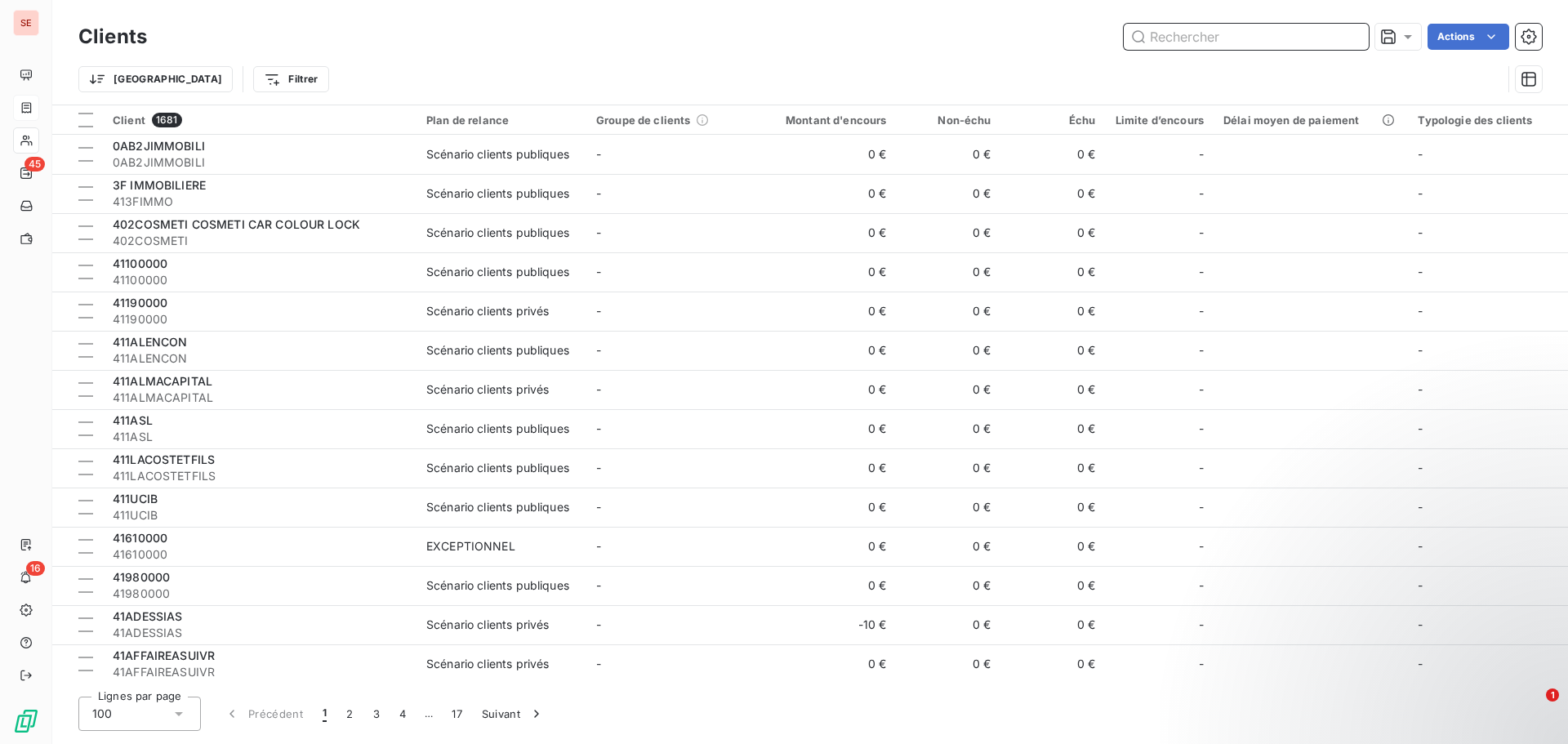
click at [1217, 41] on input "text" at bounding box center [1246, 37] width 245 height 26
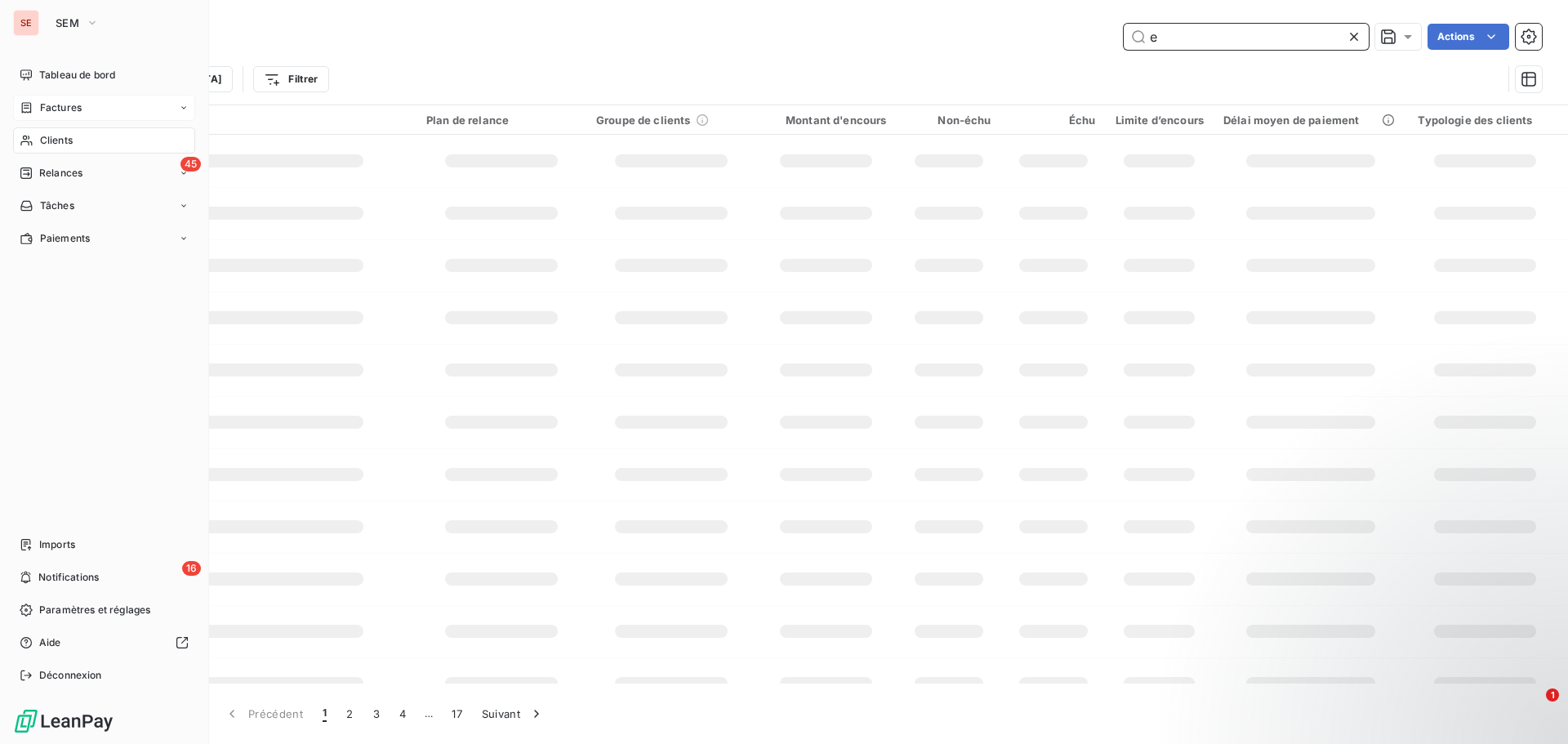
type input "e"
click at [93, 107] on div "Factures" at bounding box center [104, 107] width 182 height 26
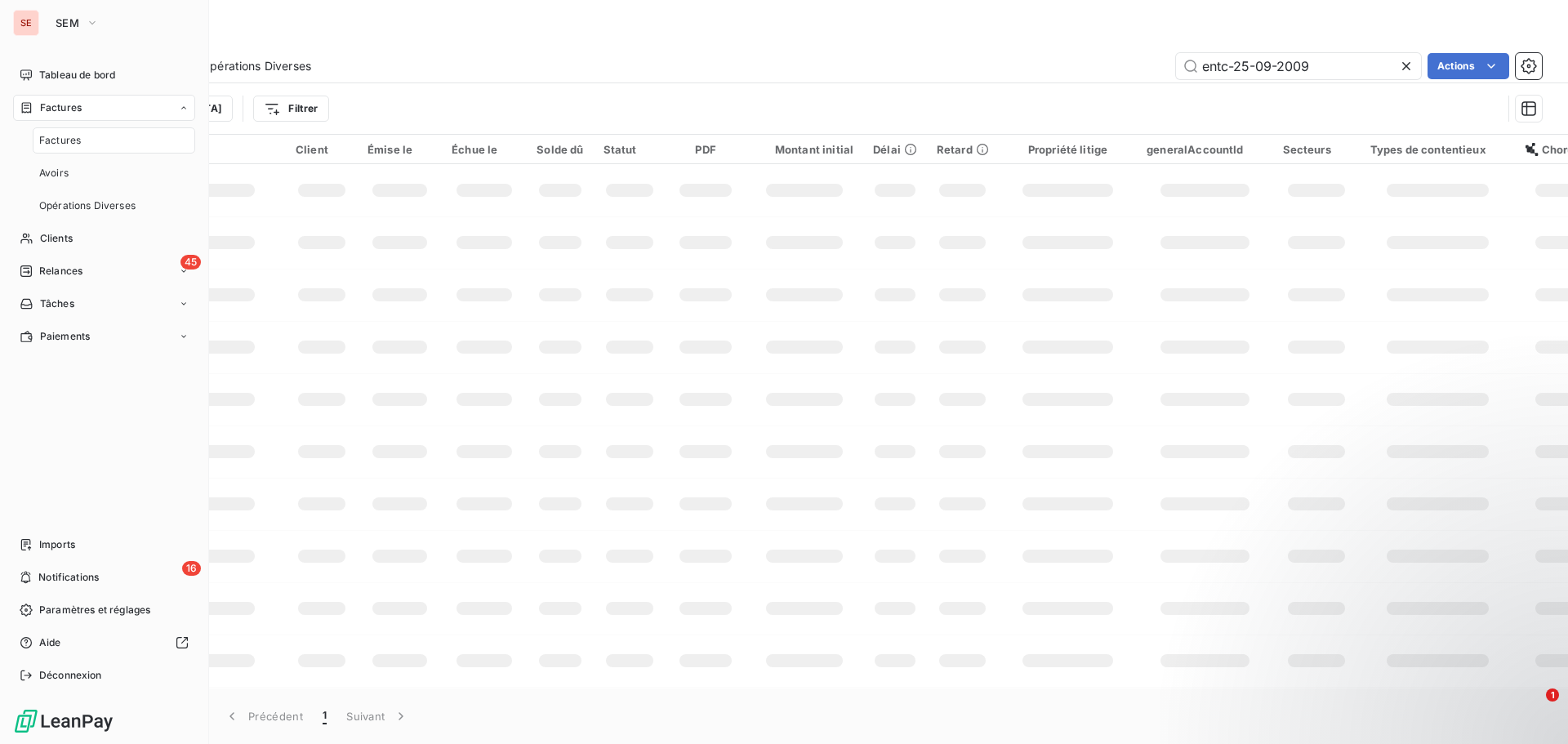
click at [83, 143] on div "Factures" at bounding box center [114, 141] width 163 height 26
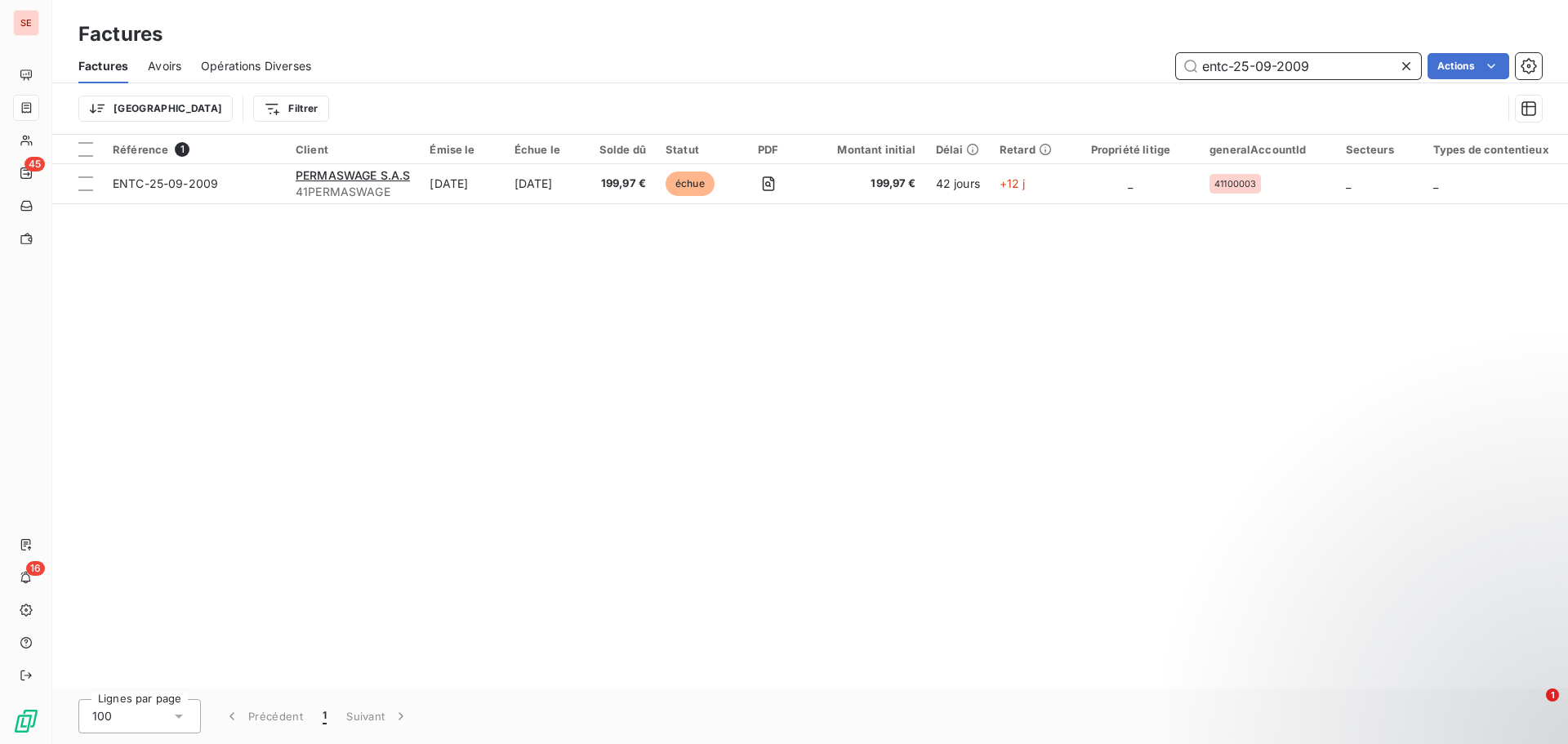
drag, startPoint x: 1270, startPoint y: 63, endPoint x: 1391, endPoint y: 61, distance: 121.0
click at [1391, 61] on input "entc-25-09-2009" at bounding box center [1298, 66] width 245 height 26
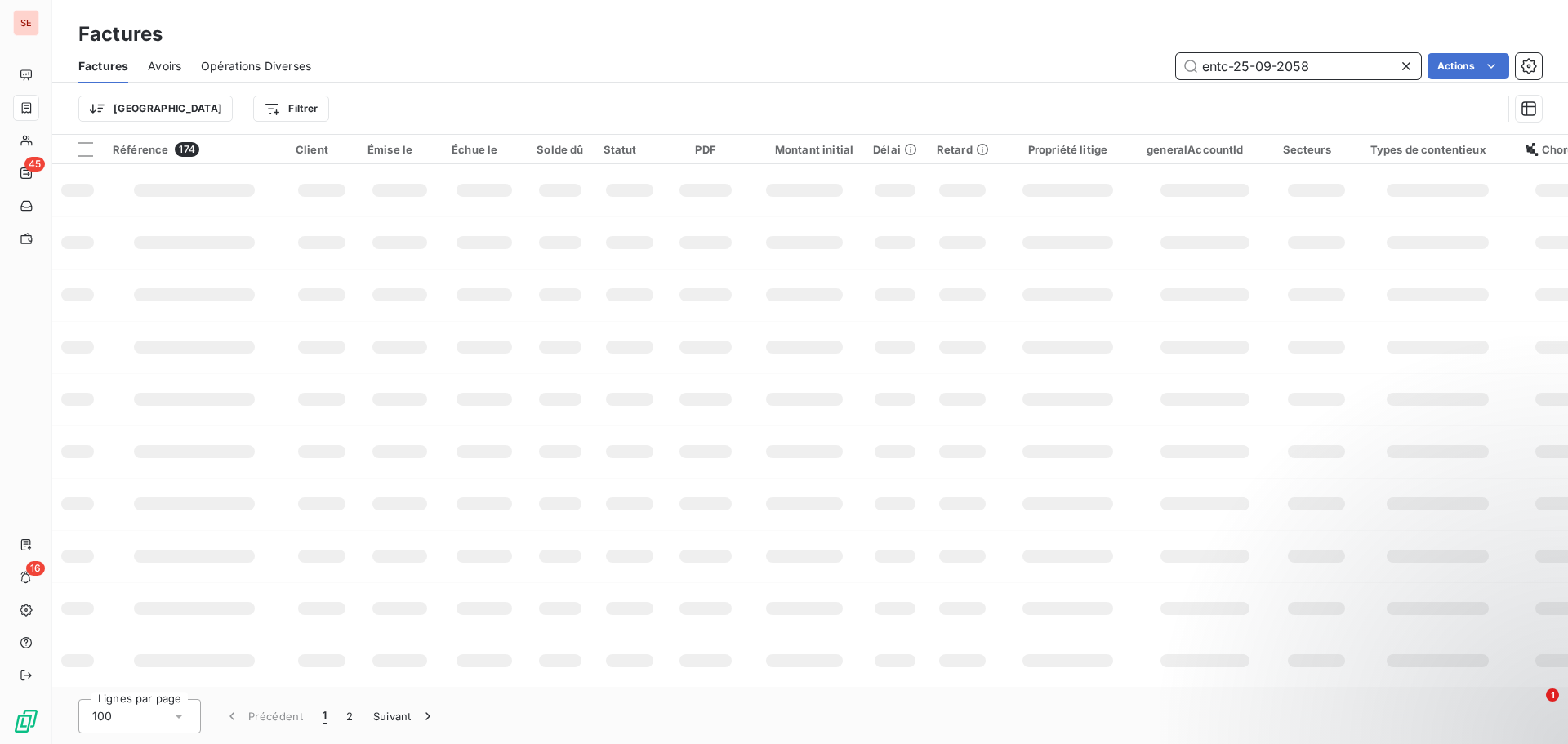
type input "entc-25-09-2058"
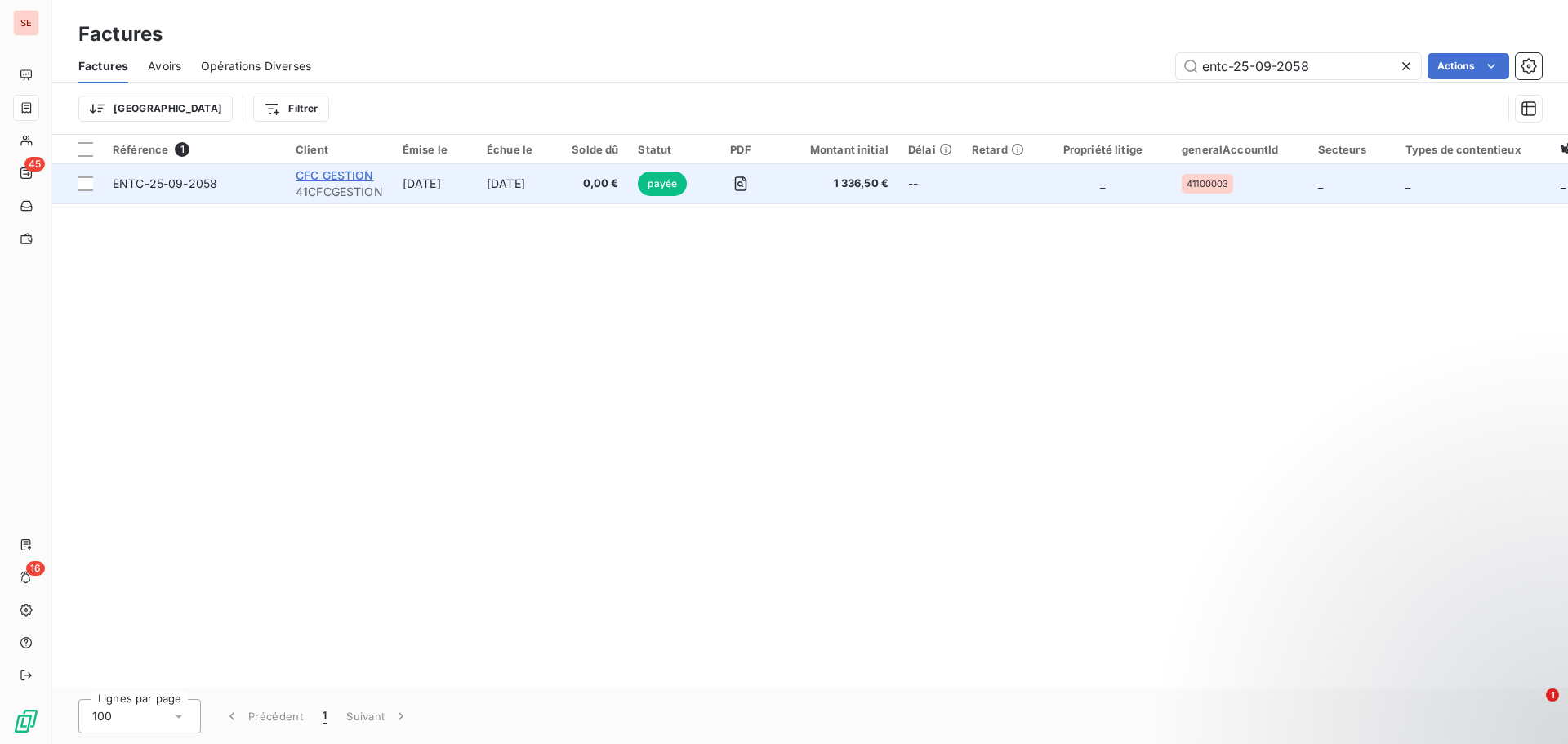
click at [343, 173] on span "CFC GESTION" at bounding box center [334, 175] width 79 height 14
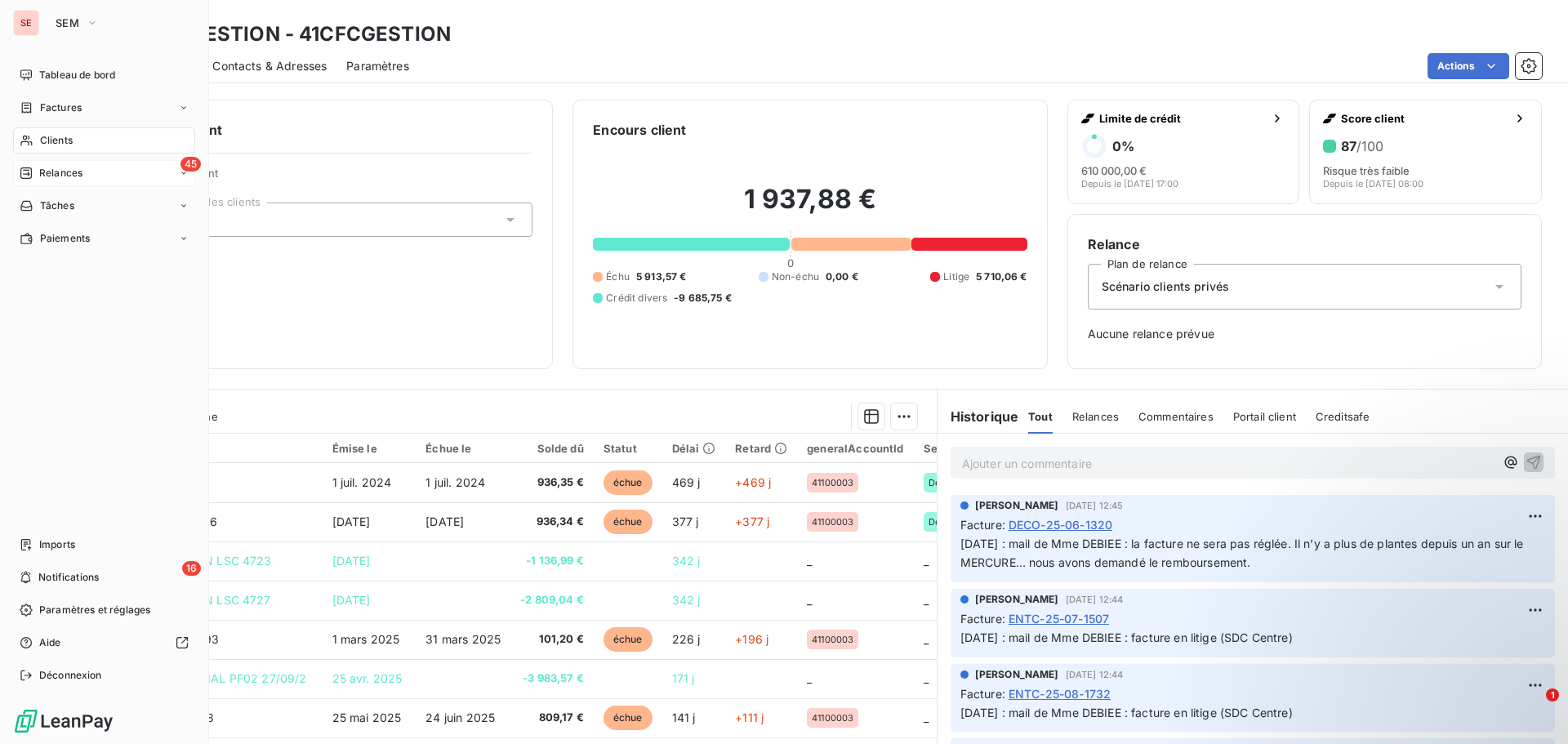
click at [87, 177] on div "45 Relances" at bounding box center [104, 173] width 182 height 26
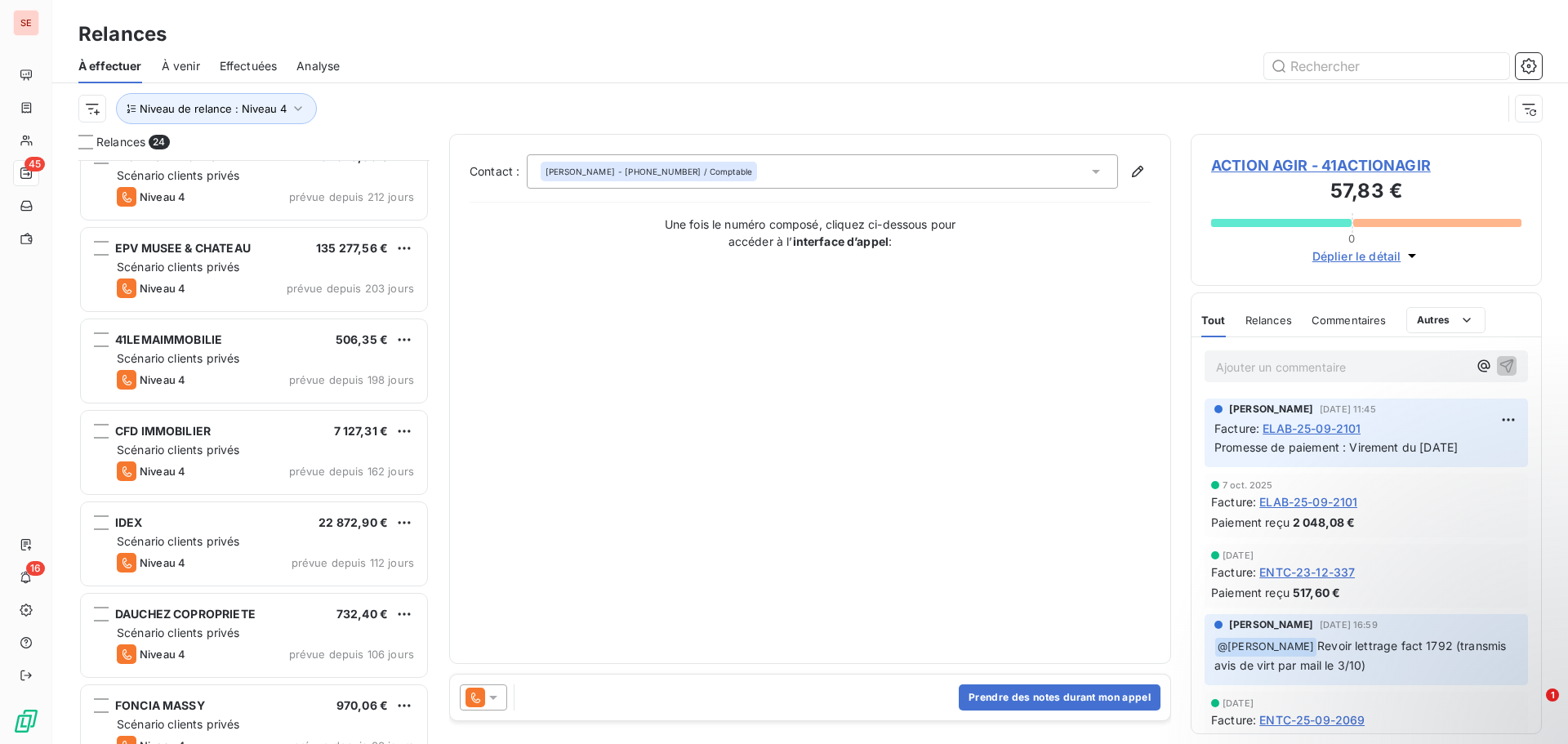
scroll to position [328, 0]
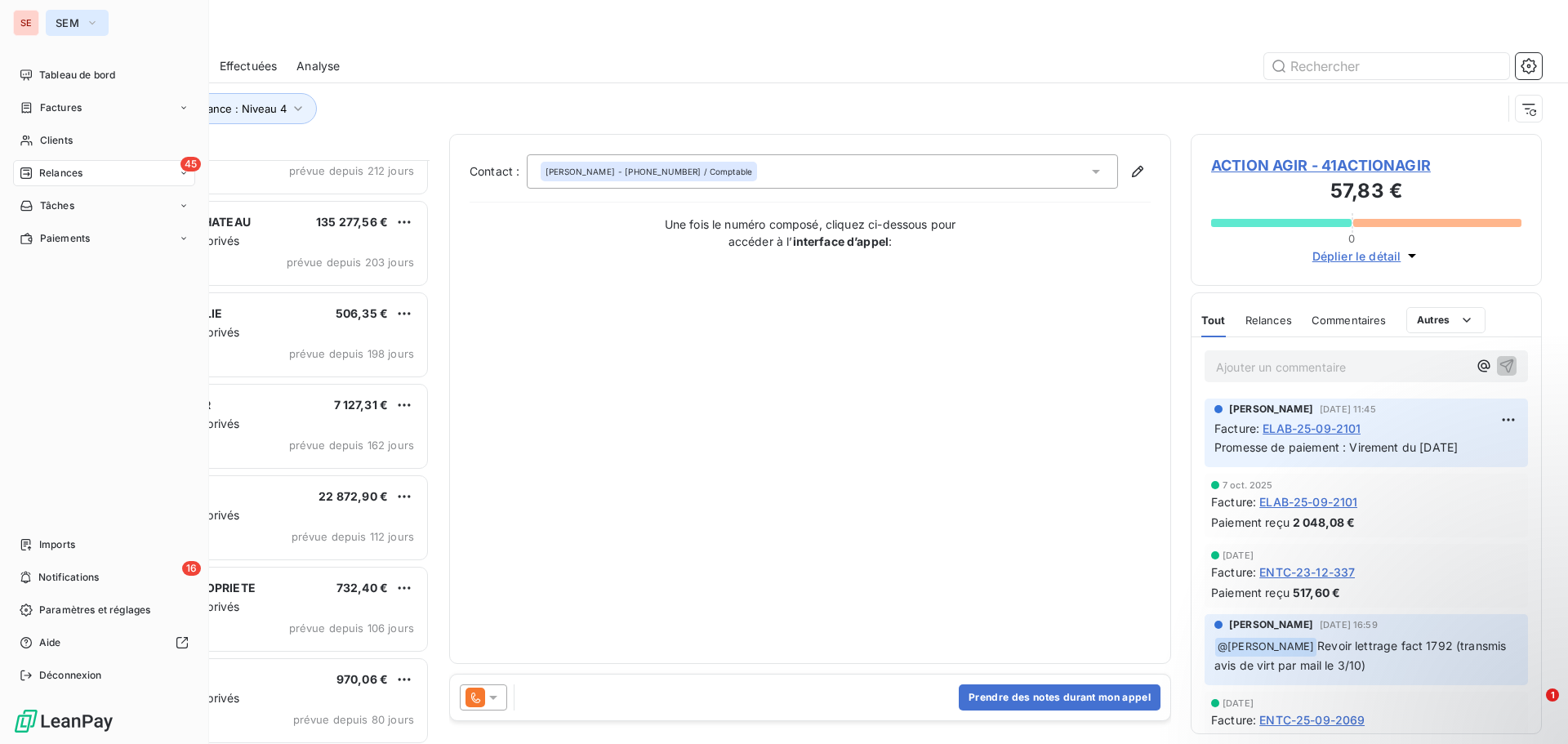
click at [92, 31] on button "SEM" at bounding box center [77, 23] width 63 height 26
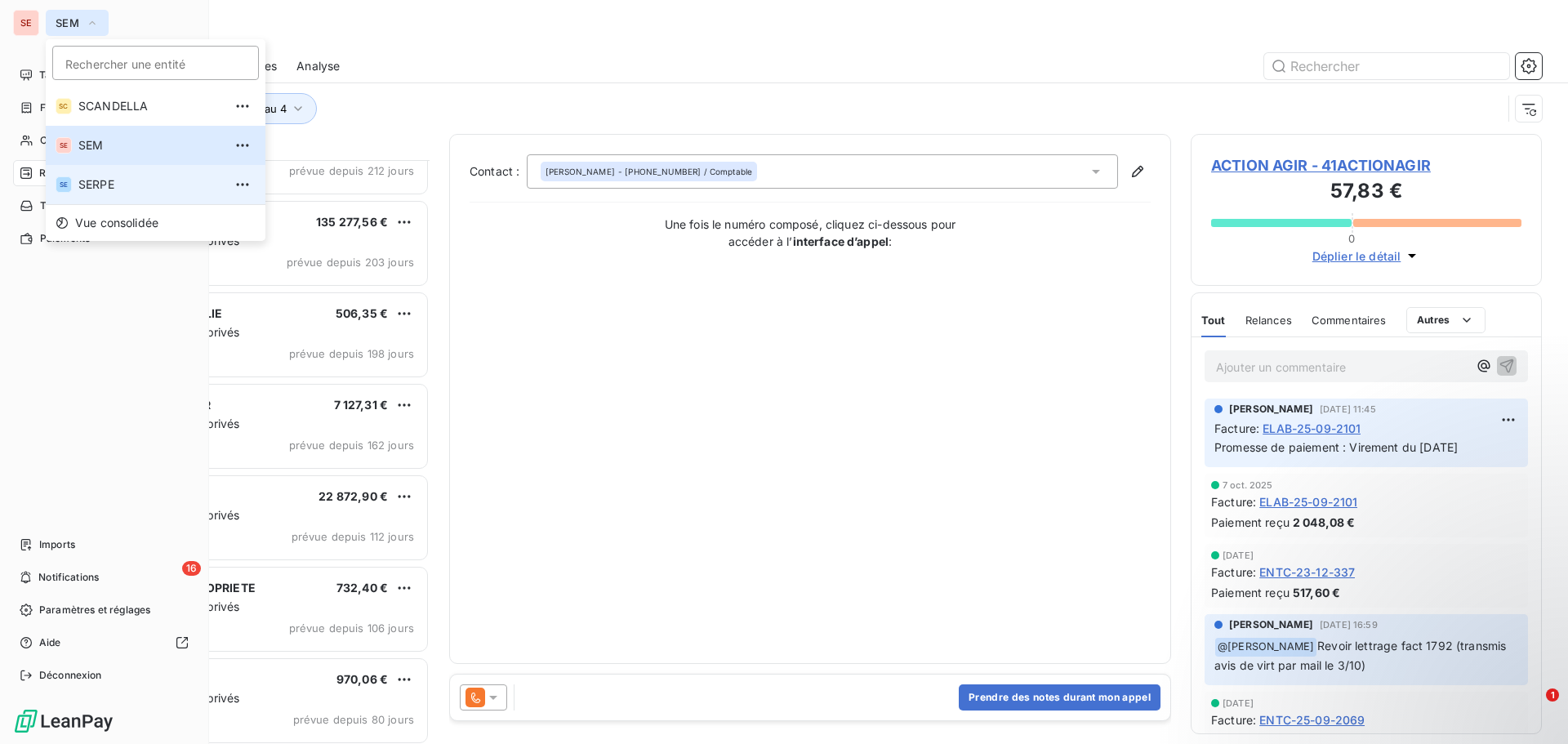
click at [99, 186] on span "SERPE" at bounding box center [151, 185] width 144 height 17
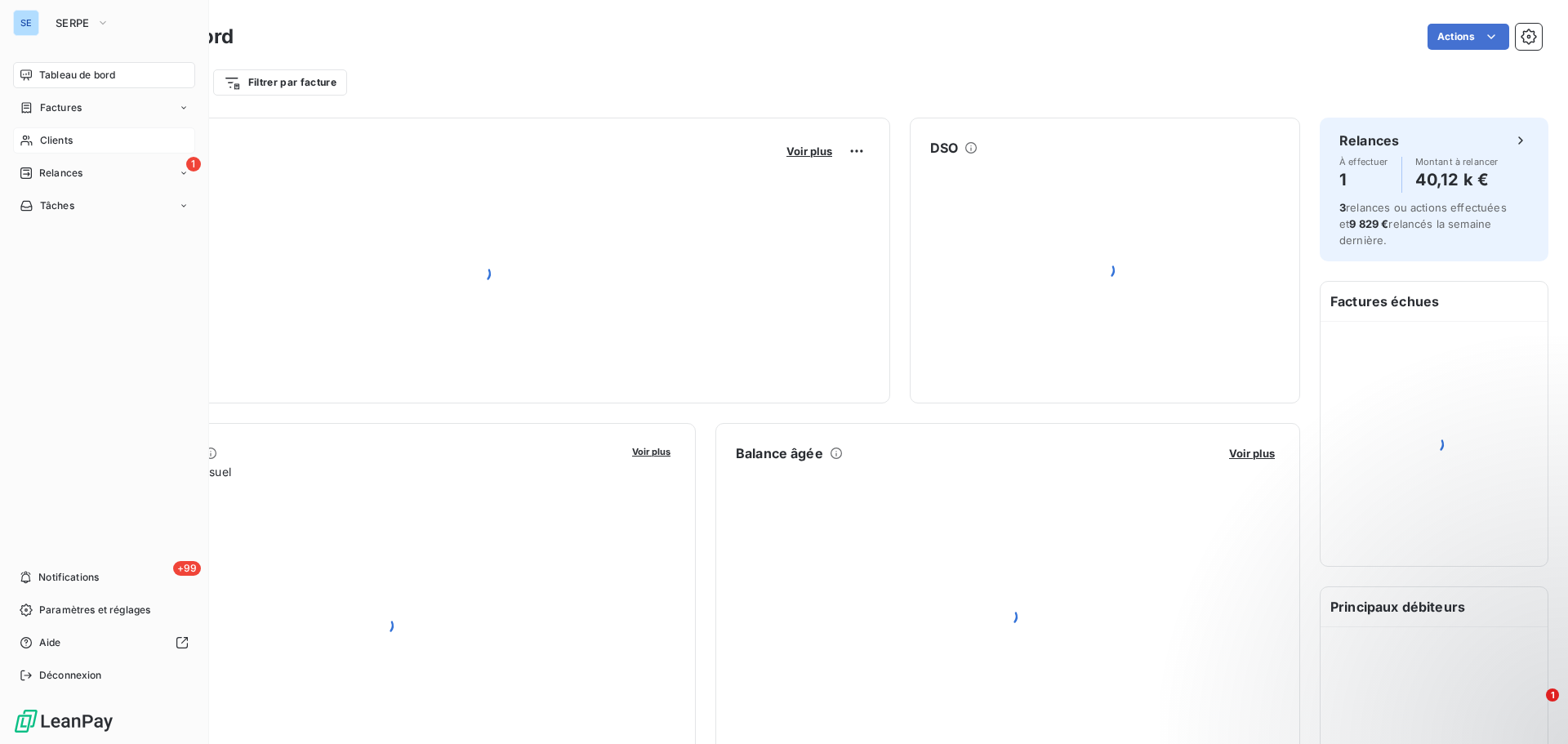
click at [63, 142] on span "Clients" at bounding box center [56, 141] width 32 height 15
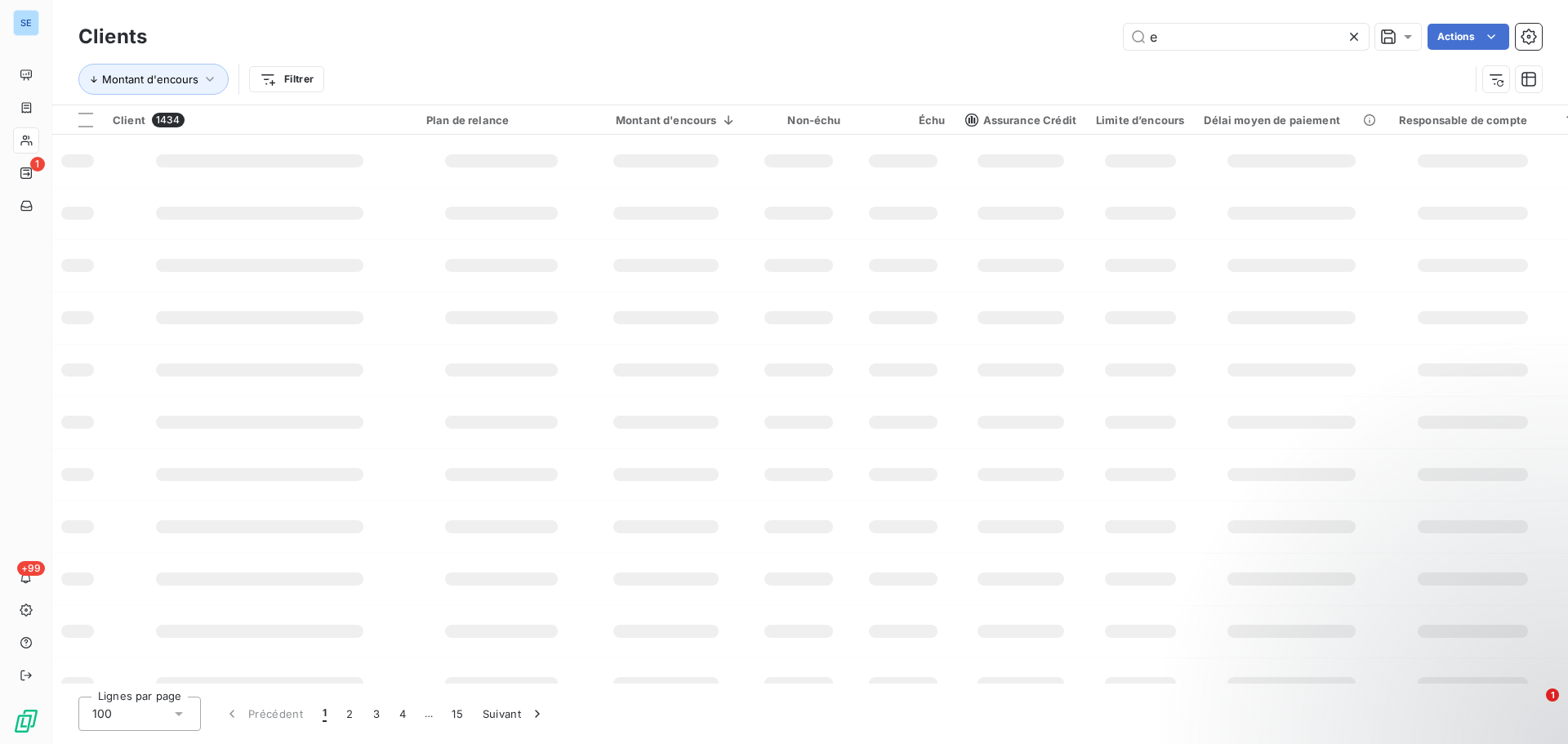
click at [1126, 24] on input "e" at bounding box center [1246, 37] width 245 height 26
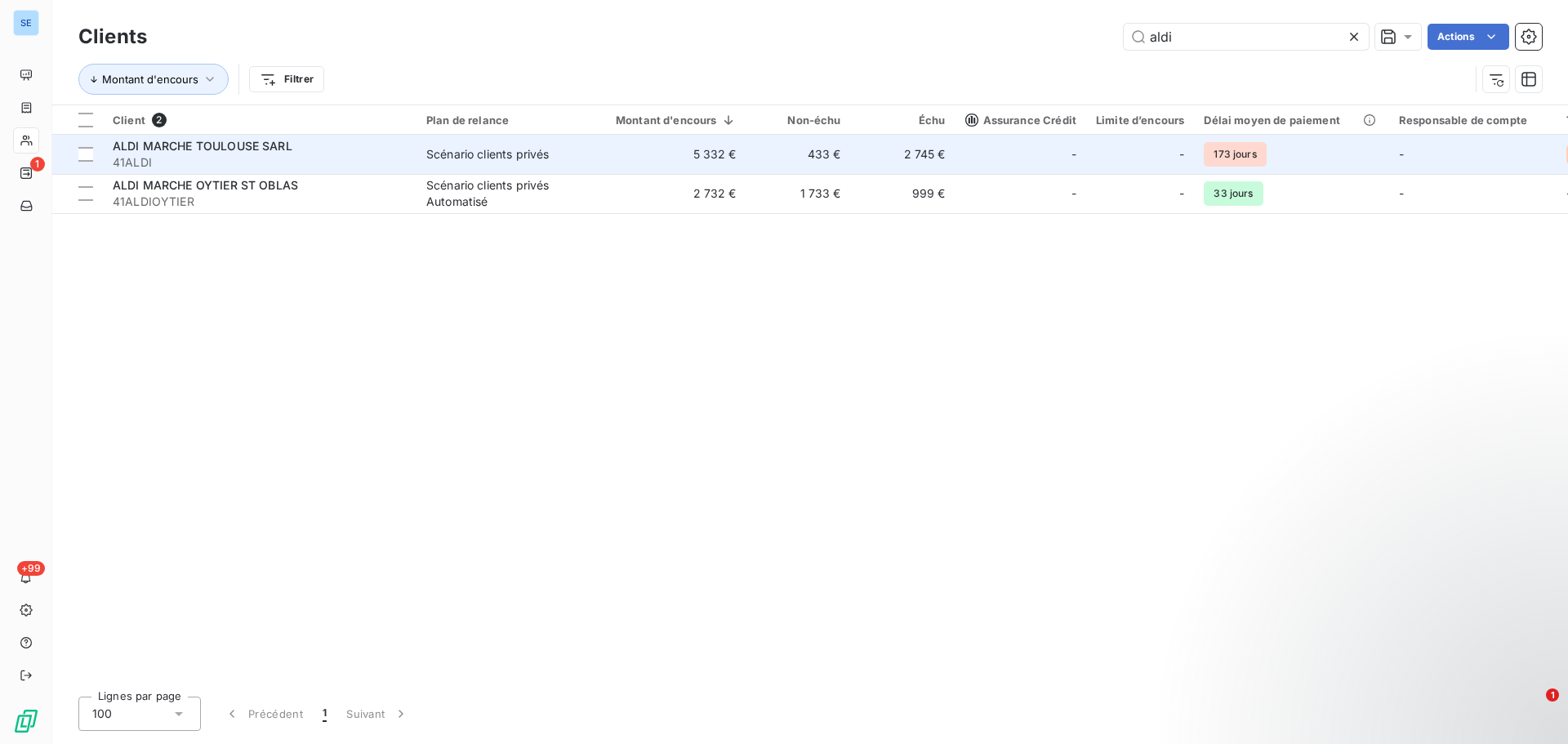
type input "aldi"
click at [312, 159] on span "41ALDI" at bounding box center [260, 163] width 294 height 17
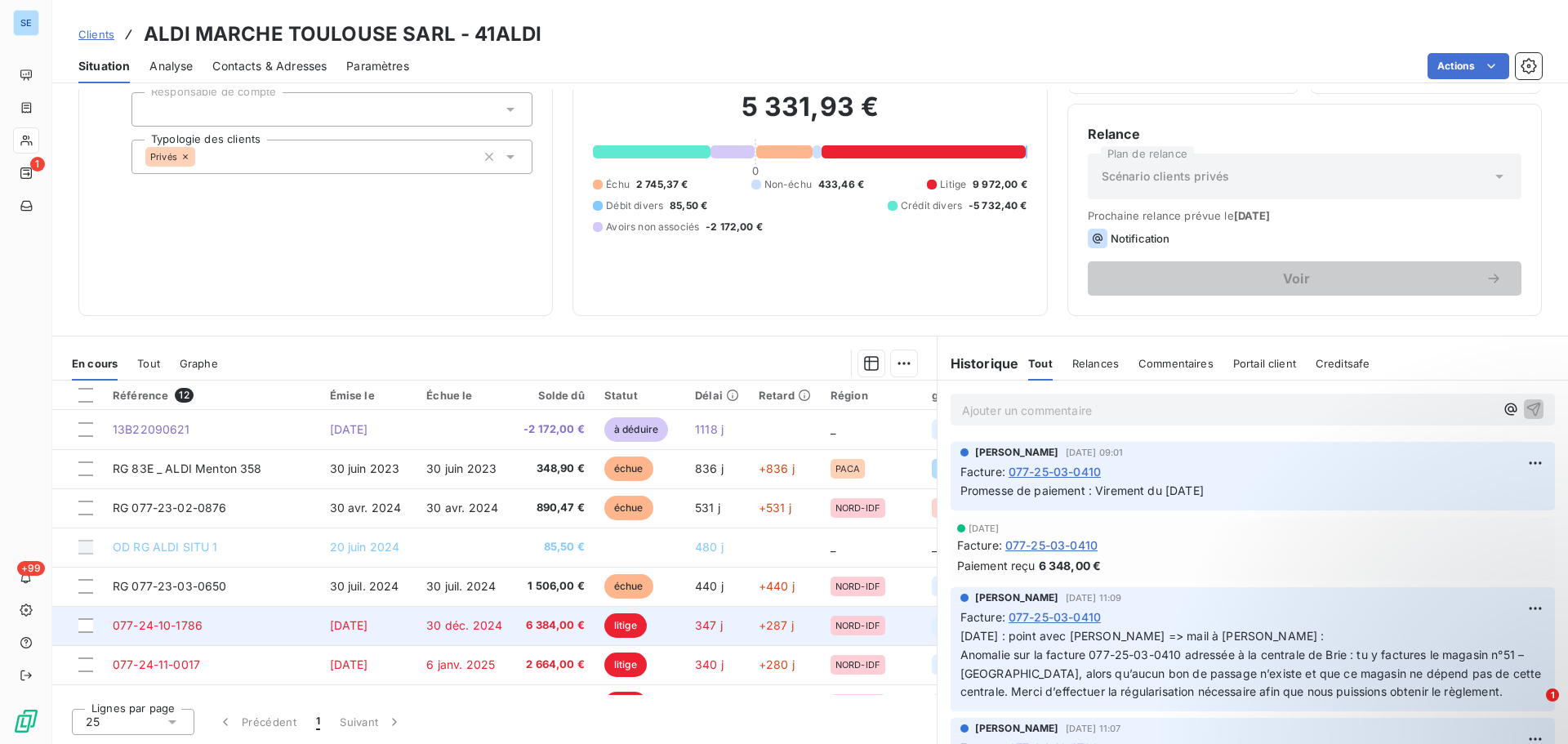
click at [368, 626] on span "31 oct. 2024" at bounding box center [348, 625] width 38 height 14
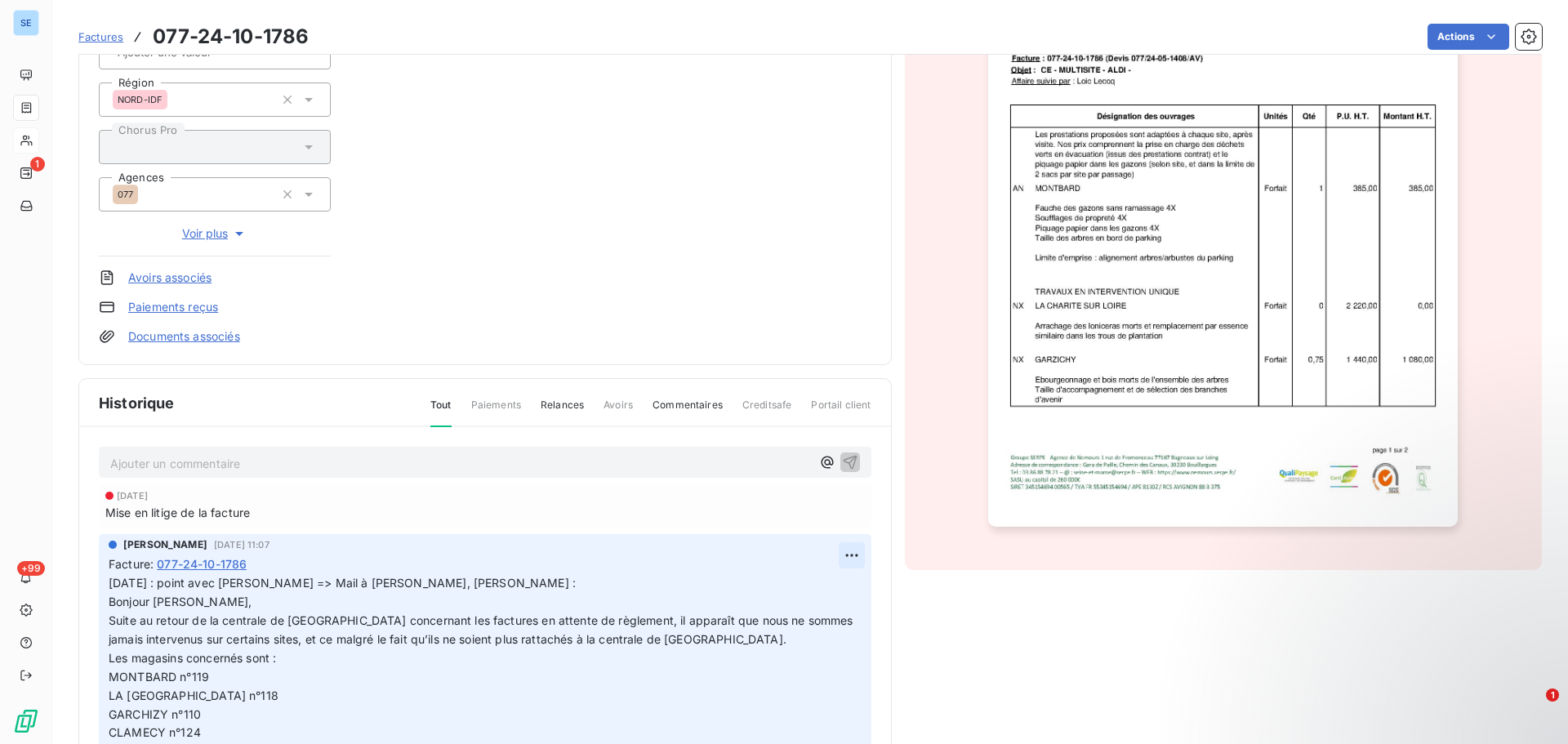
click at [828, 559] on html "SE 1 +99 Factures 077-24-10-1786 Actions ALDI MARCHE TOULOUSE SARL 41ALDI Monta…" at bounding box center [784, 372] width 1568 height 744
click at [797, 589] on div "Editer" at bounding box center [793, 591] width 92 height 26
click at [108, 585] on span "24/09/25 : point avec Shirley => Mail à Fanny, Antoine, Bertrand : Bonjour Fann…" at bounding box center [343, 591] width 470 height 32
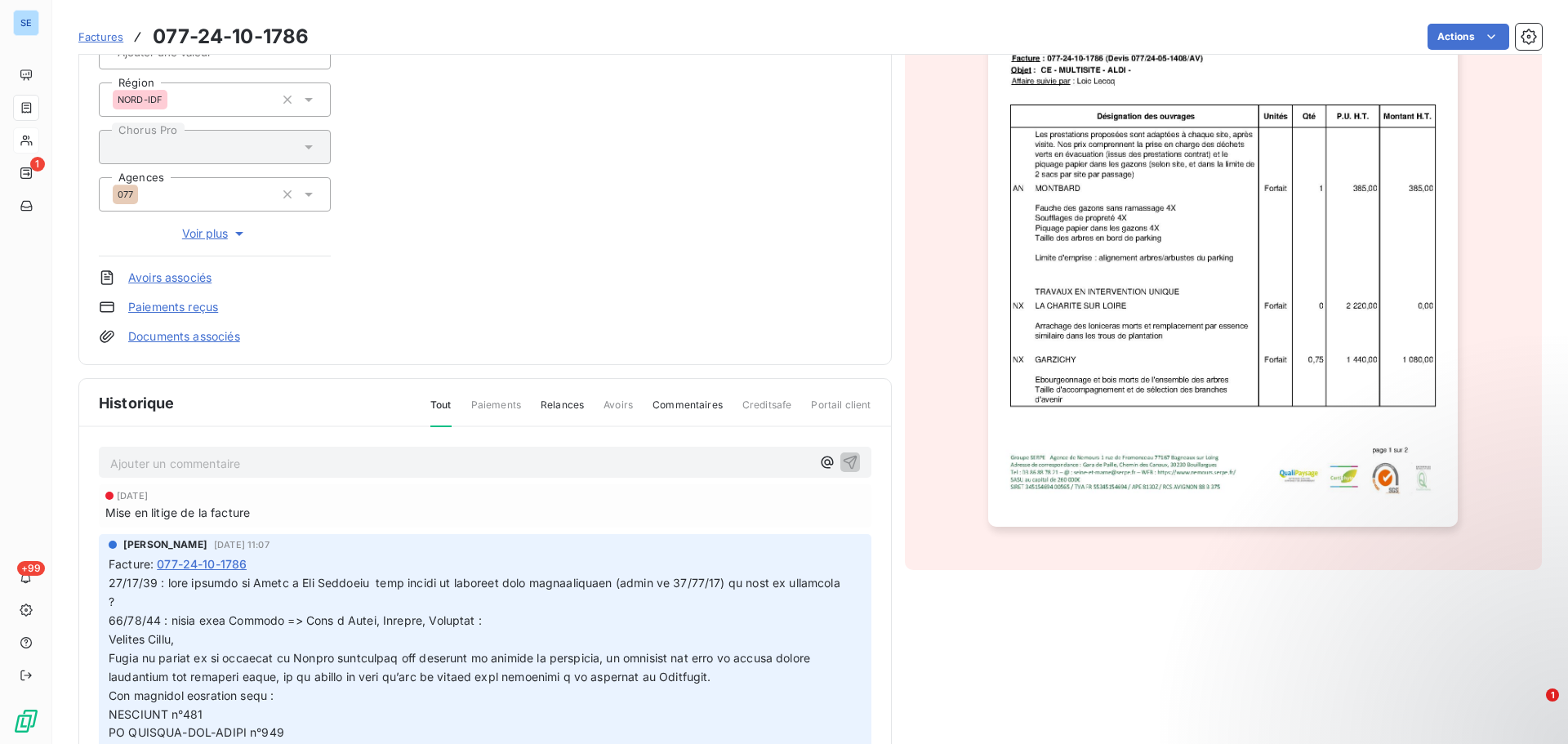
click at [107, 617] on div "AMELIA RAIMUNDO 24 sept. 2025, 11:07 Facture : 077-24-10-1786" at bounding box center [485, 746] width 773 height 424
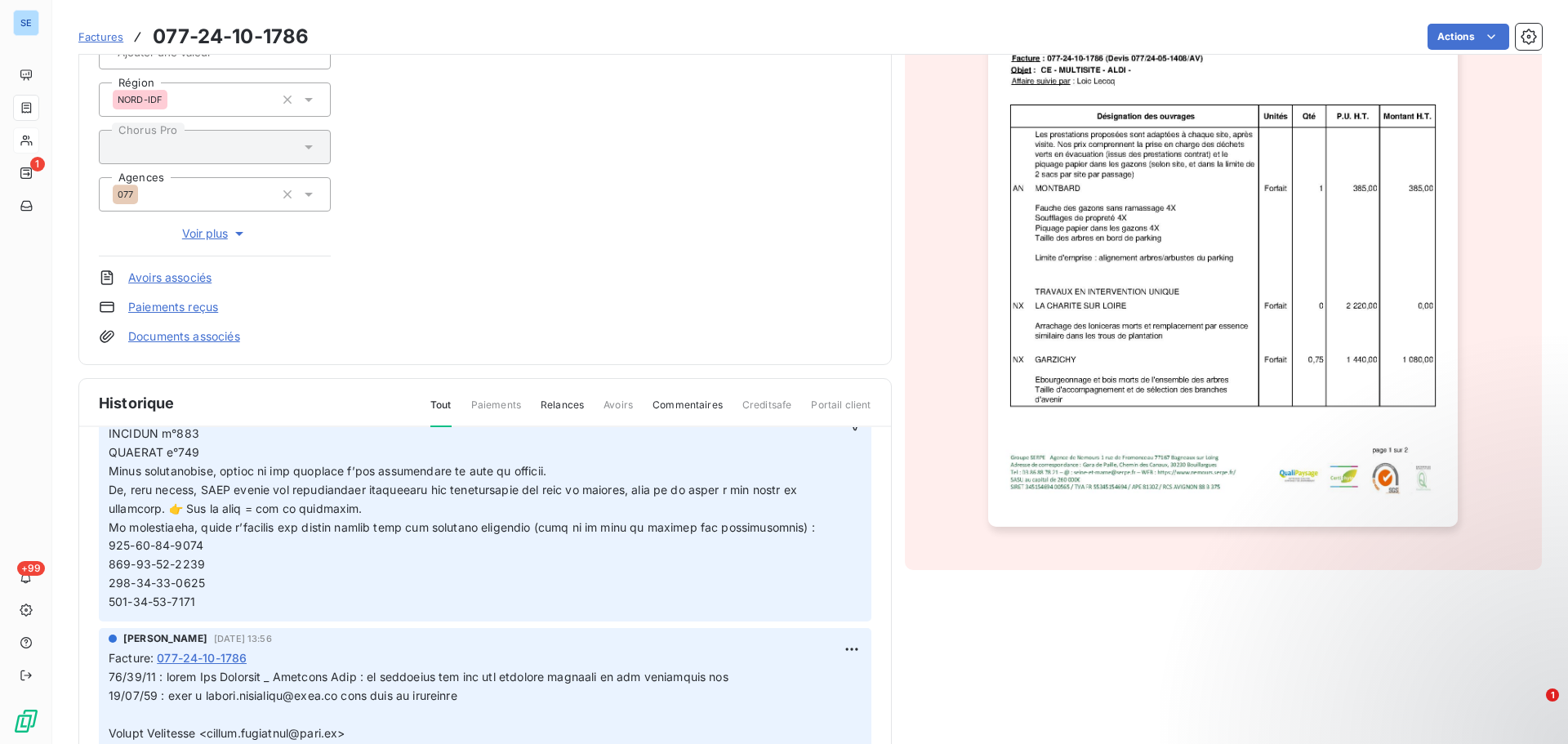
scroll to position [245, 0]
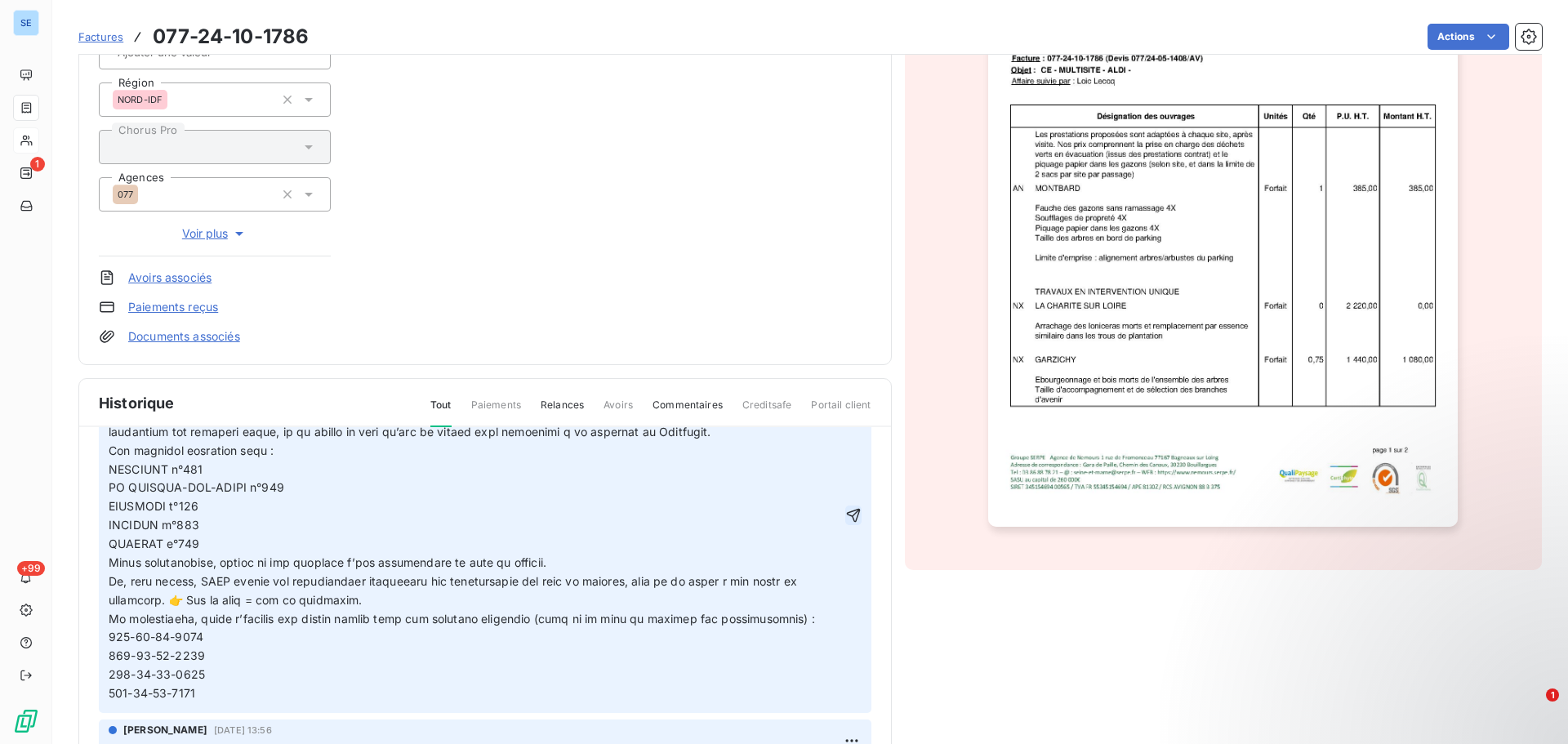
click at [845, 515] on icon "button" at bounding box center [853, 515] width 17 height 17
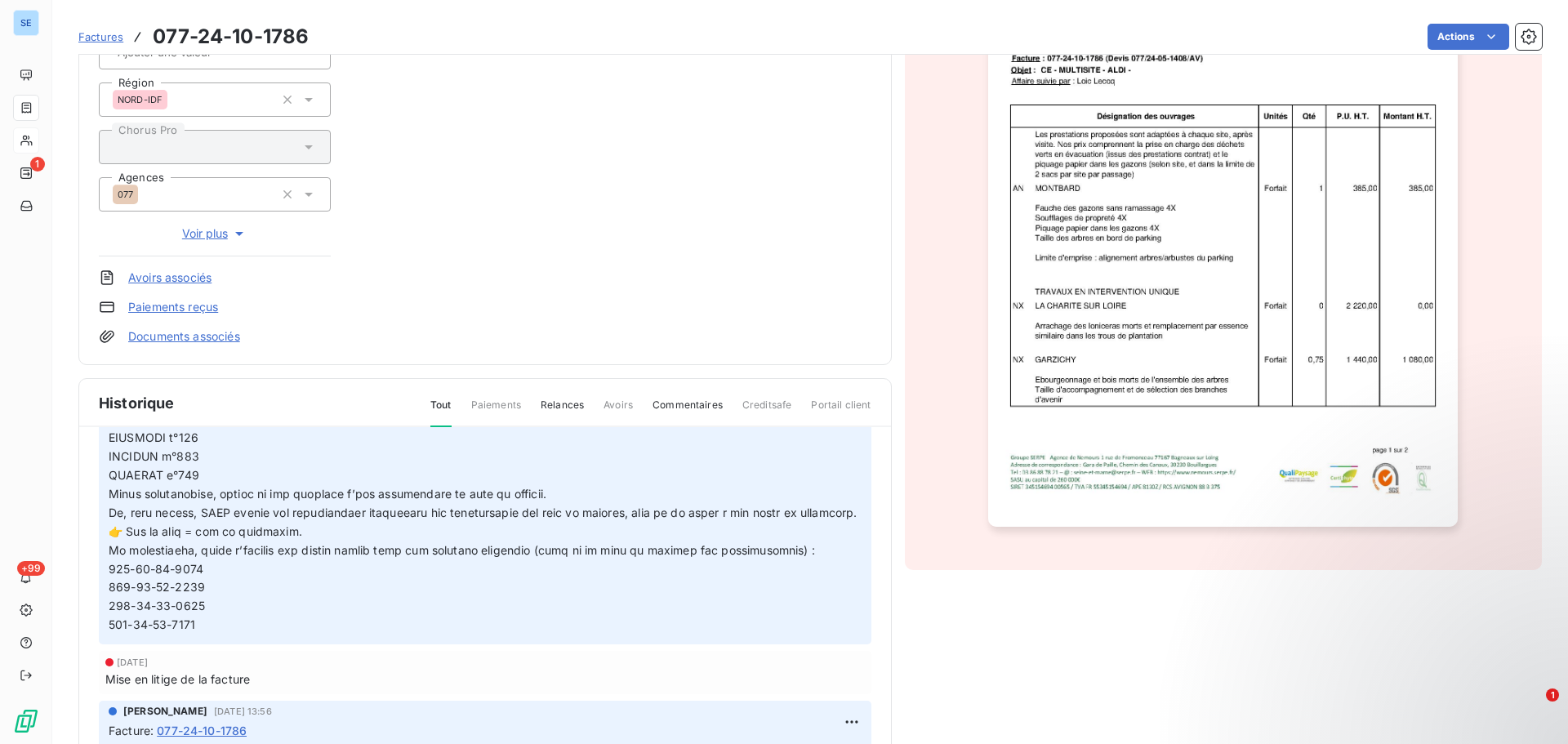
scroll to position [195, 0]
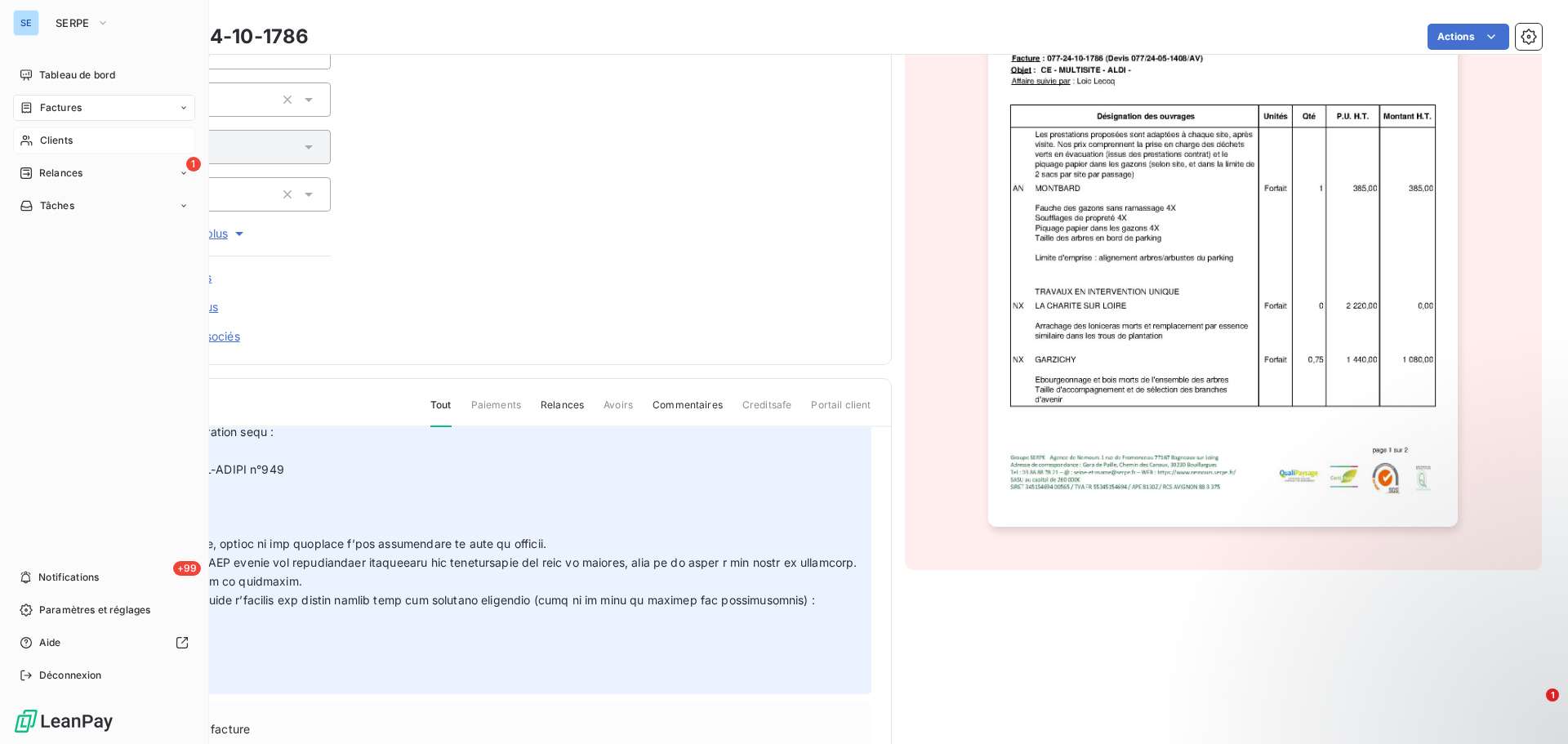
click at [84, 143] on div "Clients" at bounding box center [104, 141] width 182 height 26
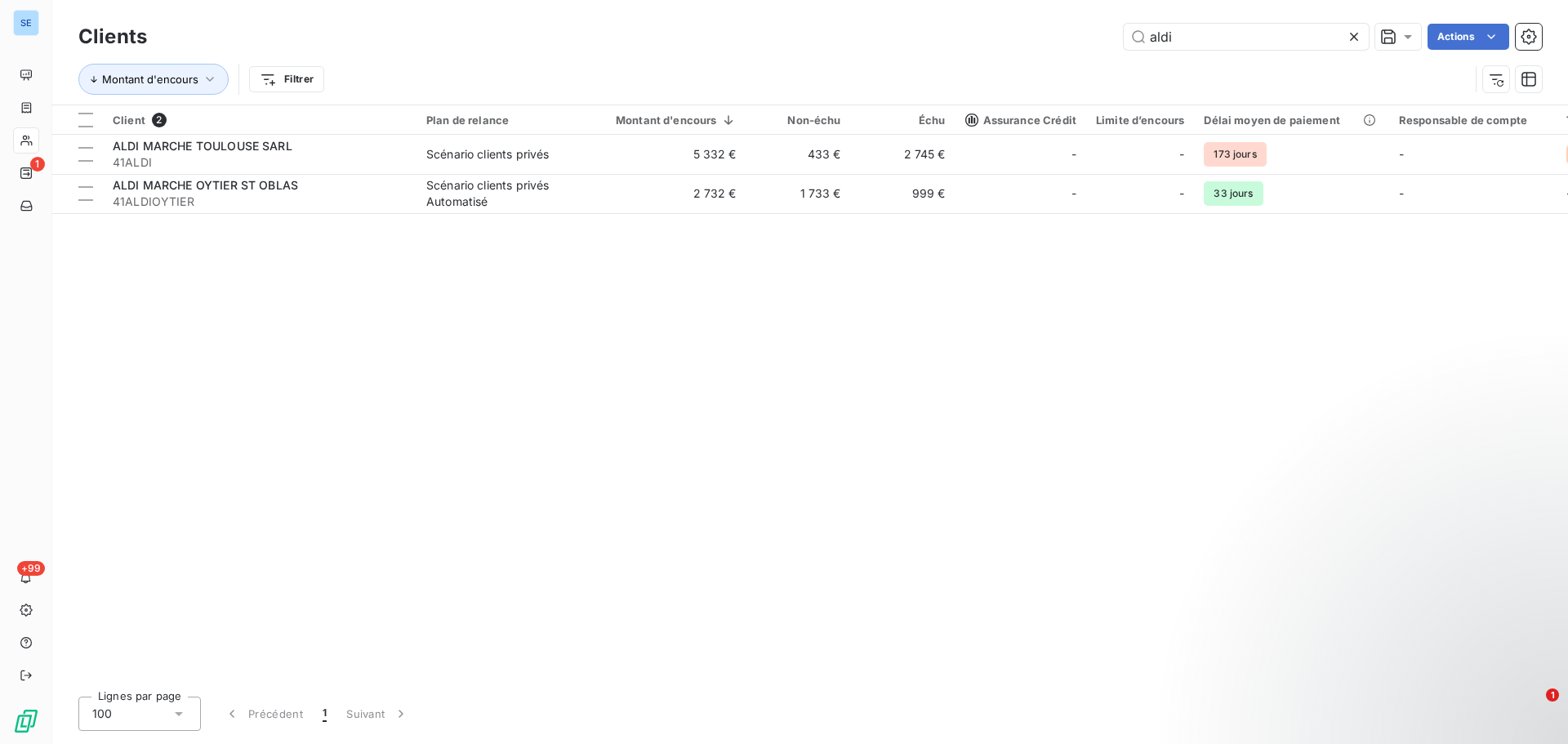
drag, startPoint x: 1237, startPoint y: 46, endPoint x: 1104, endPoint y: 43, distance: 133.0
click at [1104, 43] on div "aldi Actions" at bounding box center [854, 37] width 1375 height 26
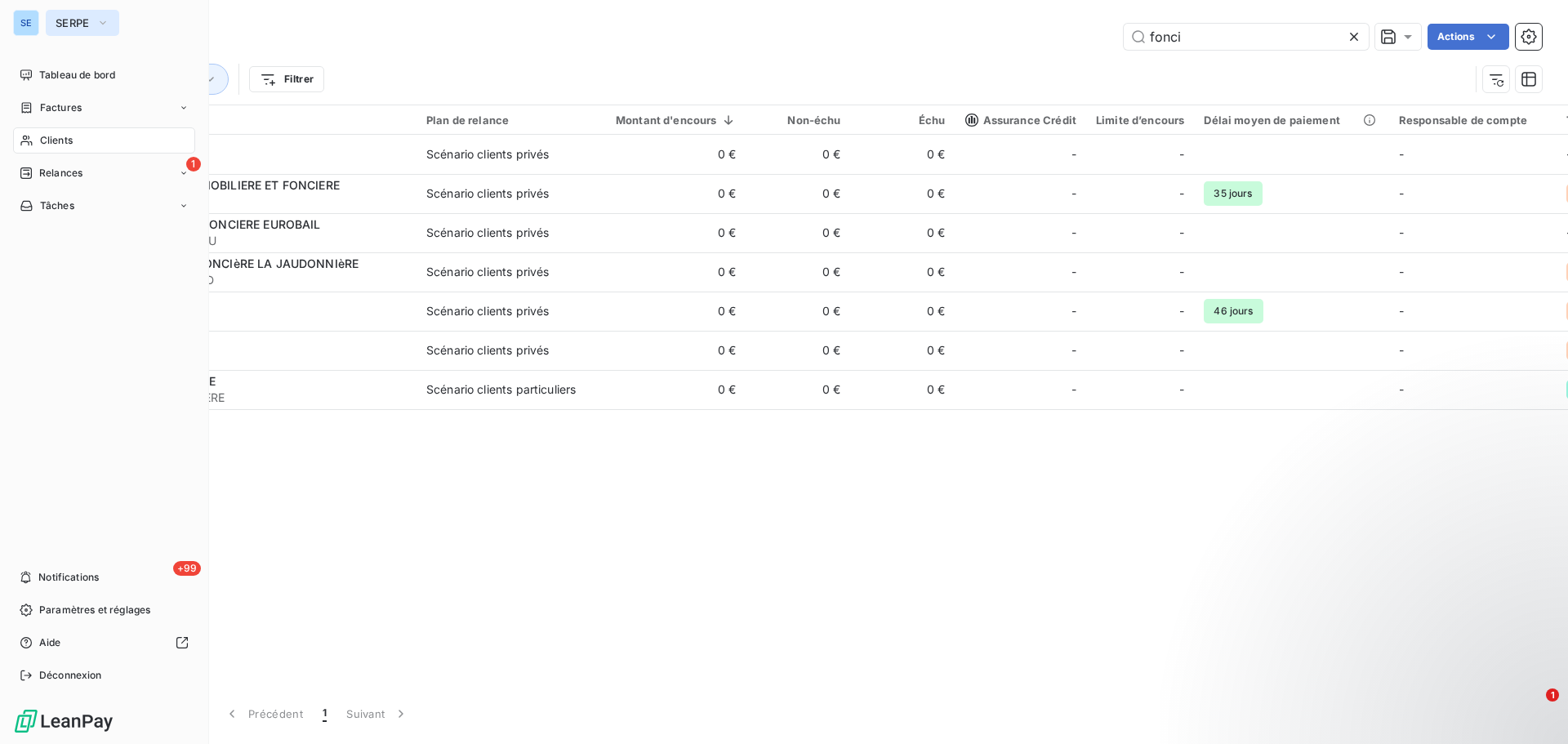
type input "fonci"
click at [81, 25] on span "SERPE" at bounding box center [72, 23] width 34 height 13
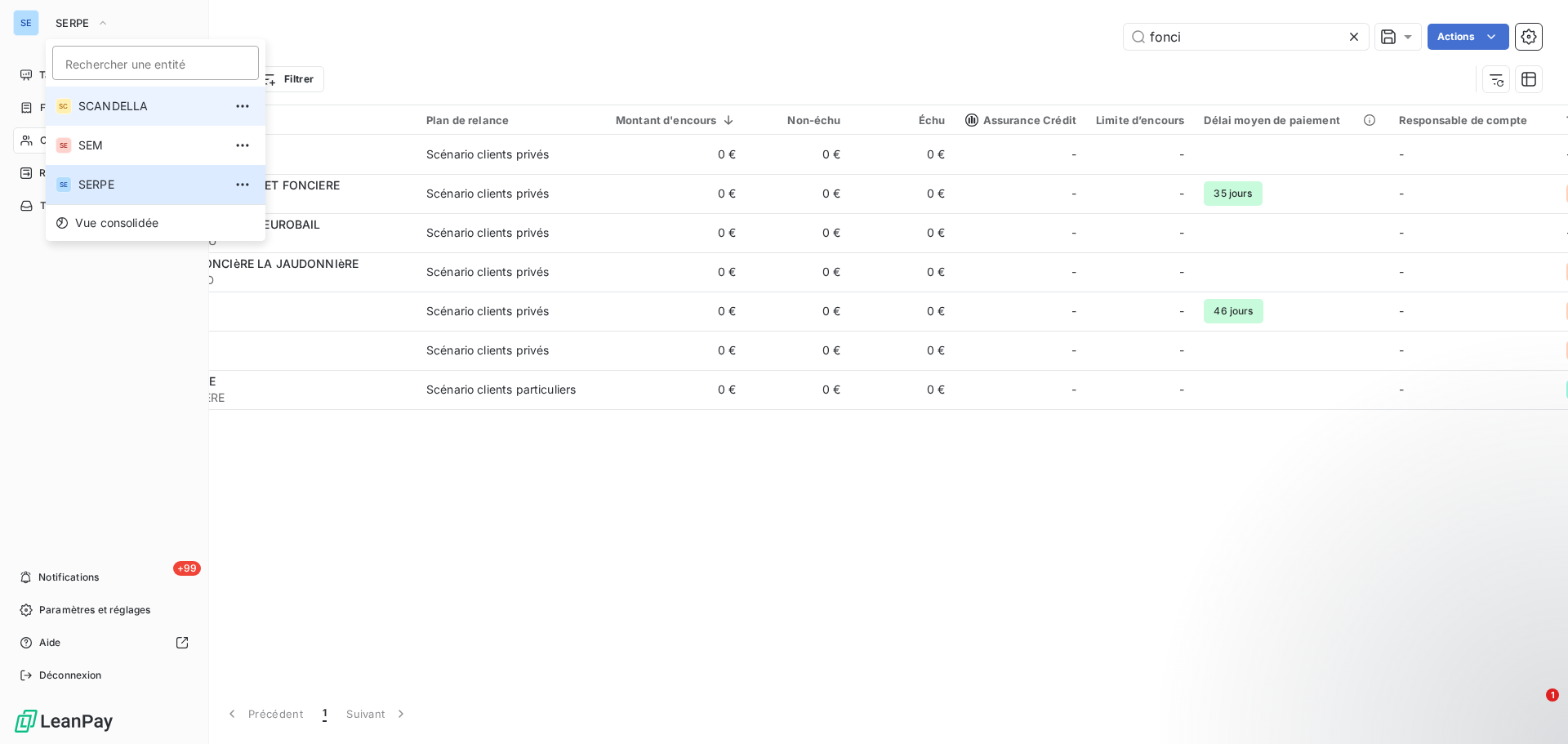
click at [89, 108] on span "SCANDELLA" at bounding box center [151, 106] width 144 height 17
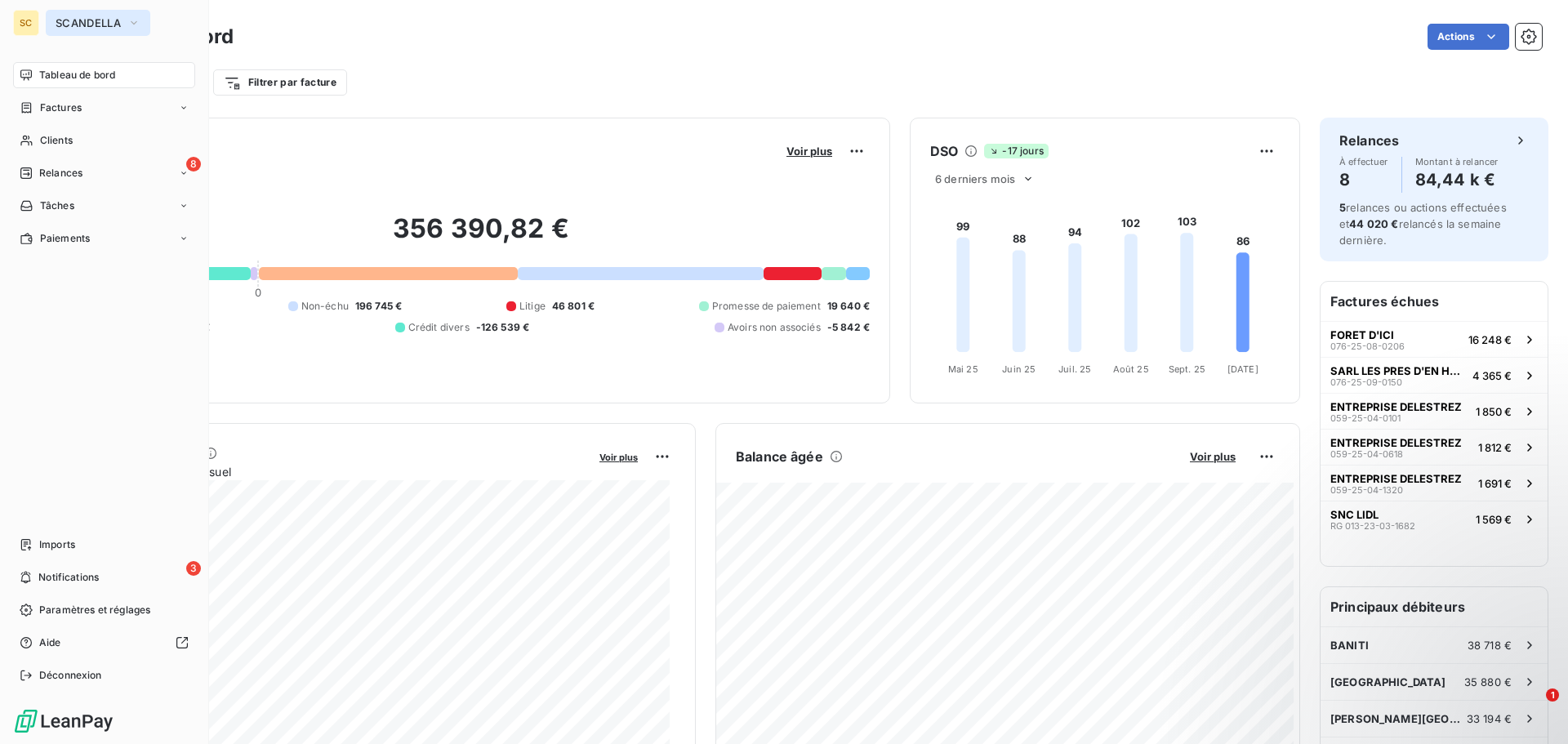
click at [109, 31] on button "SCANDELLA" at bounding box center [97, 23] width 105 height 26
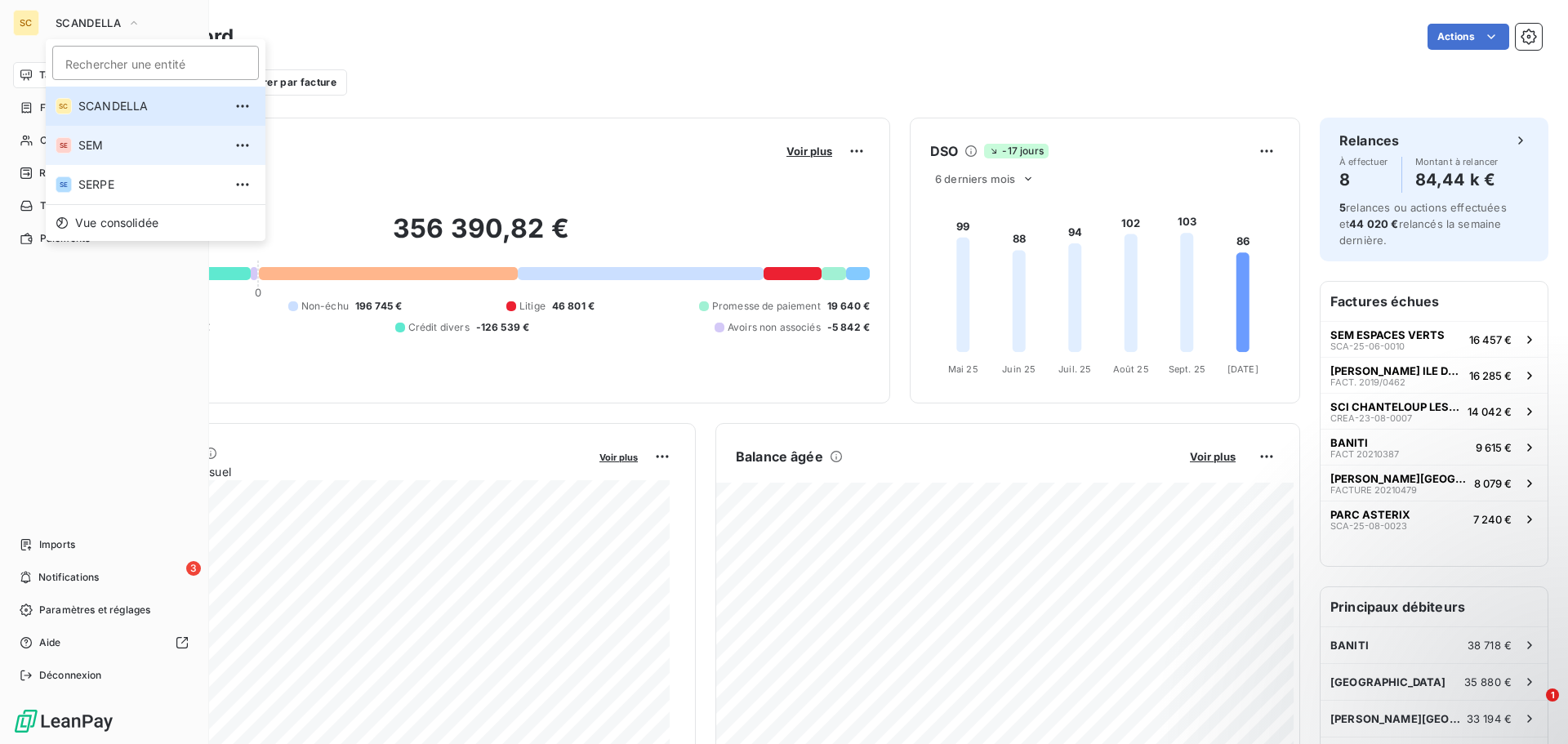
click at [103, 143] on span "SEM" at bounding box center [151, 145] width 144 height 17
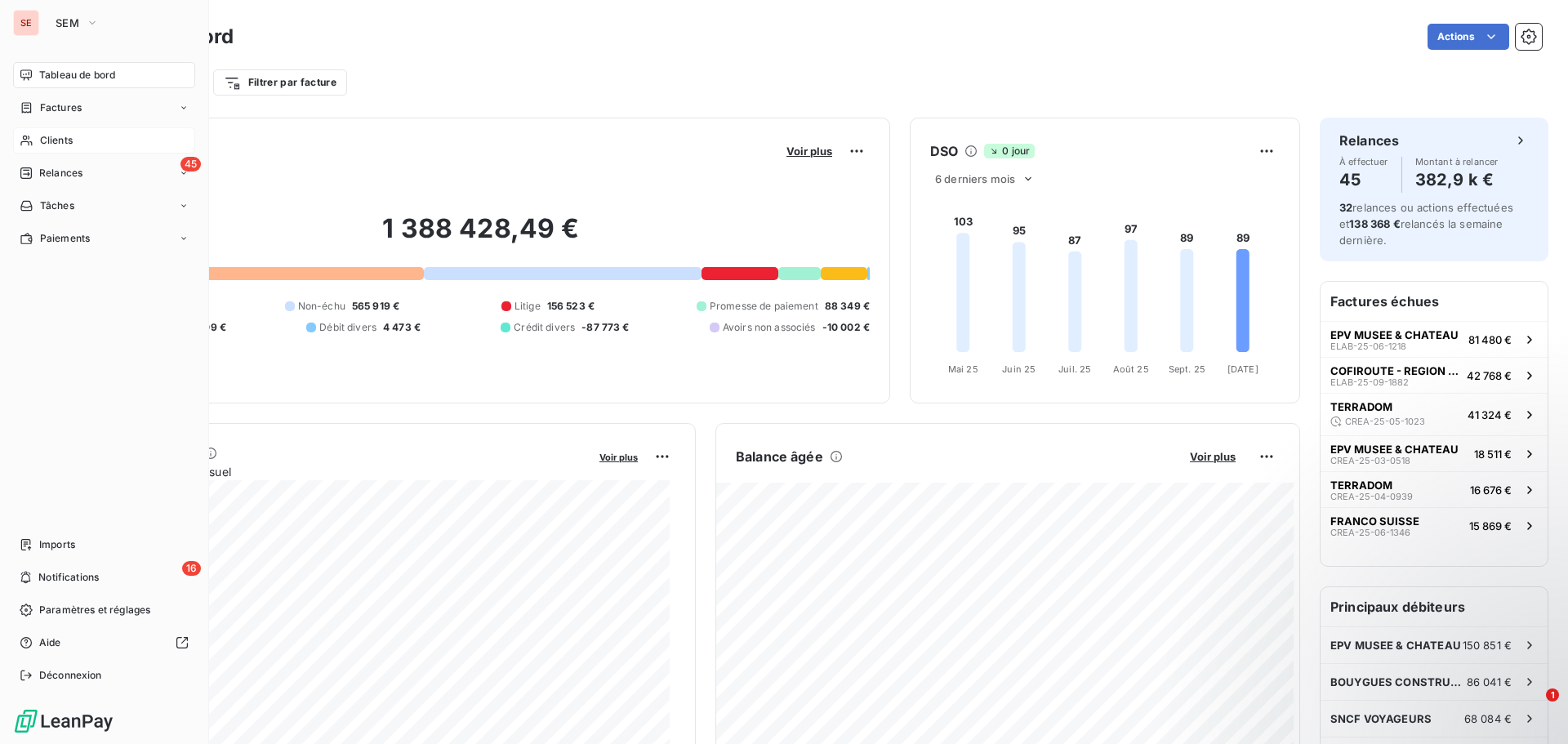
click at [62, 141] on span "Clients" at bounding box center [56, 141] width 32 height 15
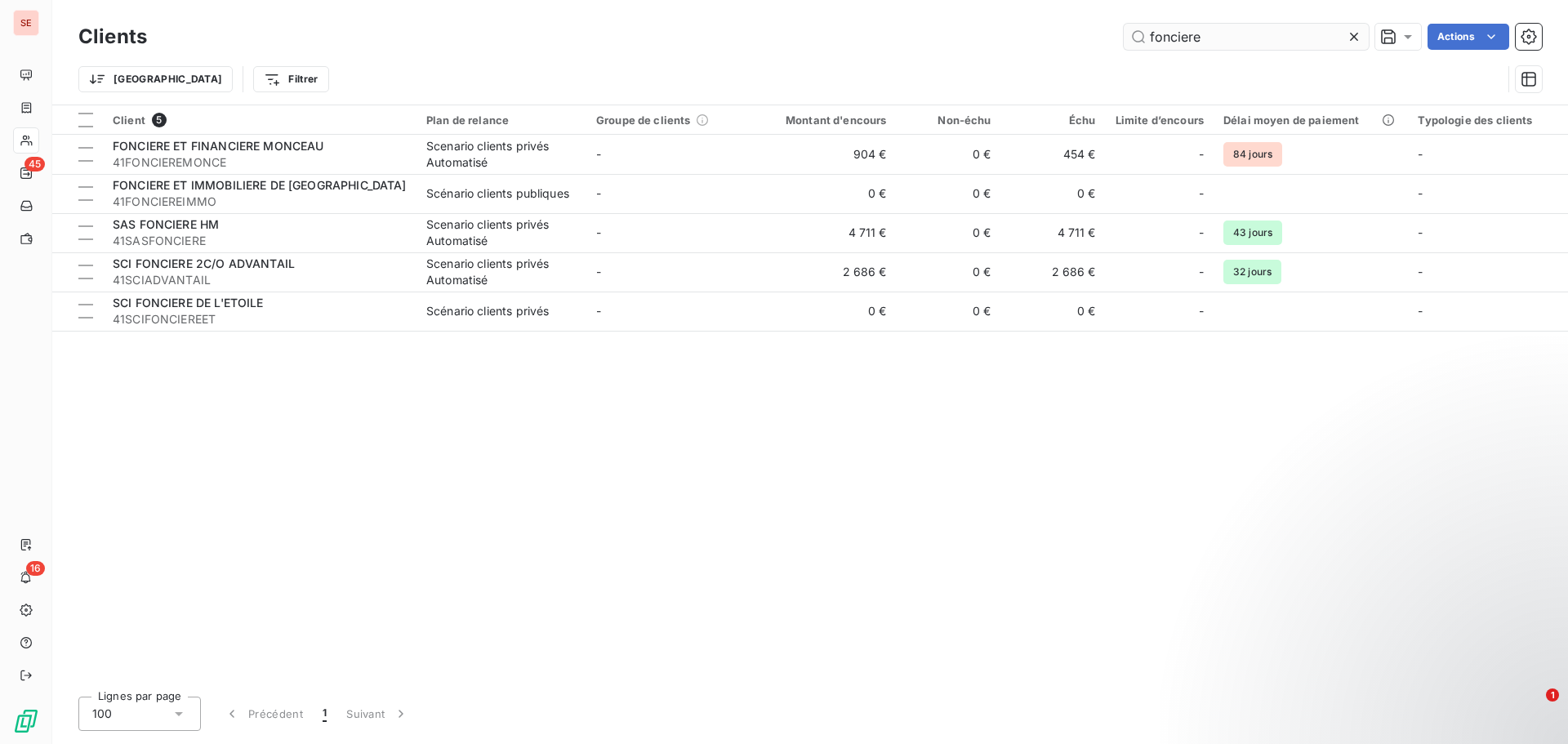
drag, startPoint x: 1156, startPoint y: 43, endPoint x: 1138, endPoint y: 44, distance: 18.0
click at [1142, 44] on input "fonciere" at bounding box center [1246, 37] width 245 height 26
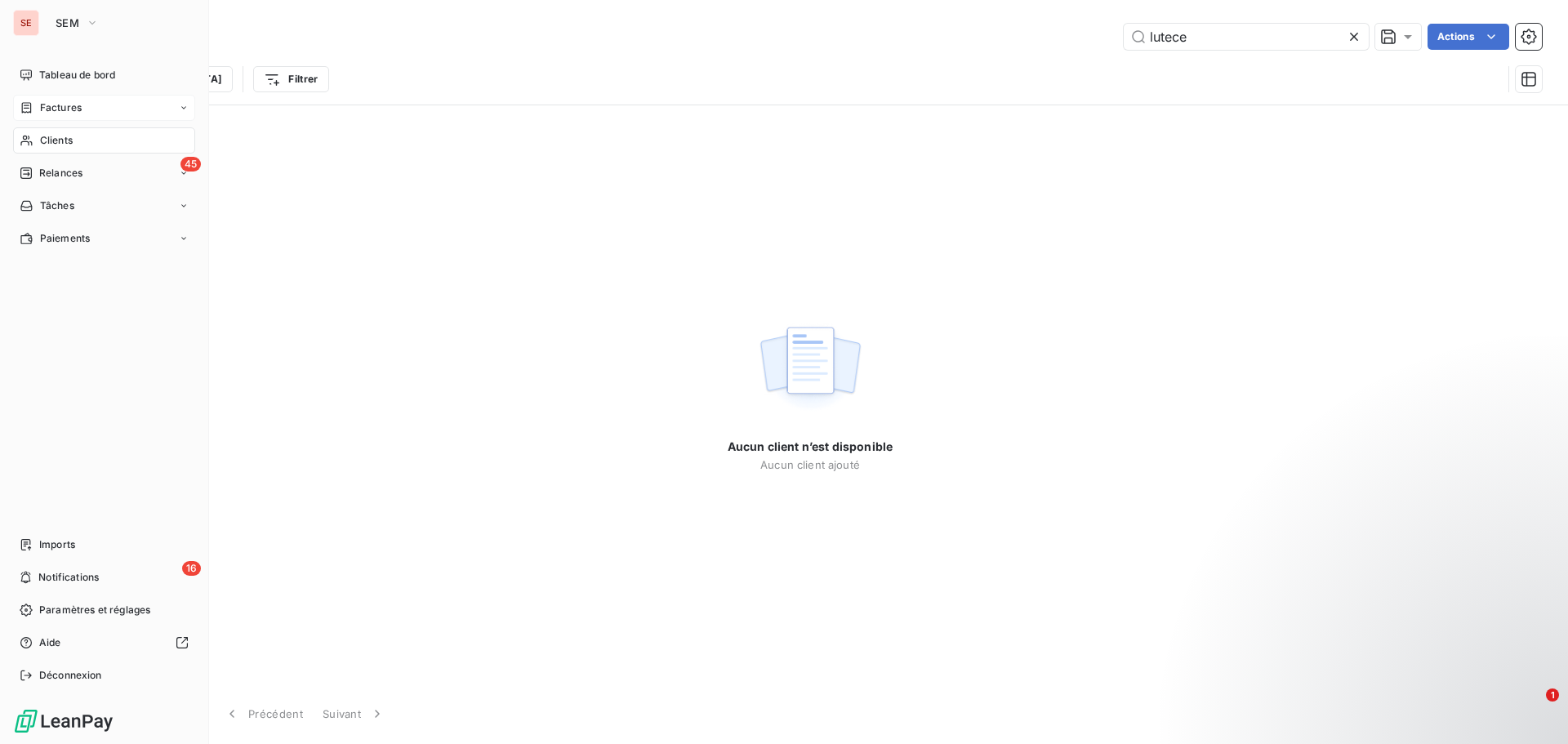
type input "lutece"
click at [65, 104] on span "Factures" at bounding box center [60, 108] width 42 height 15
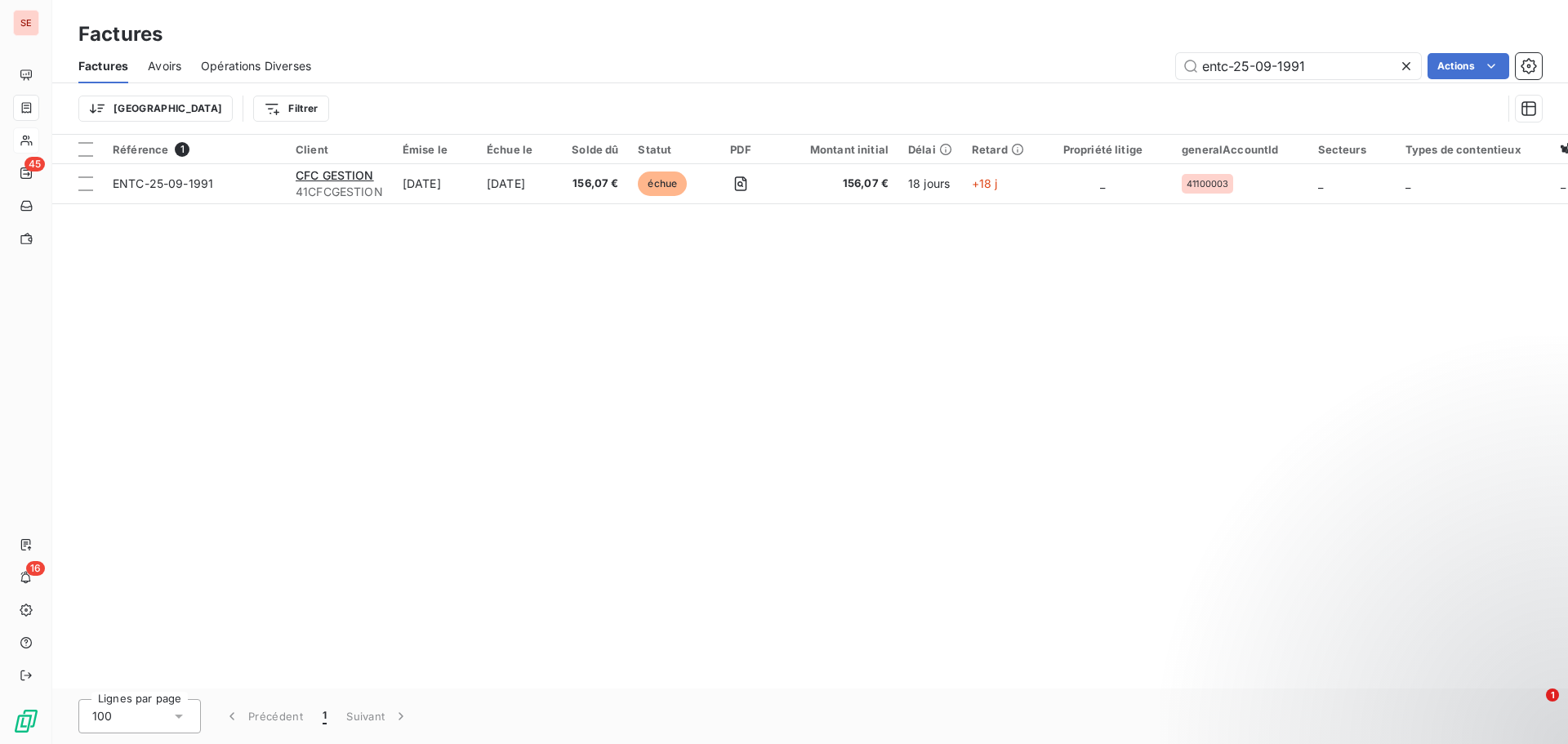
click at [1140, 70] on div "entc-25-09-1991 Actions" at bounding box center [936, 66] width 1211 height 26
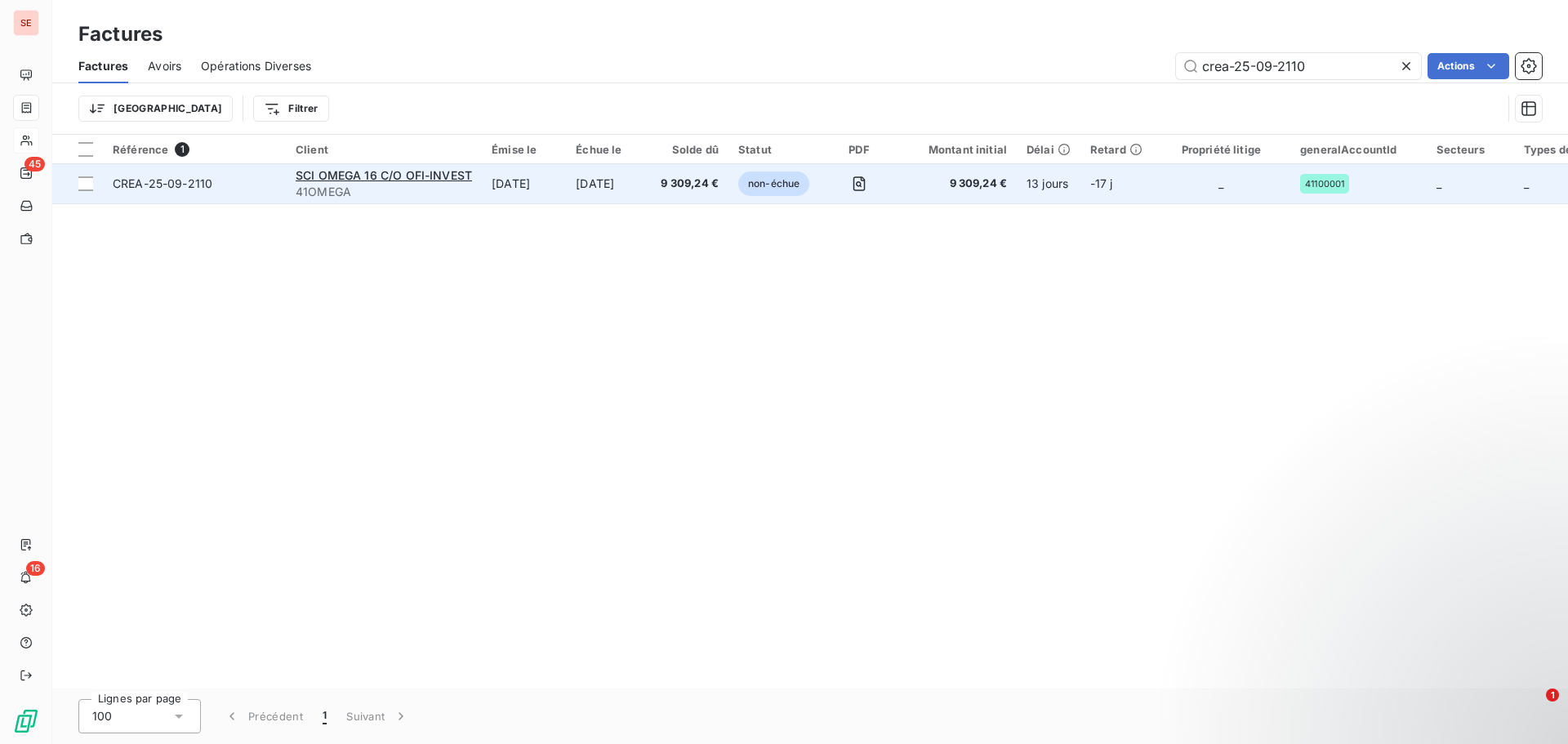
type input "crea-25-09-2110"
click at [132, 182] on span "CREA-25-09-2110" at bounding box center [163, 183] width 100 height 14
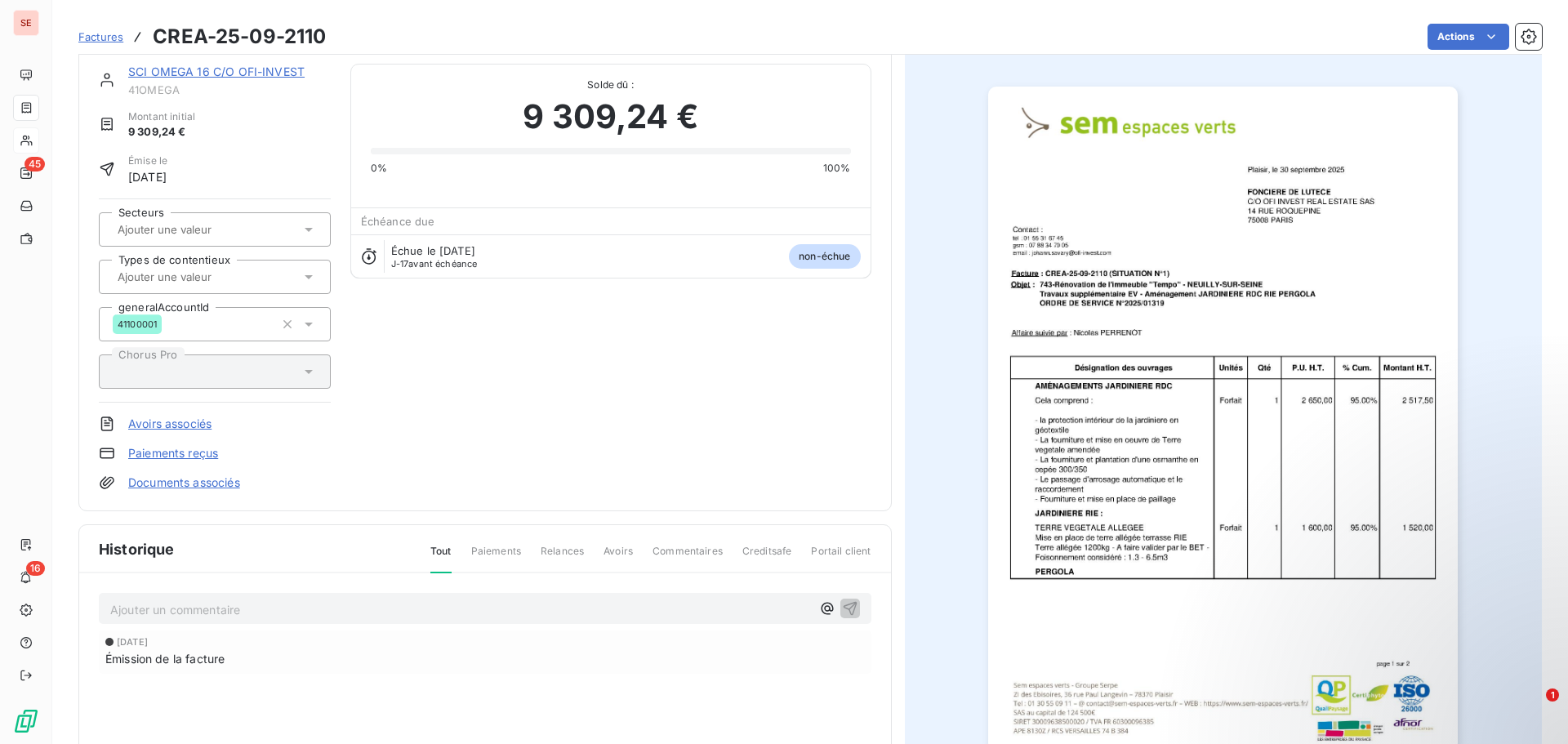
scroll to position [83, 0]
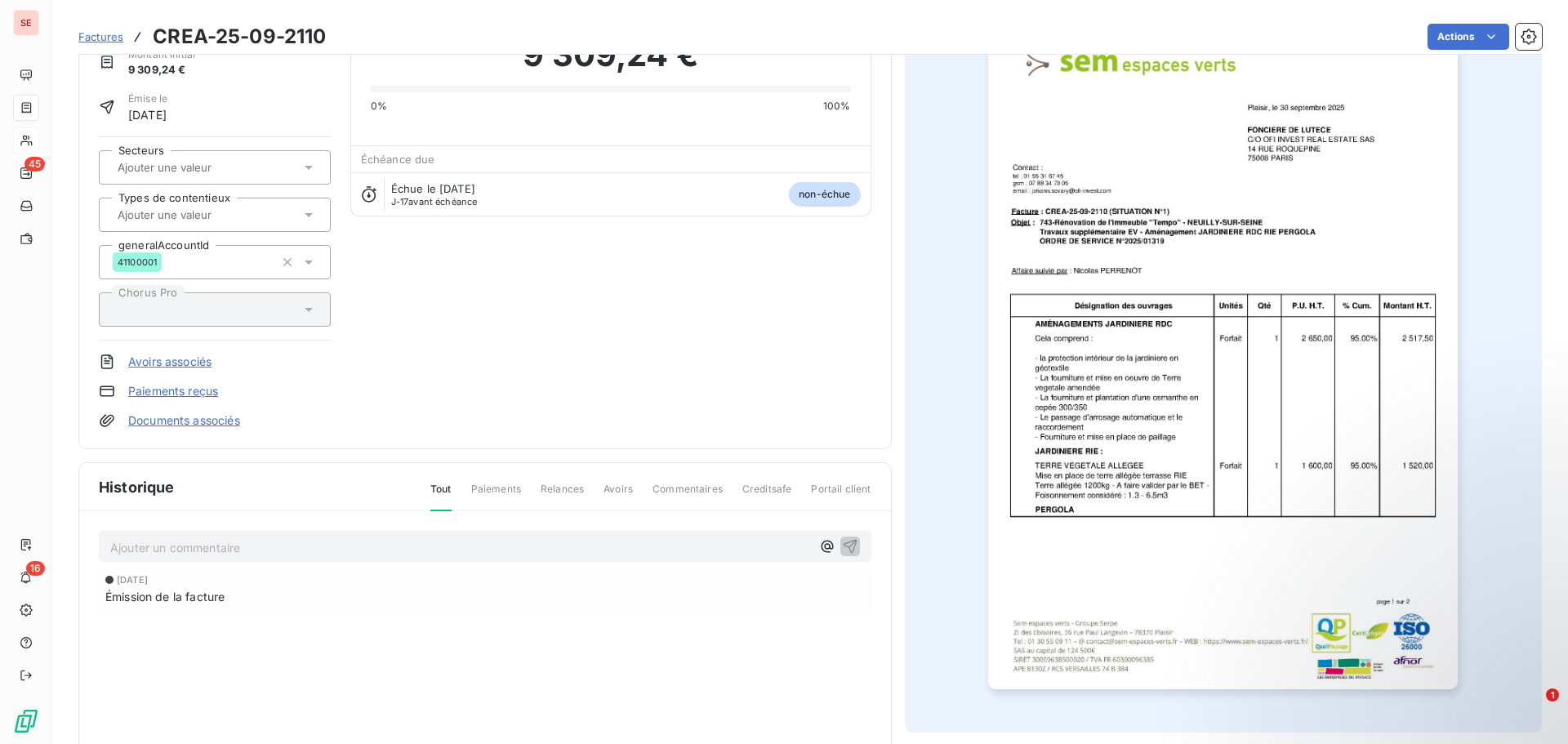
click at [220, 543] on p "Ajouter un commentaire ﻿" at bounding box center [460, 548] width 701 height 20
click at [844, 544] on icon "button" at bounding box center [849, 545] width 14 height 14
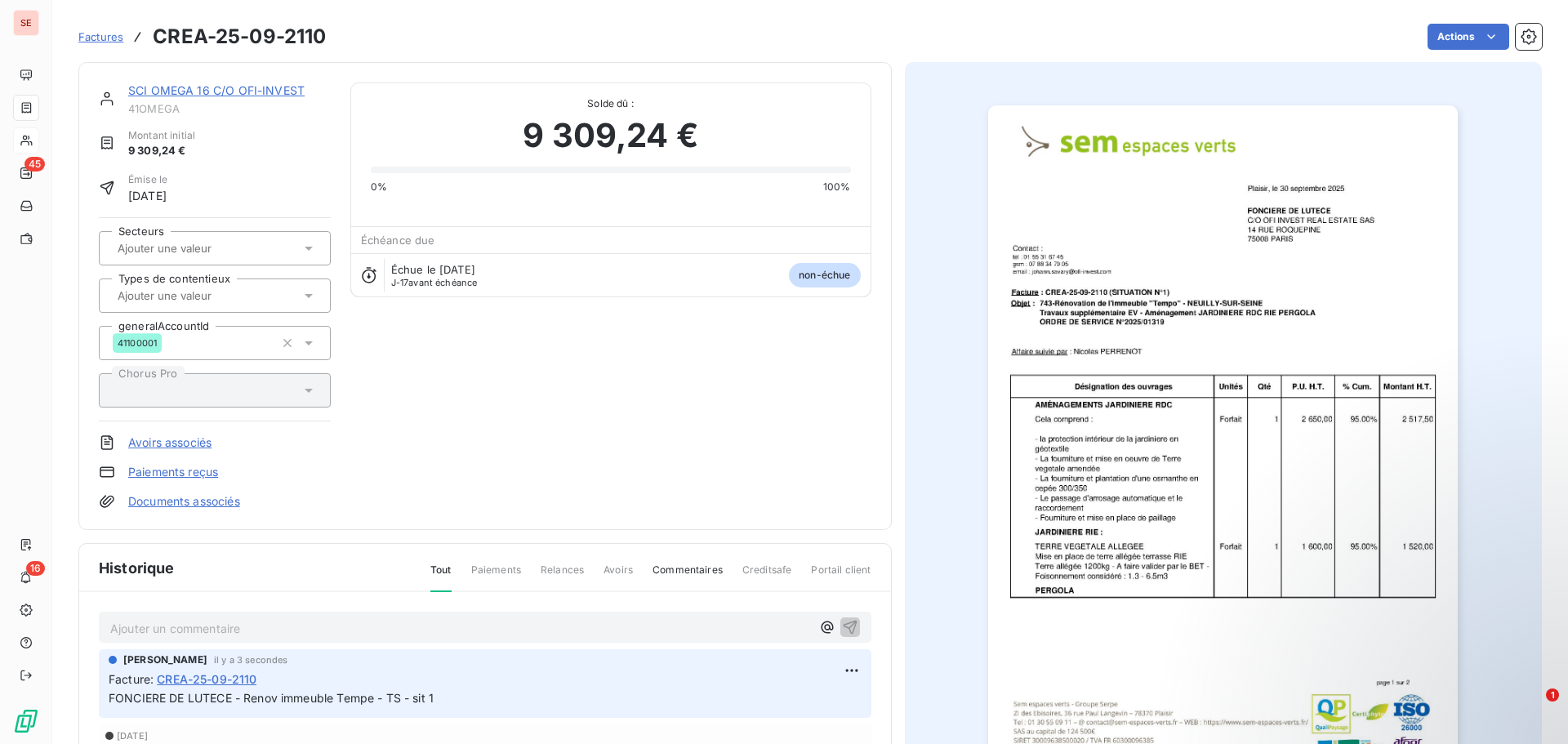
scroll to position [0, 0]
click at [247, 87] on link "SCI OMEGA 16 C/O OFI-INVEST" at bounding box center [217, 92] width 177 height 14
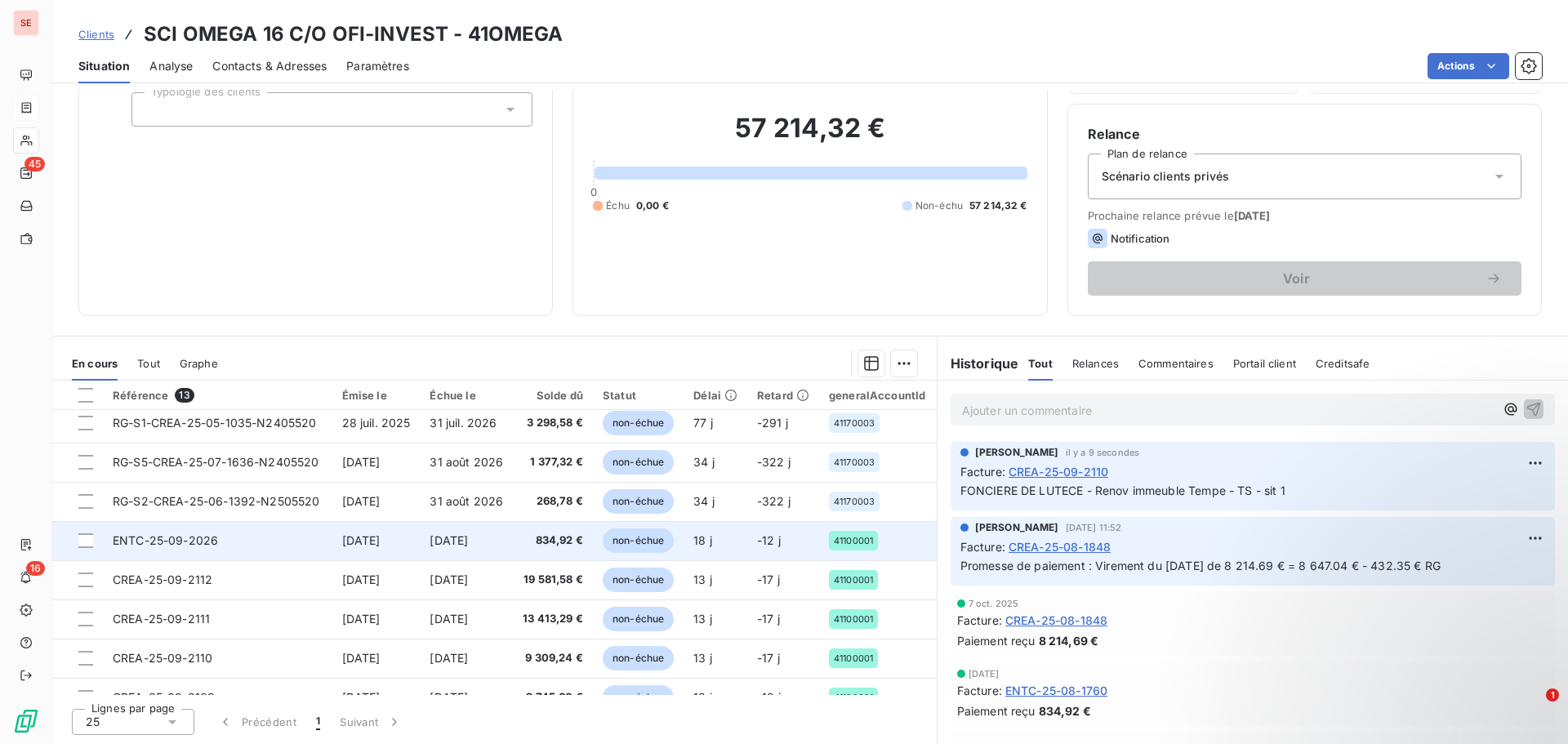
scroll to position [232, 0]
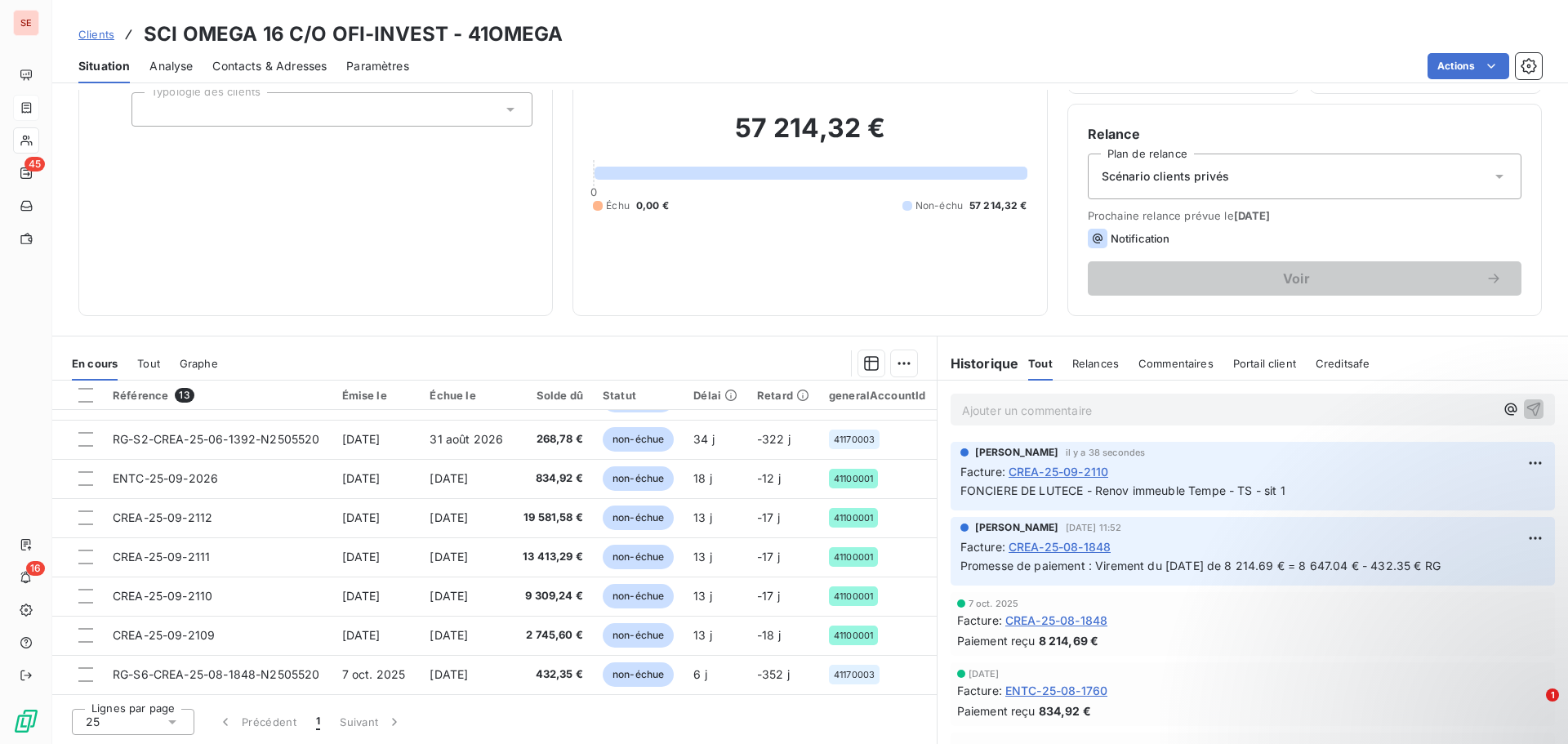
click at [1084, 471] on span "CREA-25-09-2110" at bounding box center [1059, 471] width 100 height 18
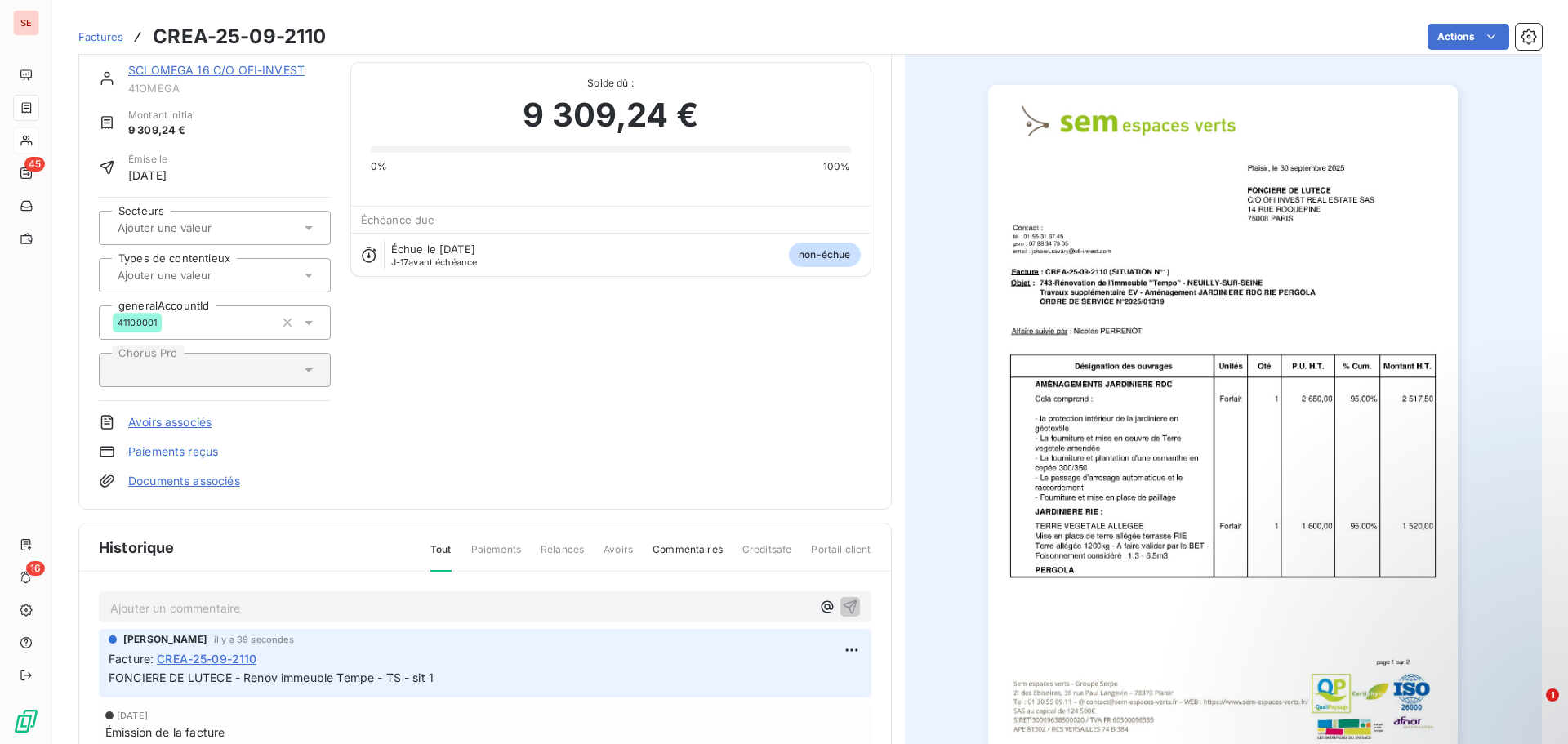
scroll to position [84, 0]
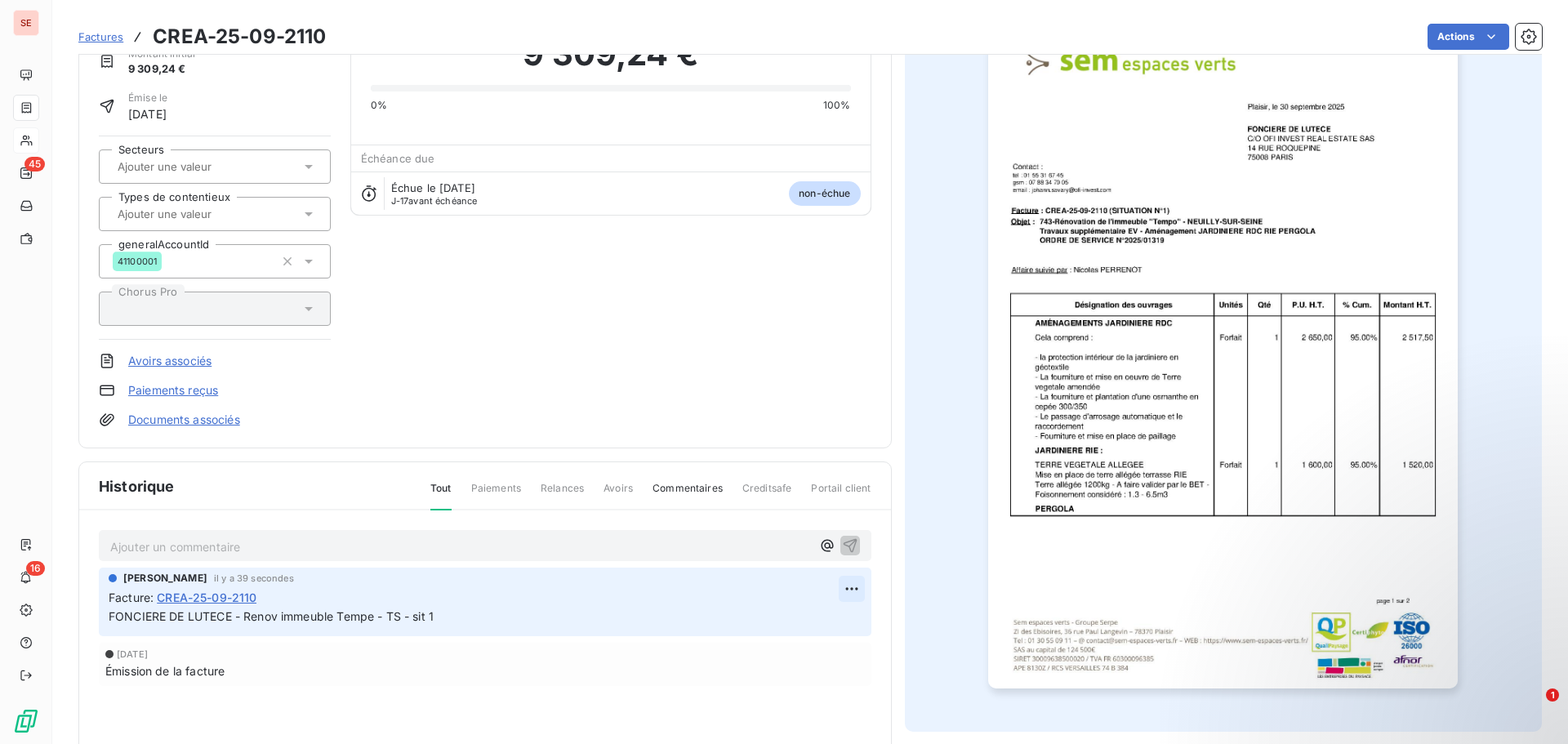
click at [852, 583] on html "SE 45 16 Factures CREA-25-09-2110 Actions SCI OMEGA 16 C/O OFI-INVEST 41OMEGA M…" at bounding box center [784, 372] width 1568 height 744
click at [797, 628] on div "Editer" at bounding box center [805, 625] width 92 height 26
click at [406, 614] on span "FONCIERE DE LUTECE - Renov immeuble Tempe - TS - sit 1" at bounding box center [270, 615] width 325 height 14
click at [844, 613] on icon "button" at bounding box center [851, 616] width 14 height 14
click at [417, 622] on span "FONCIERE DE LUTECE - Renov immeuble Tempe - TS EV - sit 1" at bounding box center [280, 615] width 343 height 14
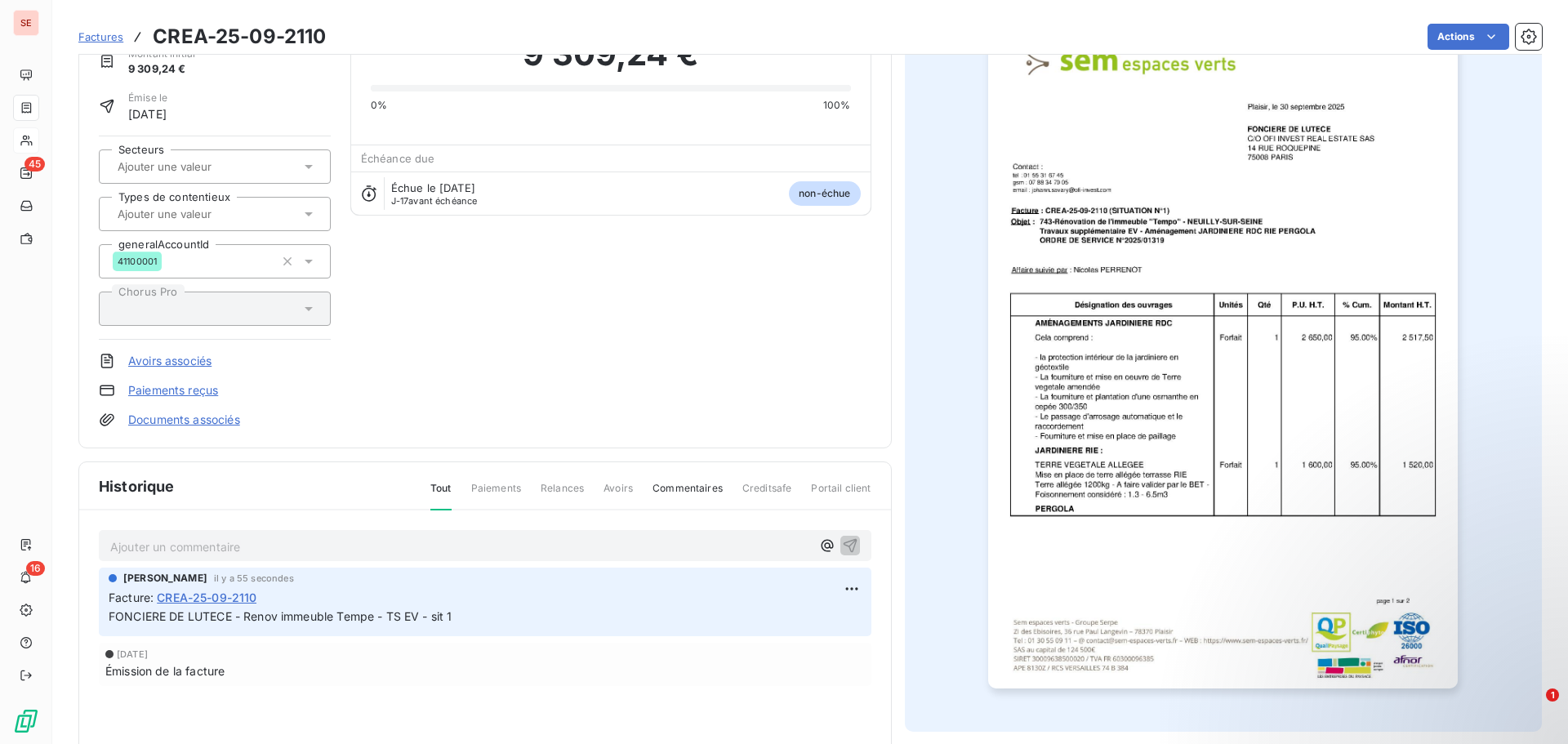
click at [417, 619] on span "FONCIERE DE LUTECE - Renov immeuble Tempe - TS EV - sit 1" at bounding box center [280, 615] width 343 height 14
click at [416, 619] on span "FONCIERE DE LUTECE - Renov immeuble Tempe - TS EV - sit 1" at bounding box center [280, 615] width 343 height 14
copy div "FONCIERE DE LUTECE - Renov immeuble Tempe - TS EV - sit 1"
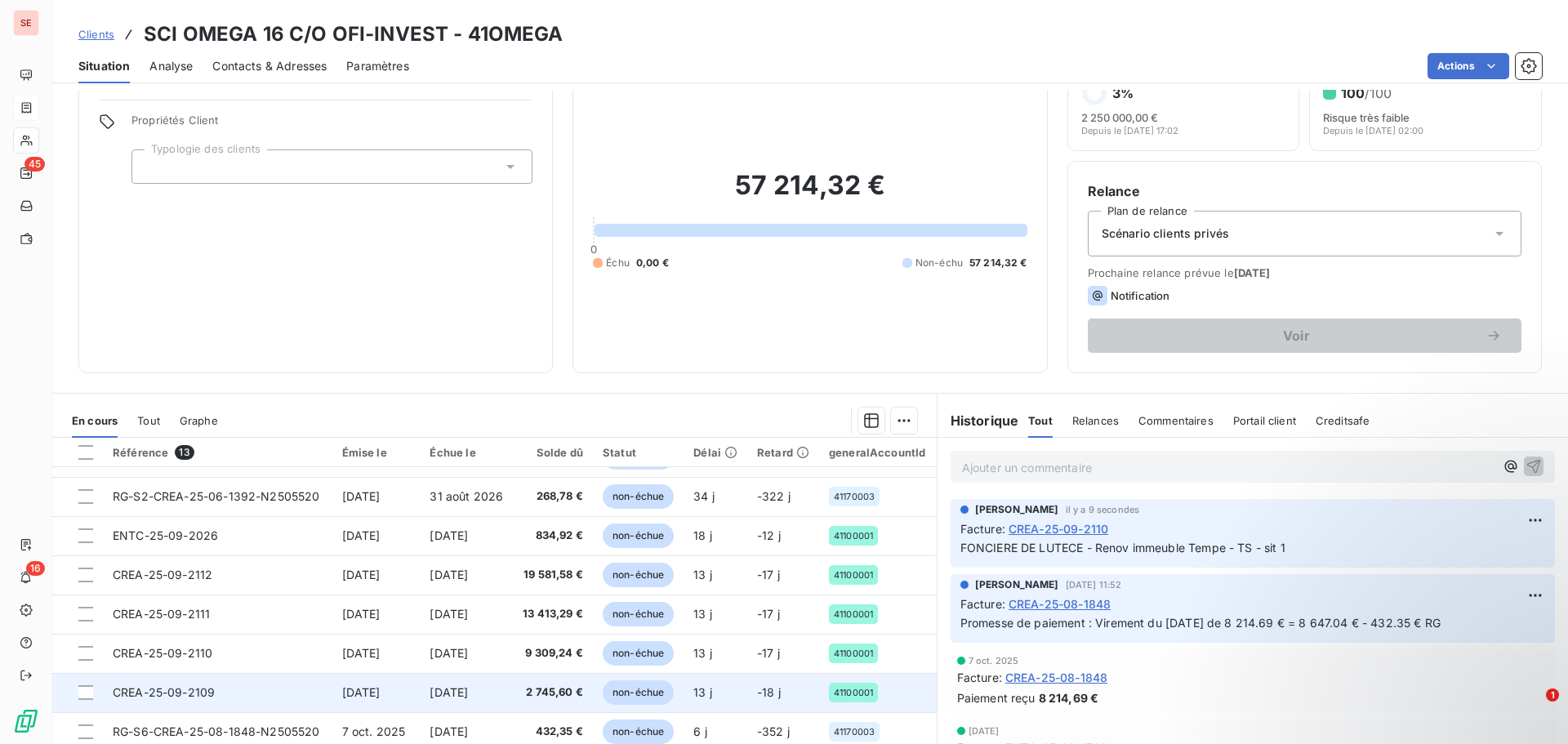
scroll to position [81, 0]
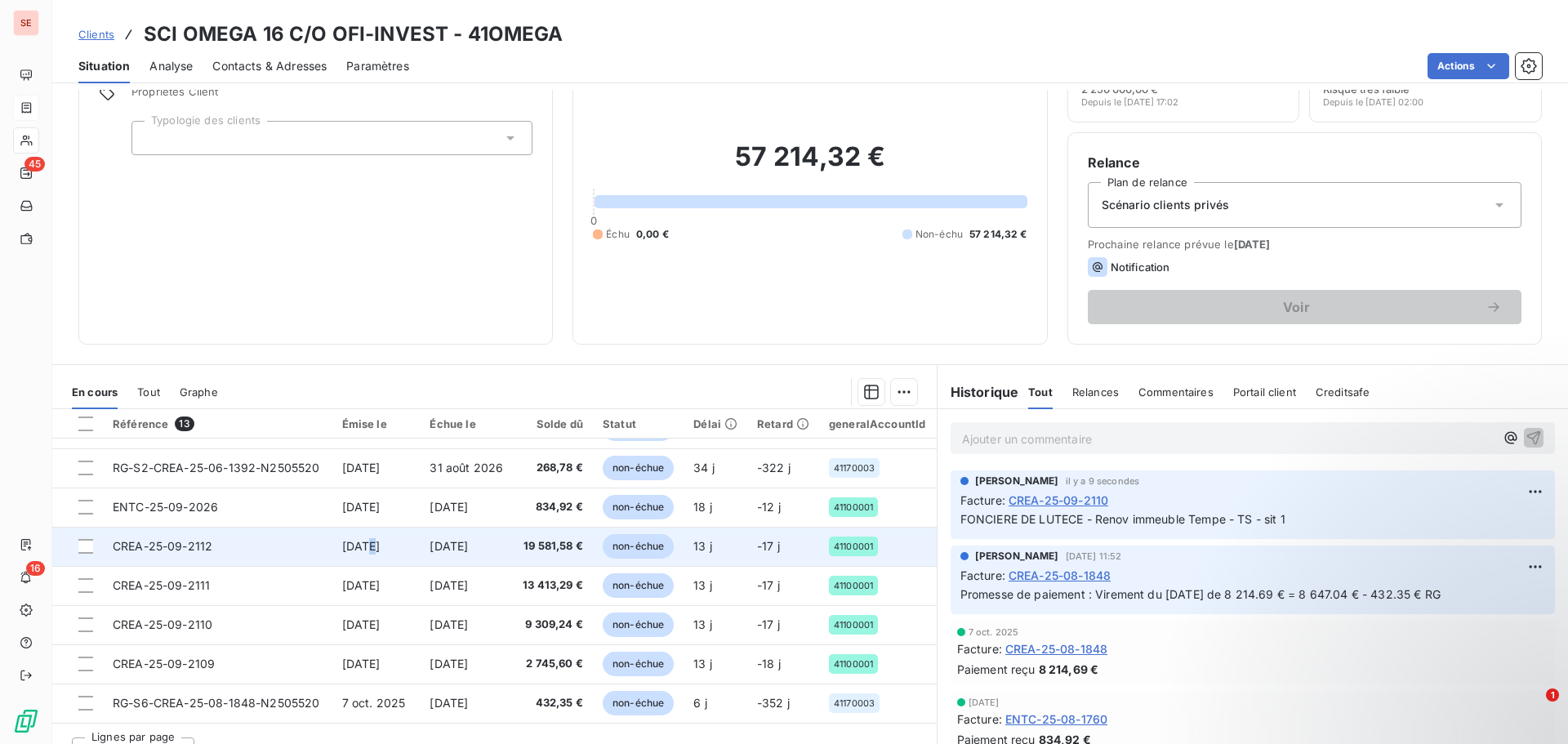
drag, startPoint x: 412, startPoint y: 540, endPoint x: 374, endPoint y: 535, distance: 38.3
click at [374, 539] on span "30 sept. 2025" at bounding box center [361, 545] width 38 height 14
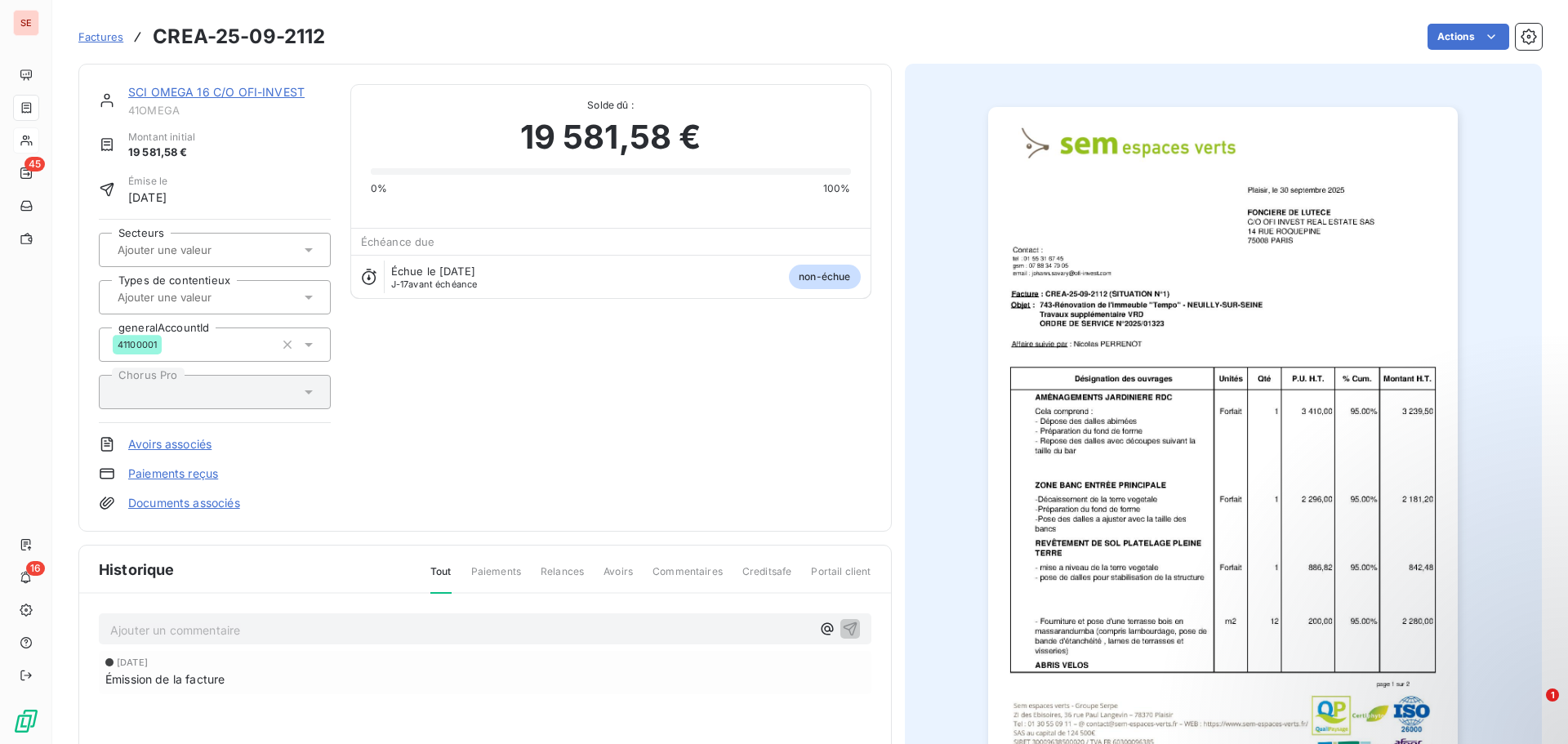
click at [394, 625] on p "Ajouter un commentaire ﻿" at bounding box center [460, 630] width 701 height 20
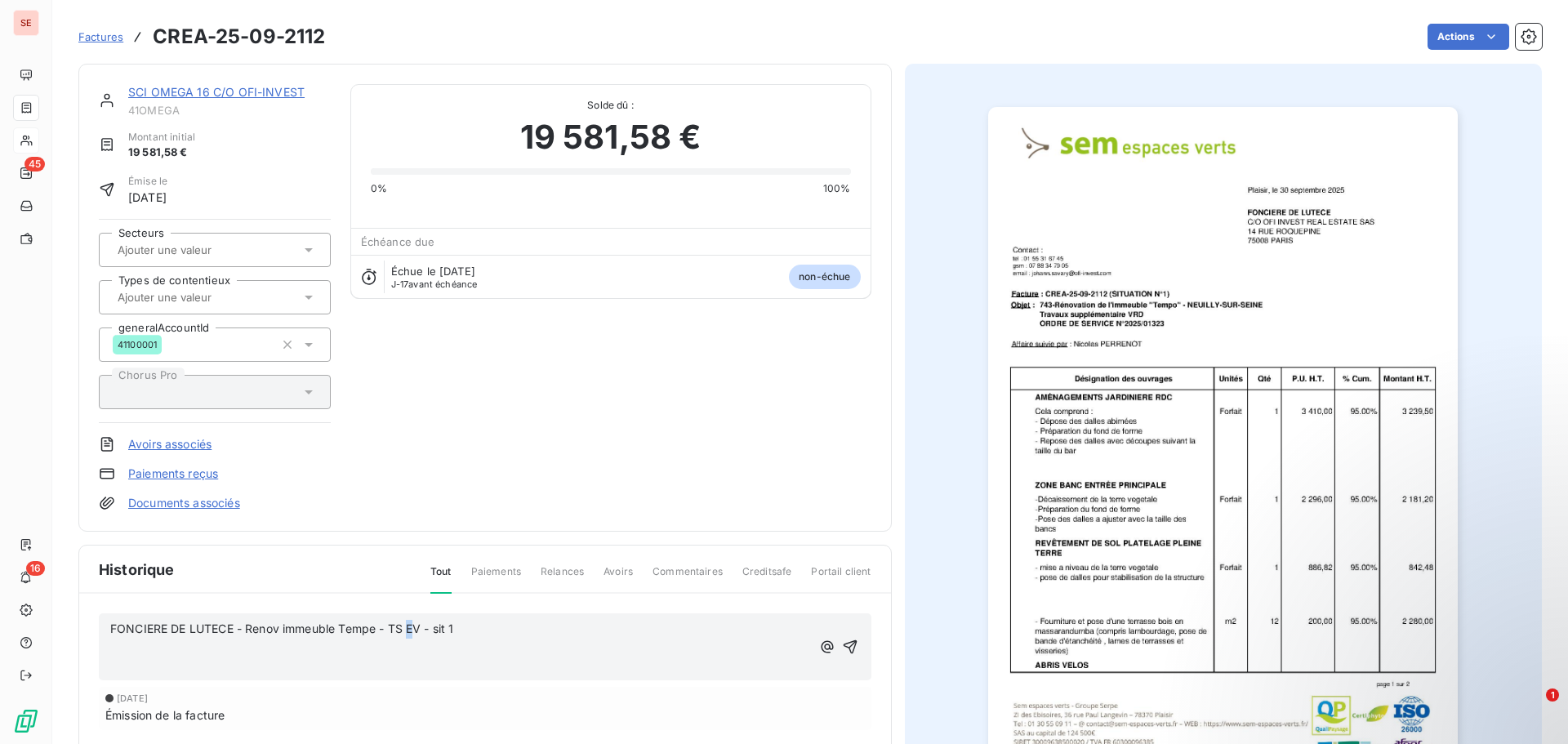
click at [417, 626] on span "FONCIERE DE LUTECE - Renov immeuble Tempe - TS EV - sit 1" at bounding box center [281, 627] width 343 height 14
click at [424, 624] on span "FONCIERE DE LUTECE - Renov immeuble Tempe - TS EV - sit 1" at bounding box center [281, 627] width 343 height 14
drag, startPoint x: 412, startPoint y: 624, endPoint x: 422, endPoint y: 624, distance: 10.0
click at [422, 624] on span "FONCIERE DE LUTECE - Renov immeuble Tempe - TS EV - sit 1" at bounding box center [281, 627] width 343 height 14
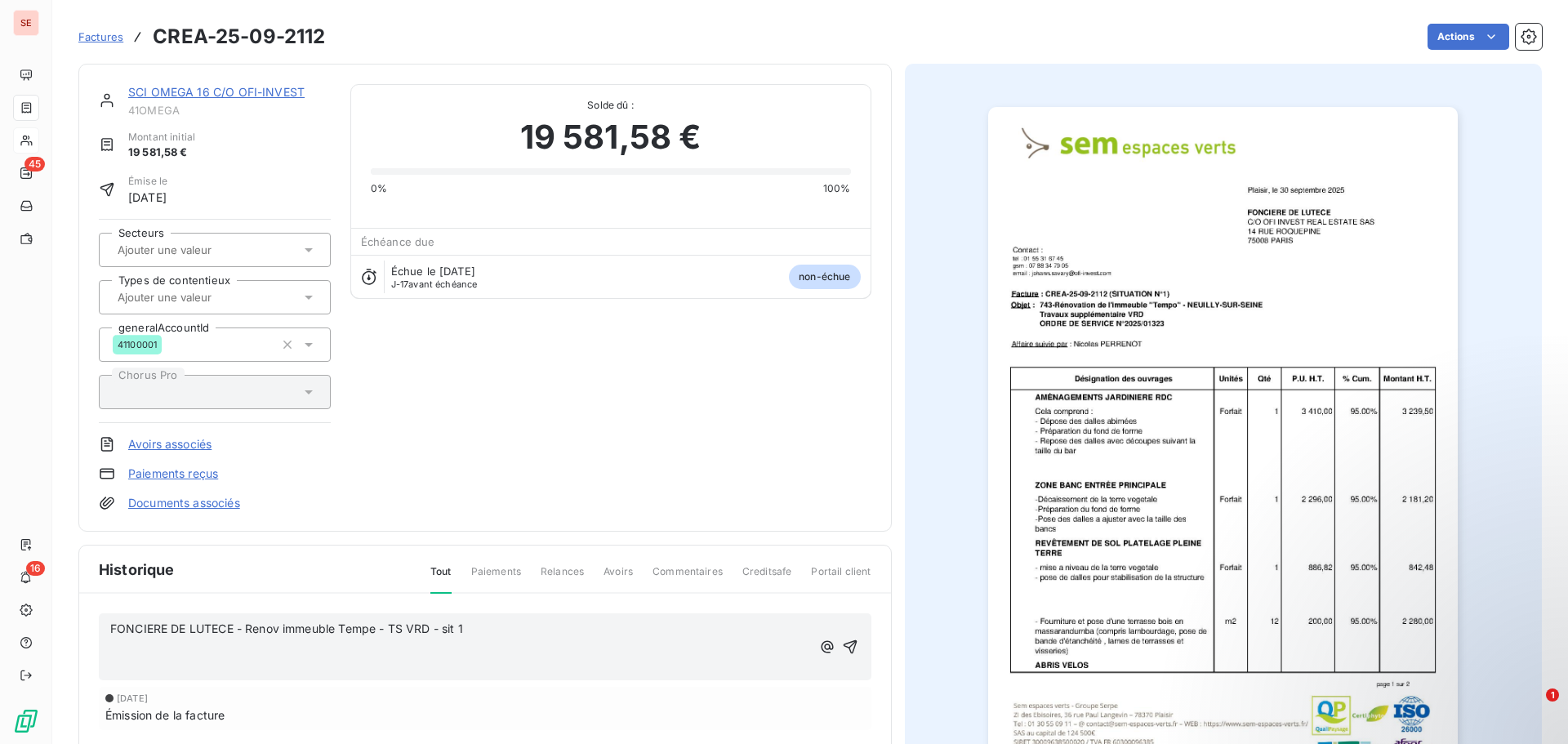
click at [842, 639] on icon "button" at bounding box center [851, 647] width 17 height 17
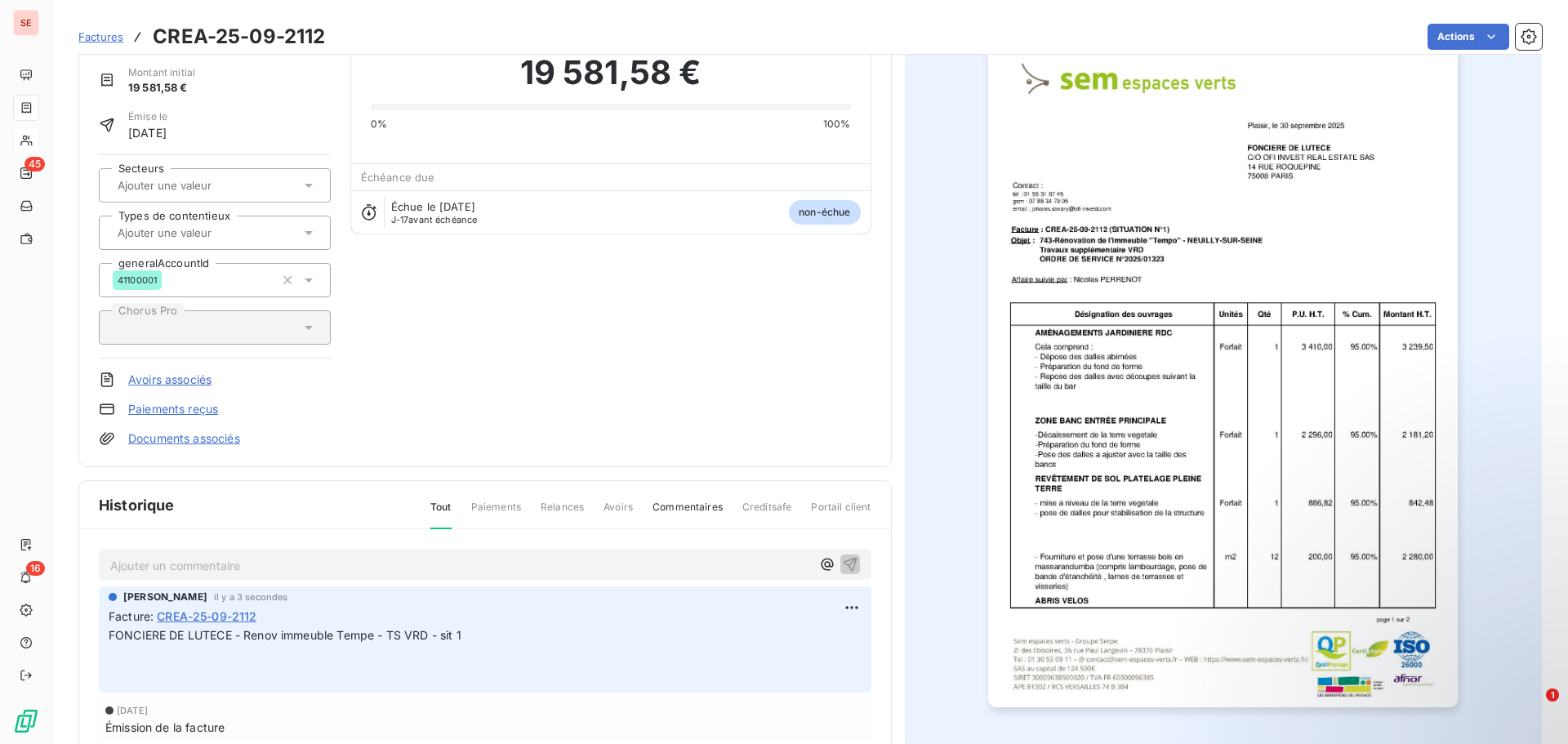
scroll to position [83, 0]
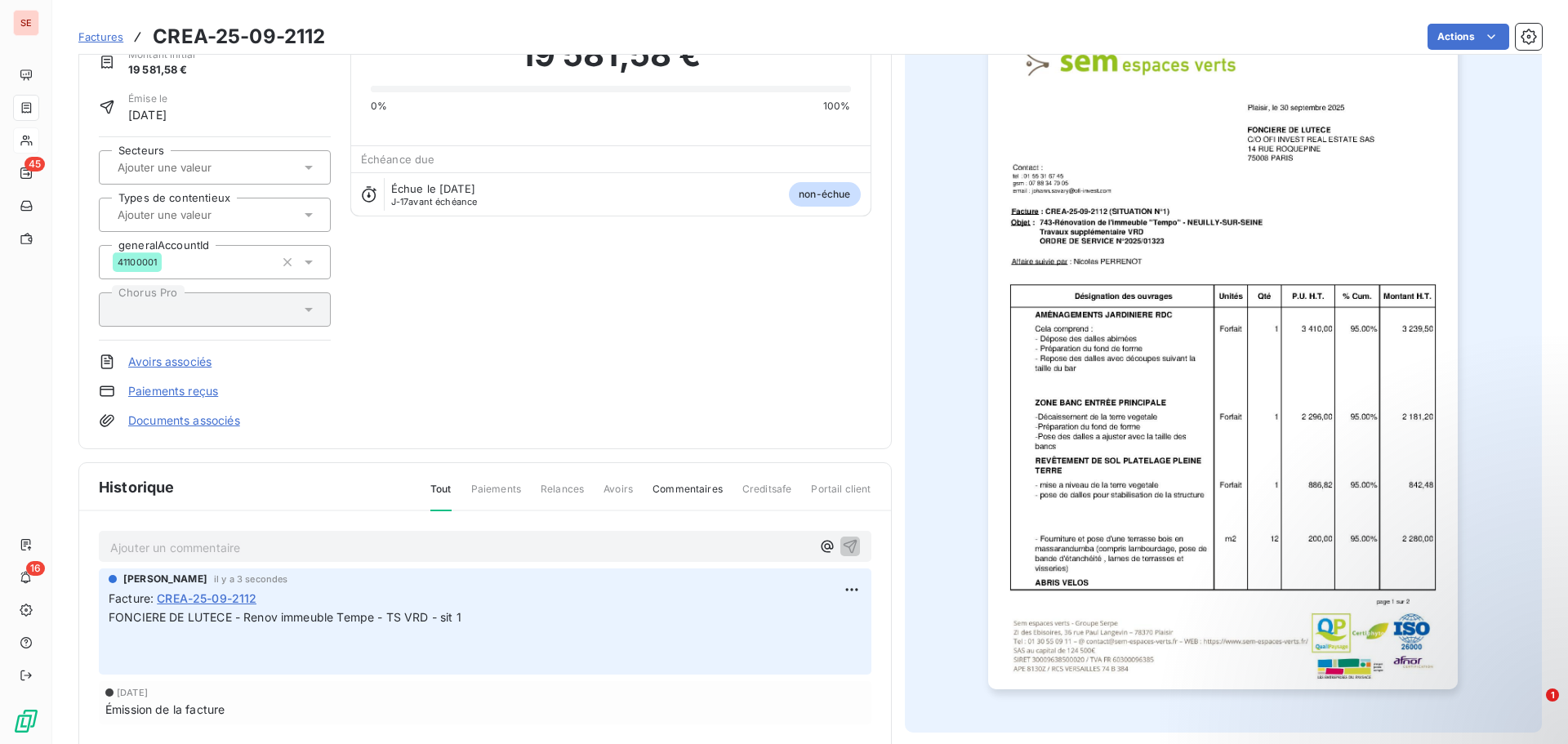
click at [409, 648] on p "FONCIERE DE LUTECE - Renov immeuble Tempe - TS VRD - sit 1 ﻿ ﻿" at bounding box center [484, 636] width 753 height 56
click at [855, 590] on html "SE 45 16 Factures CREA-25-09-2112 Actions SCI OMEGA 16 C/O OFI-INVEST 41OMEGA M…" at bounding box center [784, 372] width 1568 height 744
drag, startPoint x: 794, startPoint y: 626, endPoint x: 340, endPoint y: 644, distance: 454.4
click at [778, 626] on div "Editer" at bounding box center [805, 626] width 92 height 26
click at [132, 641] on p "FONCIERE DE LUTECE - Renov immeuble Tempe - TS VRD - sit 1 ﻿ ﻿" at bounding box center [473, 636] width 730 height 56
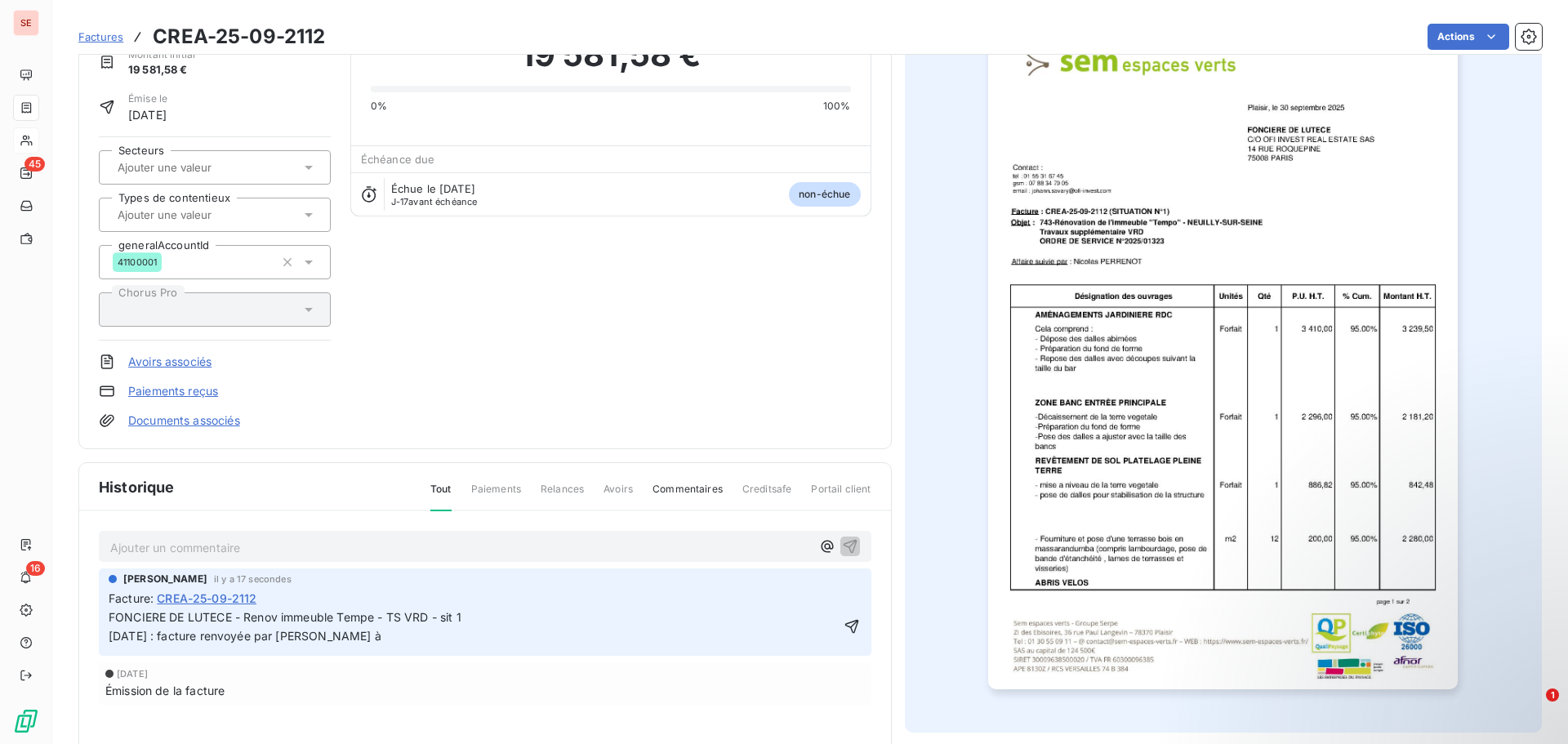
click at [392, 644] on p "FONCIERE DE LUTECE - Renov immeuble Tempe - TS VRD - sit 1 13/10/25 : facture r…" at bounding box center [473, 626] width 730 height 38
click at [390, 646] on p "FONCIERE DE LUTECE - Renov immeuble Tempe - TS VRD - sit 1 13/10/25 : facture r…" at bounding box center [473, 626] width 730 height 38
click at [432, 638] on span "FONCIERE DE LUTECE - Renov immeuble Tempe - TS VRD - sit 1 13/10/25 : facture r…" at bounding box center [424, 626] width 632 height 32
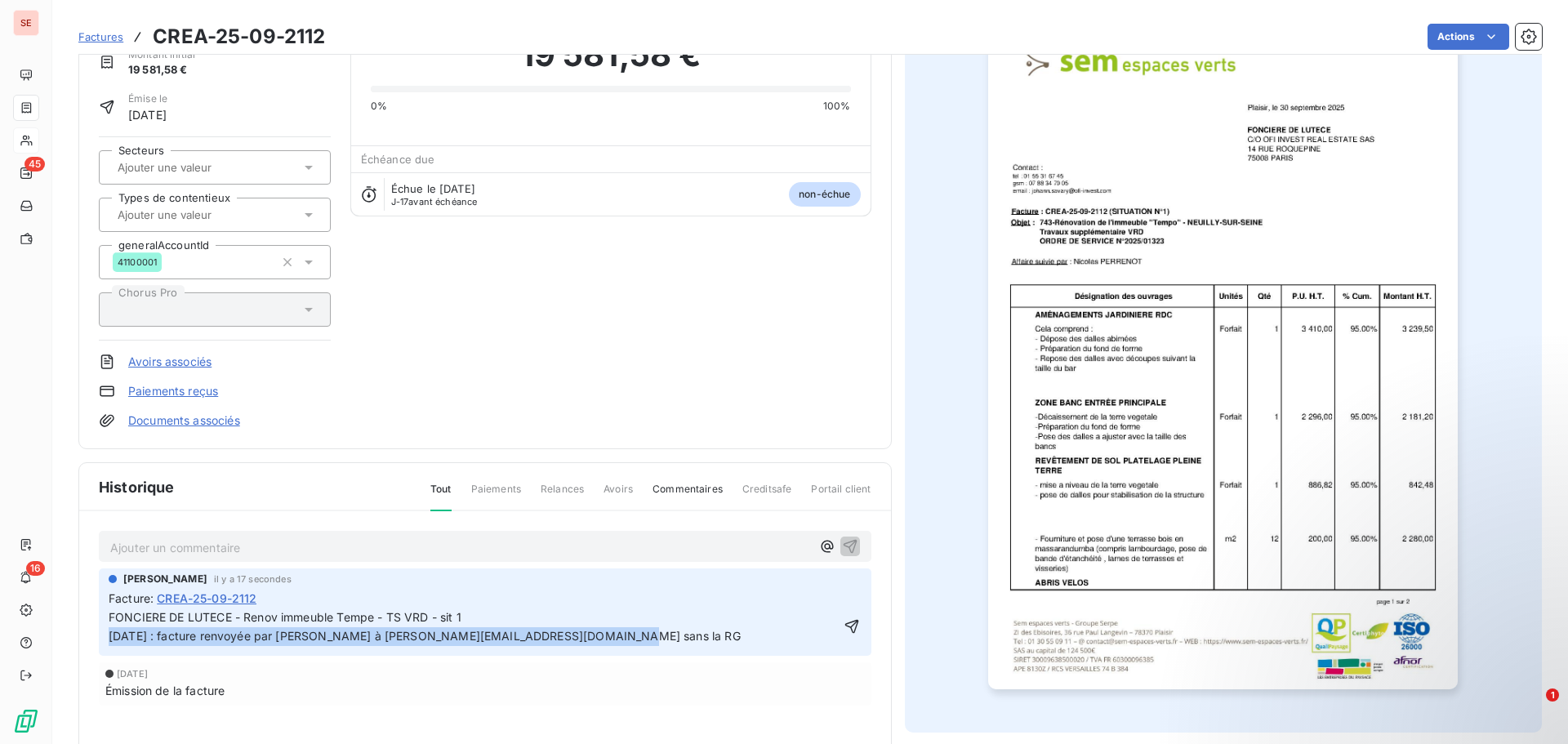
click at [431, 638] on span "FONCIERE DE LUTECE - Renov immeuble Tempe - TS VRD - sit 1 13/10/25 : facture r…" at bounding box center [424, 626] width 632 height 32
copy span "13/10/25 : facture renvoyée par Valérie à Helene.BONNIVARD@ofi-invest.com sans …"
click at [843, 629] on icon "button" at bounding box center [852, 626] width 17 height 17
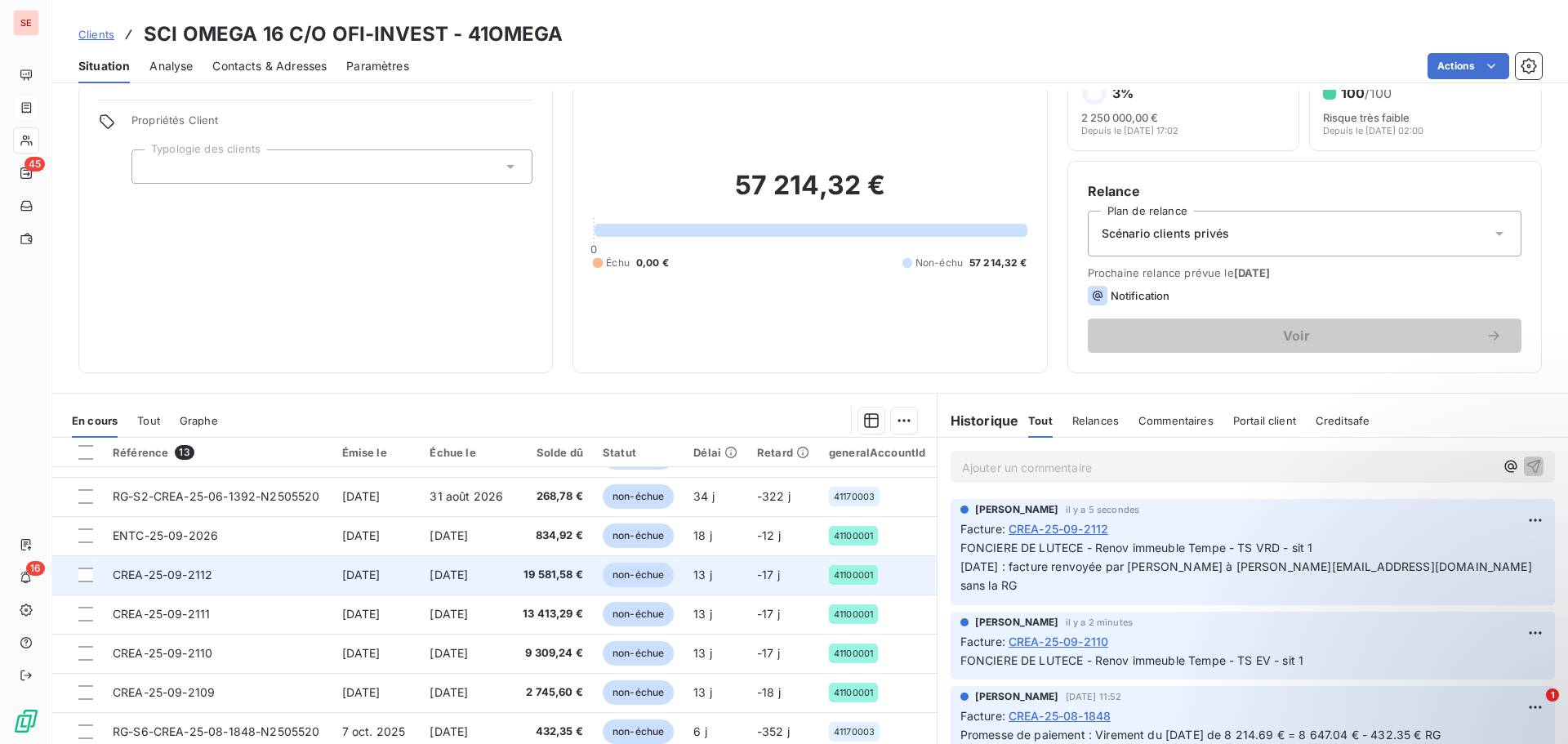
scroll to position [81, 0]
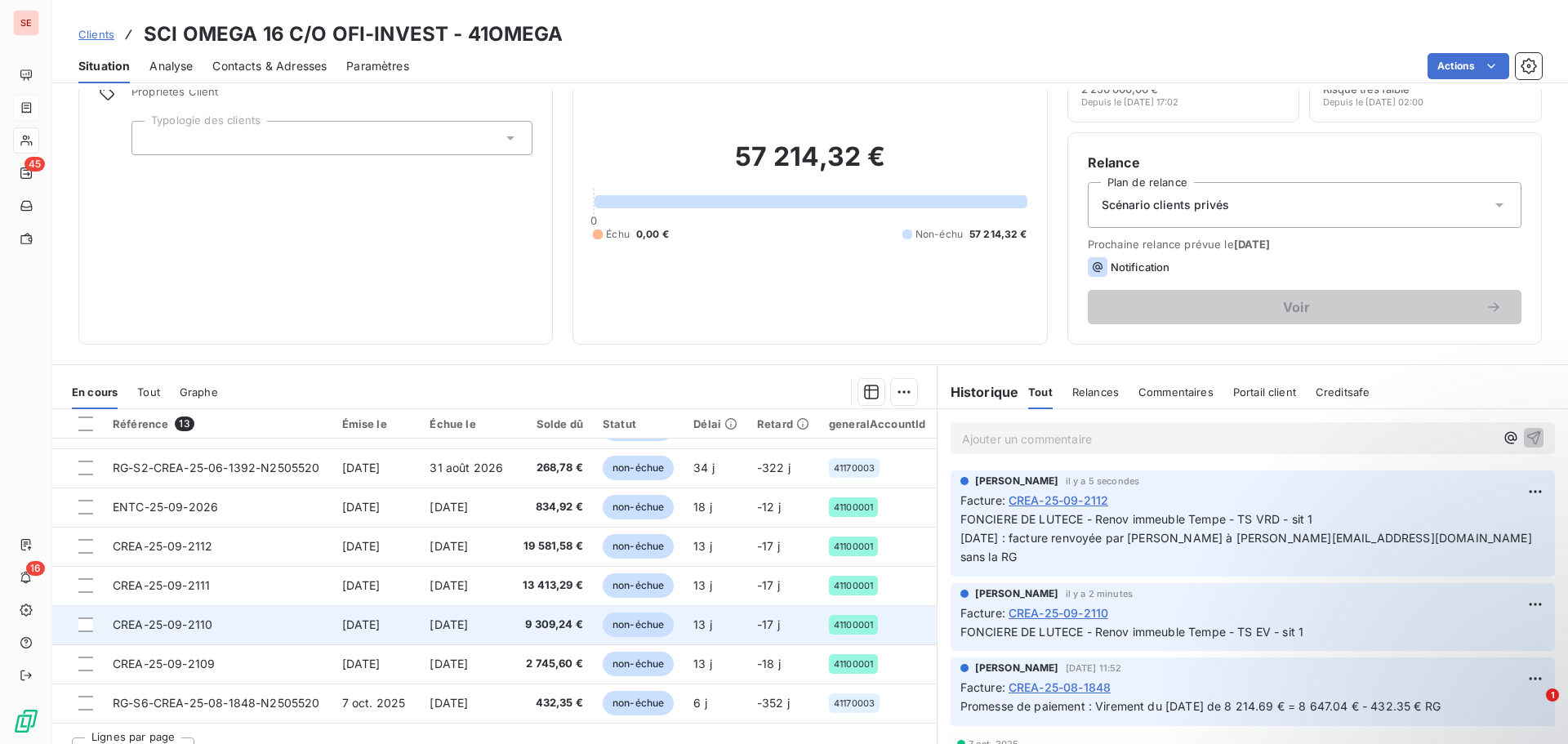
click at [256, 627] on td "CREA-25-09-2110" at bounding box center [218, 625] width 230 height 39
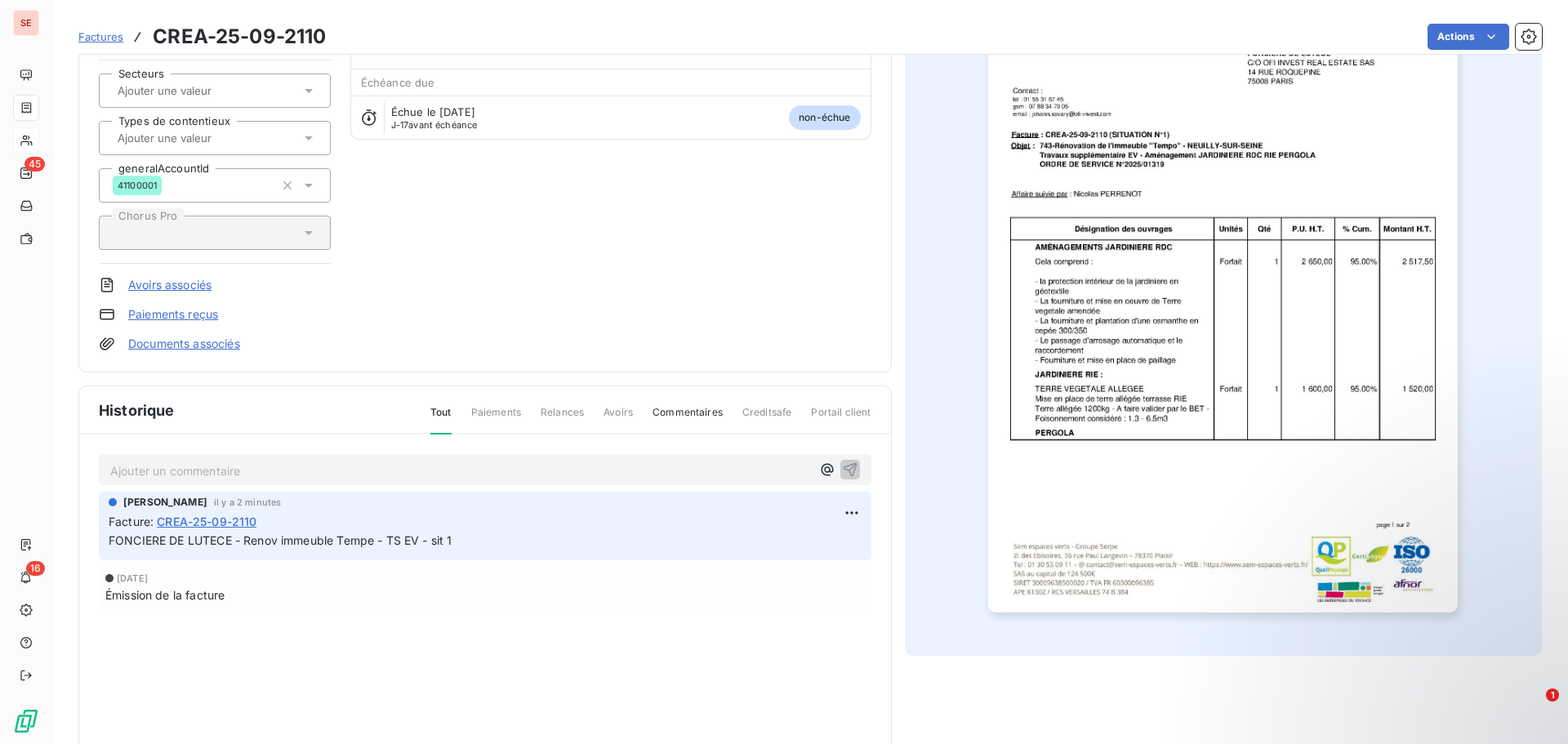
scroll to position [164, 0]
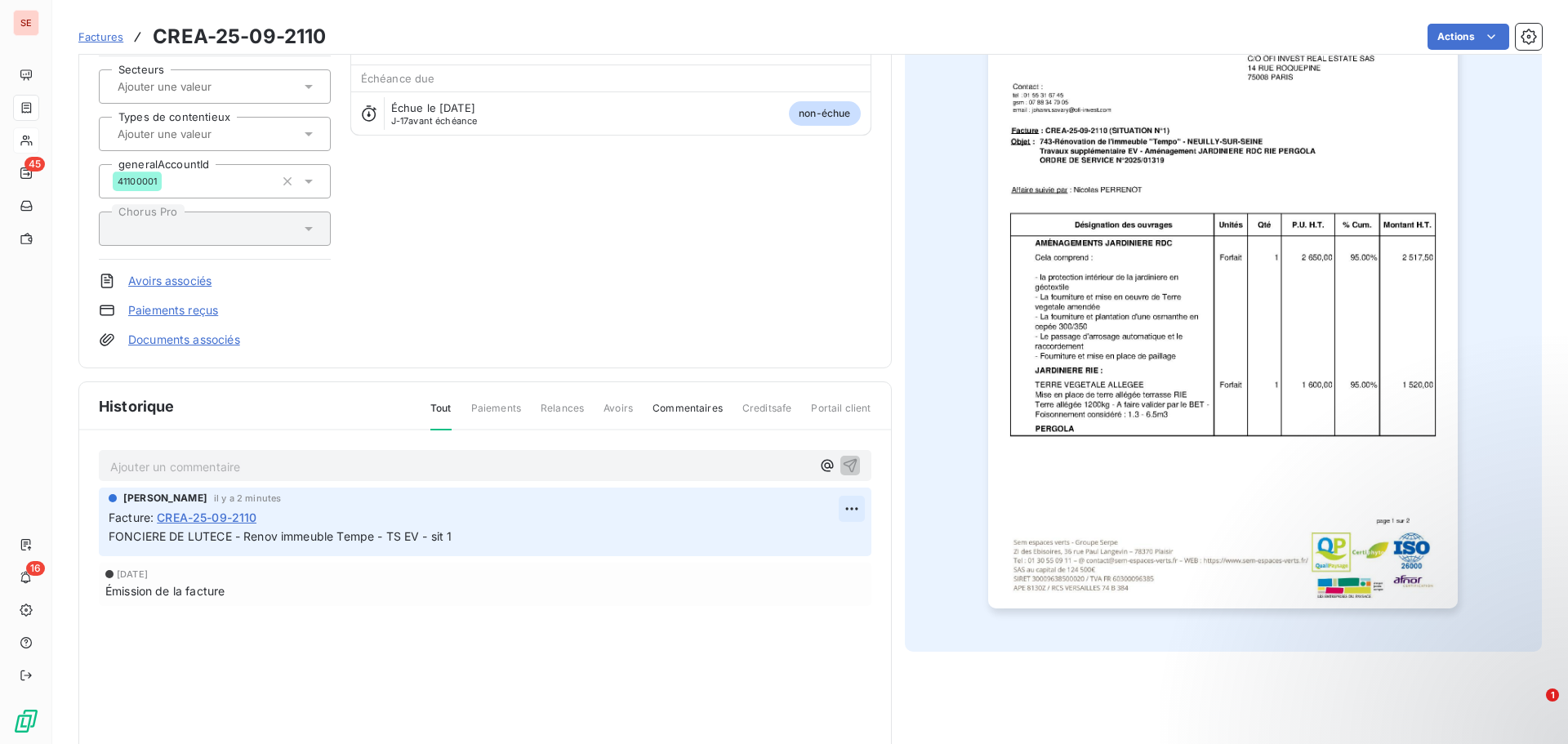
click at [854, 508] on html "SE 45 16 Factures CREA-25-09-2110 Actions SCI OMEGA 16 C/O OFI-INVEST 41OMEGA M…" at bounding box center [784, 372] width 1568 height 744
click at [828, 543] on div "Editer" at bounding box center [805, 544] width 92 height 26
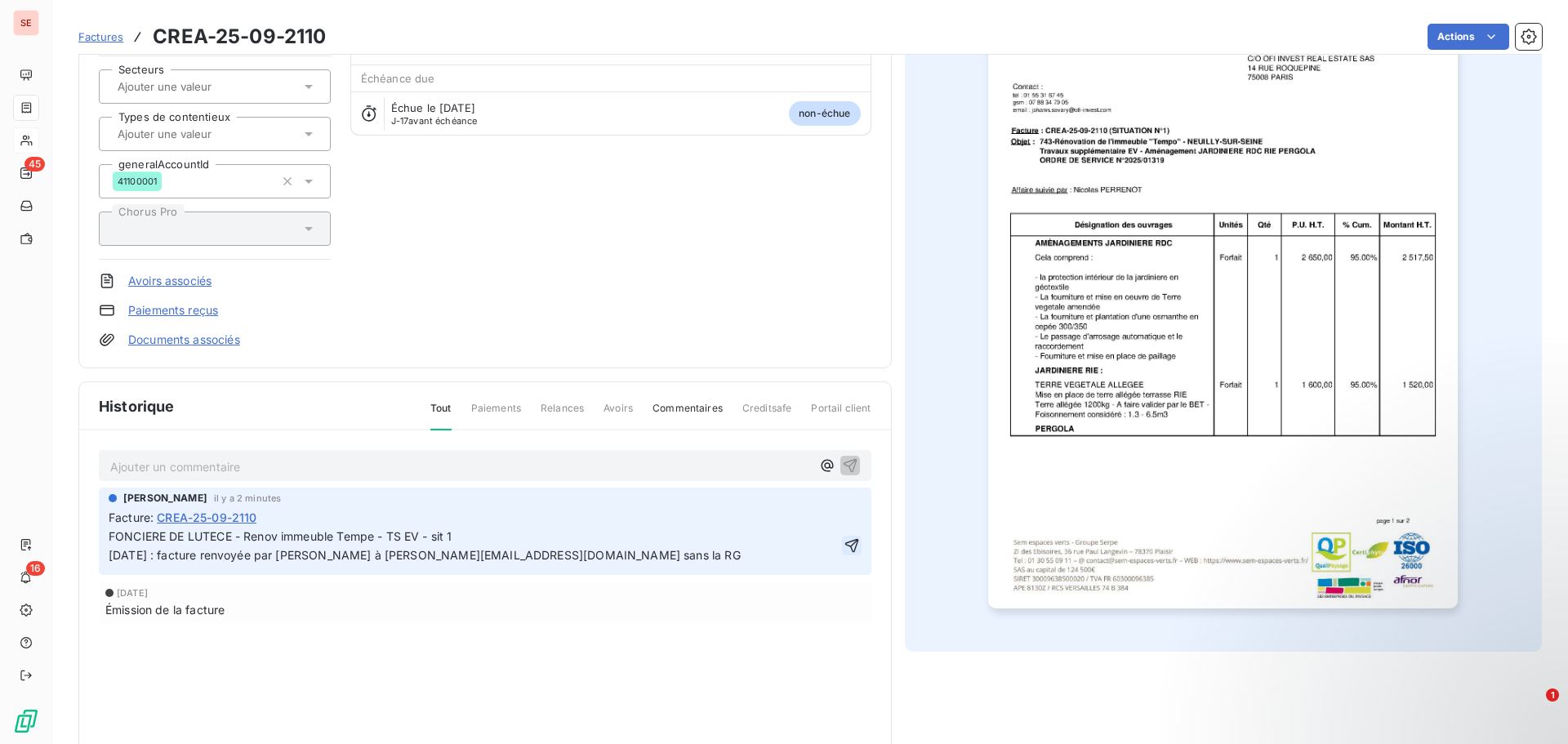
click at [844, 544] on icon "button" at bounding box center [851, 545] width 14 height 14
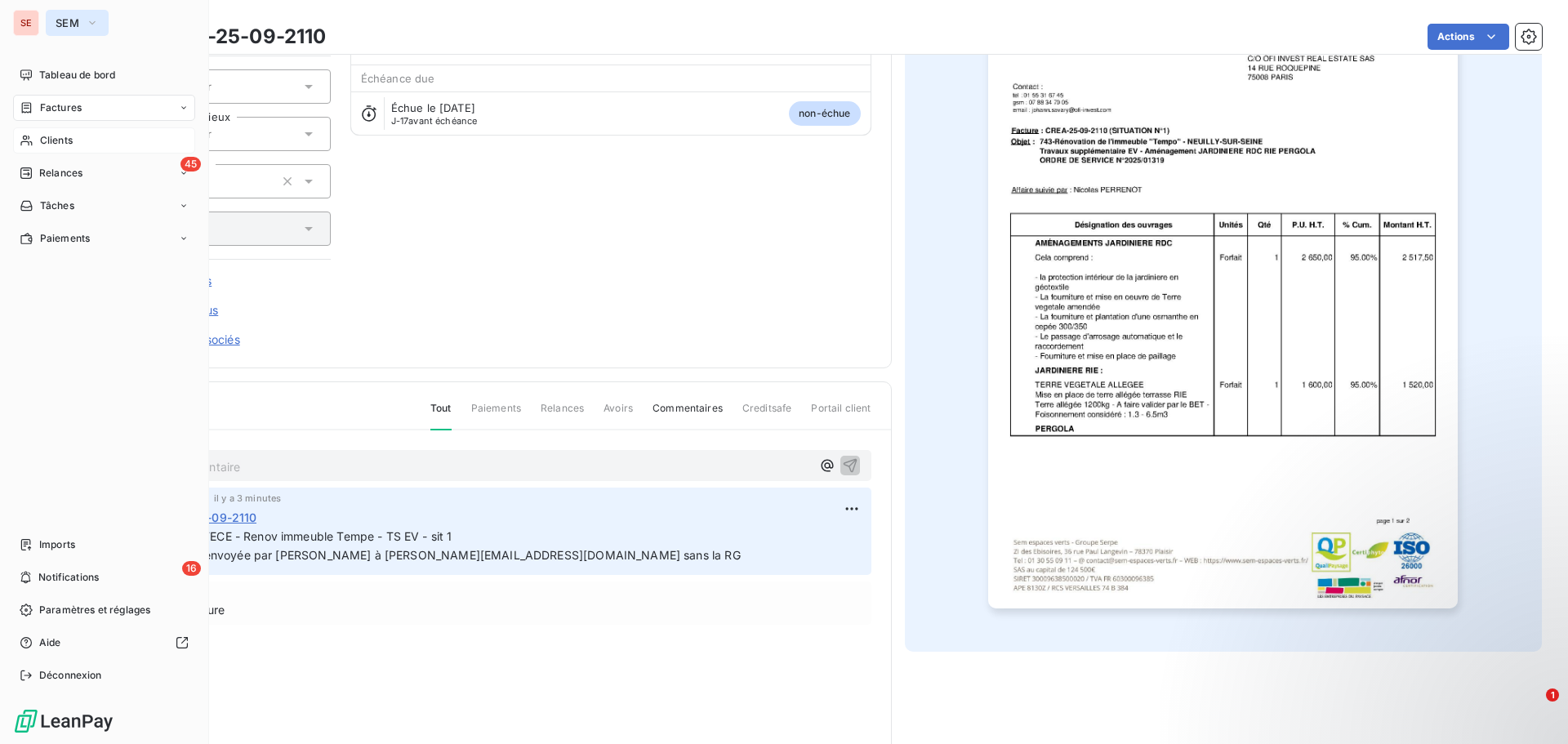
click at [93, 24] on icon "button" at bounding box center [93, 23] width 13 height 17
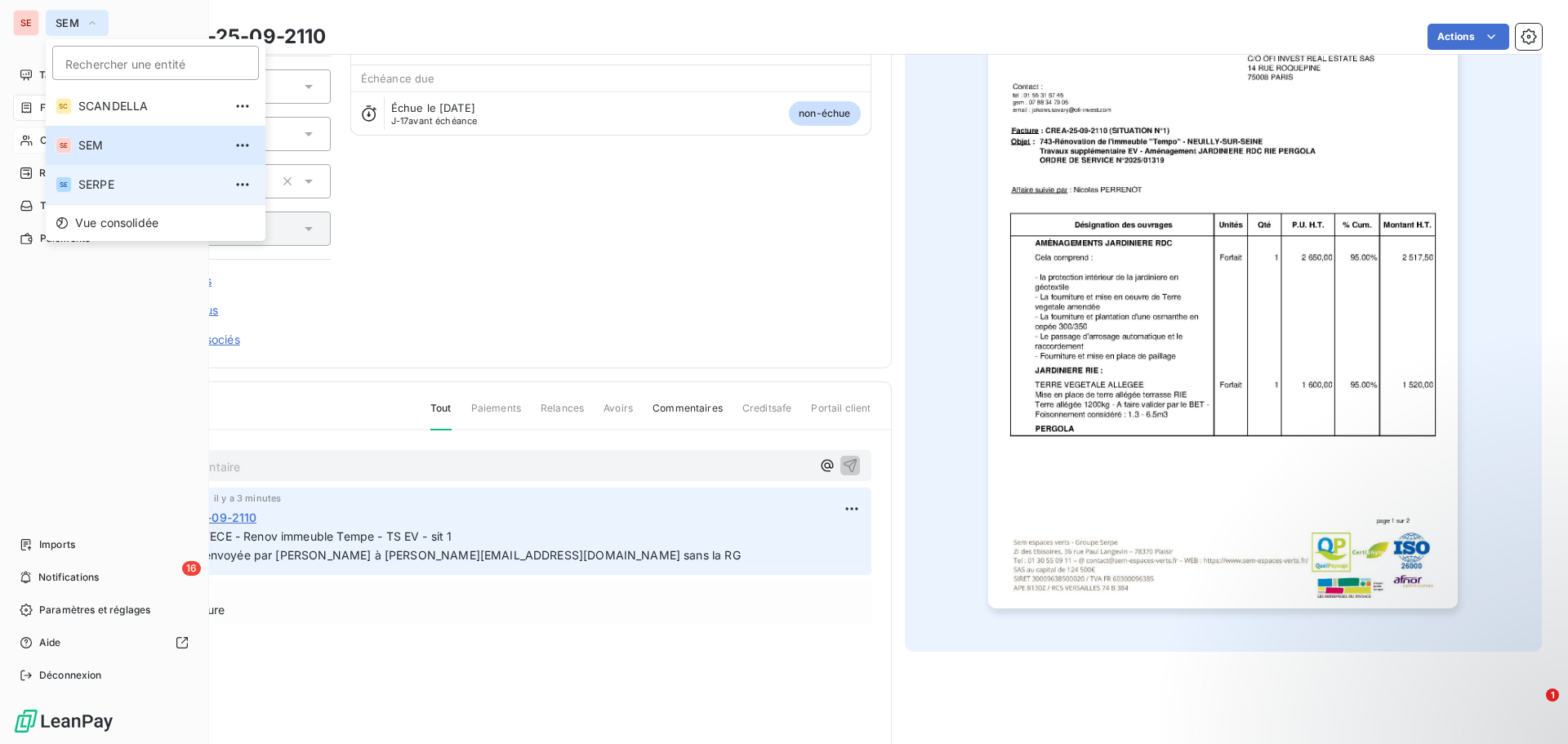
click at [94, 187] on span "SERPE" at bounding box center [151, 185] width 144 height 17
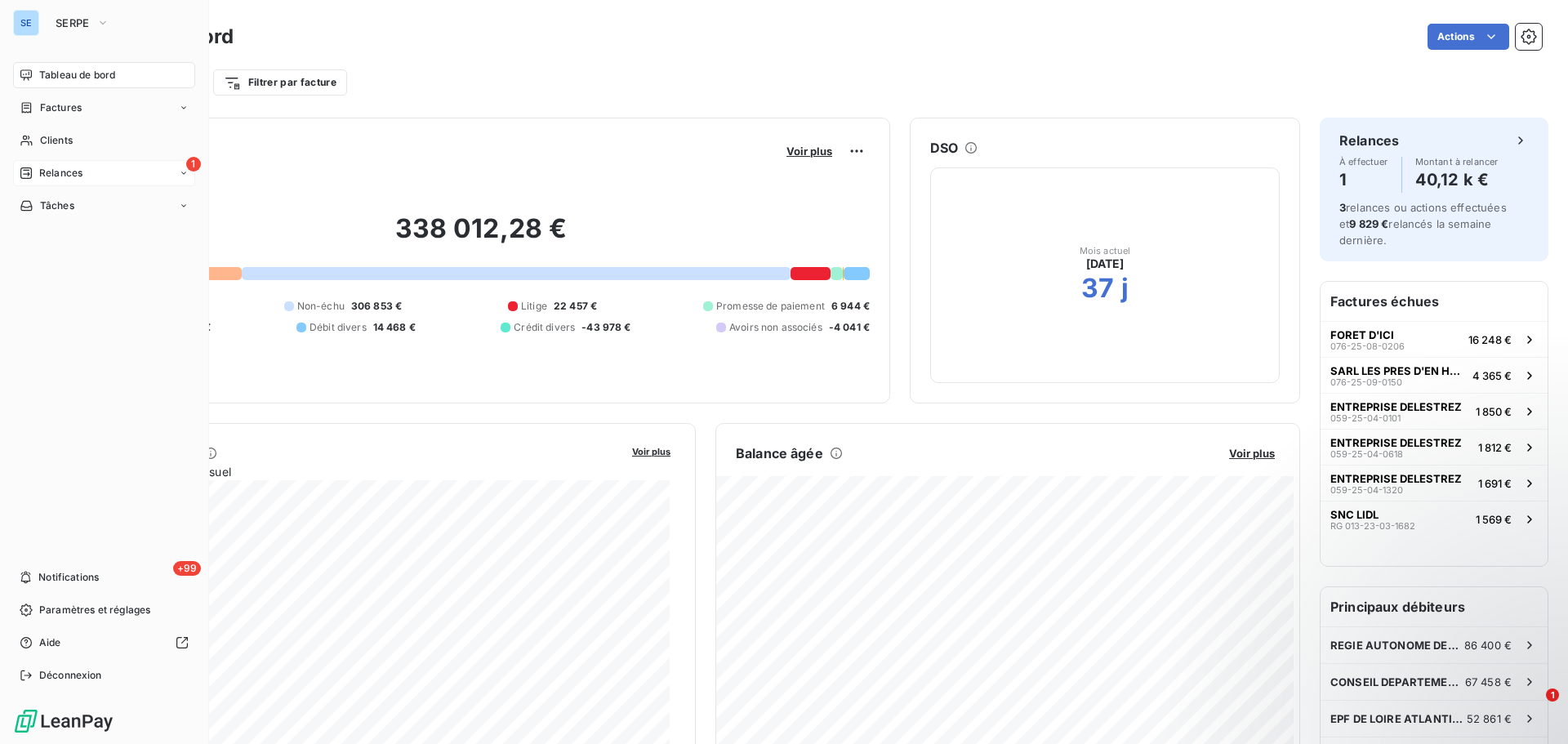
click at [80, 178] on span "Relances" at bounding box center [60, 173] width 44 height 15
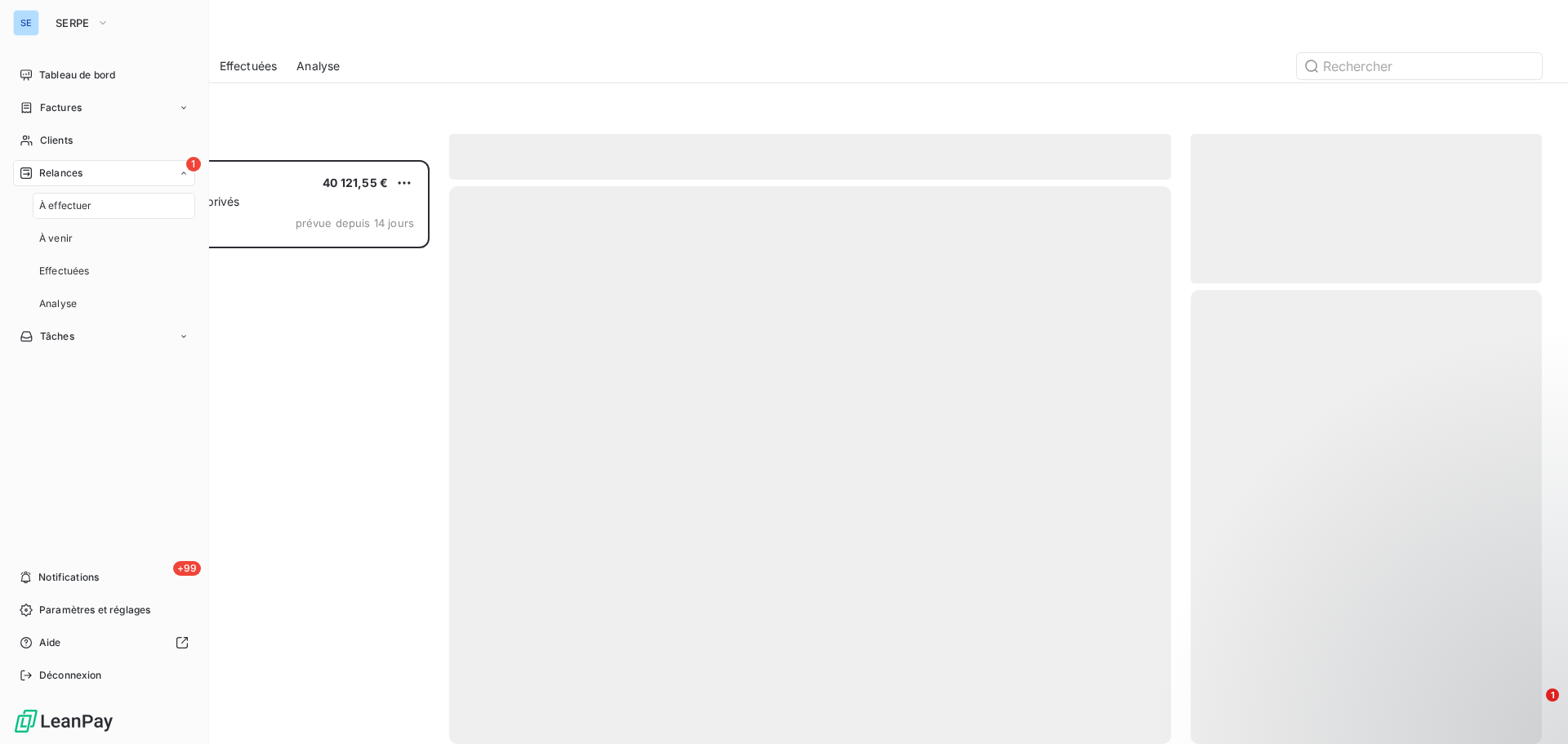
scroll to position [572, 339]
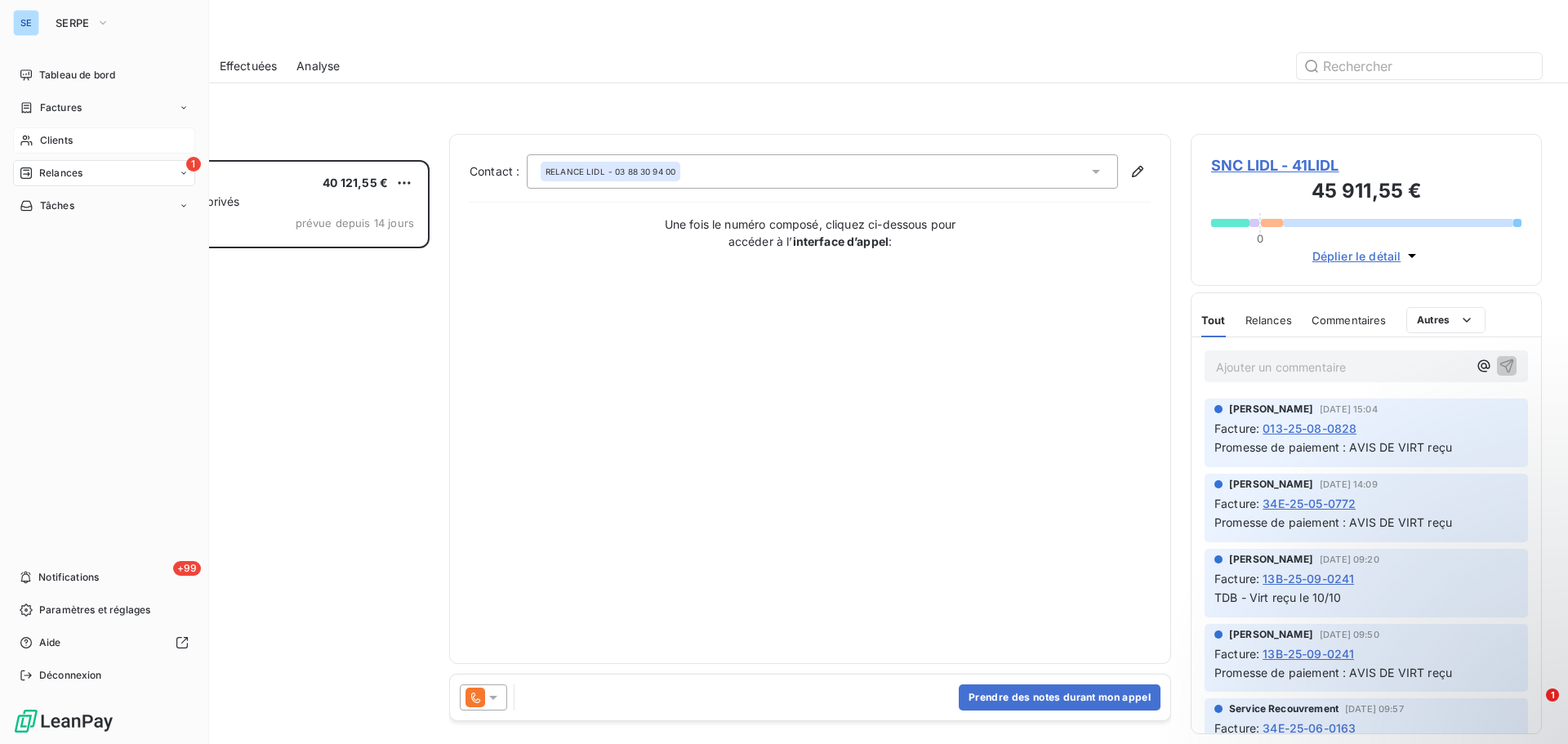
click at [69, 143] on div "Clients" at bounding box center [104, 141] width 182 height 26
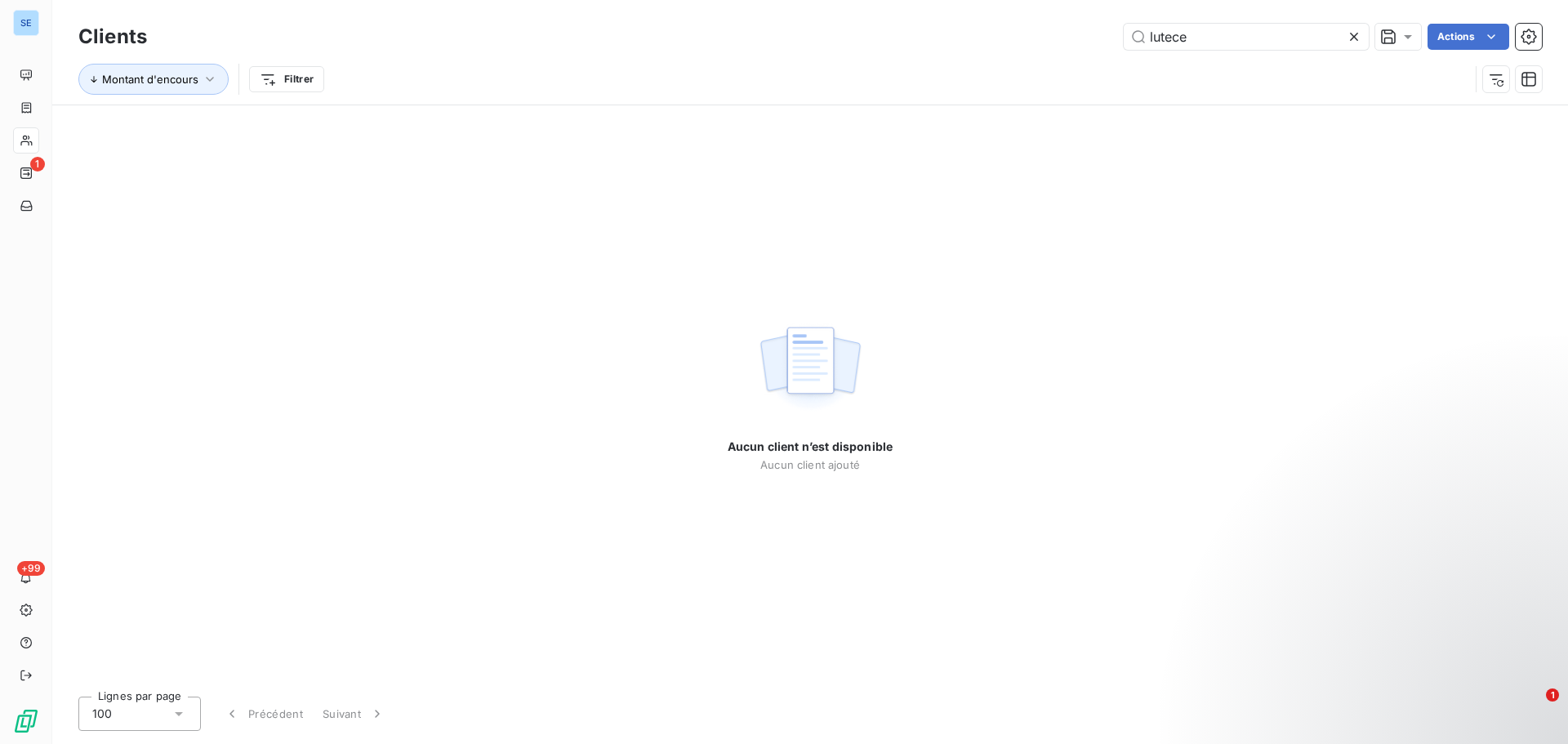
drag, startPoint x: 1261, startPoint y: 52, endPoint x: 1097, endPoint y: 42, distance: 164.3
click at [1097, 42] on div "Clients lutece Actions" at bounding box center [810, 36] width 1463 height 34
click at [1231, 41] on input "lutece" at bounding box center [1246, 37] width 245 height 26
click at [1175, 39] on input "lutece" at bounding box center [1246, 37] width 245 height 26
click at [1176, 38] on input "lutece" at bounding box center [1246, 37] width 245 height 26
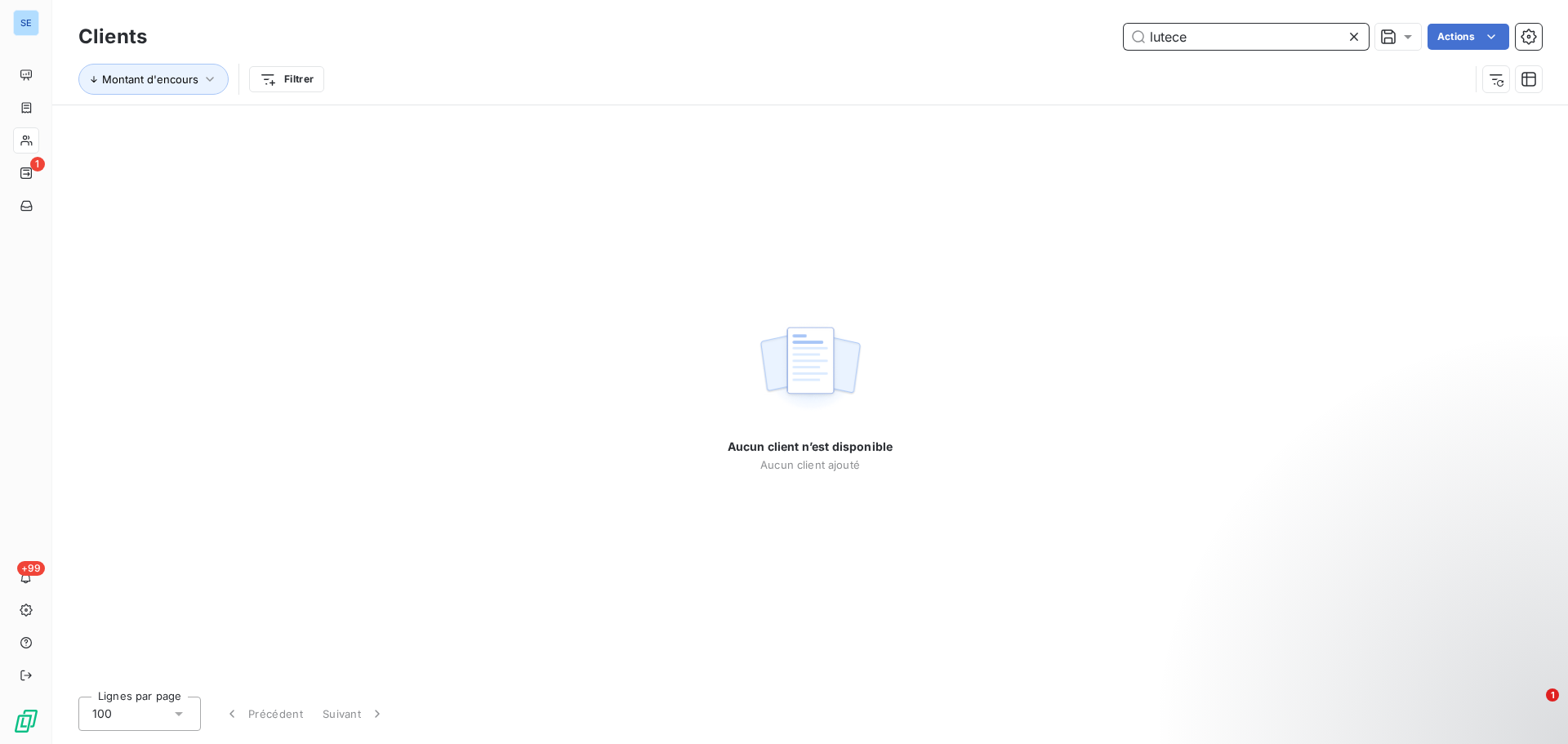
click at [1176, 38] on input "lutece" at bounding box center [1246, 37] width 245 height 26
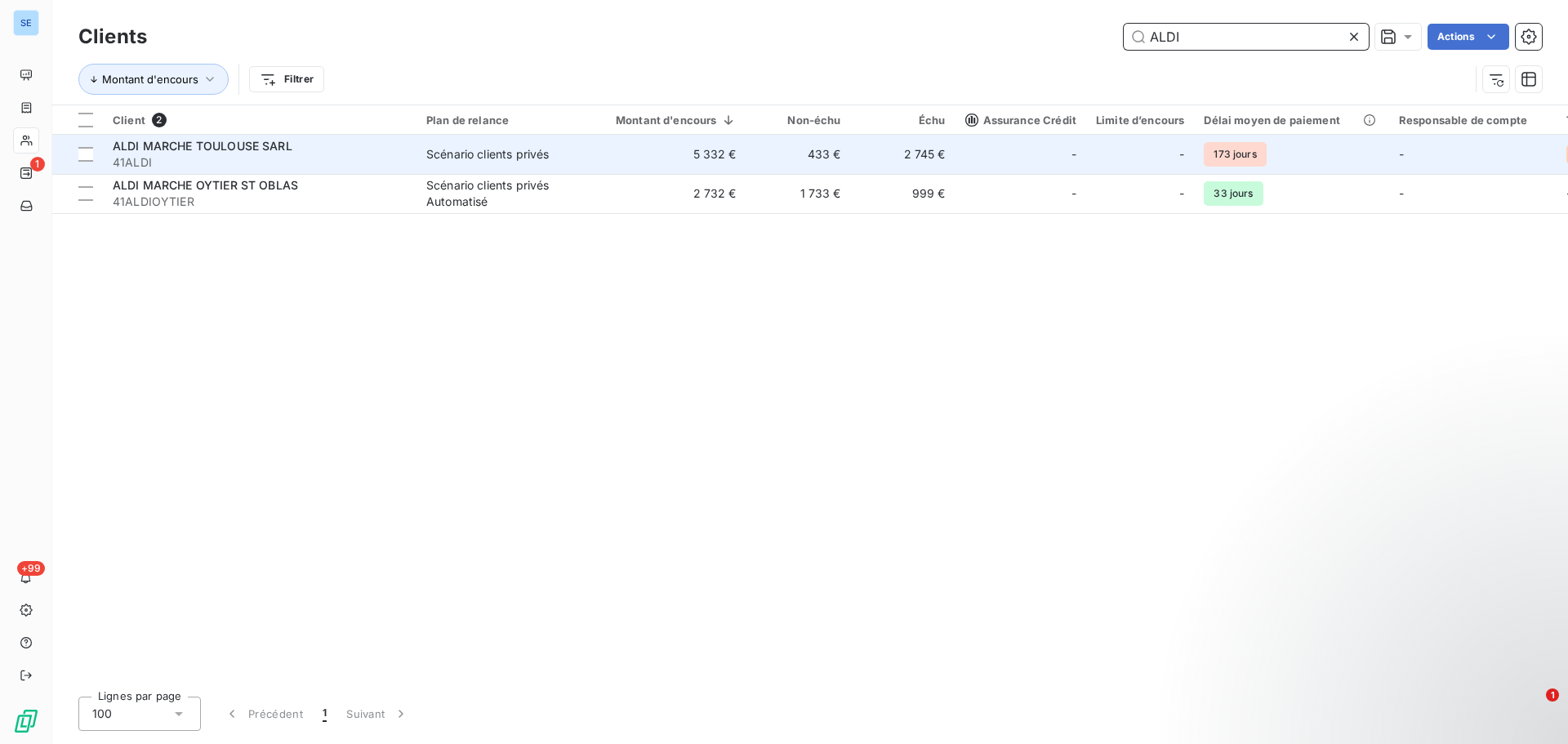
type input "ALDI"
click at [346, 159] on span "41ALDI" at bounding box center [260, 163] width 294 height 17
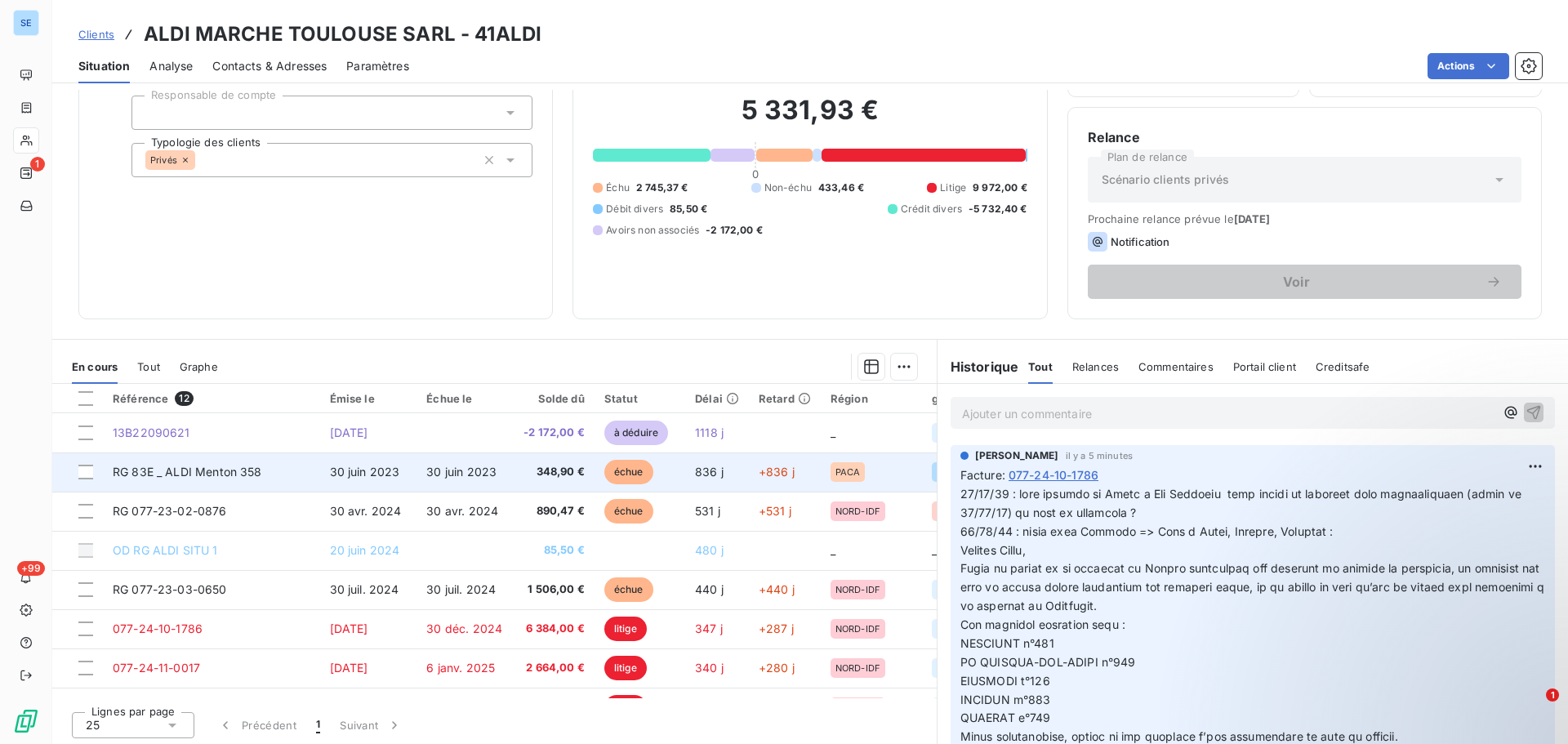
scroll to position [110, 0]
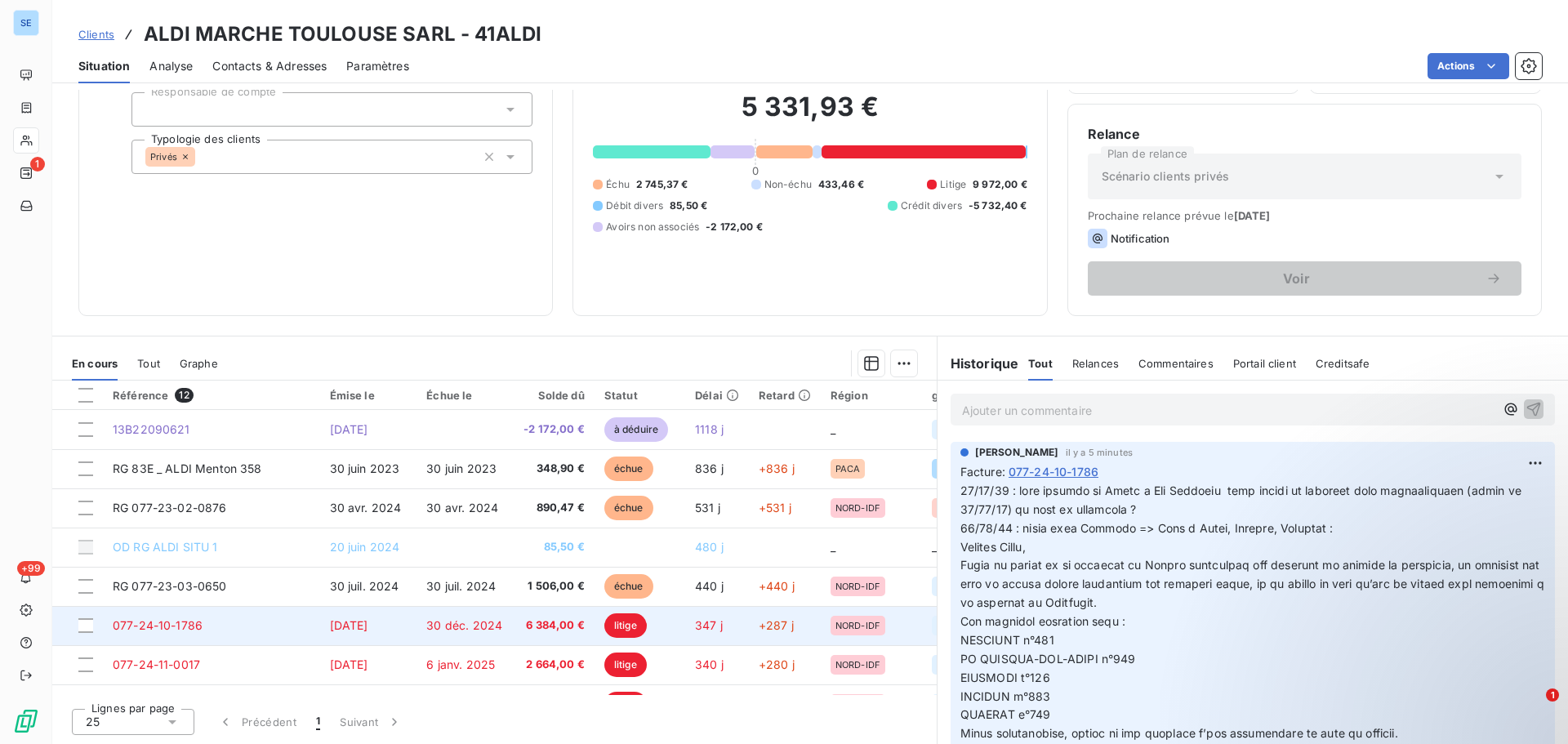
click at [273, 634] on td "077-24-10-1786" at bounding box center [211, 626] width 218 height 39
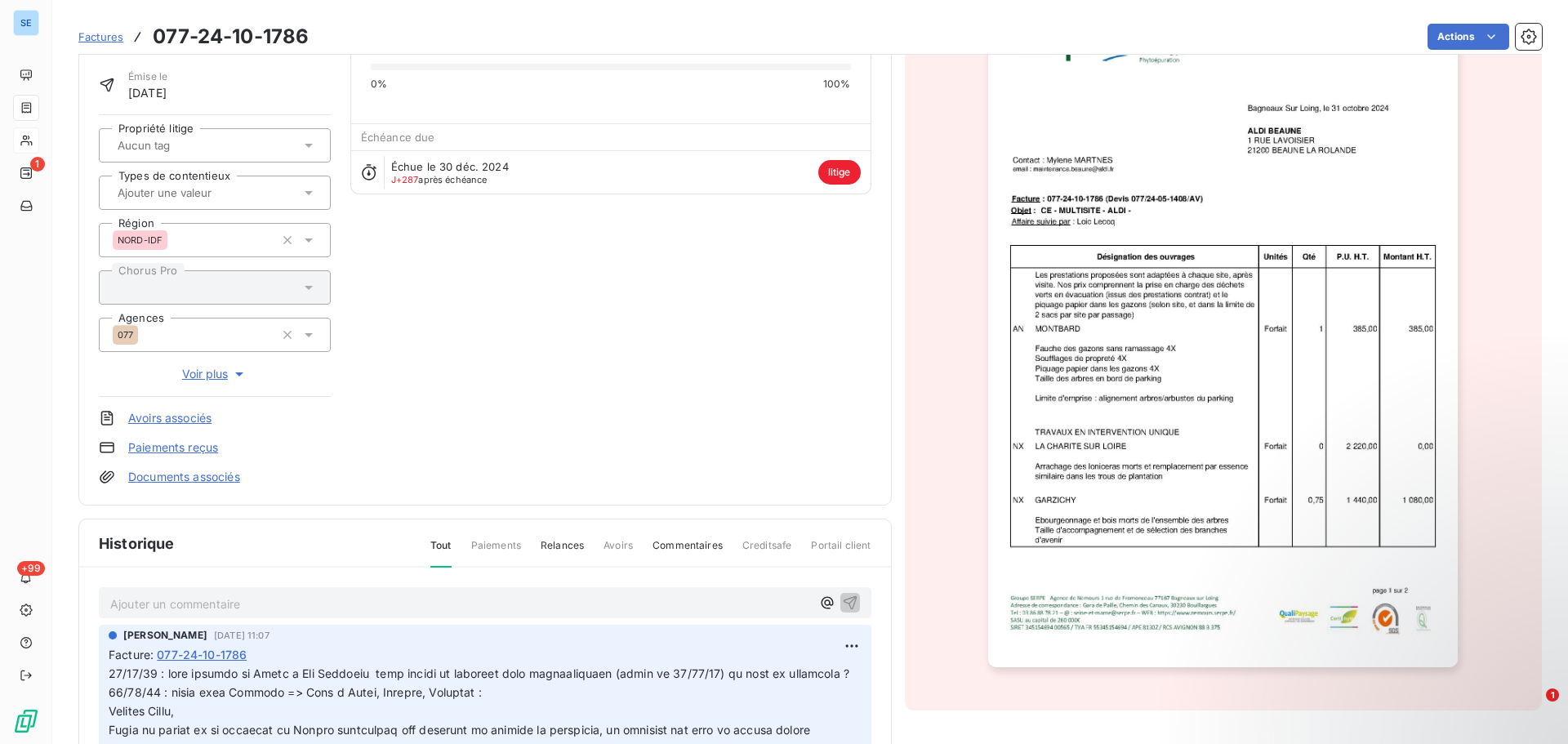
scroll to position [165, 0]
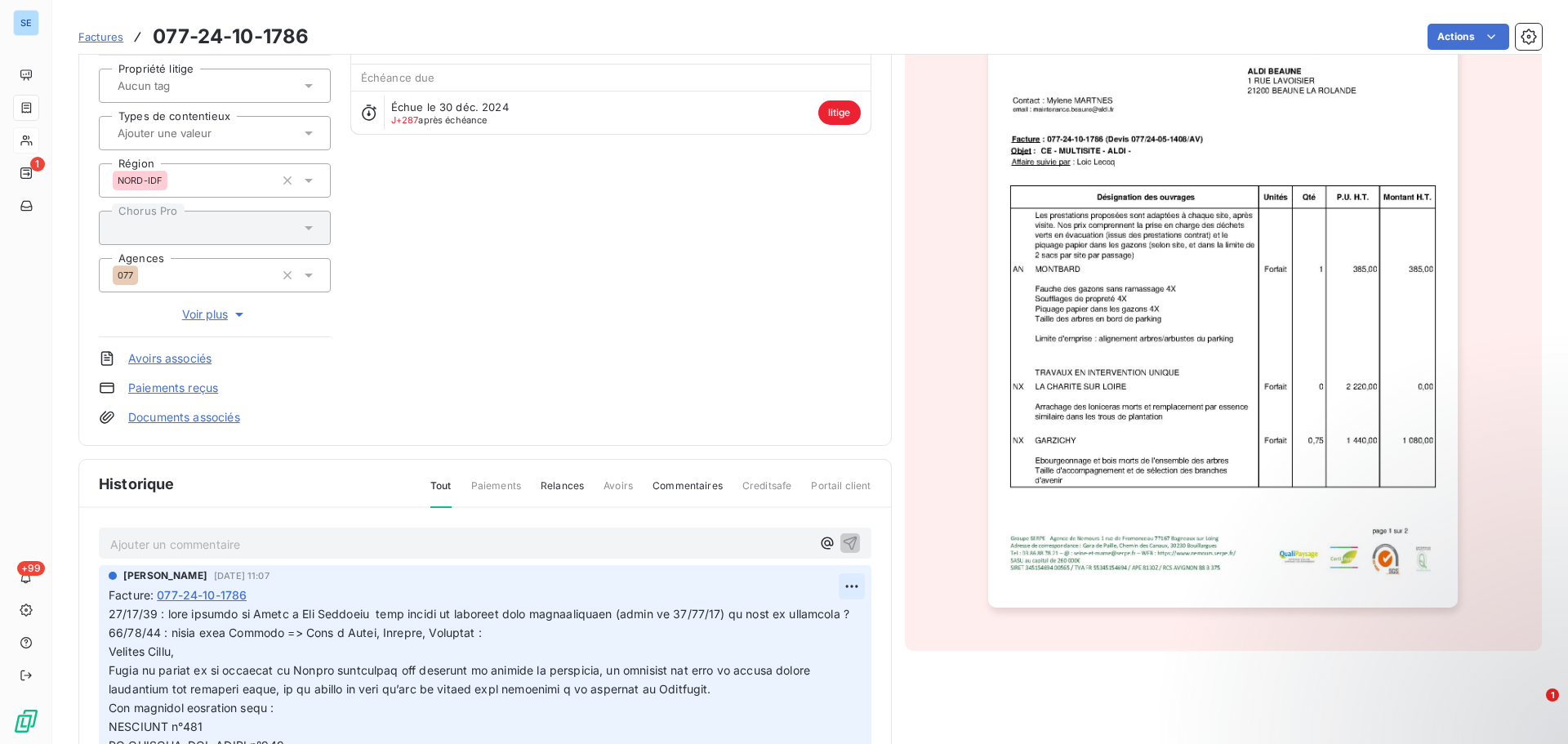
click at [828, 584] on html "SE 1 +99 Factures 077-24-10-1786 Actions ALDI MARCHE TOULOUSE SARL 41ALDI Monta…" at bounding box center [784, 372] width 1568 height 744
click at [385, 634] on html "SE 1 +99 Factures 077-24-10-1786 Actions ALDI MARCHE TOULOUSE SARL 41ALDI Monta…" at bounding box center [784, 372] width 1568 height 744
click at [829, 593] on html "SE 1 +99 Factures 077-24-10-1786 Actions ALDI MARCHE TOULOUSE SARL 41ALDI Monta…" at bounding box center [784, 372] width 1568 height 744
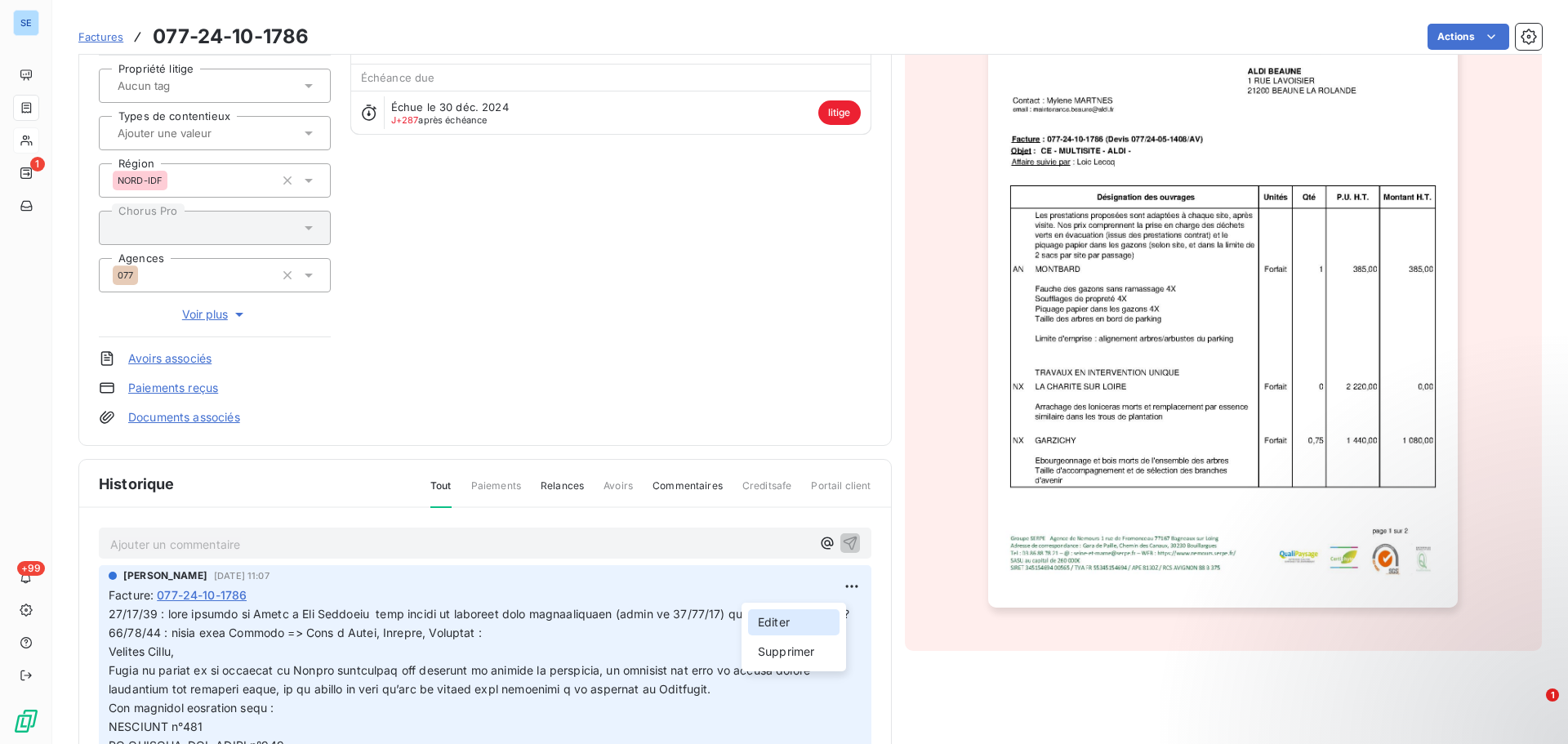
drag, startPoint x: 791, startPoint y: 629, endPoint x: 552, endPoint y: 622, distance: 239.1
click at [792, 629] on div "Editer" at bounding box center [793, 622] width 92 height 26
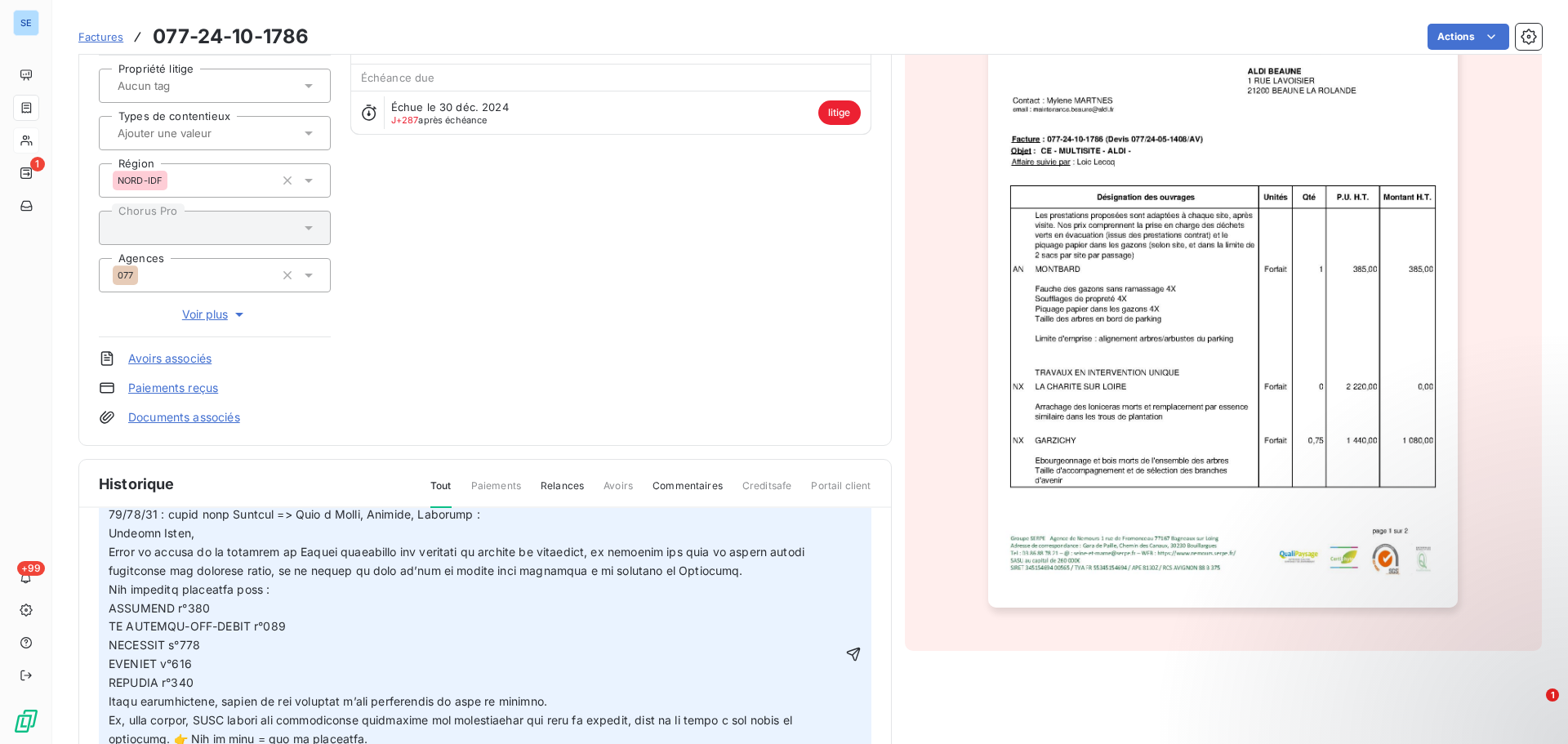
scroll to position [163, 0]
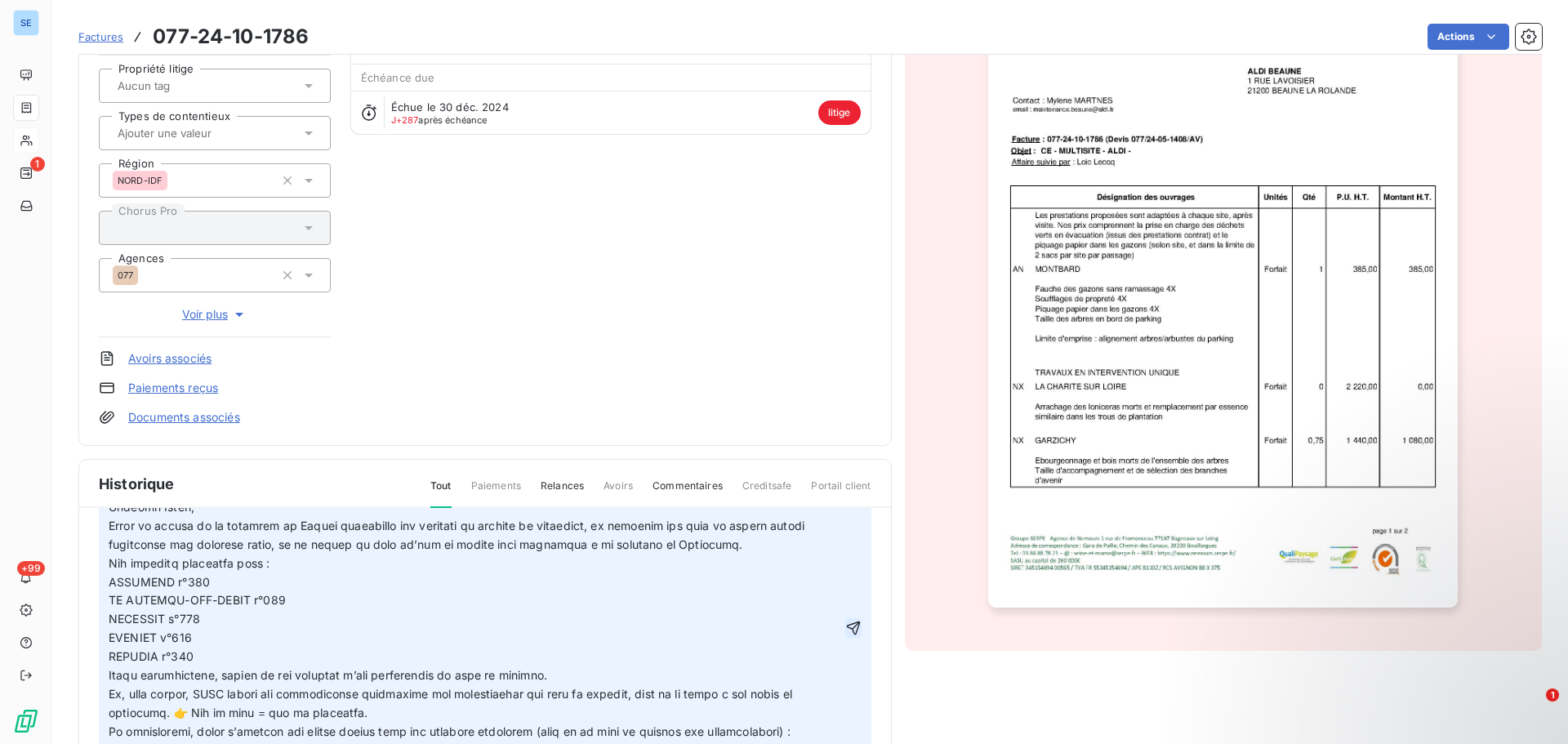
click at [845, 627] on icon "button" at bounding box center [853, 628] width 17 height 17
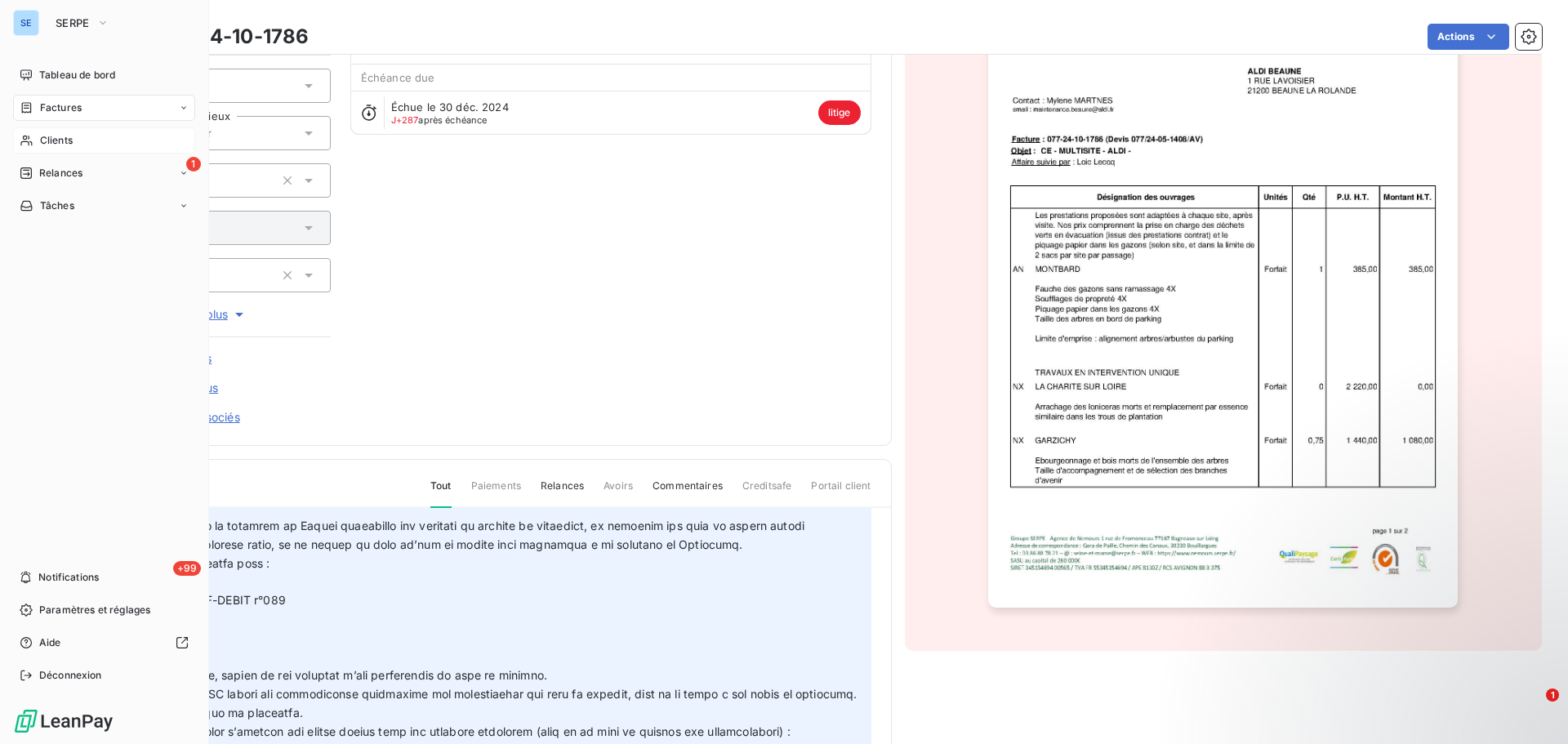
click at [66, 142] on span "Clients" at bounding box center [56, 141] width 32 height 15
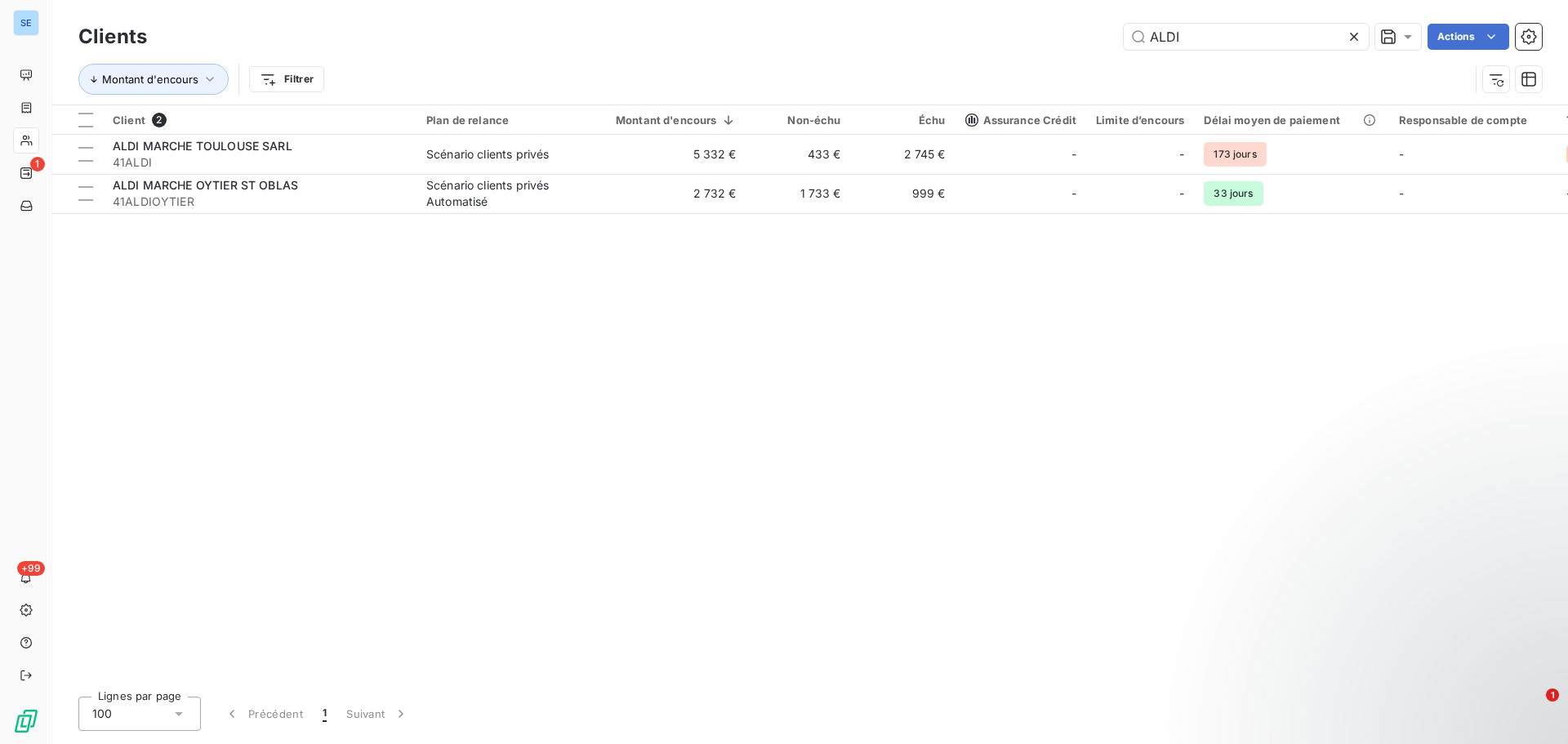
drag, startPoint x: 1194, startPoint y: 31, endPoint x: 1090, endPoint y: 27, distance: 104.1
click at [1090, 27] on div "ALDI Actions" at bounding box center [854, 37] width 1375 height 26
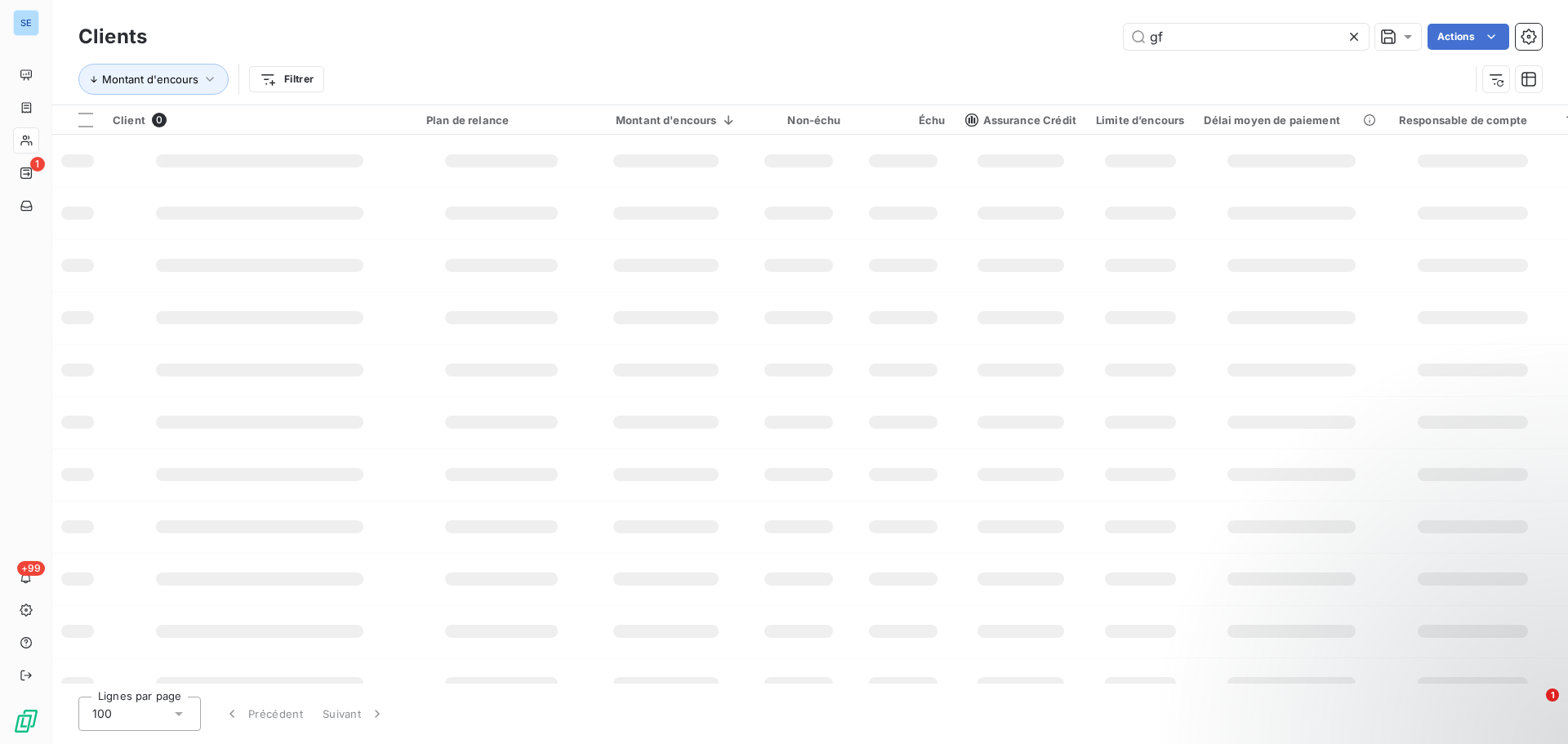
type input "g"
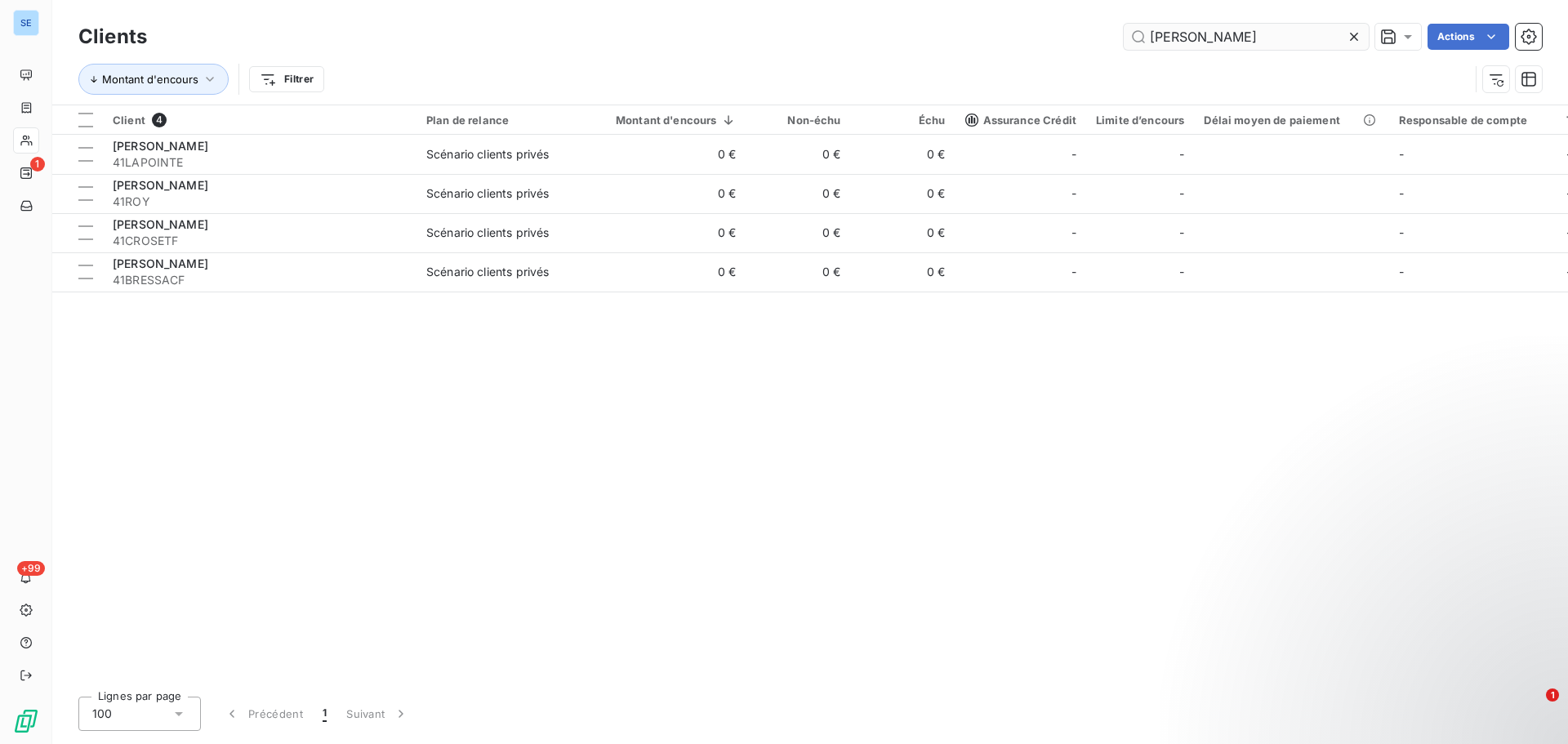
drag, startPoint x: 1150, startPoint y: 40, endPoint x: 1141, endPoint y: 38, distance: 9.2
click at [1141, 38] on input "franco" at bounding box center [1246, 37] width 245 height 26
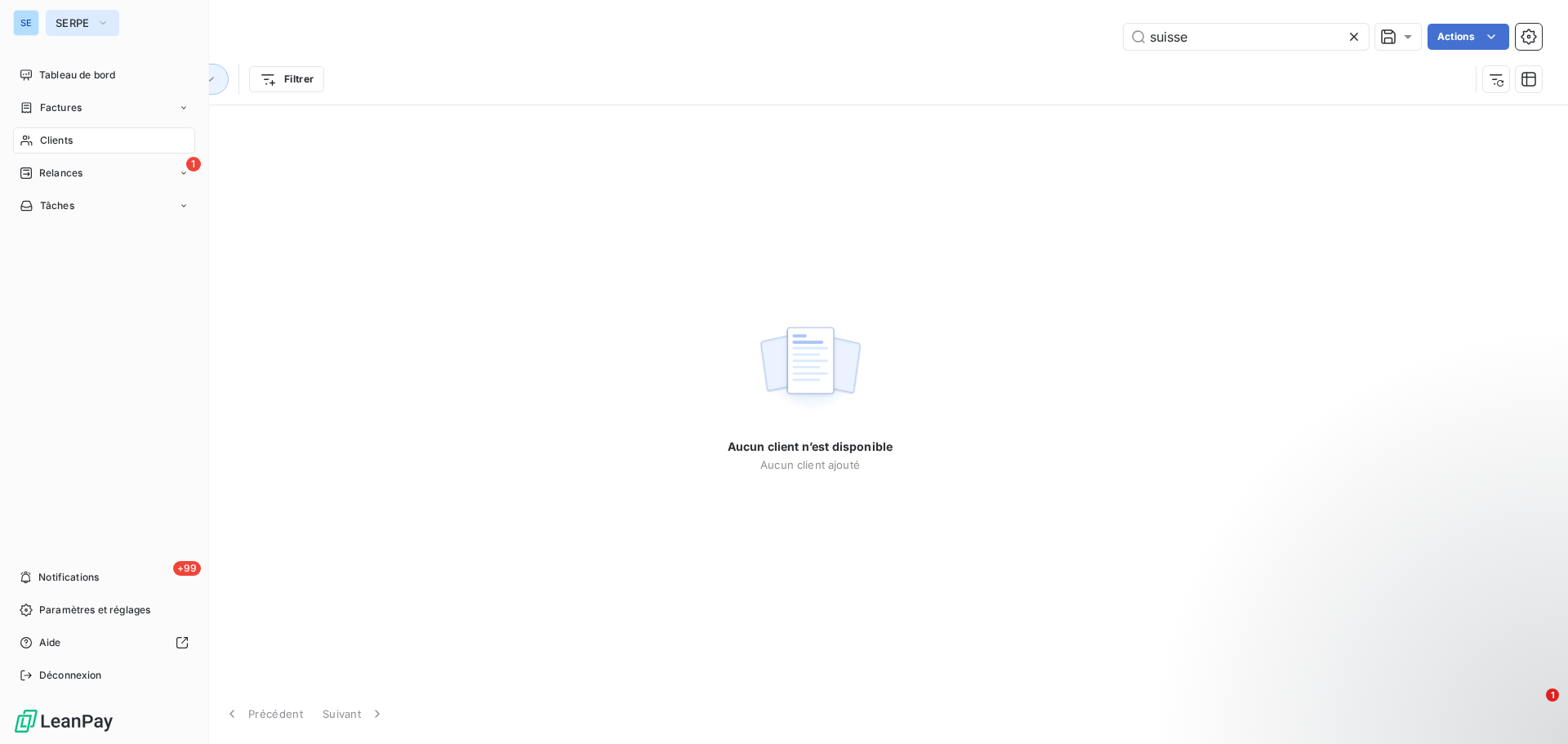
type input "suisse"
click at [80, 24] on span "SERPE" at bounding box center [72, 23] width 34 height 13
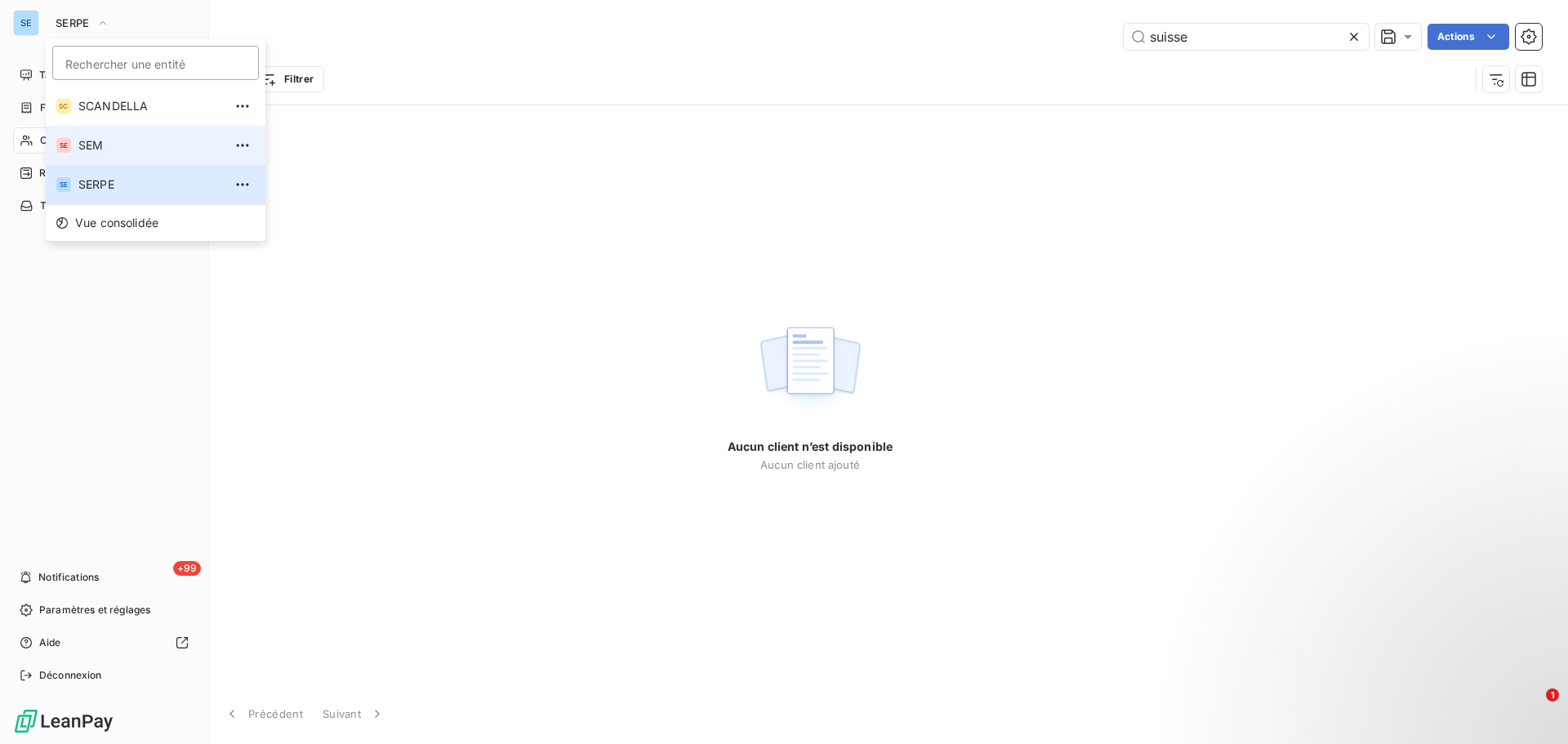
click at [81, 138] on span "SEM" at bounding box center [151, 145] width 144 height 17
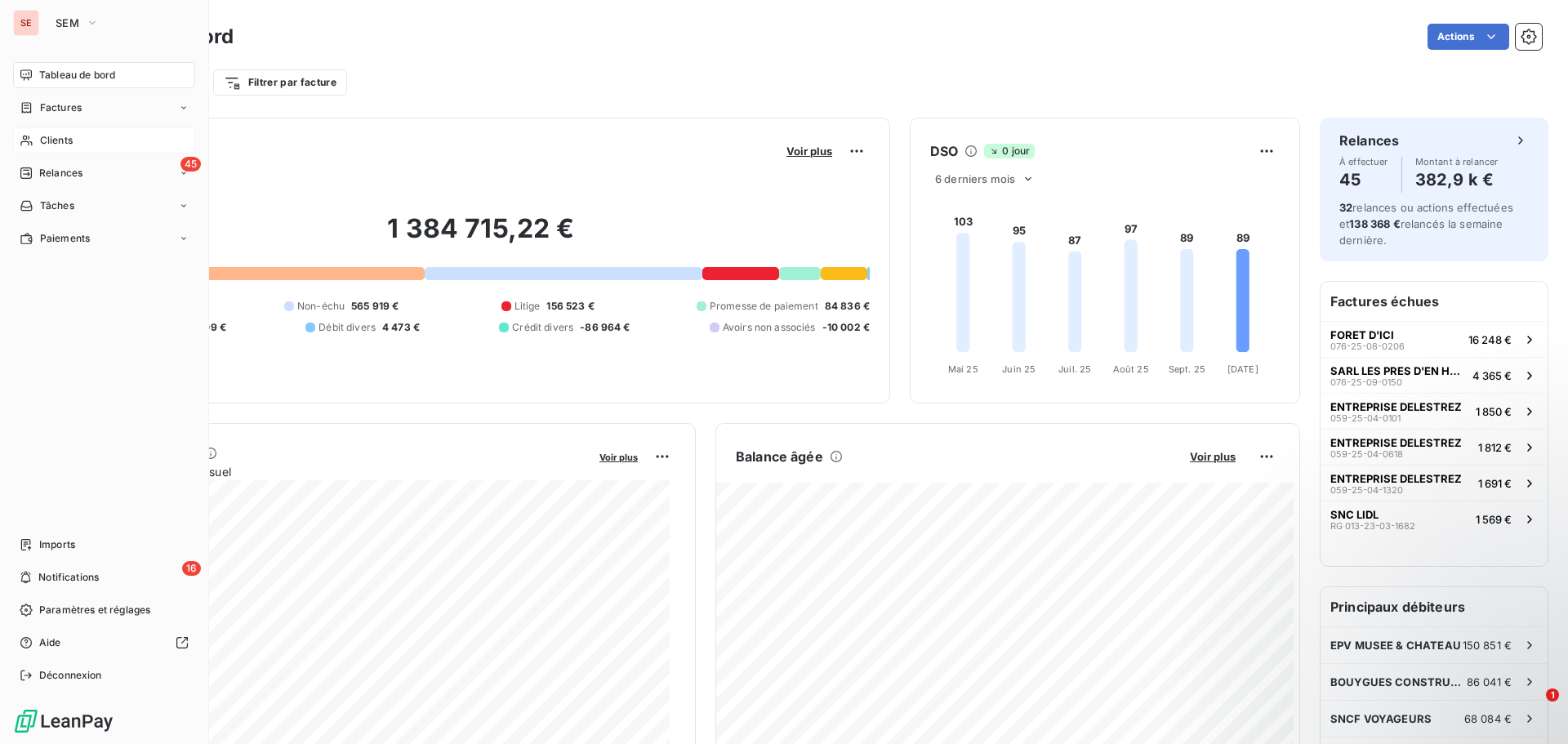
click at [71, 142] on span "Clients" at bounding box center [56, 141] width 32 height 15
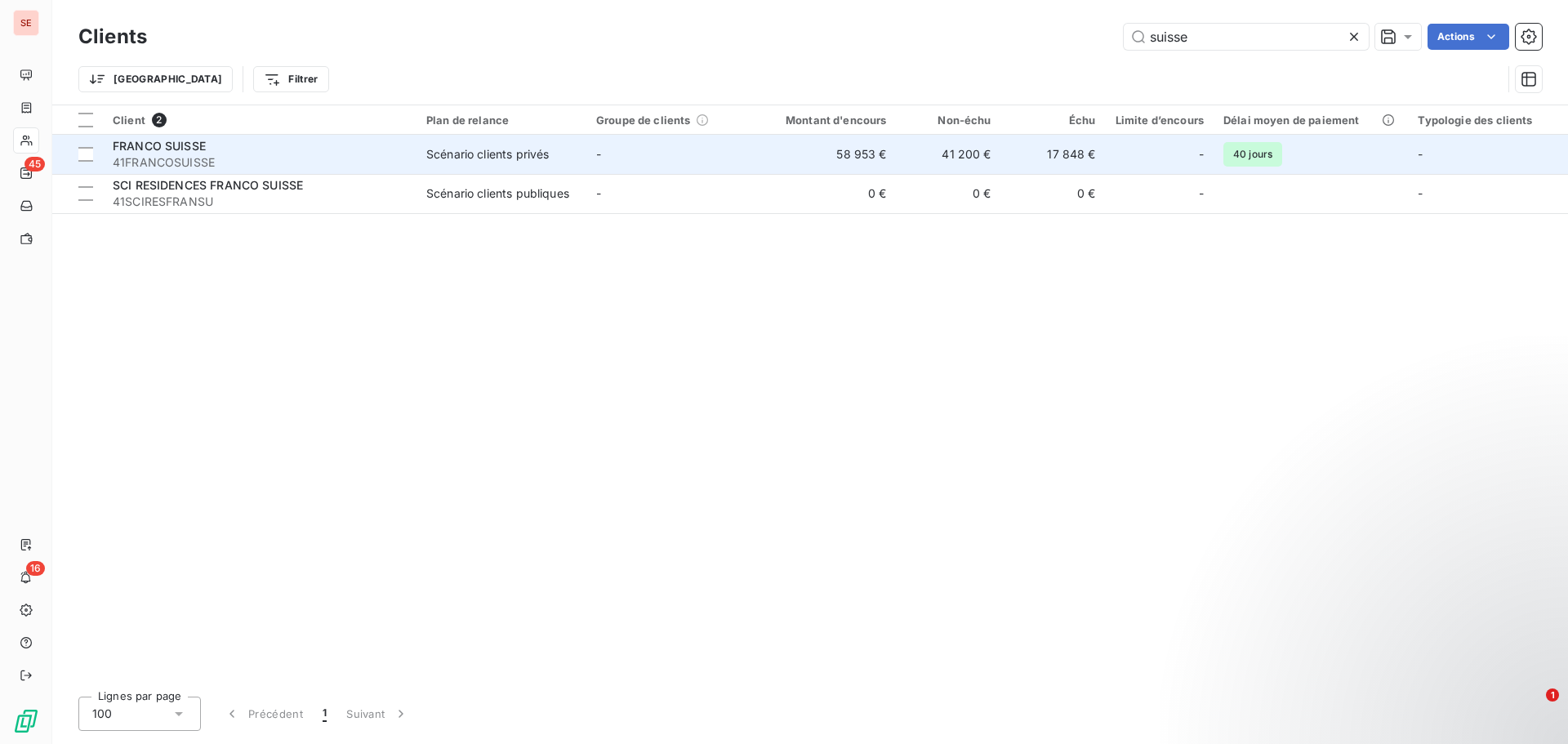
click at [205, 149] on div "FRANCO SUISSE" at bounding box center [260, 146] width 294 height 17
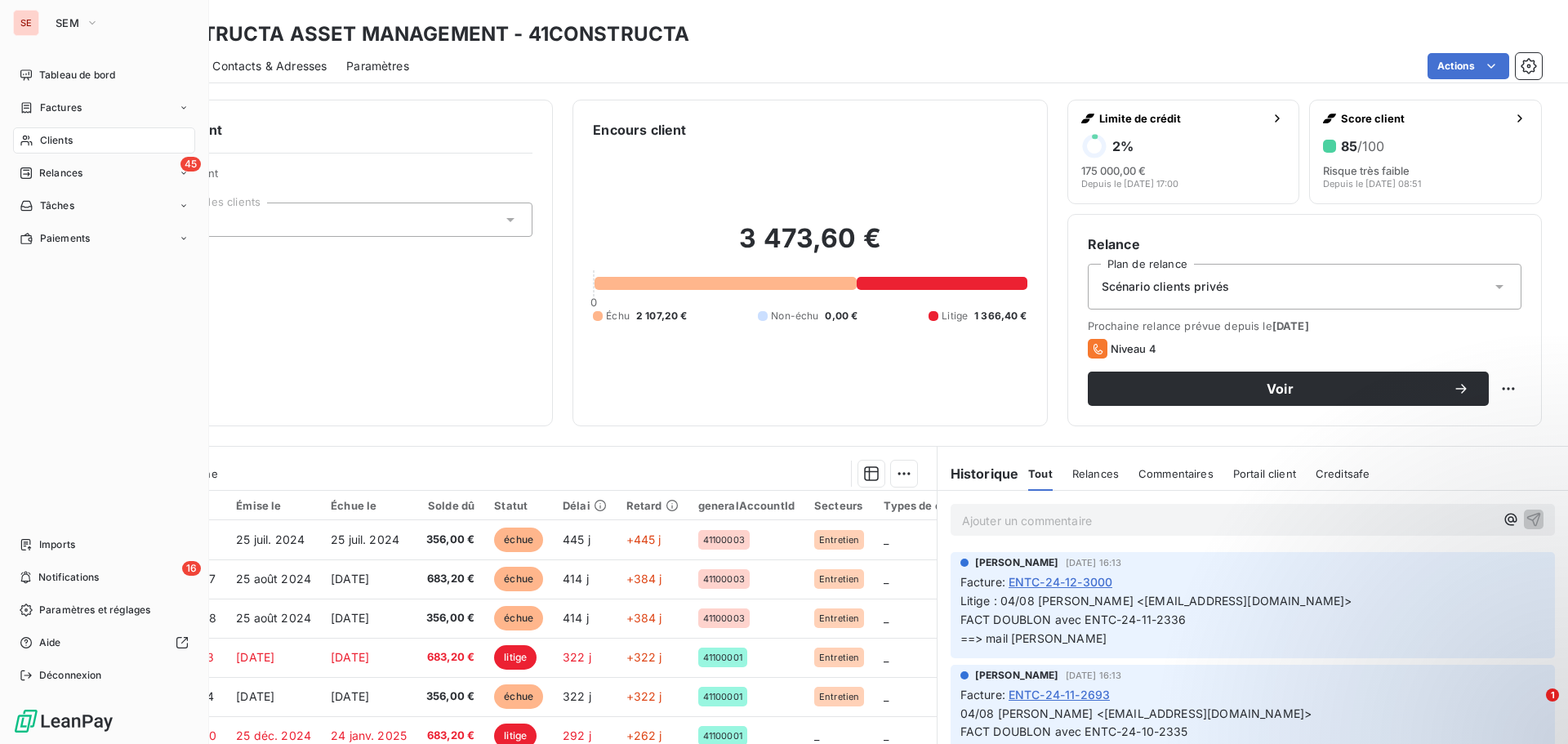
click at [45, 138] on span "Clients" at bounding box center [56, 141] width 32 height 15
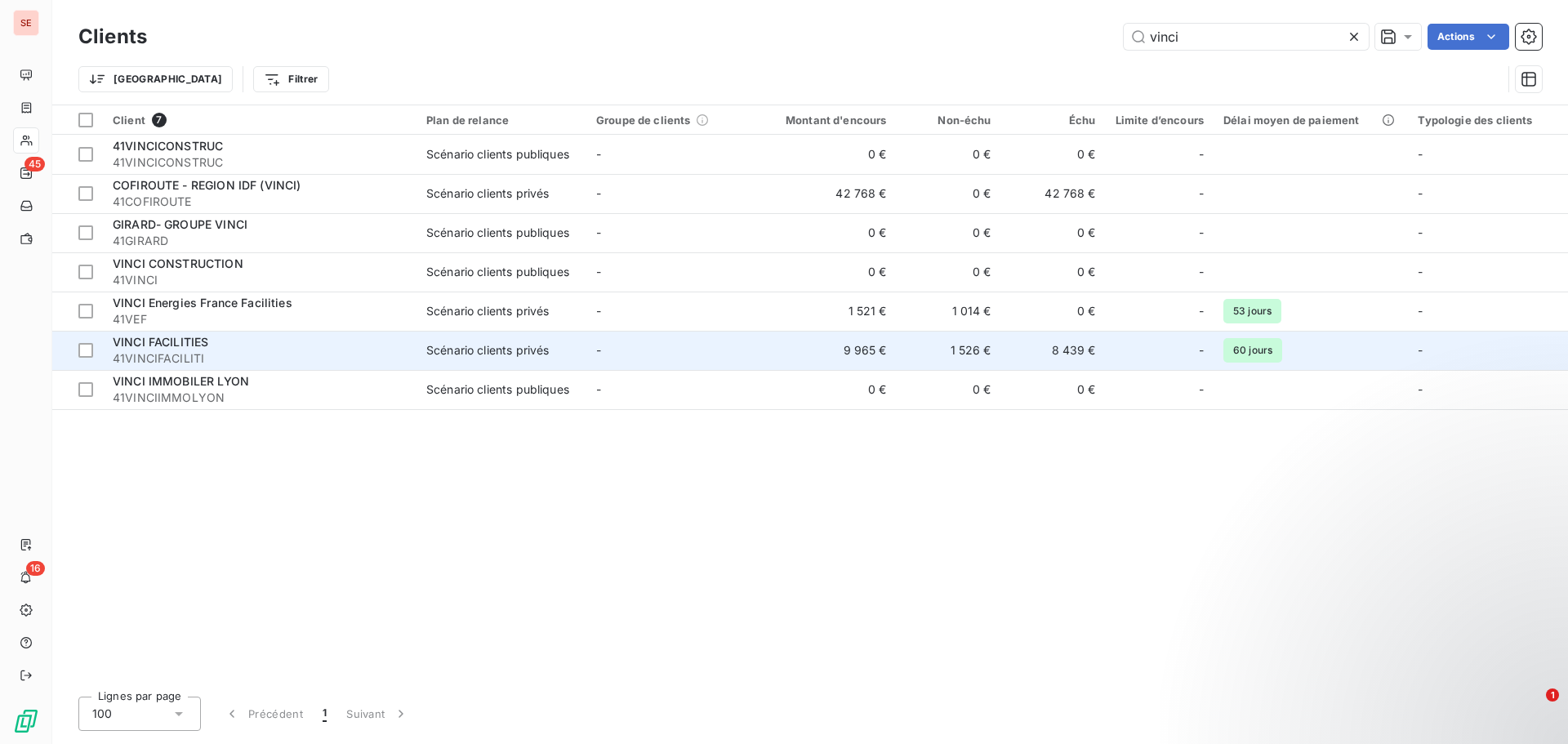
type input "vinci"
click at [230, 356] on span "41VINCIFACILITI" at bounding box center [260, 358] width 294 height 17
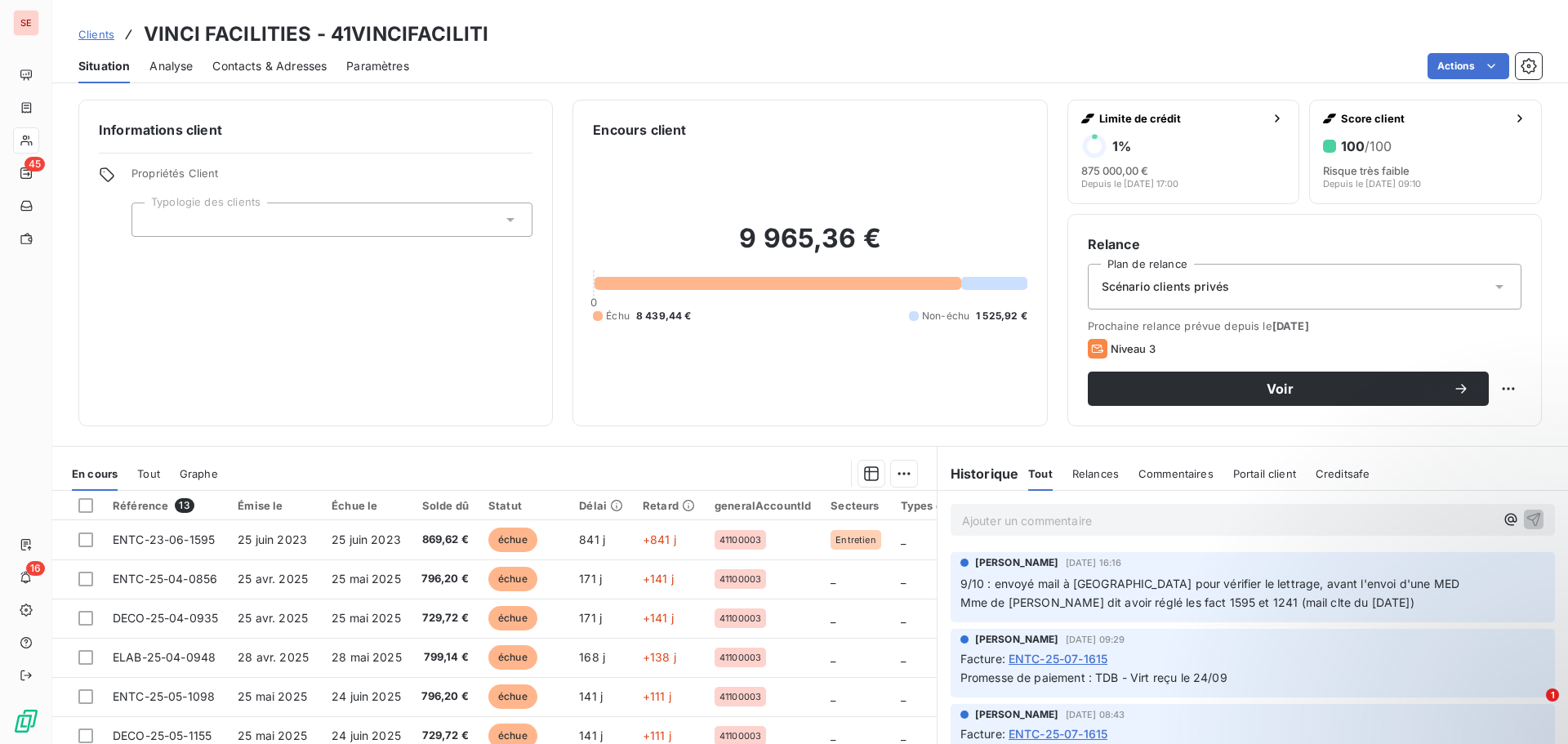
click at [293, 66] on span "Contacts & Adresses" at bounding box center [269, 67] width 115 height 17
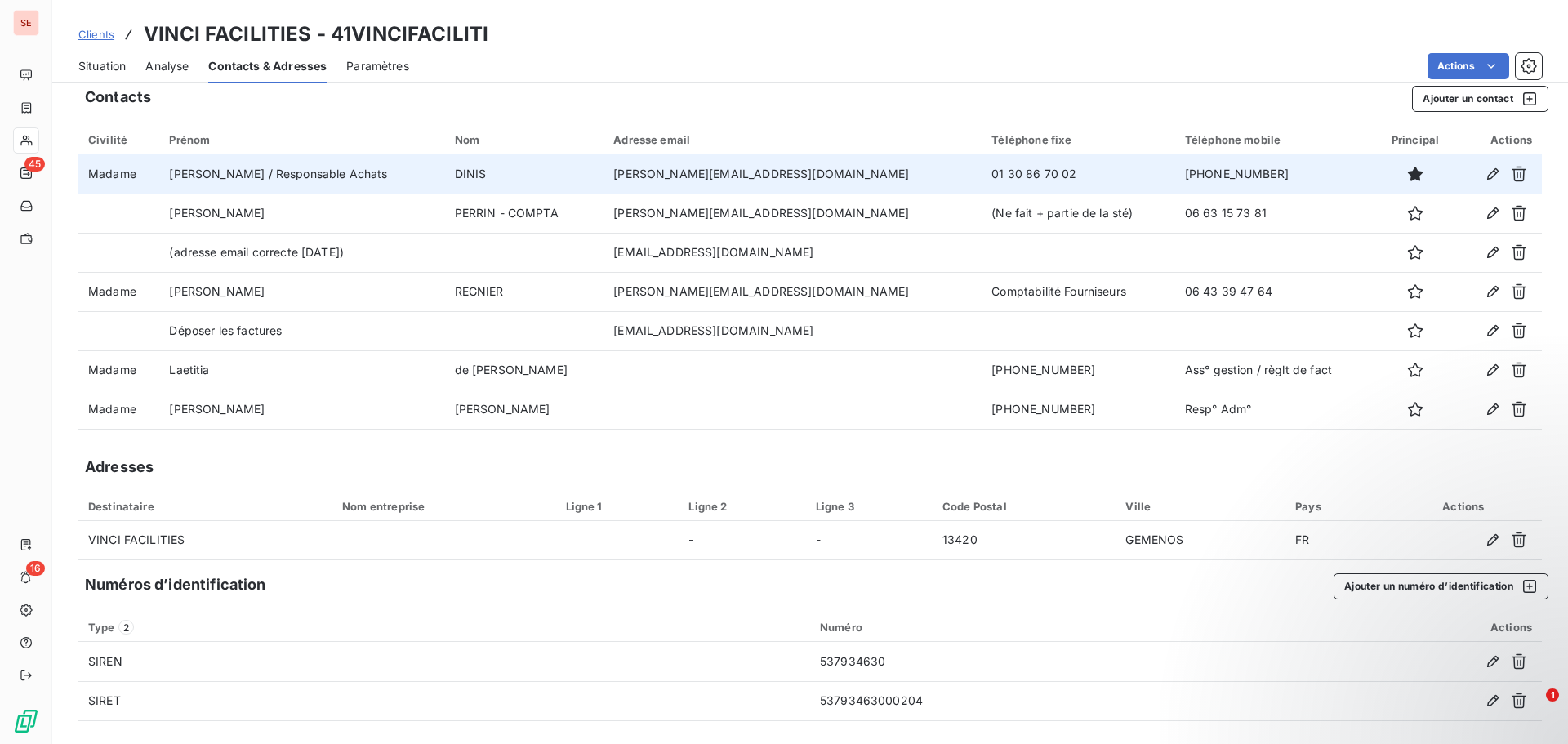
scroll to position [18, 0]
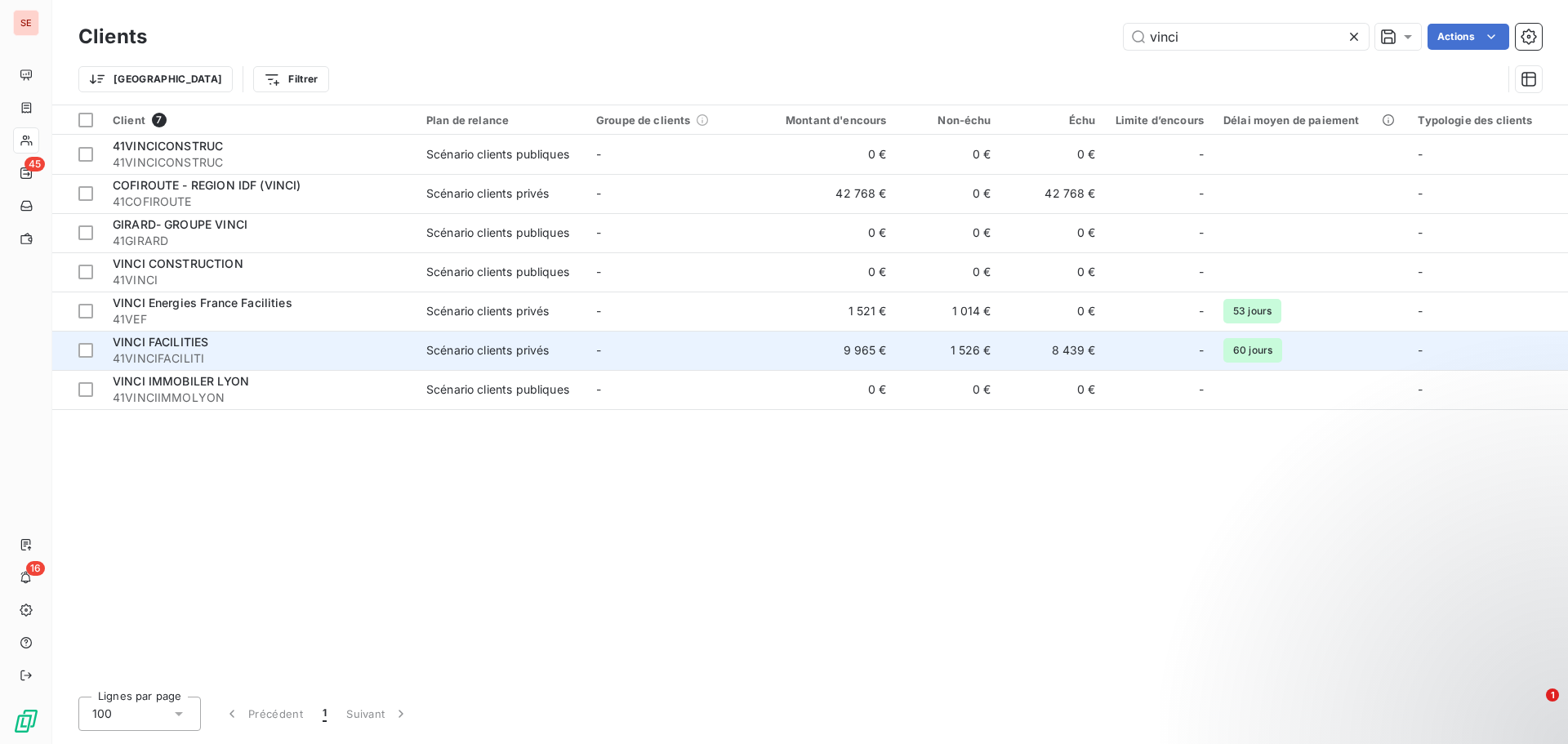
click at [277, 351] on span "41VINCIFACILITI" at bounding box center [260, 358] width 294 height 17
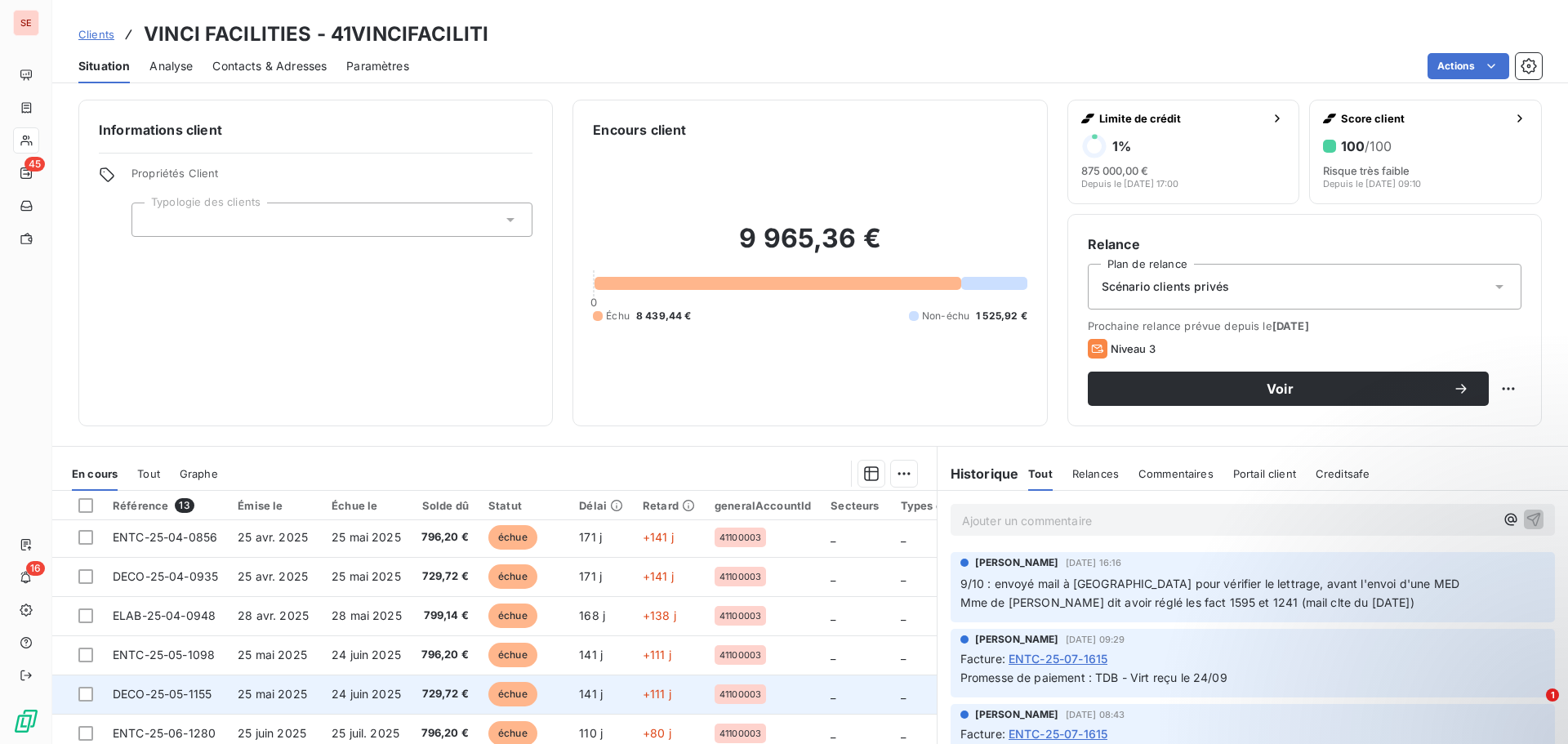
scroll to position [81, 0]
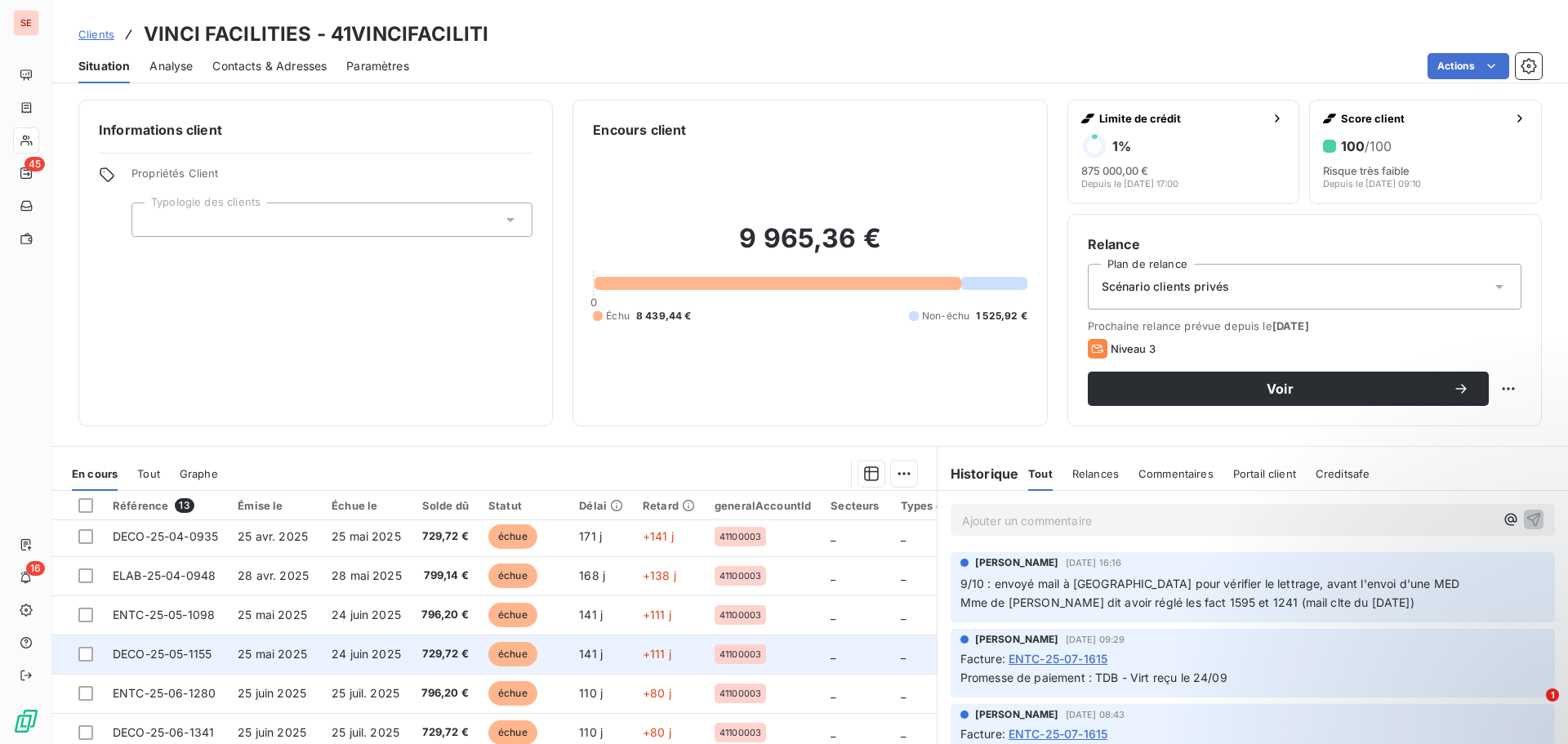
click at [279, 638] on td "25 mai 2025" at bounding box center [274, 653] width 93 height 39
click at [278, 639] on td "25 mai 2025" at bounding box center [274, 653] width 93 height 39
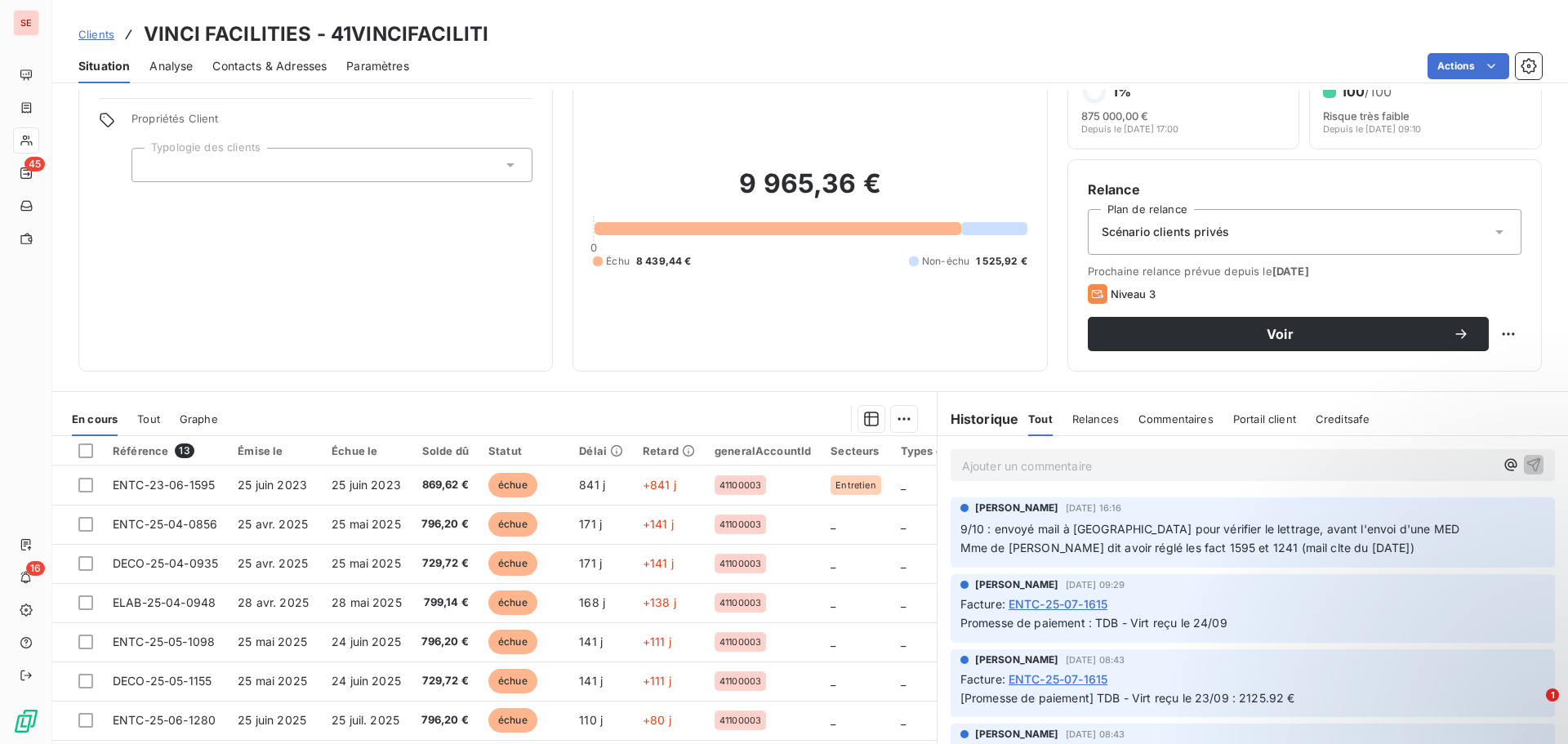
scroll to position [110, 0]
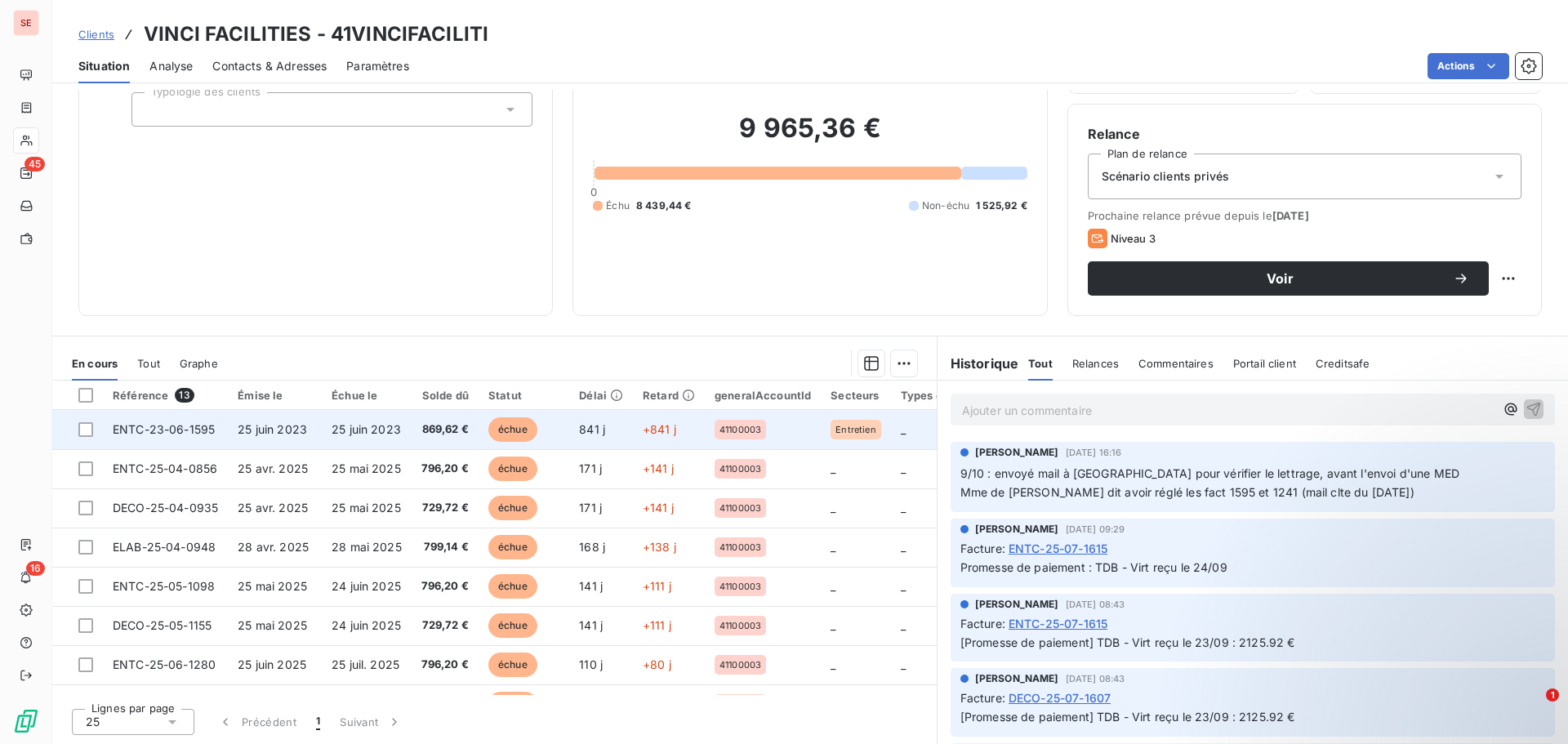
click at [412, 423] on td "25 juin 2023" at bounding box center [367, 429] width 90 height 39
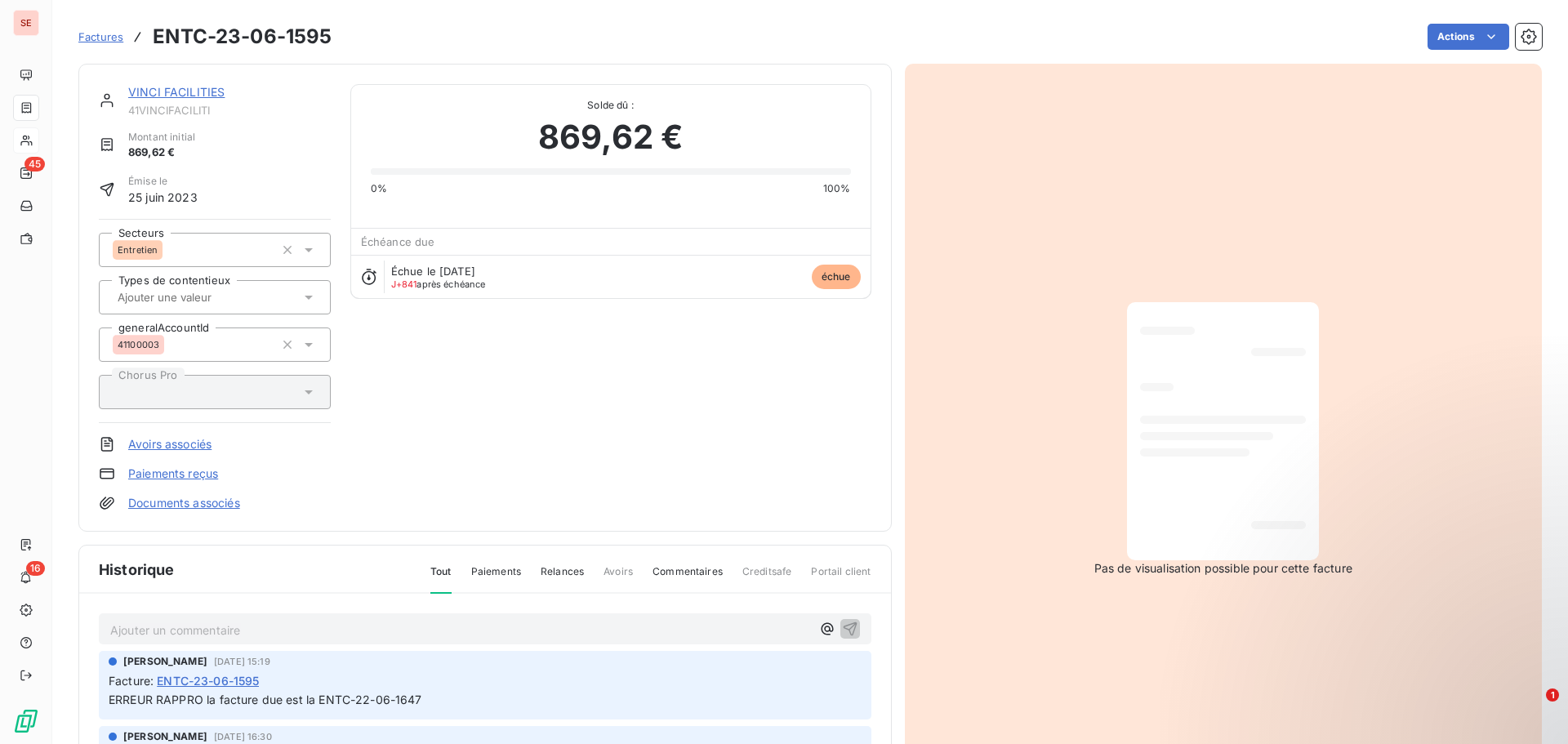
click at [180, 503] on link "Documents associés" at bounding box center [184, 503] width 112 height 17
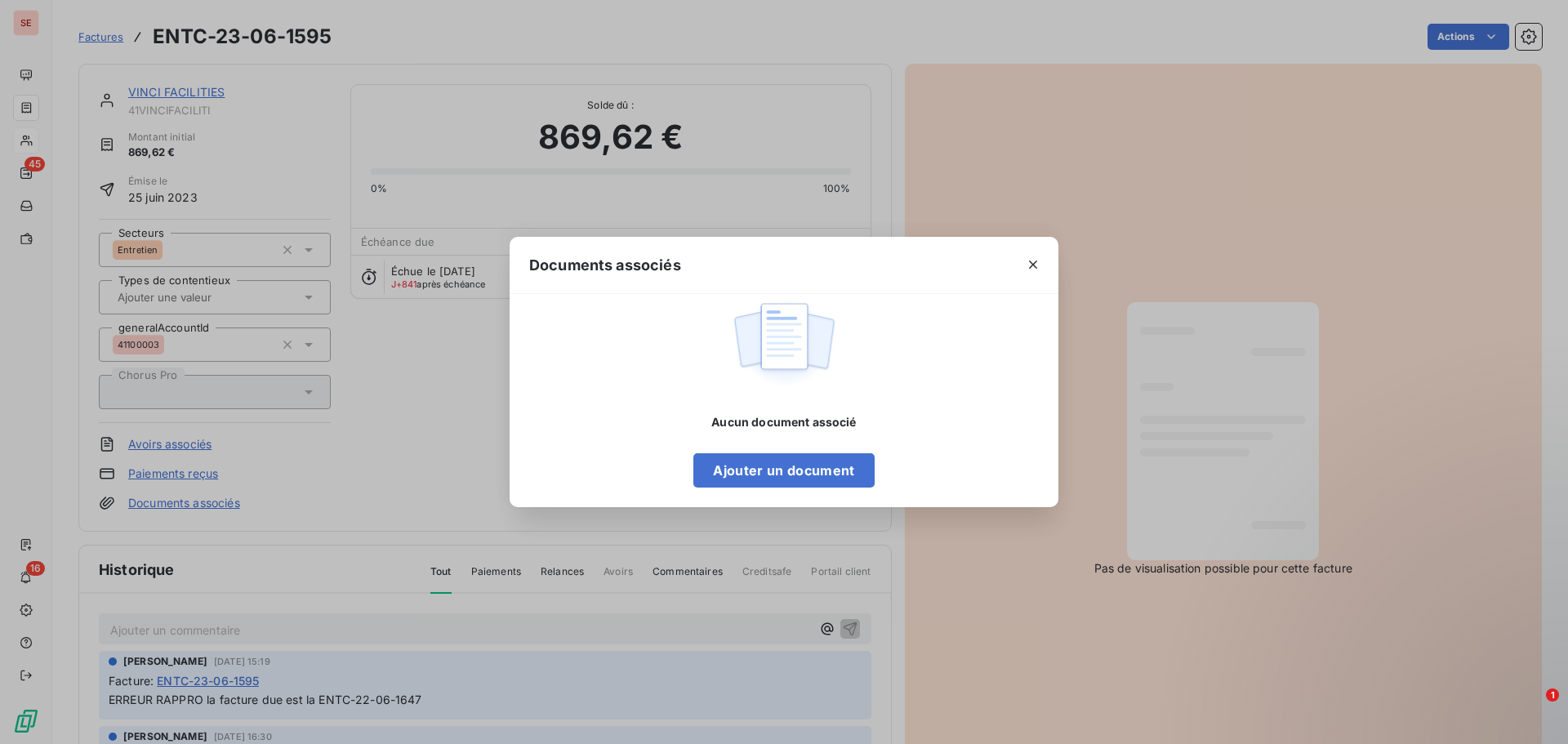
click at [1443, 262] on div "Documents associés Aucun document associé Ajouter un document" at bounding box center [784, 372] width 1568 height 744
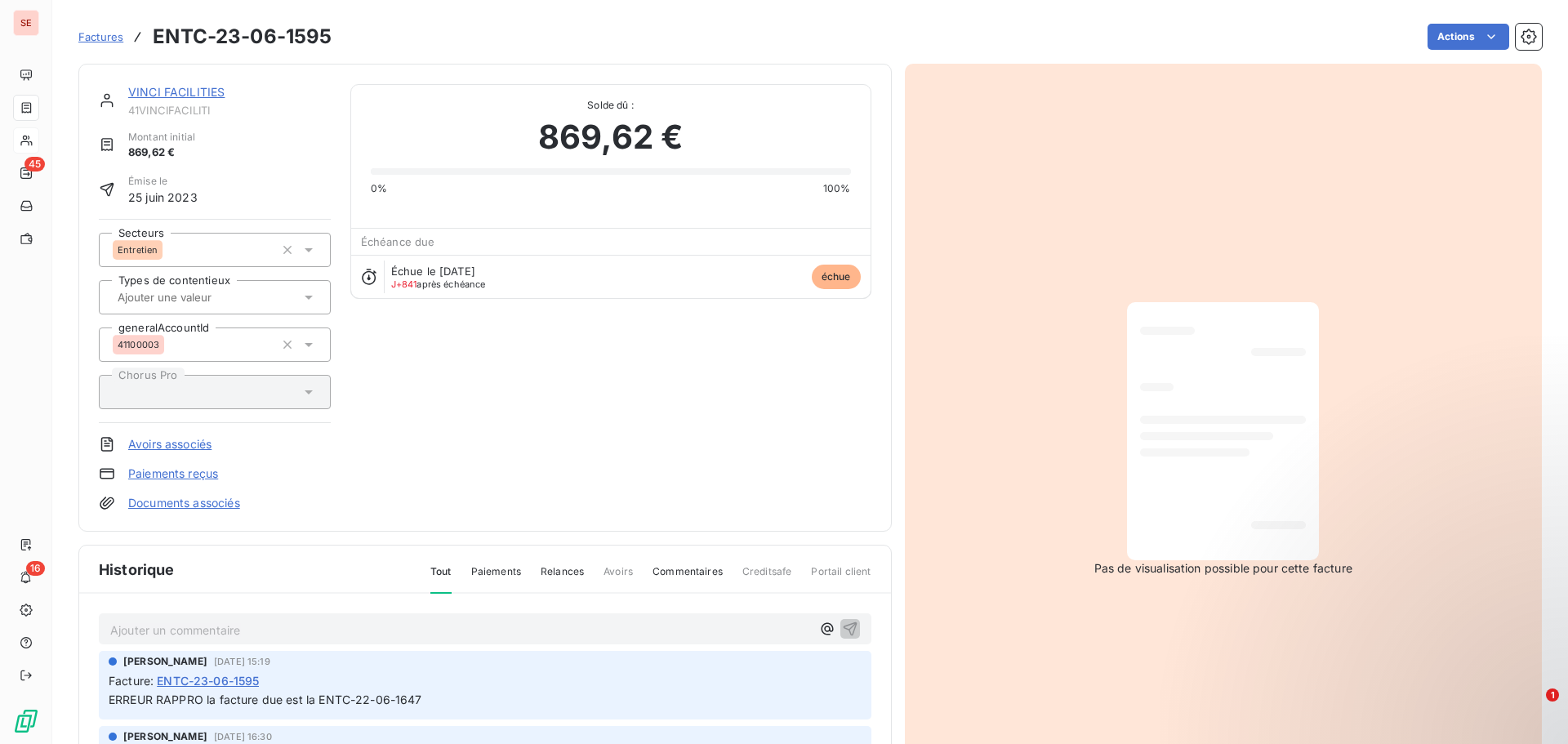
click at [218, 90] on link "VINCI FACILITIES" at bounding box center [177, 92] width 96 height 14
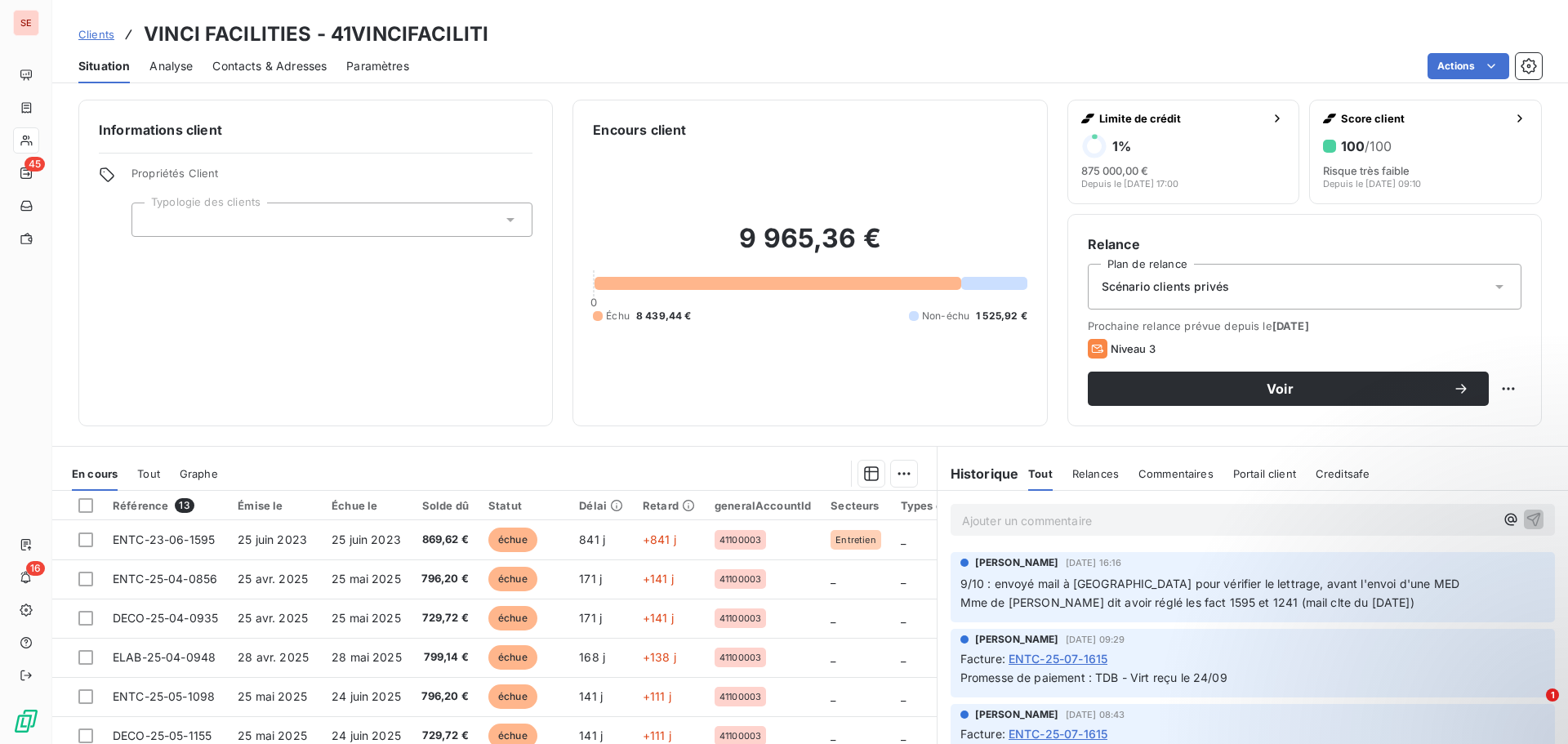
click at [261, 59] on span "Contacts & Adresses" at bounding box center [269, 67] width 115 height 17
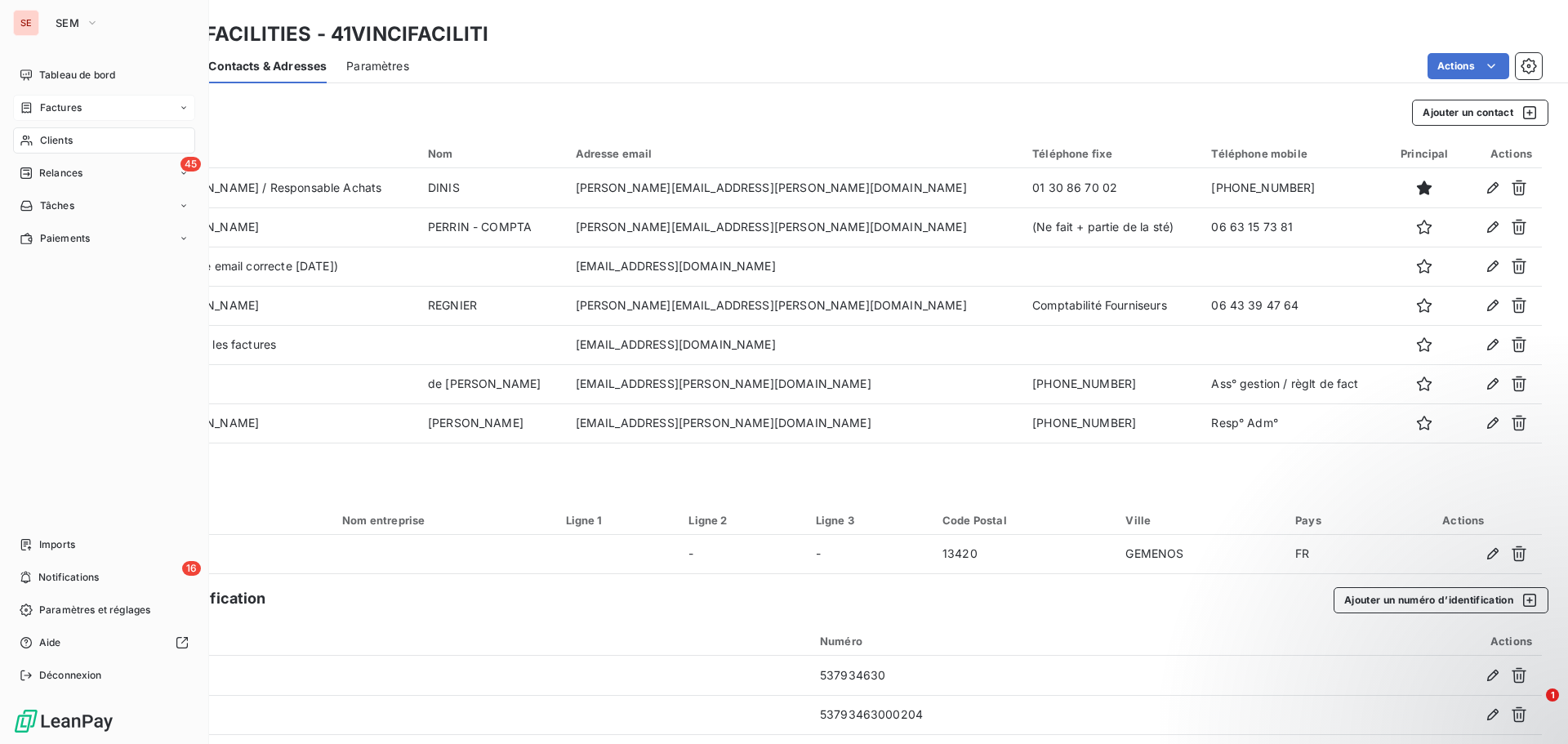
click at [61, 105] on span "Factures" at bounding box center [60, 108] width 42 height 15
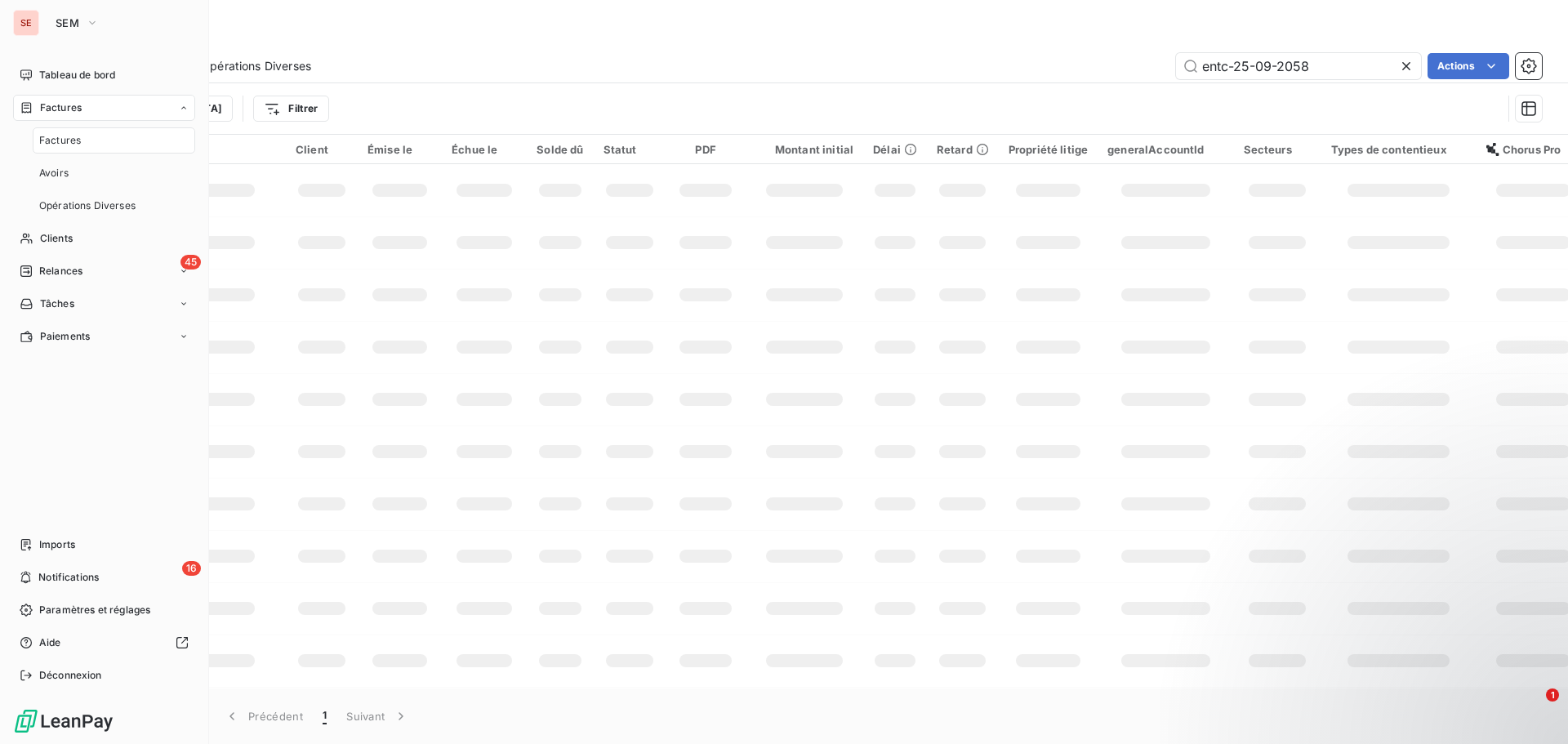
click at [68, 133] on span "Factures" at bounding box center [59, 141] width 42 height 15
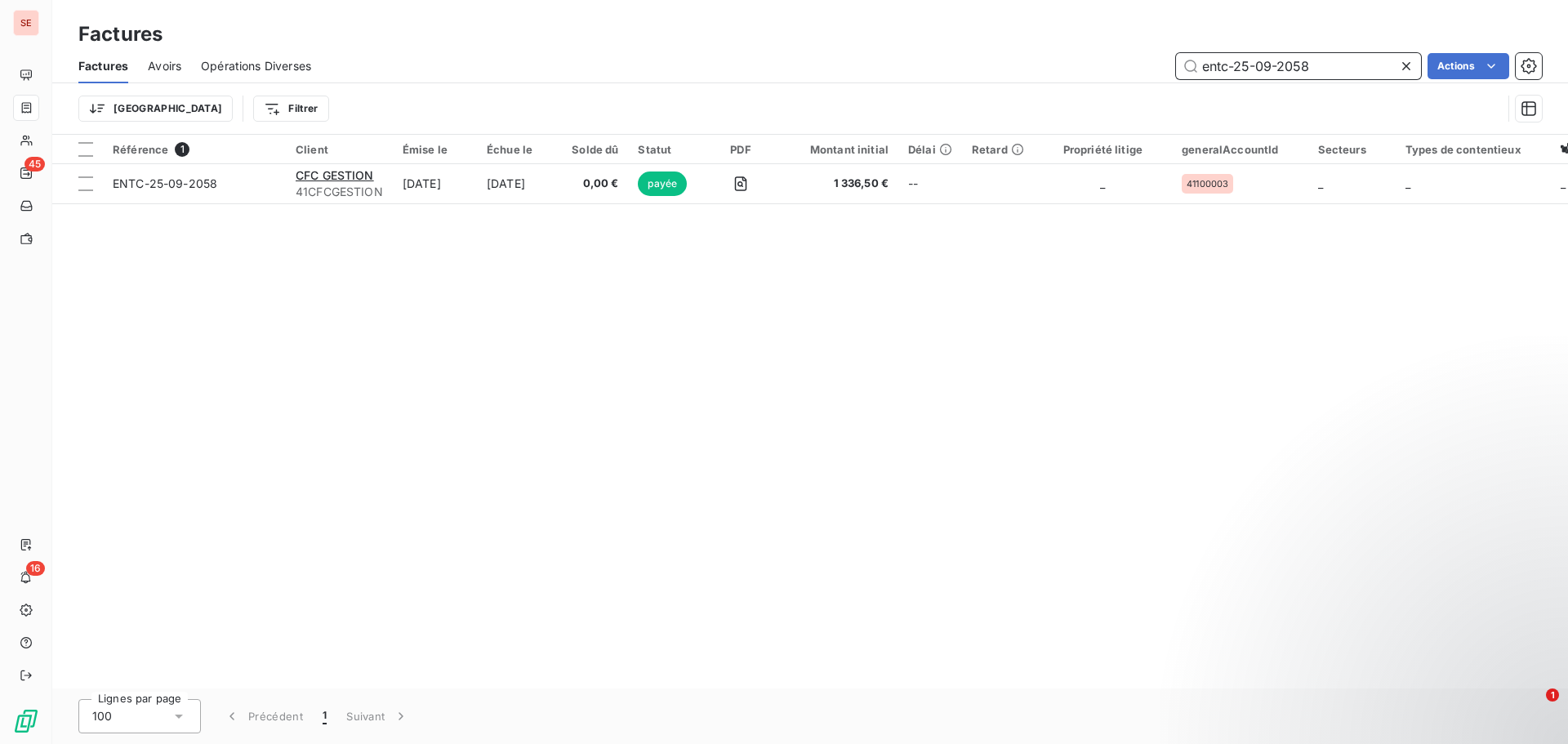
drag, startPoint x: 1350, startPoint y: 66, endPoint x: 1057, endPoint y: 66, distance: 293.0
click at [1063, 67] on div "entc-25-09-2058 Actions" at bounding box center [936, 66] width 1211 height 26
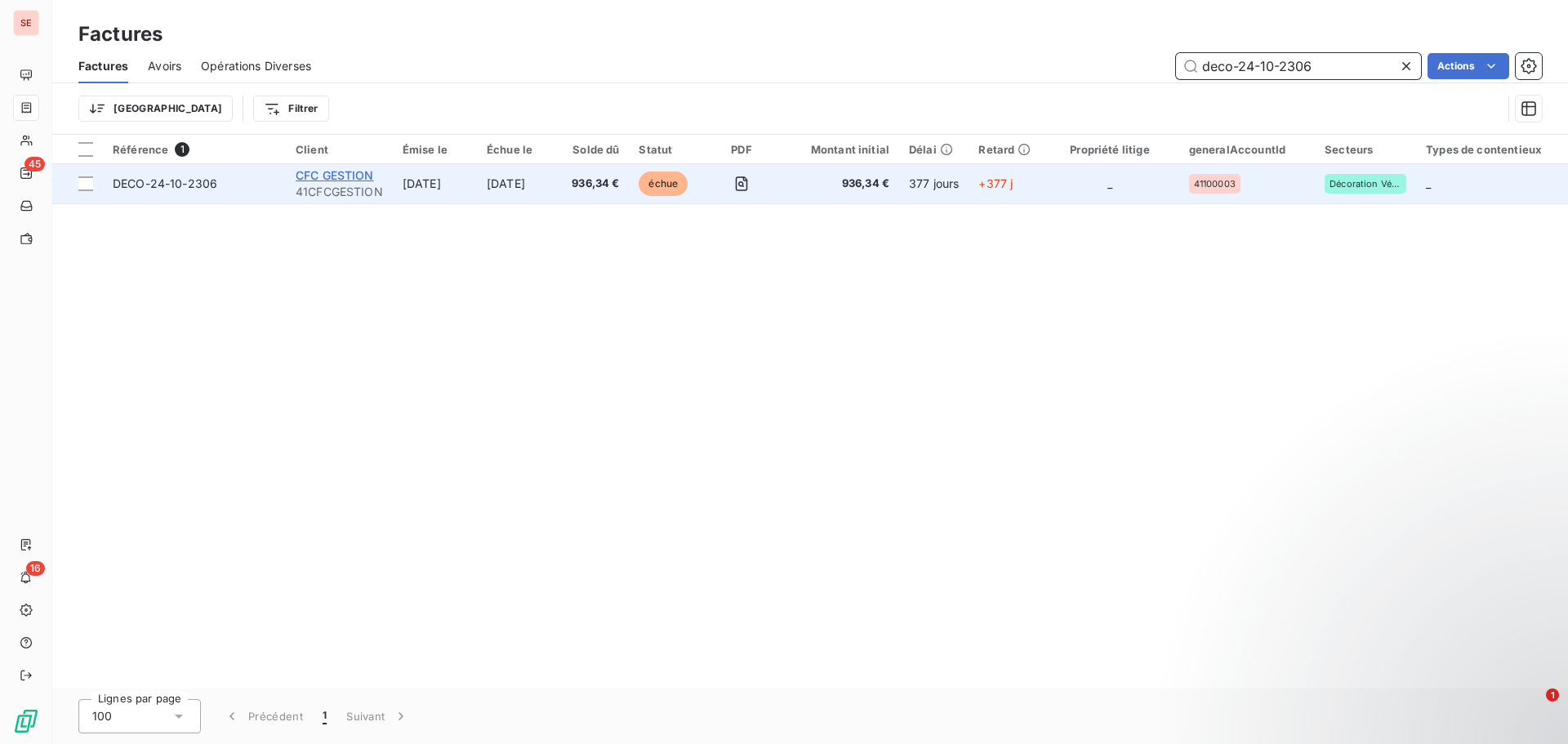
type input "deco-24-10-2306"
click at [320, 180] on span "CFC GESTION" at bounding box center [334, 175] width 79 height 14
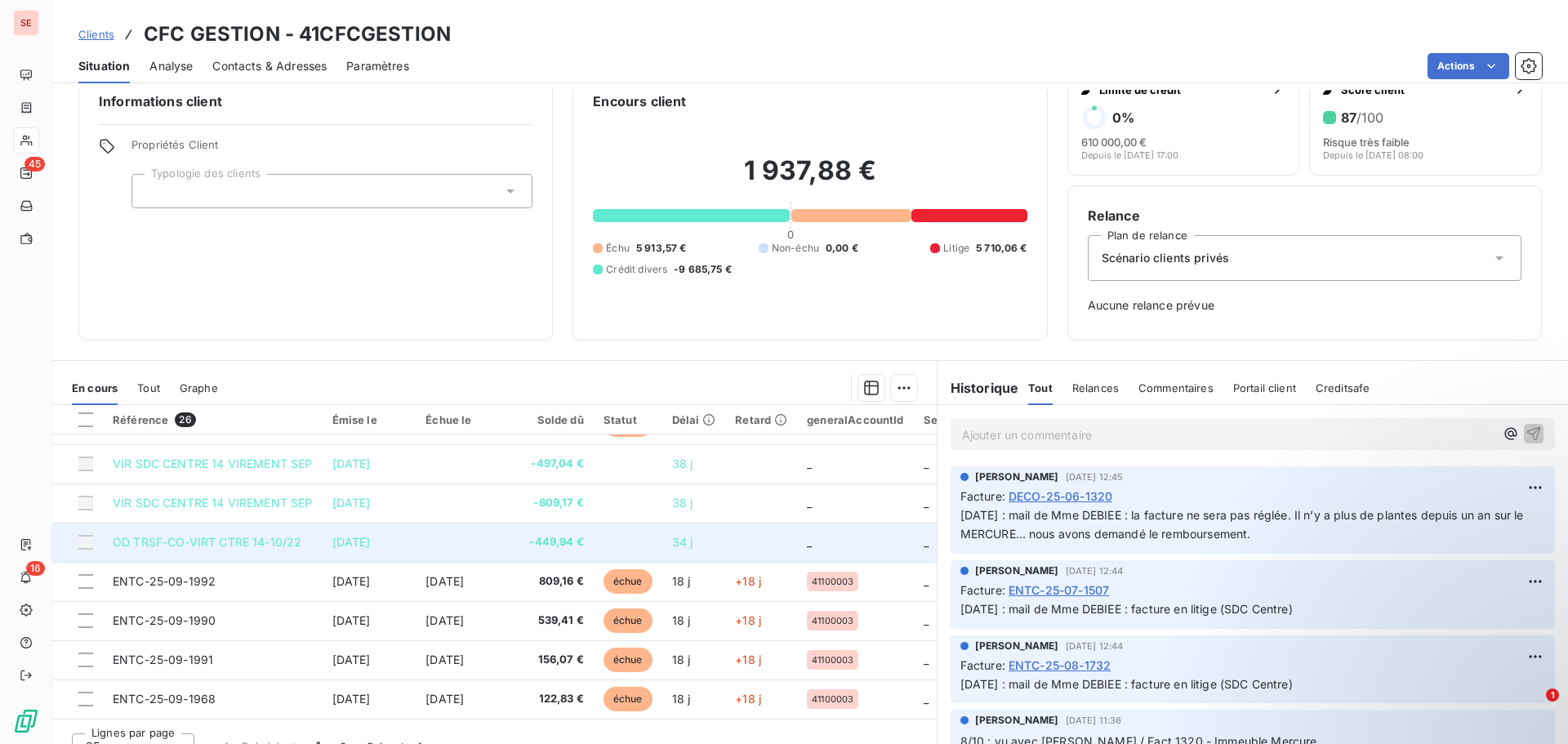
scroll to position [53, 0]
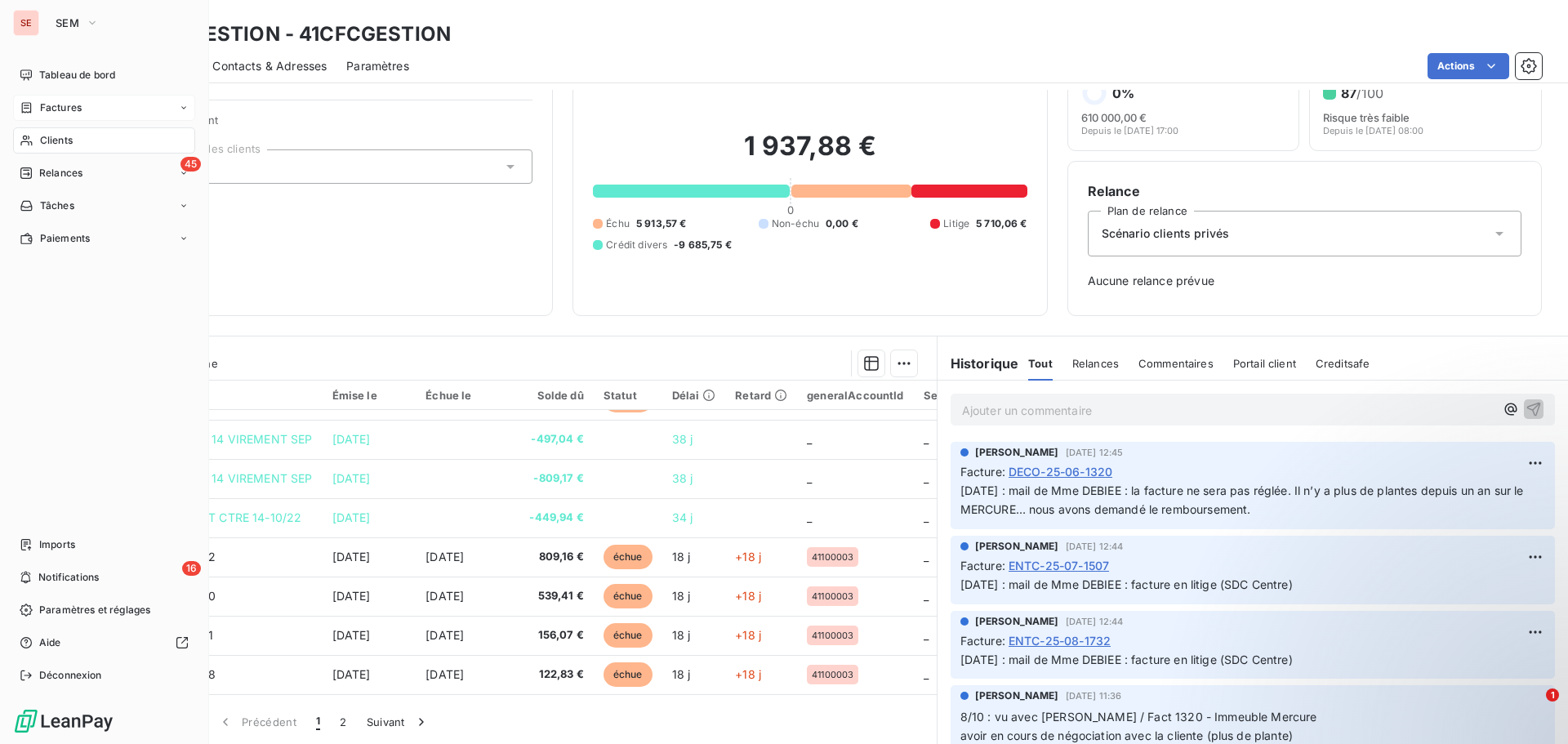
click at [61, 104] on span "Factures" at bounding box center [60, 108] width 42 height 15
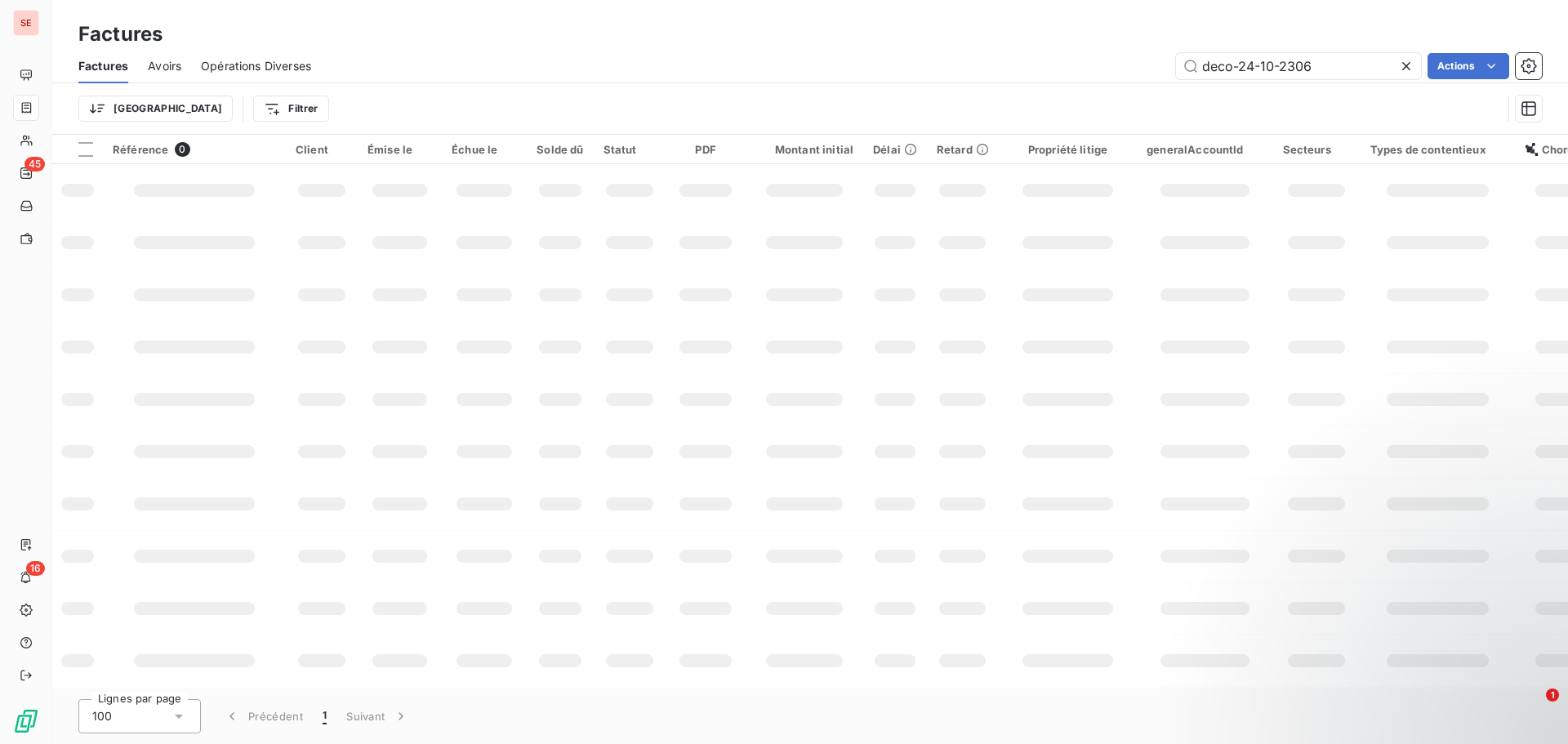
drag, startPoint x: 1349, startPoint y: 59, endPoint x: 1009, endPoint y: 60, distance: 340.0
click at [1009, 60] on div "deco-24-10-2306 Actions" at bounding box center [936, 66] width 1211 height 26
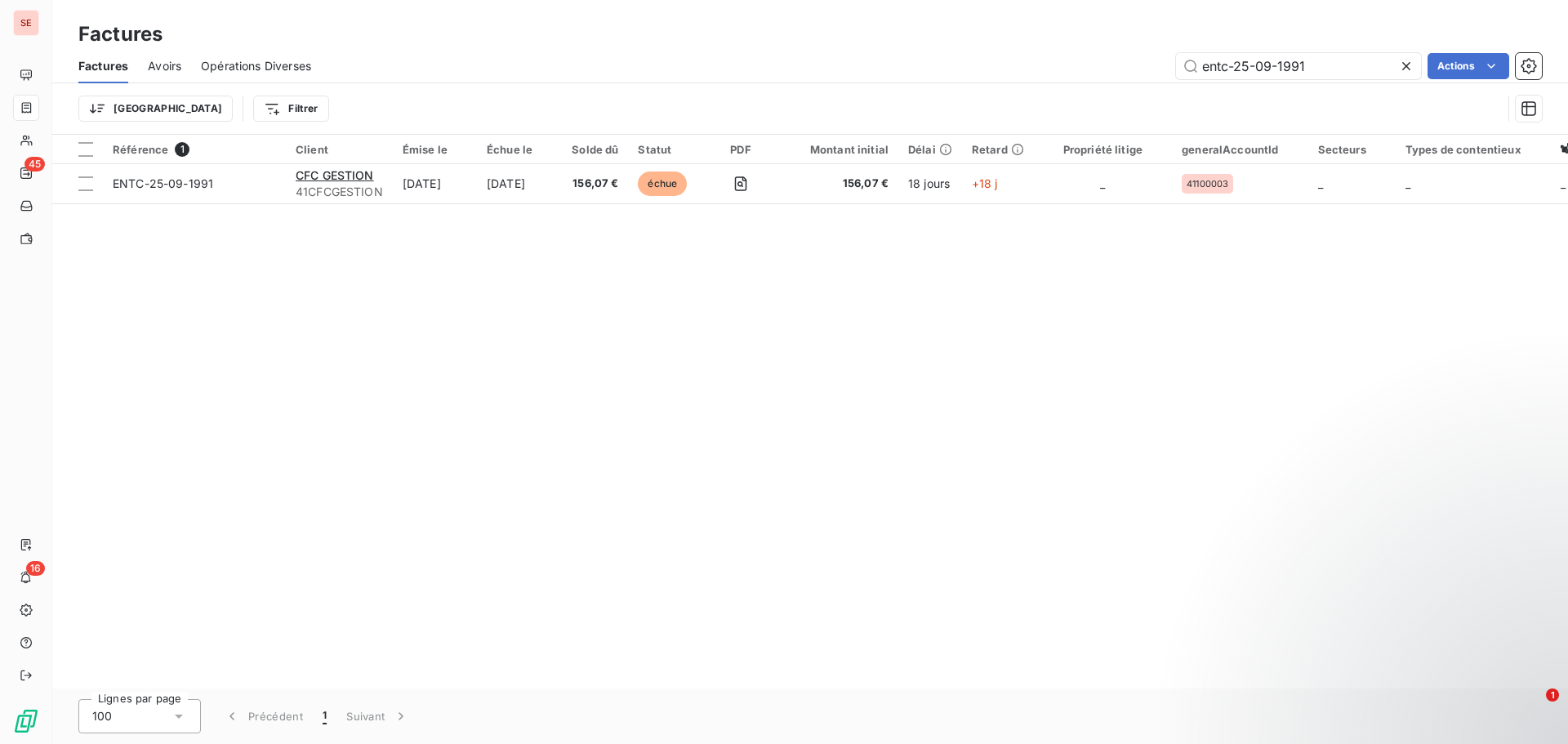
type input "entc-25-09-1991"
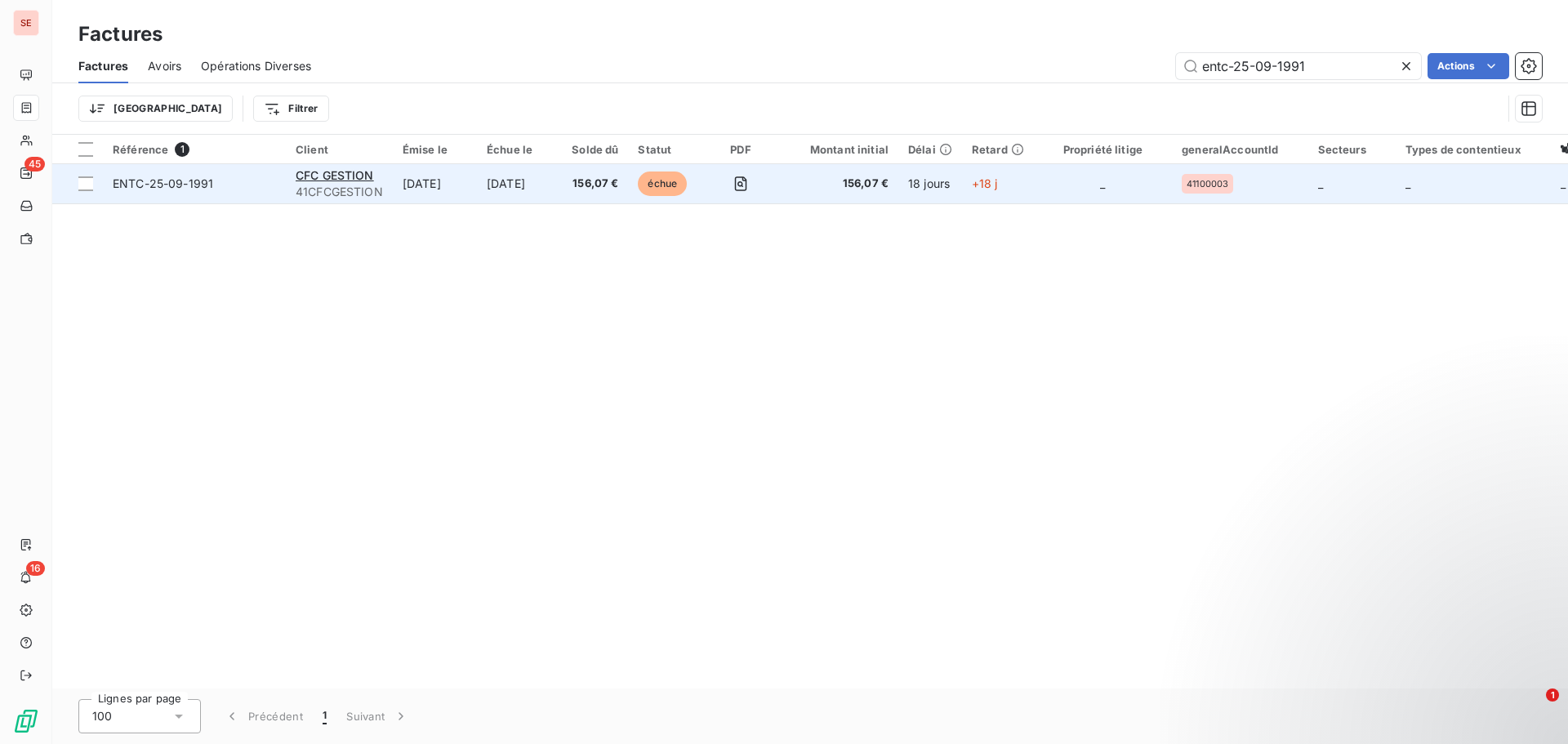
click at [317, 185] on span "41CFCGESTION" at bounding box center [339, 192] width 87 height 17
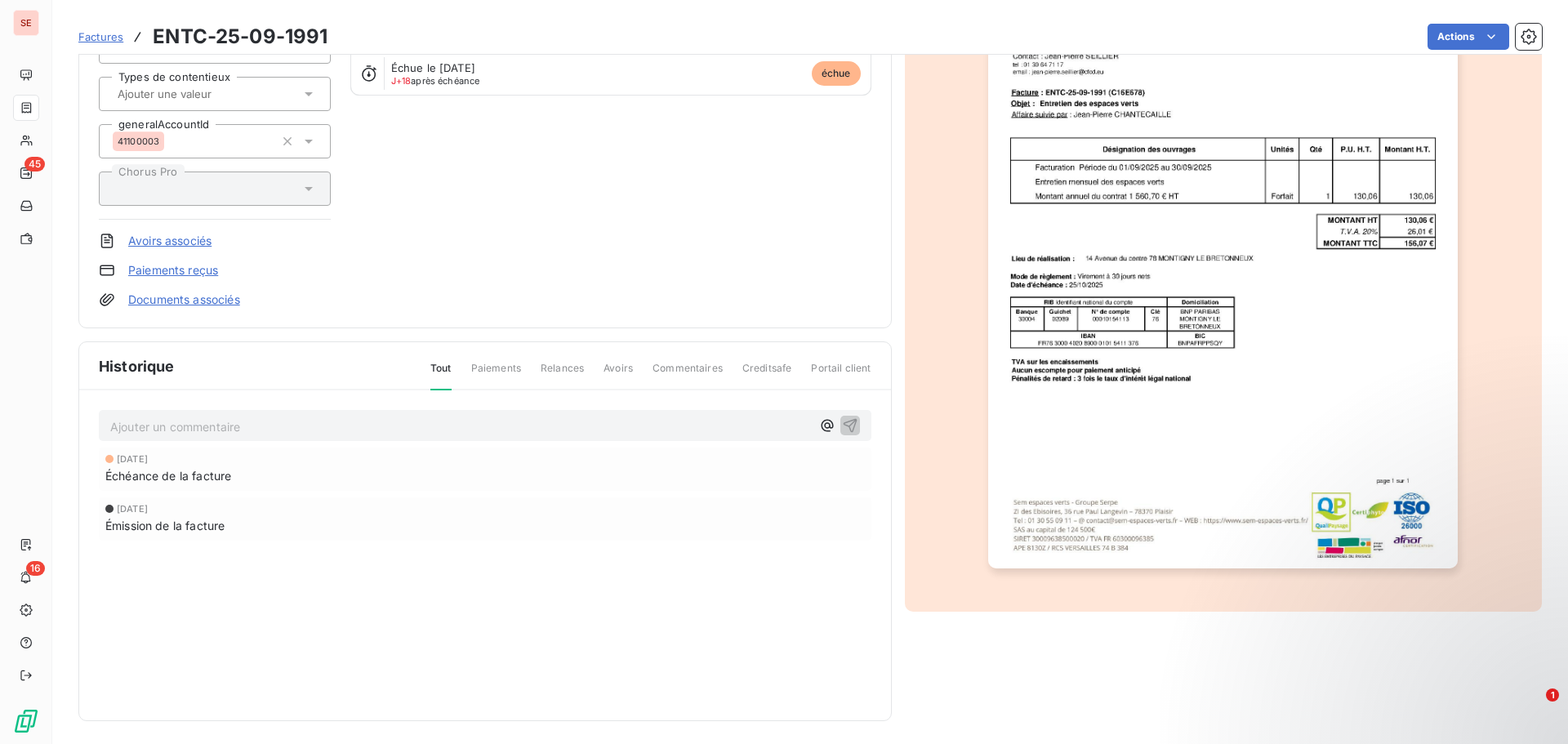
scroll to position [207, 0]
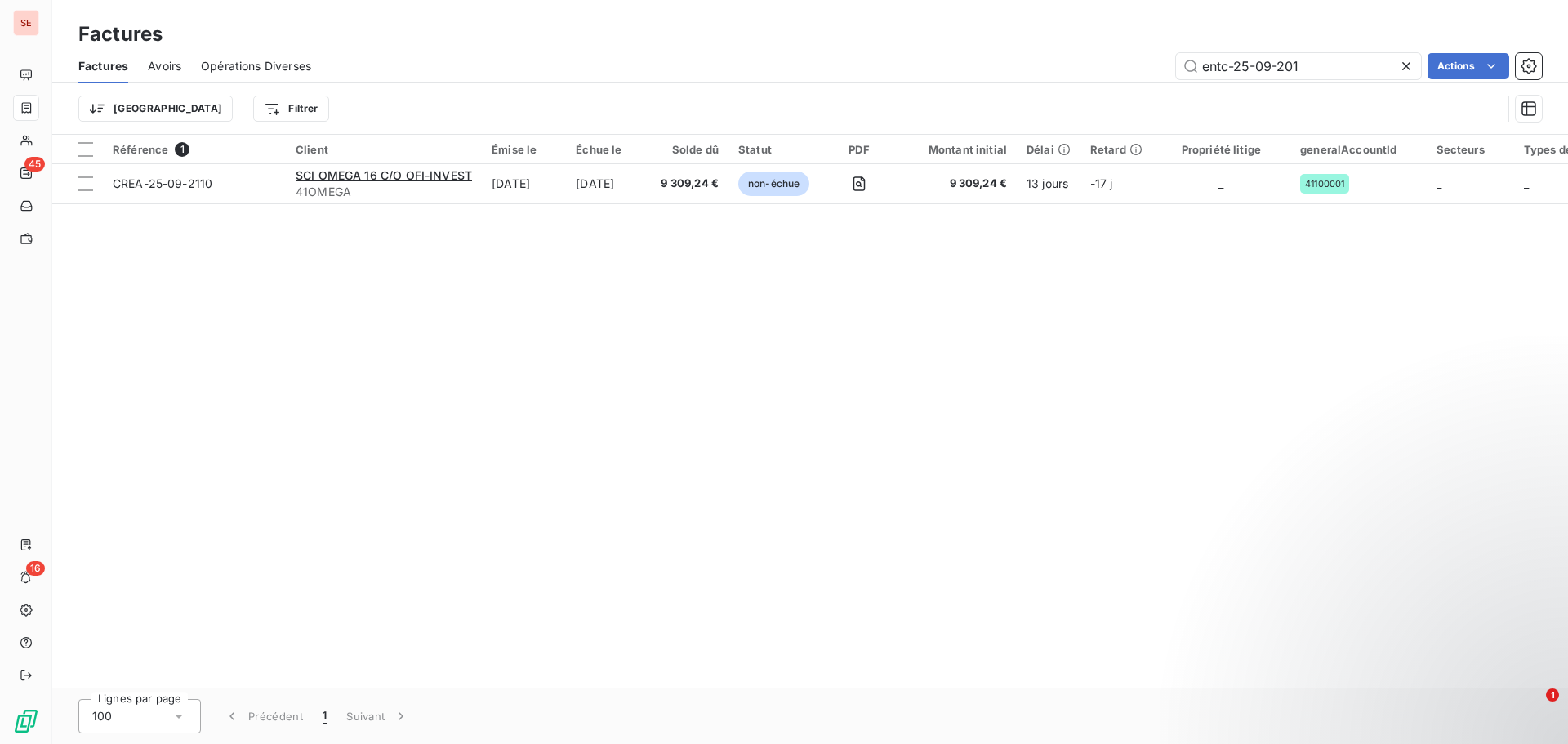
type input "entc-25-09-2011"
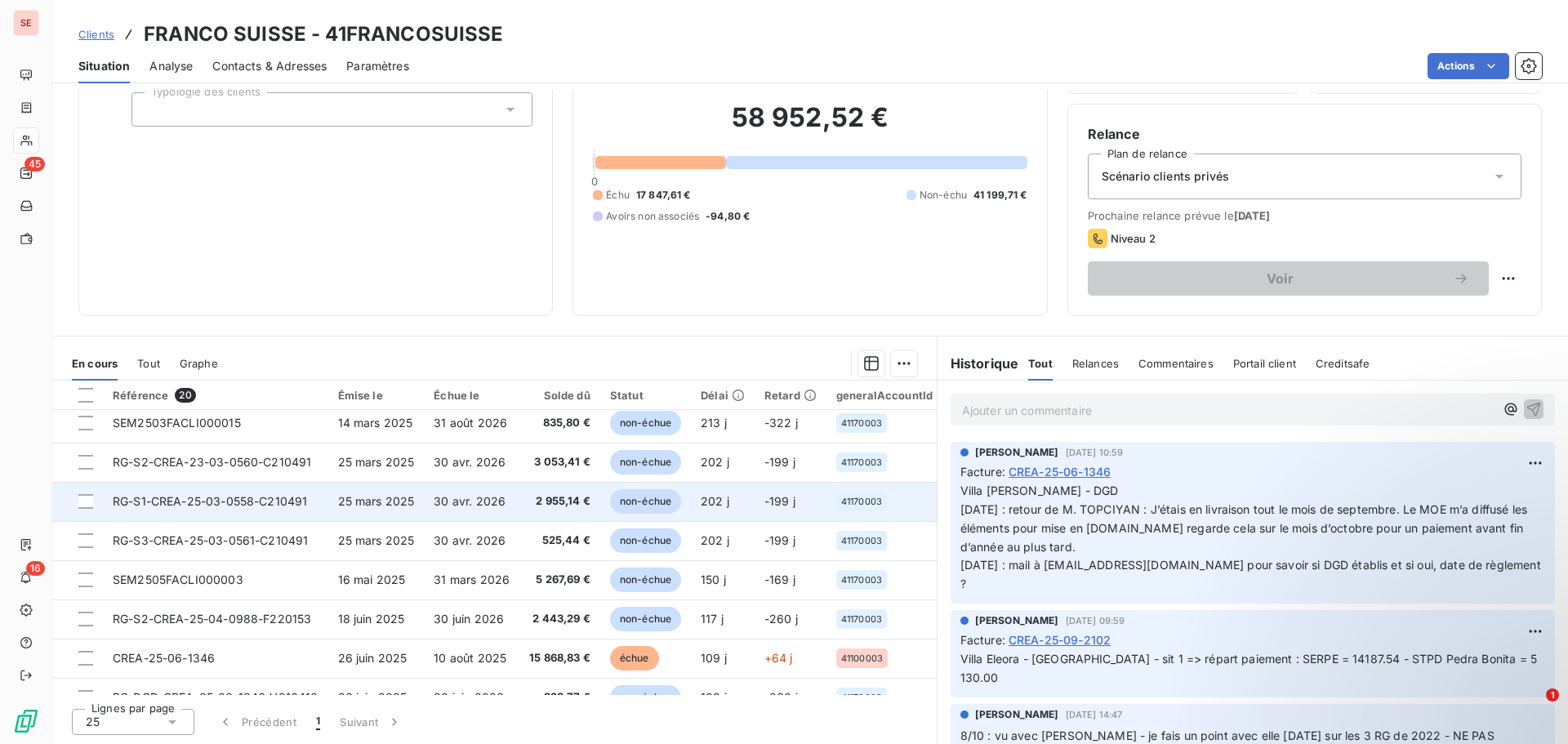
scroll to position [245, 0]
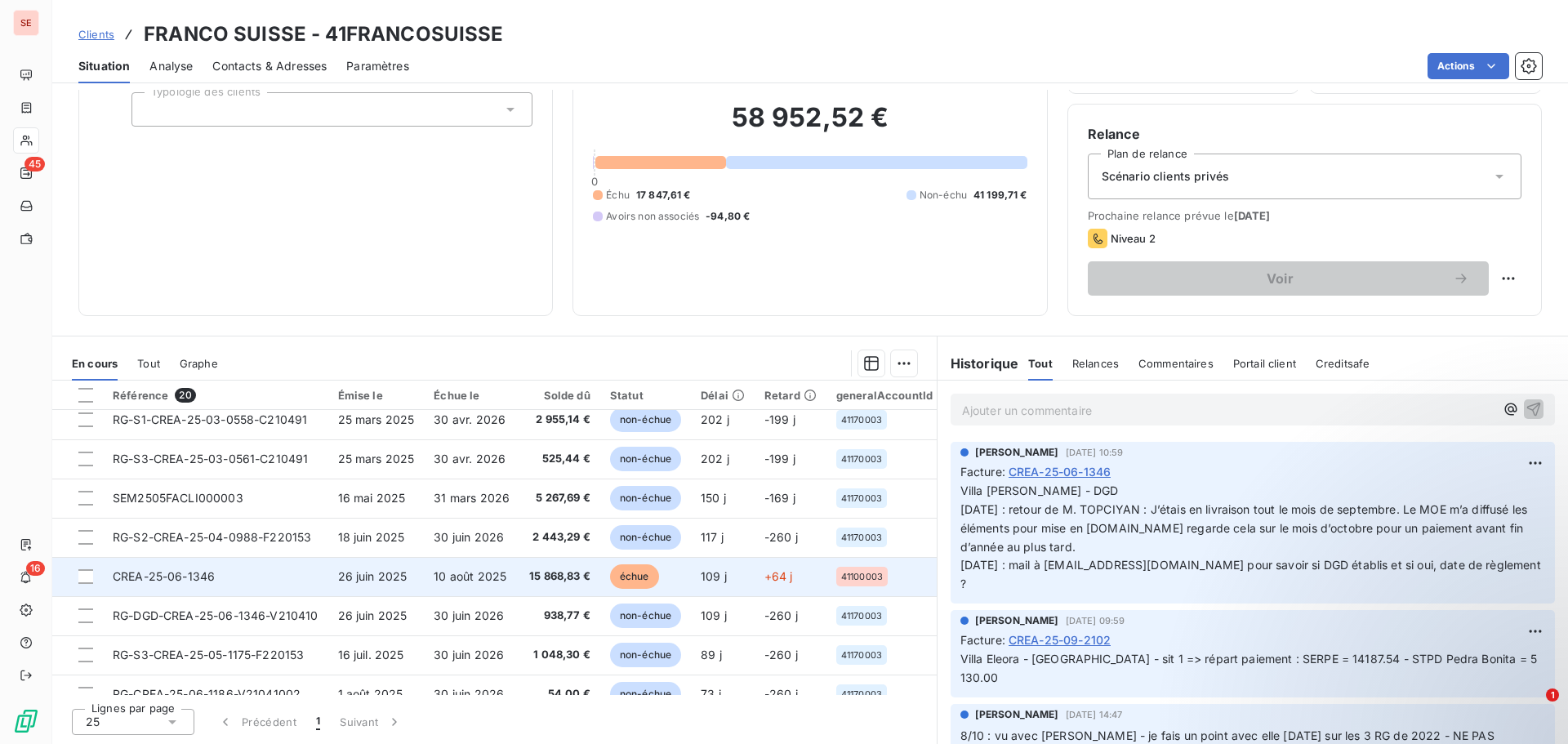
click at [409, 584] on td "26 juin 2025" at bounding box center [377, 577] width 96 height 39
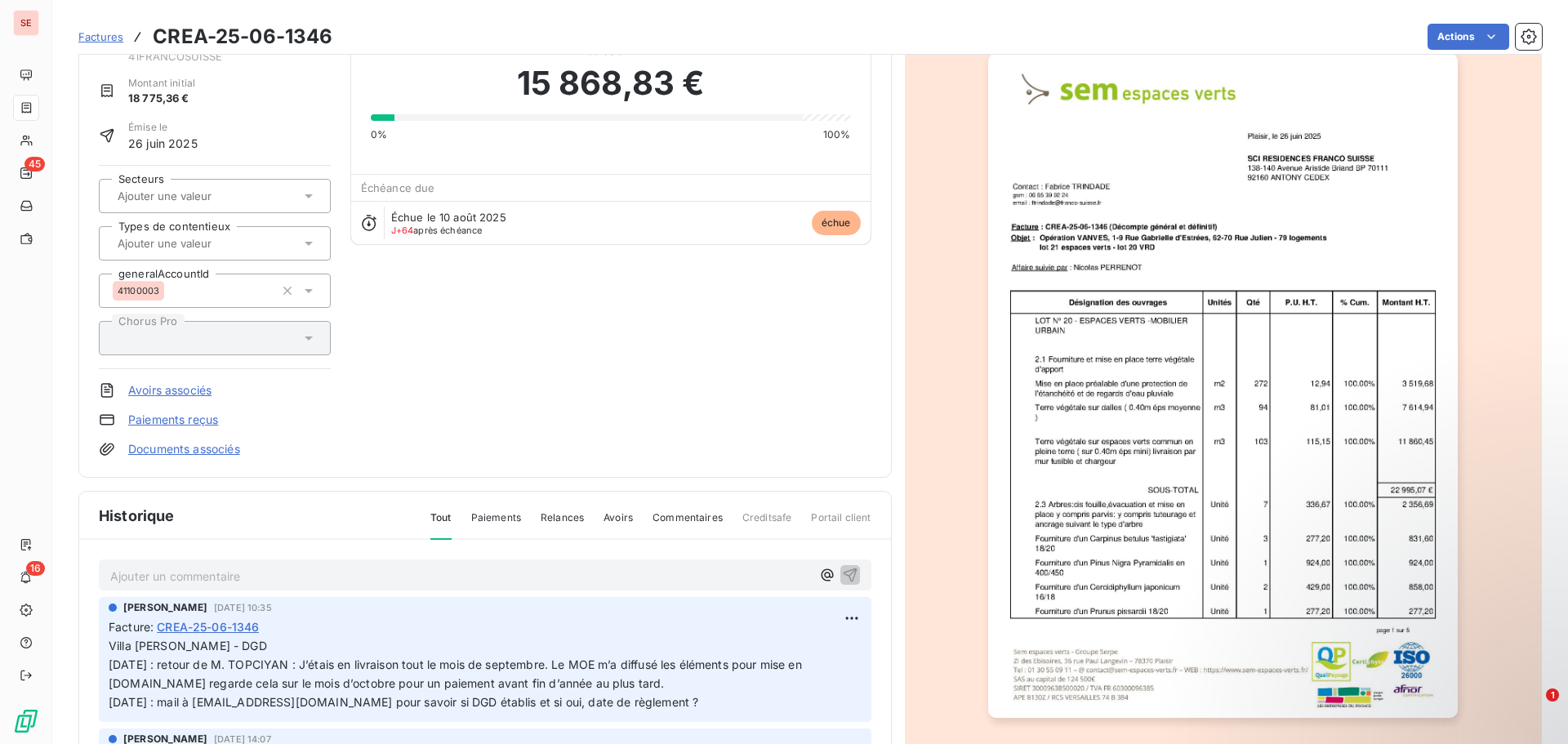
scroll to position [84, 0]
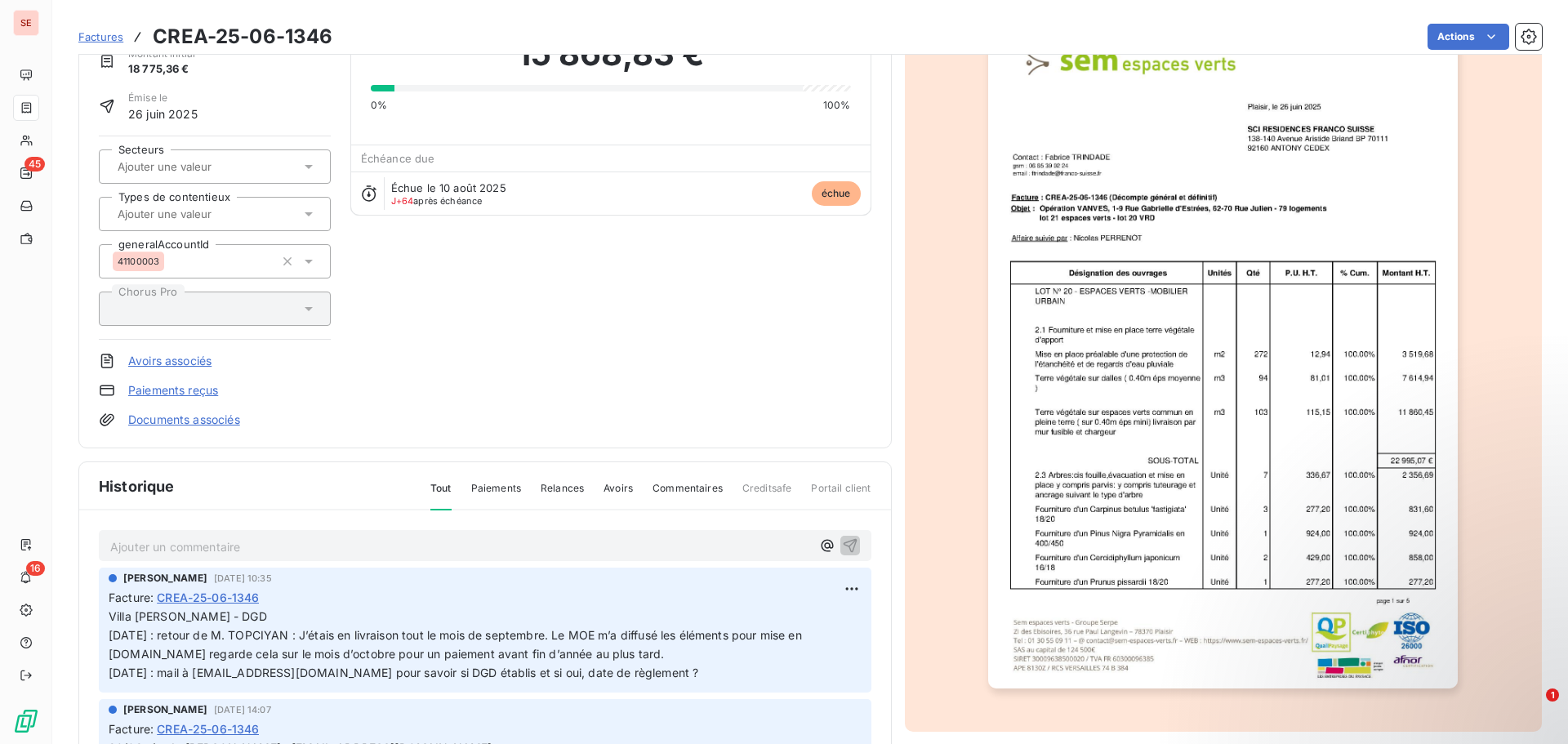
click at [1222, 193] on img "button" at bounding box center [1222, 356] width 469 height 664
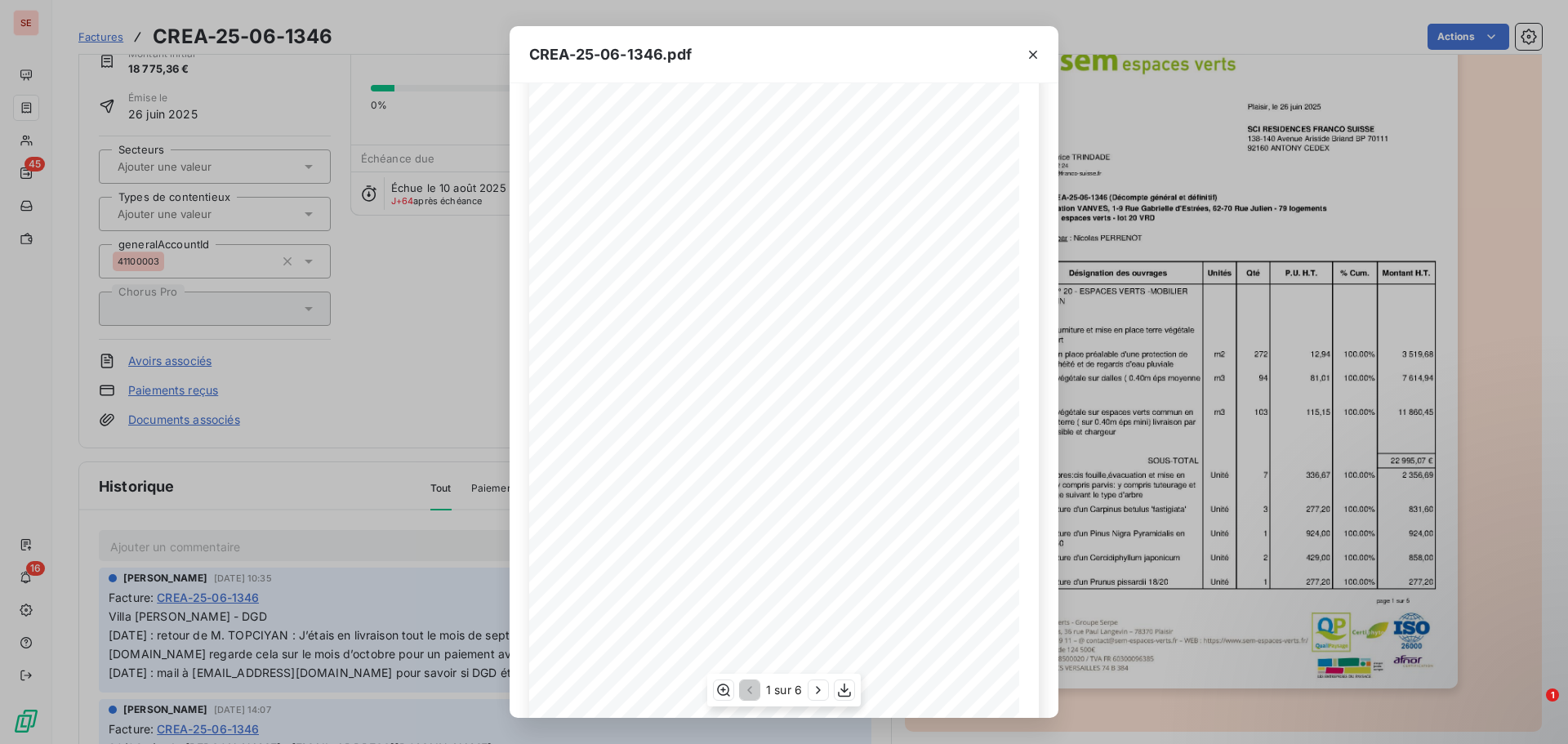
scroll to position [97, 0]
click at [813, 692] on icon "button" at bounding box center [818, 690] width 17 height 17
click at [813, 692] on icon "button" at bounding box center [820, 690] width 17 height 17
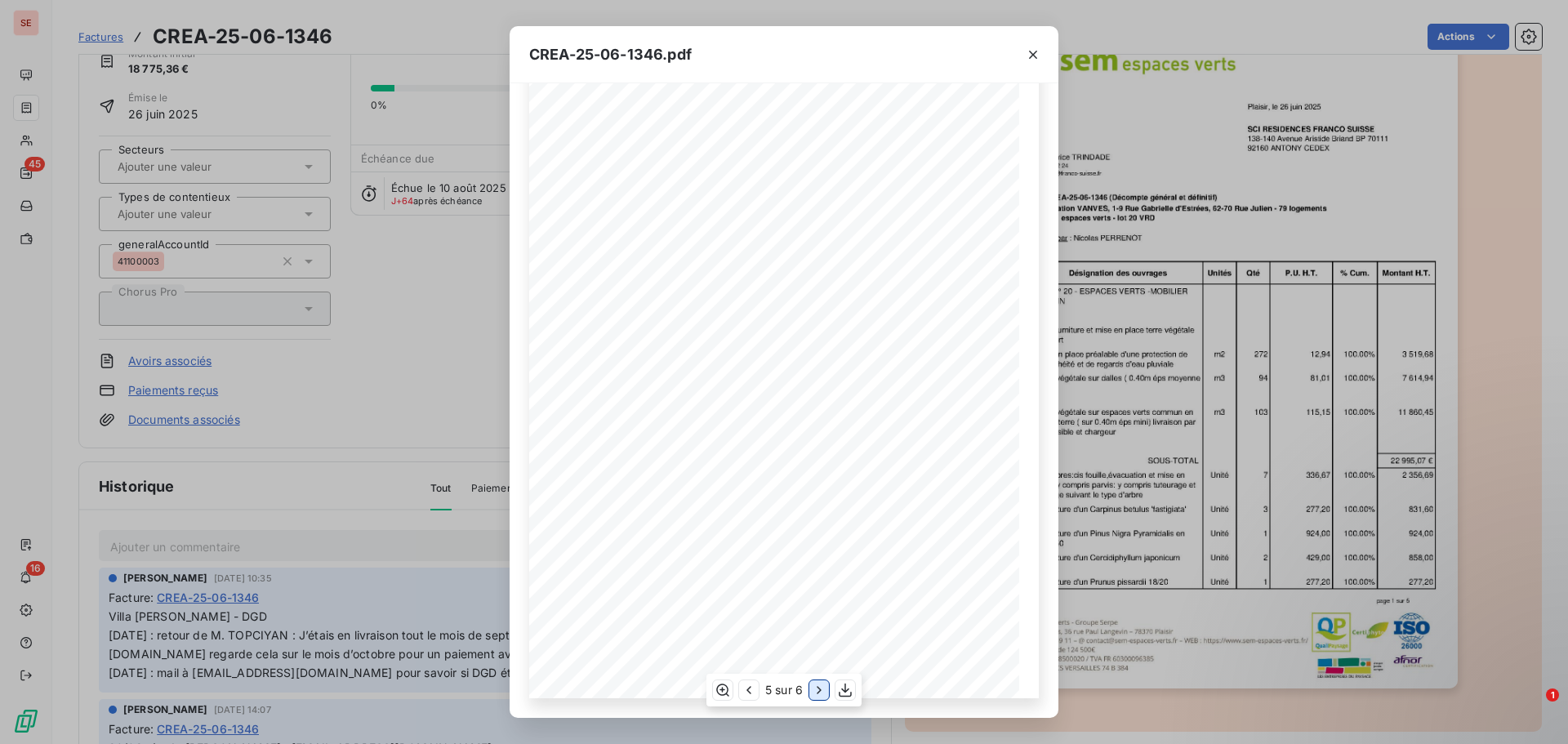
click at [813, 692] on icon "button" at bounding box center [819, 690] width 17 height 17
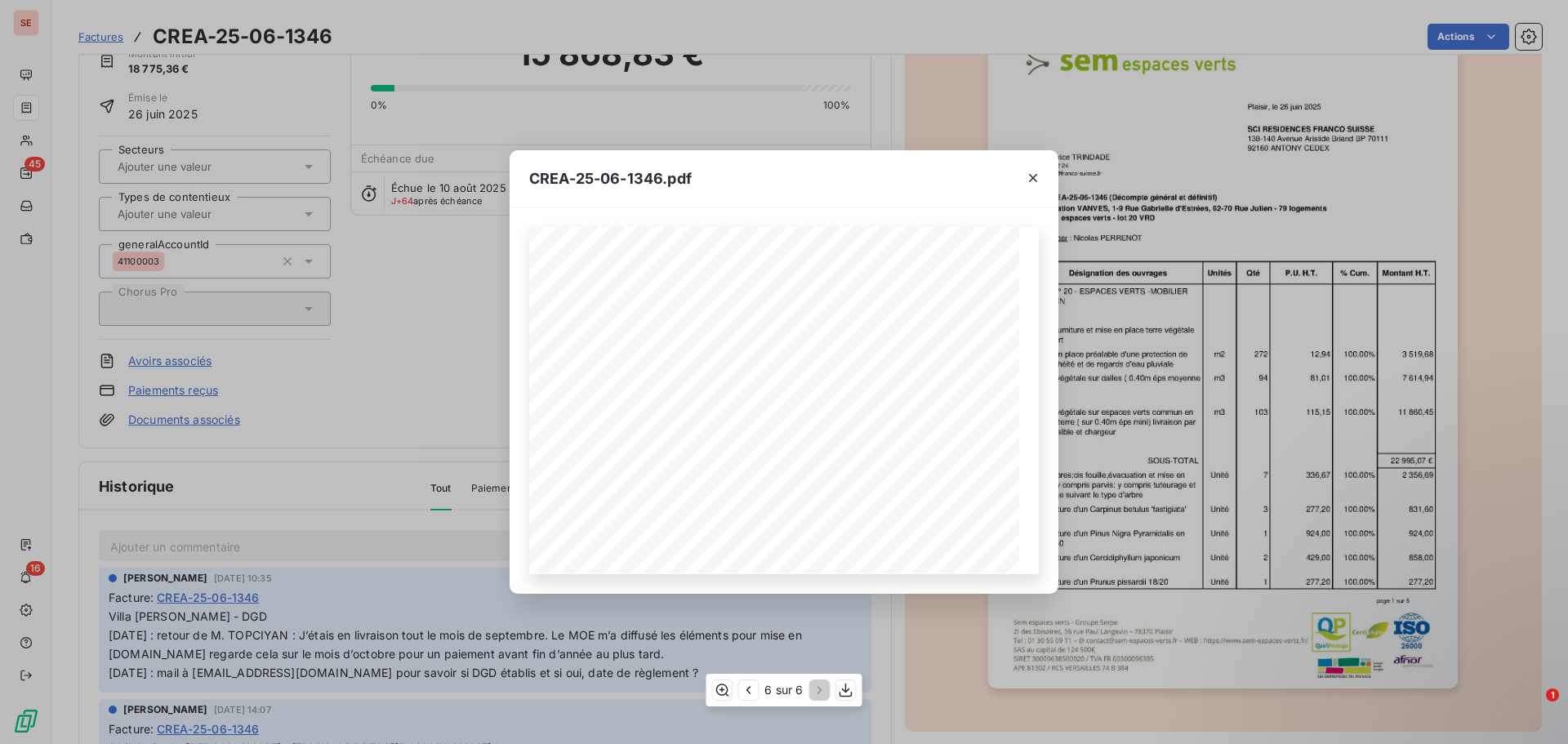
scroll to position [0, 0]
click at [749, 694] on icon "button" at bounding box center [748, 690] width 17 height 17
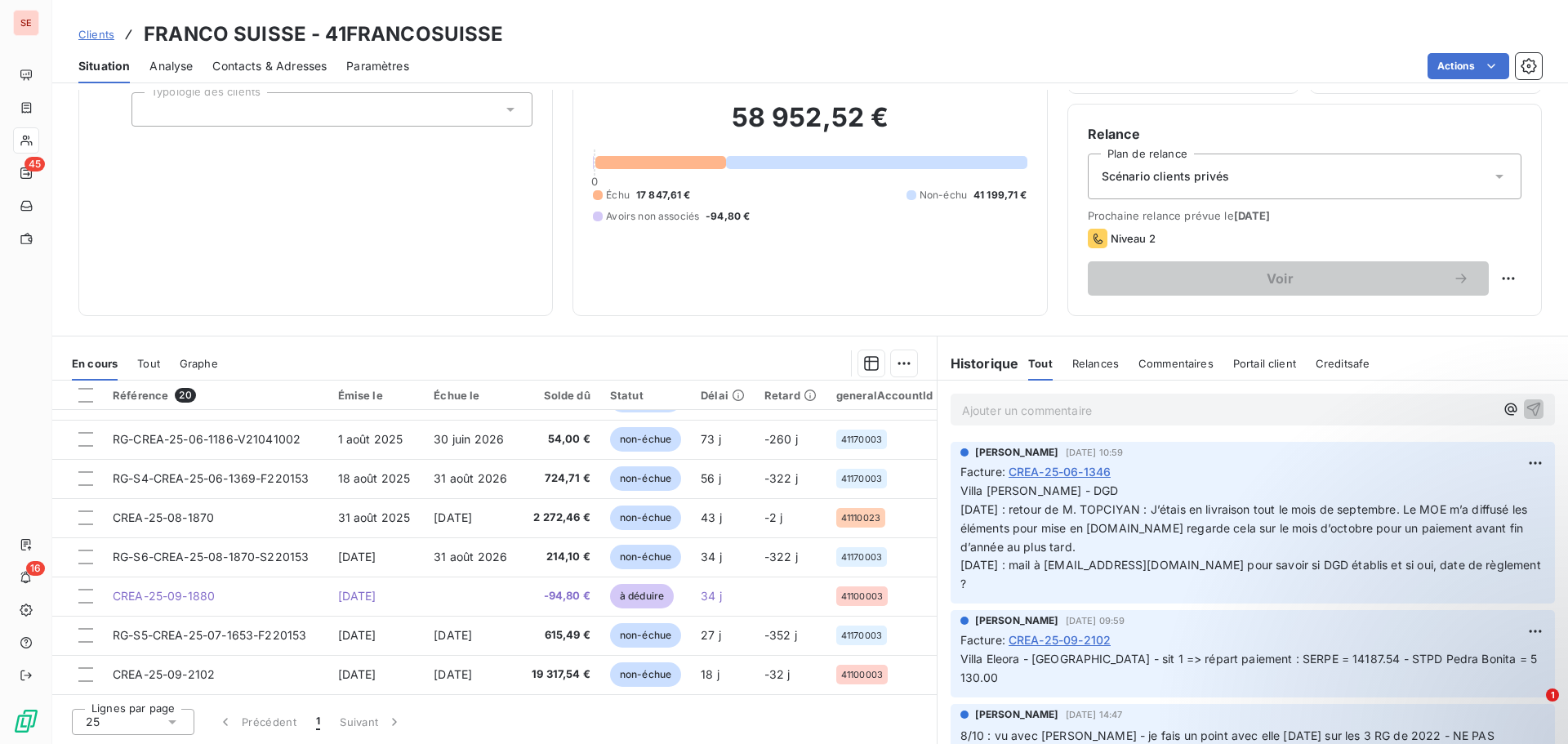
scroll to position [506, 0]
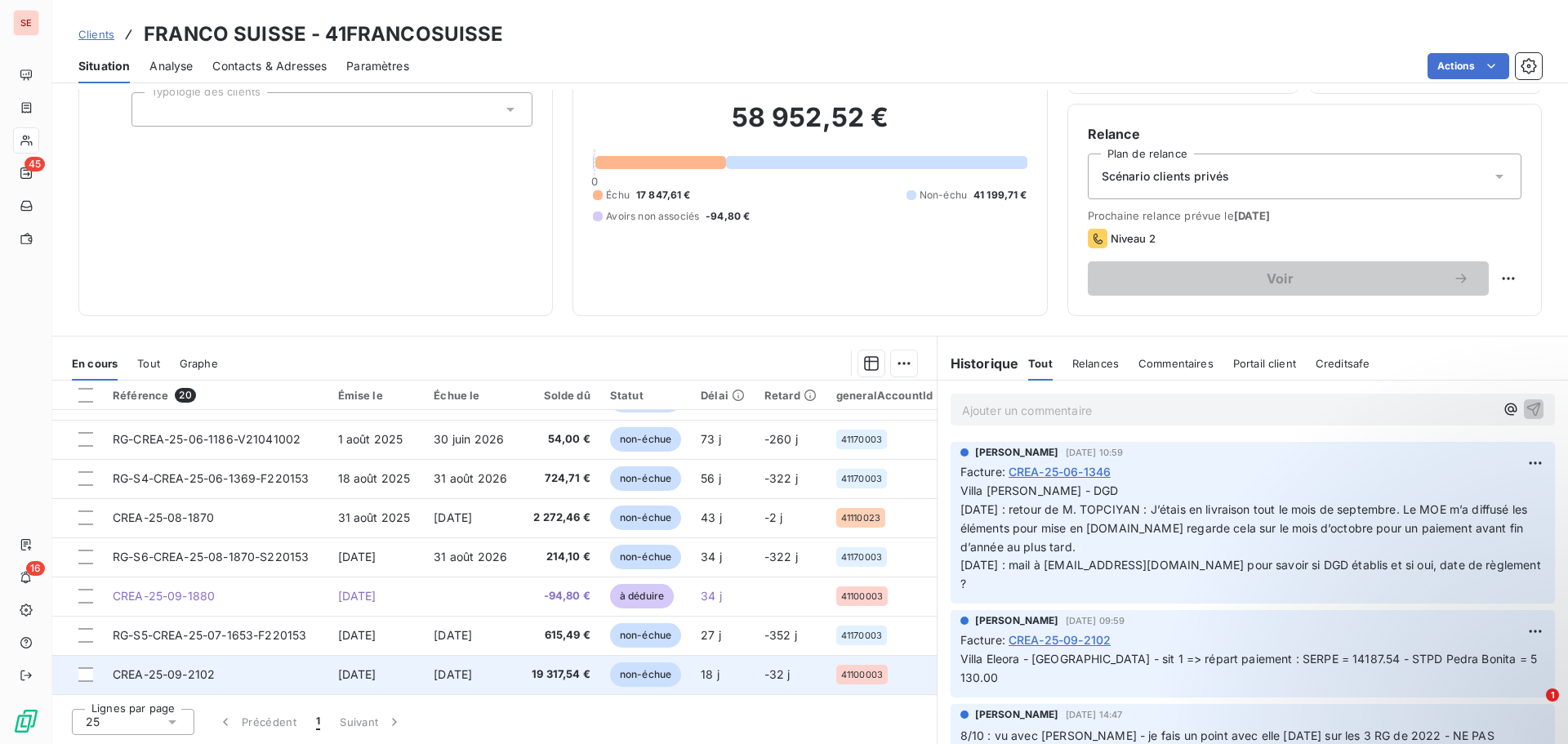
click at [239, 673] on td "CREA-25-09-2102" at bounding box center [215, 675] width 225 height 39
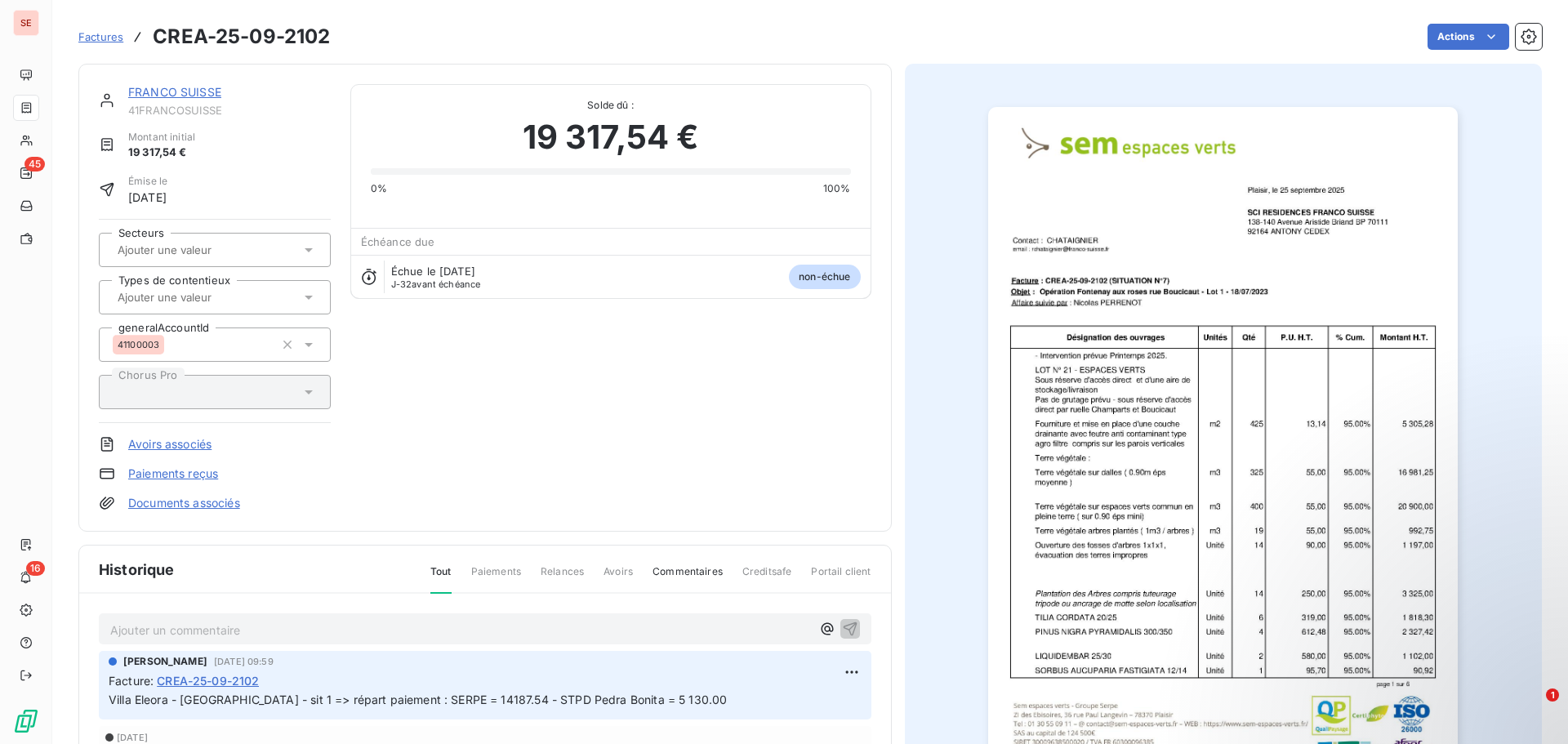
click at [152, 510] on link "Documents associés" at bounding box center [184, 503] width 112 height 17
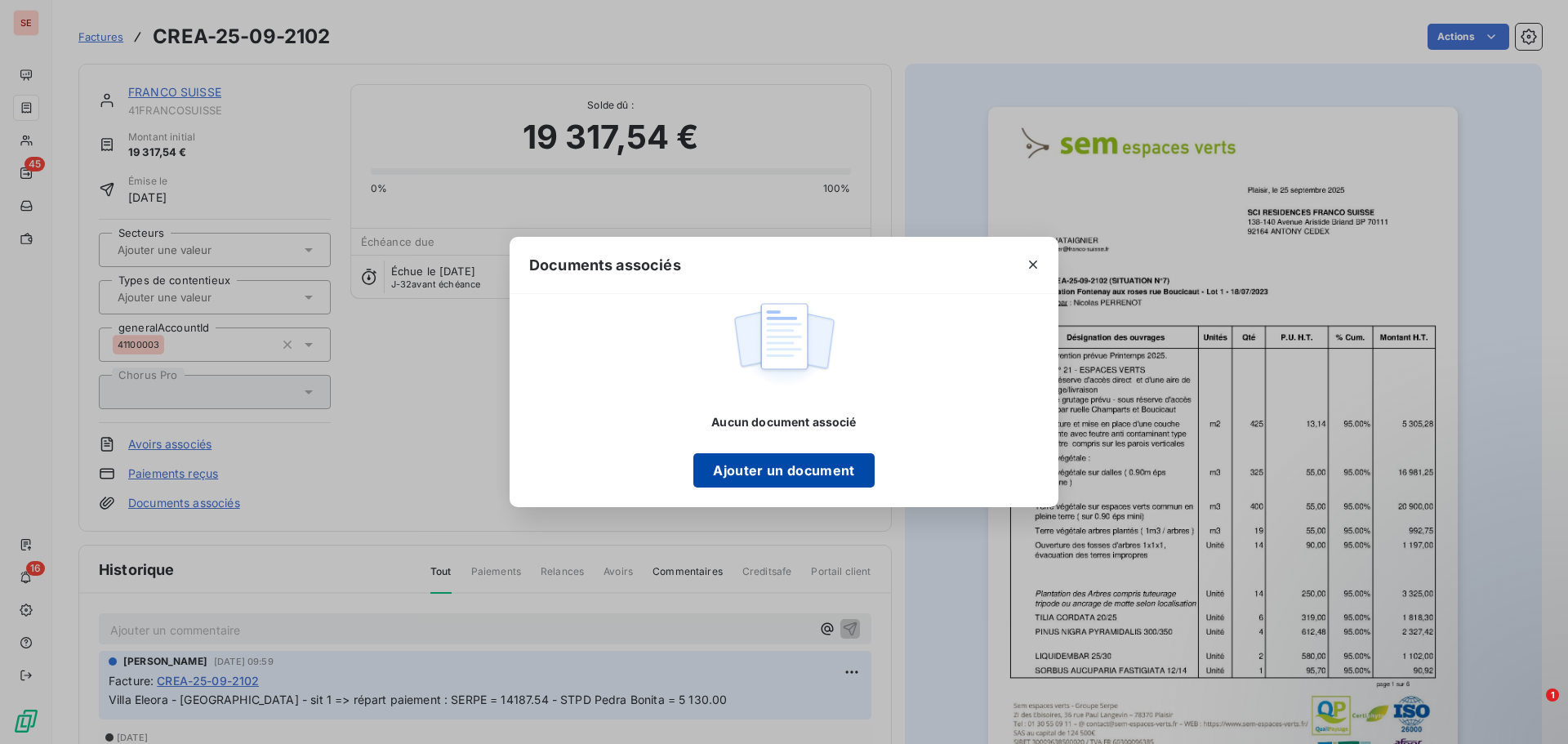
click at [731, 455] on button "Ajouter un document" at bounding box center [783, 470] width 180 height 34
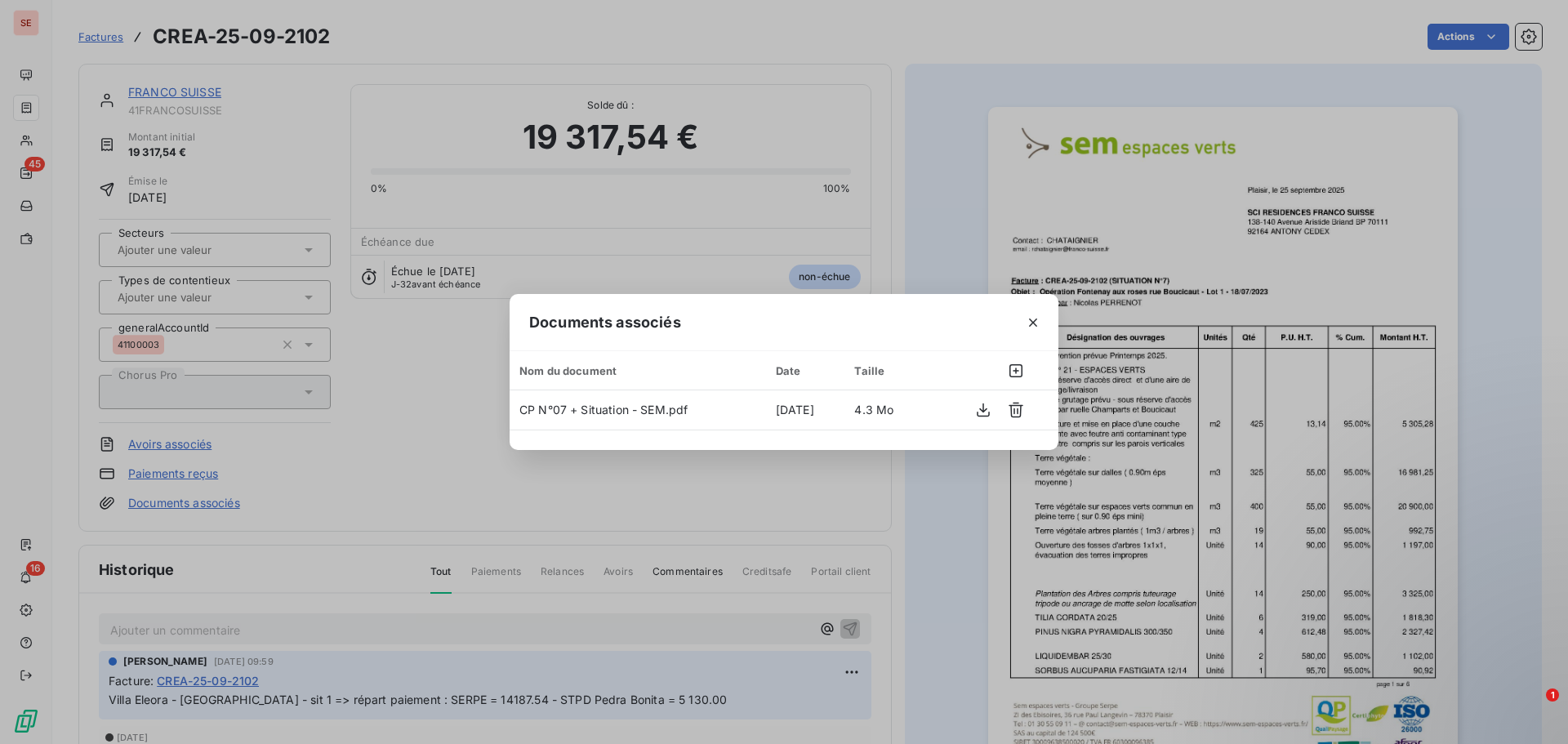
click at [679, 243] on div "Documents associés Nom du document Date Taille CP N°07 + Situation - SEM.pdf 13…" at bounding box center [784, 372] width 1568 height 744
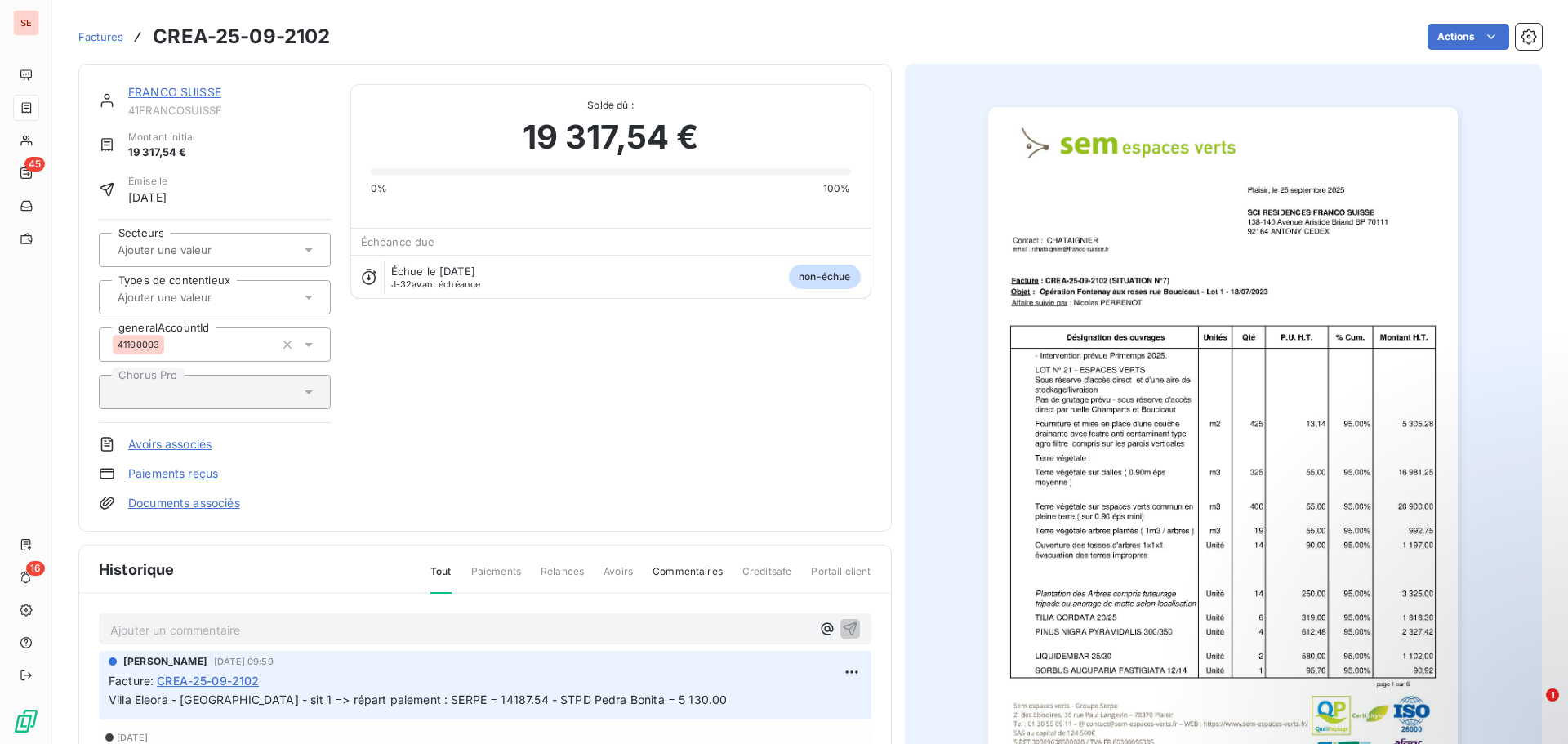
click at [166, 93] on link "FRANCO SUISSE" at bounding box center [175, 92] width 93 height 14
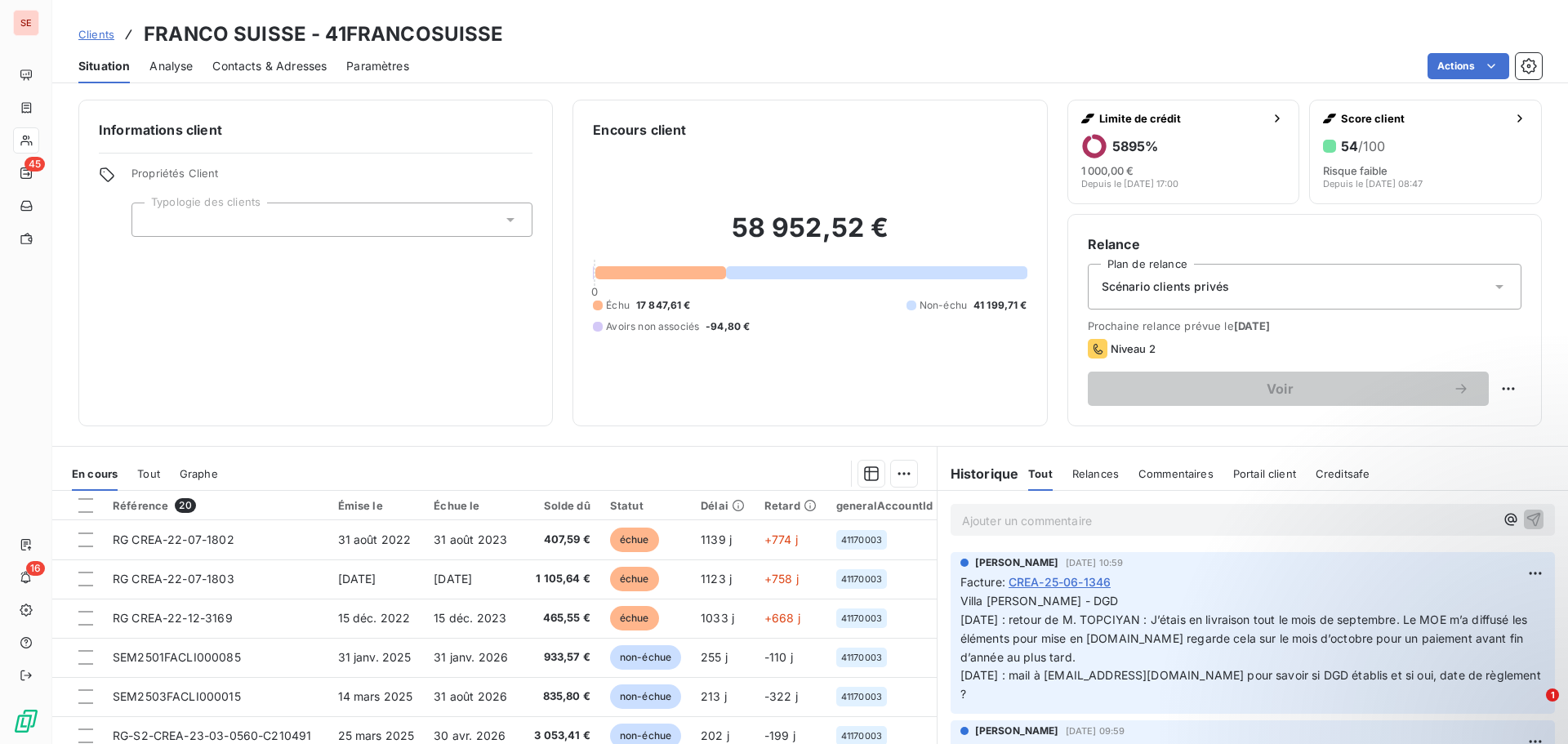
click at [229, 65] on span "Contacts & Adresses" at bounding box center [269, 67] width 115 height 17
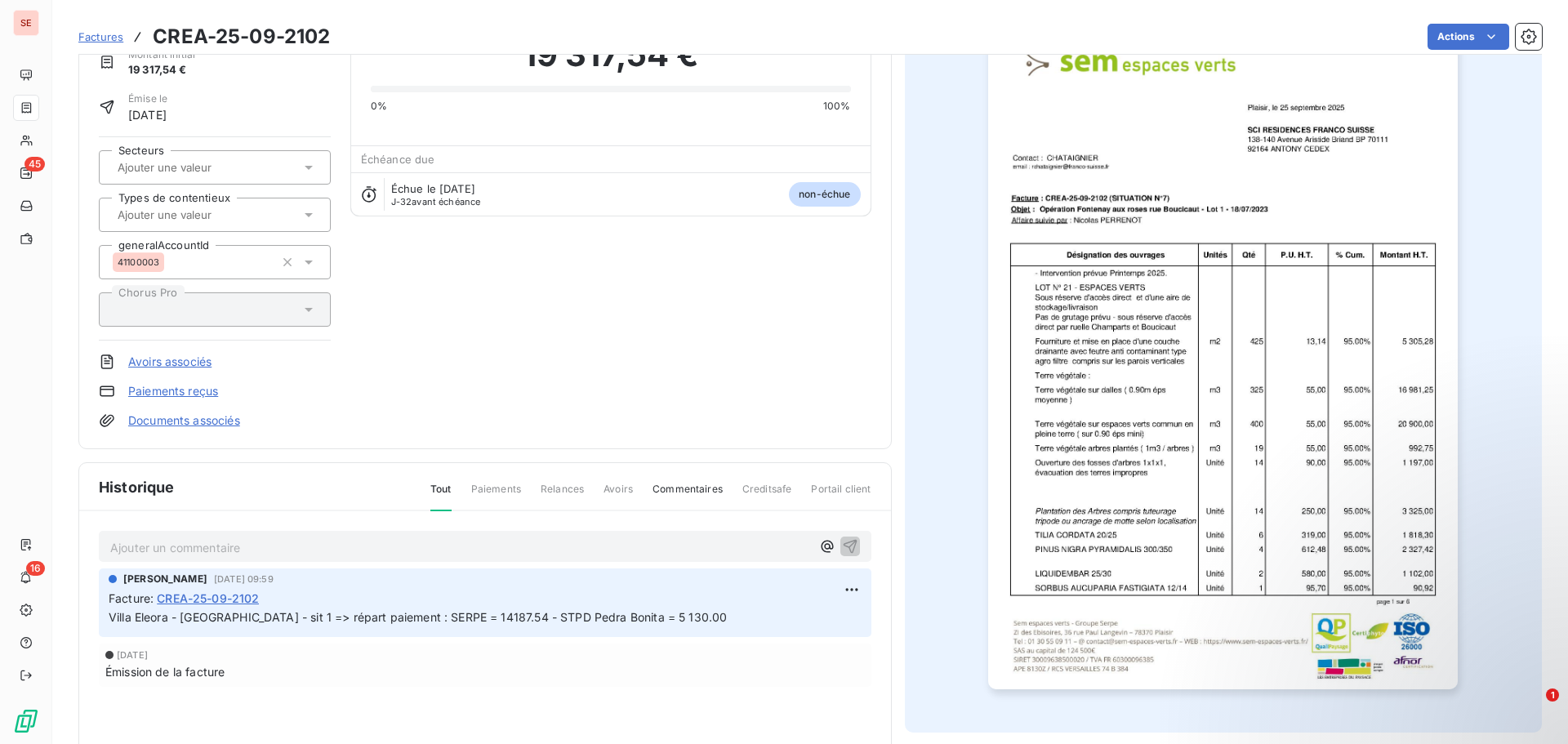
scroll to position [84, 0]
click at [845, 586] on html "SE 45 16 Factures CREA-25-09-2102 Actions FRANCO SUISSE 41FRANCOSUISSE Montant …" at bounding box center [784, 372] width 1568 height 744
click at [823, 614] on div "Editer" at bounding box center [805, 625] width 92 height 26
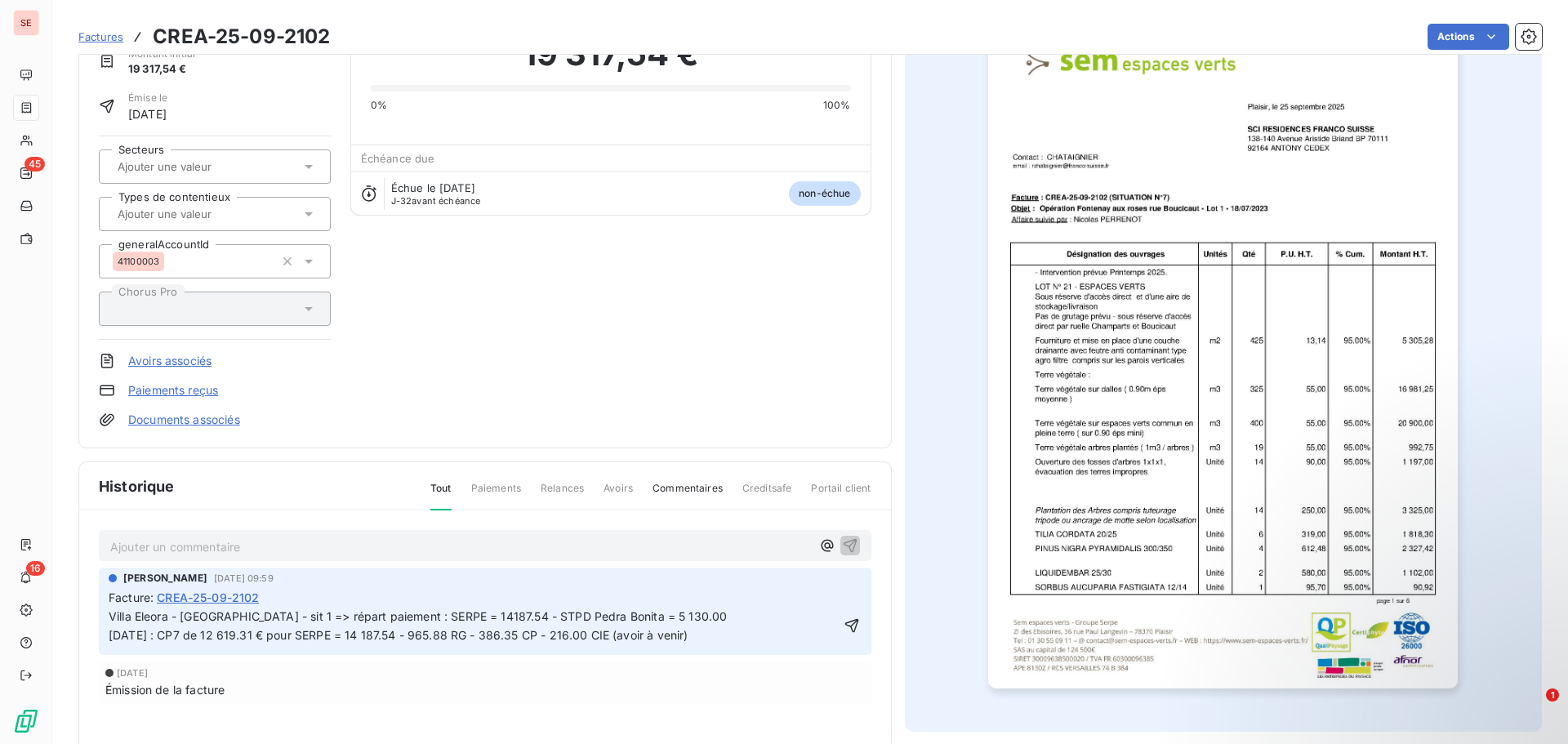
click at [267, 637] on span "Villa Eleora - FONTENAY AUX ROSES - sit 1 => répart paiement : SERPE = 14187.54…" at bounding box center [417, 625] width 618 height 32
click at [850, 622] on icon "button" at bounding box center [852, 626] width 17 height 17
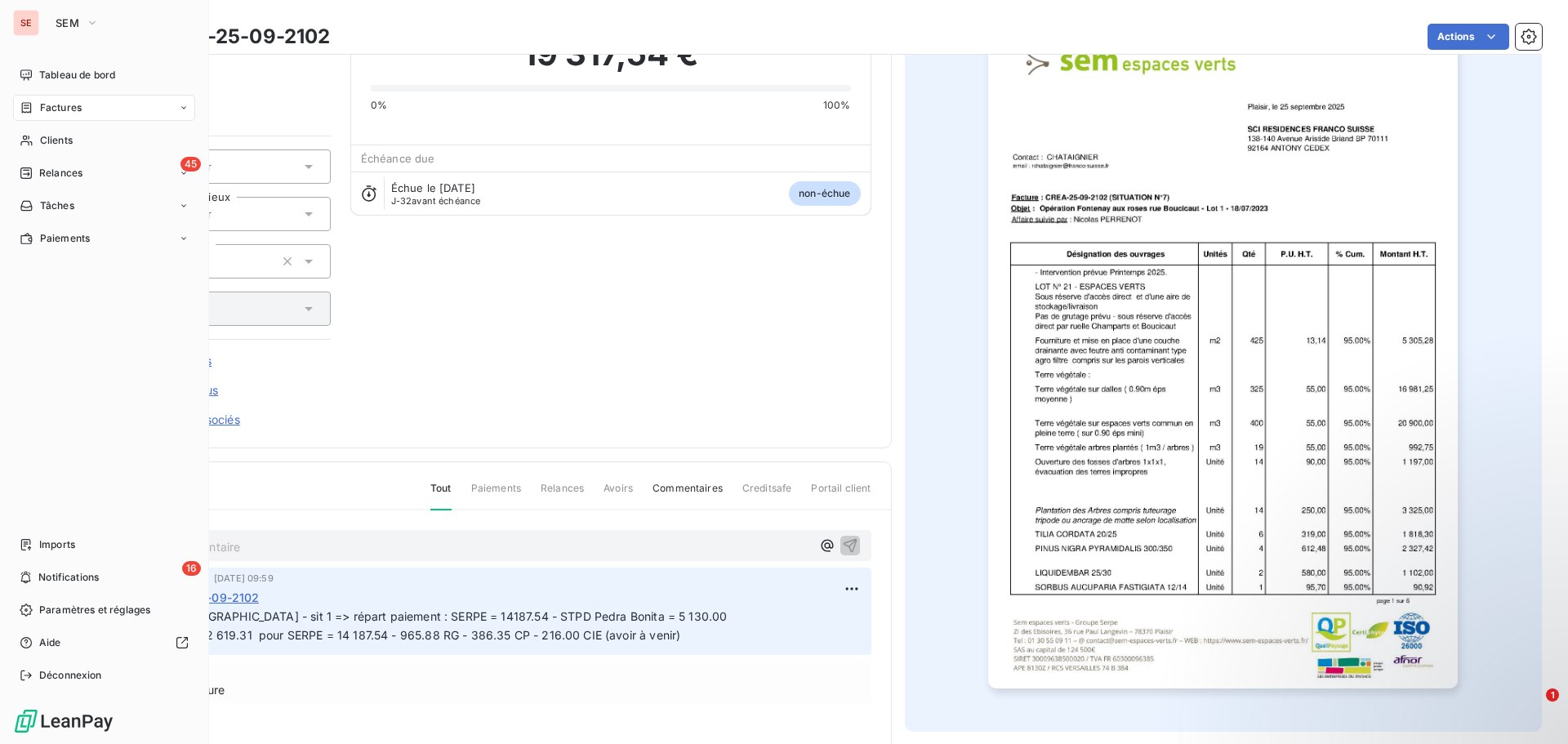
click at [70, 105] on span "Factures" at bounding box center [60, 108] width 42 height 15
click at [68, 135] on span "Factures" at bounding box center [59, 141] width 42 height 15
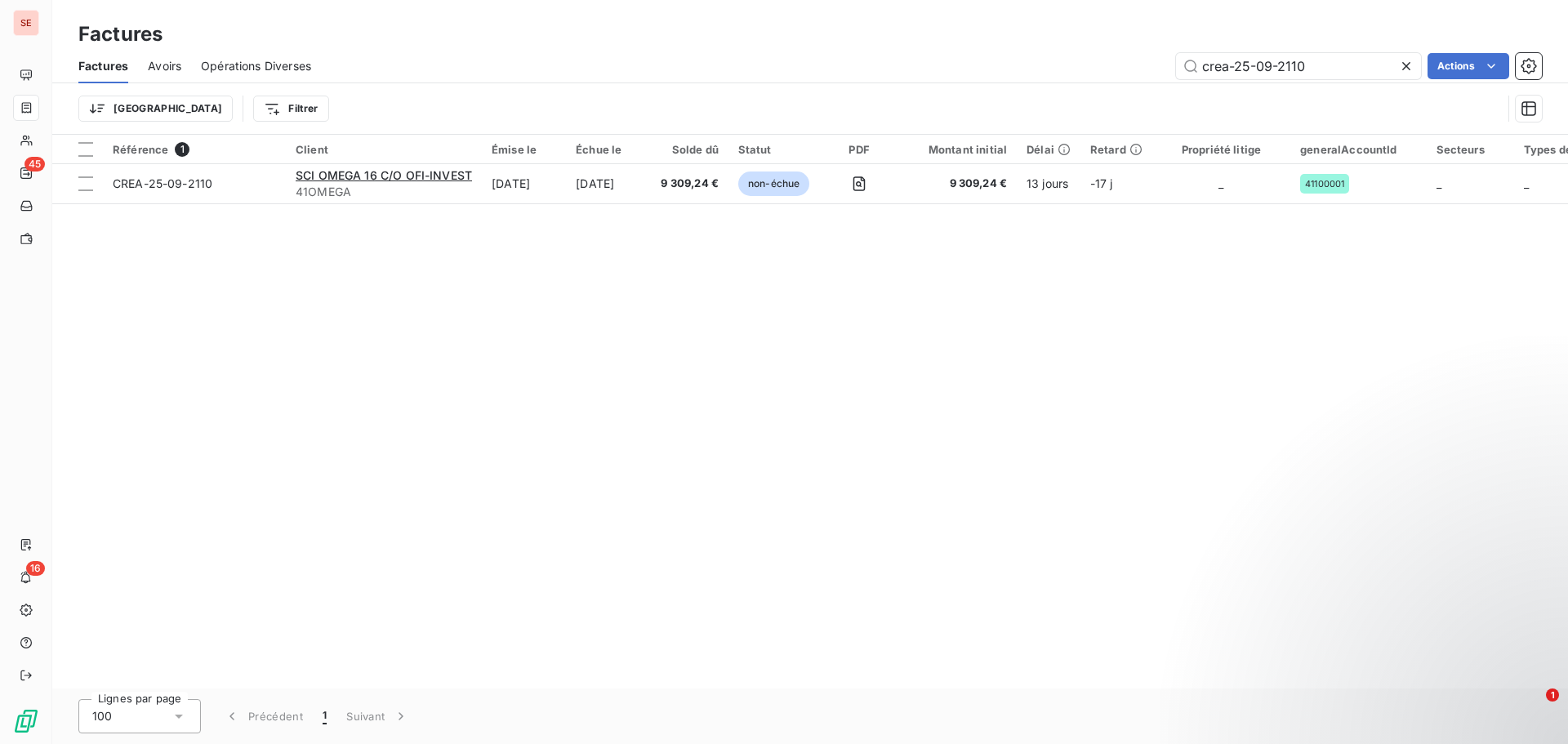
drag, startPoint x: 1294, startPoint y: 66, endPoint x: 1140, endPoint y: 61, distance: 154.1
click at [1140, 61] on div "crea-25-09-2110 Actions" at bounding box center [936, 66] width 1211 height 26
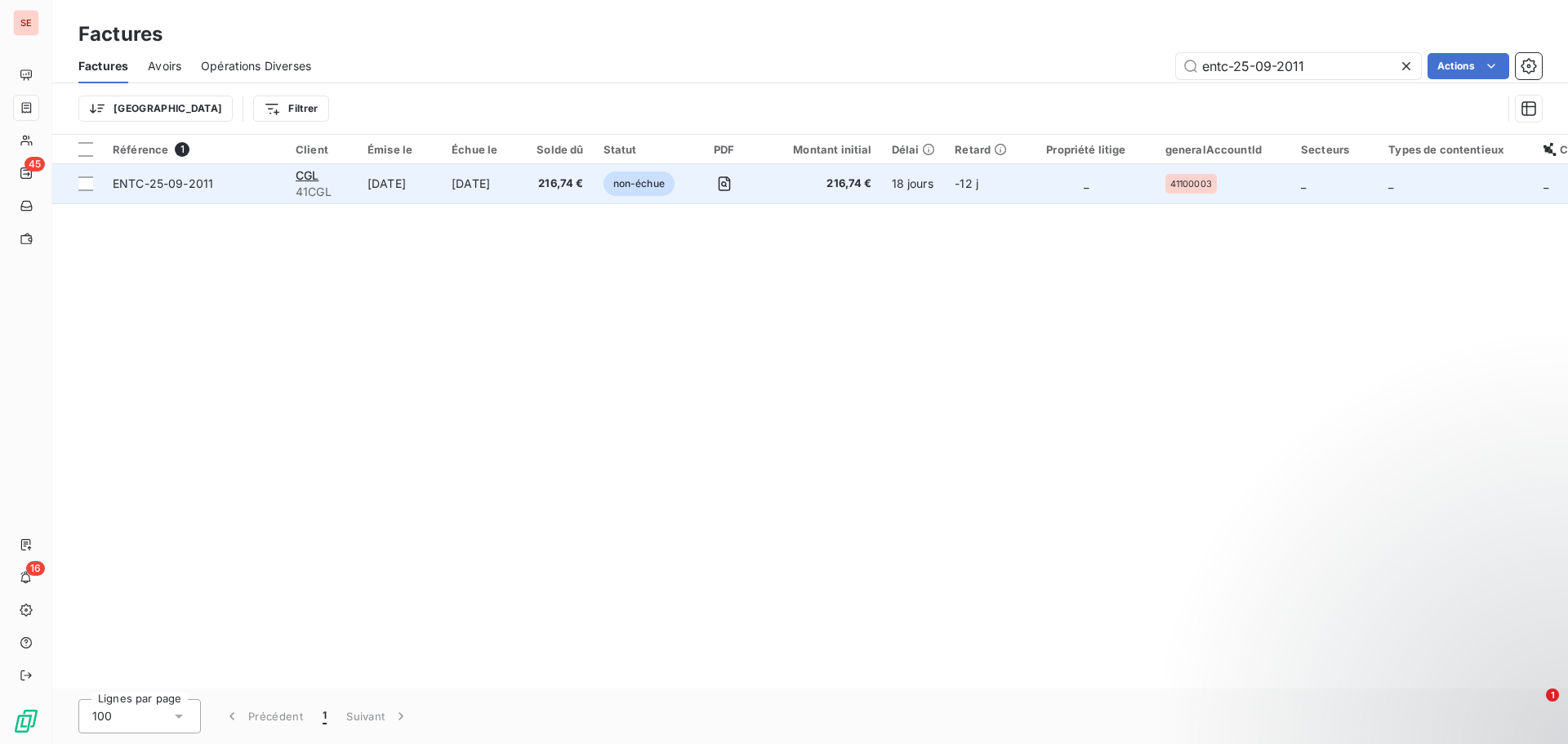
type input "entc-25-09-2011"
click at [145, 185] on span "ENTC-25-09-2011" at bounding box center [163, 183] width 101 height 14
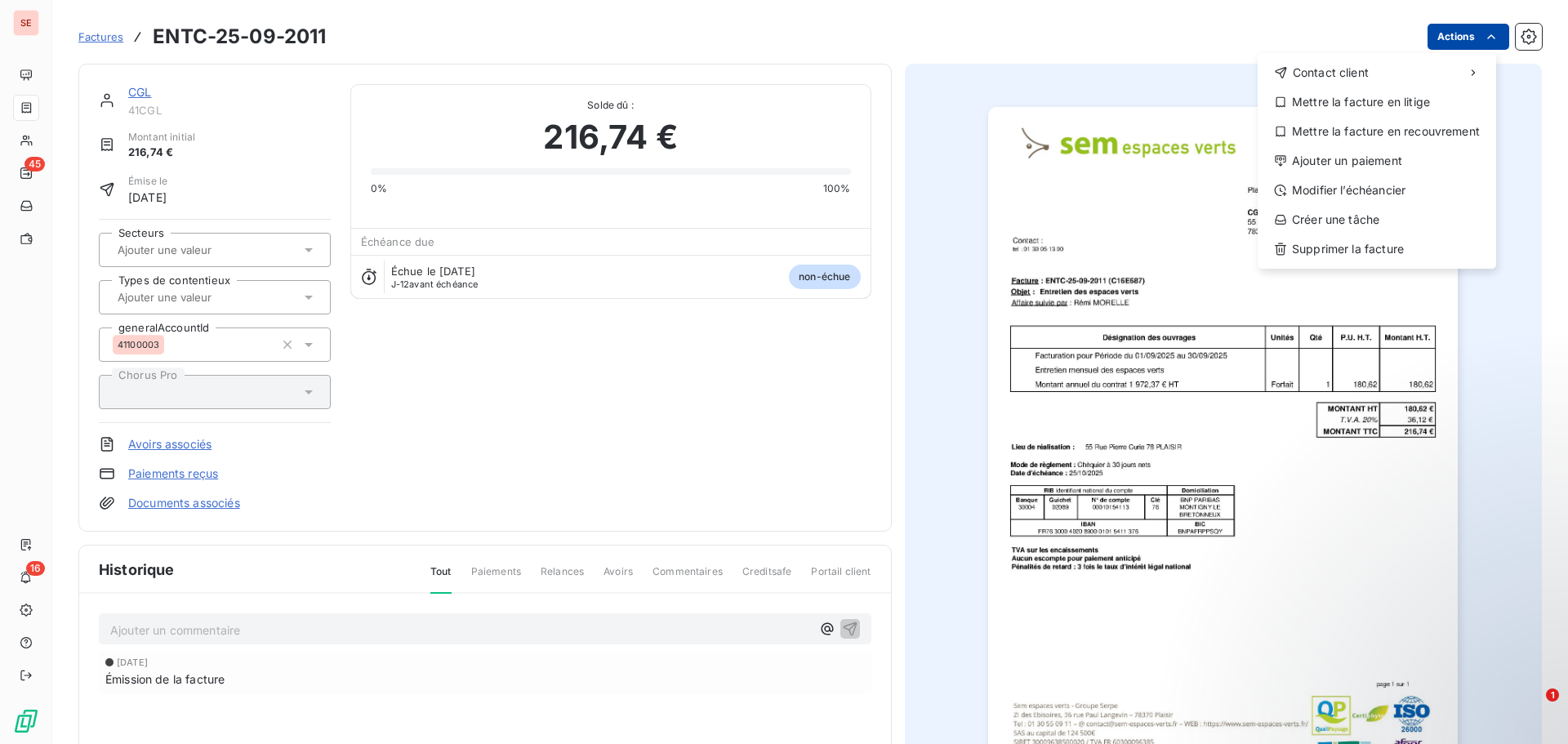
click at [1432, 36] on html "SE 45 16 Factures ENTC-25-09-2011 Actions Contact client Mettre la facture en l…" at bounding box center [784, 372] width 1568 height 744
click at [1378, 160] on div "Ajouter un paiement" at bounding box center [1376, 161] width 225 height 26
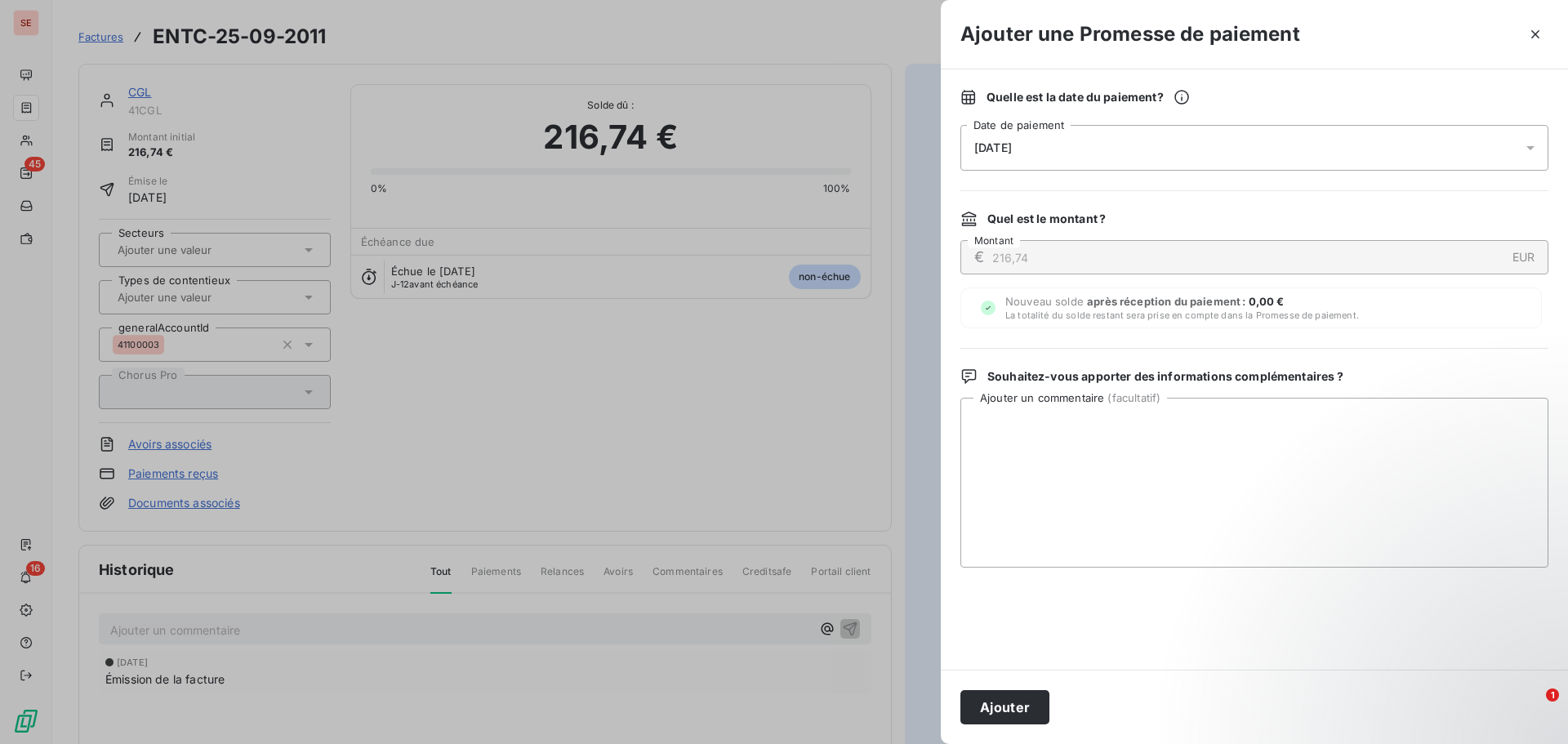
click at [1012, 148] on span "14/10/2025" at bounding box center [992, 148] width 38 height 13
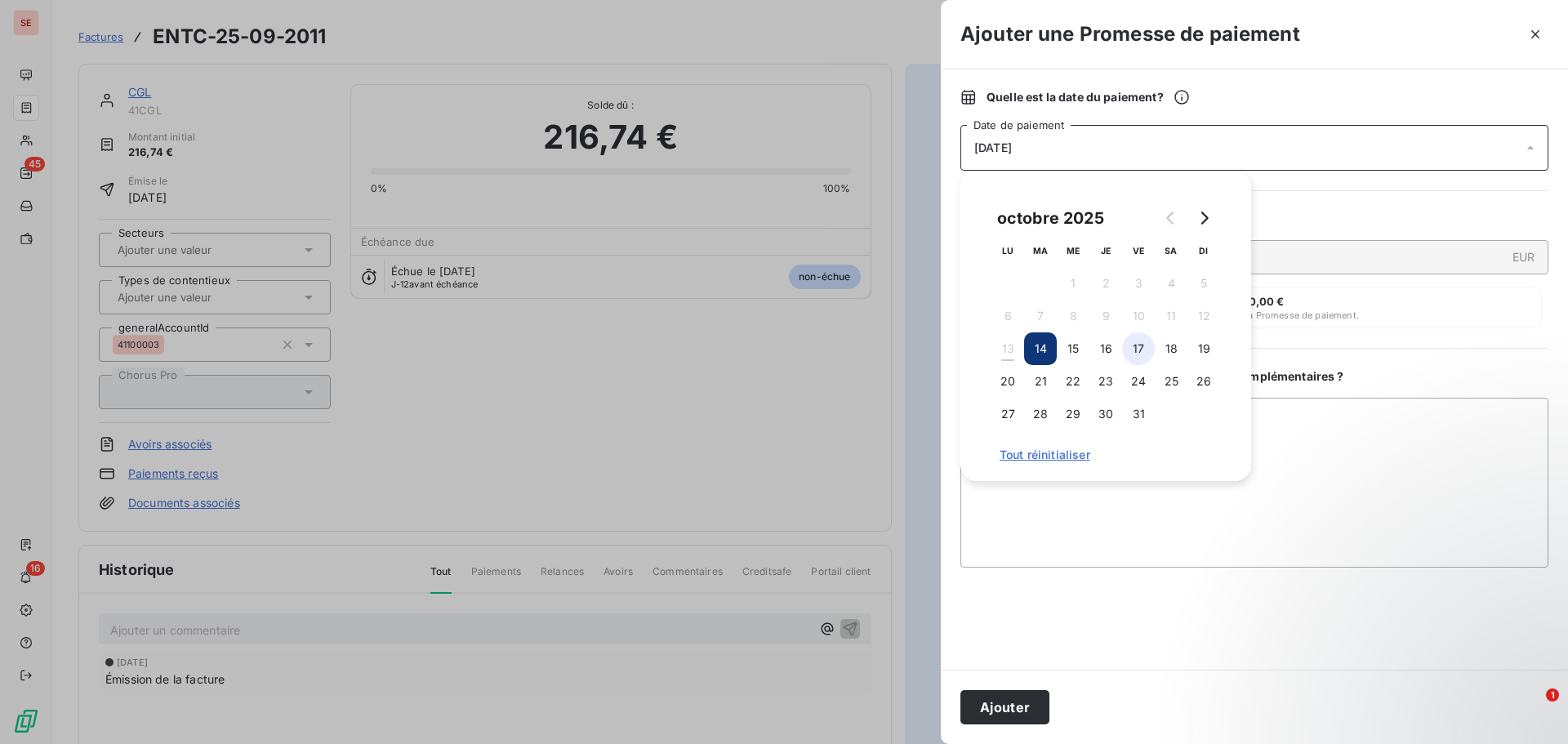
click at [1134, 345] on button "17" at bounding box center [1138, 348] width 32 height 32
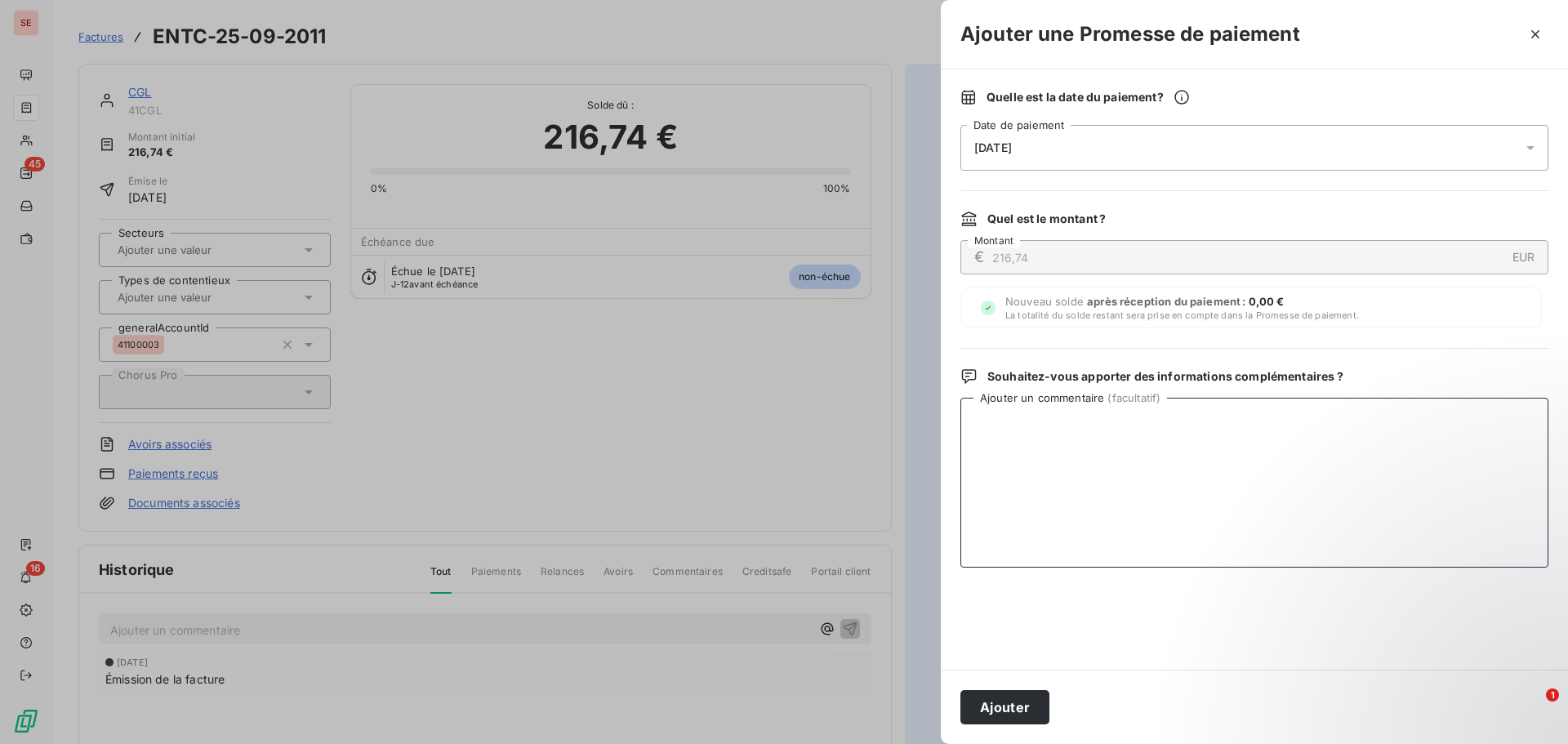
click at [1321, 424] on textarea "Ajouter un commentaire ( facultatif )" at bounding box center [1253, 483] width 588 height 170
type textarea "Avis de virement du 16/10/25"
click at [1003, 711] on button "Ajouter" at bounding box center [1004, 706] width 89 height 34
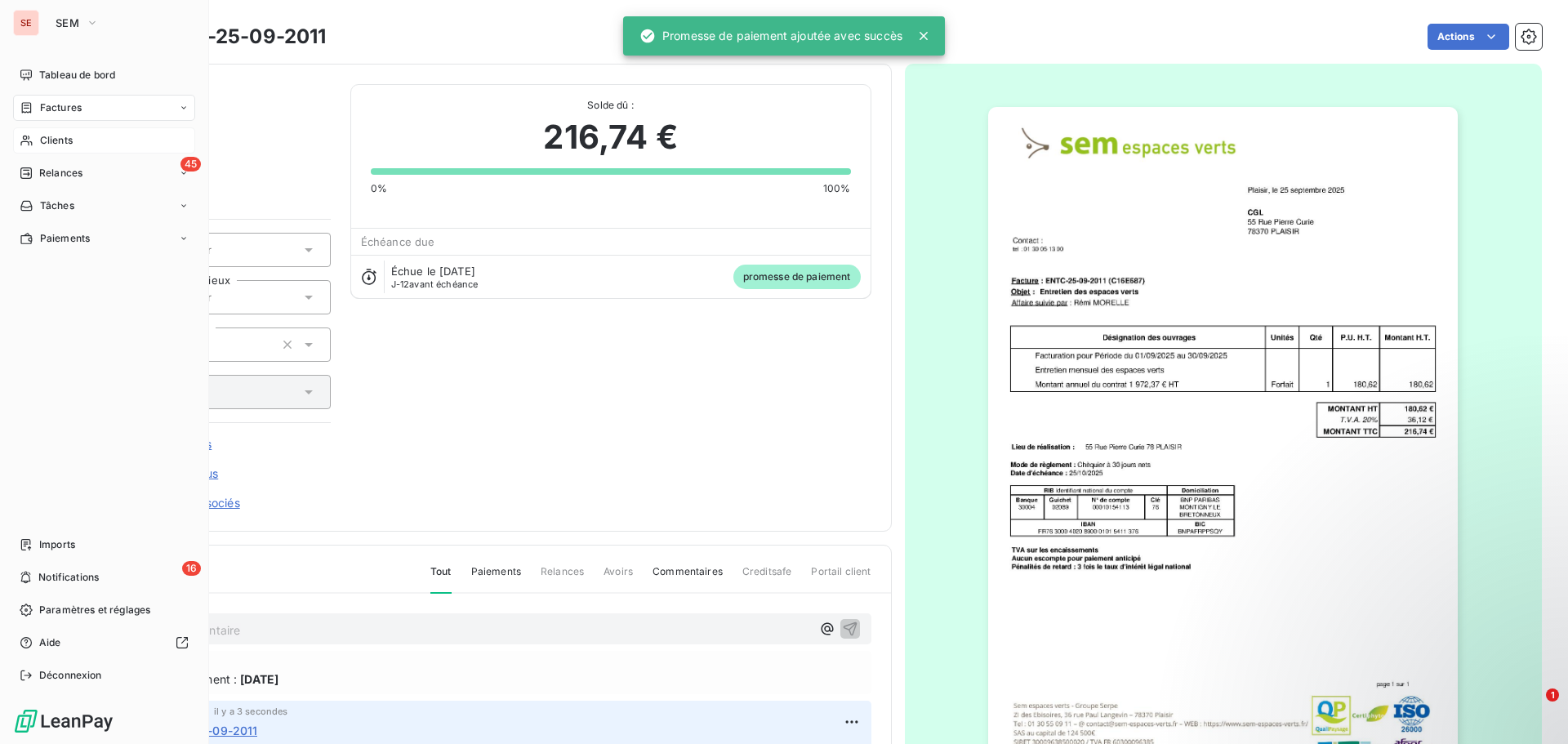
click at [49, 144] on span "Clients" at bounding box center [56, 141] width 32 height 15
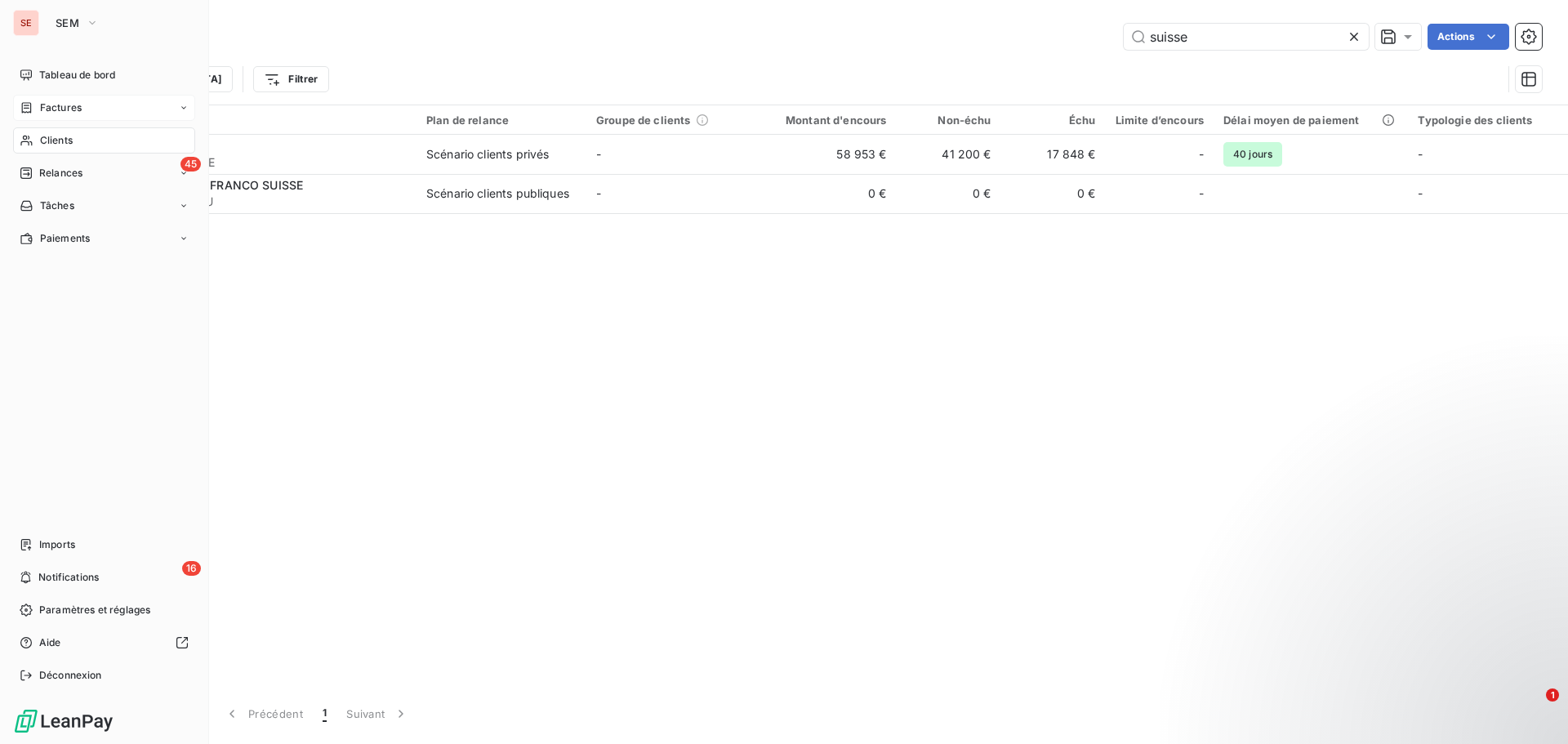
click at [81, 101] on div "Factures" at bounding box center [104, 107] width 182 height 26
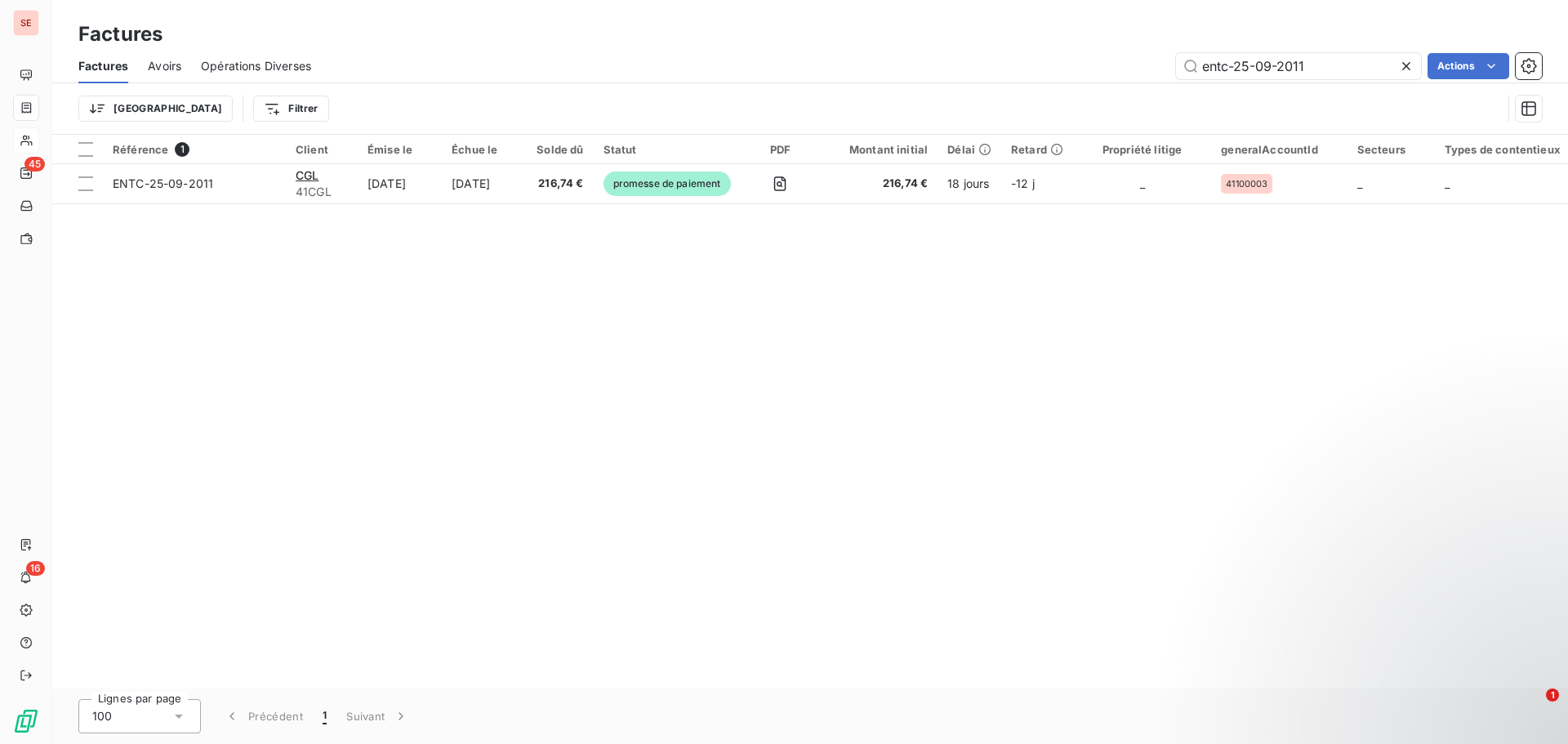
drag, startPoint x: 1267, startPoint y: 61, endPoint x: 1412, endPoint y: 57, distance: 145.1
click at [1412, 57] on div "entc-25-09-2011" at bounding box center [1298, 66] width 245 height 26
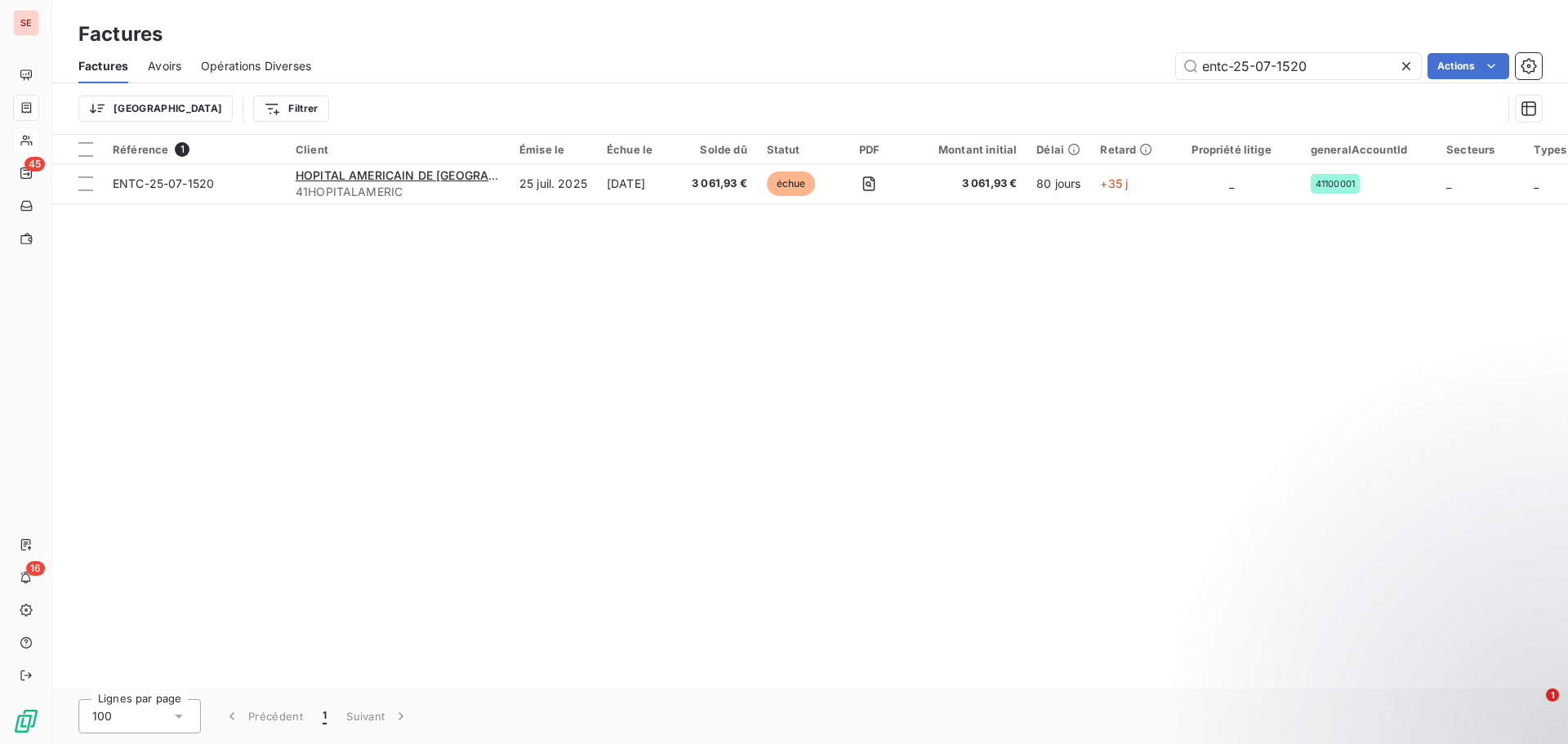
type input "entc-25-07-1520"
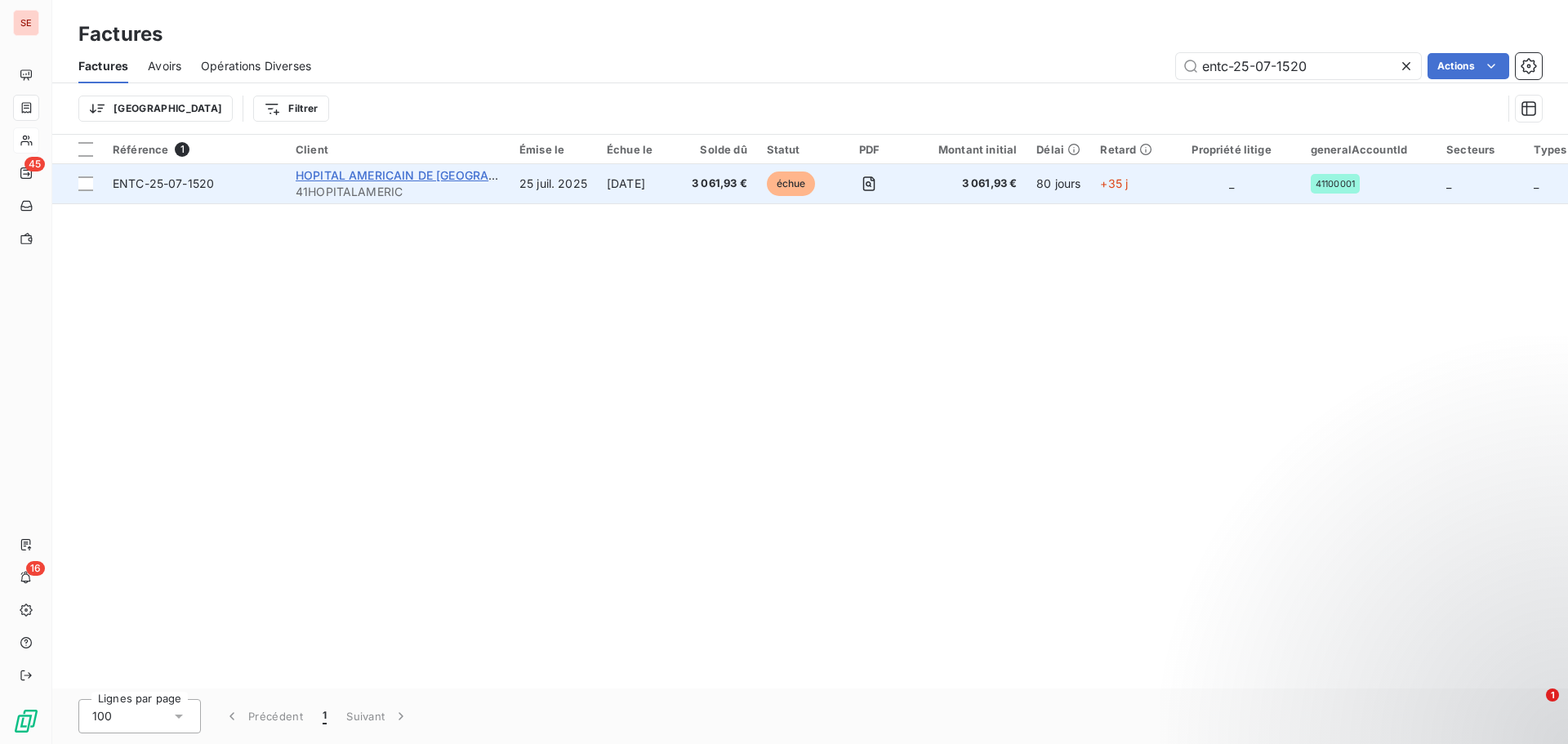
click at [394, 176] on span "HOPITAL AMERICAIN DE PARIS" at bounding box center [425, 175] width 259 height 14
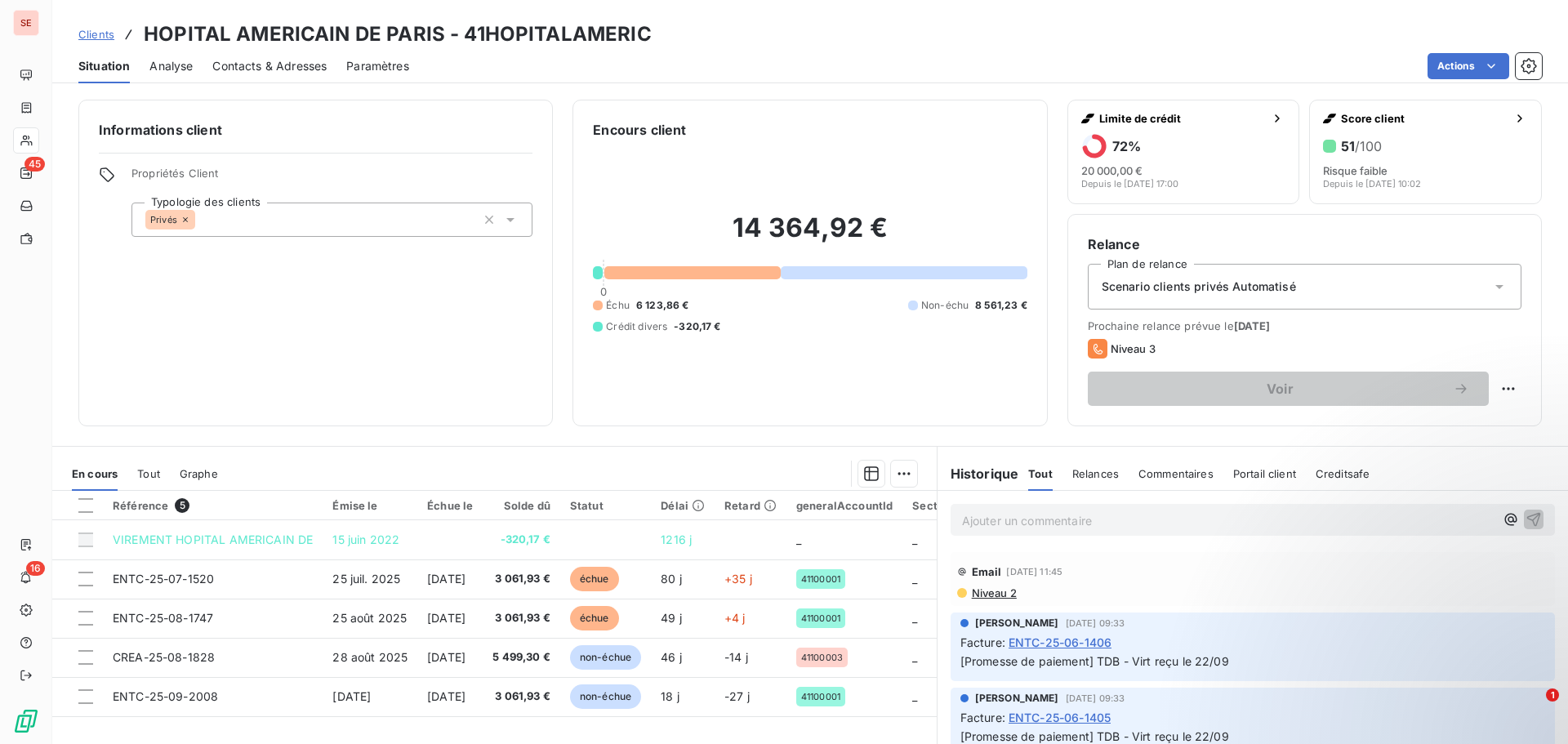
click at [1058, 646] on span "ENTC-25-06-1406" at bounding box center [1060, 642] width 103 height 18
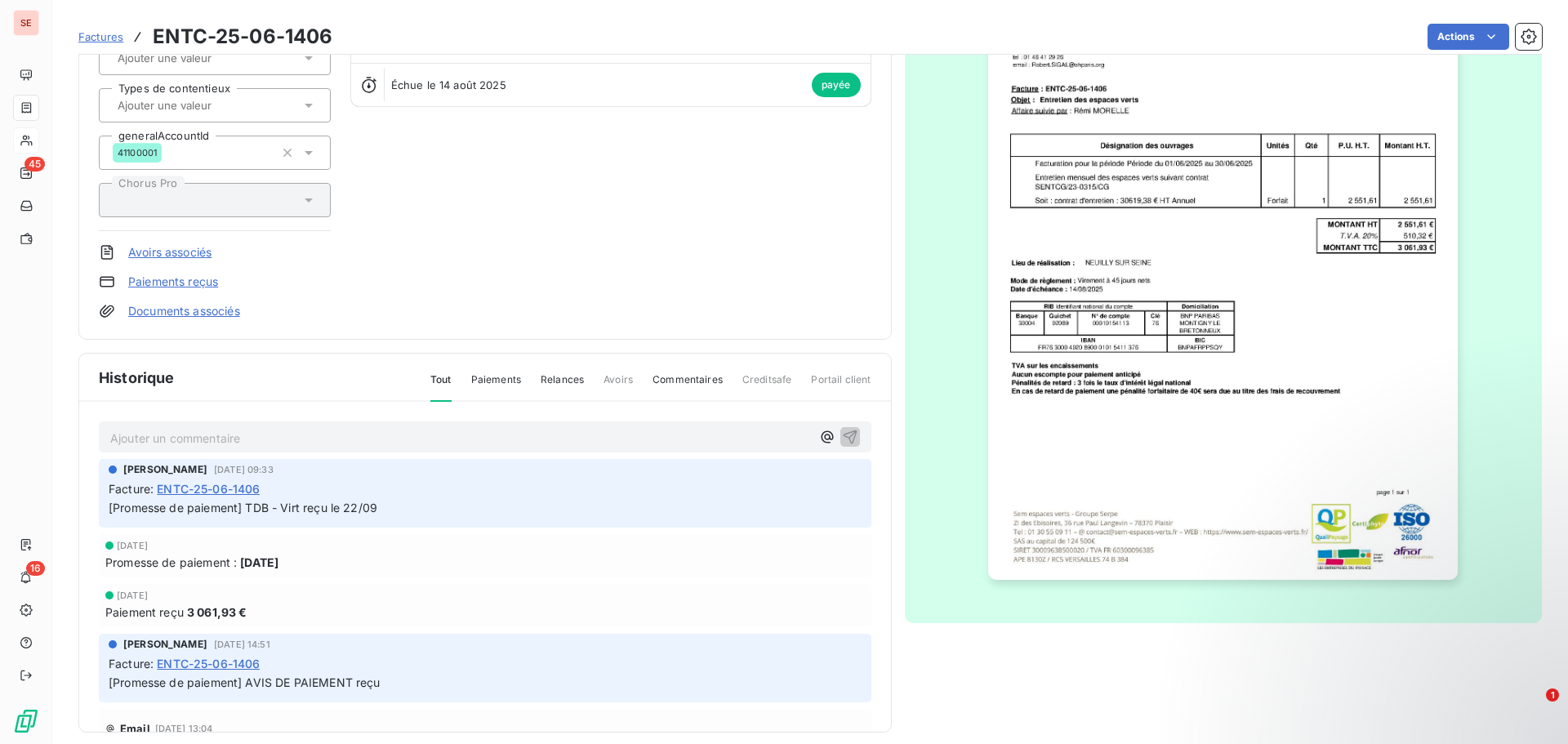
scroll to position [207, 0]
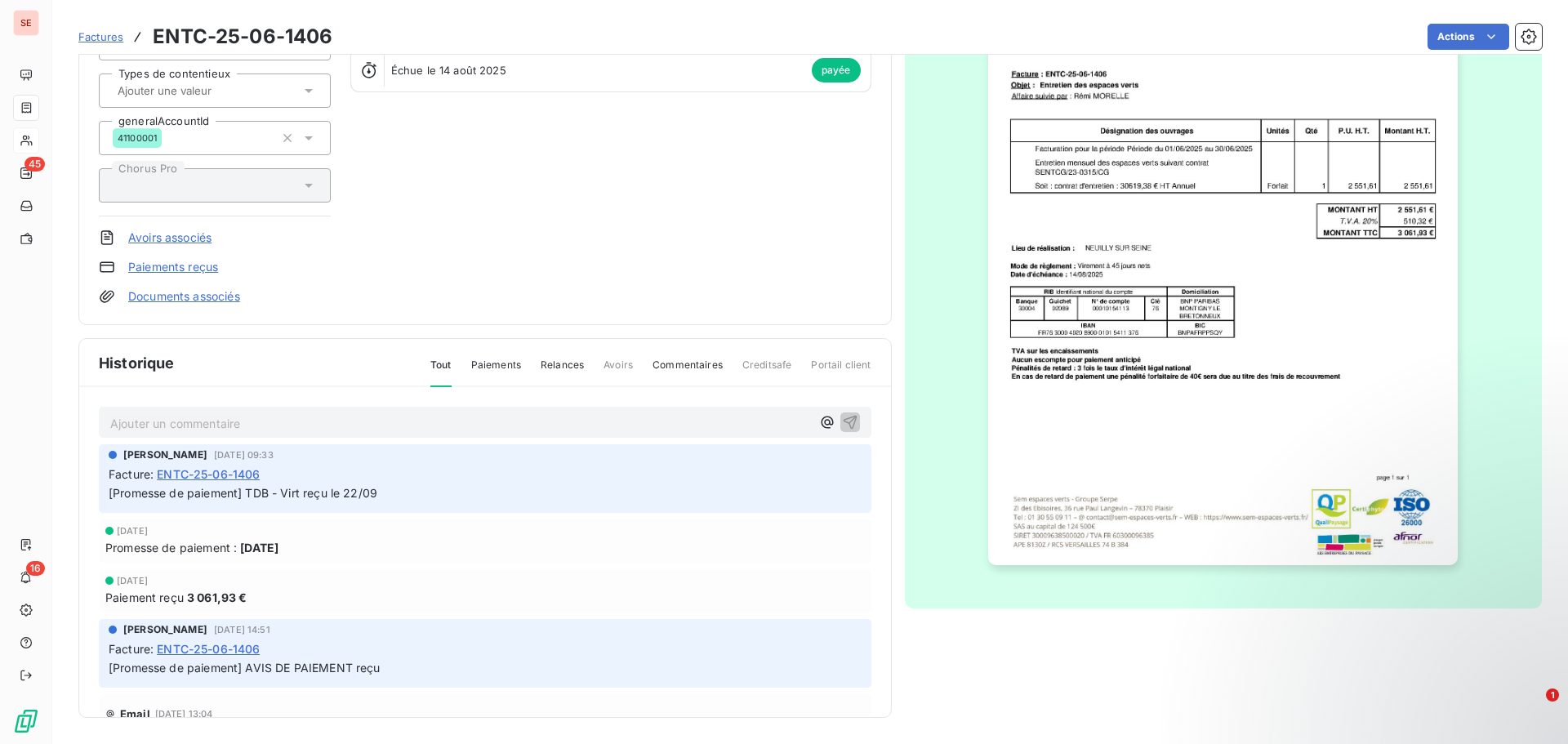
click at [218, 299] on link "Documents associés" at bounding box center [184, 296] width 112 height 17
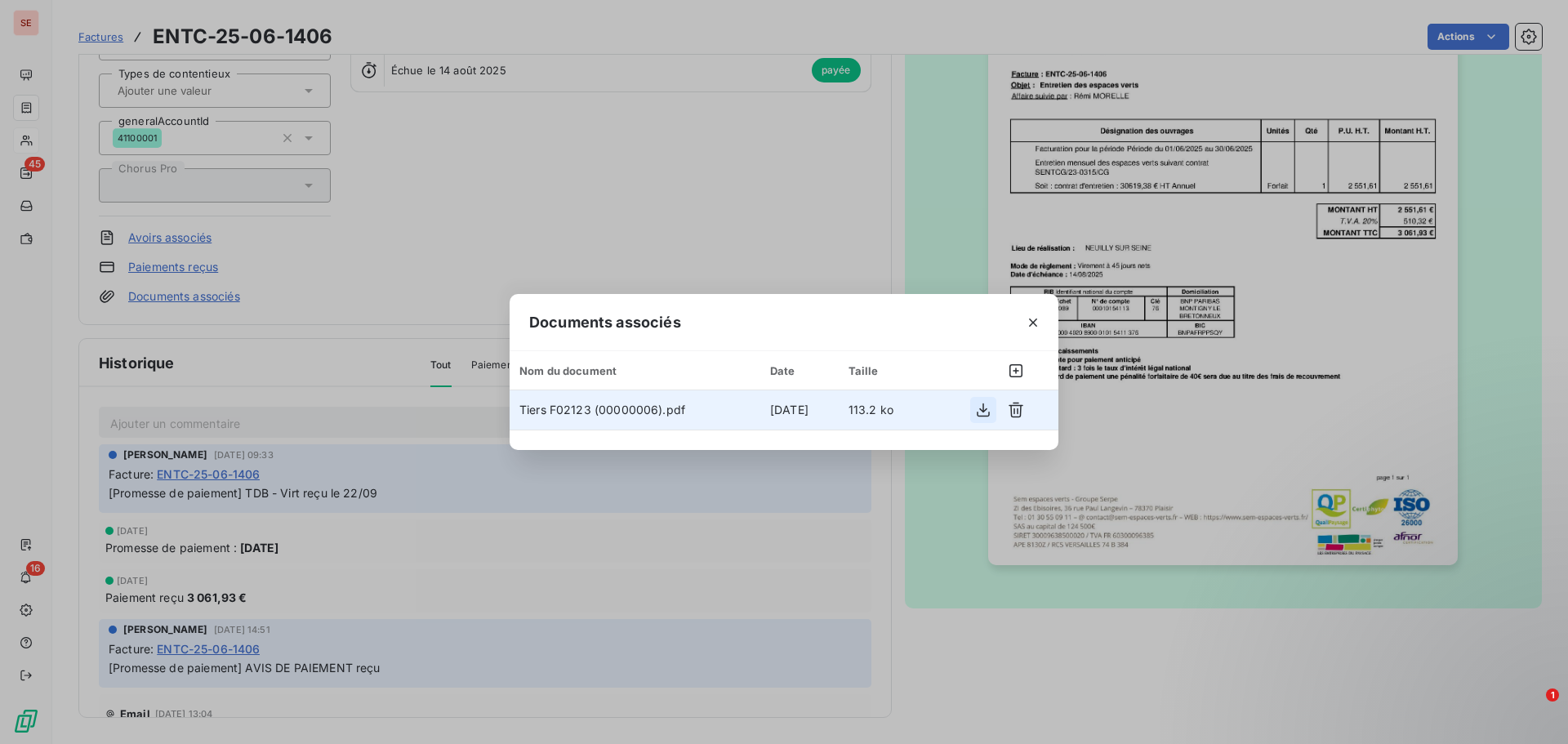
click at [982, 412] on icon "button" at bounding box center [983, 410] width 13 height 14
drag, startPoint x: 998, startPoint y: 573, endPoint x: 990, endPoint y: 565, distance: 11.3
click at [995, 565] on div "Documents associés Nom du document Date Taille Tiers F02123 (00000006).pdf 22 s…" at bounding box center [784, 372] width 1568 height 744
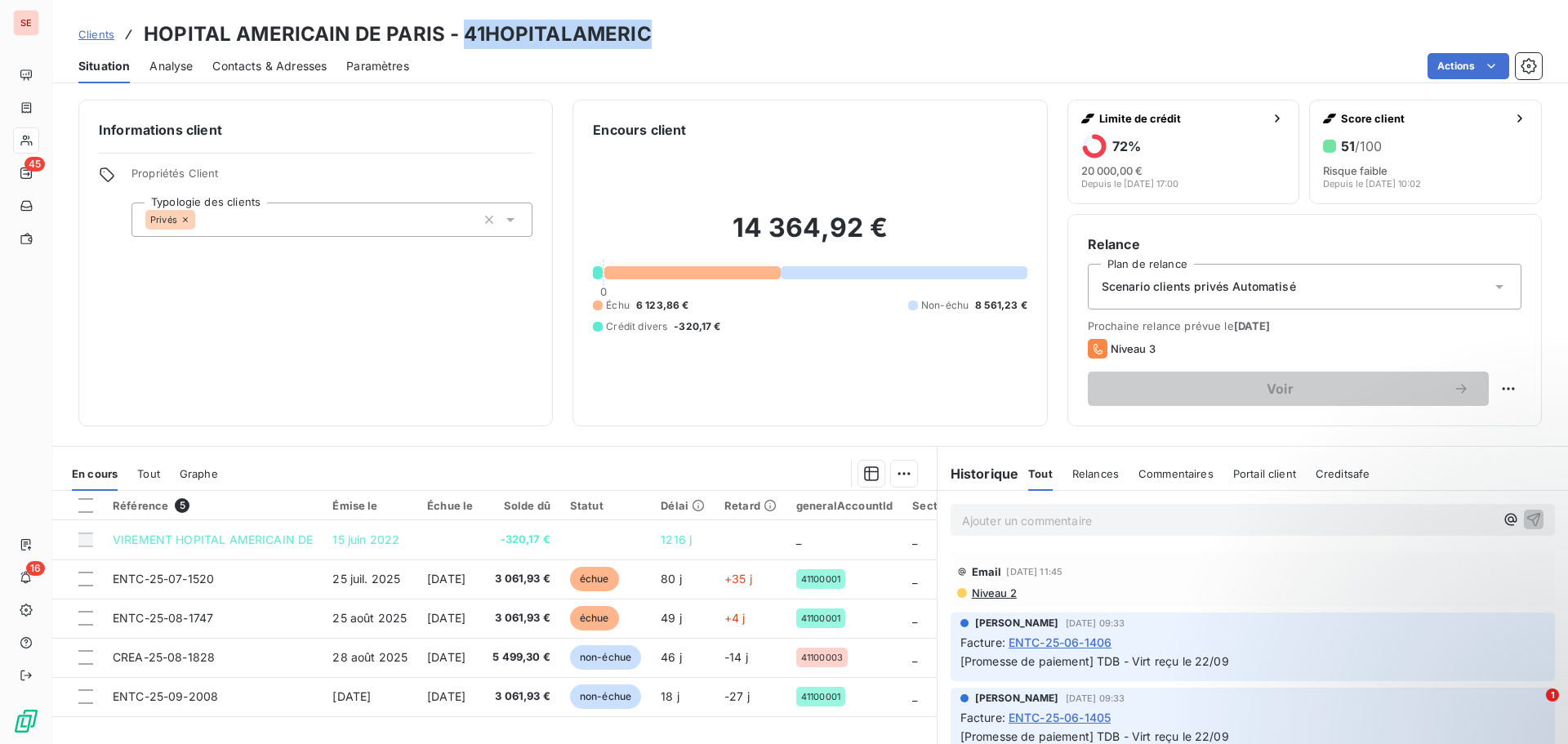
drag, startPoint x: 461, startPoint y: 29, endPoint x: 648, endPoint y: 28, distance: 187.0
click at [648, 28] on div "Clients HOPITAL AMERICAIN DE PARIS - 41HOPITALAMERIC" at bounding box center [809, 34] width 1515 height 30
copy h3 "41HOPITALAMERIC"
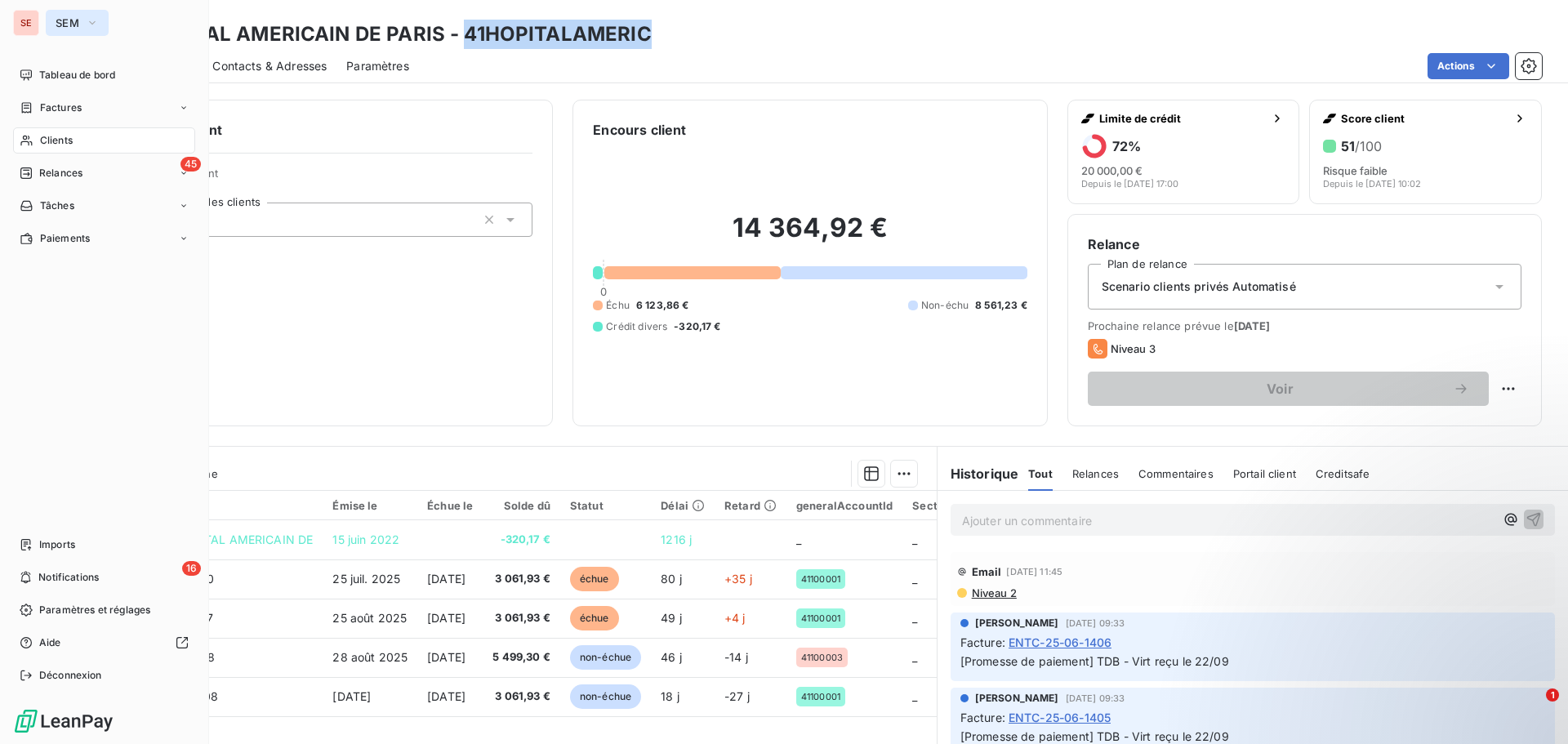
click at [76, 23] on span "SEM" at bounding box center [68, 23] width 24 height 13
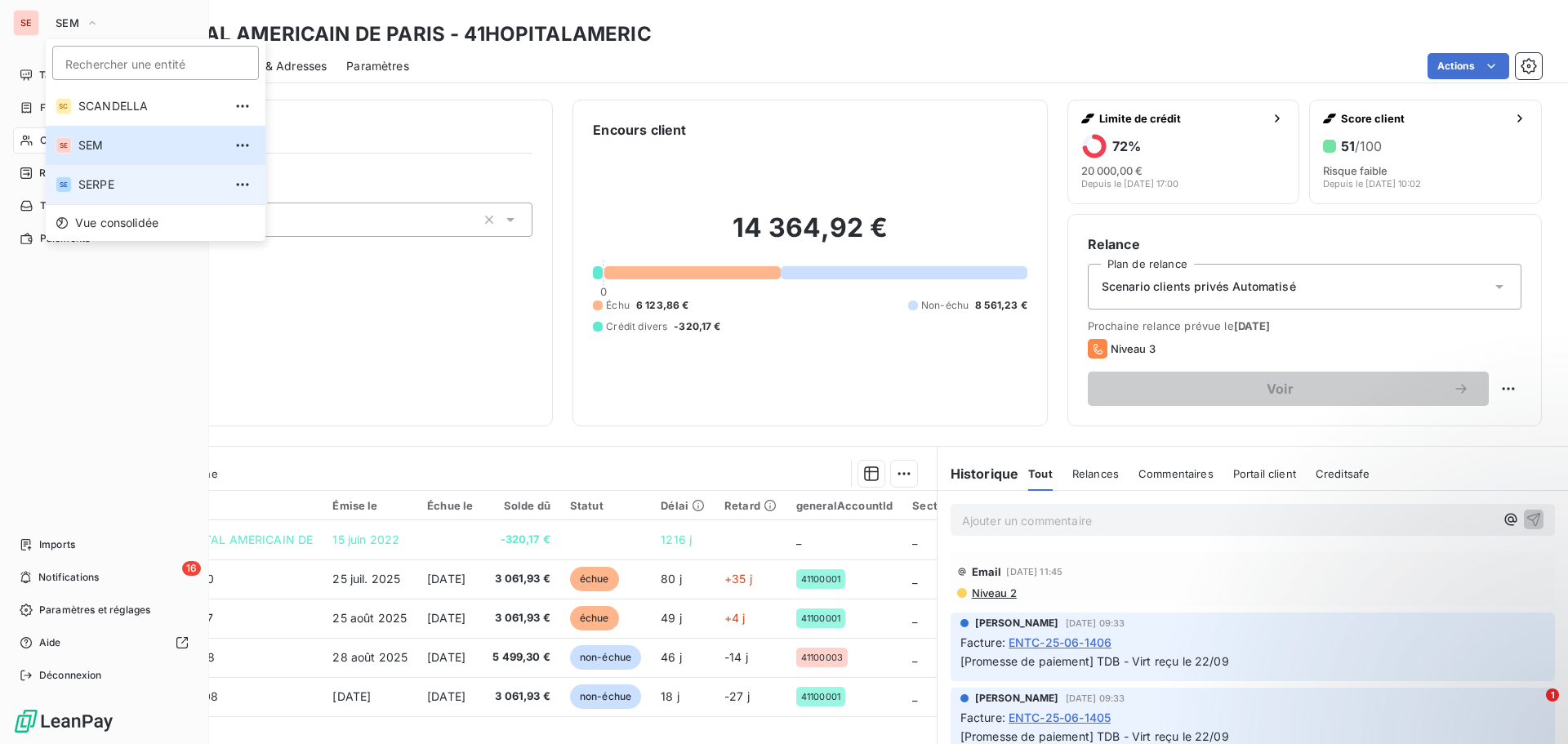
click at [102, 189] on span "SERPE" at bounding box center [151, 185] width 144 height 17
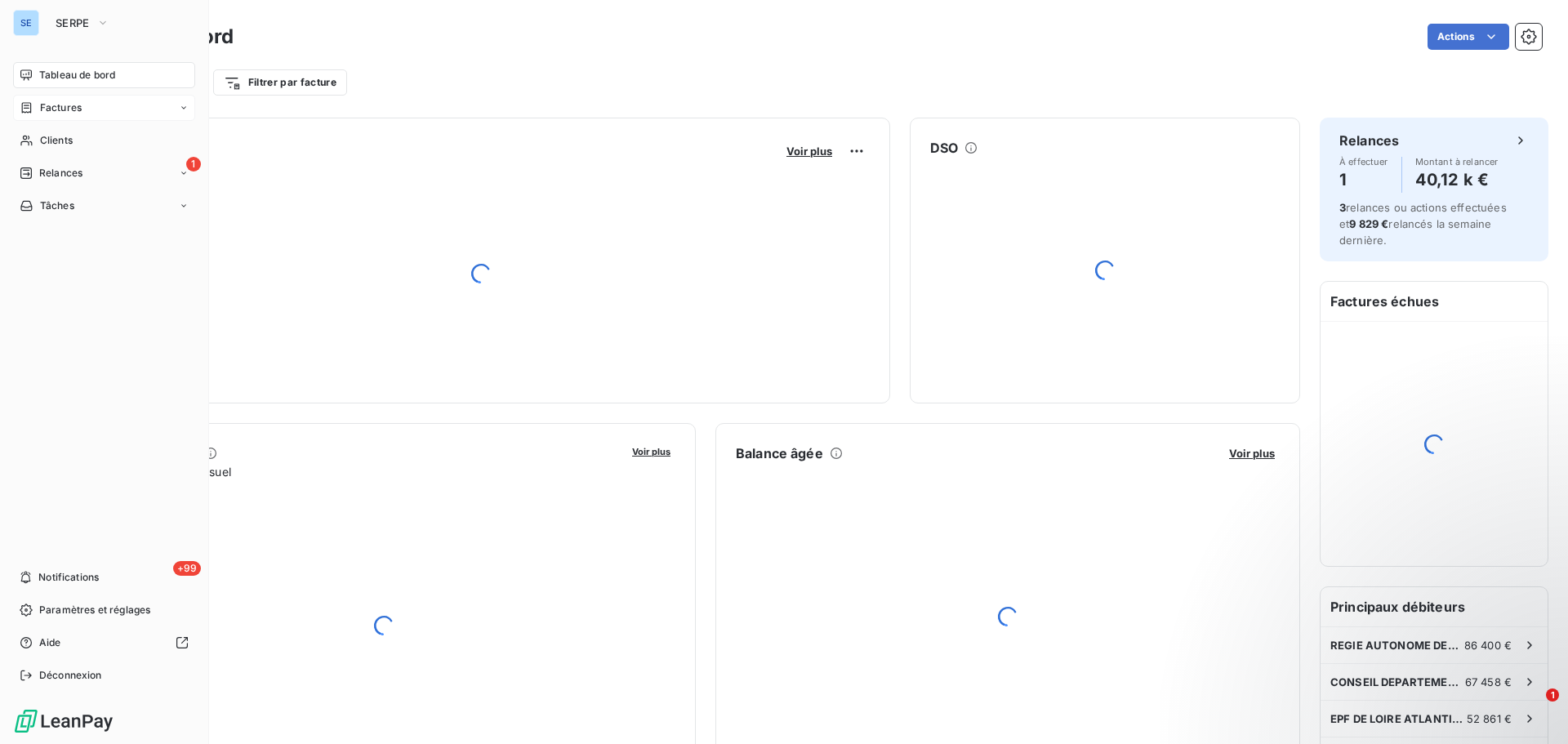
click at [77, 105] on span "Factures" at bounding box center [60, 108] width 42 height 15
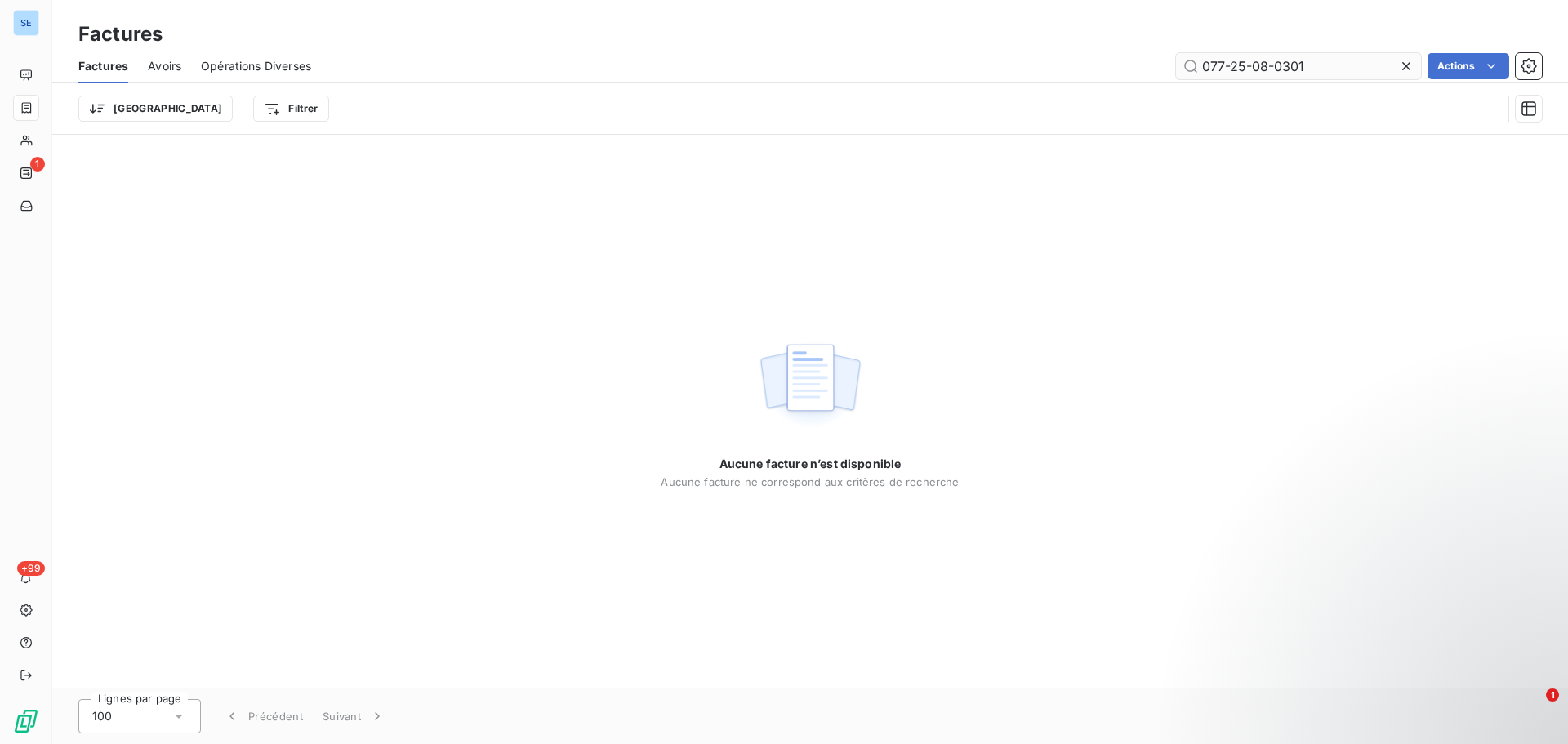
drag, startPoint x: 1327, startPoint y: 64, endPoint x: 1314, endPoint y: 64, distance: 13.0
click at [1319, 64] on input "077-25-08-0301" at bounding box center [1298, 66] width 245 height 26
drag, startPoint x: 1260, startPoint y: 65, endPoint x: 1321, endPoint y: 62, distance: 61.1
click at [1321, 62] on input "077-25-08-0301" at bounding box center [1298, 66] width 245 height 26
click at [1272, 59] on input "077-25-09-0057" at bounding box center [1298, 66] width 245 height 26
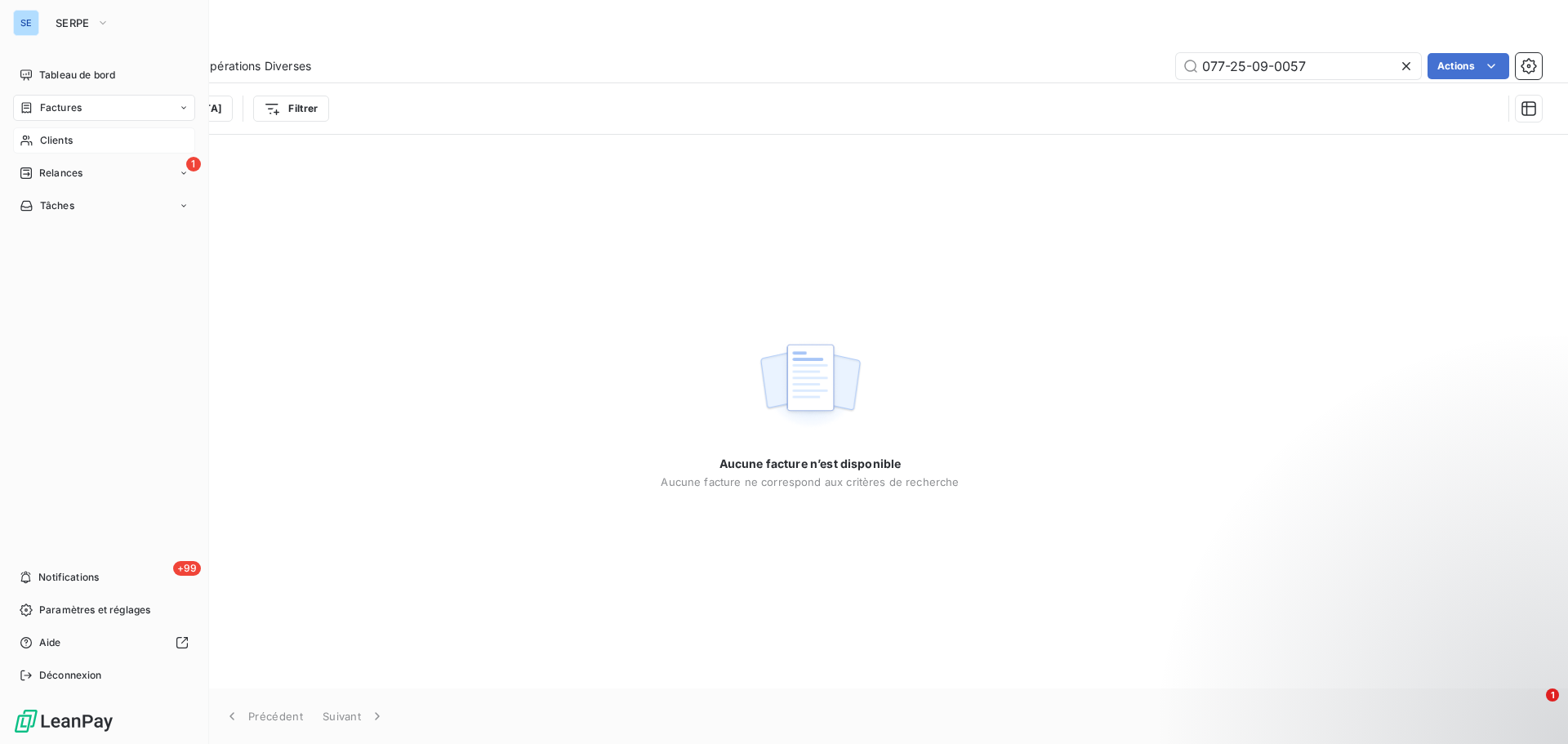
type input "077-25-09-0057"
click at [56, 141] on span "Clients" at bounding box center [56, 141] width 32 height 15
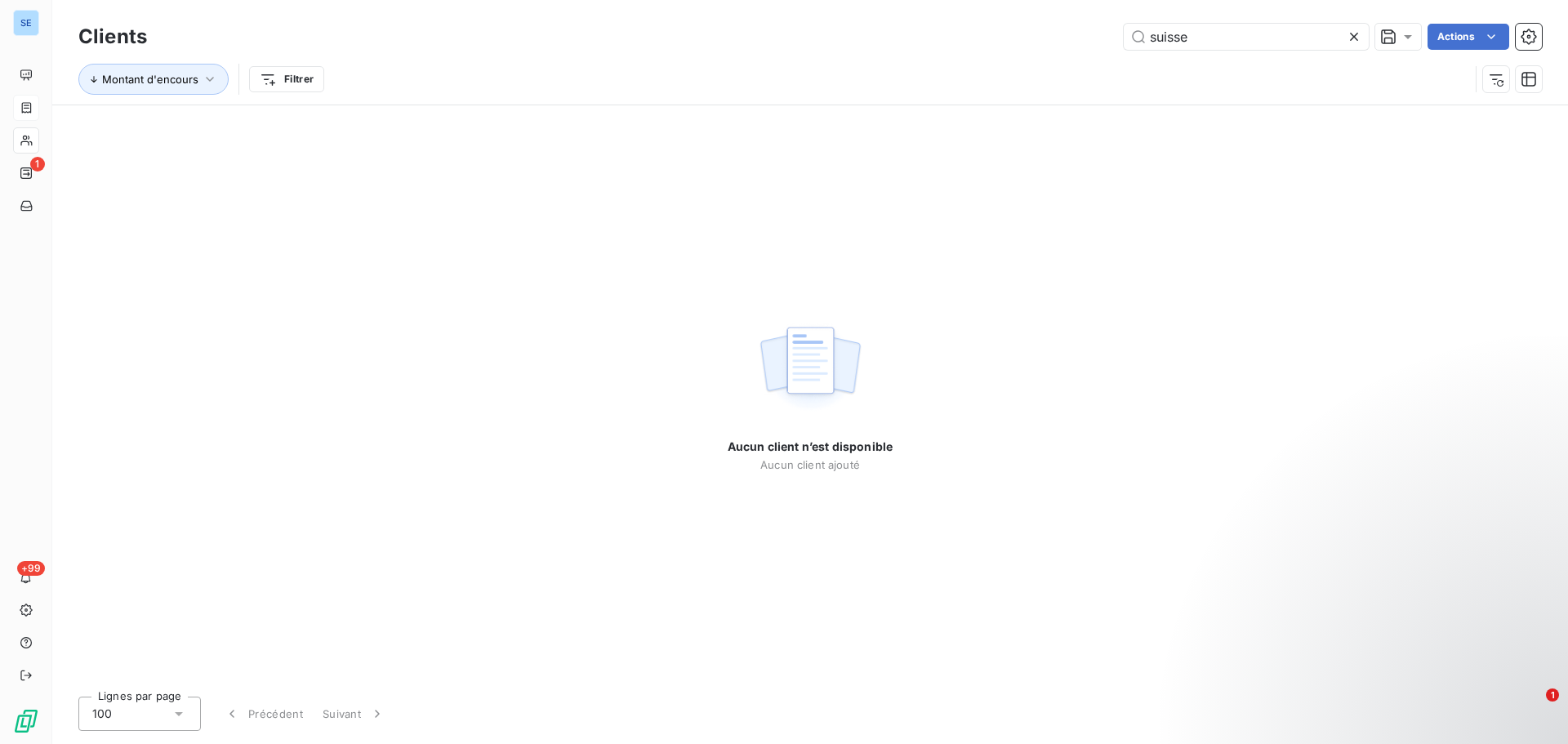
drag, startPoint x: 1223, startPoint y: 43, endPoint x: 1049, endPoint y: 43, distance: 174.0
click at [1049, 43] on div "suisse Actions" at bounding box center [854, 37] width 1375 height 26
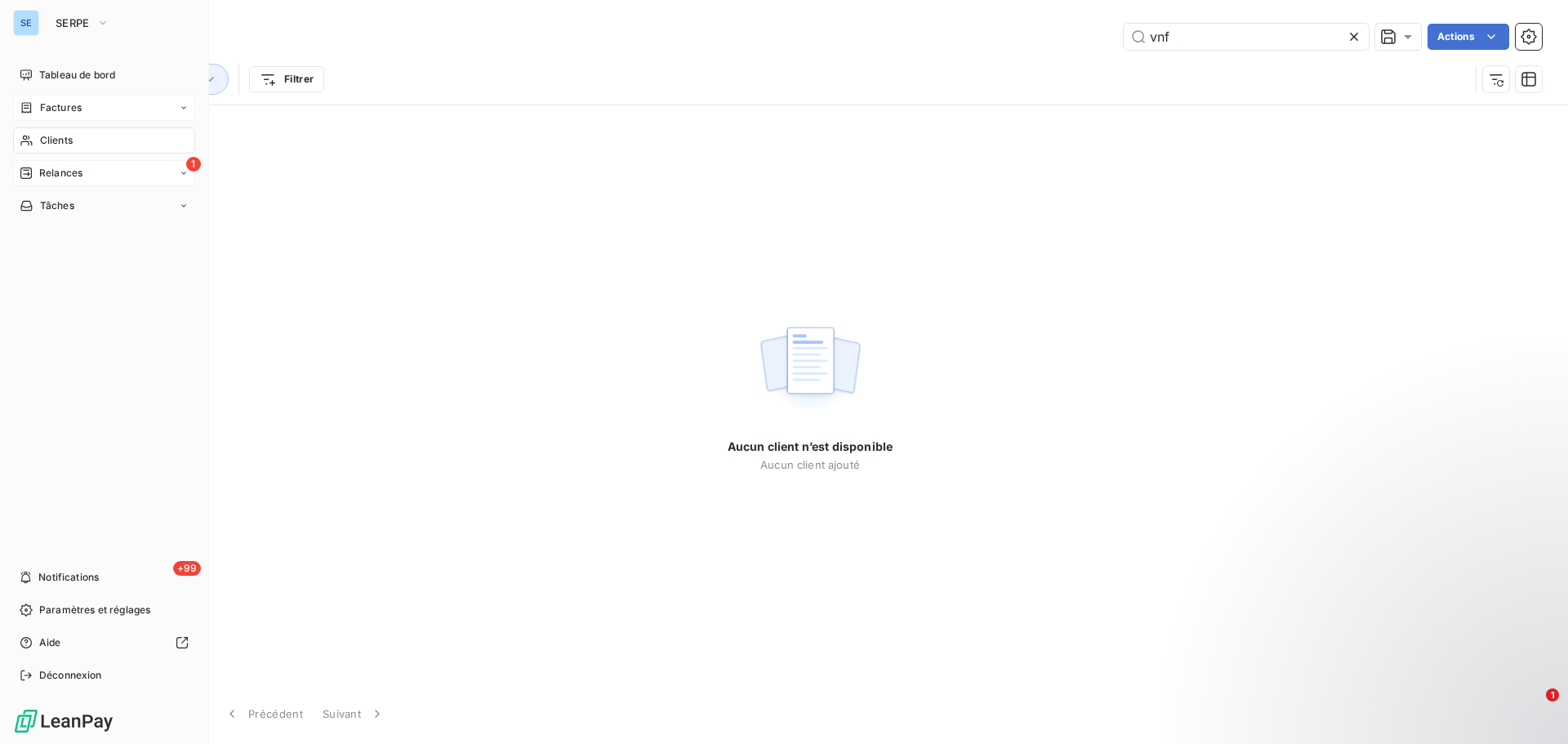
type input "vnf"
click at [78, 174] on span "Relances" at bounding box center [60, 173] width 44 height 15
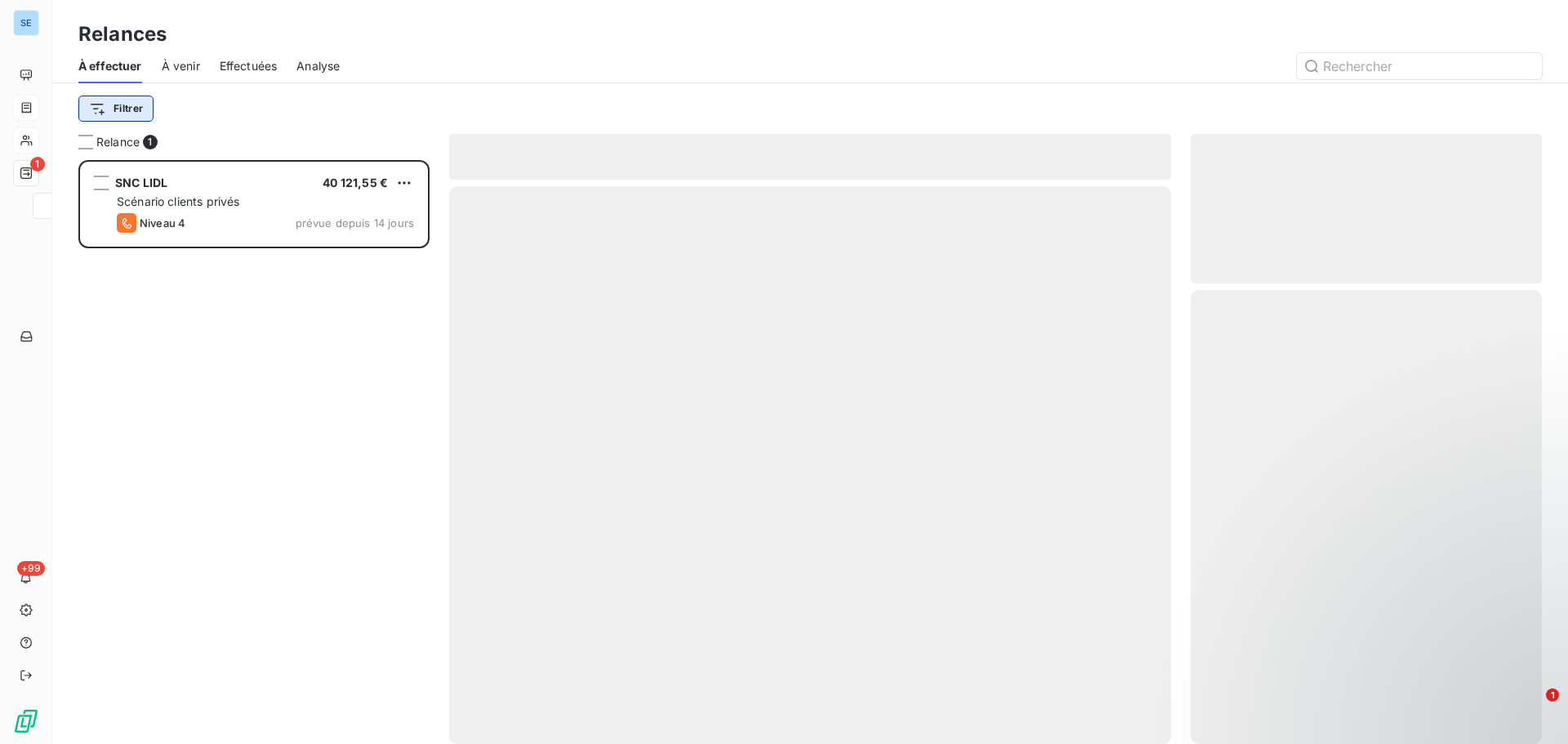
scroll to position [572, 339]
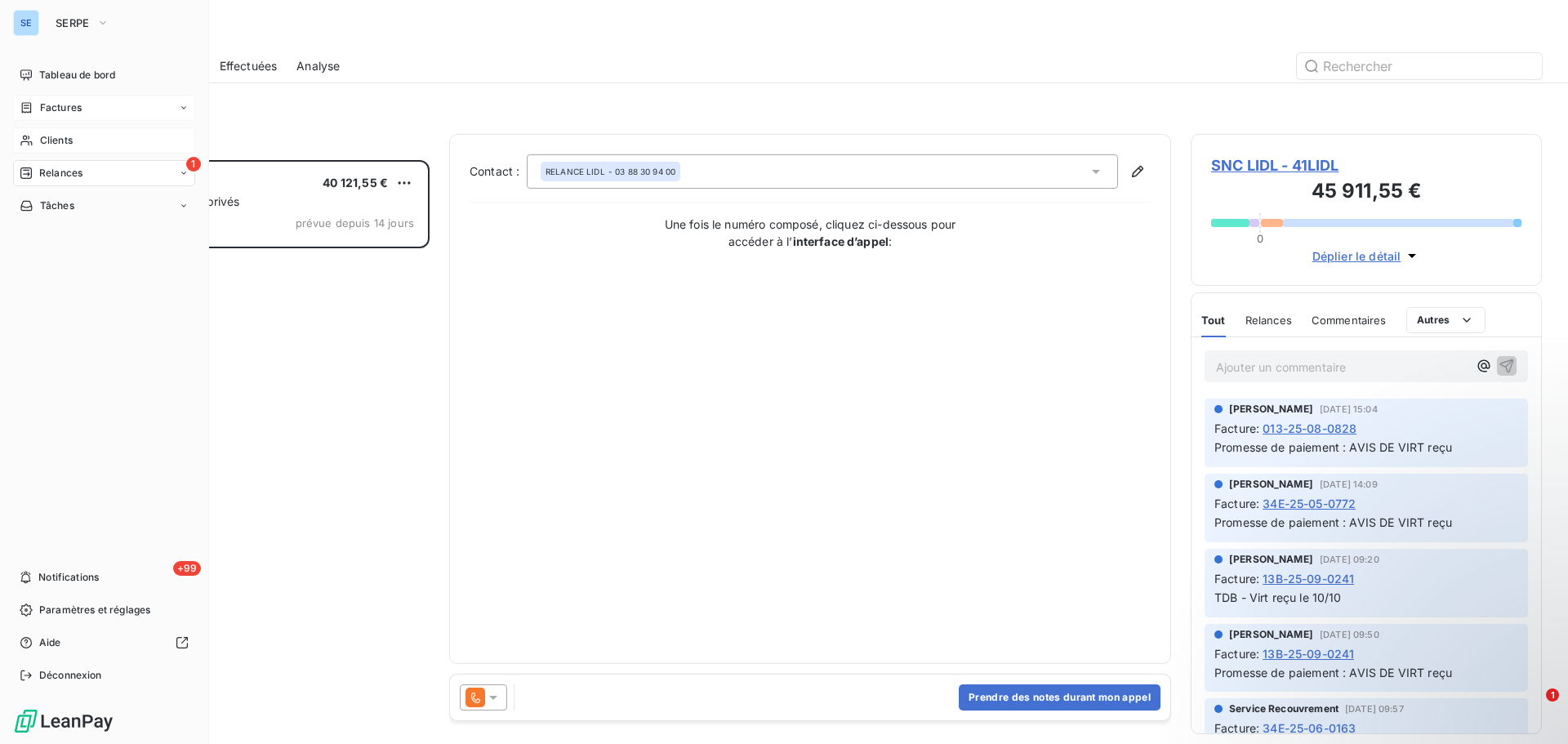
click at [52, 104] on span "Factures" at bounding box center [60, 108] width 42 height 15
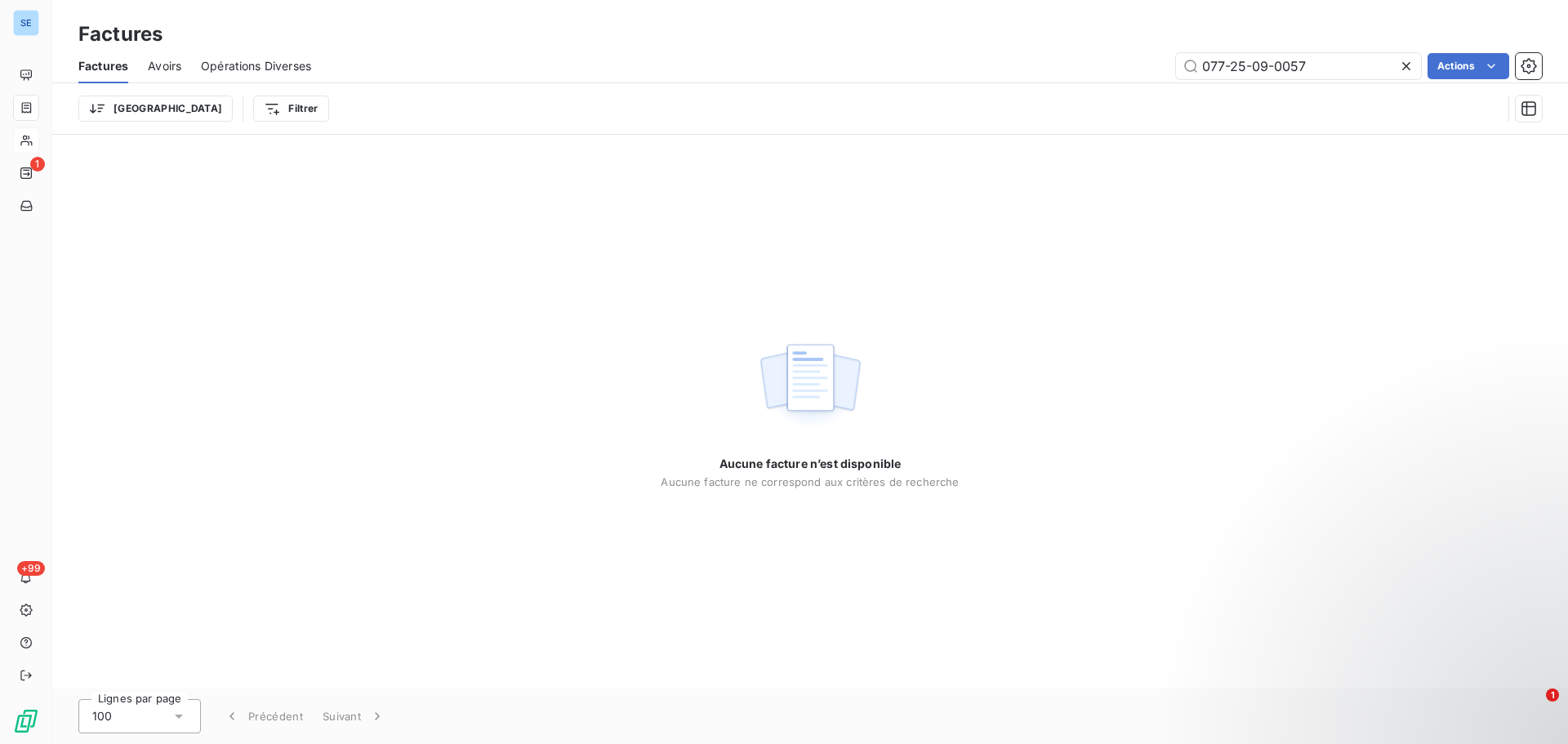
drag, startPoint x: 1348, startPoint y: 68, endPoint x: 955, endPoint y: 86, distance: 393.4
click at [960, 87] on div "Factures Avoirs Opérations Diverses 077-25-09-0057 Actions Trier Filtrer" at bounding box center [809, 92] width 1515 height 85
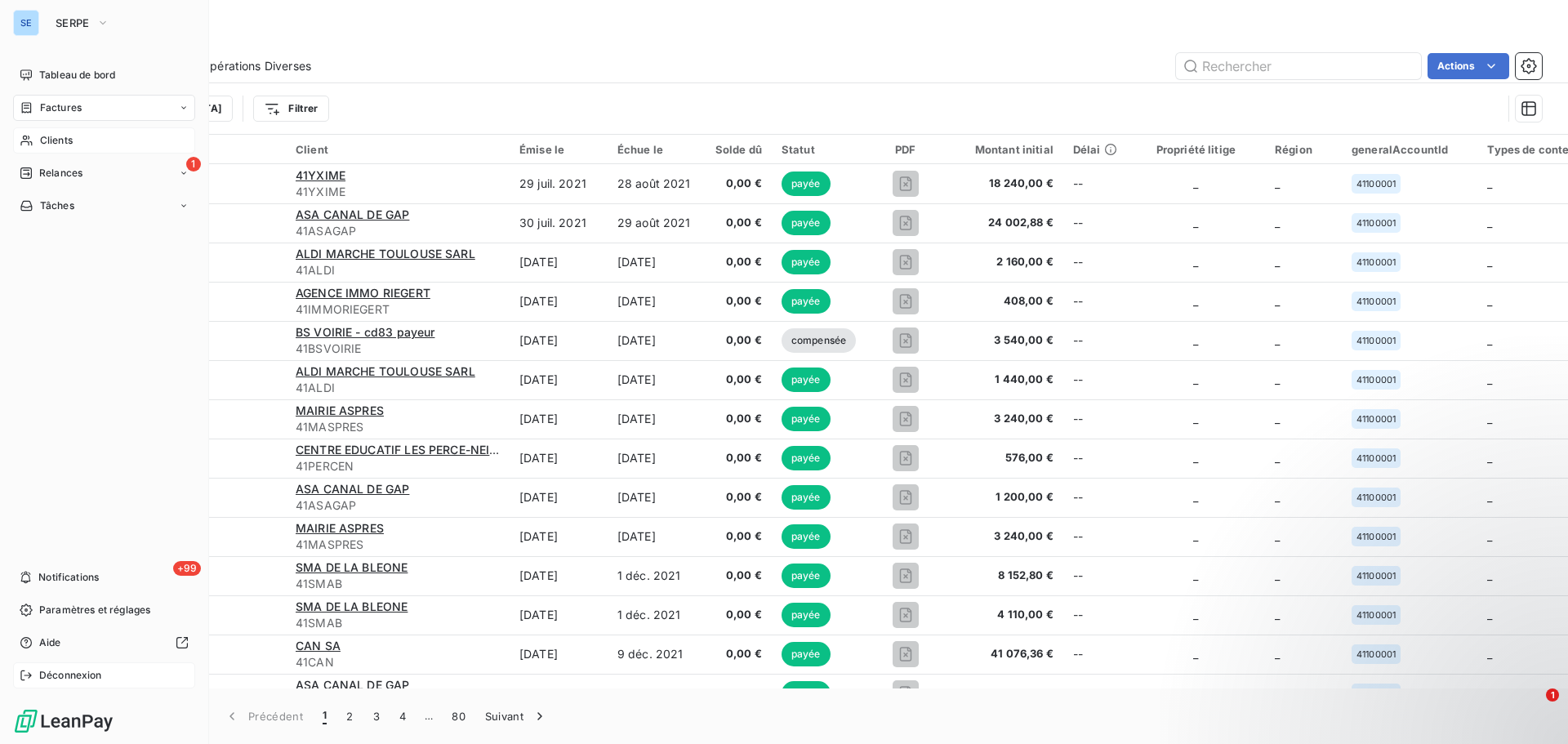
click at [59, 676] on span "Déconnexion" at bounding box center [70, 676] width 63 height 15
